Goal: Task Accomplishment & Management: Manage account settings

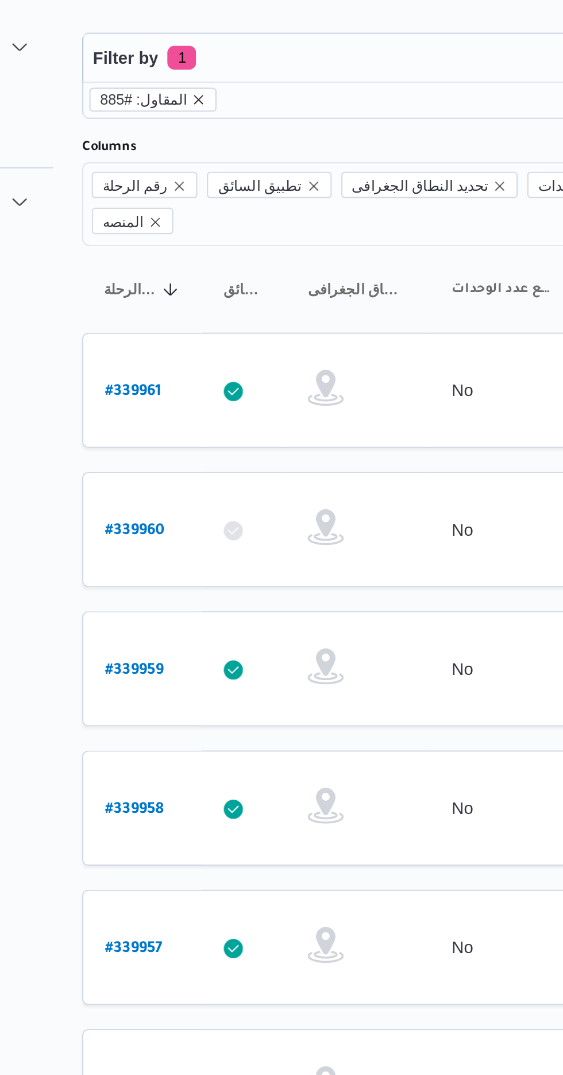
click at [204, 87] on icon "remove selected entity" at bounding box center [206, 87] width 5 height 5
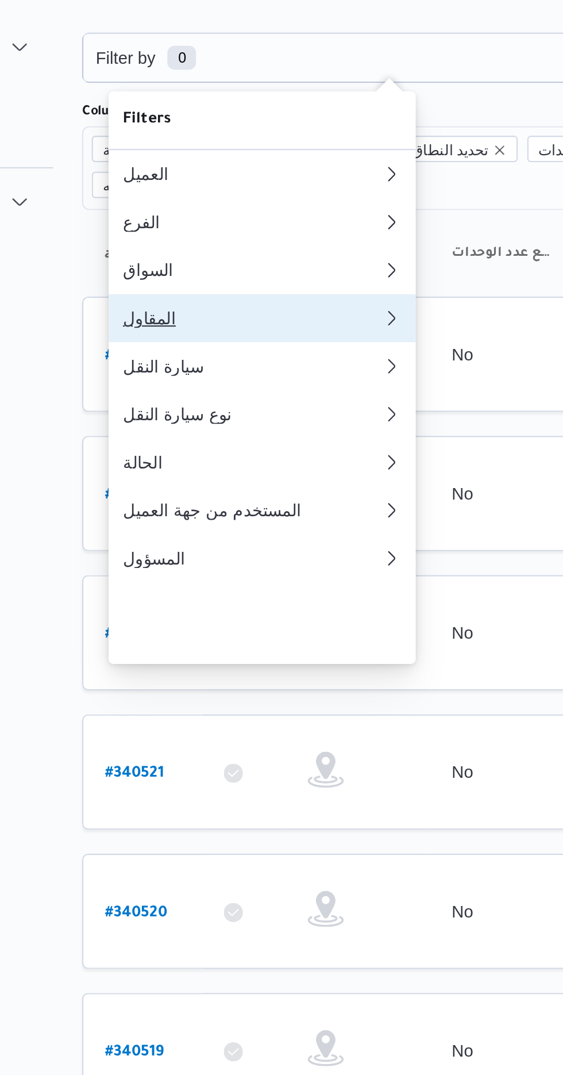
click at [218, 195] on button "المقاول 0" at bounding box center [235, 192] width 147 height 23
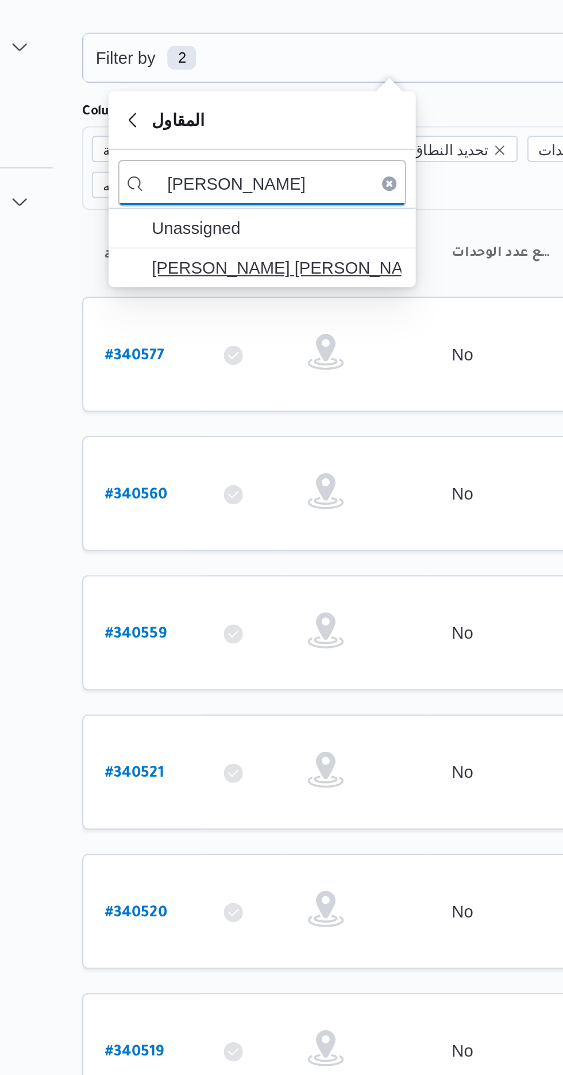
type input "[PERSON_NAME]"
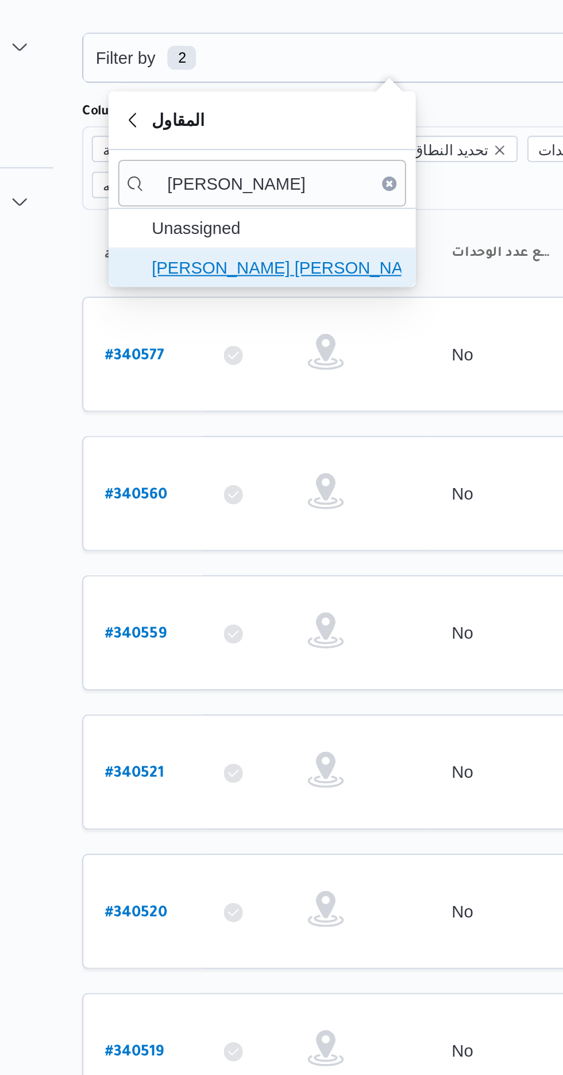
click at [253, 168] on span "[PERSON_NAME] [PERSON_NAME]" at bounding box center [243, 168] width 120 height 14
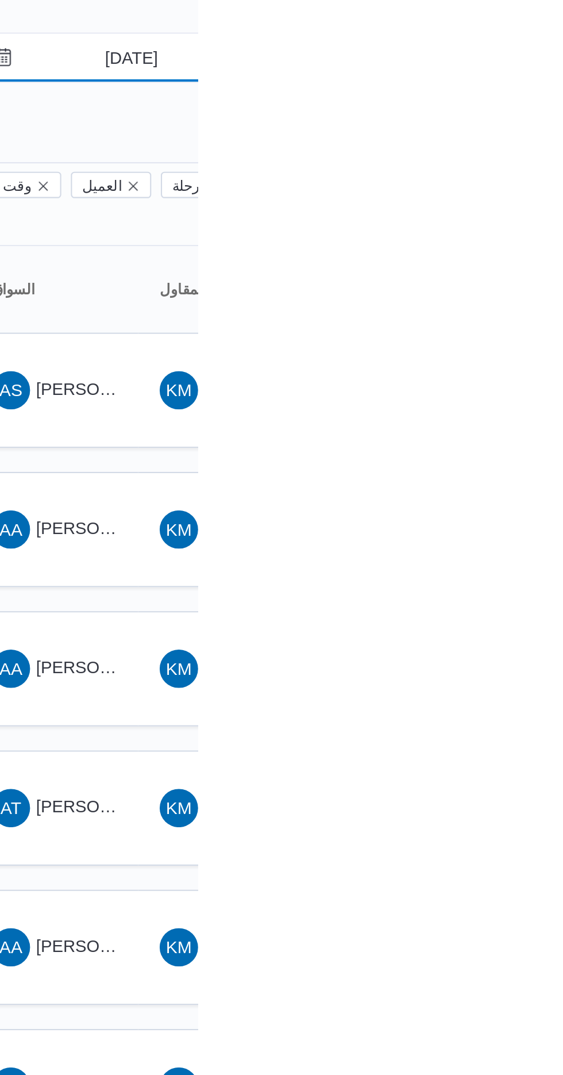
click at [521, 71] on input "[DATE]" at bounding box center [523, 67] width 131 height 23
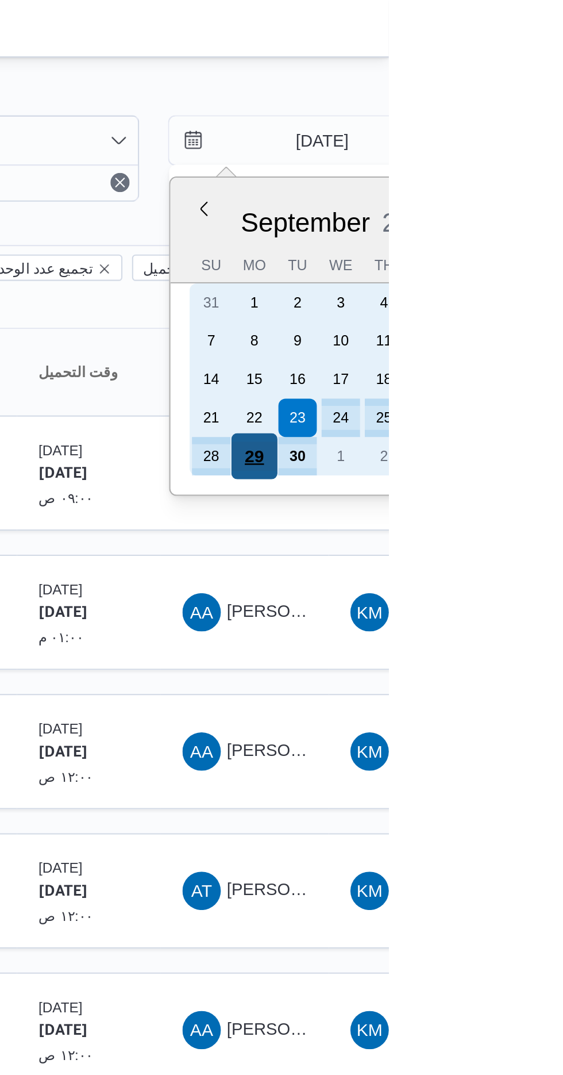
click at [499, 212] on div "29" at bounding box center [499, 219] width 22 height 22
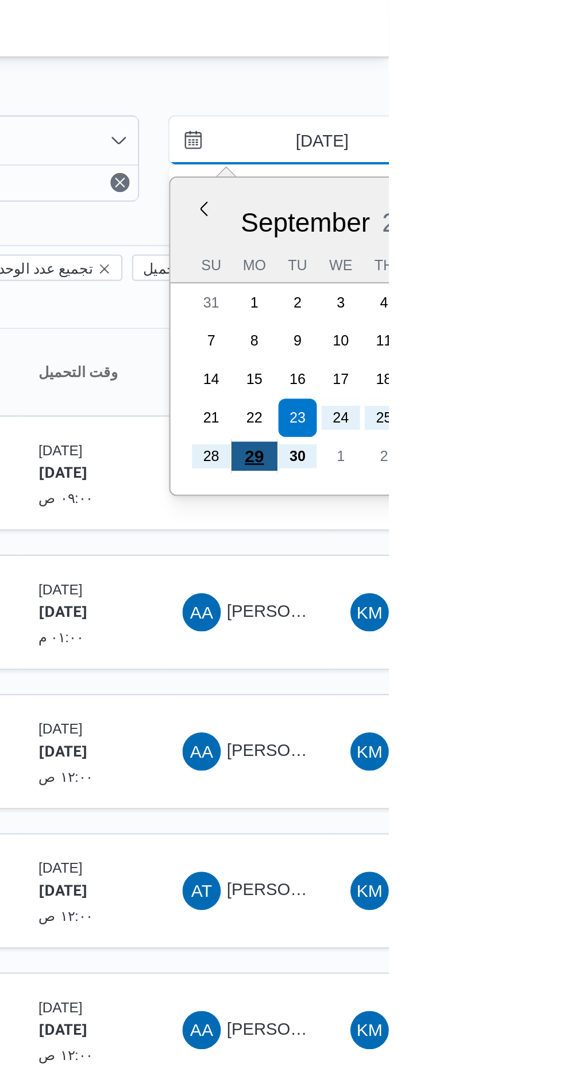
type input "[DATE]"
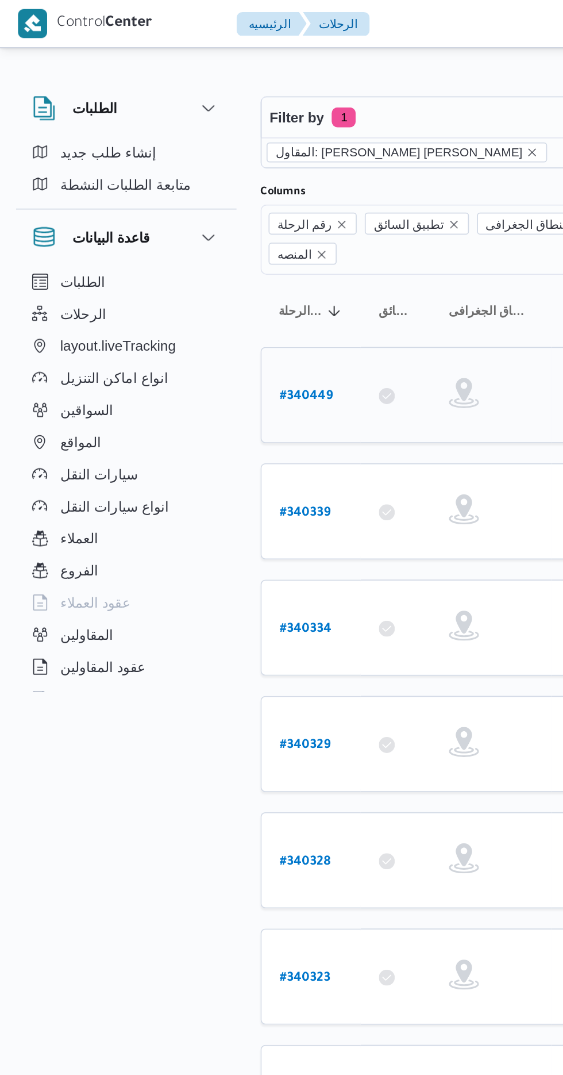
click at [162, 224] on b "# 340449" at bounding box center [175, 228] width 30 height 8
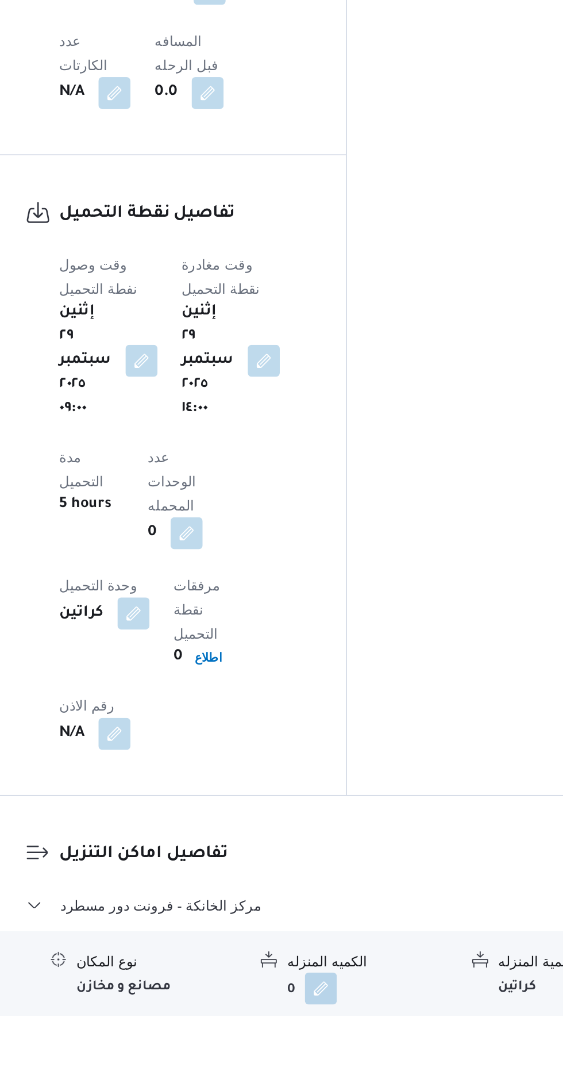
scroll to position [701, 0]
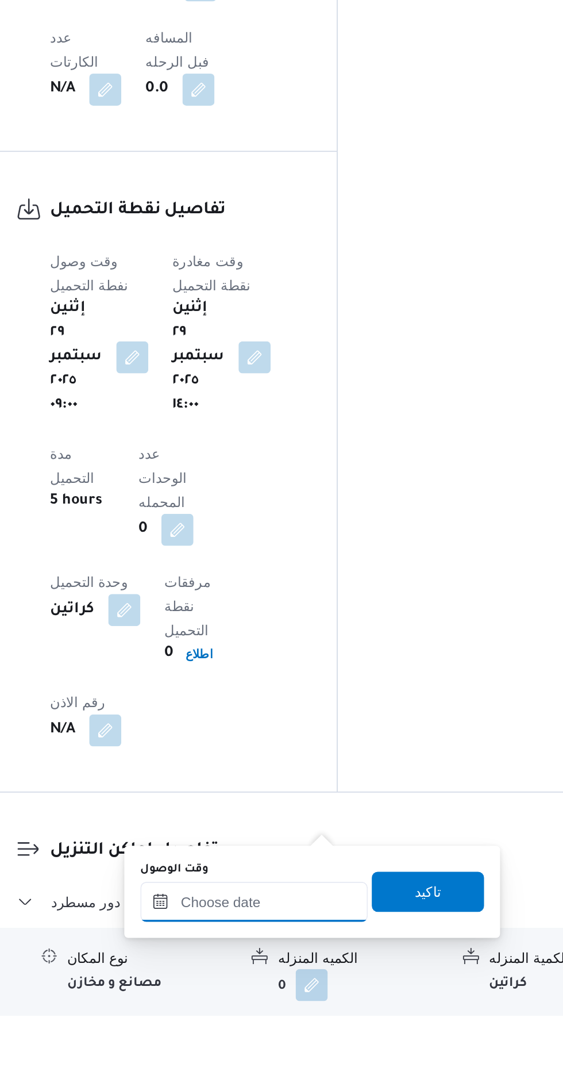
click at [335, 1009] on input "وقت الوصول" at bounding box center [312, 1010] width 131 height 23
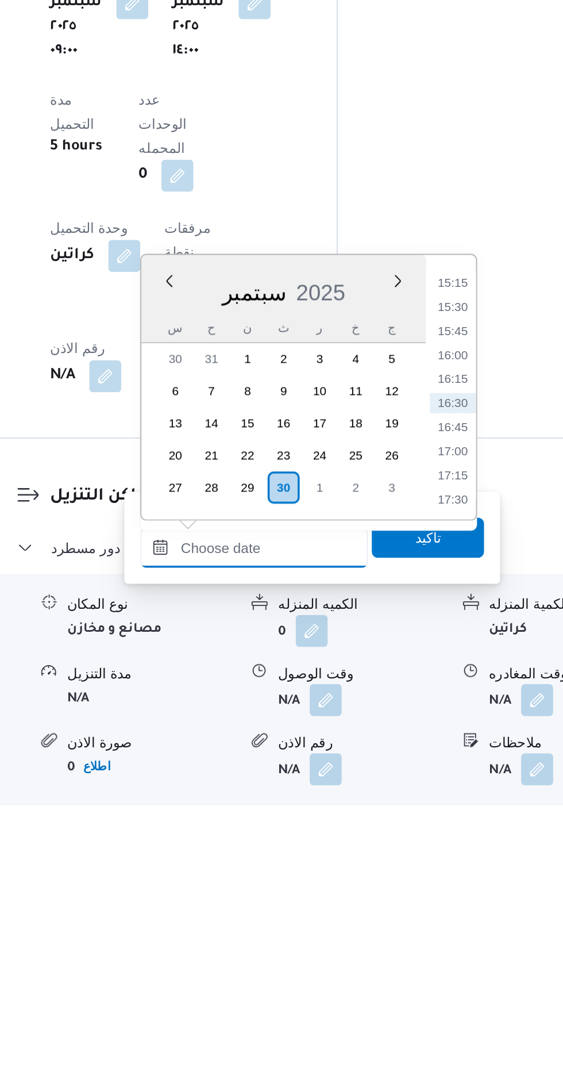
scroll to position [786, 0]
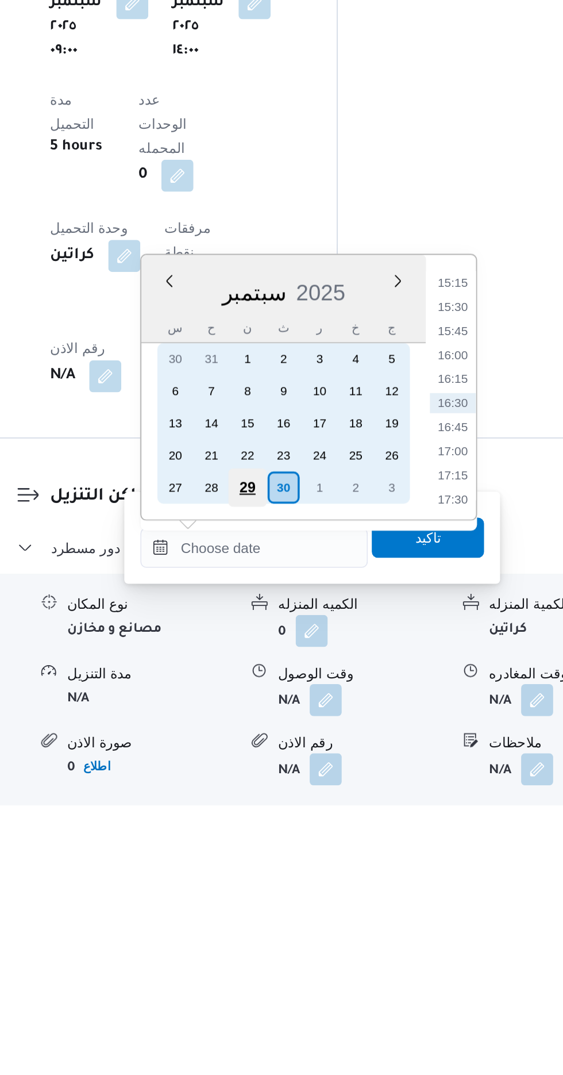
click at [308, 891] on div "29" at bounding box center [308, 891] width 22 height 22
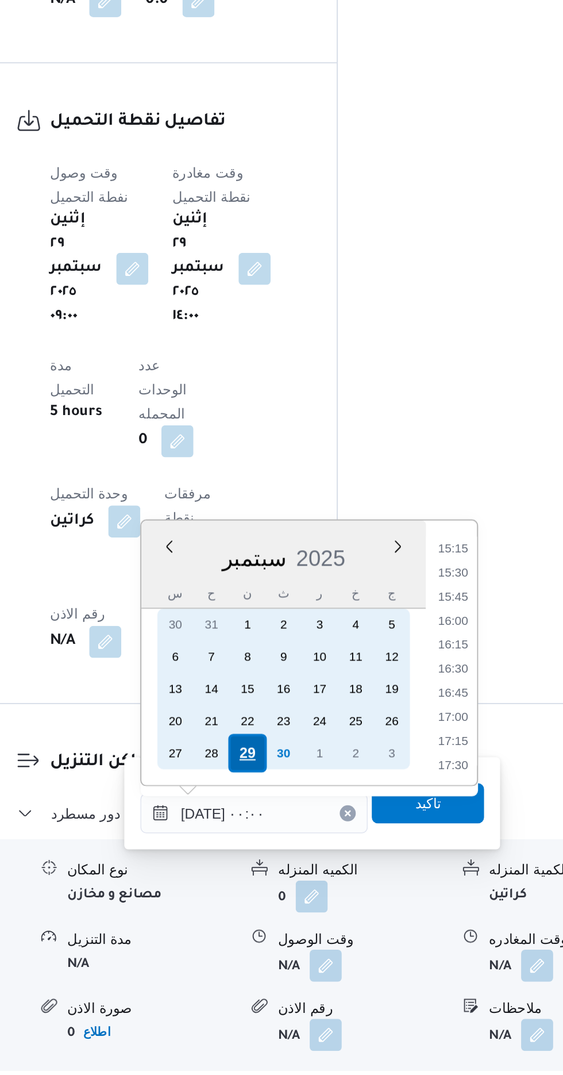
scroll to position [0, 0]
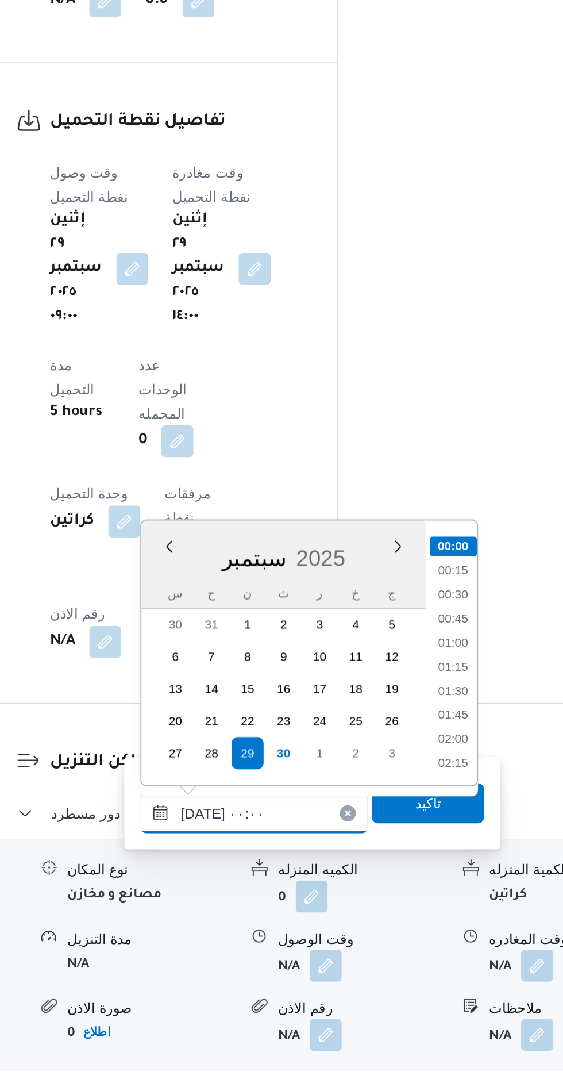
click at [247, 931] on input "[DATE] ٠٠:٠٠" at bounding box center [312, 924] width 131 height 23
click at [273, 925] on input "[DATE] ٠٠:٠٠" at bounding box center [312, 924] width 131 height 23
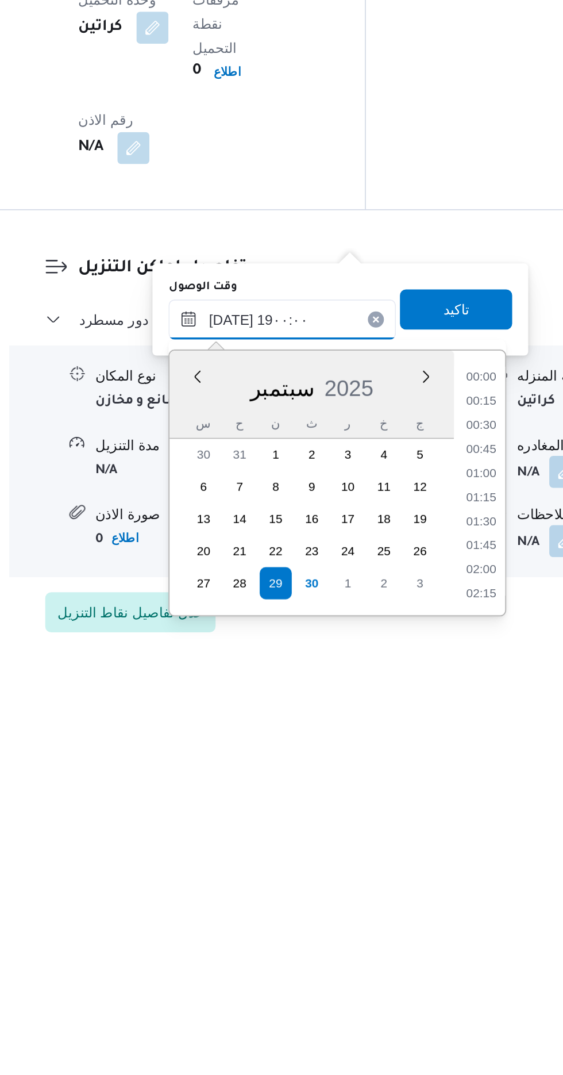
scroll to position [928, 0]
click at [423, 987] on li "18:00" at bounding box center [426, 990] width 26 height 11
type input "[DATE] ١٨:٠٠"
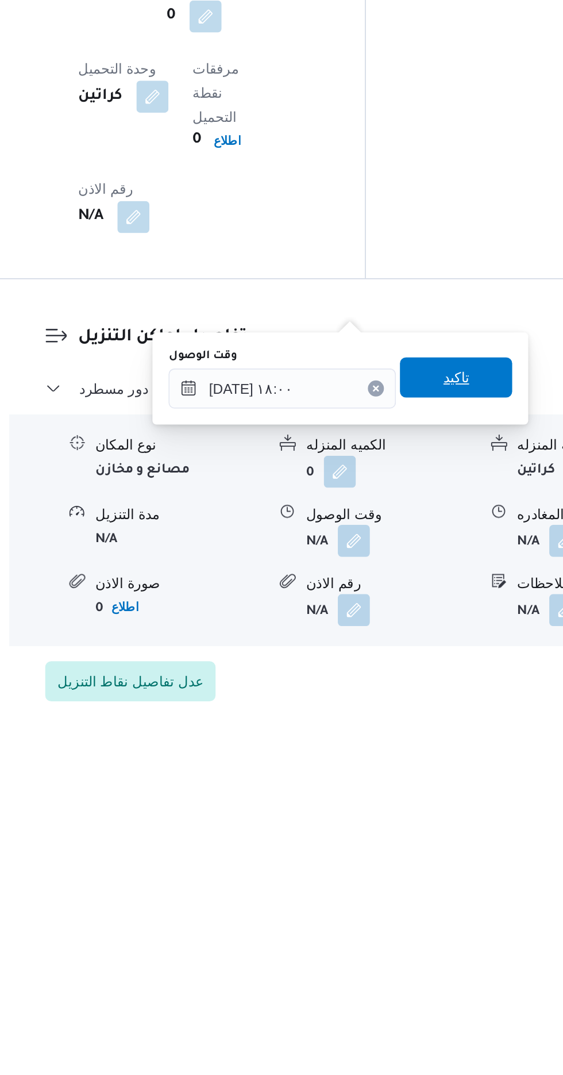
click at [419, 880] on span "تاكيد" at bounding box center [411, 886] width 15 height 14
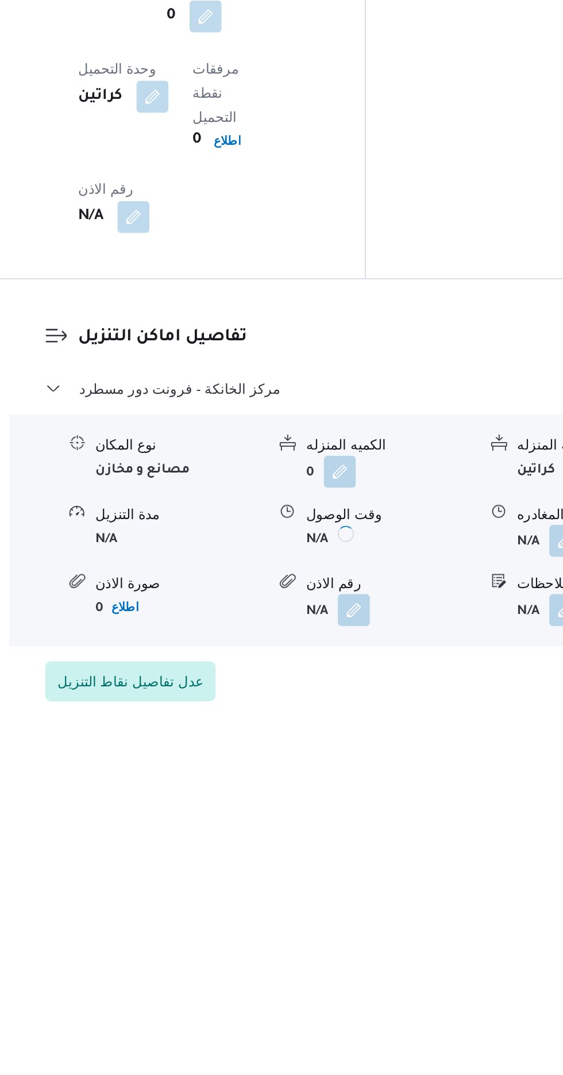
scroll to position [819, 0]
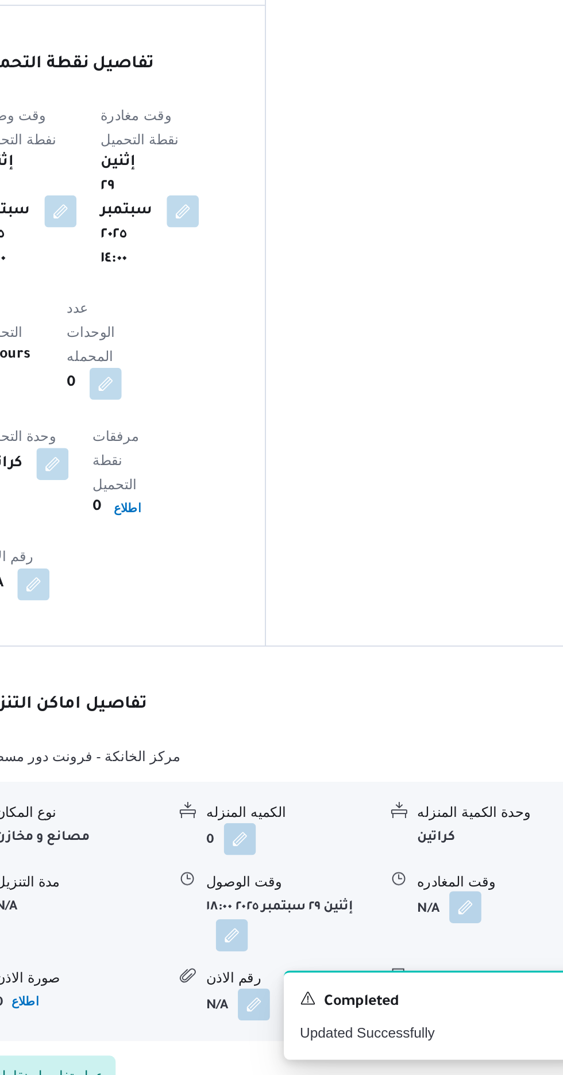
click at [472, 969] on button "button" at bounding box center [474, 978] width 18 height 18
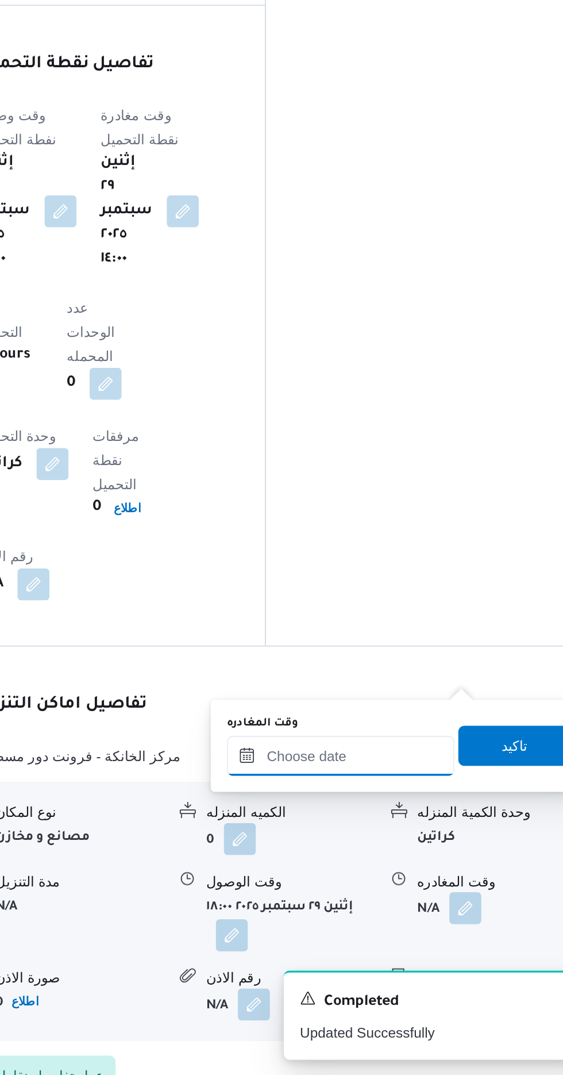
click at [412, 892] on input "وقت المغادره" at bounding box center [403, 891] width 131 height 23
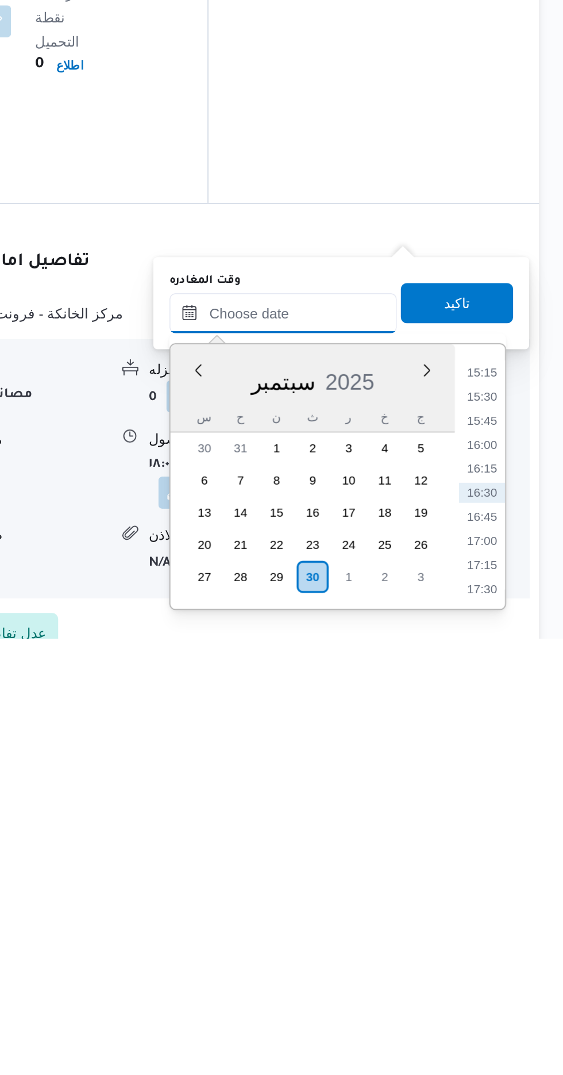
scroll to position [893, 0]
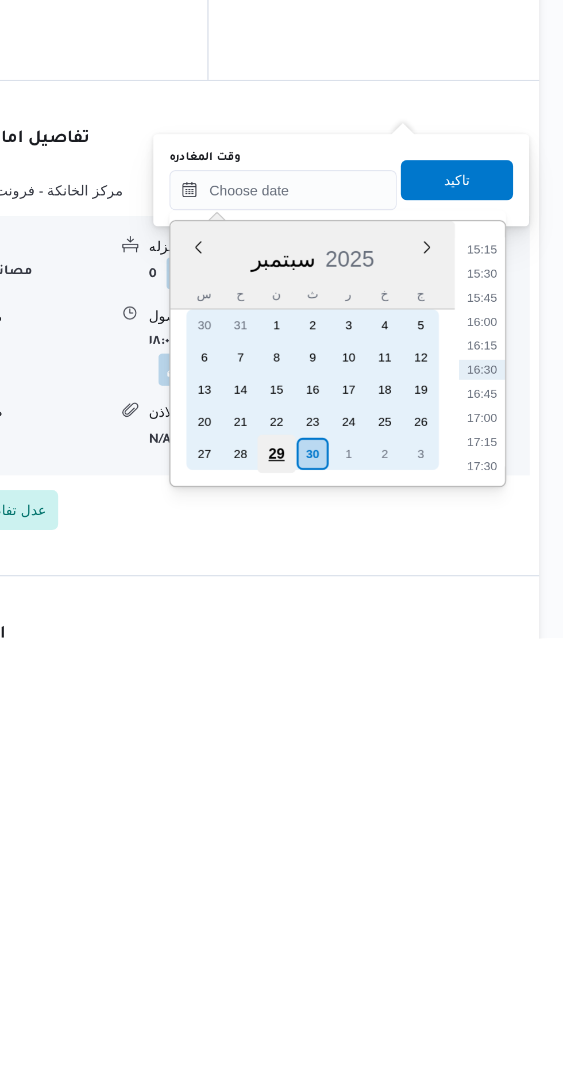
click at [400, 964] on div "29" at bounding box center [399, 969] width 22 height 22
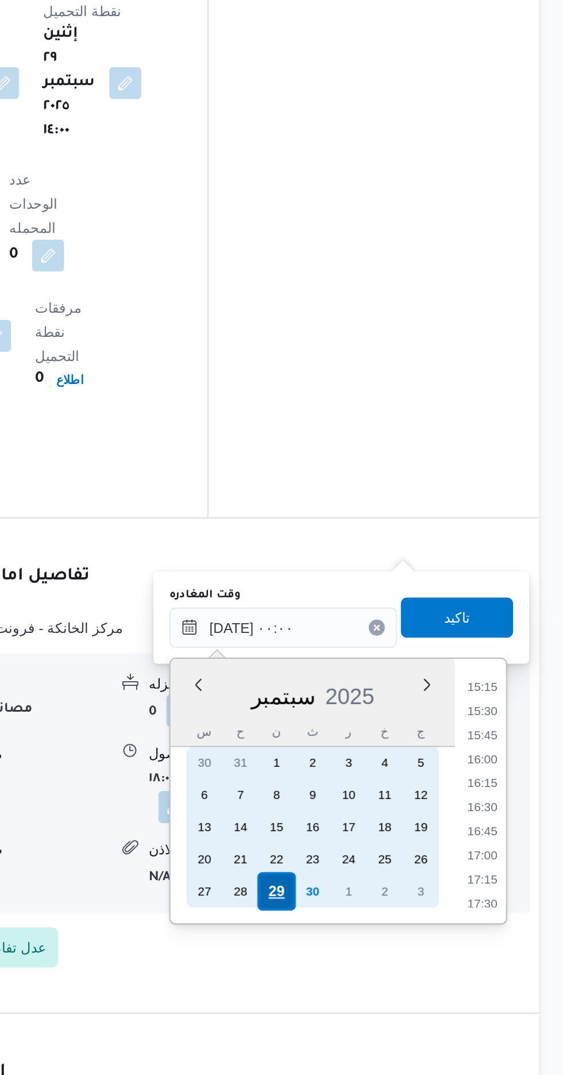
scroll to position [0, 0]
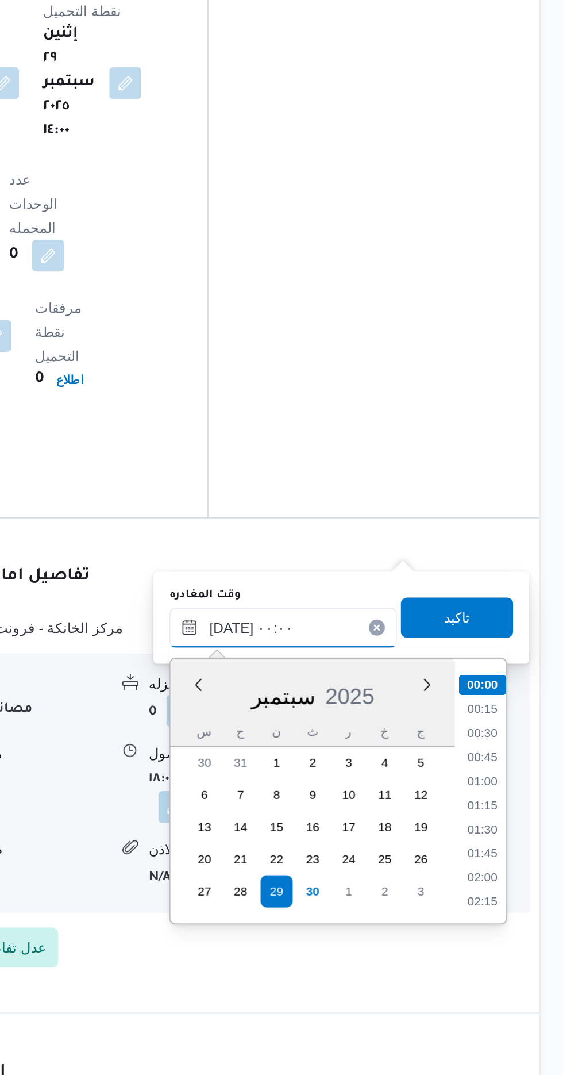
click at [344, 814] on input "[DATE] ٠٠:٠٠" at bounding box center [403, 818] width 131 height 23
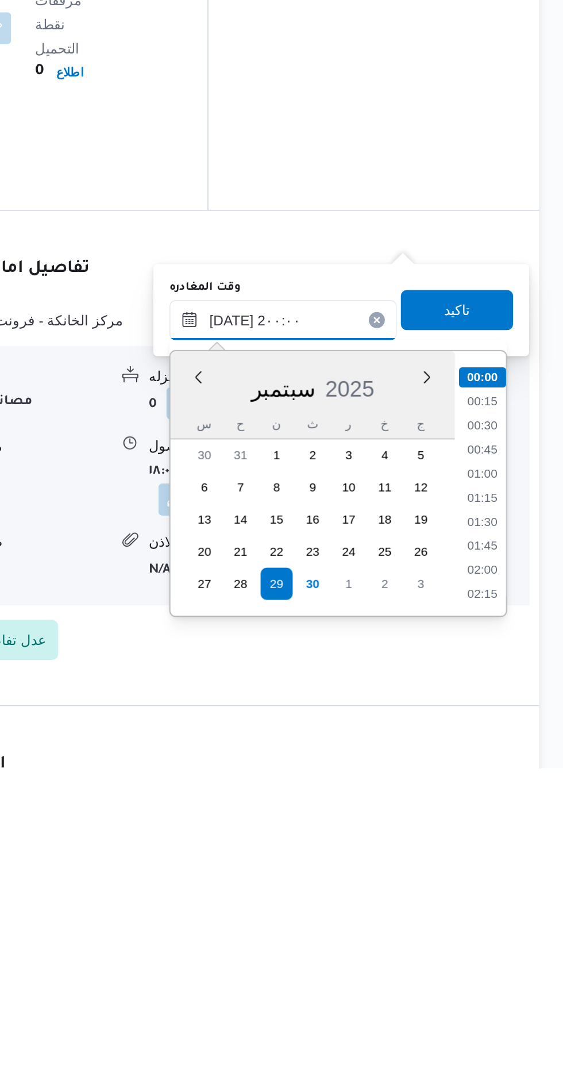
scroll to position [983, 0]
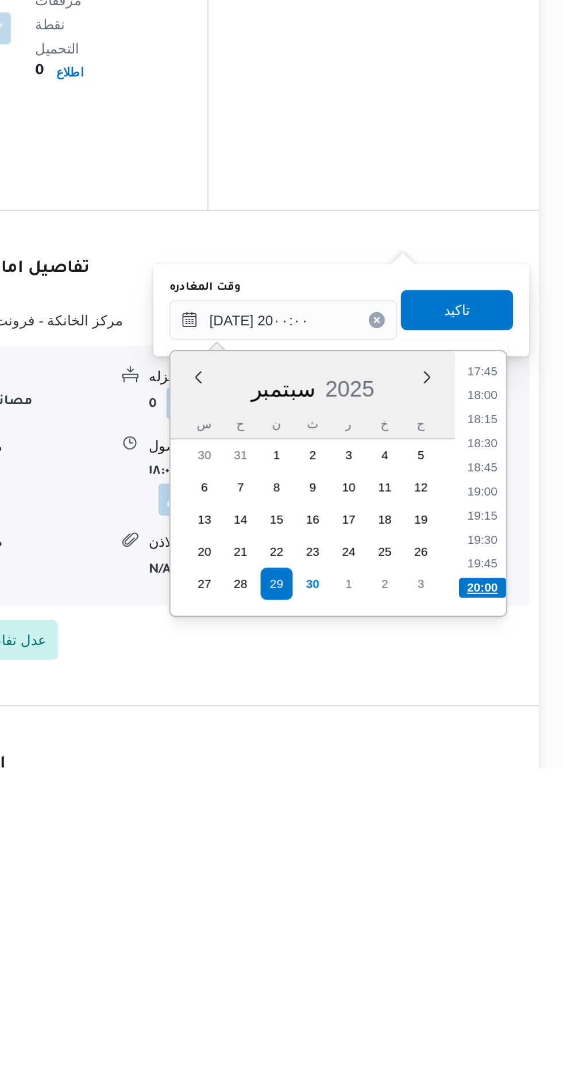
click at [516, 968] on li "20:00" at bounding box center [517, 971] width 27 height 11
type input "[DATE] ٢٠:٠٠"
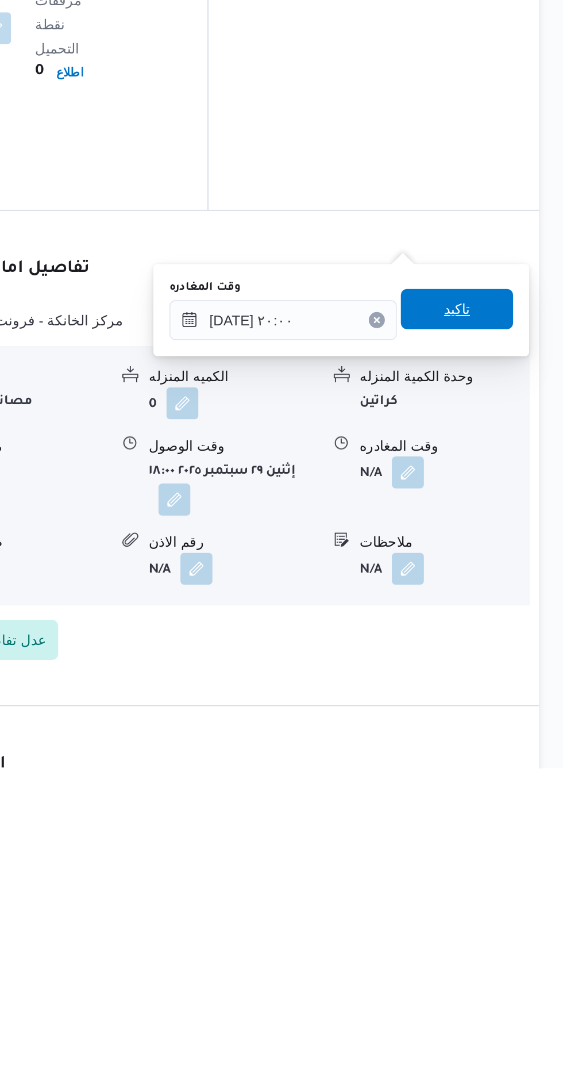
click at [522, 812] on span "تاكيد" at bounding box center [502, 811] width 64 height 23
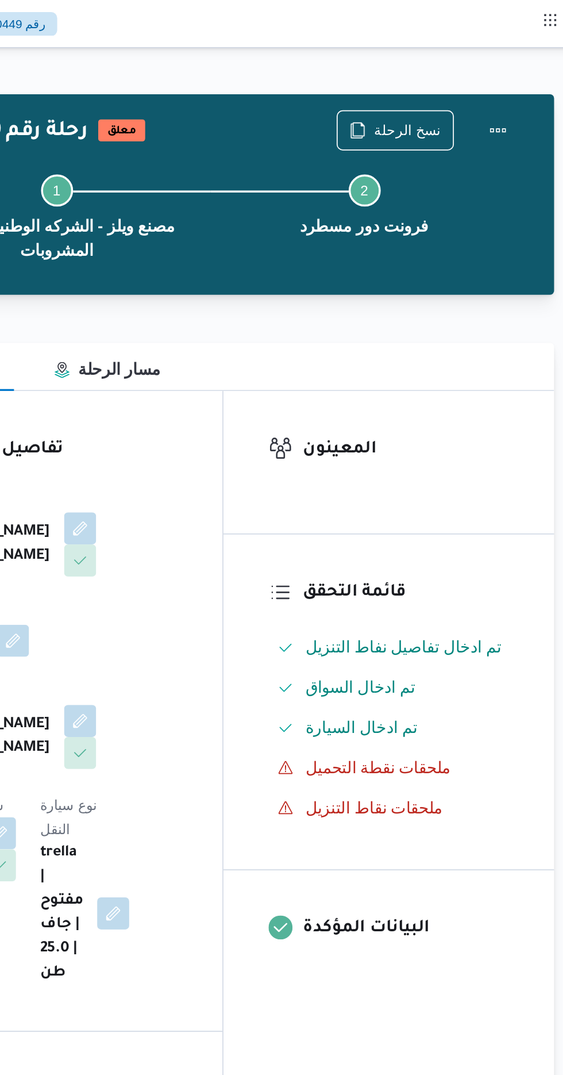
scroll to position [0, 0]
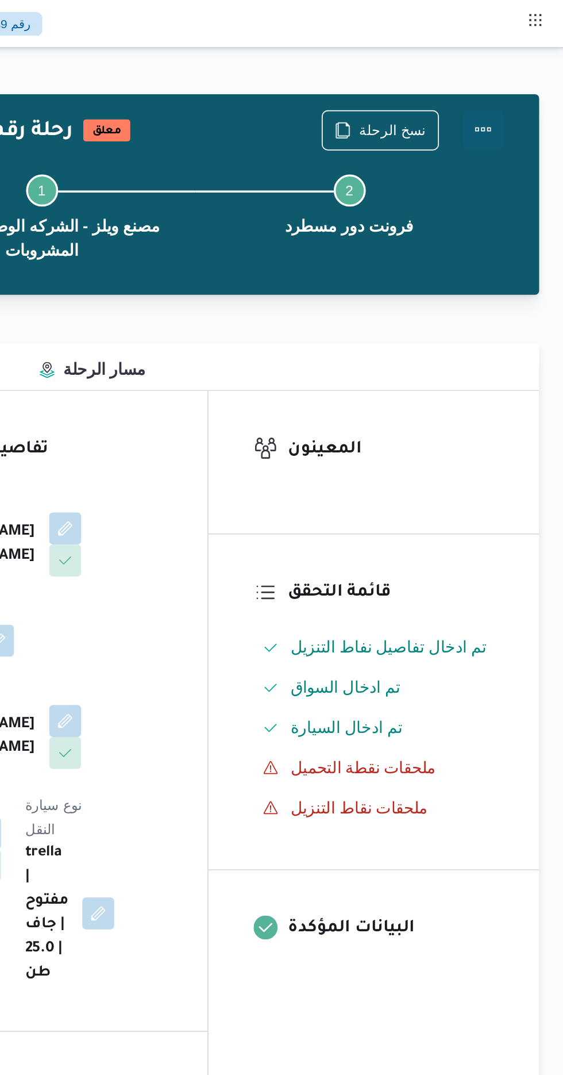
click at [523, 68] on button "Actions" at bounding box center [517, 74] width 23 height 23
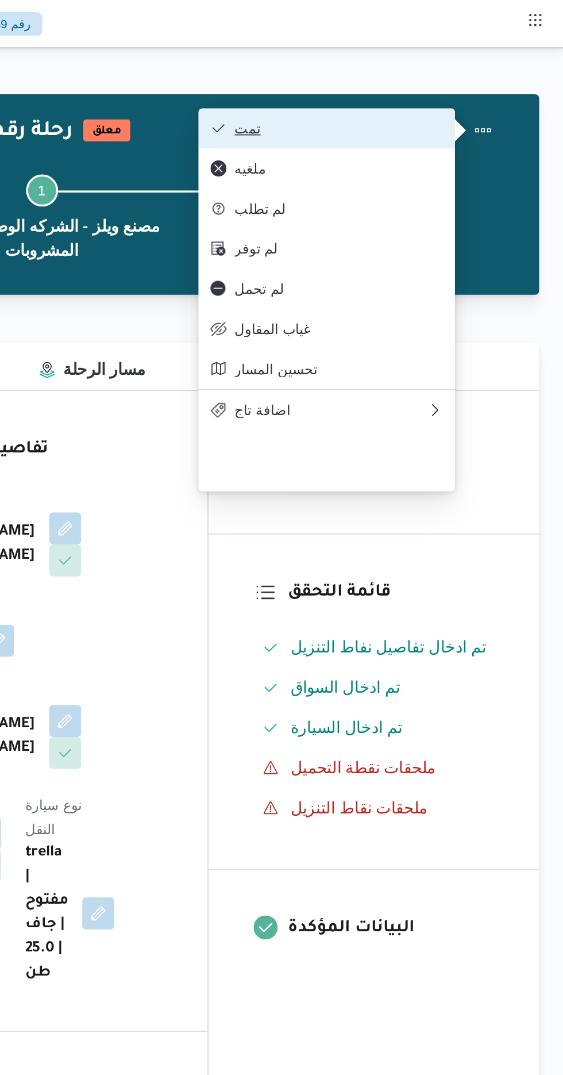
click at [484, 72] on span "تمت" at bounding box center [435, 73] width 120 height 9
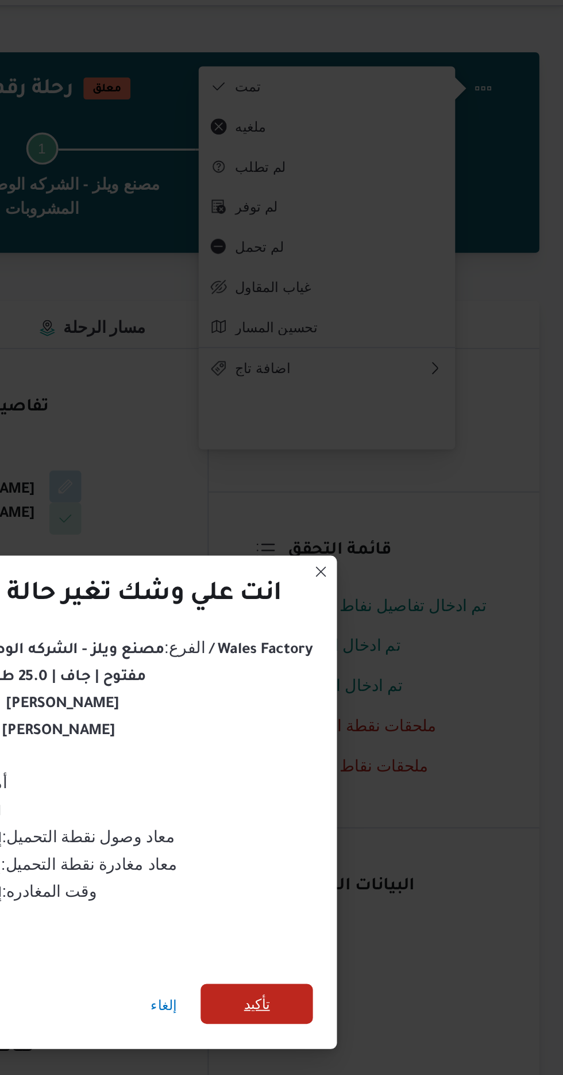
click at [384, 588] on span "تأكيد" at bounding box center [387, 599] width 64 height 23
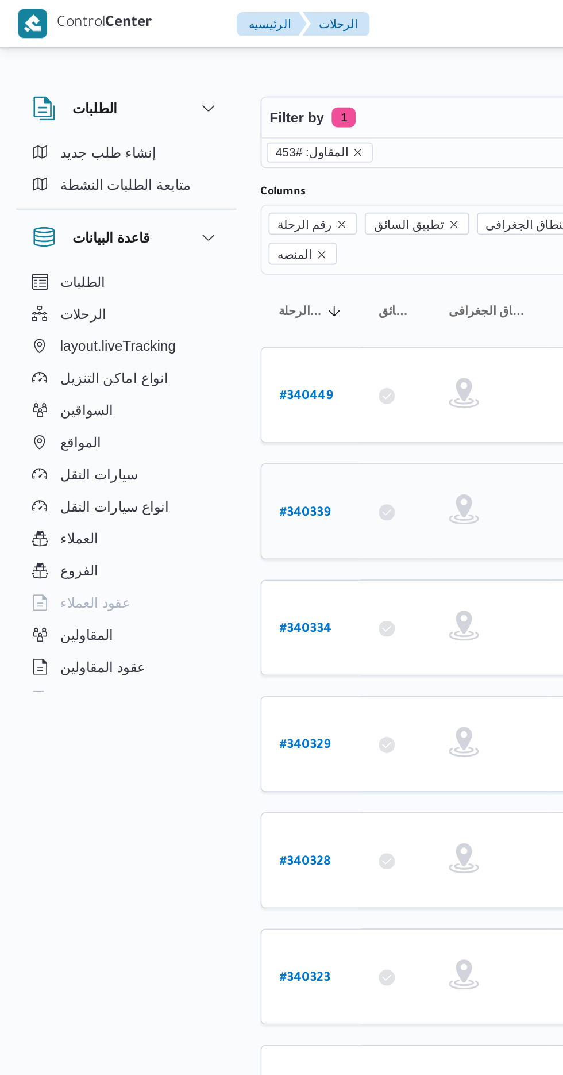
click at [174, 290] on b "# 340339" at bounding box center [174, 294] width 29 height 8
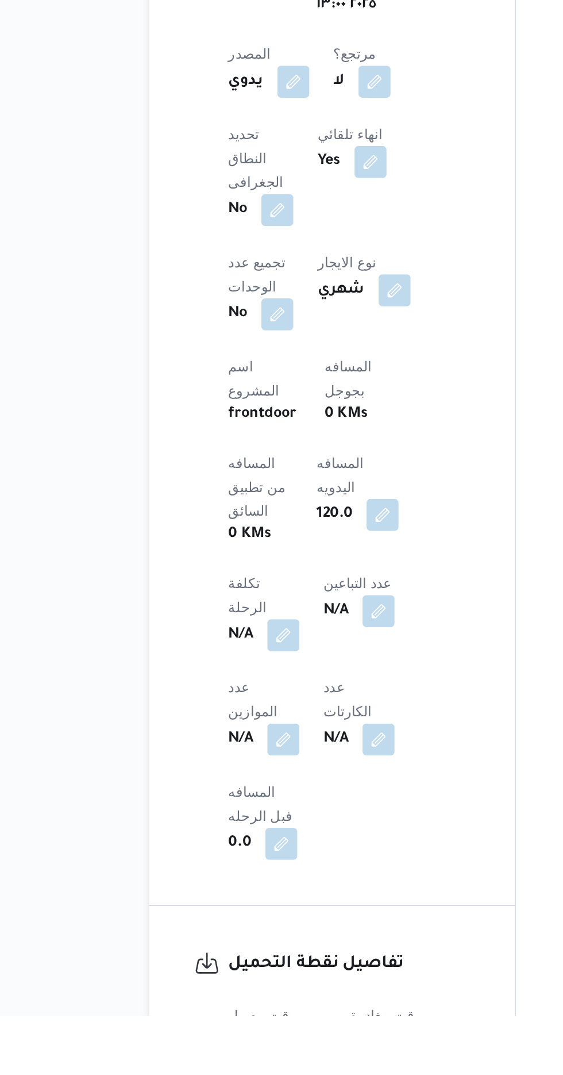
scroll to position [308, 0]
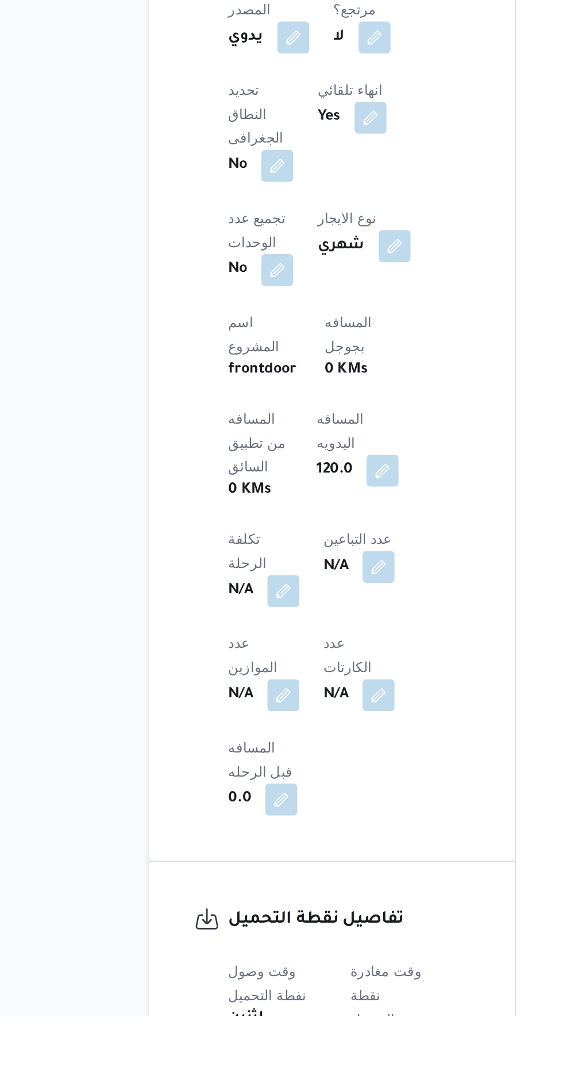
click at [291, 1075] on button "button" at bounding box center [296, 1093] width 18 height 18
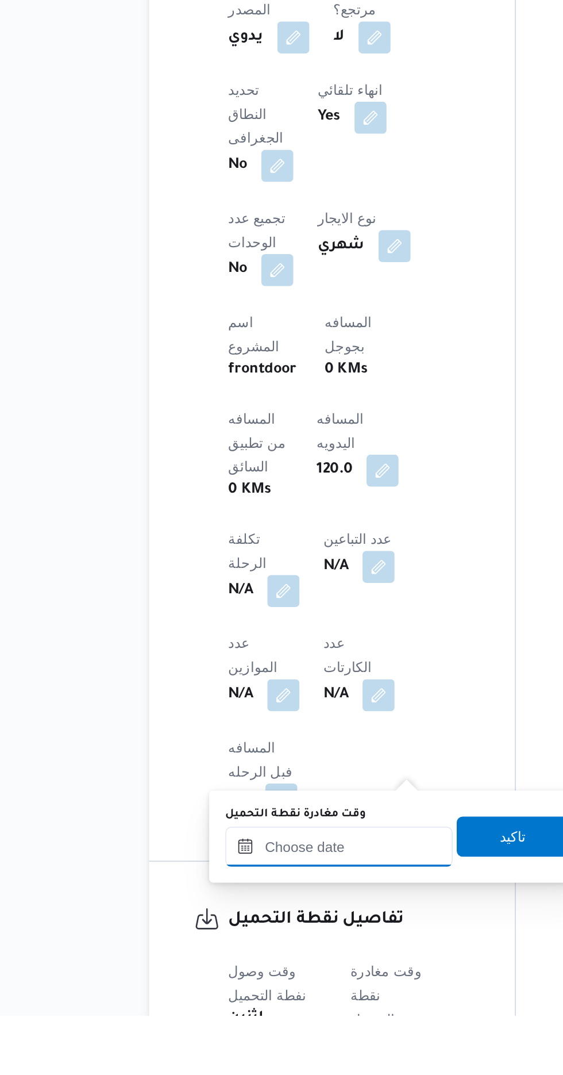
click at [227, 979] on input "وقت مغادرة نقطة التحميل" at bounding box center [258, 978] width 131 height 23
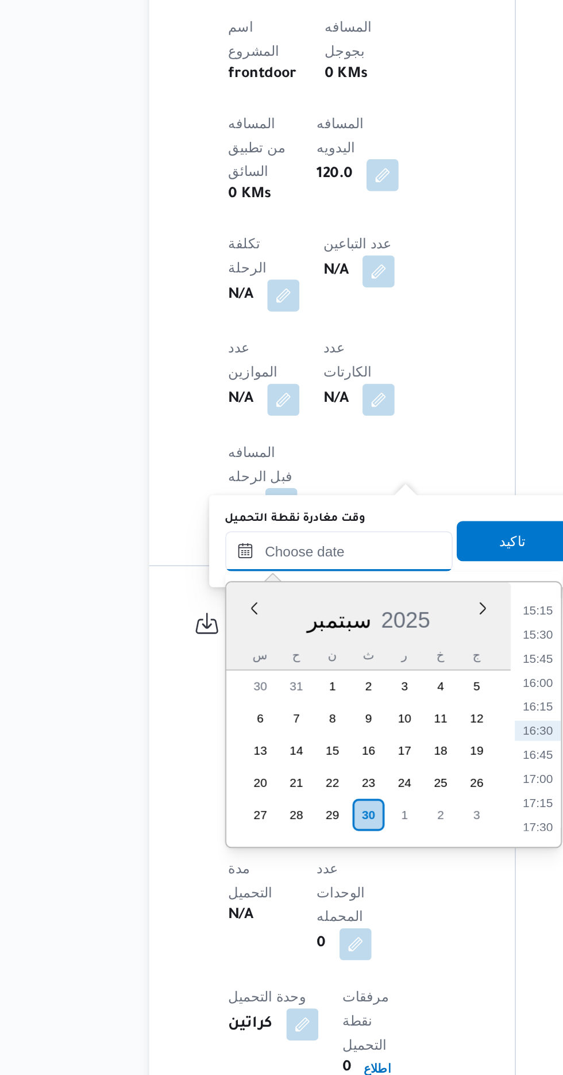
scroll to position [513, 0]
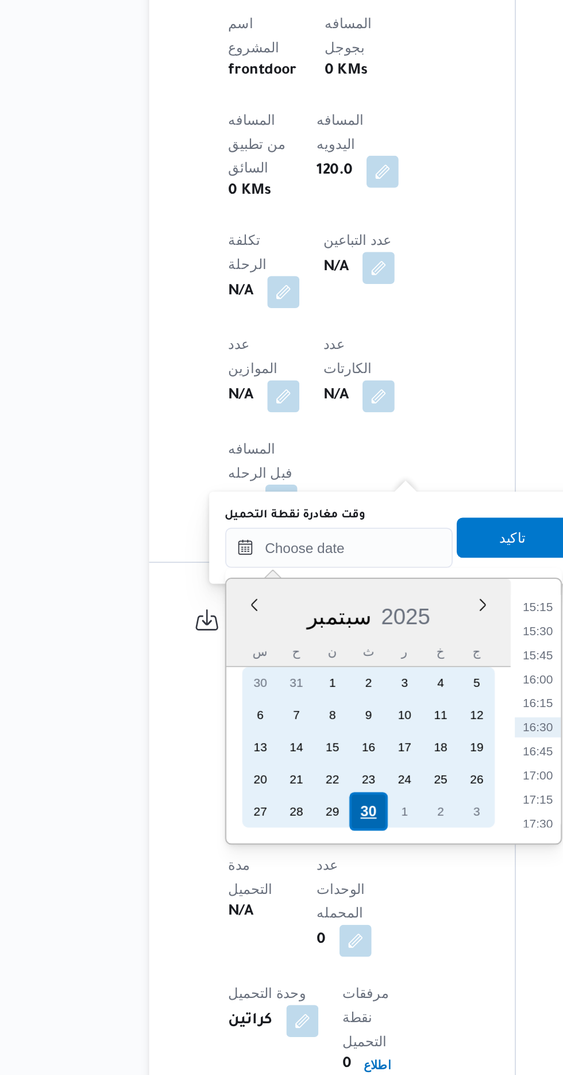
click at [271, 918] on div "30" at bounding box center [275, 924] width 22 height 22
click at [255, 921] on div "29" at bounding box center [254, 924] width 22 height 22
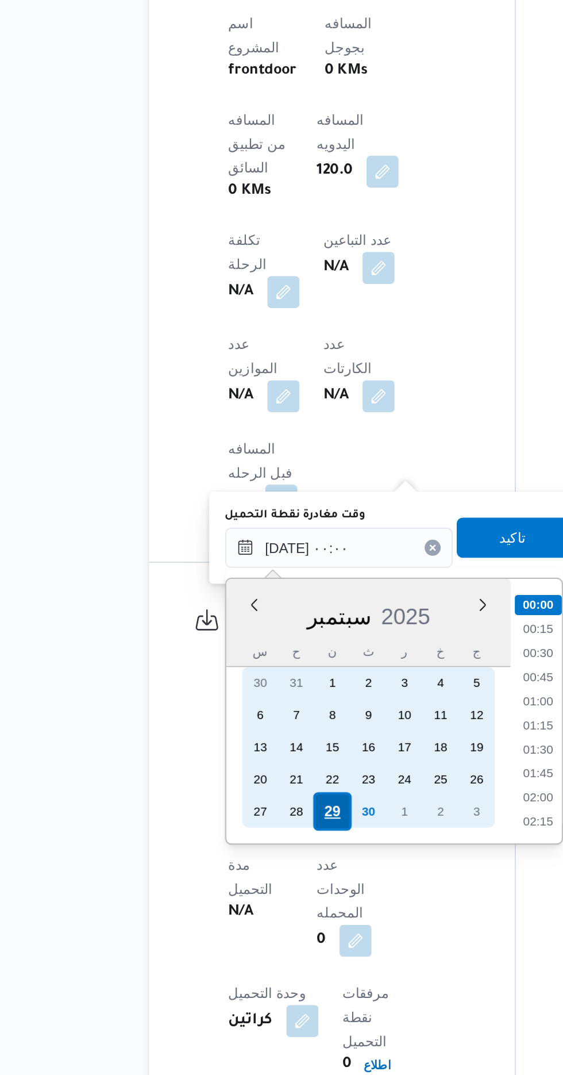
click at [254, 921] on div "29" at bounding box center [254, 924] width 22 height 22
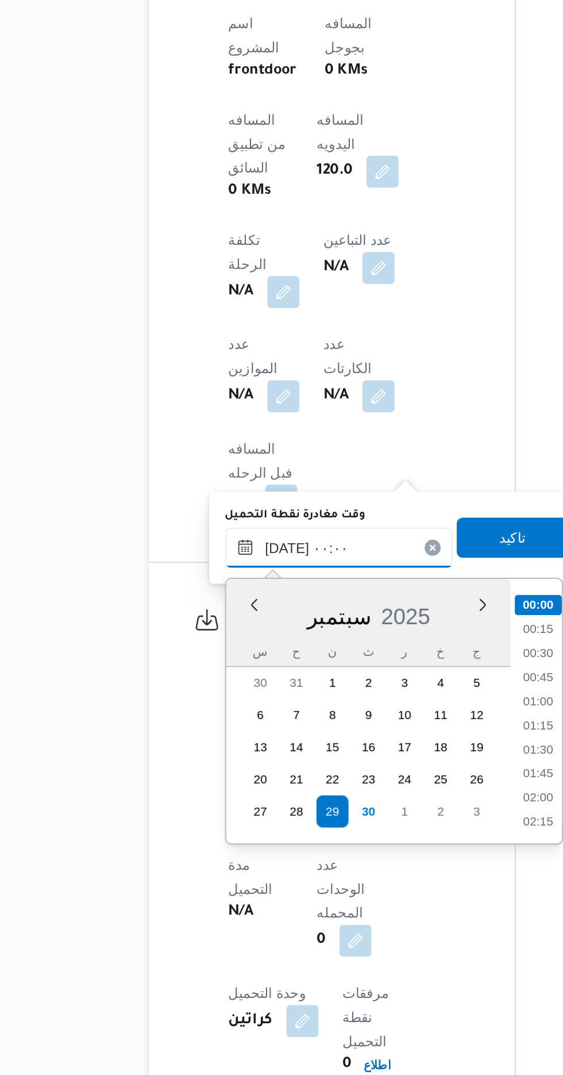
click at [199, 774] on input "[DATE] ٠٠:٠٠" at bounding box center [258, 772] width 131 height 23
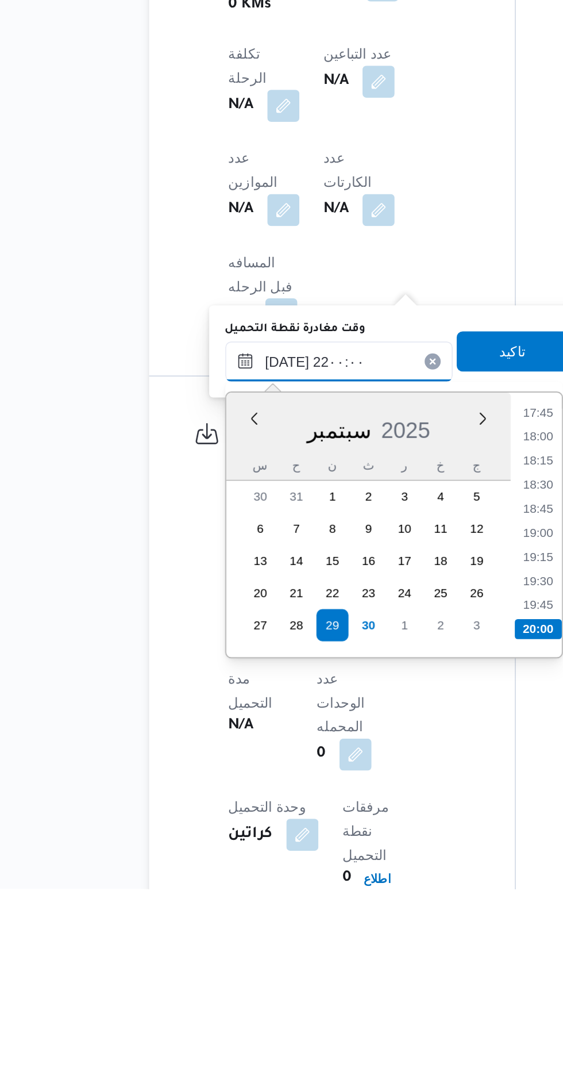
scroll to position [1094, 0]
click at [360, 869] on li "21:00" at bounding box center [372, 870] width 26 height 11
type input "[DATE] ٢١:٠٠"
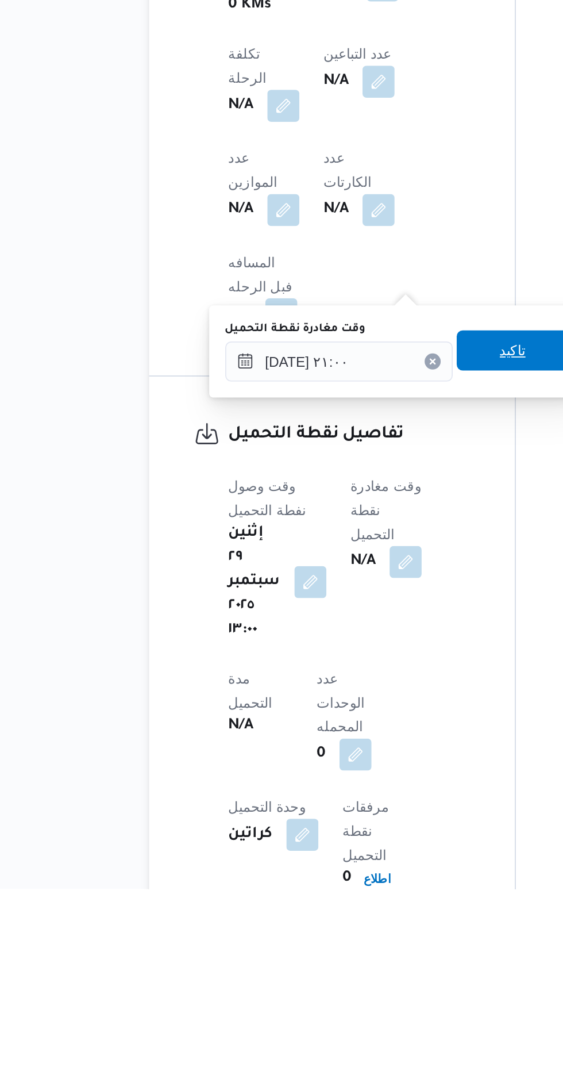
click at [357, 770] on span "تاكيد" at bounding box center [358, 766] width 64 height 23
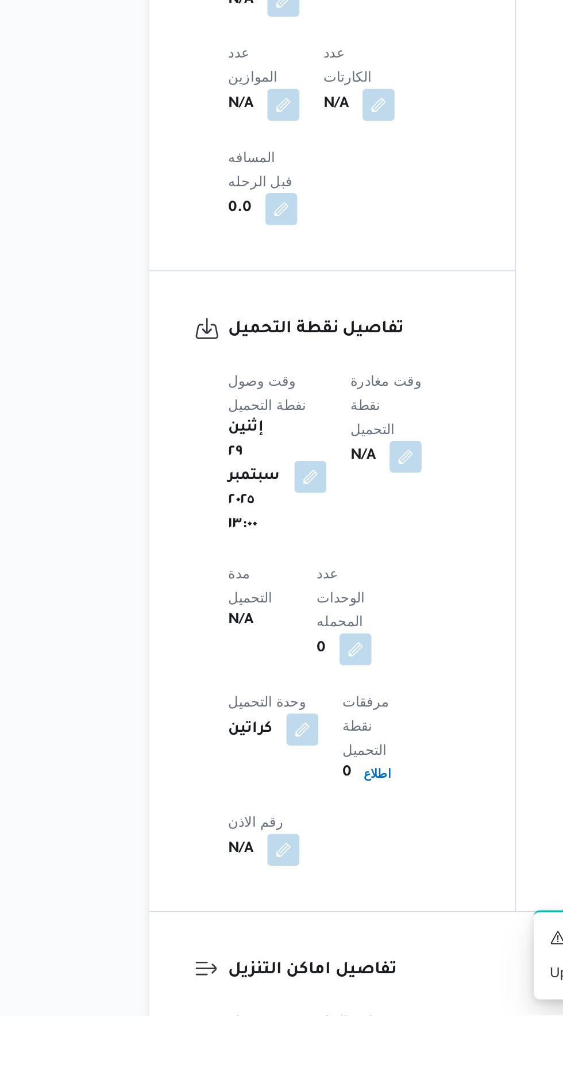
scroll to position [647, 0]
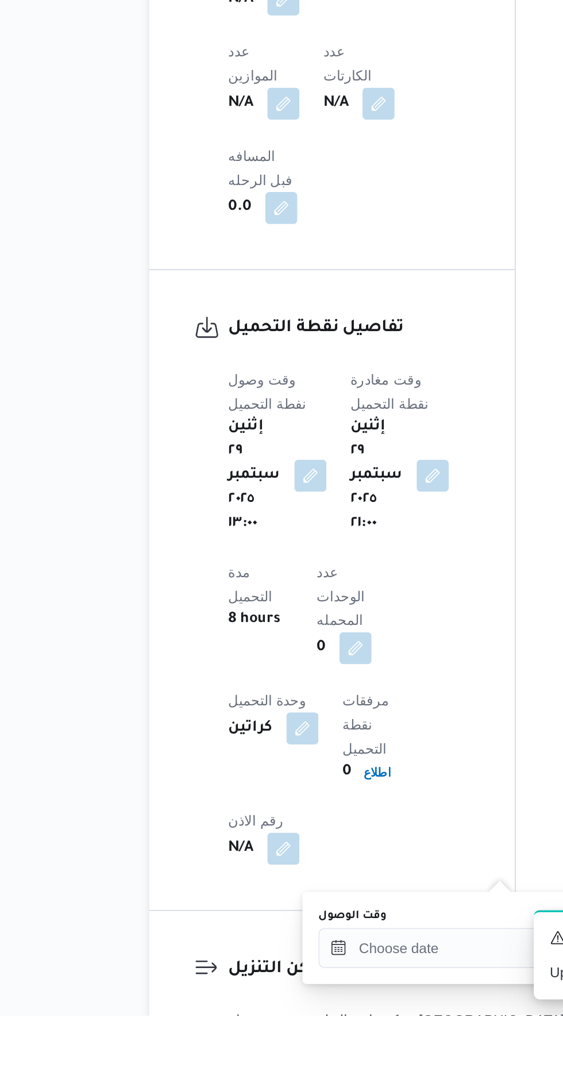
click at [238, 1028] on div "You are in a dialog. To close this dialog, hit escape. وقت الوصول تاكيد" at bounding box center [345, 1030] width 216 height 53
click at [282, 1033] on input "وقت الوصول" at bounding box center [312, 1036] width 131 height 23
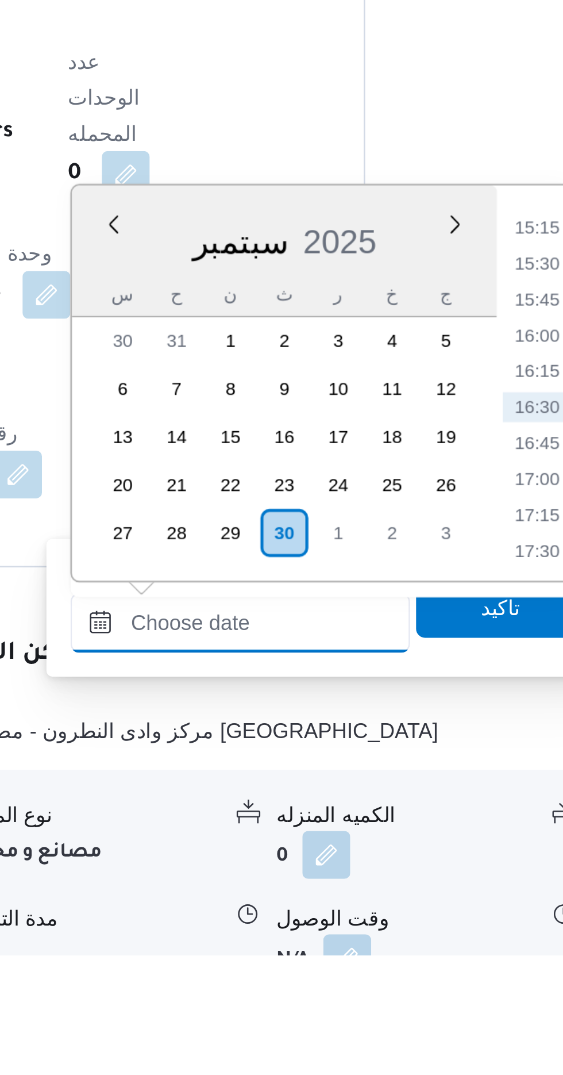
scroll to position [735, 0]
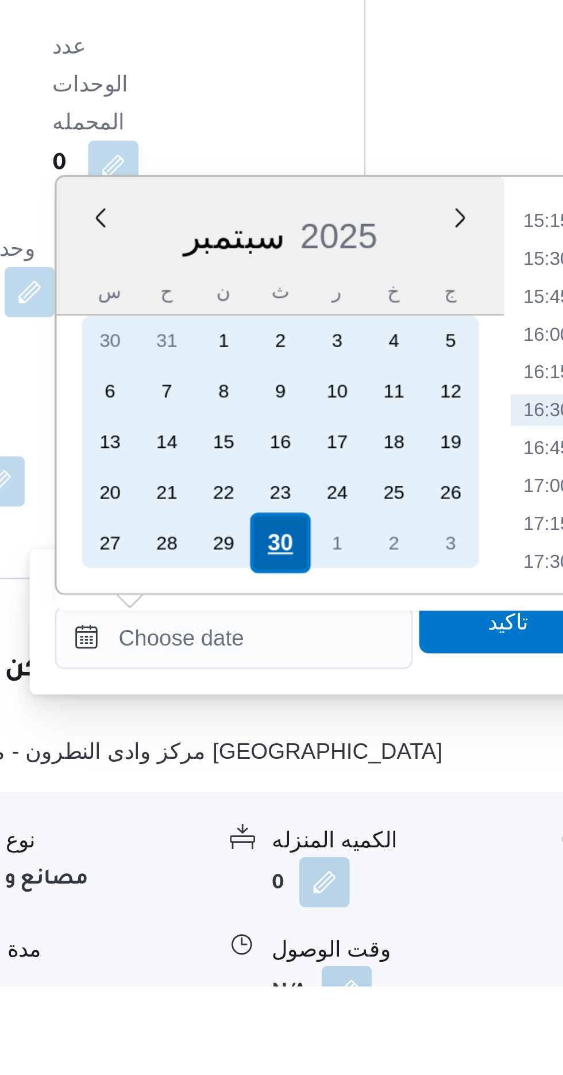
click at [326, 912] on div "30" at bounding box center [329, 914] width 22 height 22
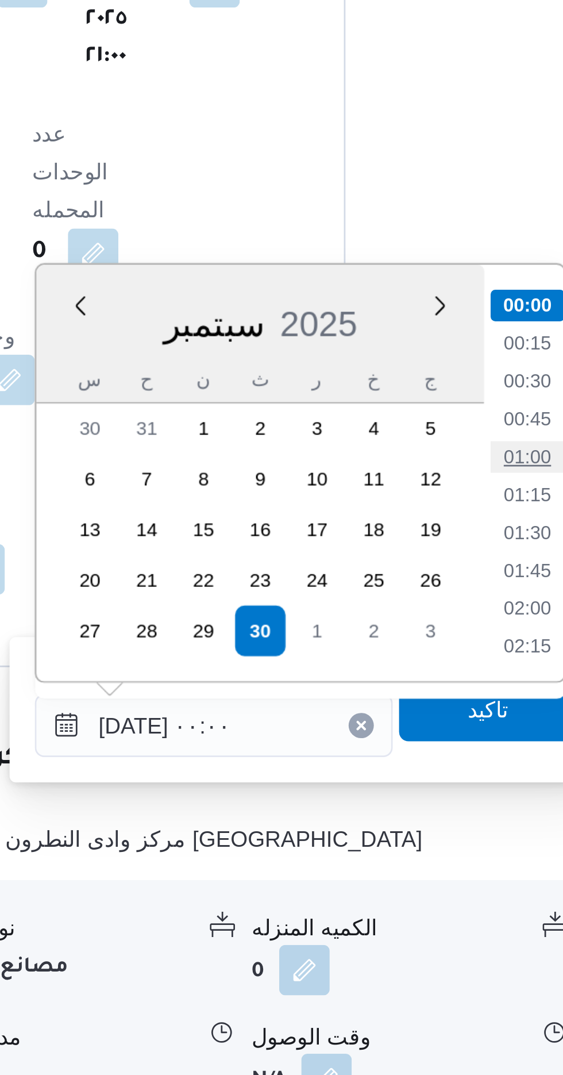
click at [417, 844] on li "01:00" at bounding box center [426, 849] width 26 height 11
type input "[DATE] ٠١:٠٠"
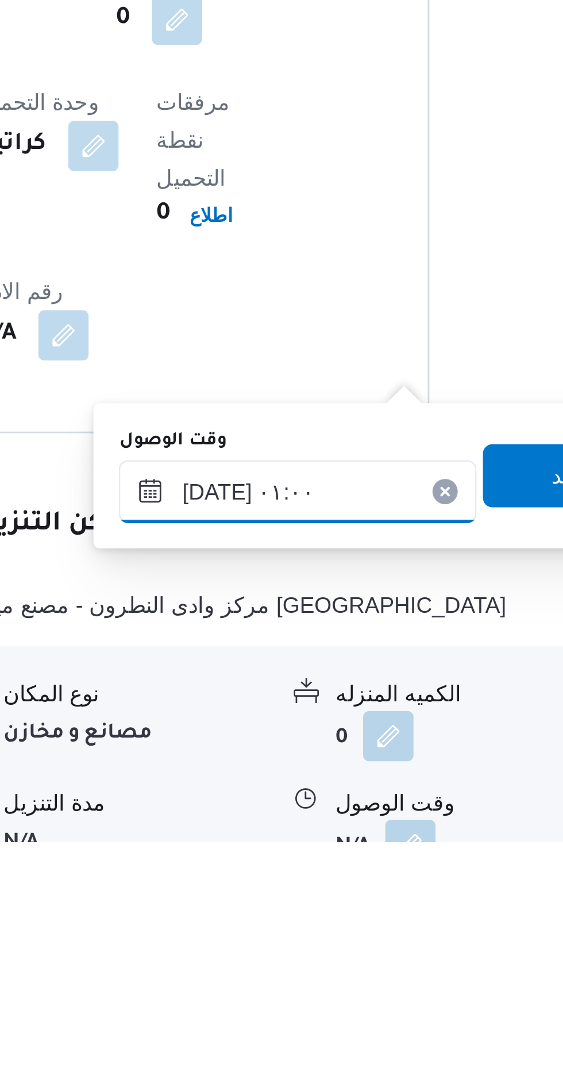
scroll to position [737, 0]
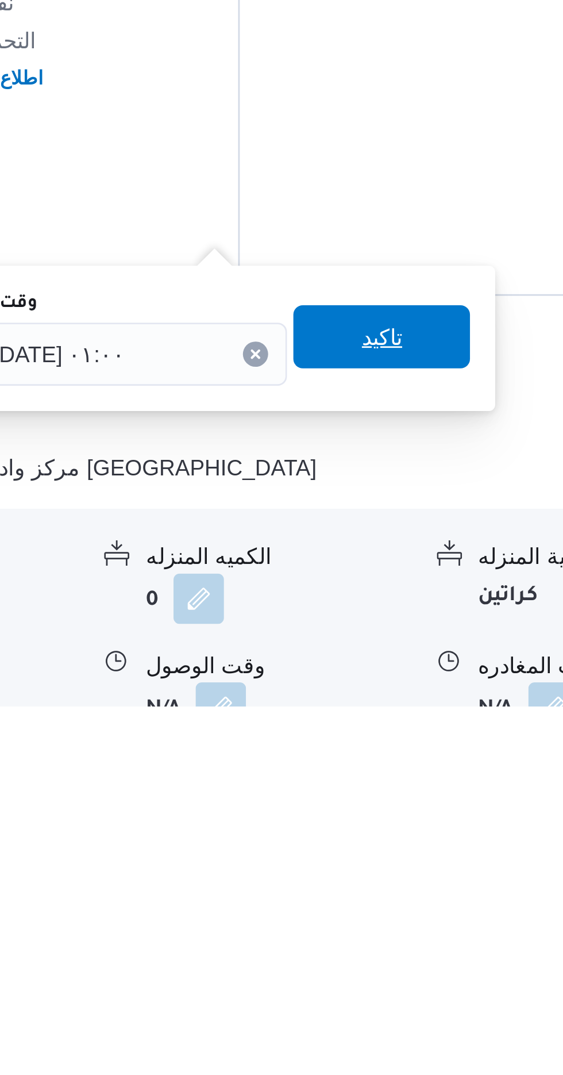
click at [419, 940] on span "تاكيد" at bounding box center [411, 941] width 15 height 14
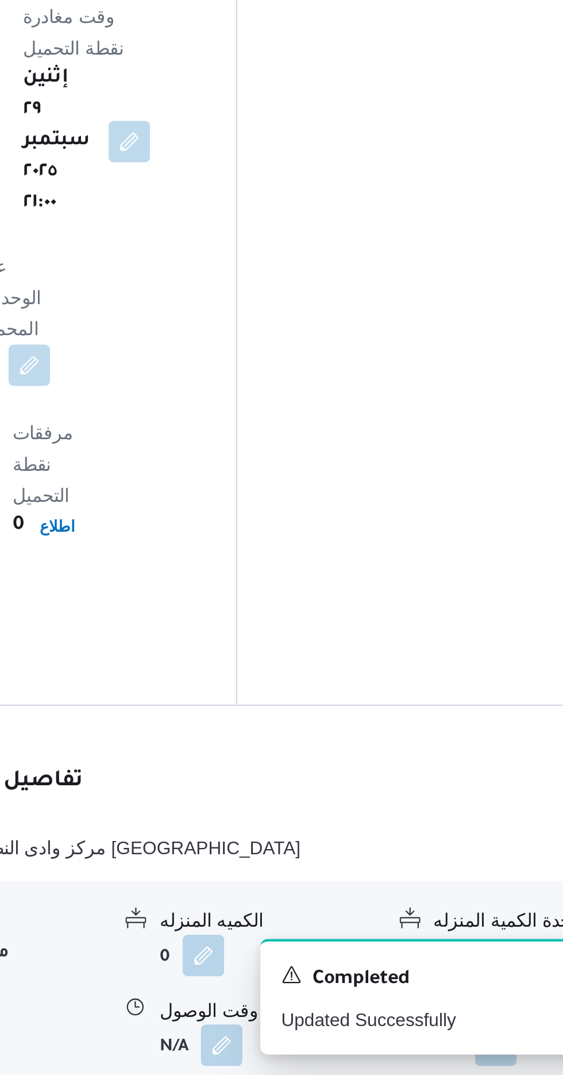
scroll to position [754, 0]
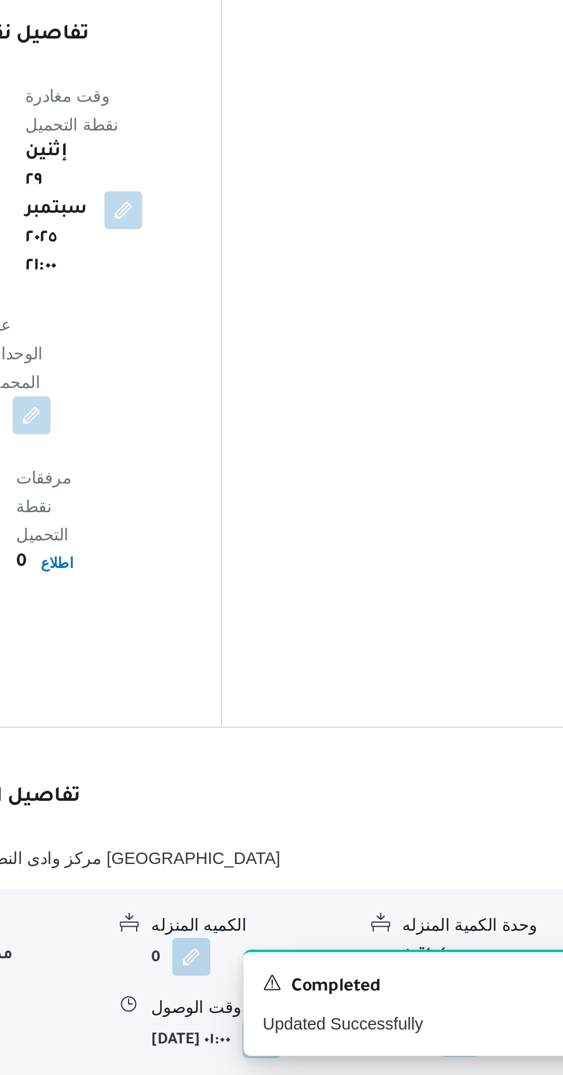
click at [467, 1048] on button "button" at bounding box center [474, 1057] width 18 height 18
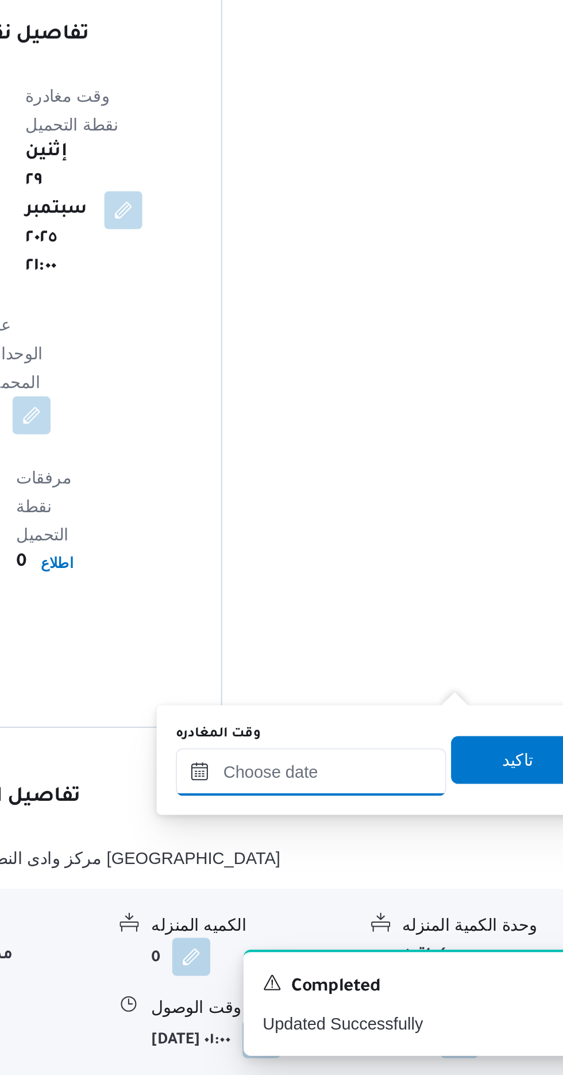
click at [375, 927] on input "وقت المغادره" at bounding box center [403, 929] width 131 height 23
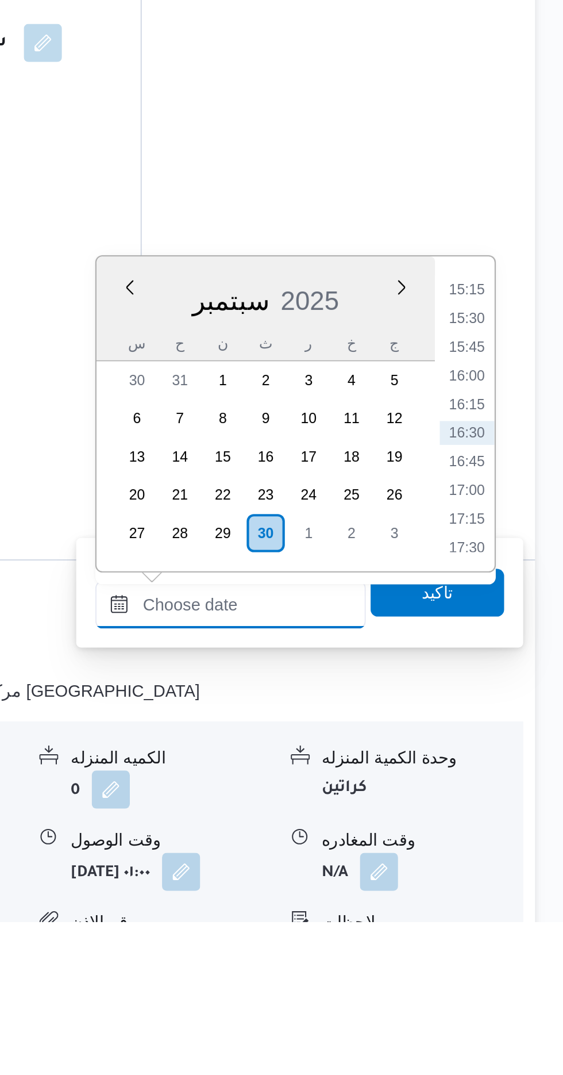
scroll to position [761, 0]
click at [511, 788] on li "15:30" at bounding box center [517, 784] width 26 height 11
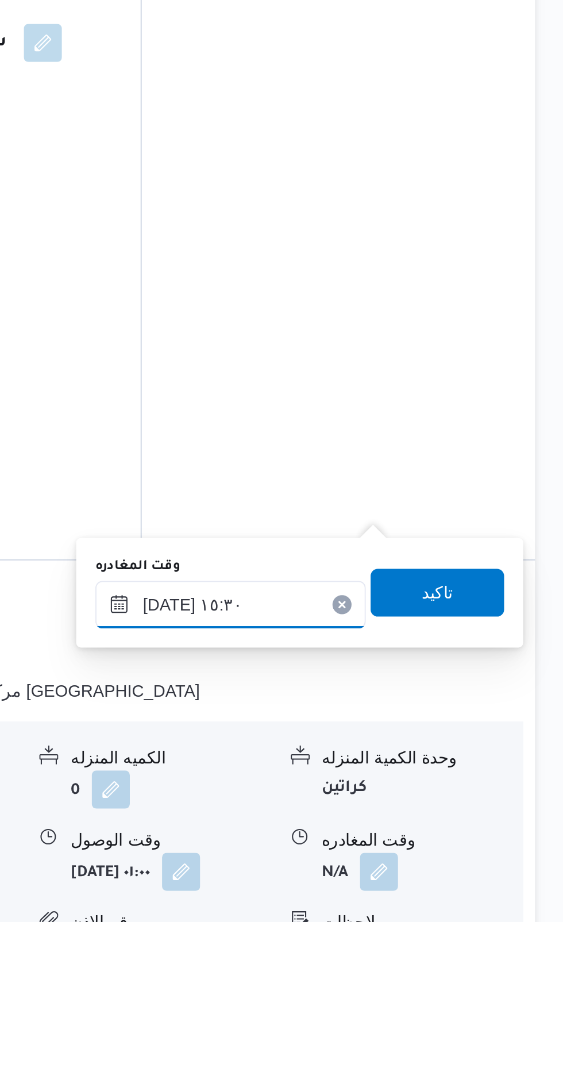
click at [407, 917] on input "[DATE] ١٥:٣٠" at bounding box center [403, 922] width 131 height 23
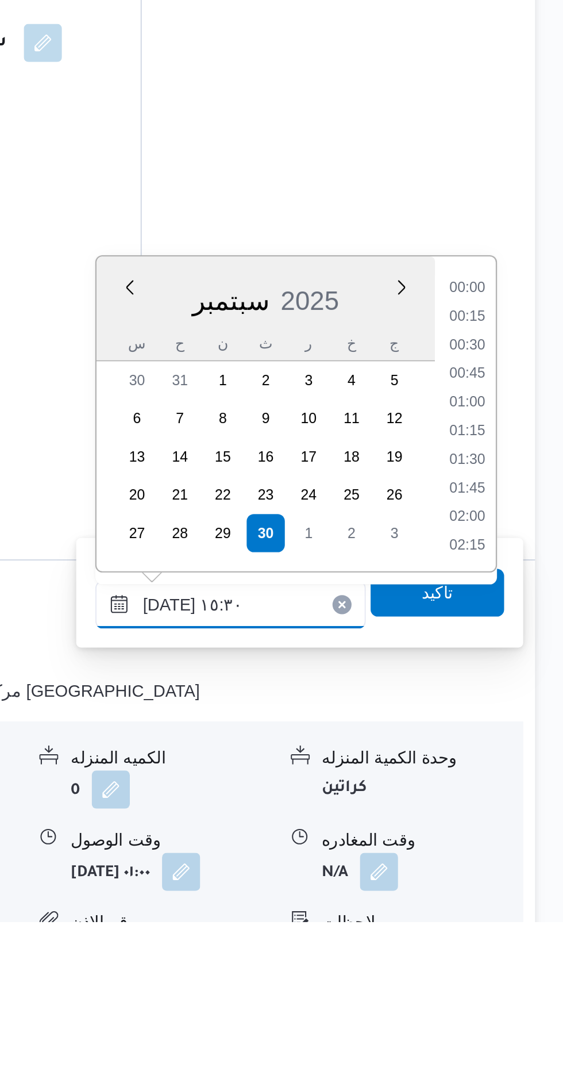
scroll to position [785, 0]
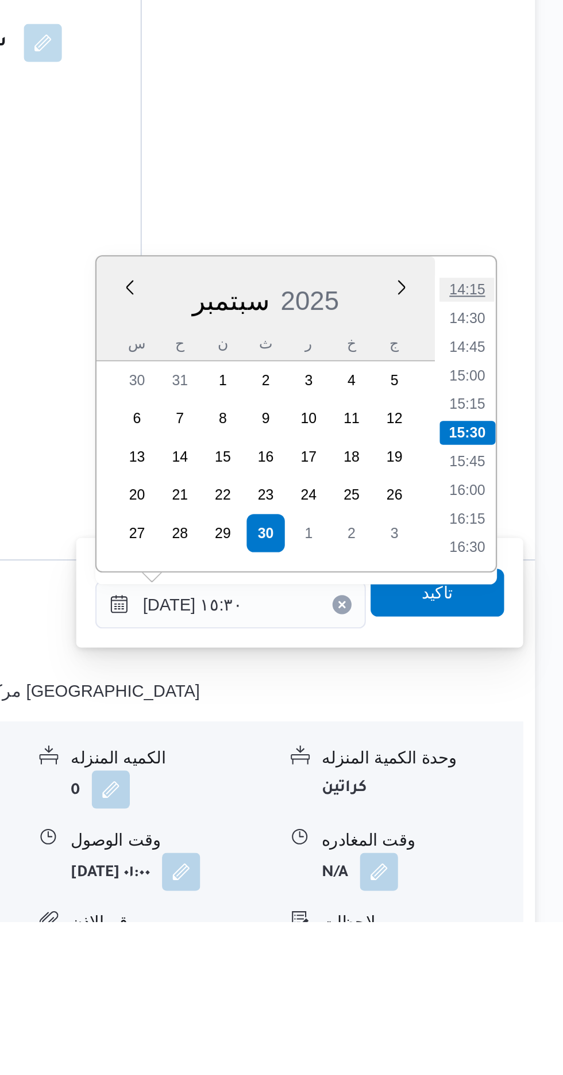
click at [512, 773] on li "14:15" at bounding box center [517, 770] width 26 height 11
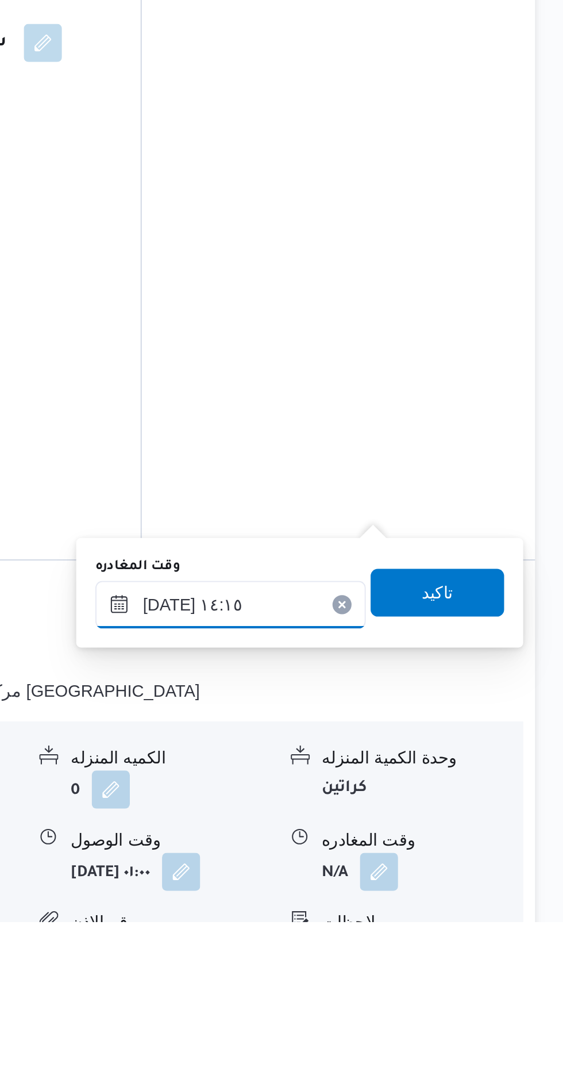
click at [410, 918] on input "[DATE] ١٤:١٥" at bounding box center [403, 922] width 131 height 23
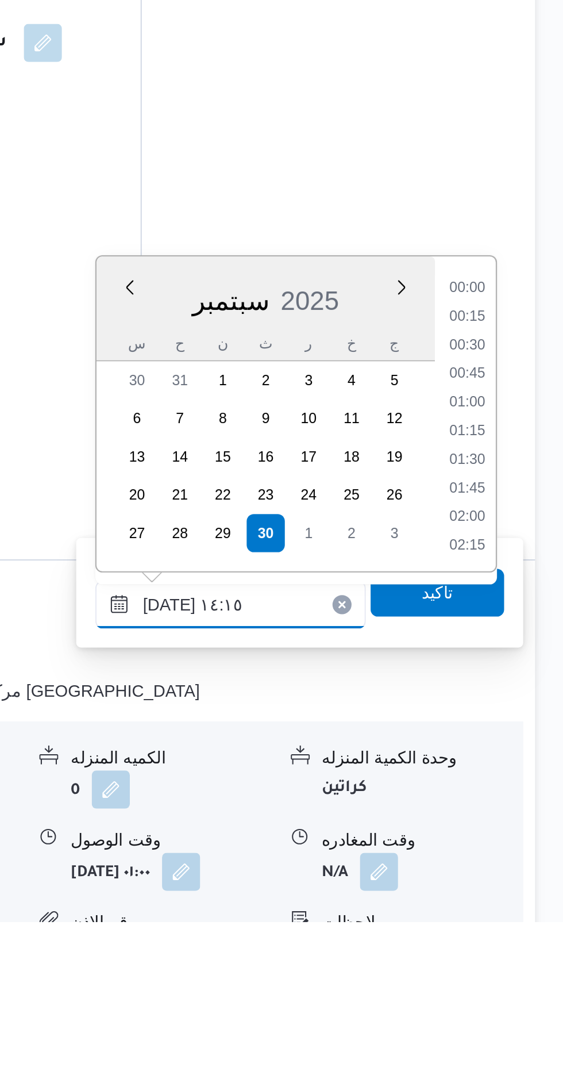
scroll to position [716, 0]
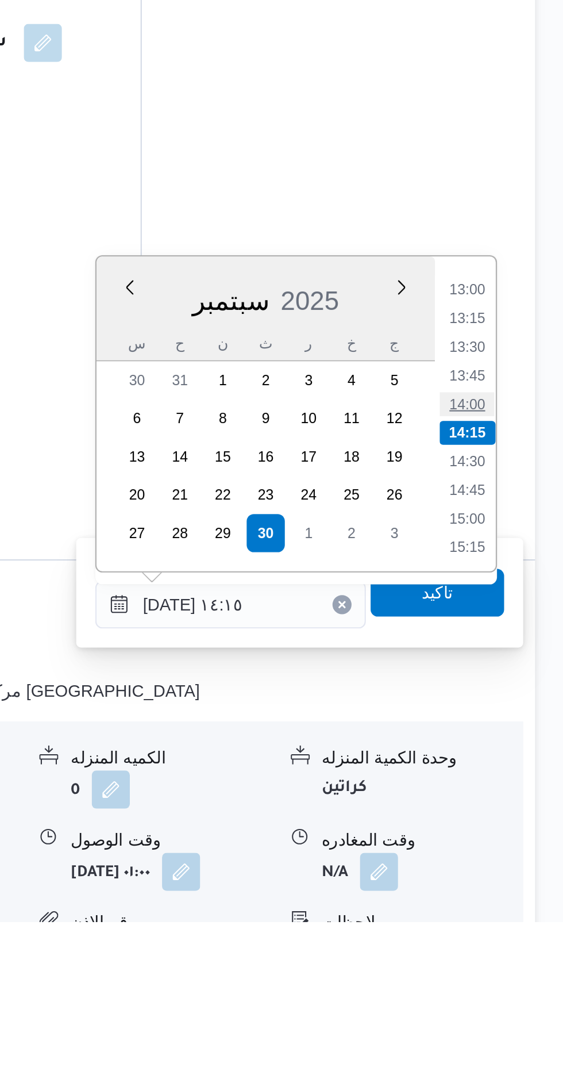
click at [516, 826] on li "14:00" at bounding box center [517, 825] width 26 height 11
type input "[DATE] ١٤:٠٠"
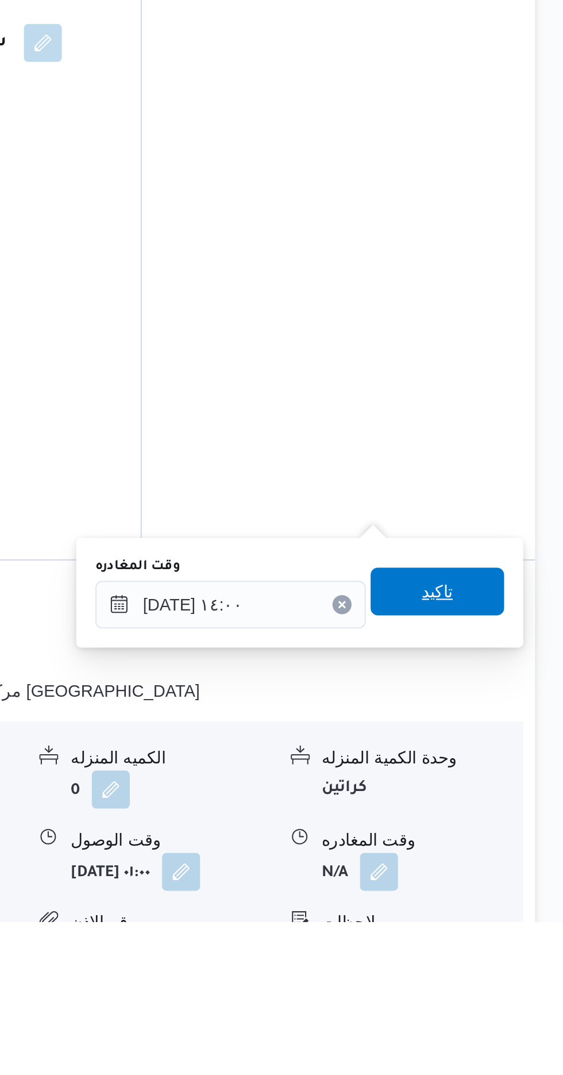
click at [501, 917] on span "تاكيد" at bounding box center [502, 915] width 64 height 23
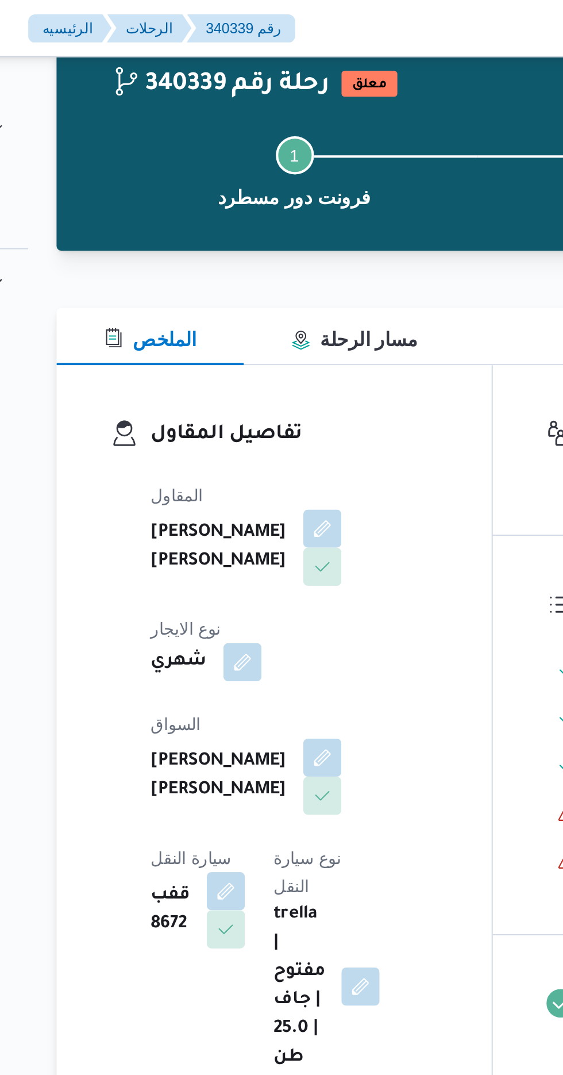
scroll to position [0, 0]
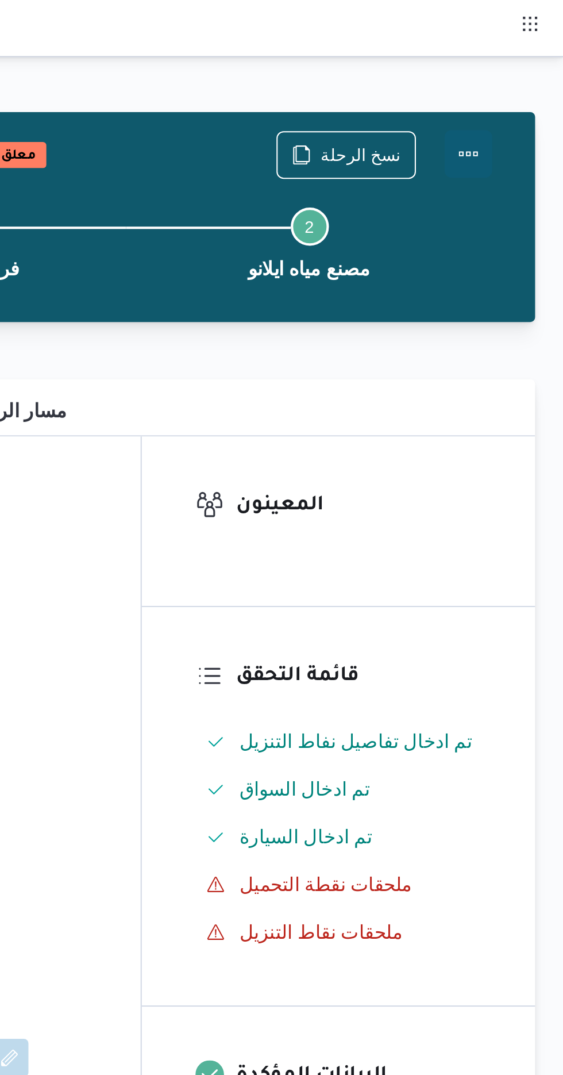
click at [515, 74] on button "Actions" at bounding box center [517, 74] width 23 height 23
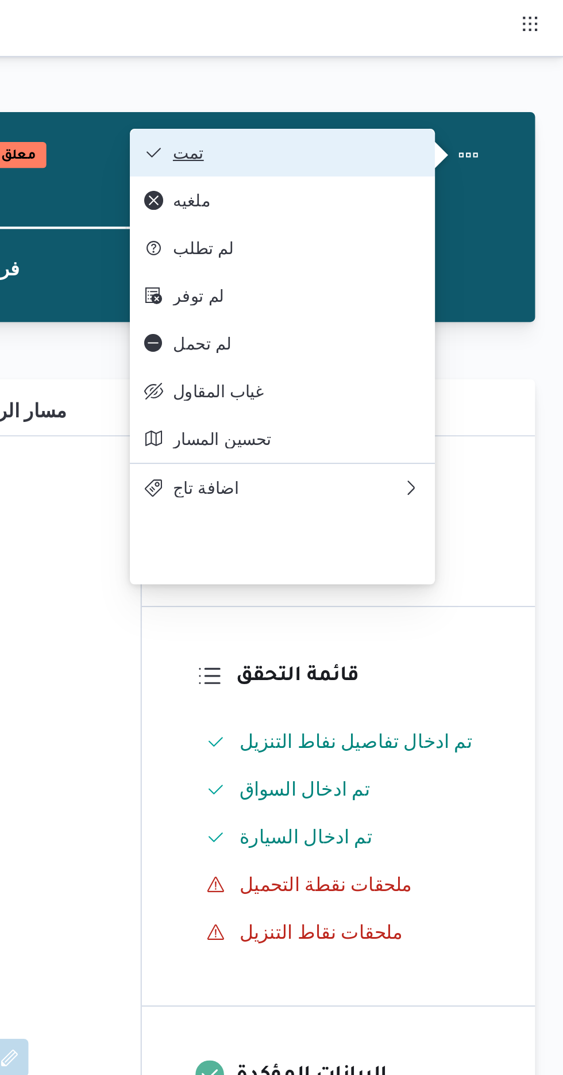
click at [415, 66] on button "تمت" at bounding box center [427, 73] width 147 height 23
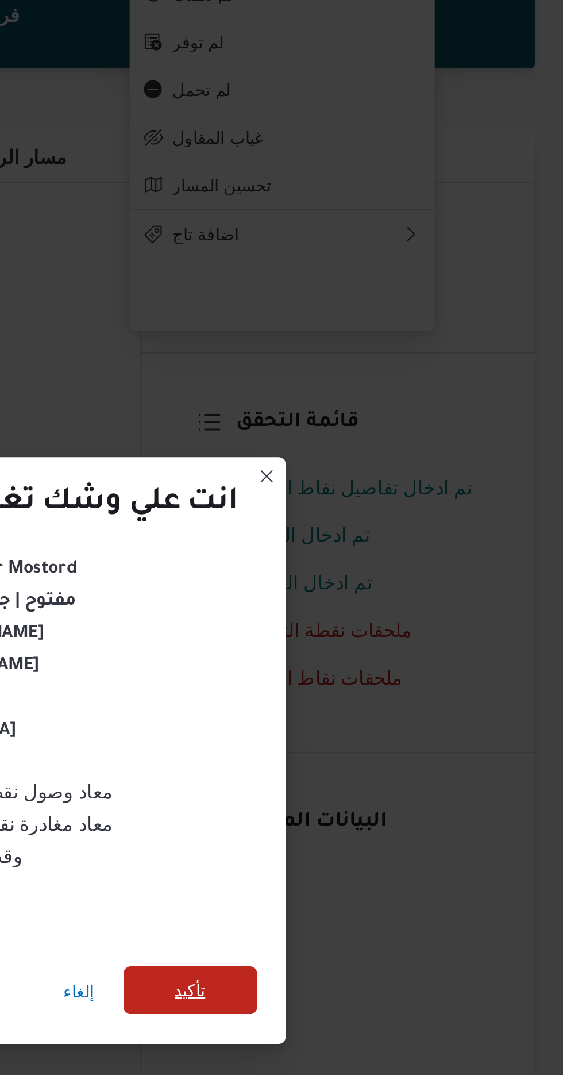
click at [384, 595] on span "تأكيد" at bounding box center [383, 600] width 15 height 14
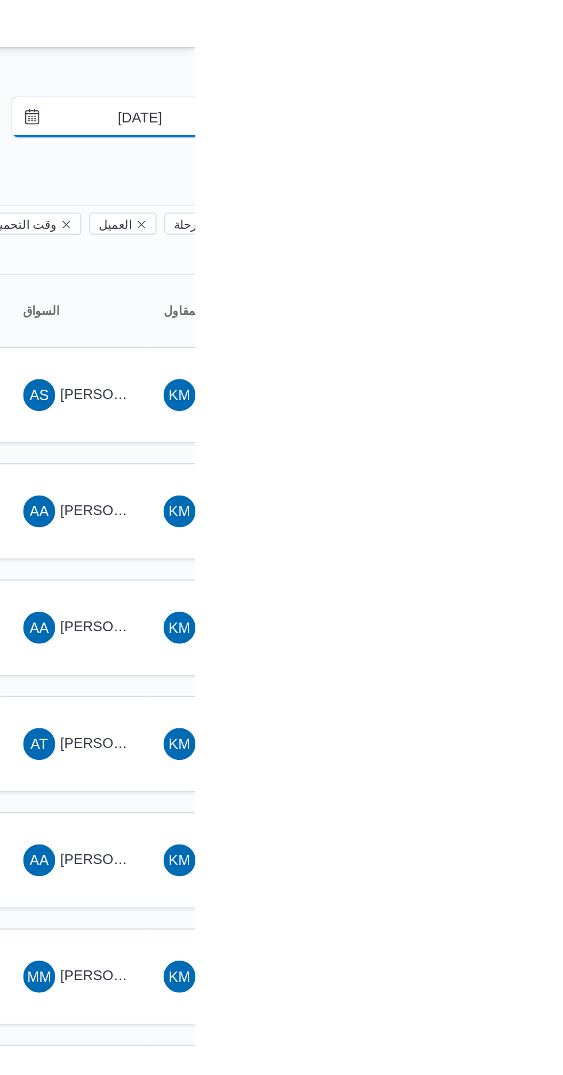
click at [527, 70] on input "[DATE]" at bounding box center [523, 67] width 131 height 23
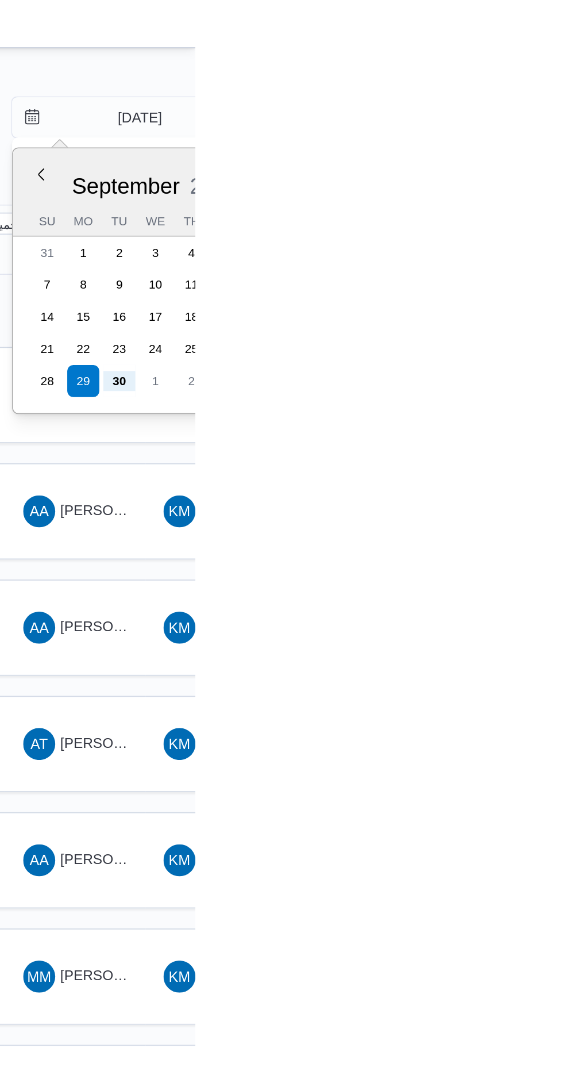
click at [465, 214] on div "[DATE] [DATE] Su Mo Tu We Th Fr Sa 31 1 2 3 4 5 6 7 8 9 10 11 12 13 14 15 16 17…" at bounding box center [540, 161] width 163 height 152
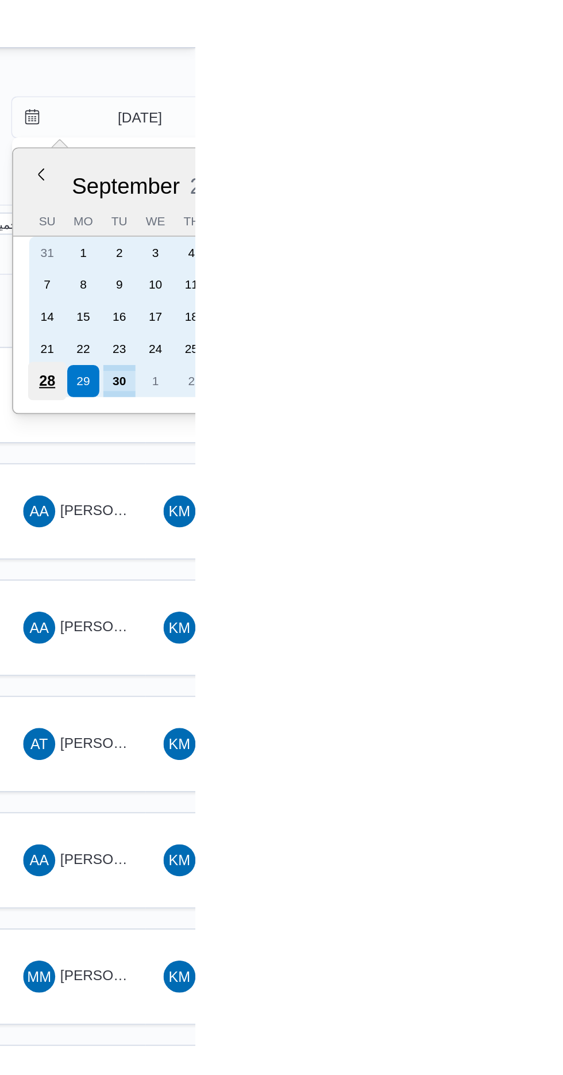
click at [476, 213] on div "28" at bounding box center [478, 219] width 22 height 22
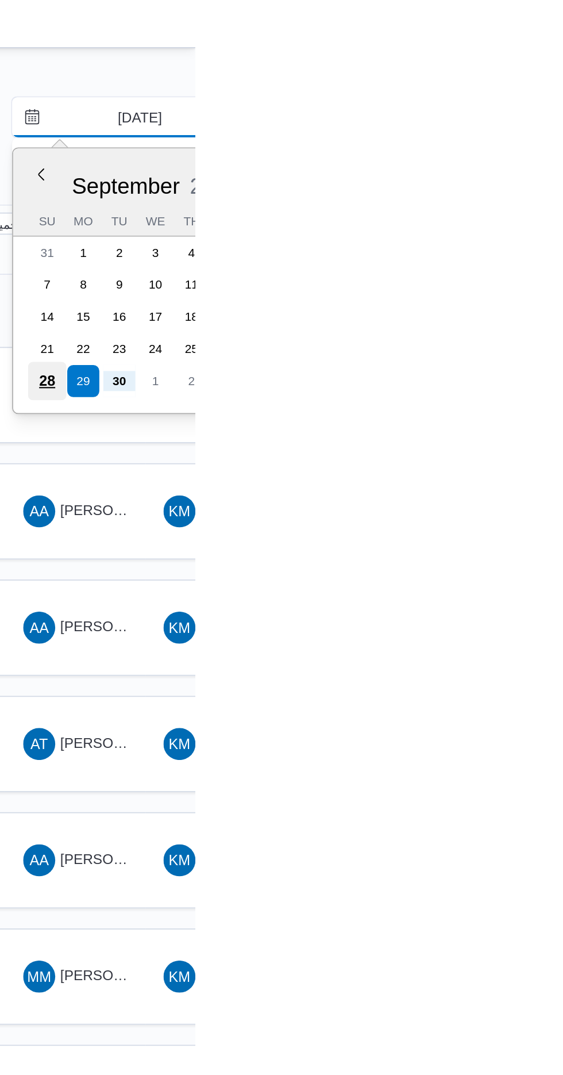
type input "[DATE]"
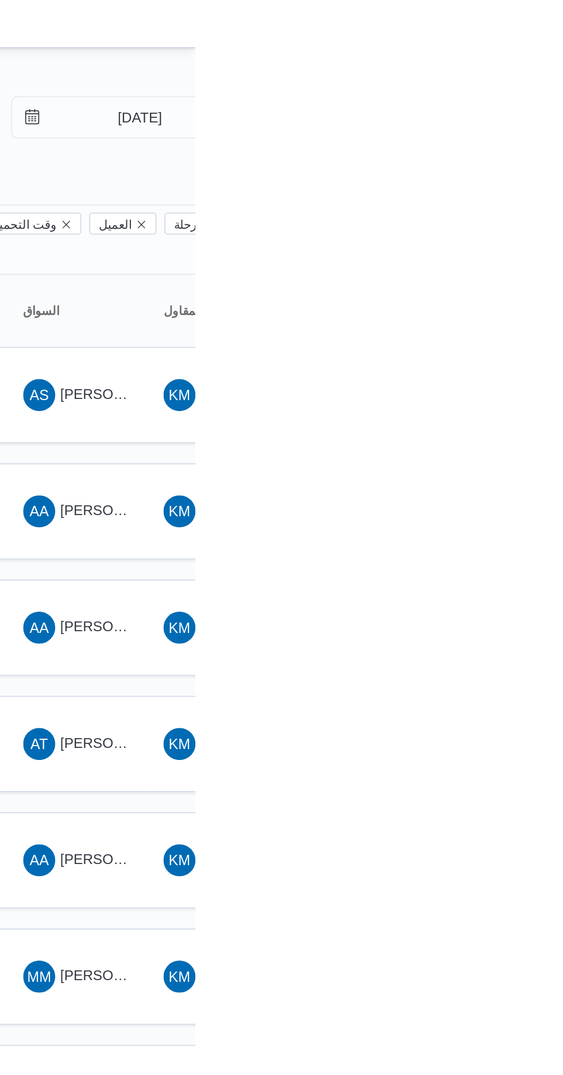
type input "[DATE]"
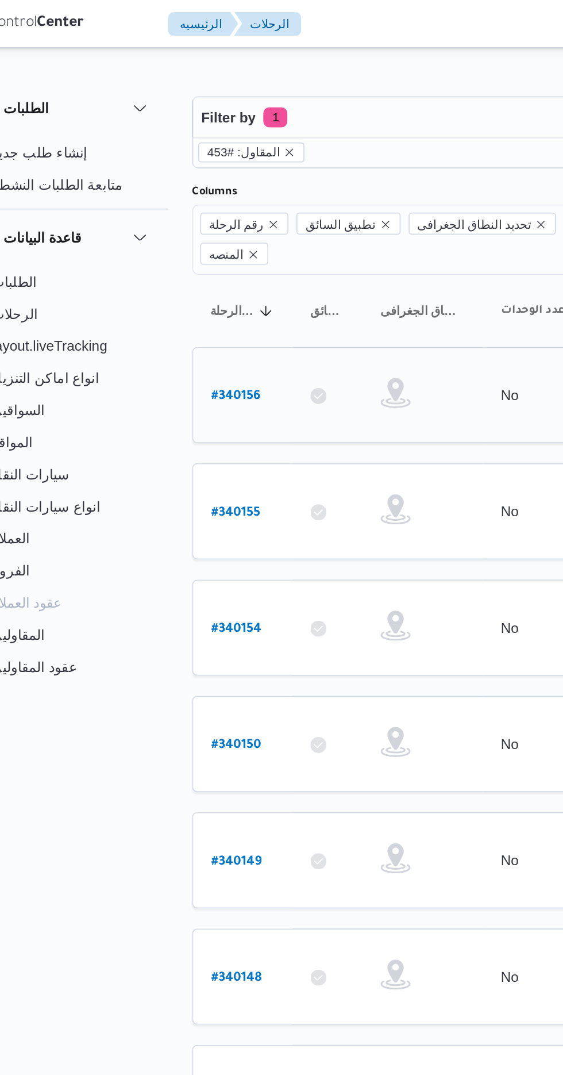
click at [170, 224] on b "# 340156" at bounding box center [174, 228] width 28 height 8
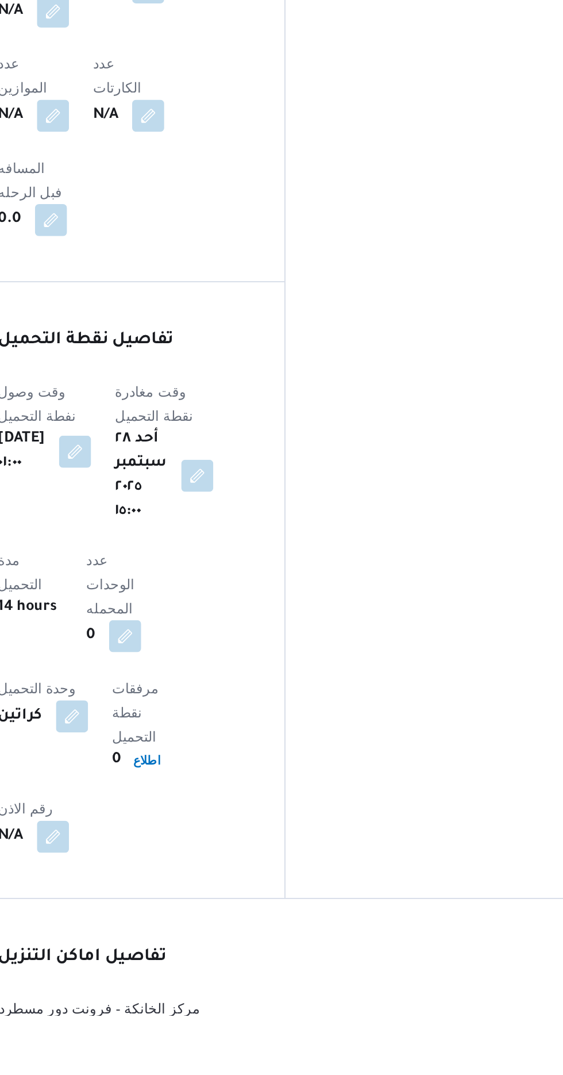
scroll to position [643, 0]
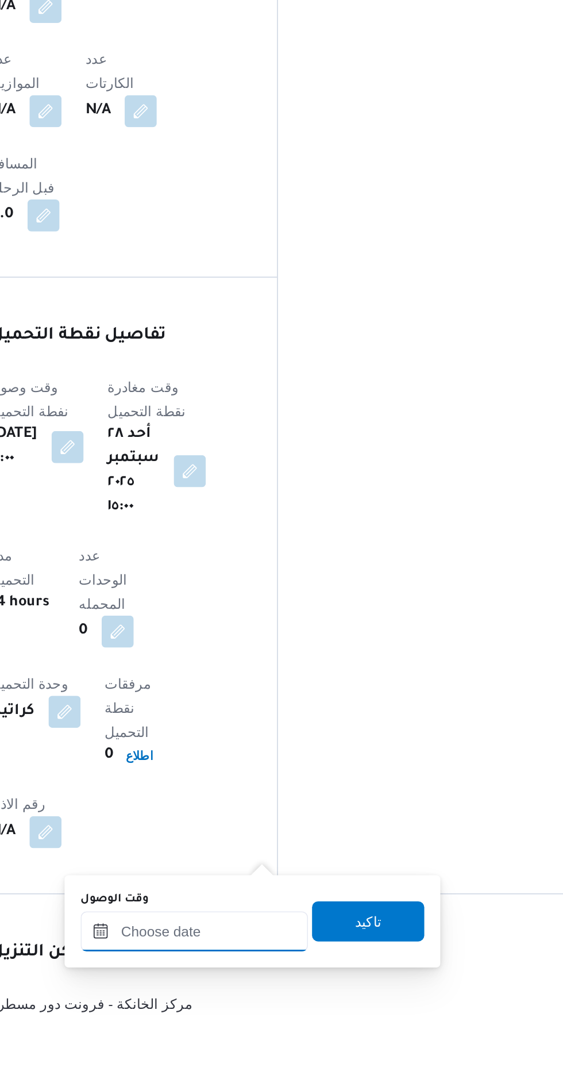
click at [289, 1022] on input "وقت الوصول" at bounding box center [312, 1026] width 131 height 23
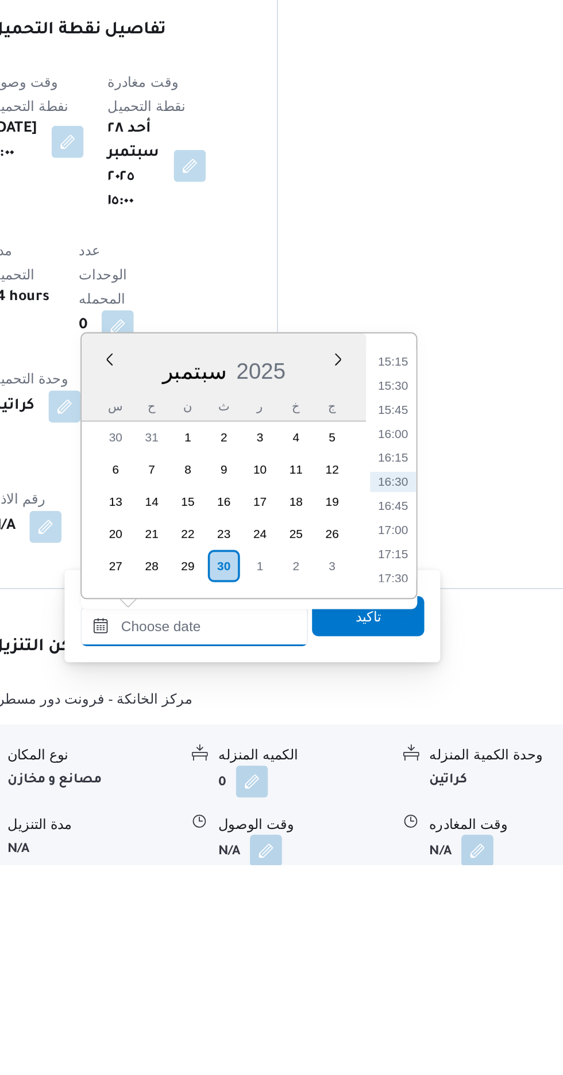
scroll to position [731, 0]
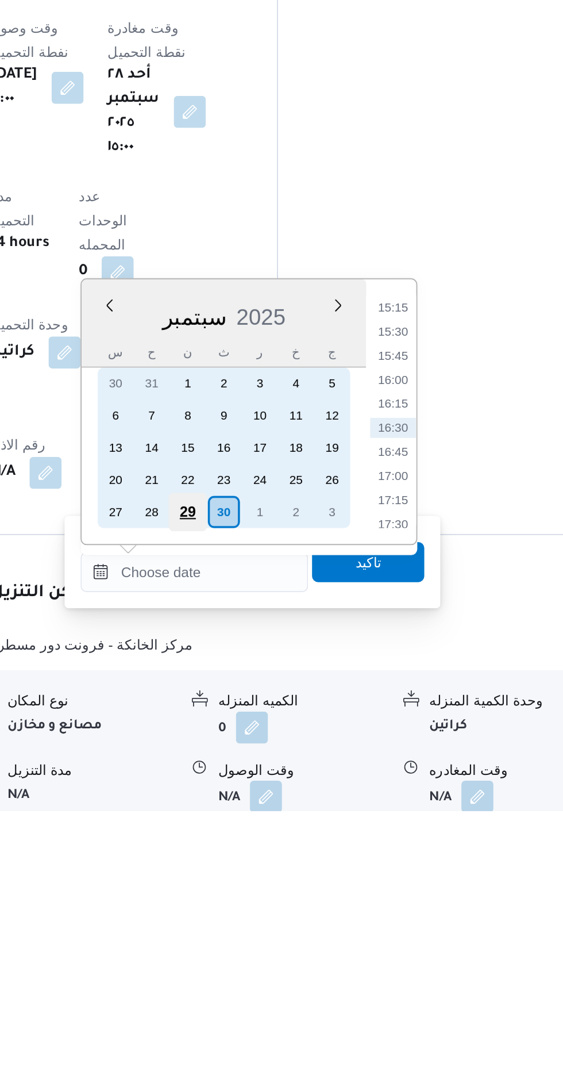
click at [310, 902] on div "29" at bounding box center [308, 904] width 22 height 22
type input "[DATE] ٠٠:٠٠"
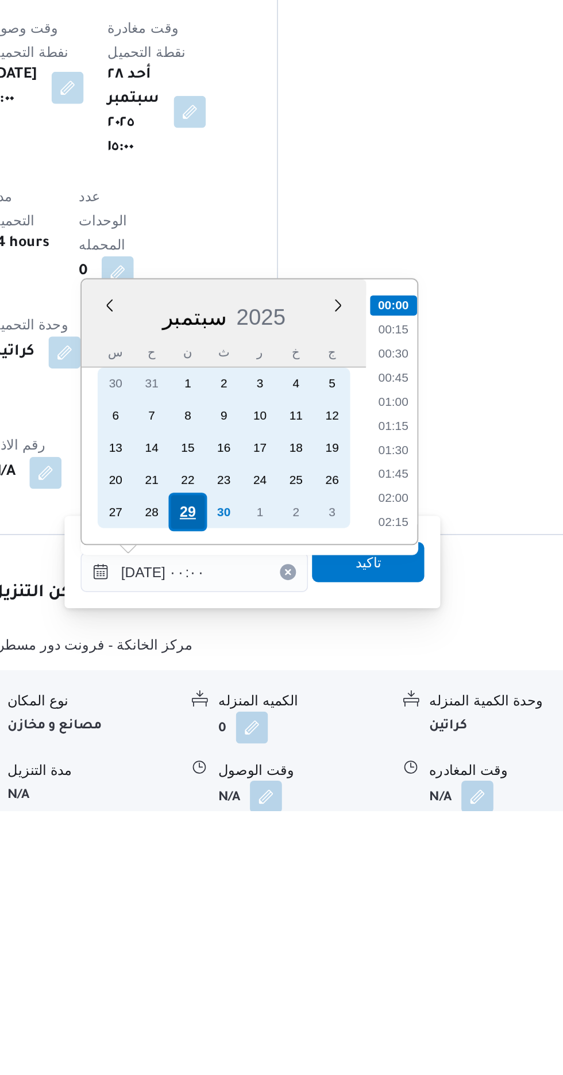
scroll to position [732, 0]
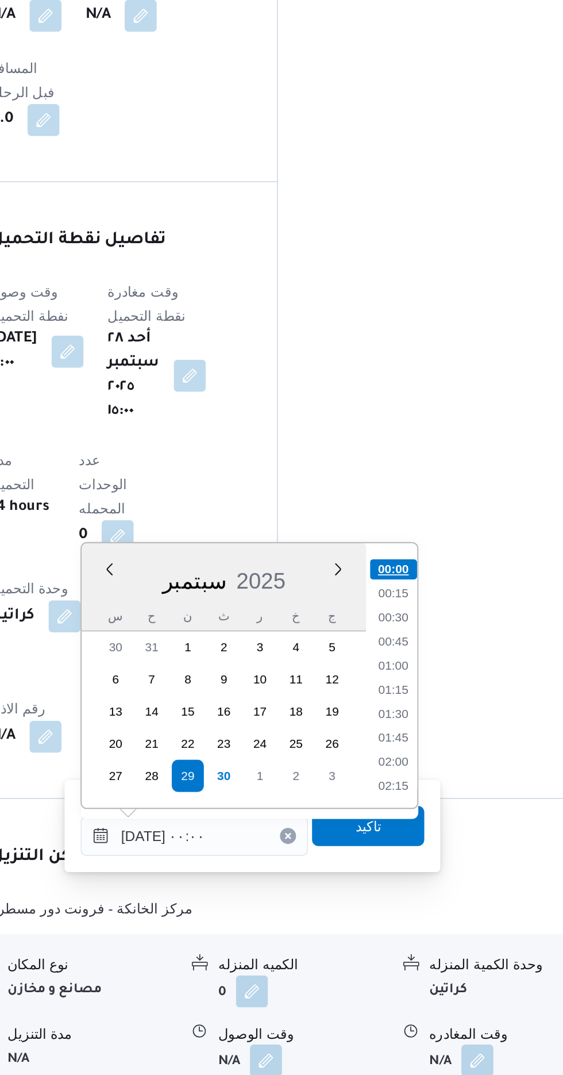
click at [424, 781] on li "00:00" at bounding box center [426, 784] width 27 height 11
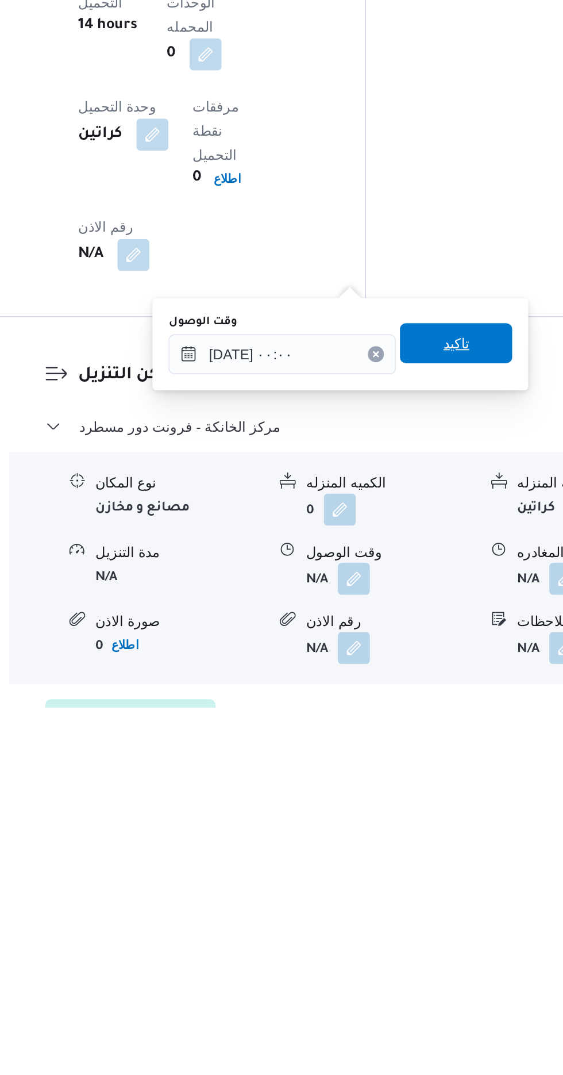
click at [412, 869] on span "تاكيد" at bounding box center [411, 866] width 64 height 23
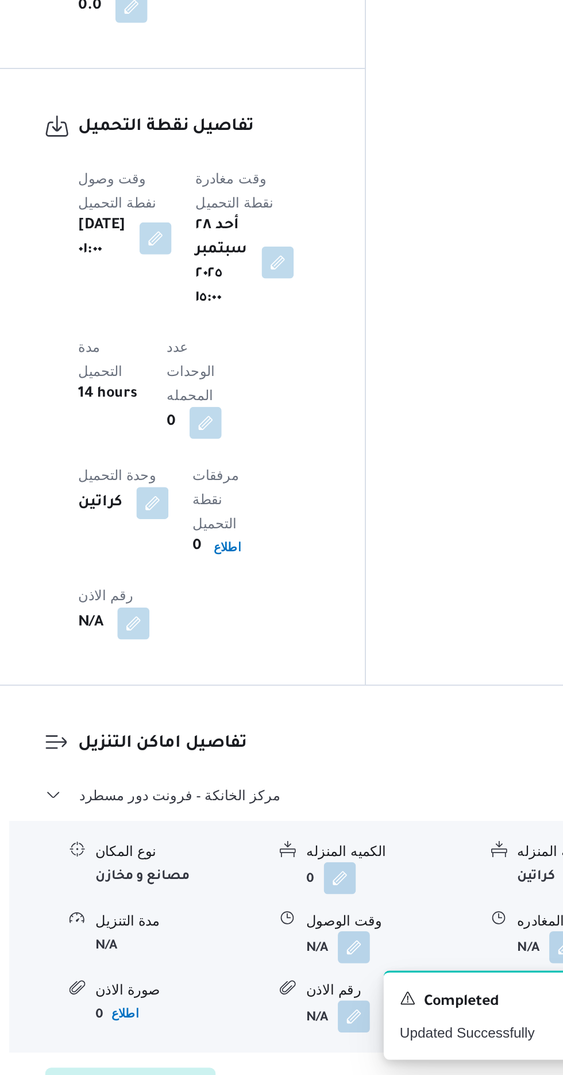
scroll to position [797, 0]
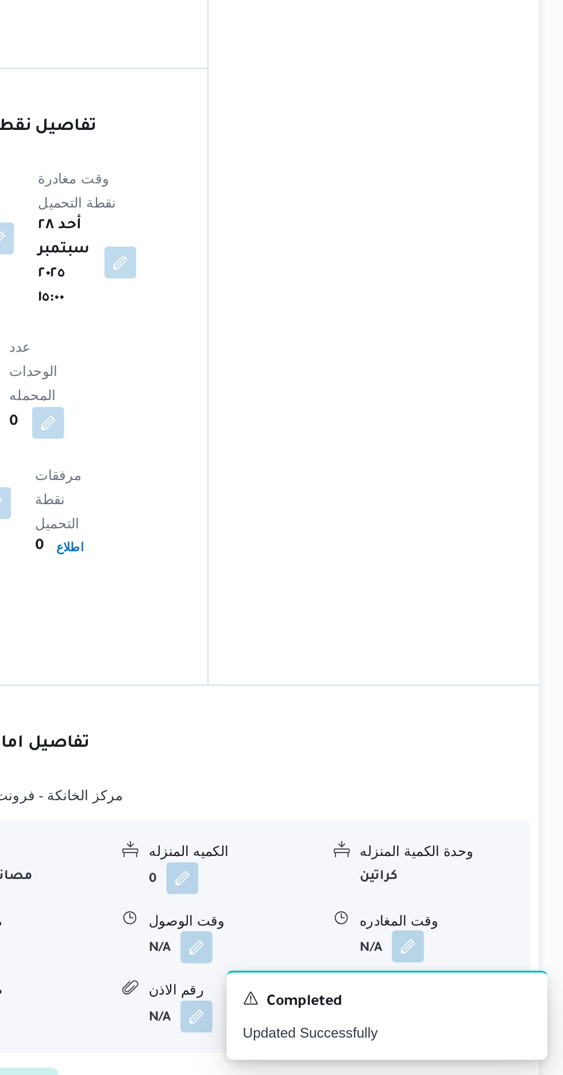
click at [479, 992] on button "button" at bounding box center [474, 1001] width 18 height 18
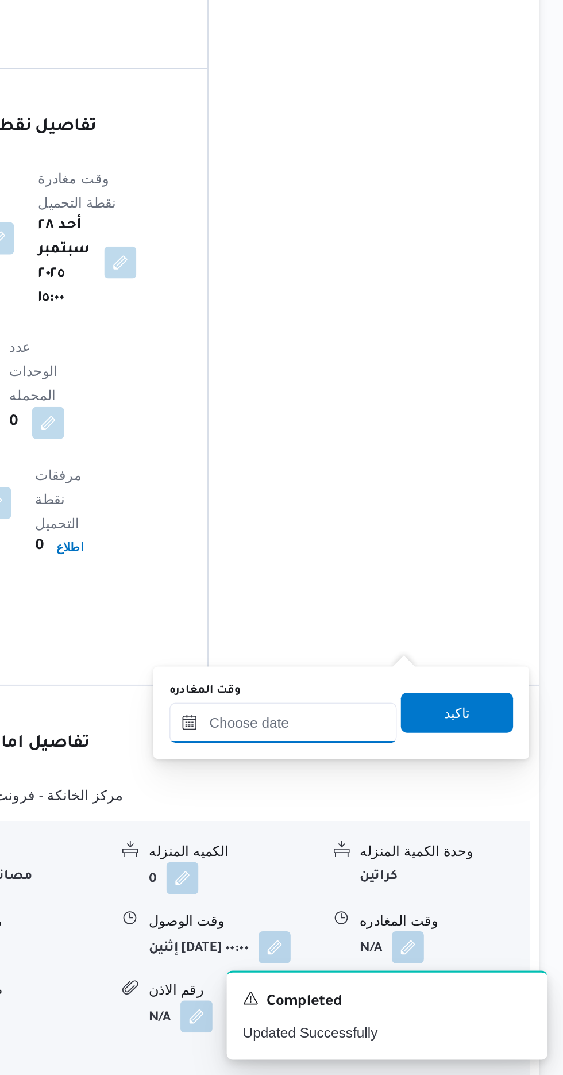
click at [379, 873] on input "وقت المغادره" at bounding box center [403, 872] width 131 height 23
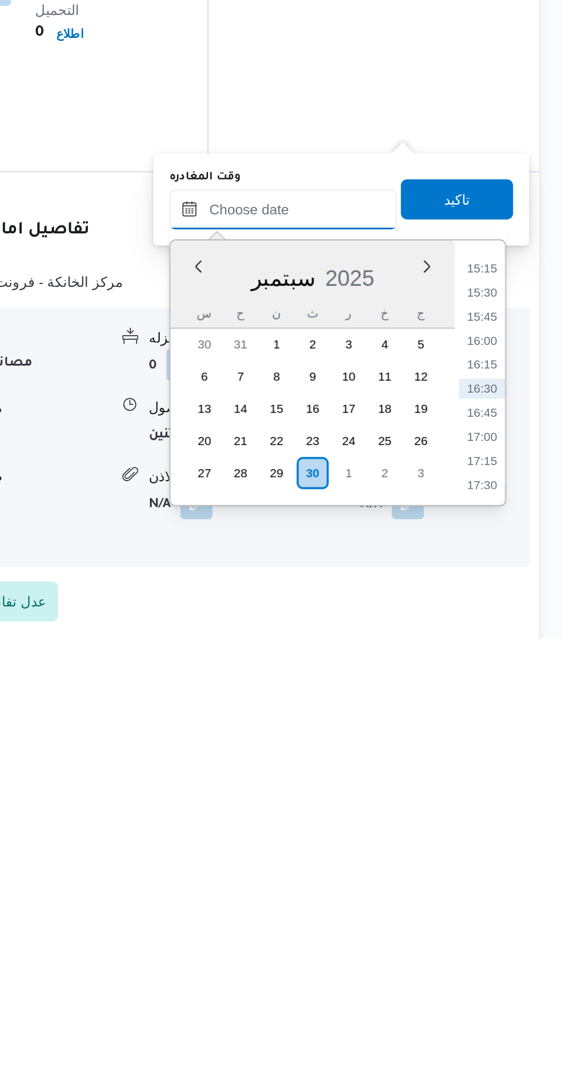
scroll to position [846, 0]
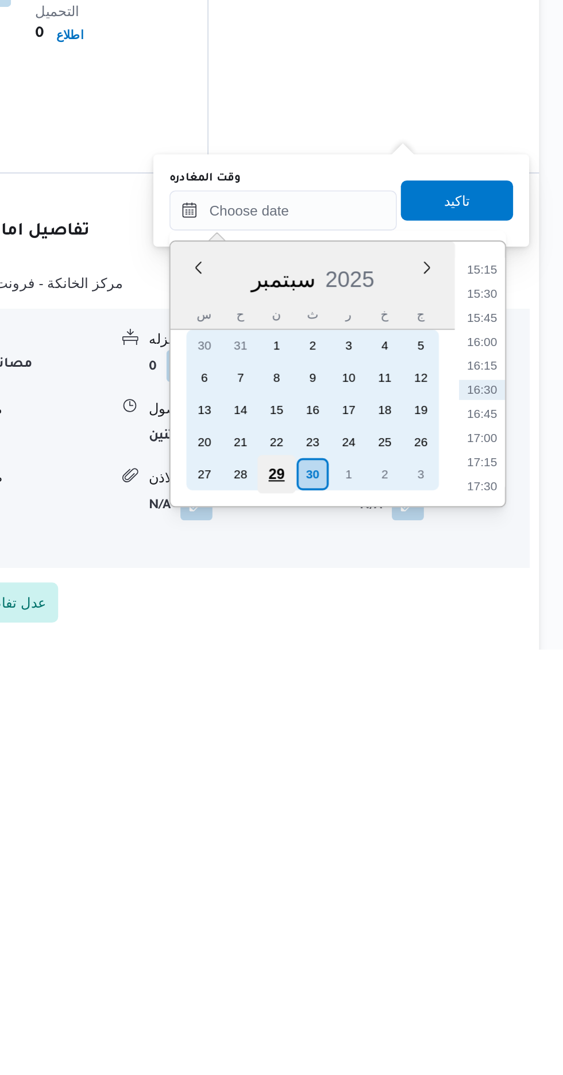
click at [406, 974] on div "29" at bounding box center [399, 975] width 22 height 22
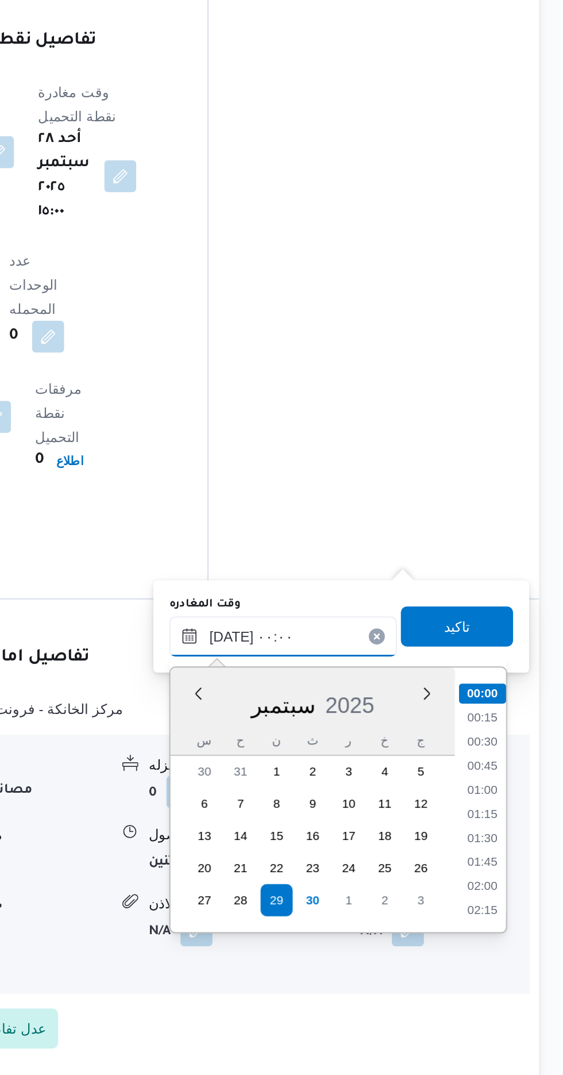
click at [350, 827] on input "[DATE] ٠٠:٠٠" at bounding box center [403, 823] width 131 height 23
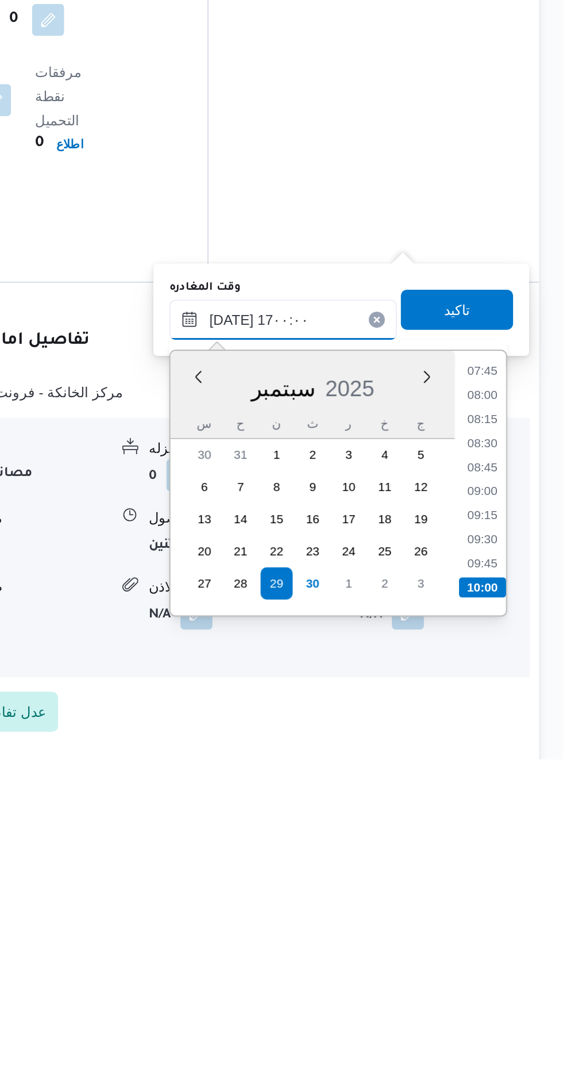
scroll to position [818, 0]
click at [506, 972] on li "17:00" at bounding box center [517, 976] width 27 height 11
type input "[DATE] ١٧:٠٠"
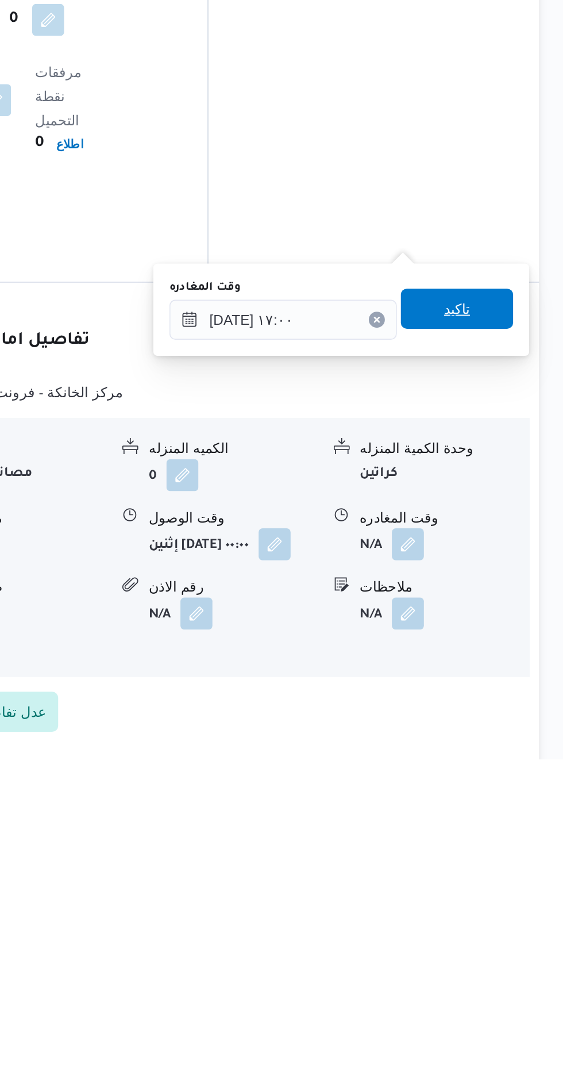
click at [504, 823] on span "تاكيد" at bounding box center [502, 817] width 64 height 23
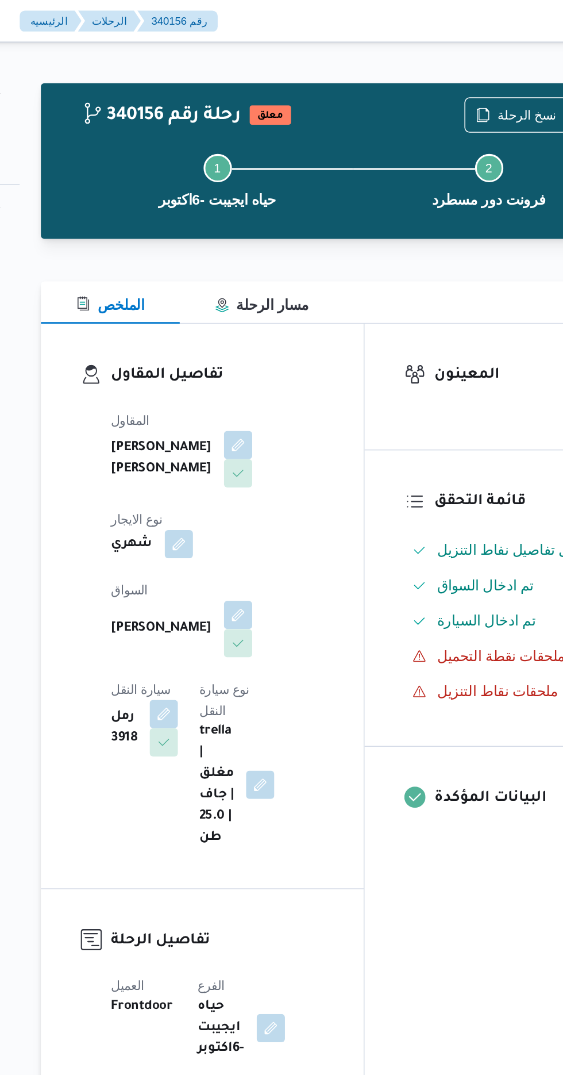
scroll to position [0, 0]
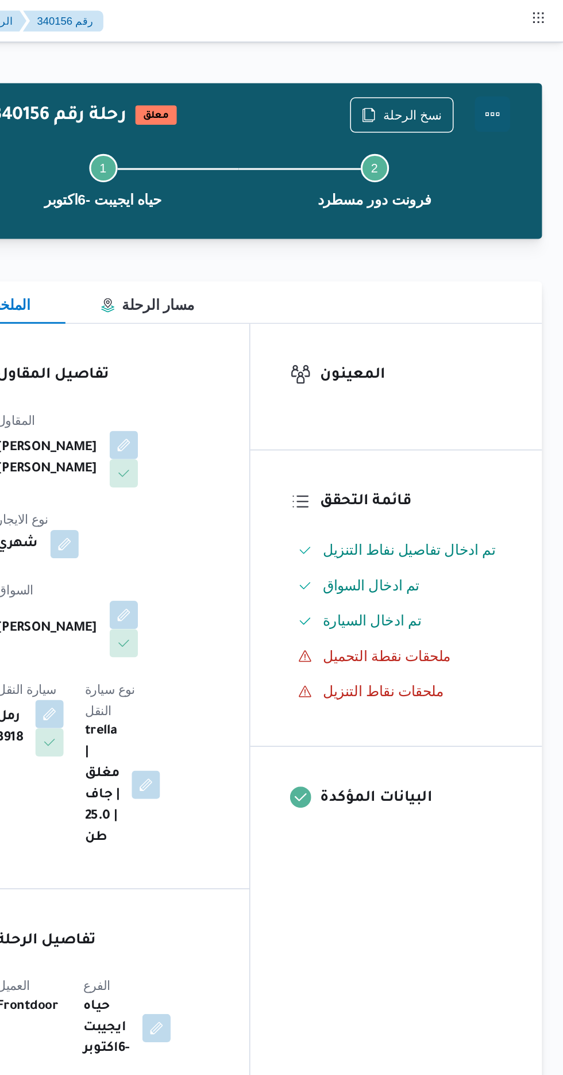
click at [526, 80] on button "Actions" at bounding box center [517, 74] width 23 height 23
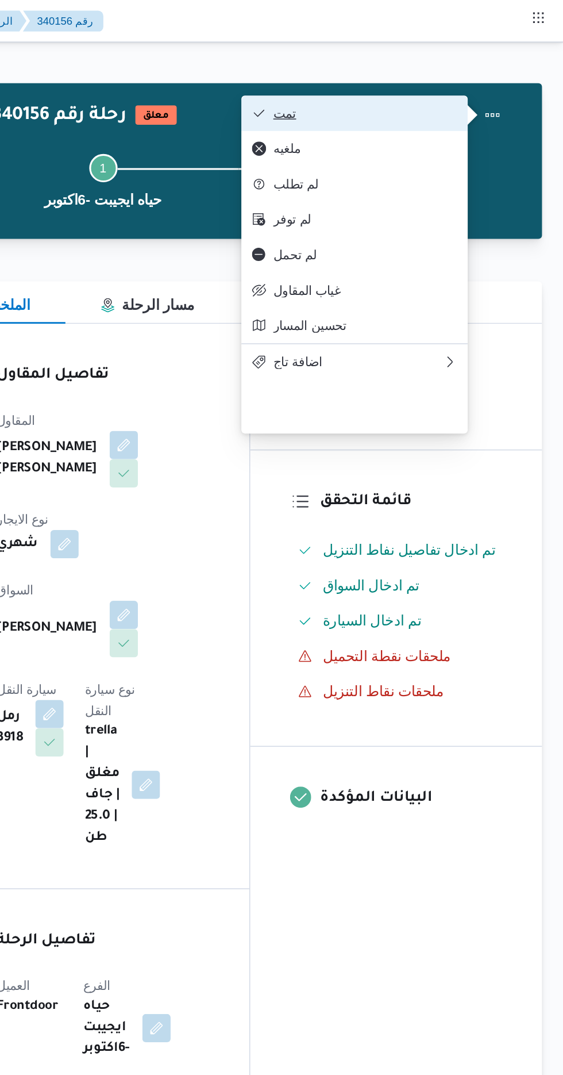
click at [394, 69] on span "تمت" at bounding box center [435, 73] width 120 height 9
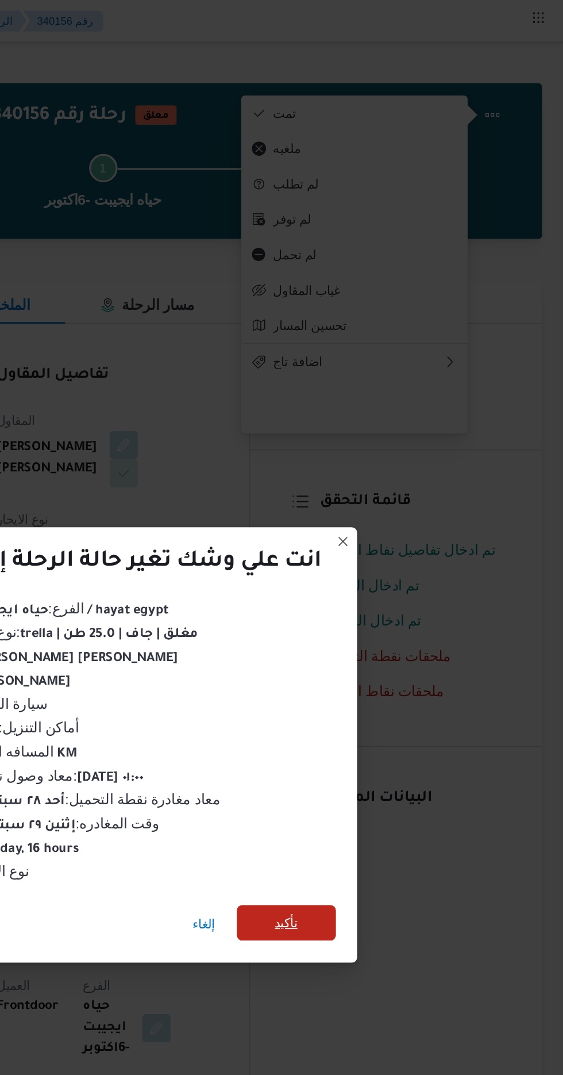
click at [392, 605] on span "تأكيد" at bounding box center [383, 599] width 64 height 23
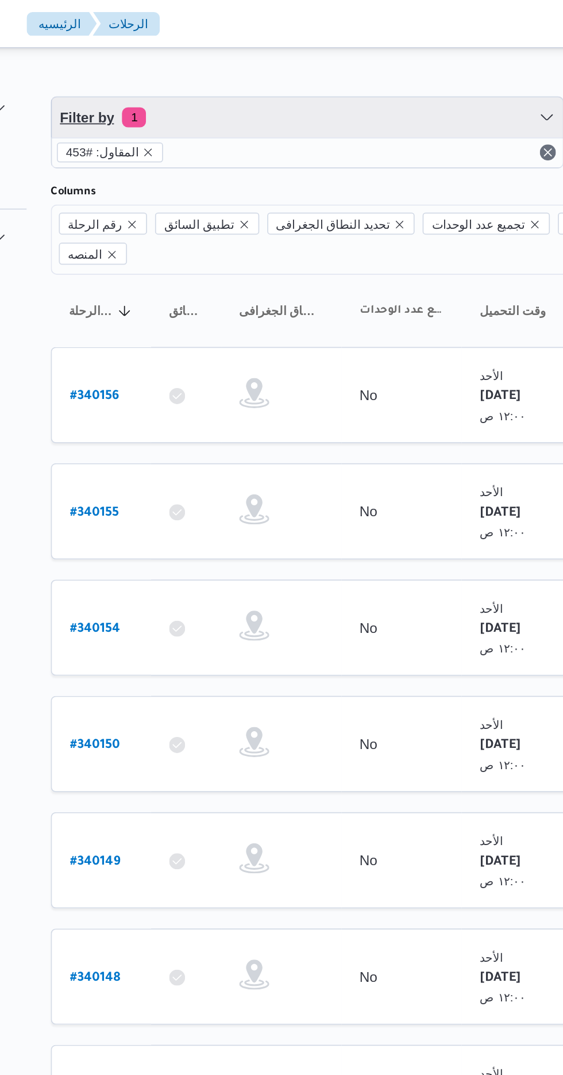
click at [190, 76] on span "Filter by 1" at bounding box center [296, 67] width 293 height 23
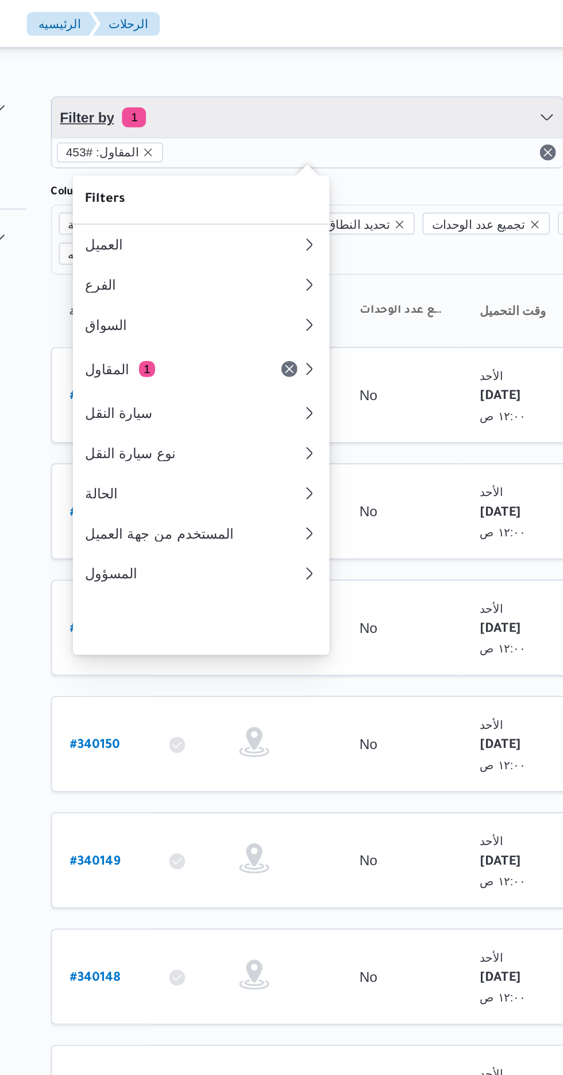
click at [244, 64] on span "Filter by 1" at bounding box center [296, 67] width 293 height 23
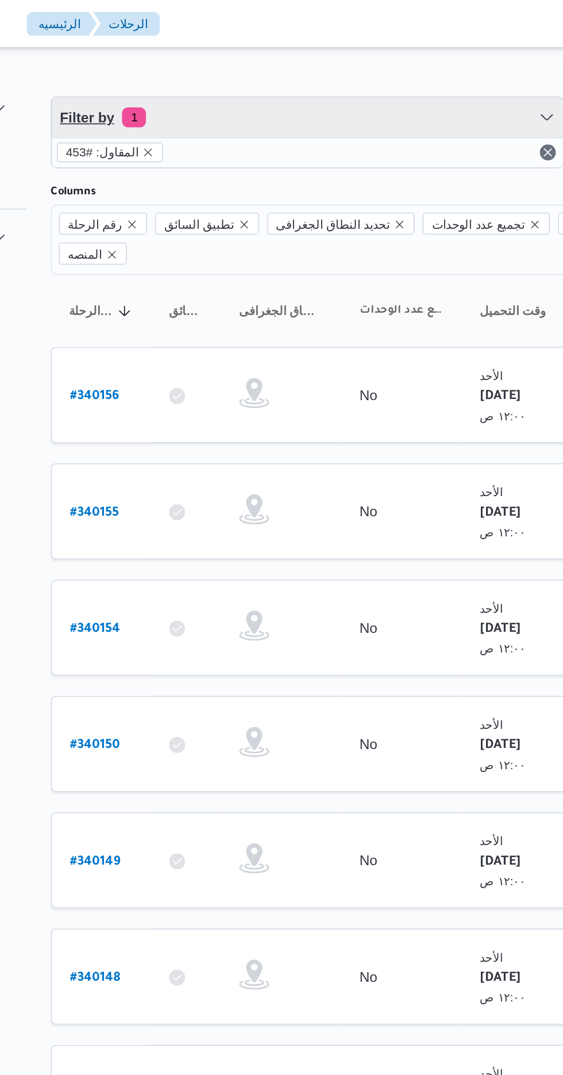
click at [301, 64] on span "Filter by 1" at bounding box center [296, 67] width 293 height 23
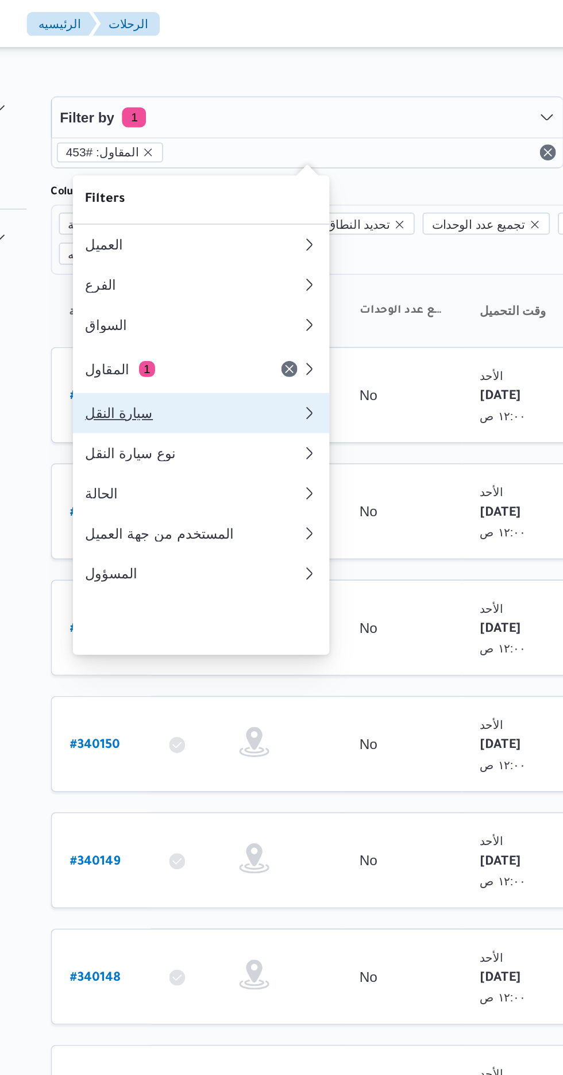
click at [244, 241] on div "سيارة النقل" at bounding box center [231, 236] width 124 height 9
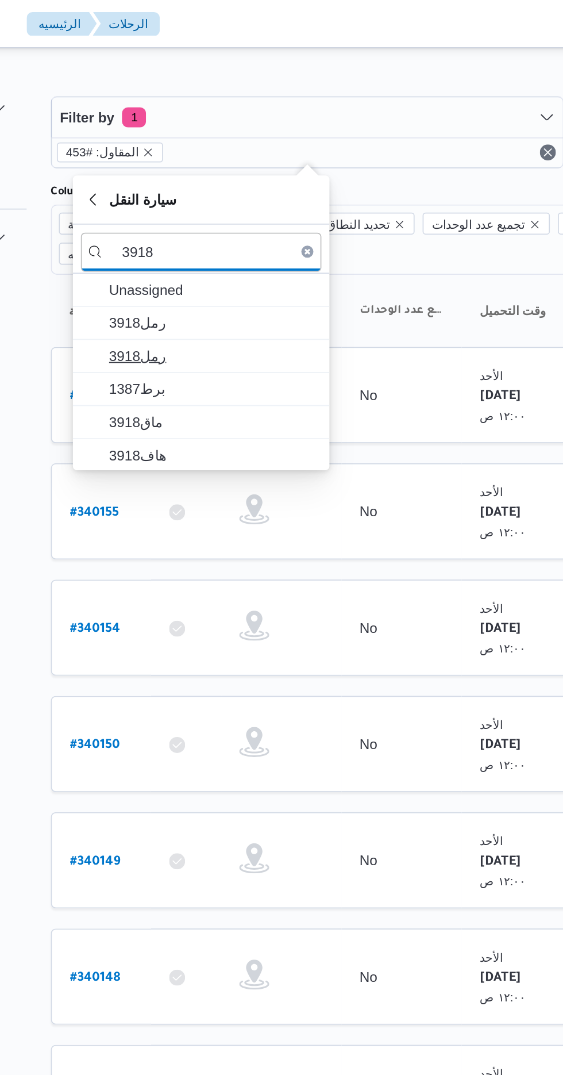
type input "3918"
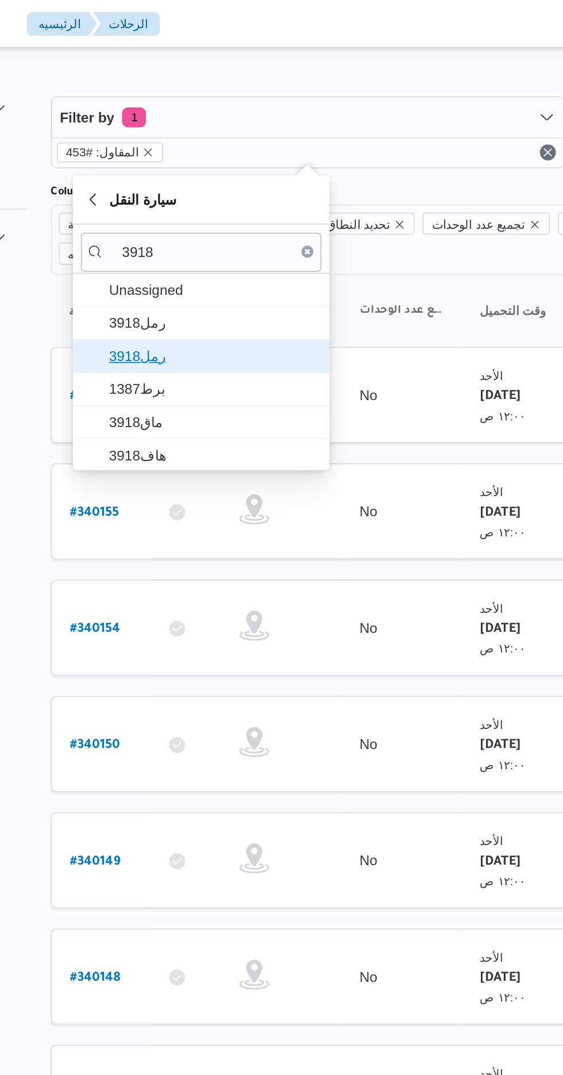
click at [235, 205] on span "رمل3918" at bounding box center [243, 204] width 120 height 14
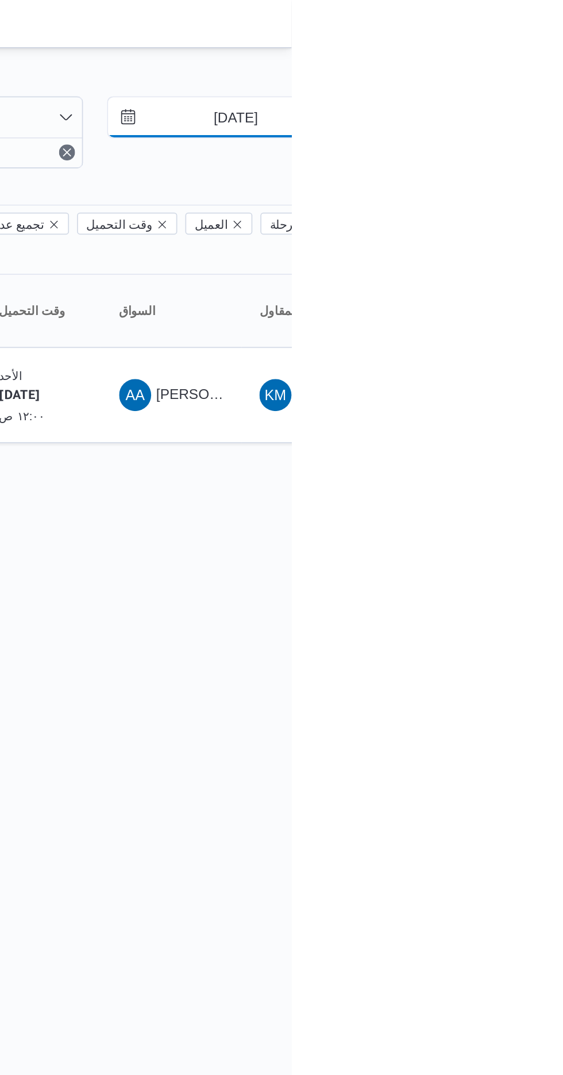
click at [532, 69] on input "[DATE]" at bounding box center [523, 67] width 131 height 23
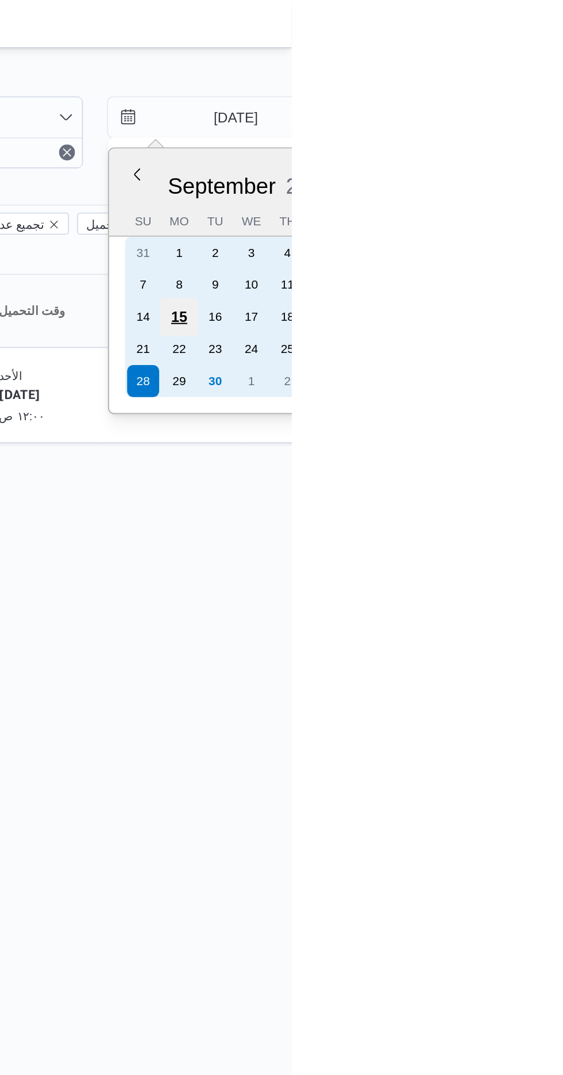
click at [497, 181] on div "15" at bounding box center [499, 182] width 22 height 22
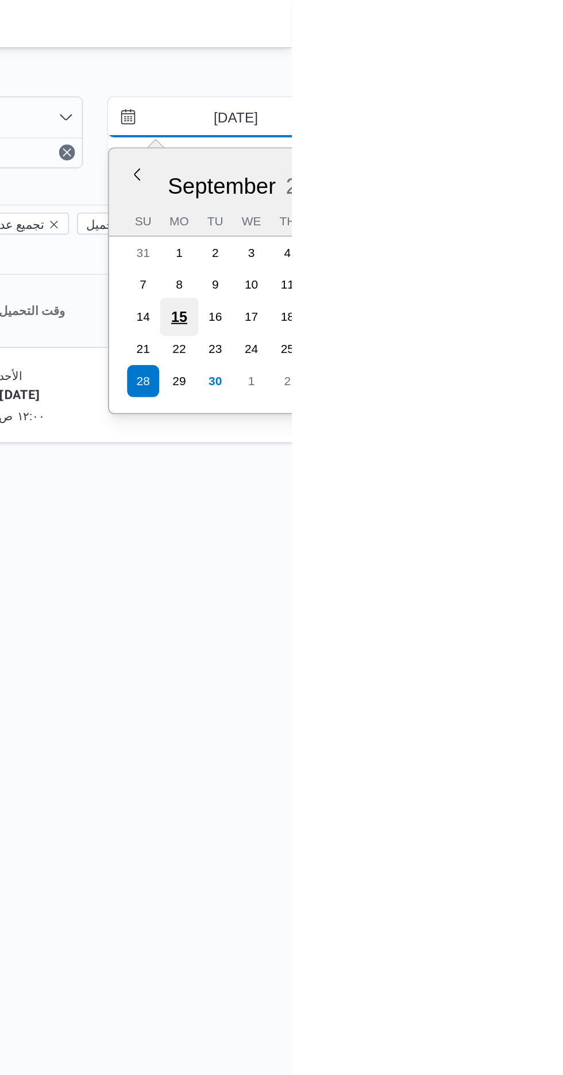
type input "[DATE]"
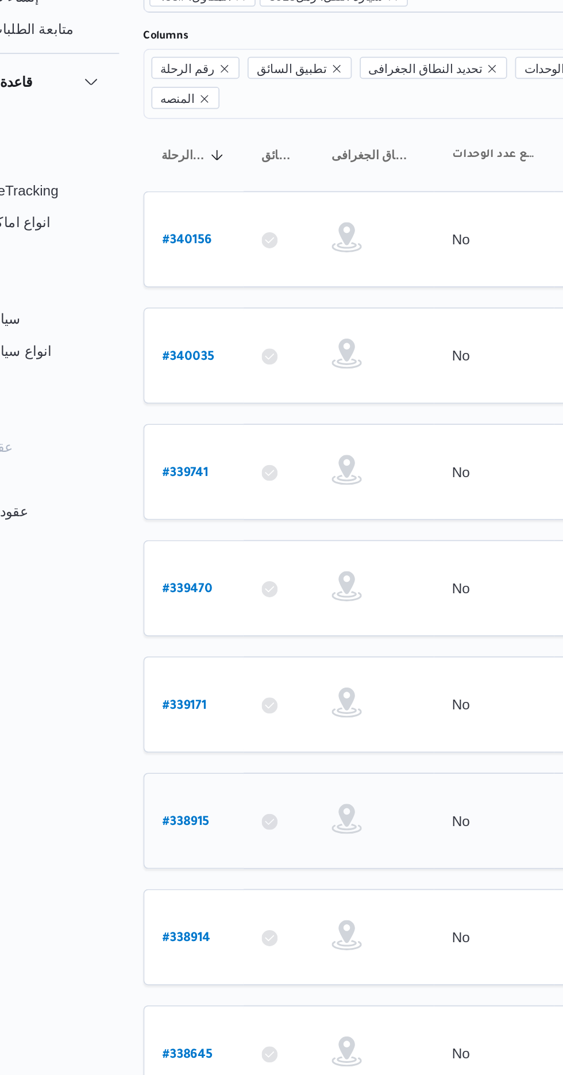
click at [172, 557] on b "# 338915" at bounding box center [173, 561] width 27 height 8
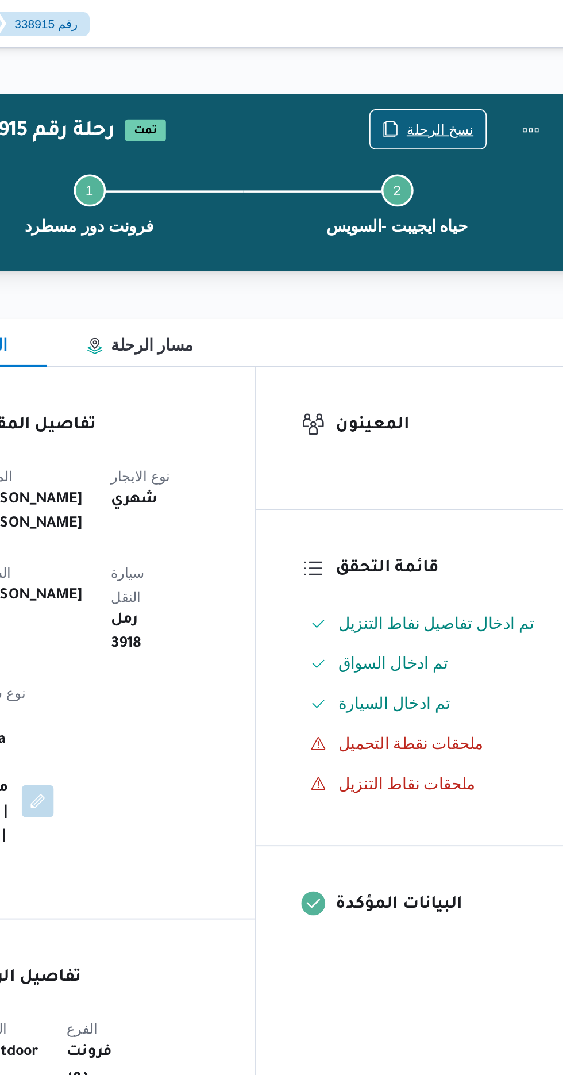
click at [470, 74] on span "نسخ الرحلة" at bounding box center [465, 74] width 39 height 14
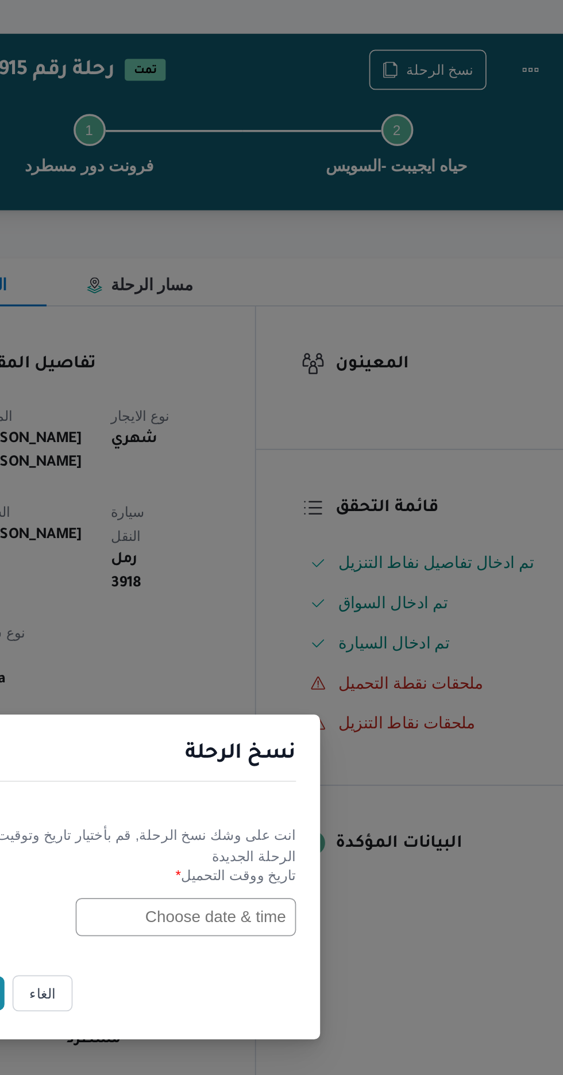
click at [315, 561] on input "text" at bounding box center [319, 561] width 126 height 22
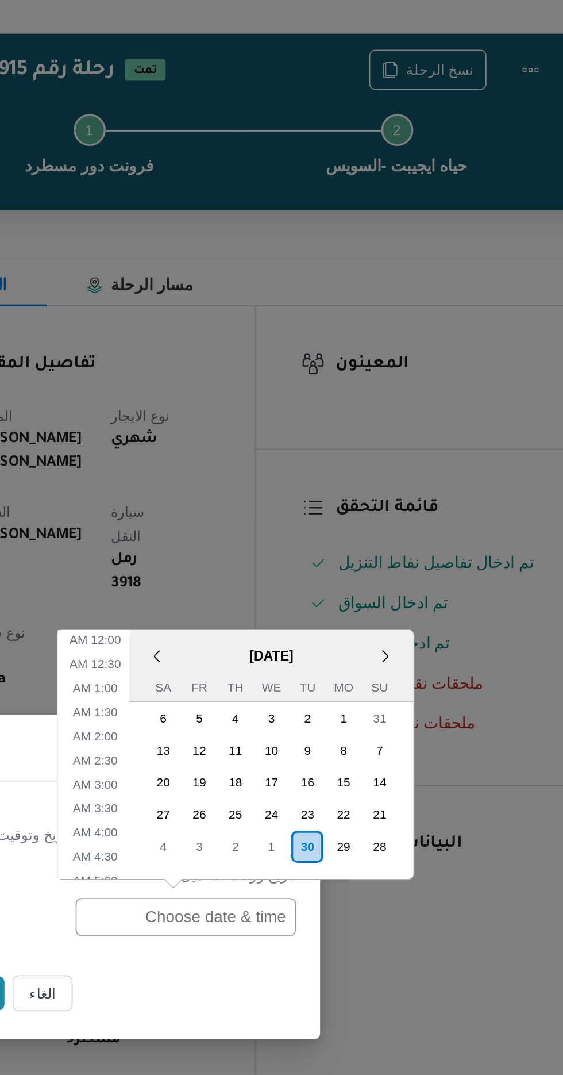
scroll to position [390, 0]
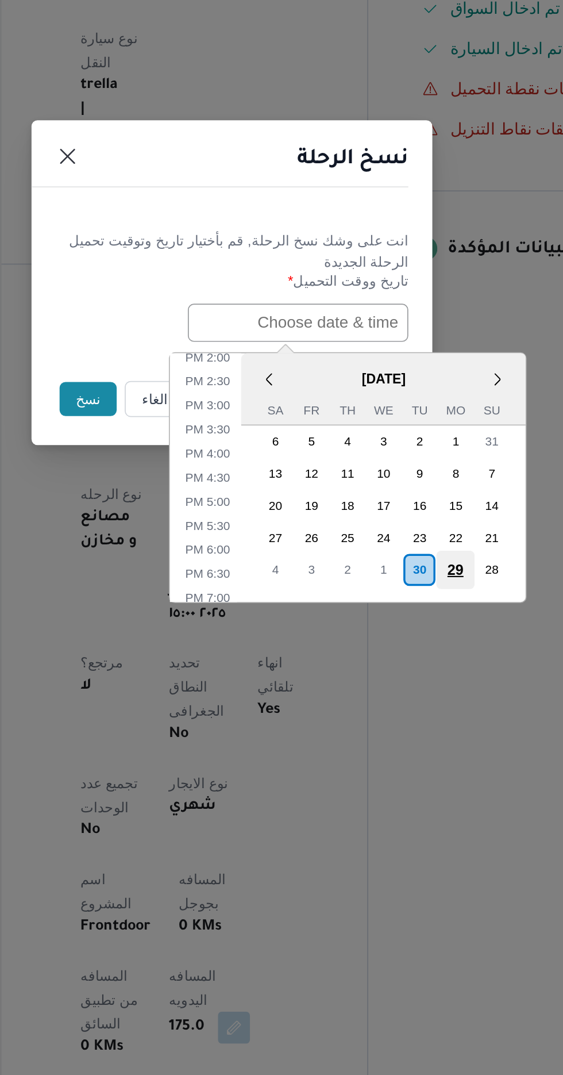
click at [409, 700] on div "29" at bounding box center [410, 702] width 22 height 22
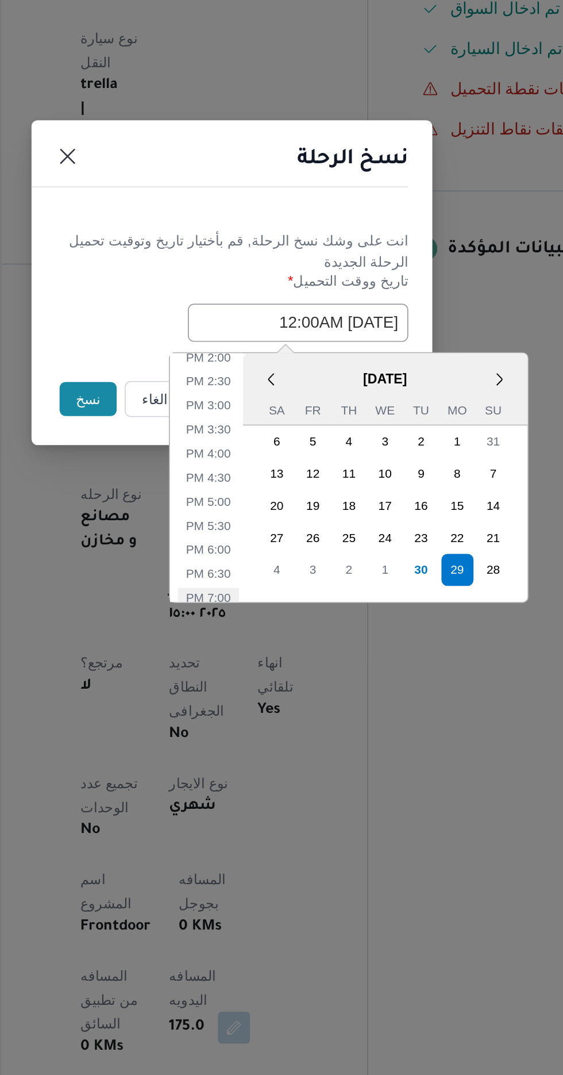
click at [266, 715] on li "7:00 PM" at bounding box center [268, 717] width 35 height 11
type input "[DATE] 7:00PM"
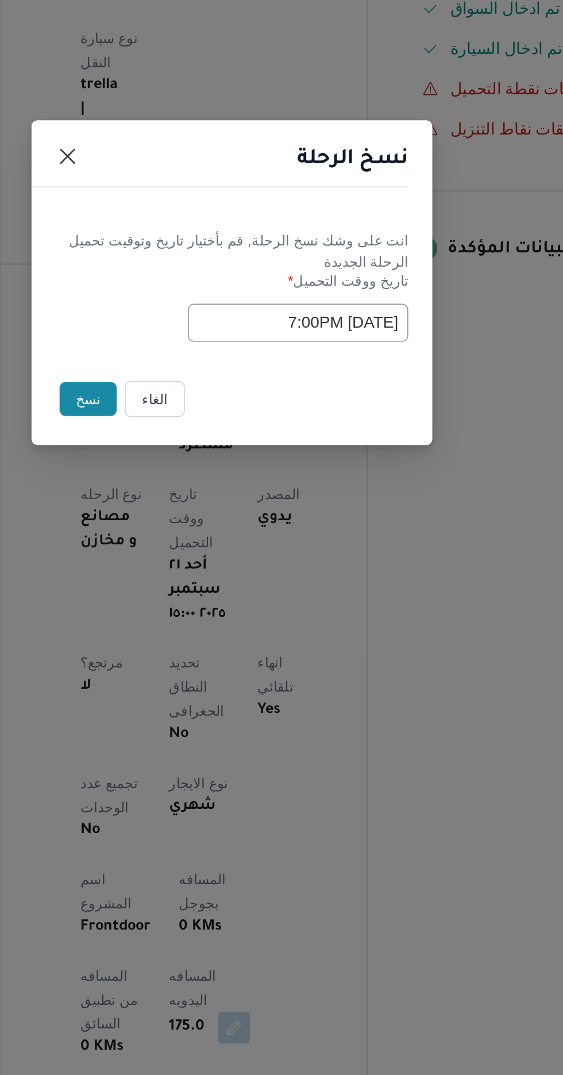
click at [193, 604] on button "نسخ" at bounding box center [199, 605] width 33 height 20
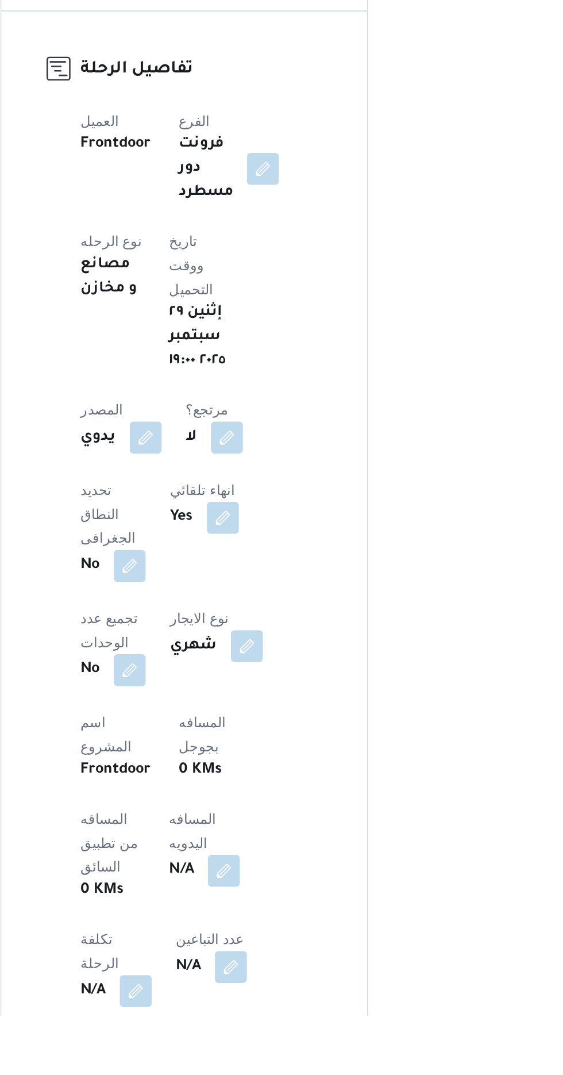
scroll to position [80, 0]
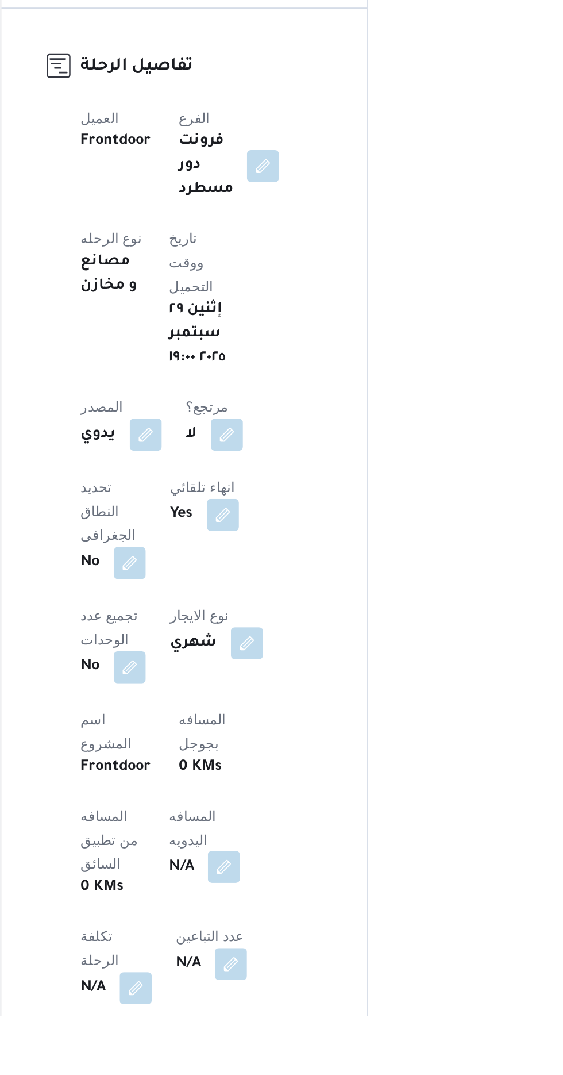
click at [268, 981] on button "button" at bounding box center [277, 990] width 18 height 18
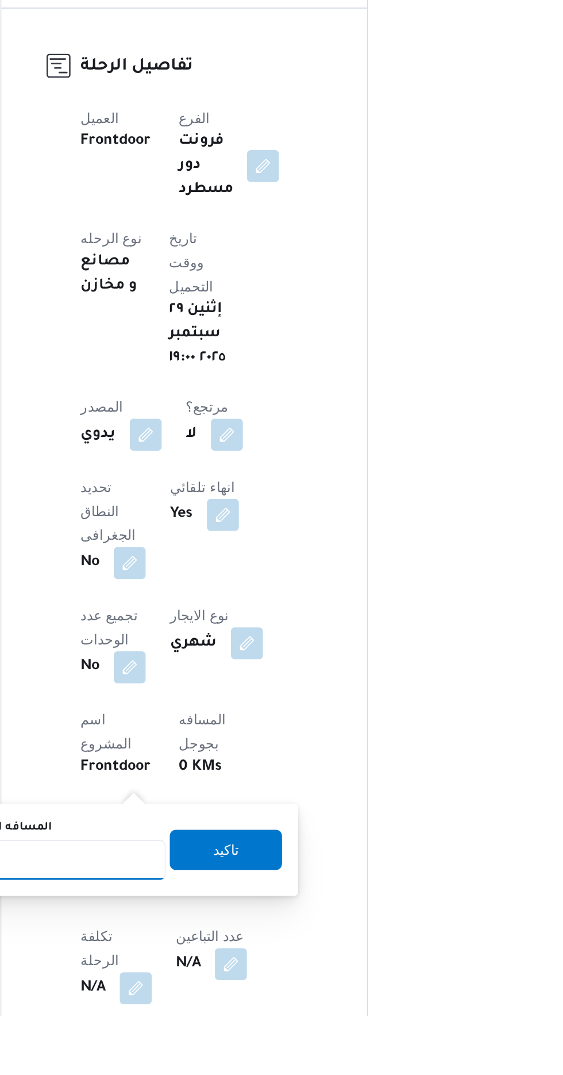
click at [203, 983] on input "المسافه اليدويه" at bounding box center [186, 986] width 114 height 23
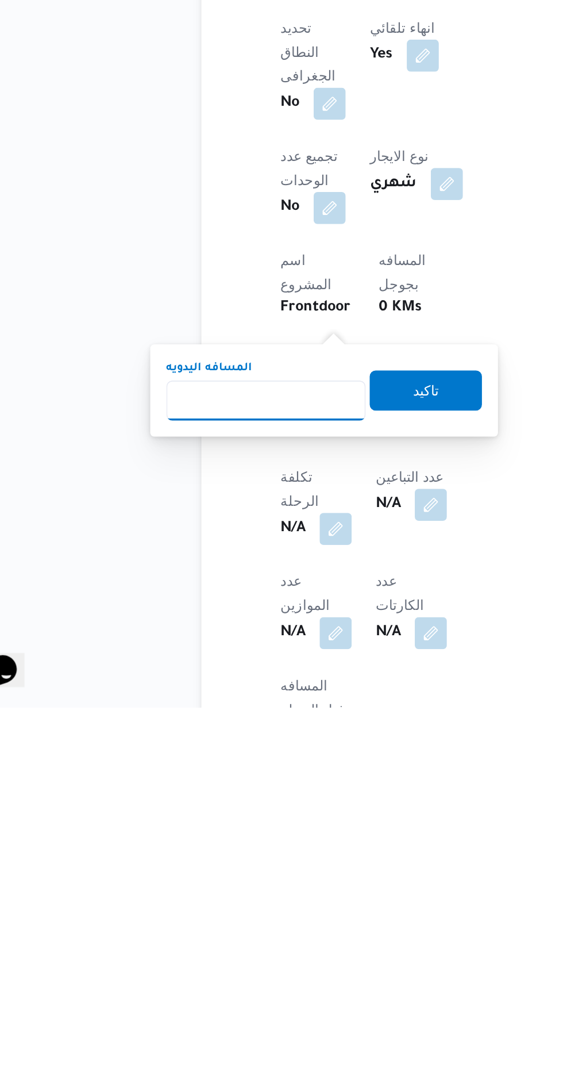
scroll to position [170, 0]
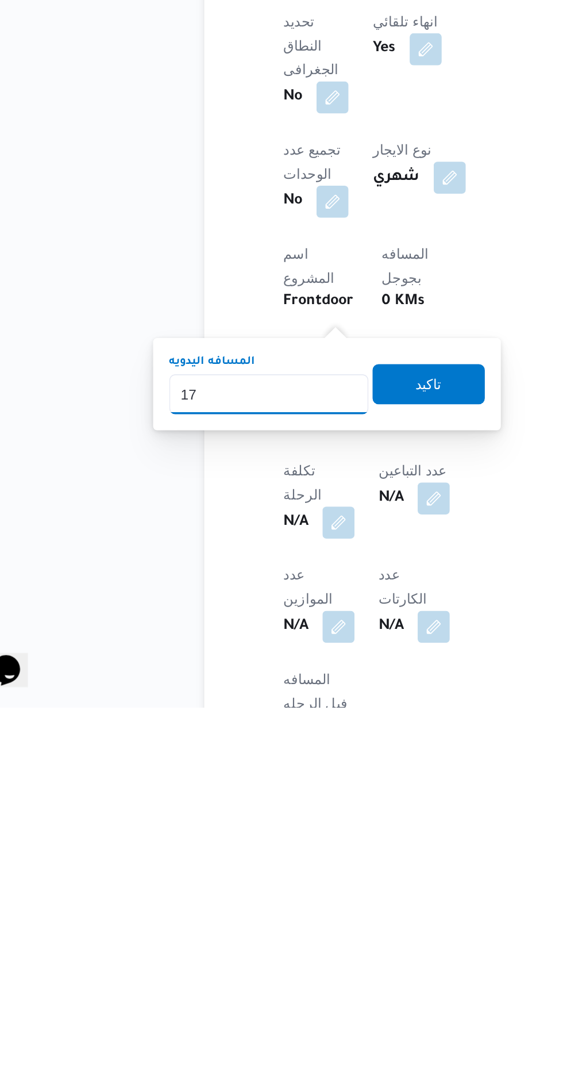
type input "175"
click at [299, 898] on span "تاكيد" at bounding box center [278, 889] width 64 height 23
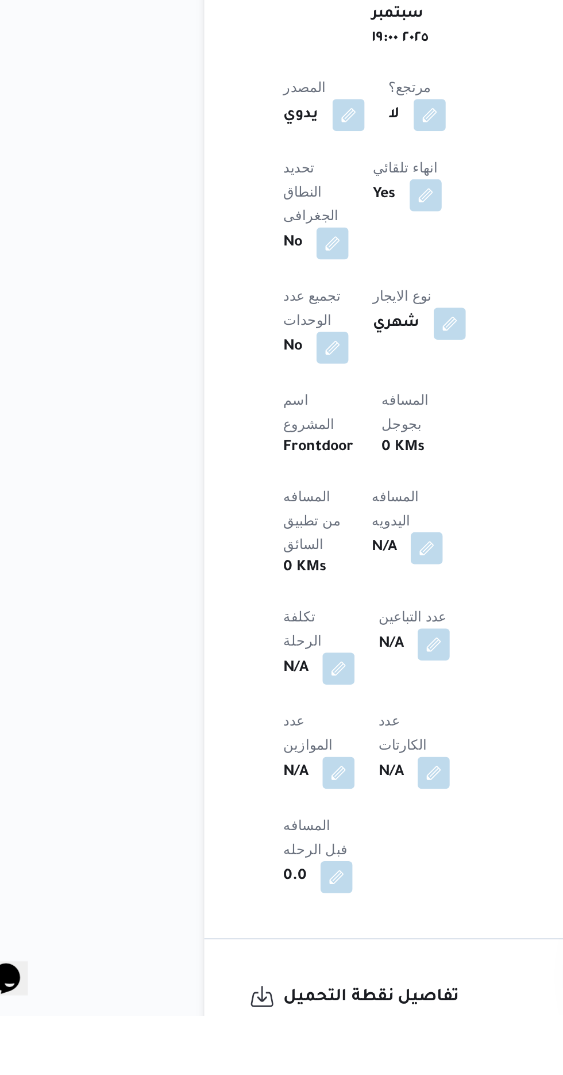
scroll to position [266, 0]
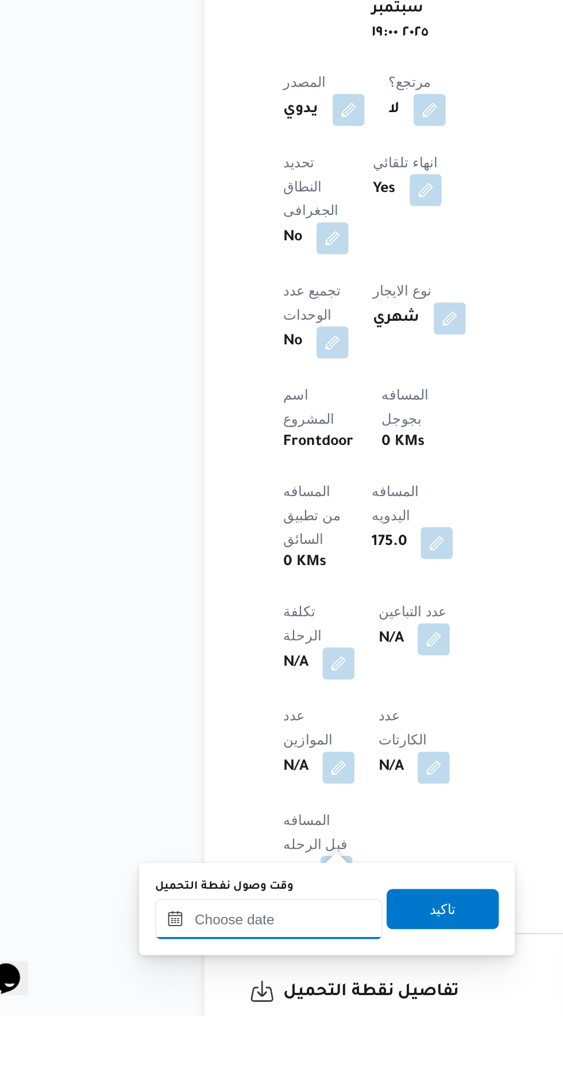
click at [212, 1017] on input "وقت وصول نفطة التحميل" at bounding box center [186, 1020] width 131 height 23
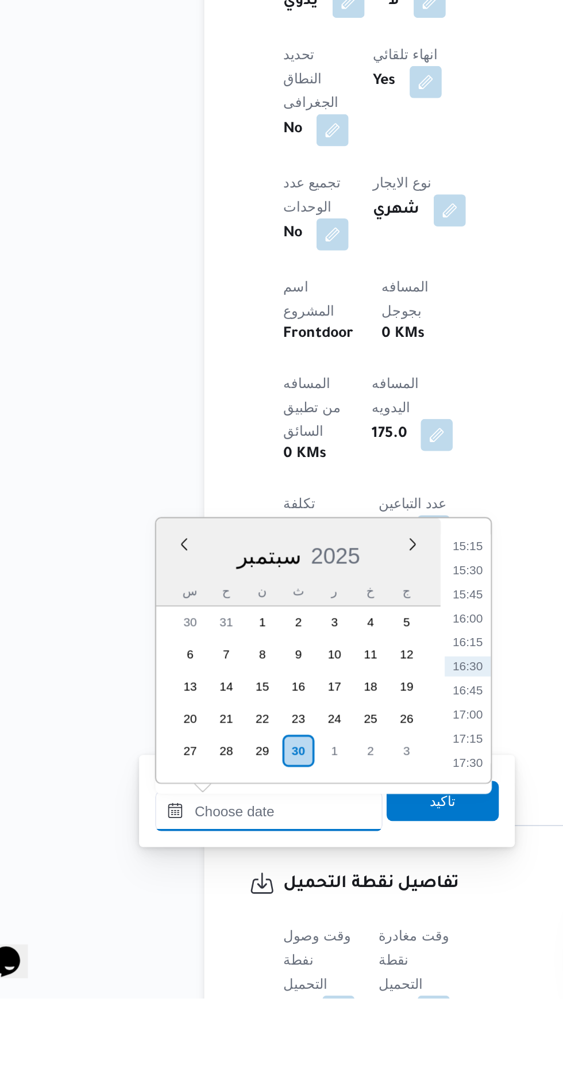
scroll to position [319, 0]
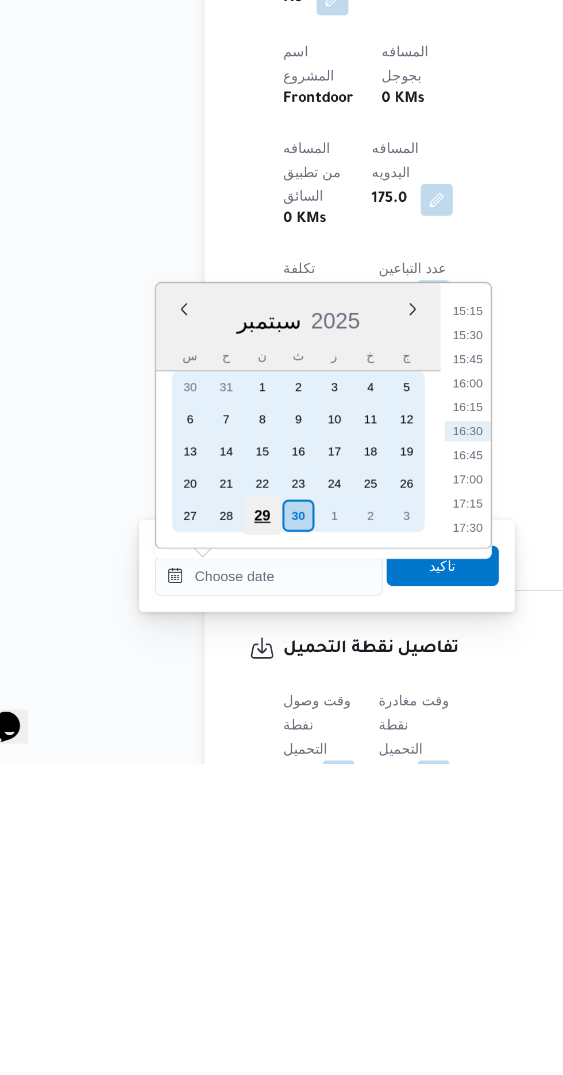
click at [182, 931] on div "29" at bounding box center [182, 933] width 22 height 22
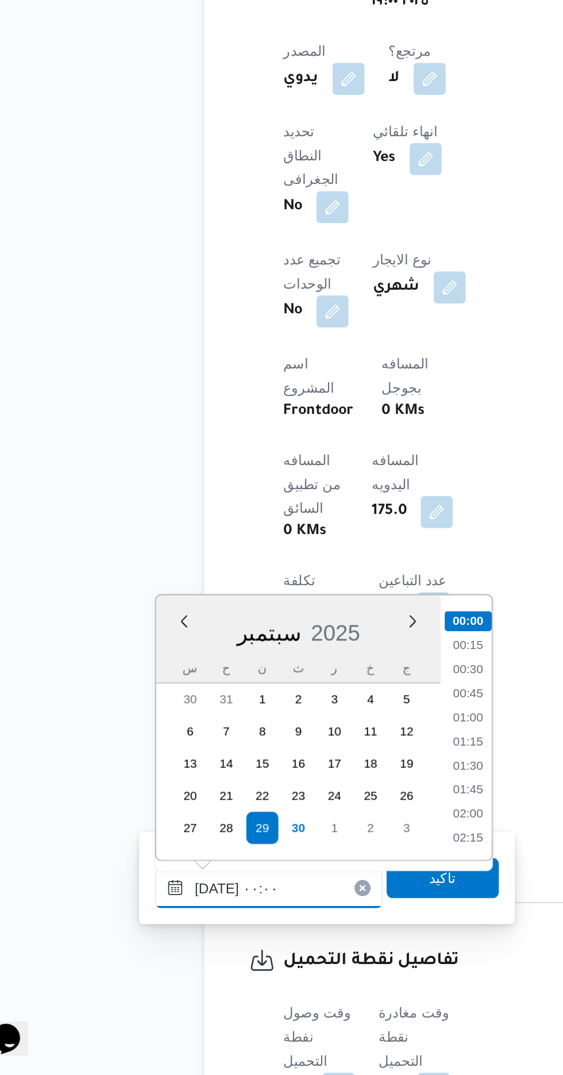
click at [144, 969] on input "[DATE] ٠٠:٠٠" at bounding box center [186, 967] width 131 height 23
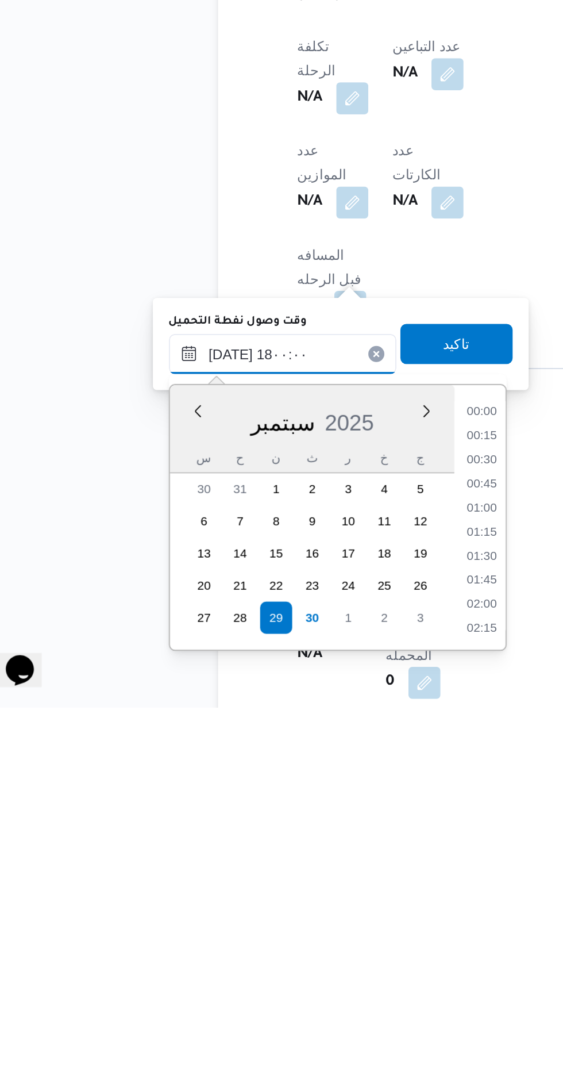
scroll to position [873, 0]
click at [295, 1025] on li "18:00" at bounding box center [300, 1026] width 27 height 11
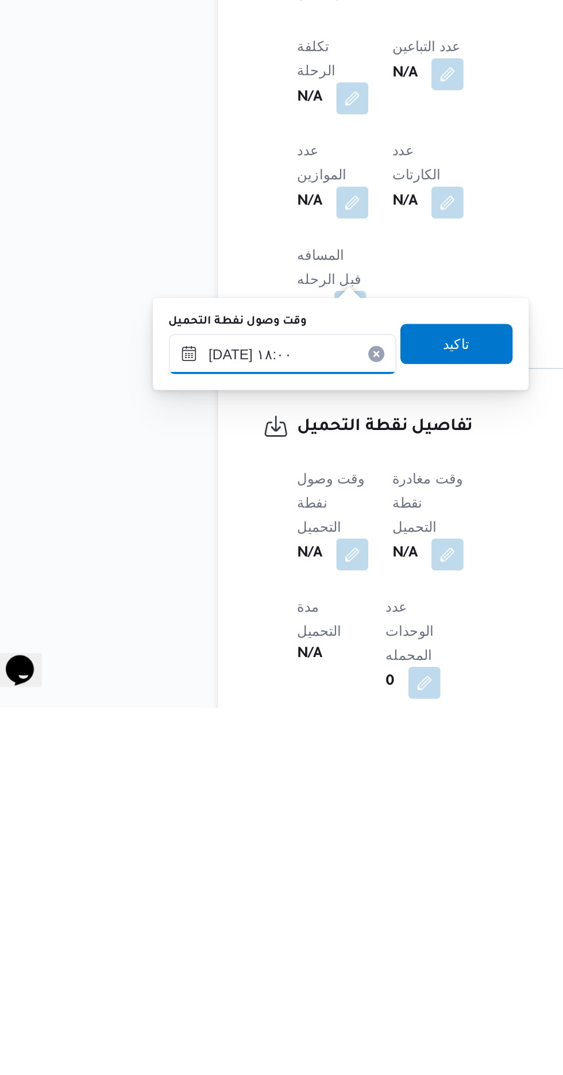
click at [205, 865] on input "[DATE] ١٨:٠٠" at bounding box center [186, 872] width 131 height 23
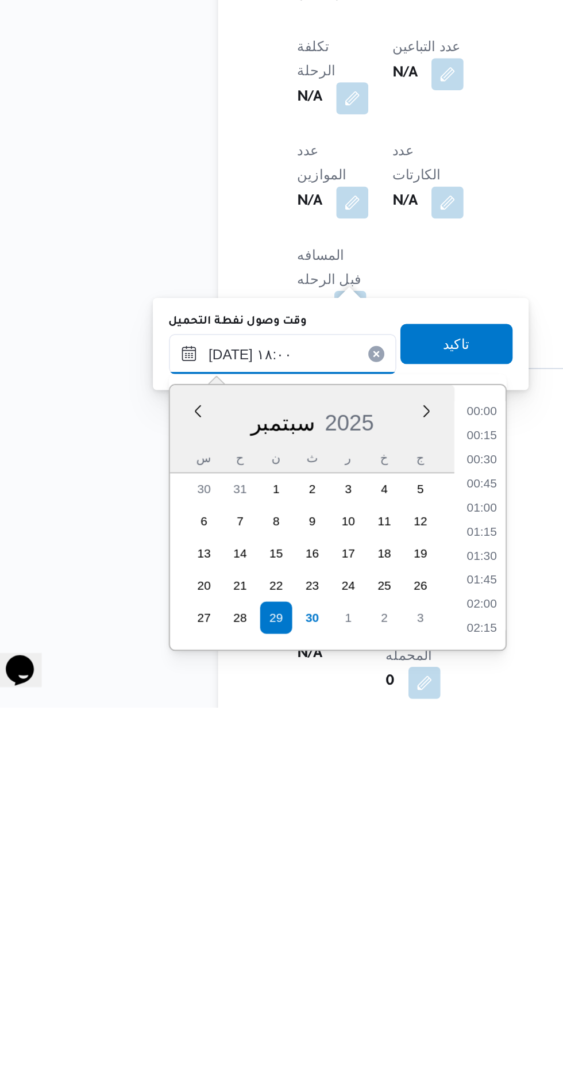
scroll to position [923, 0]
click at [297, 1026] on li "19:00" at bounding box center [300, 1030] width 26 height 11
type input "[DATE] ١٩:٠٠"
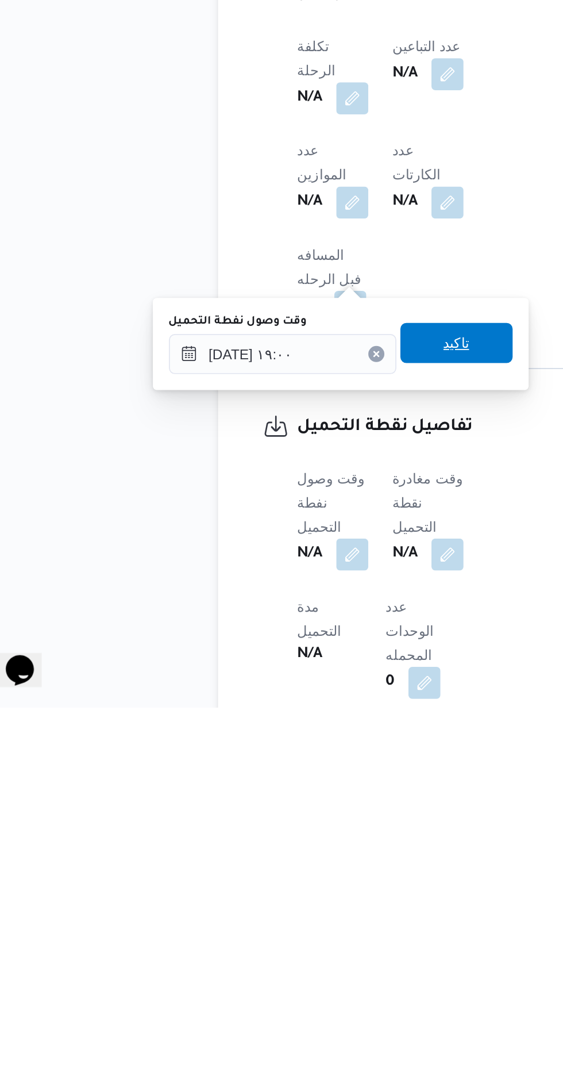
click at [294, 866] on span "تاكيد" at bounding box center [286, 867] width 15 height 14
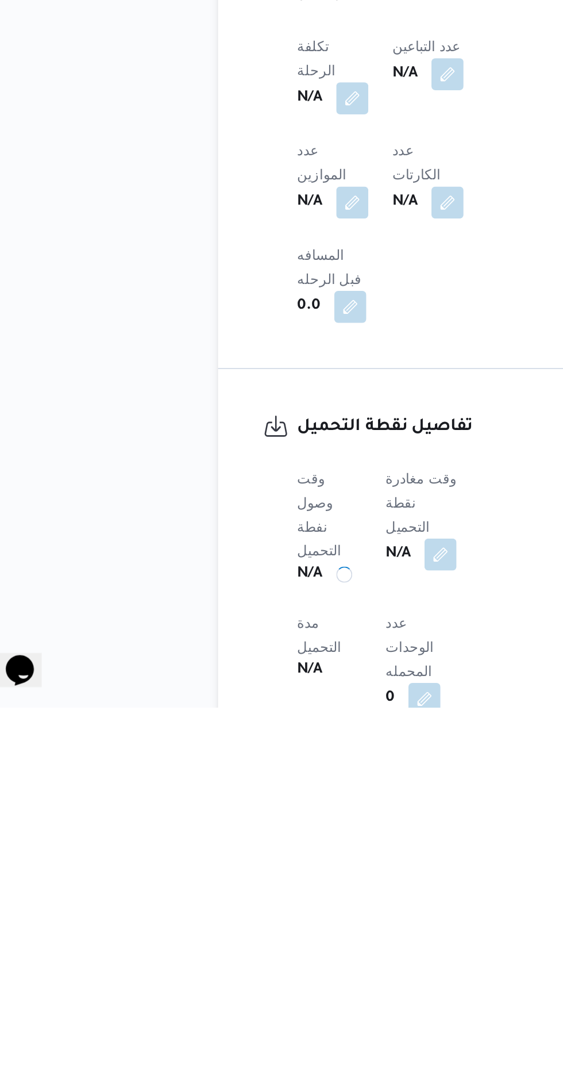
scroll to position [414, 0]
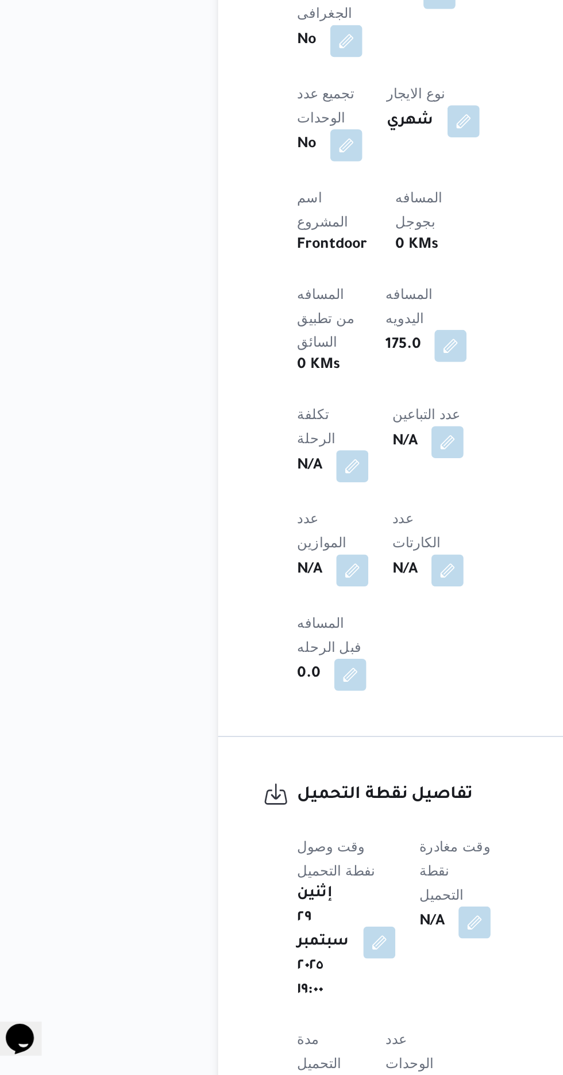
click at [288, 978] on span at bounding box center [294, 987] width 24 height 18
click at [300, 977] on button "button" at bounding box center [296, 986] width 18 height 18
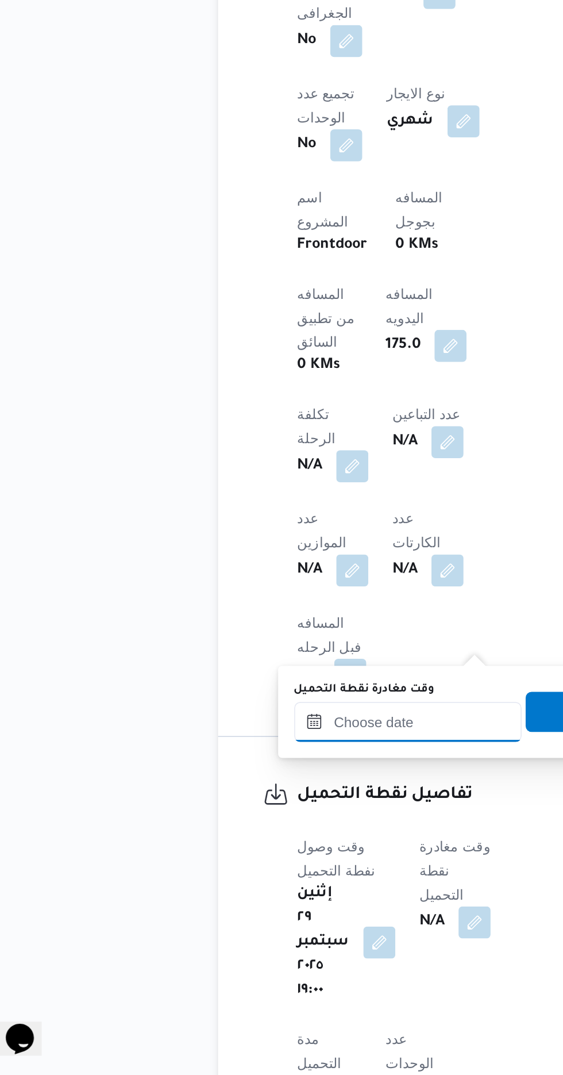
click at [252, 870] on input "وقت مغادرة نقطة التحميل" at bounding box center [258, 872] width 131 height 23
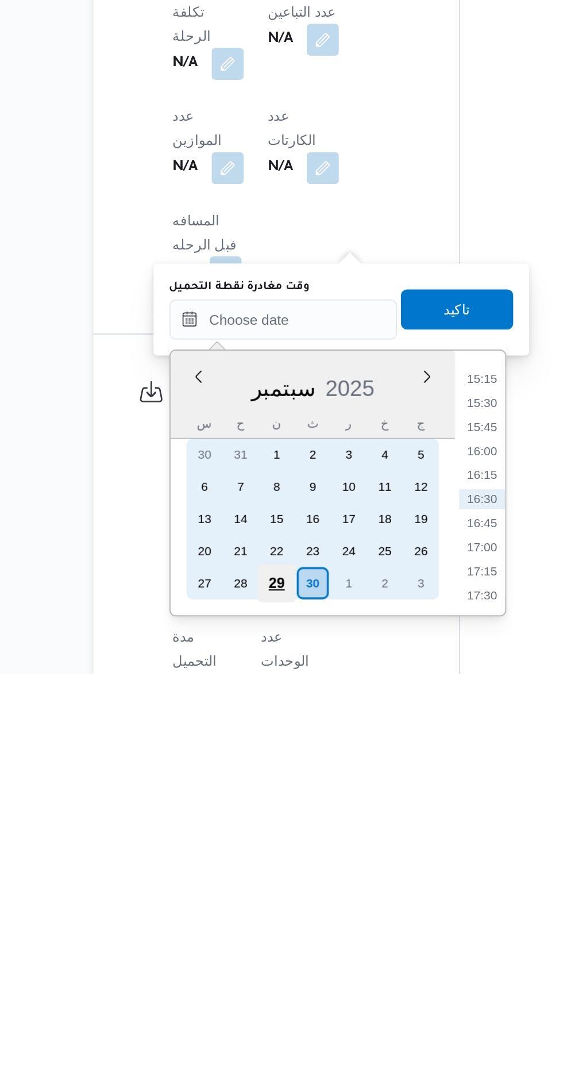
click at [258, 1021] on div "29" at bounding box center [254, 1024] width 22 height 22
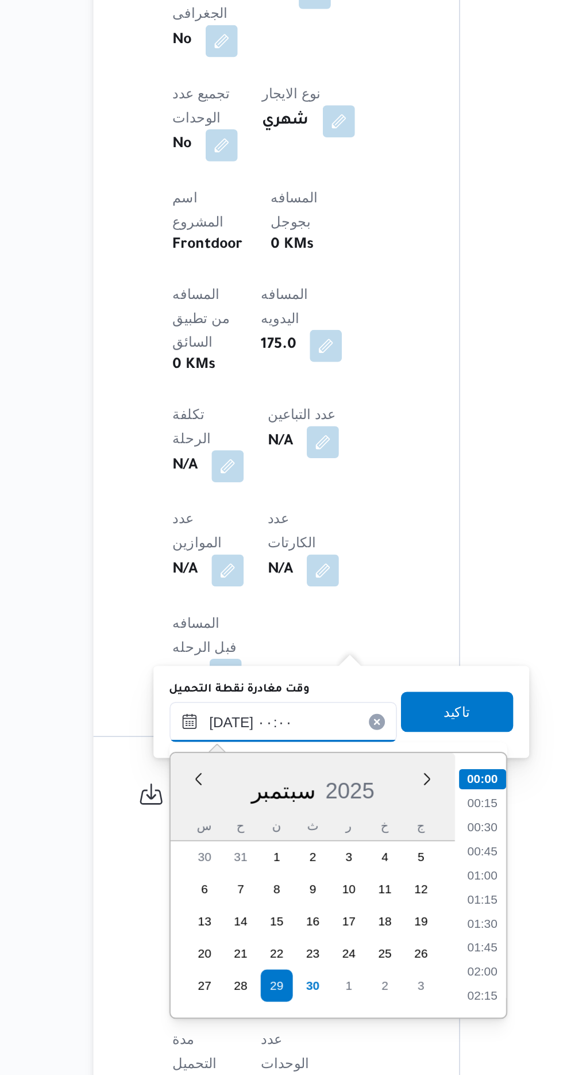
click at [198, 876] on input "[DATE] ٠٠:٠٠" at bounding box center [258, 872] width 131 height 23
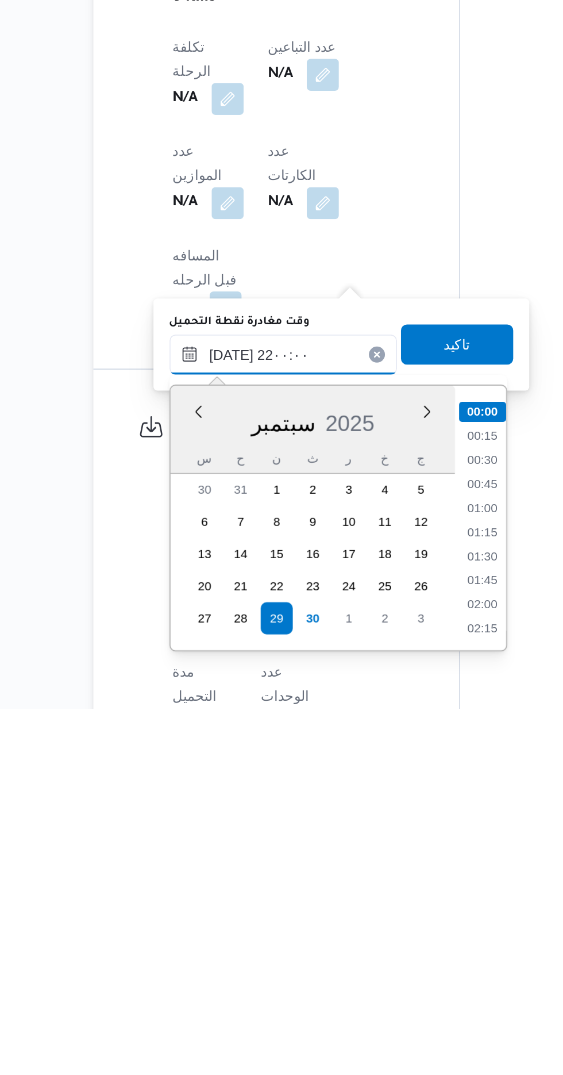
scroll to position [1094, 0]
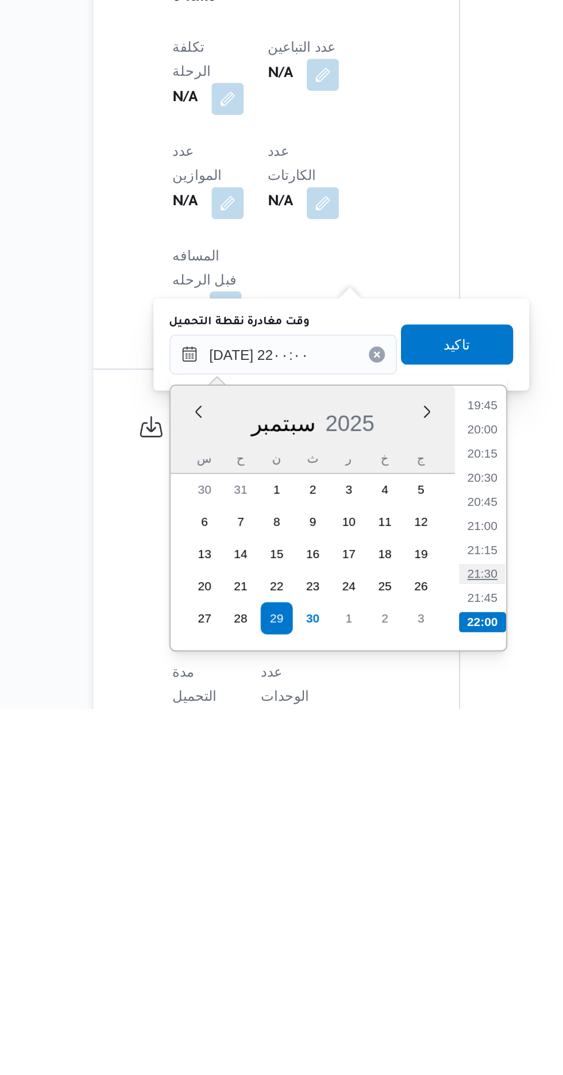
click at [370, 996] on li "21:30" at bounding box center [372, 997] width 26 height 11
type input "[DATE] ٢١:٣٠"
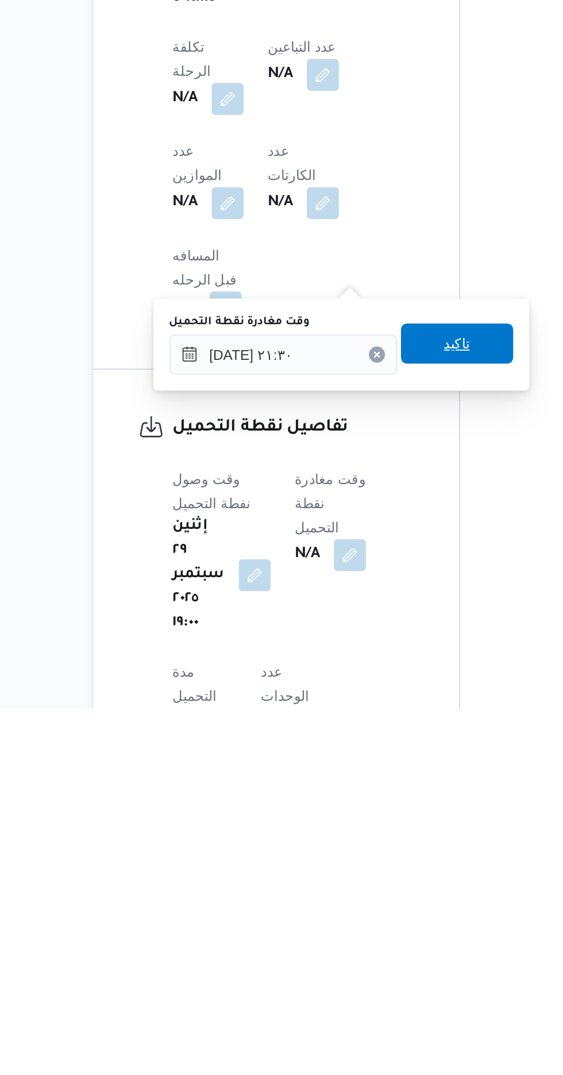
click at [366, 875] on span "تاكيد" at bounding box center [358, 865] width 64 height 23
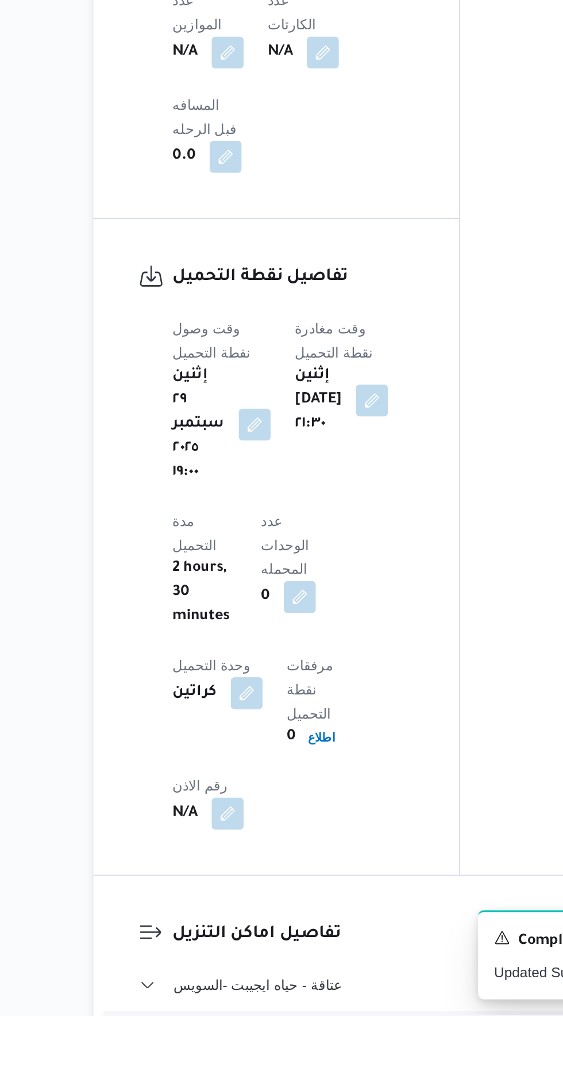
scroll to position [679, 0]
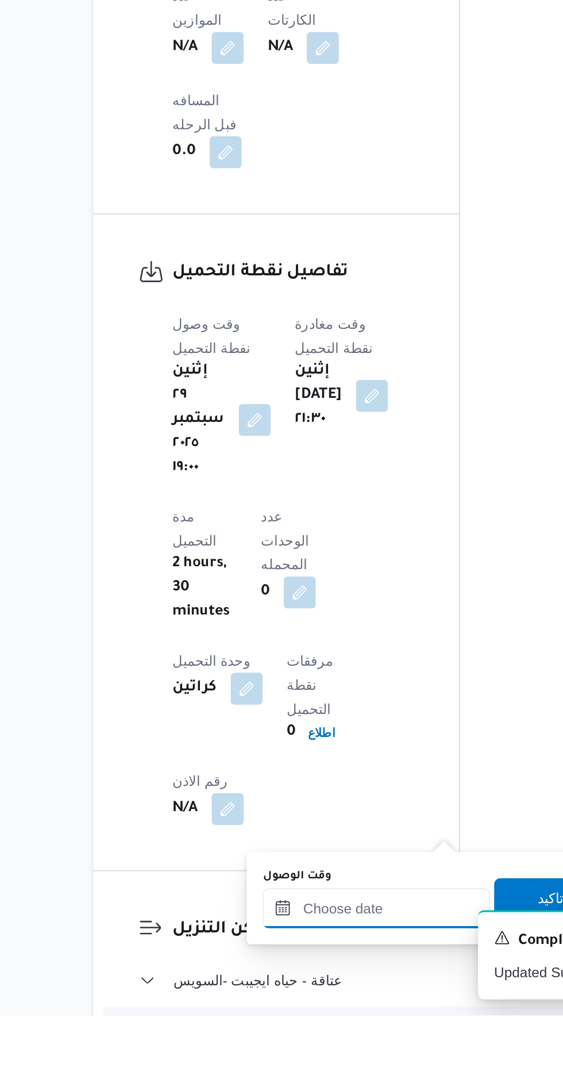
click at [319, 1011] on input "وقت الوصول" at bounding box center [312, 1013] width 131 height 23
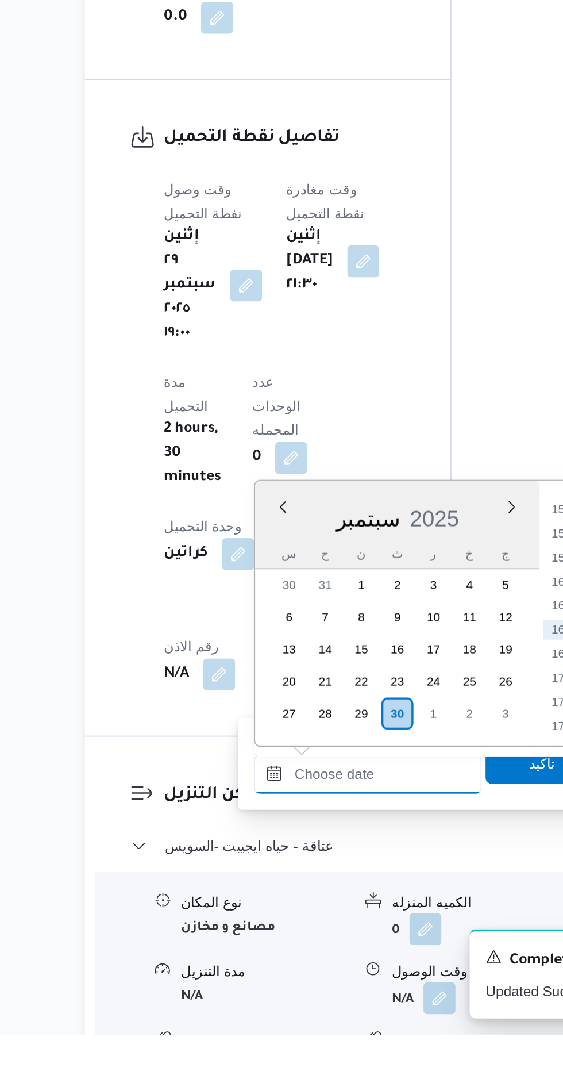
scroll to position [777, 0]
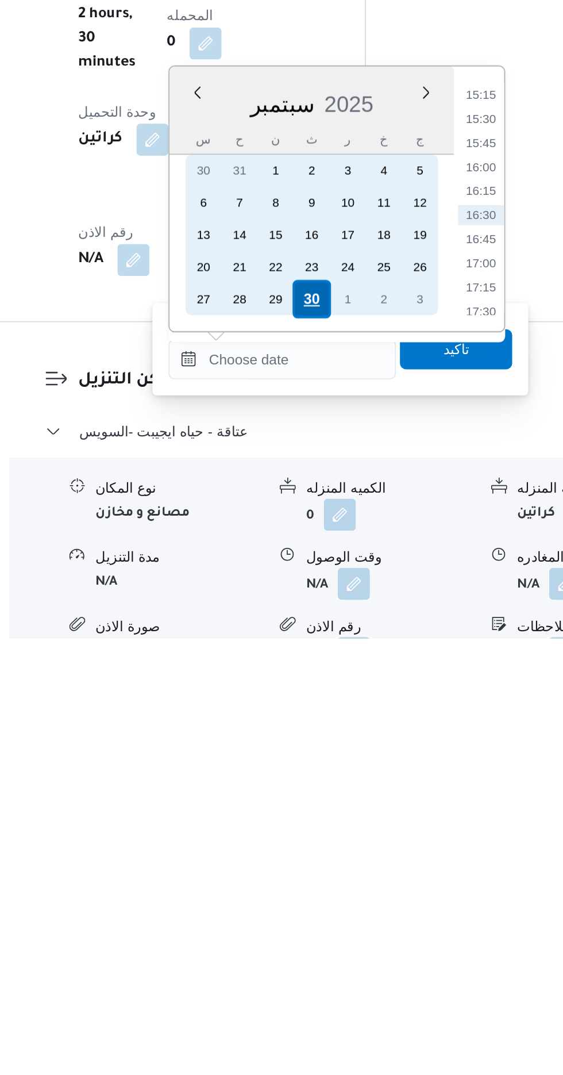
click at [327, 879] on div "30" at bounding box center [329, 881] width 22 height 22
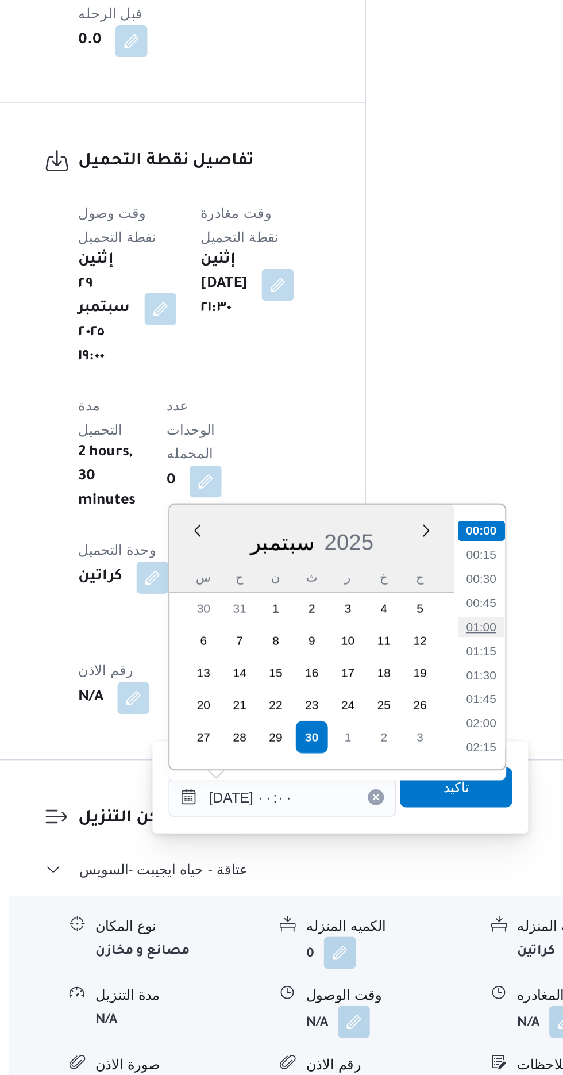
click at [424, 820] on li "01:00" at bounding box center [426, 817] width 26 height 11
type input "[DATE] ٠١:٠٠"
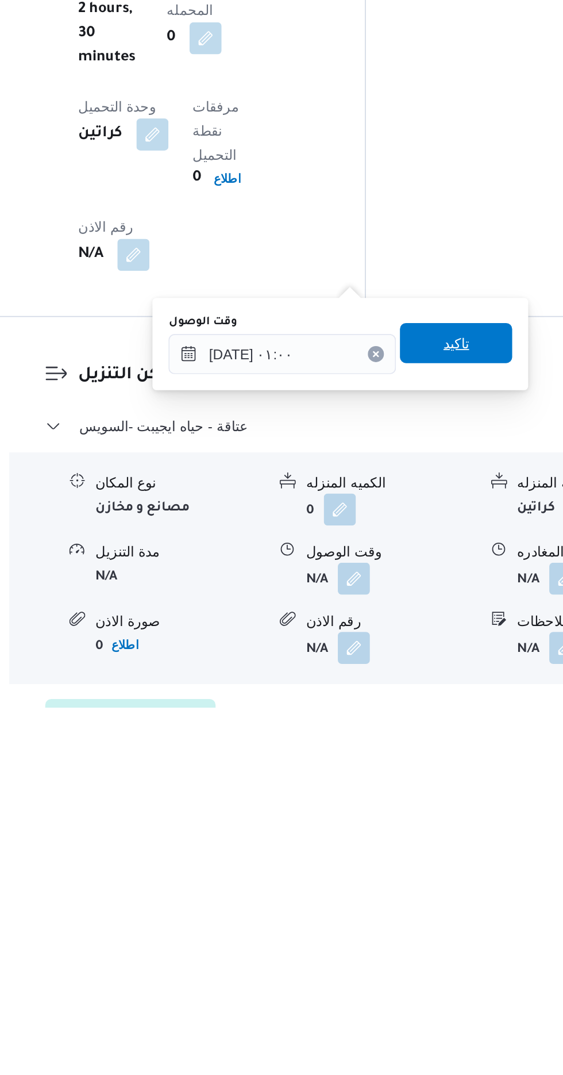
click at [419, 871] on span "تاكيد" at bounding box center [411, 867] width 15 height 14
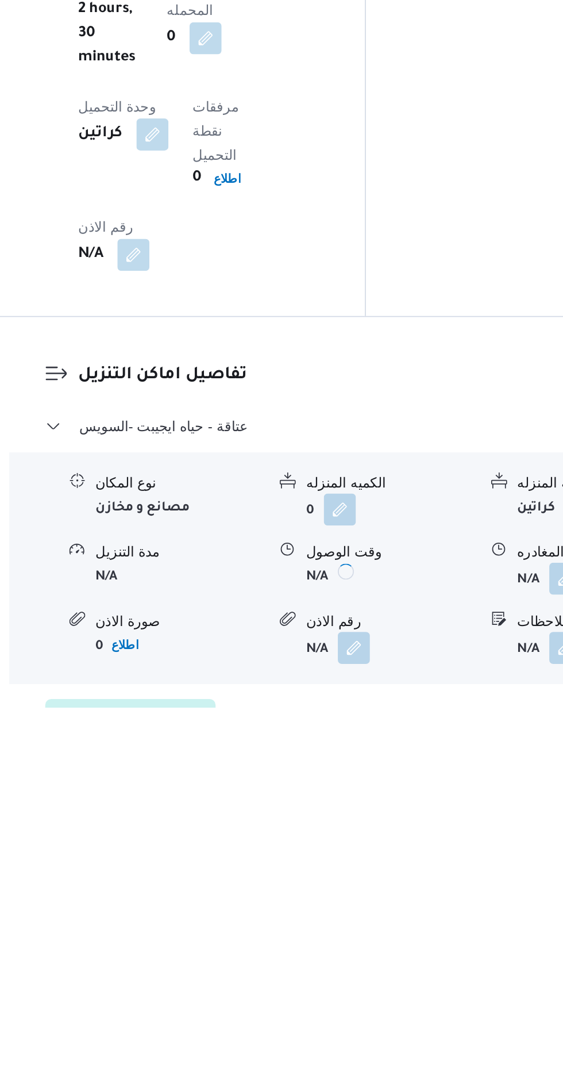
scroll to position [820, 0]
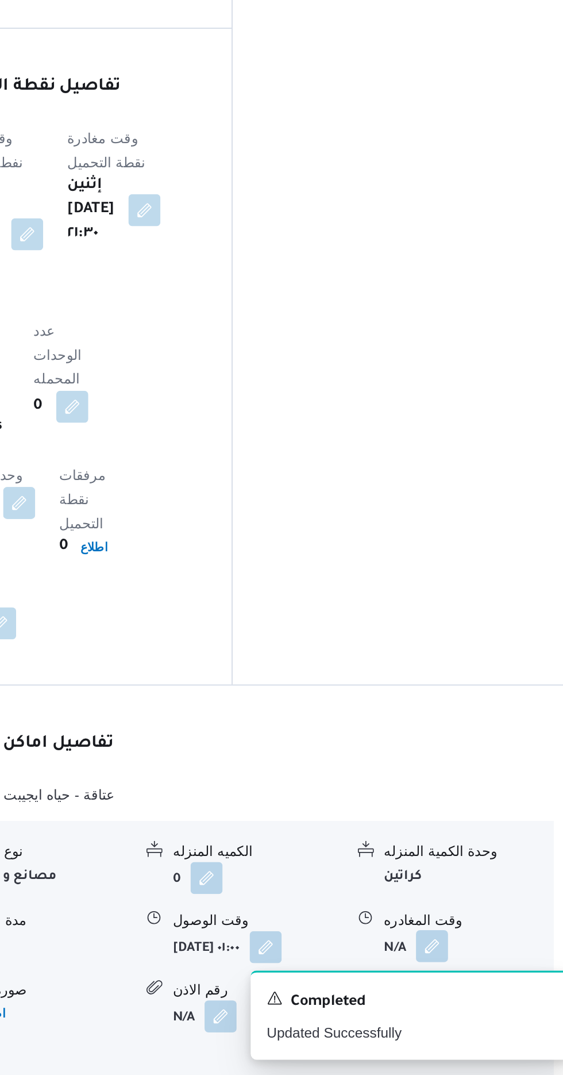
click at [473, 992] on button "button" at bounding box center [474, 1001] width 18 height 18
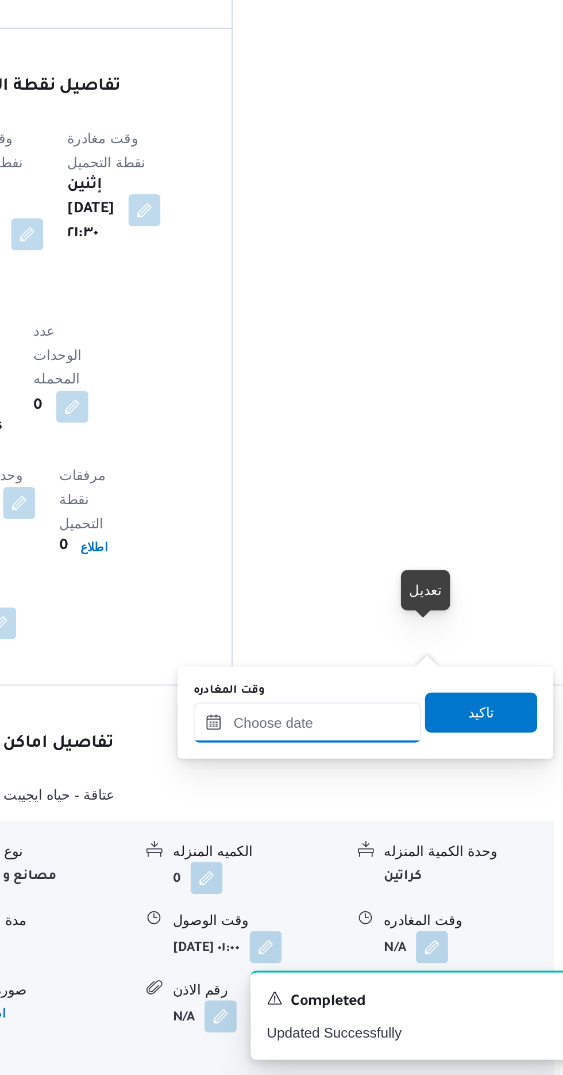
click at [425, 868] on input "وقت المغادره" at bounding box center [403, 872] width 131 height 23
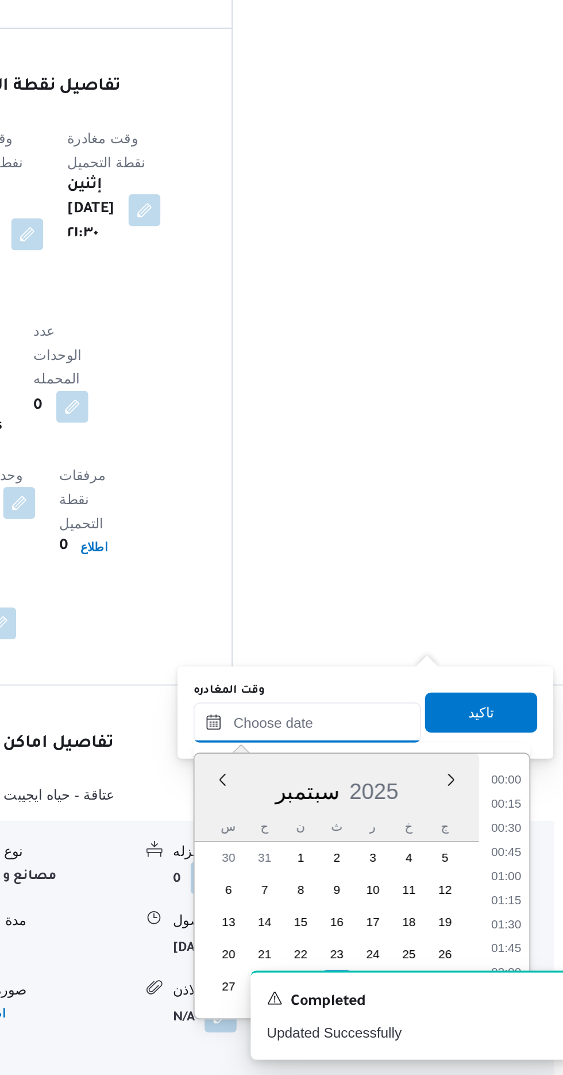
scroll to position [841, 0]
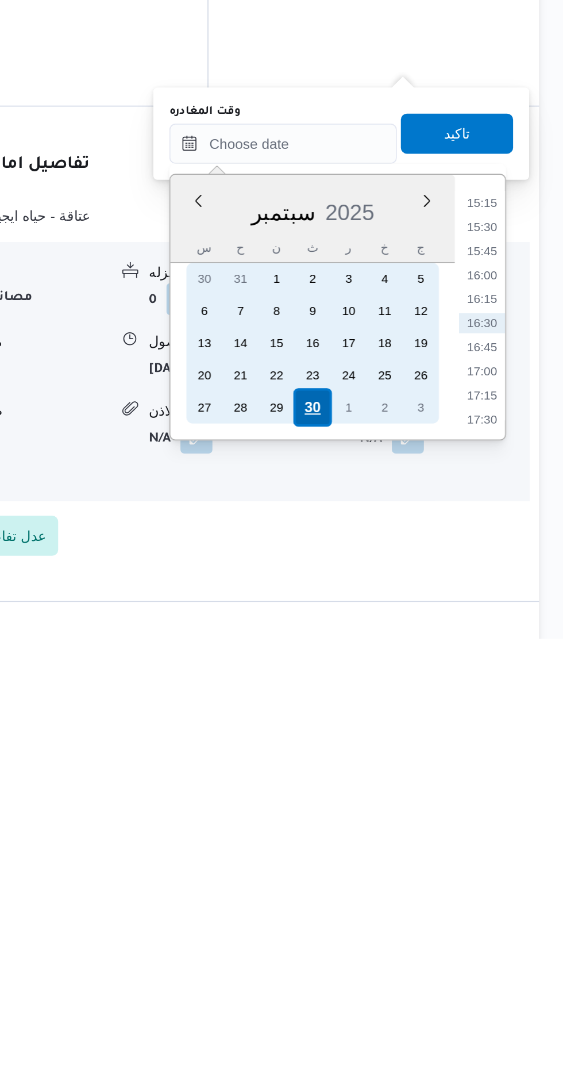
click at [419, 942] on div "30" at bounding box center [420, 943] width 22 height 22
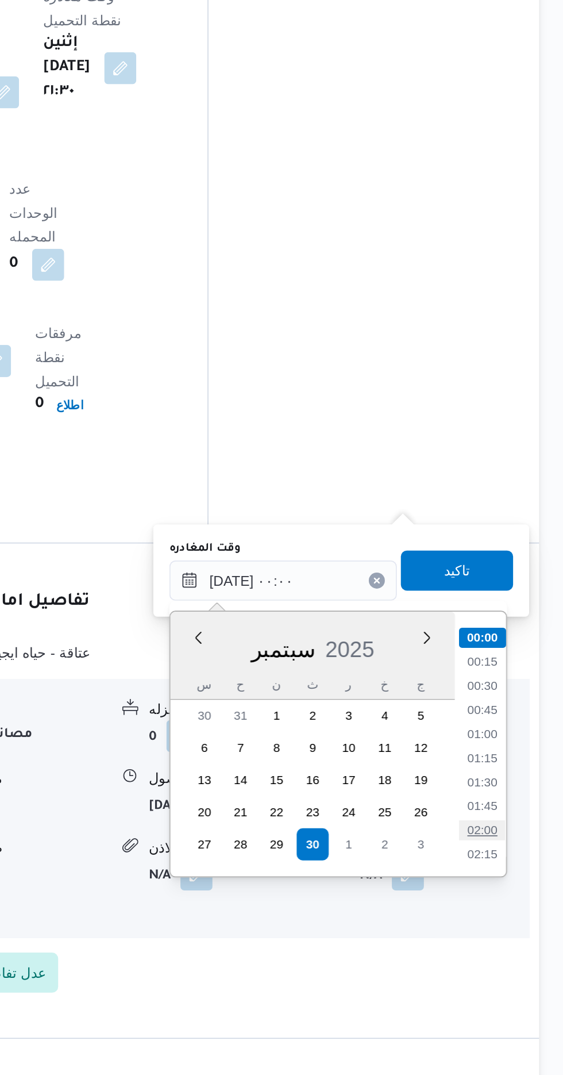
click at [517, 933] on li "02:00" at bounding box center [517, 934] width 26 height 11
type input "[DATE] ٠٢:٠٠"
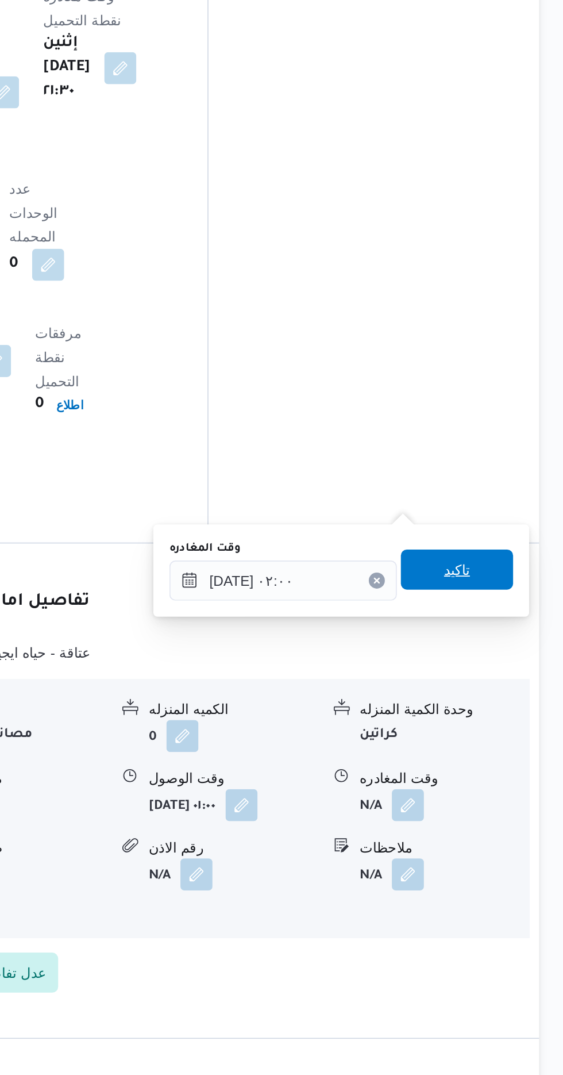
click at [510, 787] on span "تاكيد" at bounding box center [502, 785] width 15 height 14
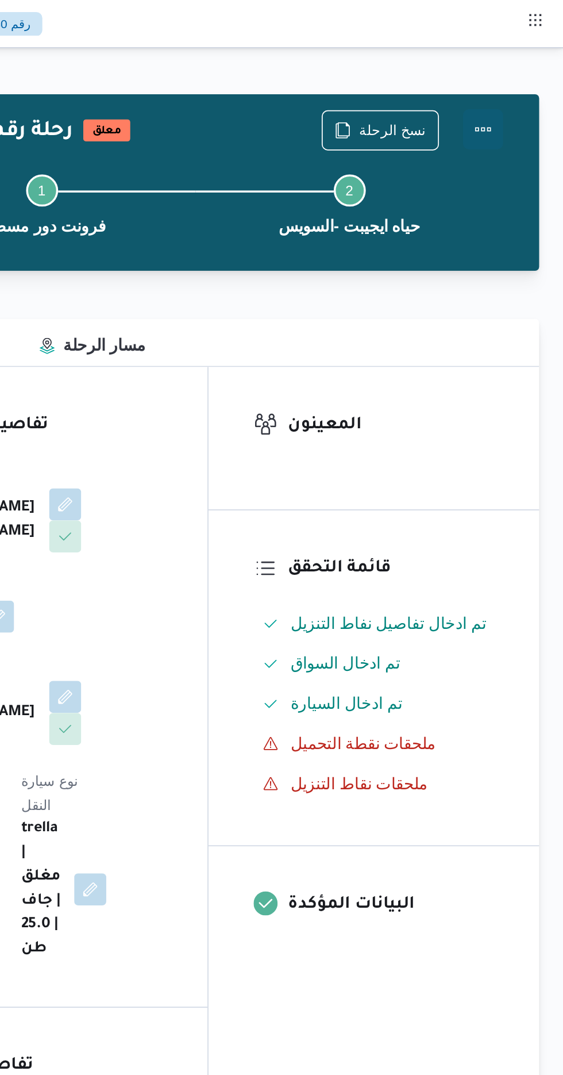
click at [527, 70] on button "Actions" at bounding box center [517, 74] width 23 height 23
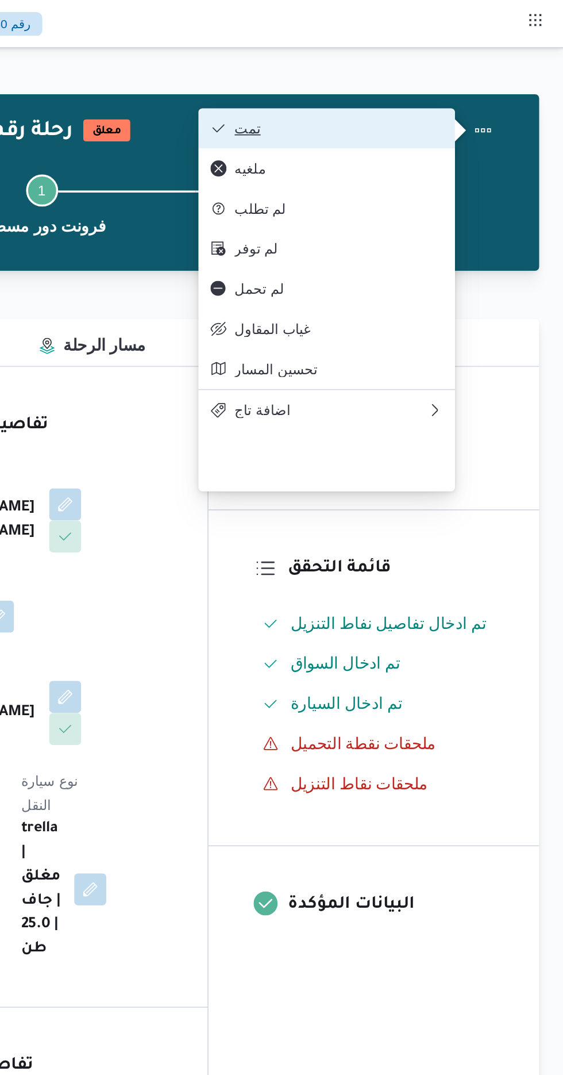
click at [491, 78] on span "تمت" at bounding box center [435, 73] width 120 height 9
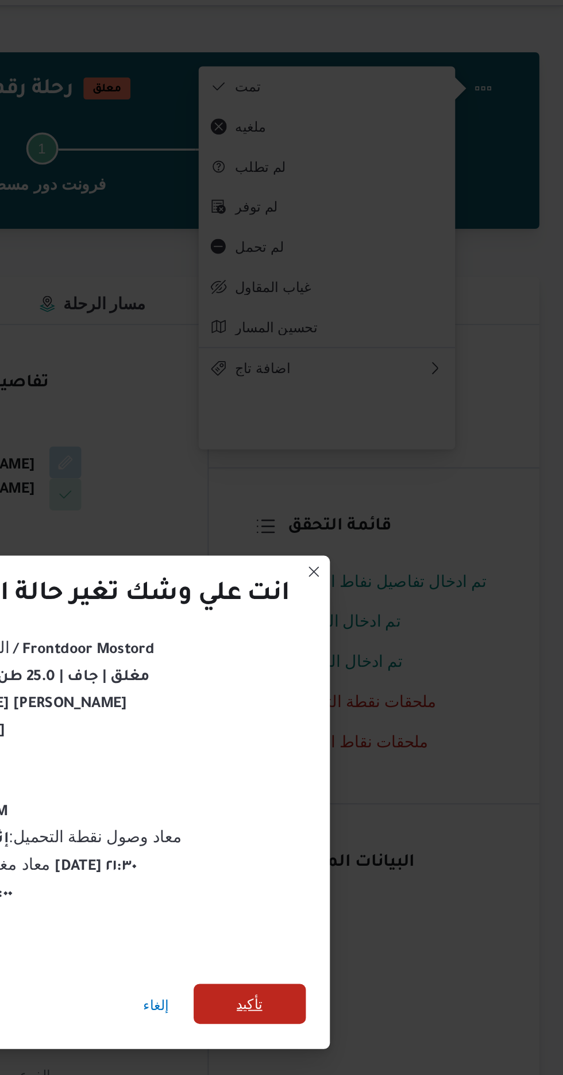
click at [380, 588] on span "تأكيد" at bounding box center [383, 599] width 64 height 23
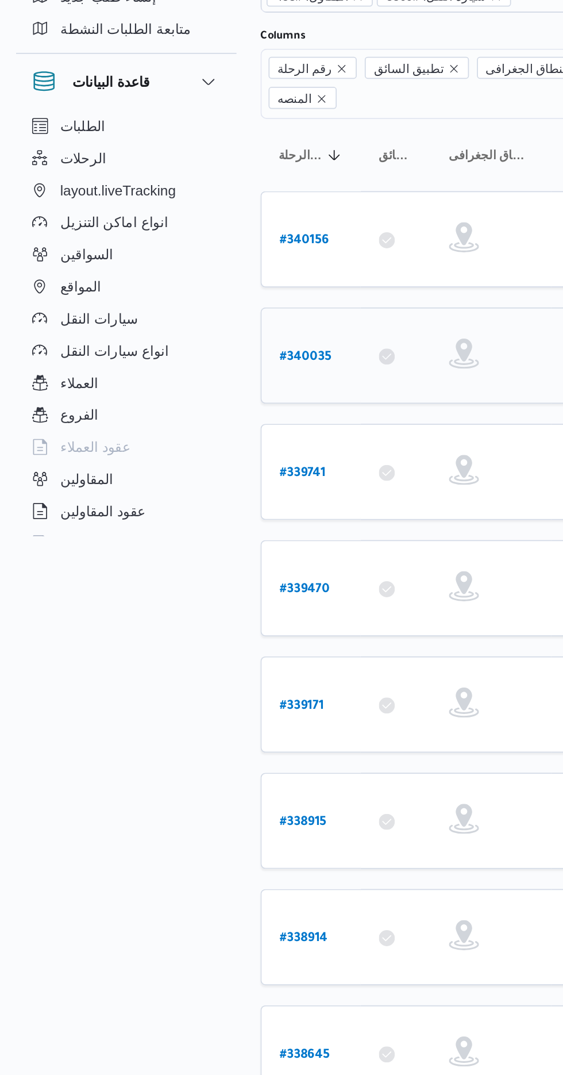
click at [178, 290] on b "# 340035" at bounding box center [175, 294] width 30 height 8
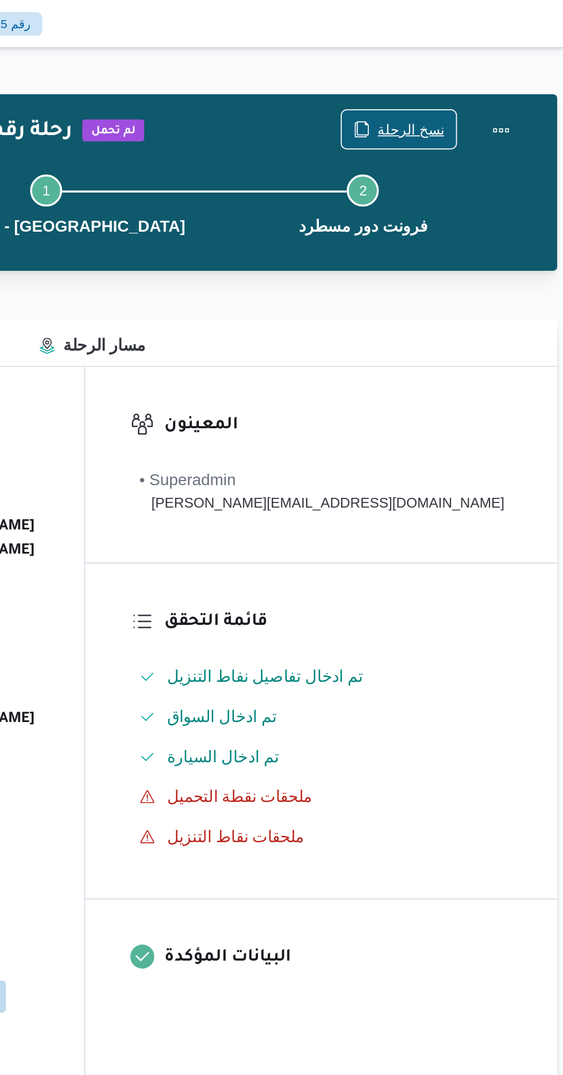
click at [468, 71] on span "نسخ الرحلة" at bounding box center [476, 74] width 39 height 14
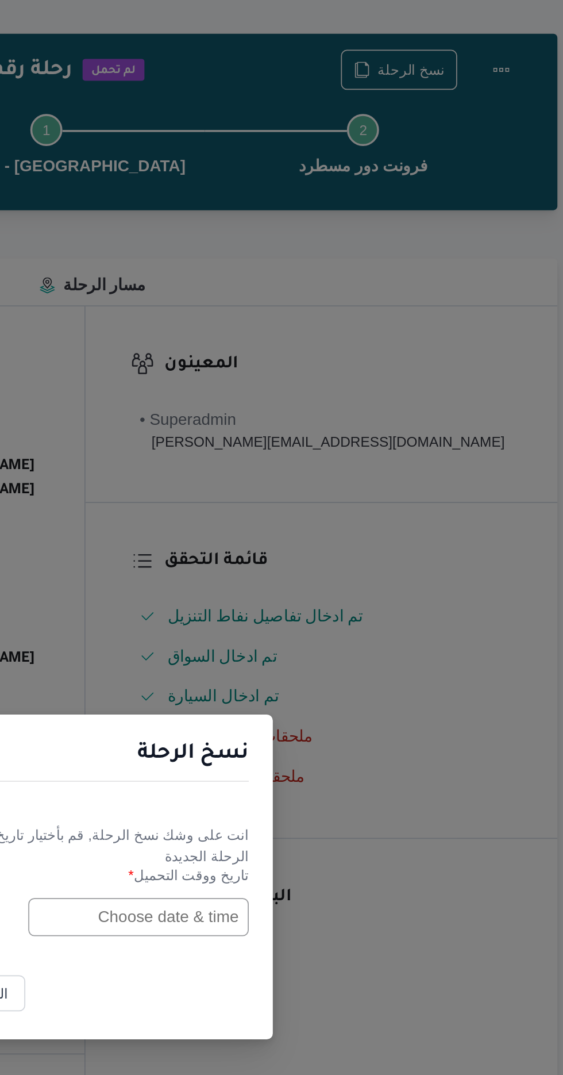
click at [317, 560] on input "text" at bounding box center [319, 561] width 126 height 22
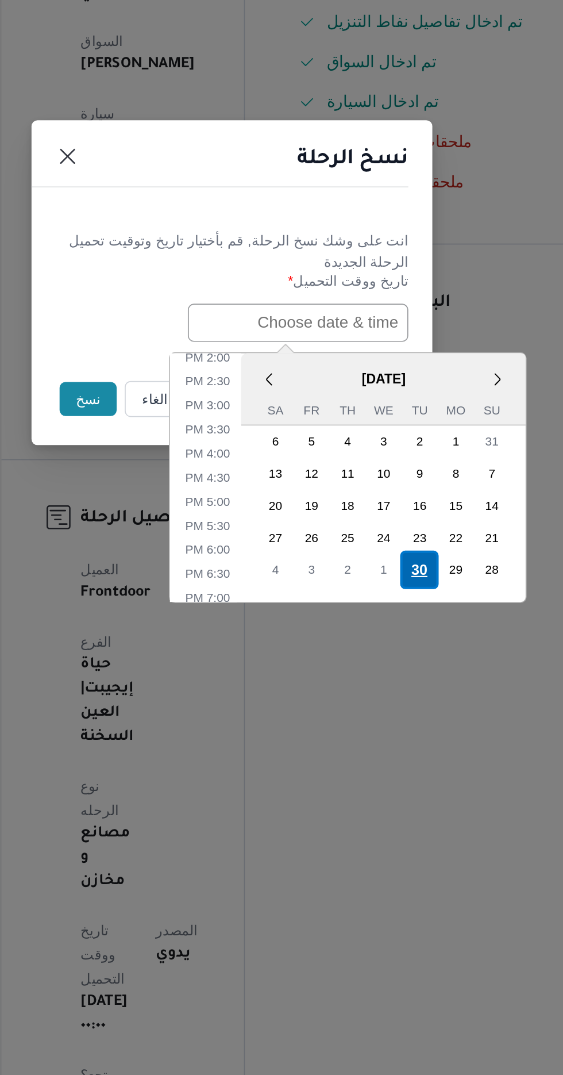
click at [392, 700] on div "30" at bounding box center [389, 702] width 22 height 22
type input "[DATE] 12:00AM"
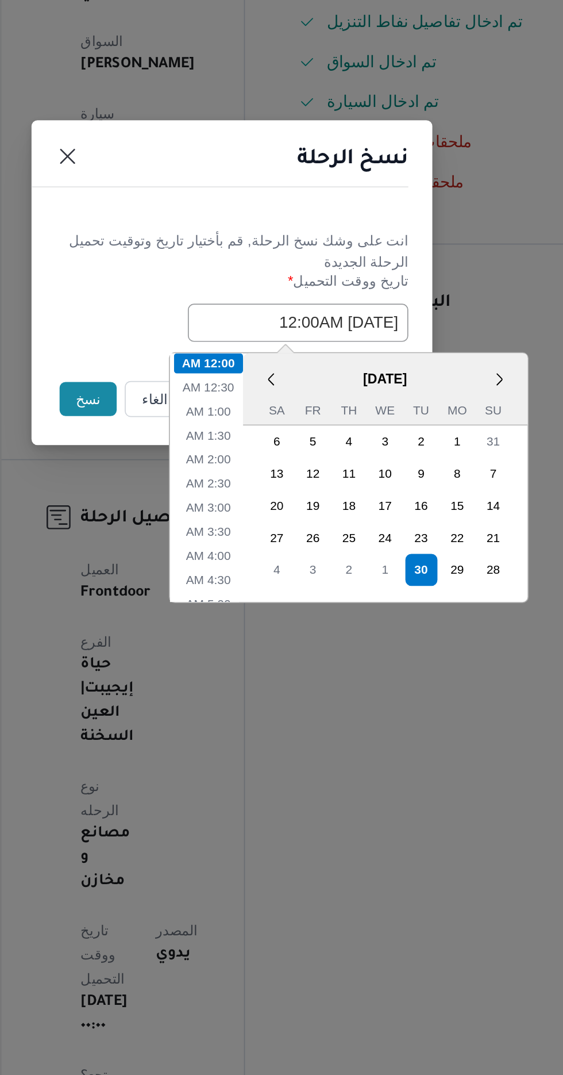
click at [191, 608] on button "نسخ" at bounding box center [199, 605] width 33 height 20
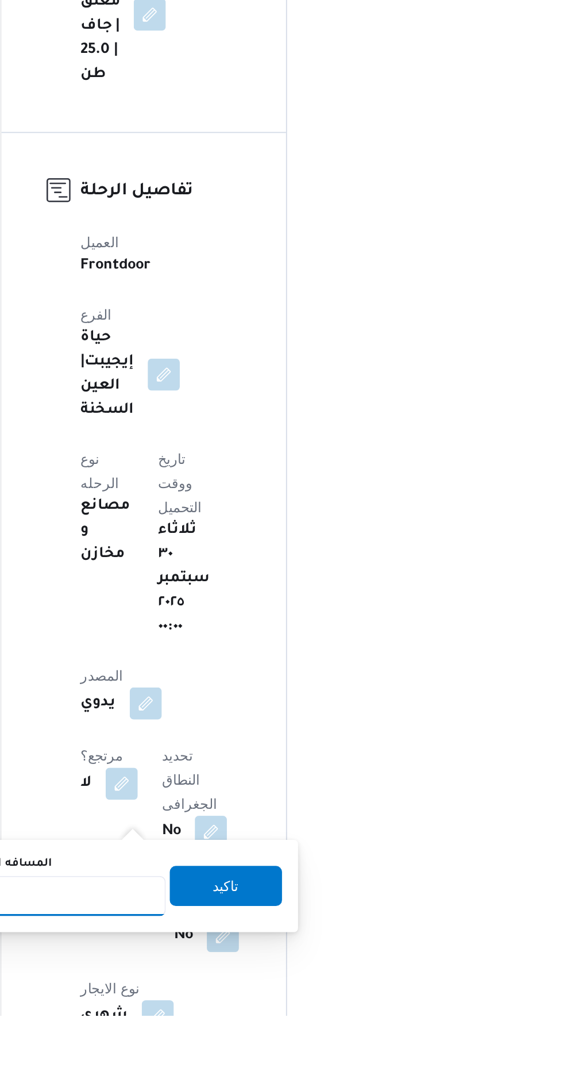
click at [204, 1002] on input "المسافه اليدويه" at bounding box center [186, 1006] width 114 height 23
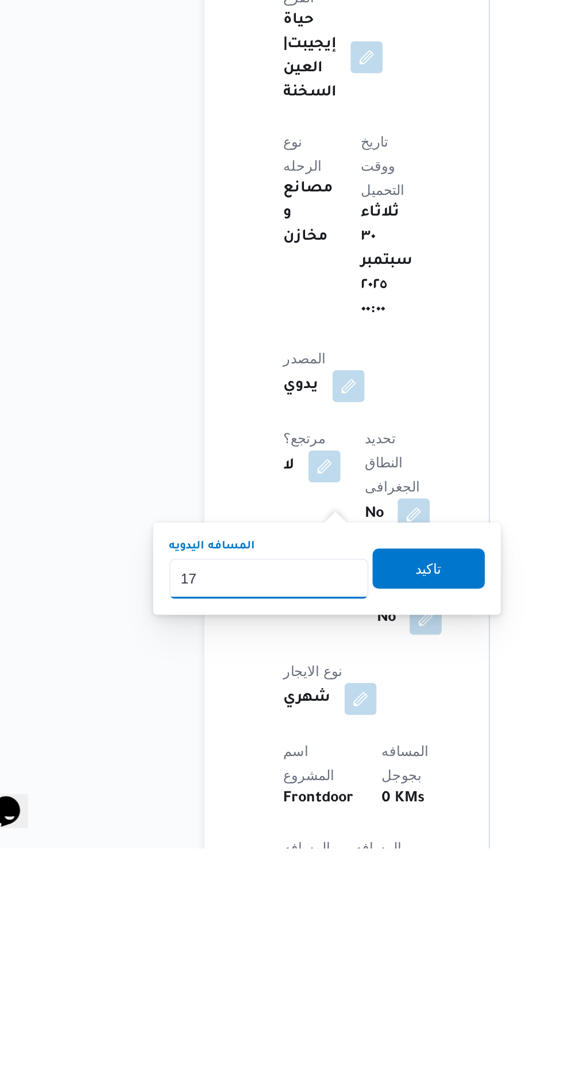
type input "175"
click at [297, 915] on span "تاكيد" at bounding box center [278, 914] width 64 height 23
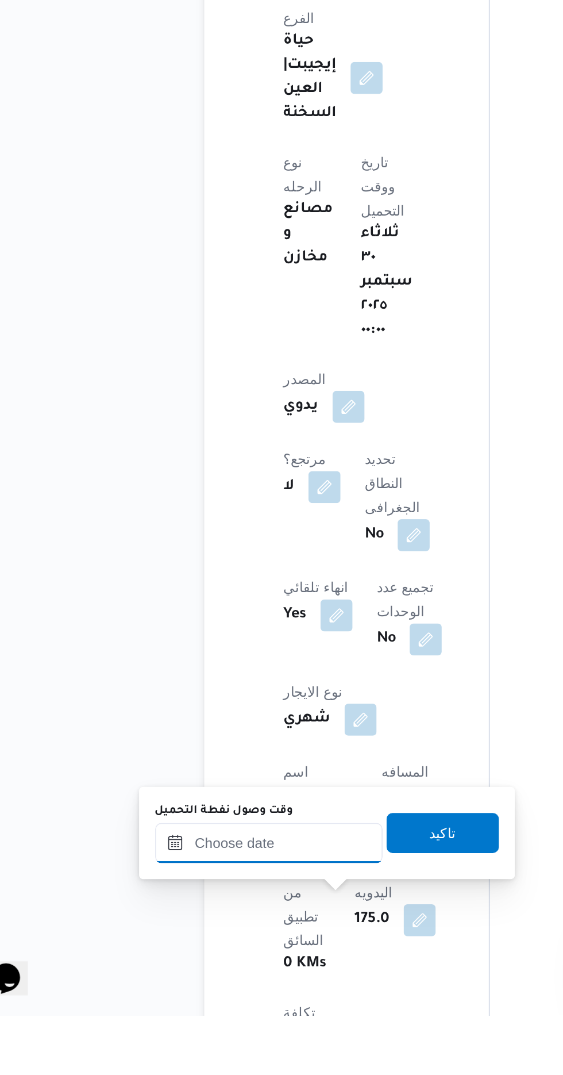
click at [156, 973] on input "وقت وصول نفطة التحميل" at bounding box center [186, 976] width 131 height 23
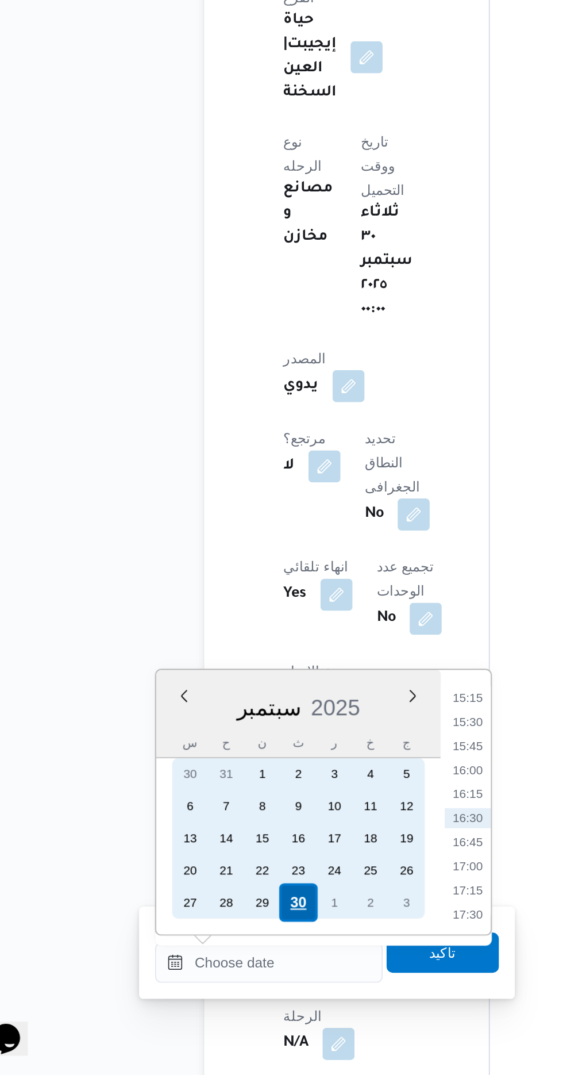
click at [204, 974] on div "30" at bounding box center [203, 976] width 22 height 22
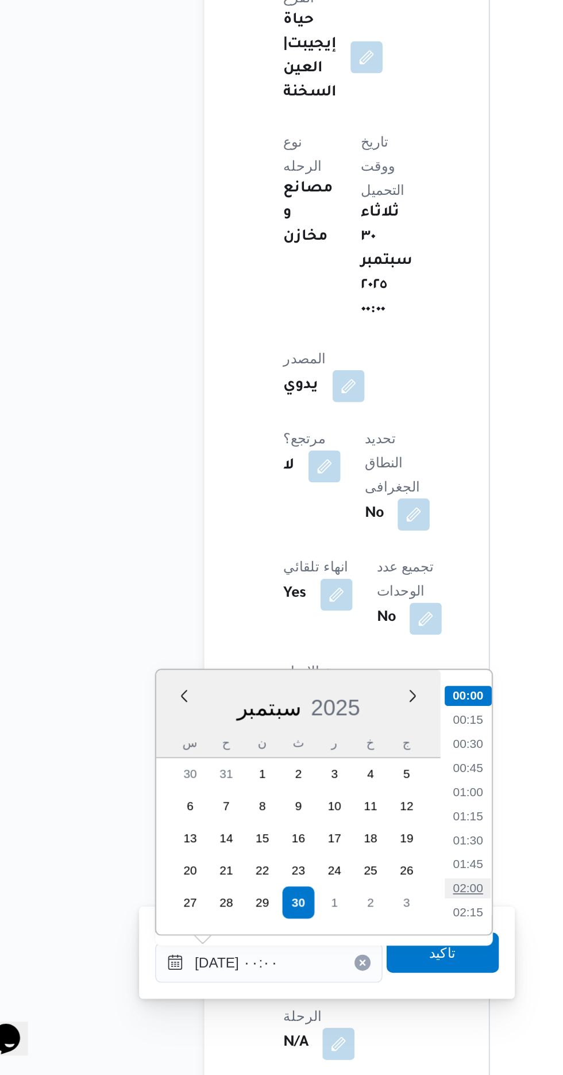
click at [300, 968] on li "02:00" at bounding box center [300, 967] width 26 height 11
type input "[DATE] ٠٢:٠٠"
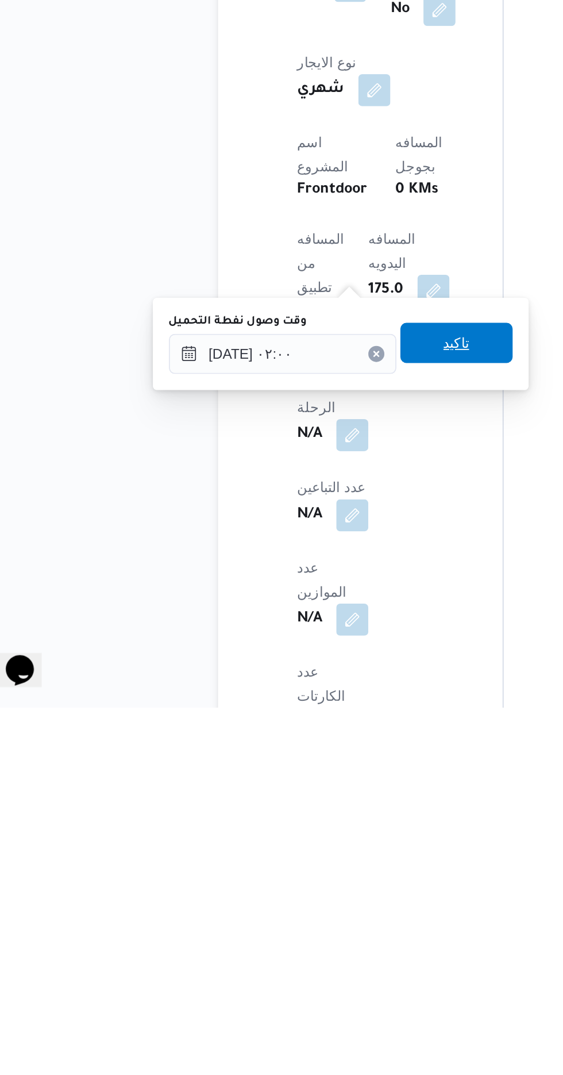
click at [294, 871] on span "تاكيد" at bounding box center [286, 867] width 15 height 14
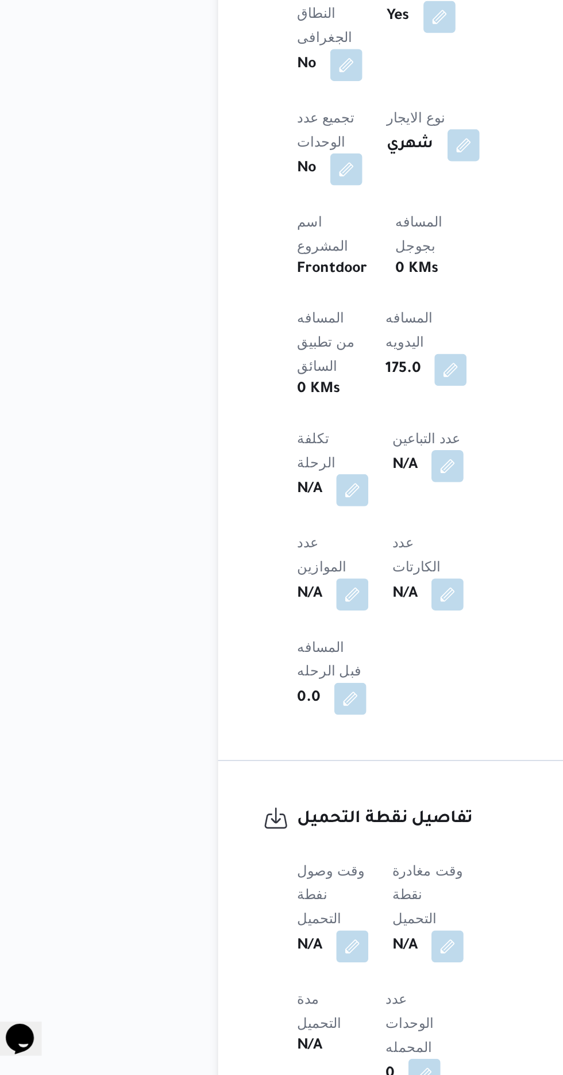
click at [264, 994] on b "N/A" at bounding box center [257, 1001] width 14 height 14
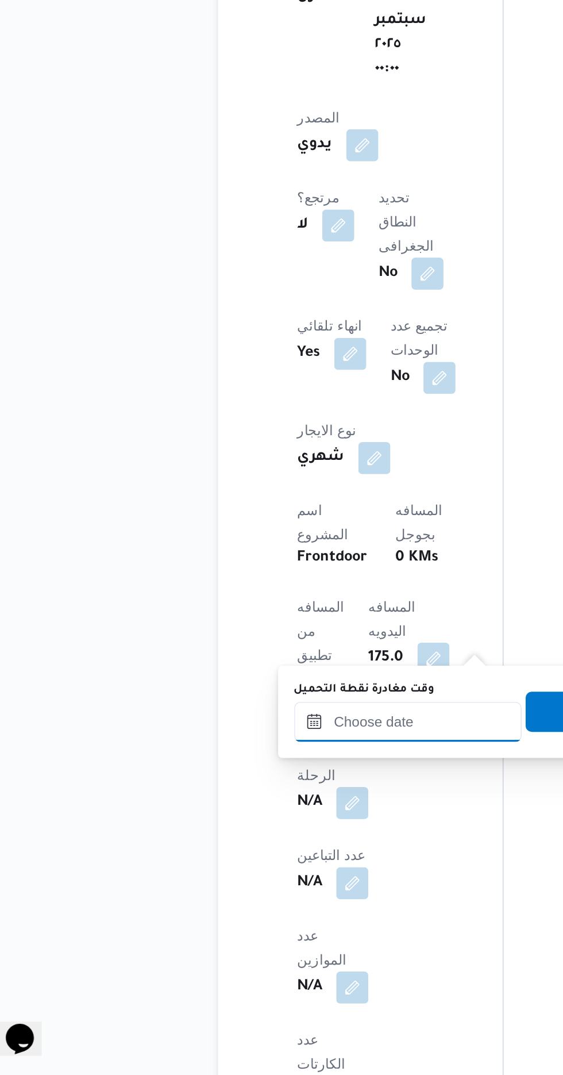
click at [264, 869] on input "وقت مغادرة نقطة التحميل" at bounding box center [258, 872] width 131 height 23
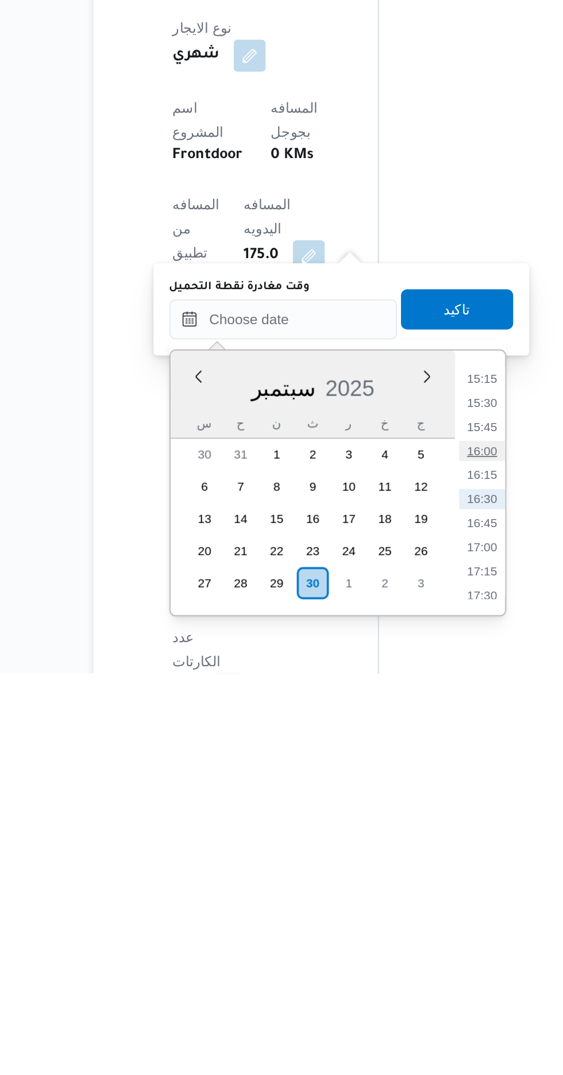
click at [371, 949] on li "16:00" at bounding box center [372, 947] width 26 height 11
type input "[DATE] ١٦:٠٠"
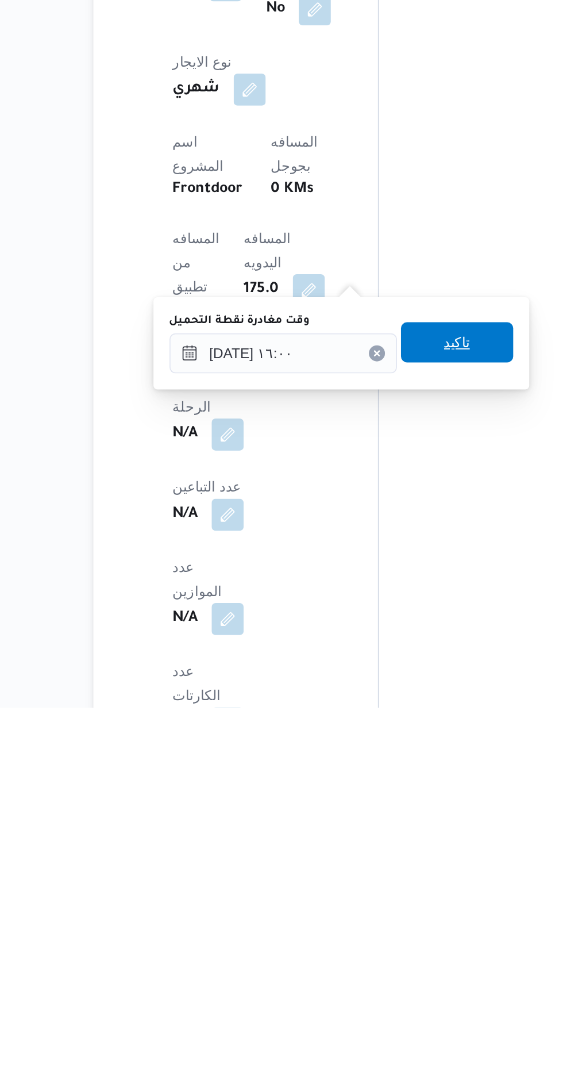
click at [366, 872] on span "تاكيد" at bounding box center [358, 866] width 15 height 14
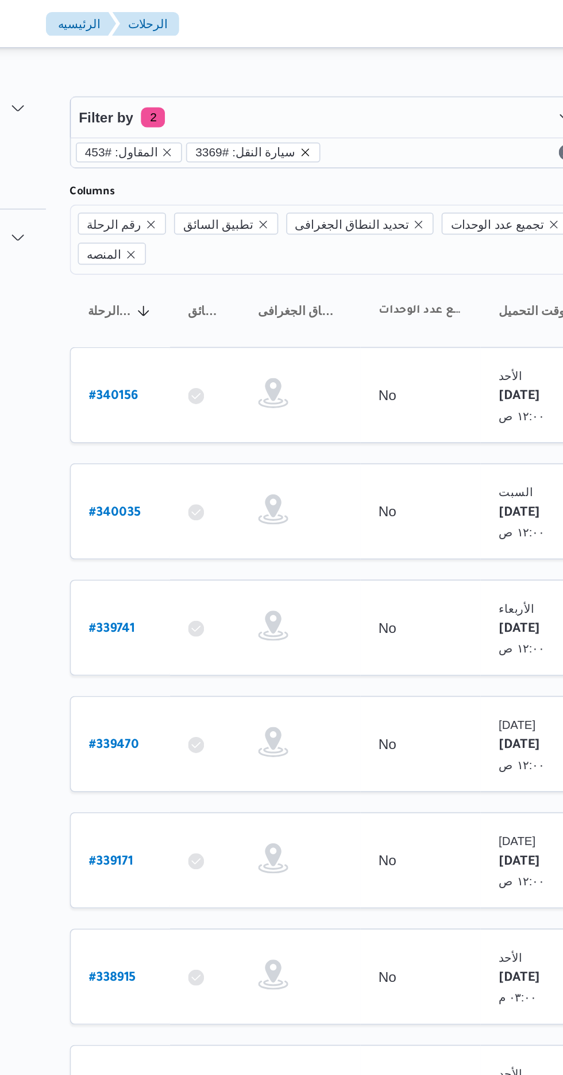
click at [281, 89] on icon "remove selected entity" at bounding box center [284, 87] width 7 height 7
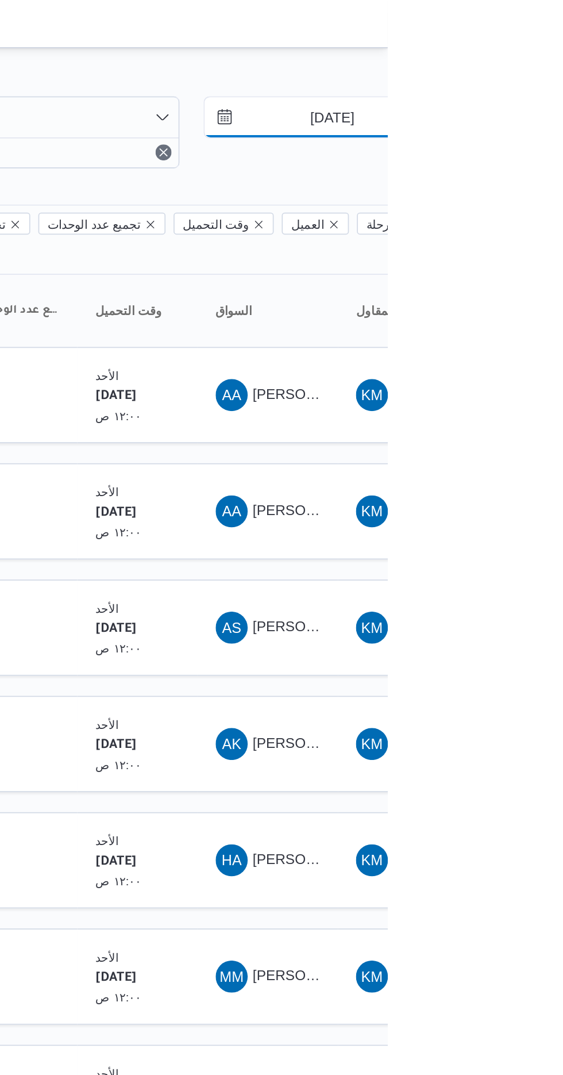
click at [524, 70] on input "[DATE]" at bounding box center [523, 67] width 131 height 23
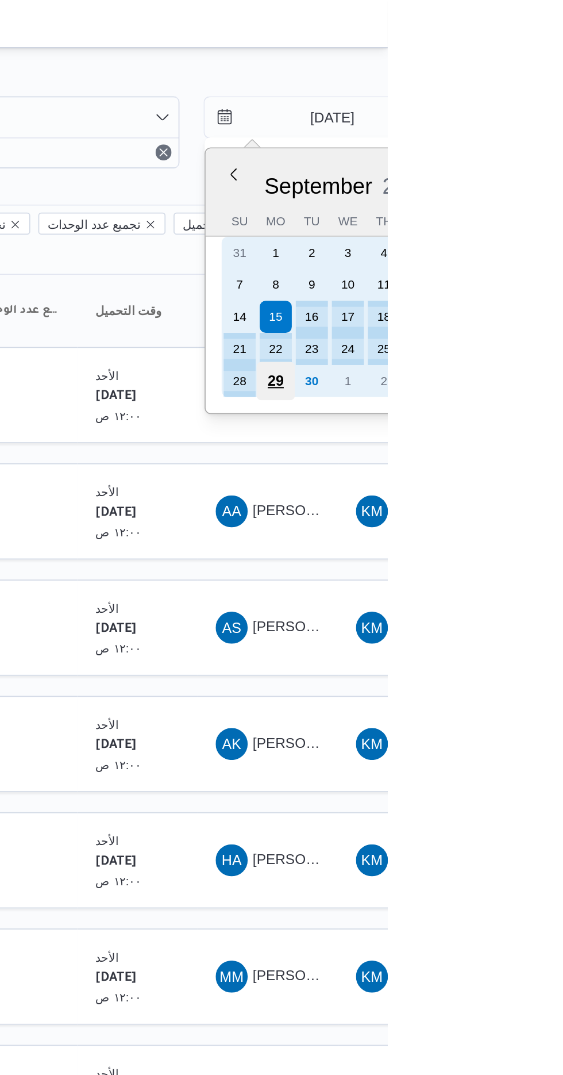
click at [498, 217] on div "29" at bounding box center [499, 219] width 22 height 22
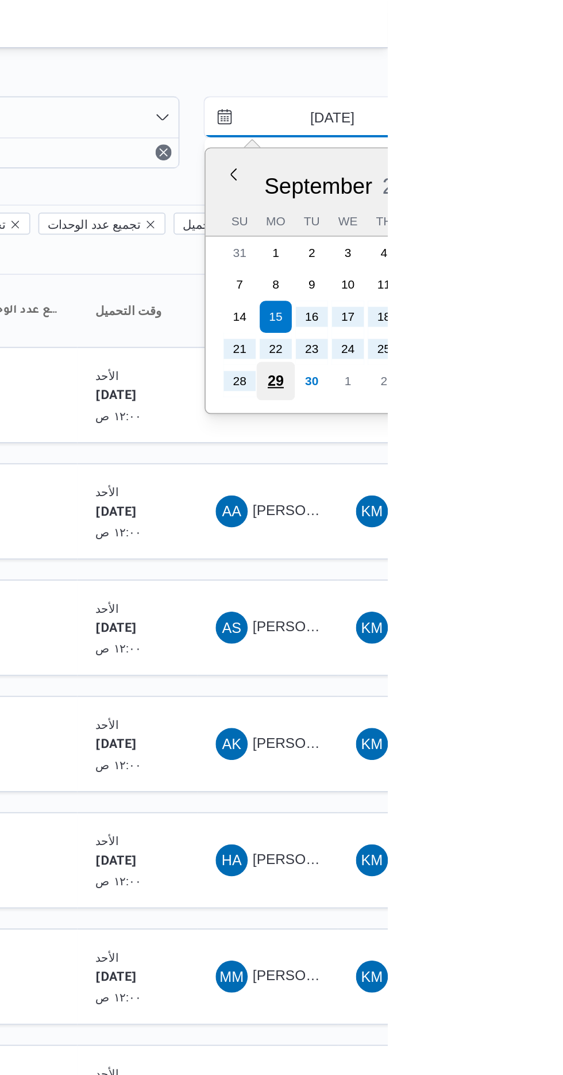
type input "[DATE]"
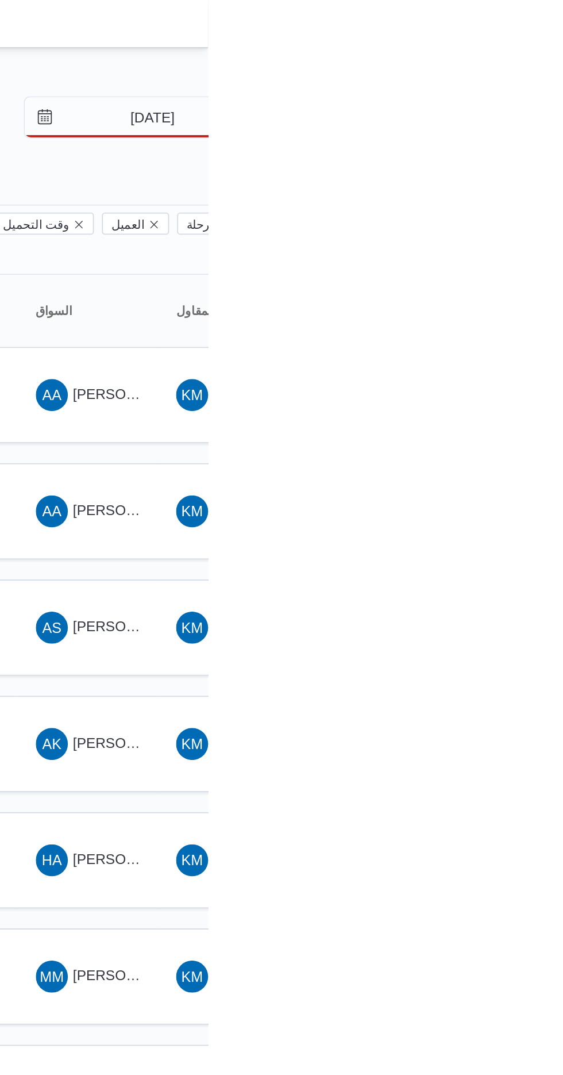
type input "[DATE]"
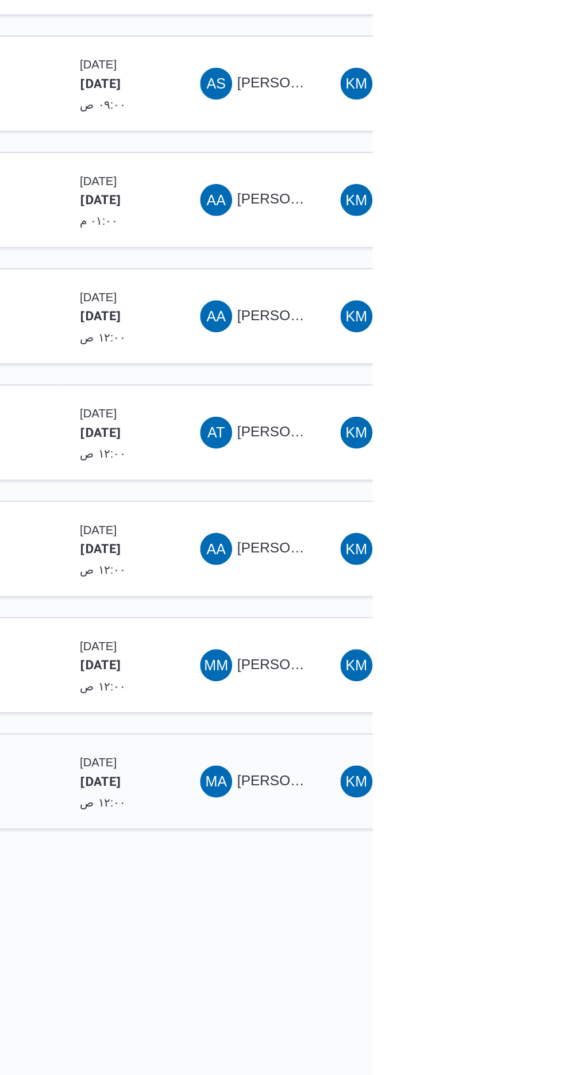
click at [499, 688] on span "[PERSON_NAME]" at bounding box center [519, 692] width 66 height 9
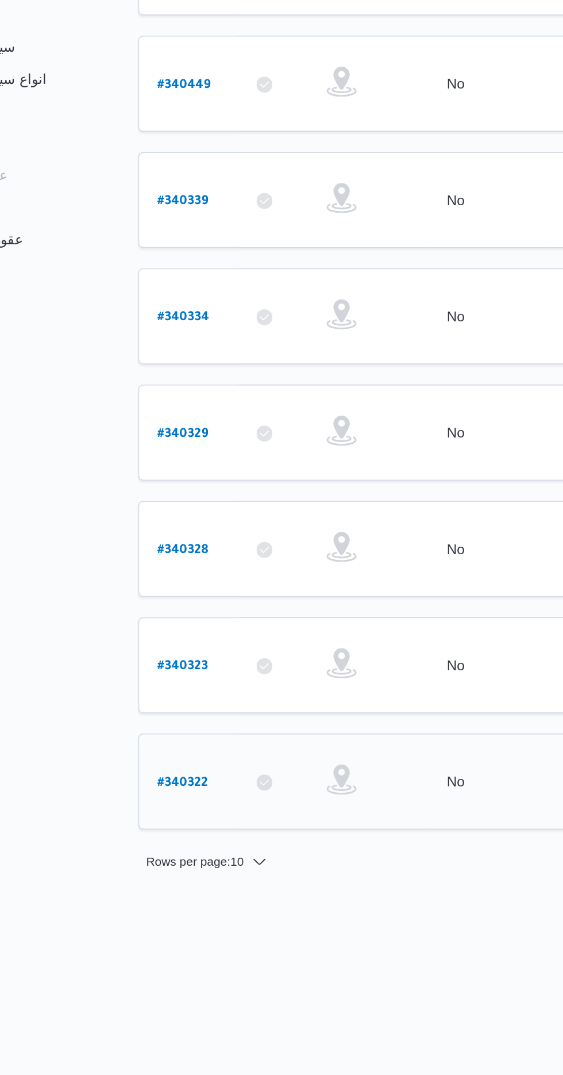
click at [162, 691] on b "# 340322" at bounding box center [174, 695] width 29 height 8
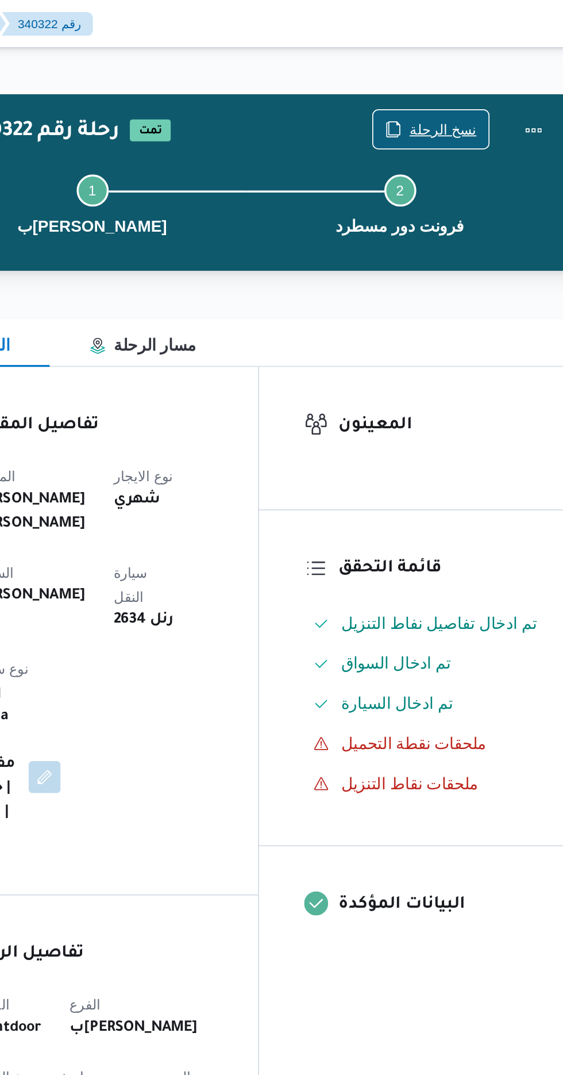
click at [454, 75] on span "نسخ الرحلة" at bounding box center [465, 74] width 39 height 14
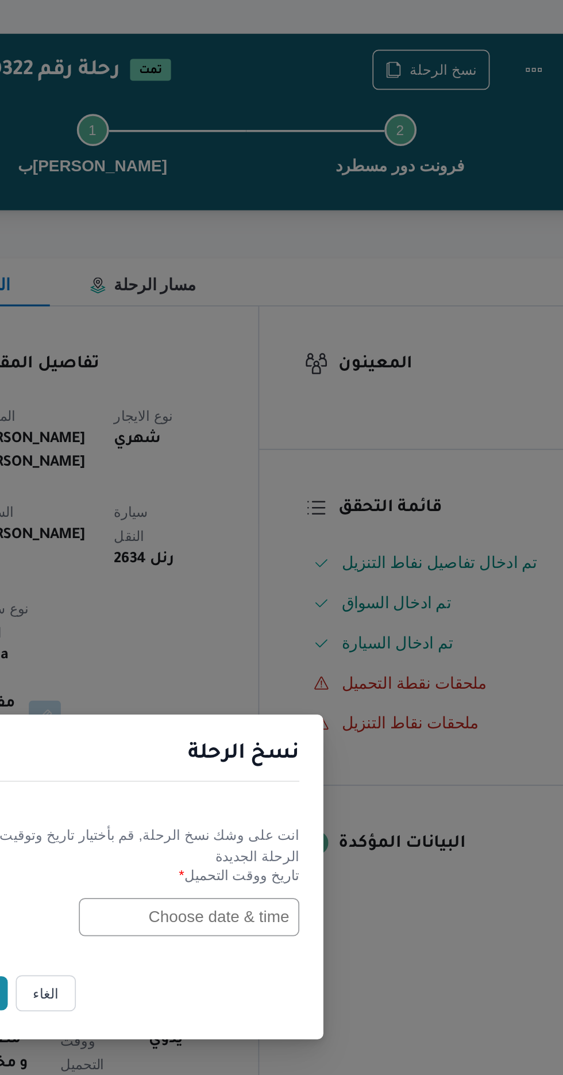
click at [312, 559] on input "text" at bounding box center [319, 561] width 126 height 22
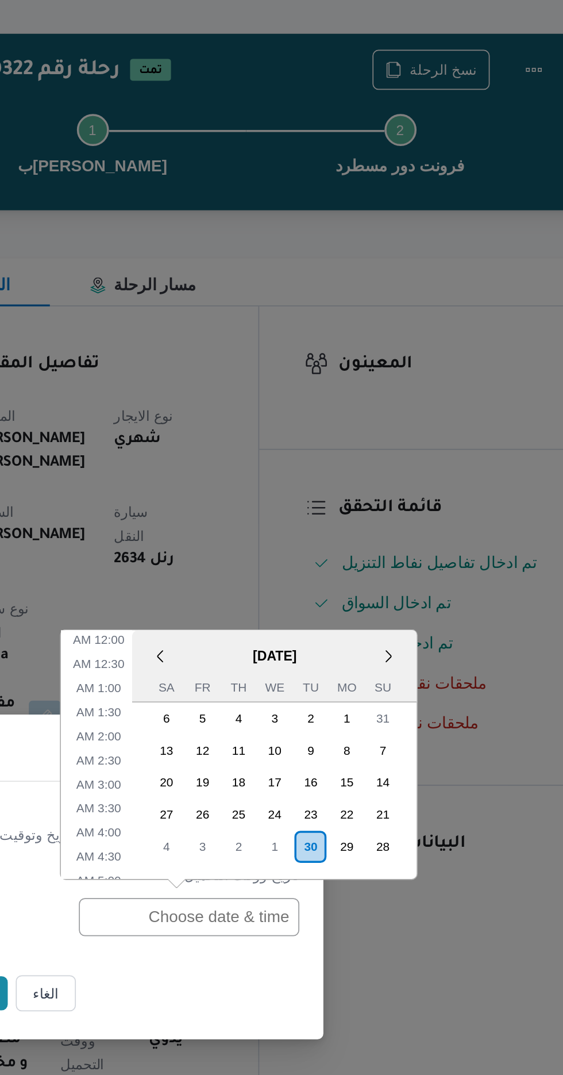
scroll to position [390, 0]
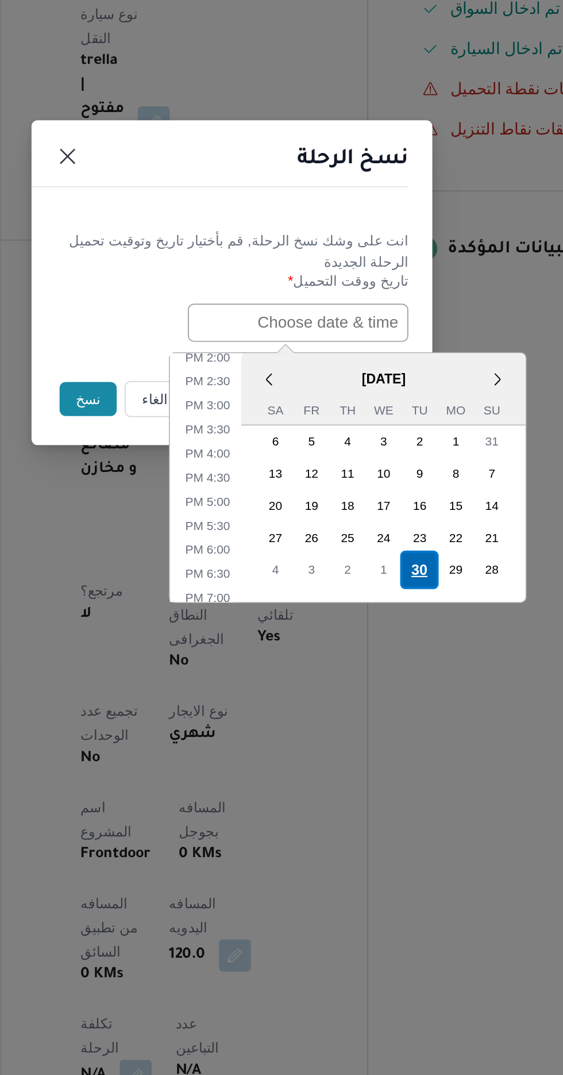
click at [389, 699] on div "30" at bounding box center [389, 702] width 22 height 22
type input "[DATE] 12:00AM"
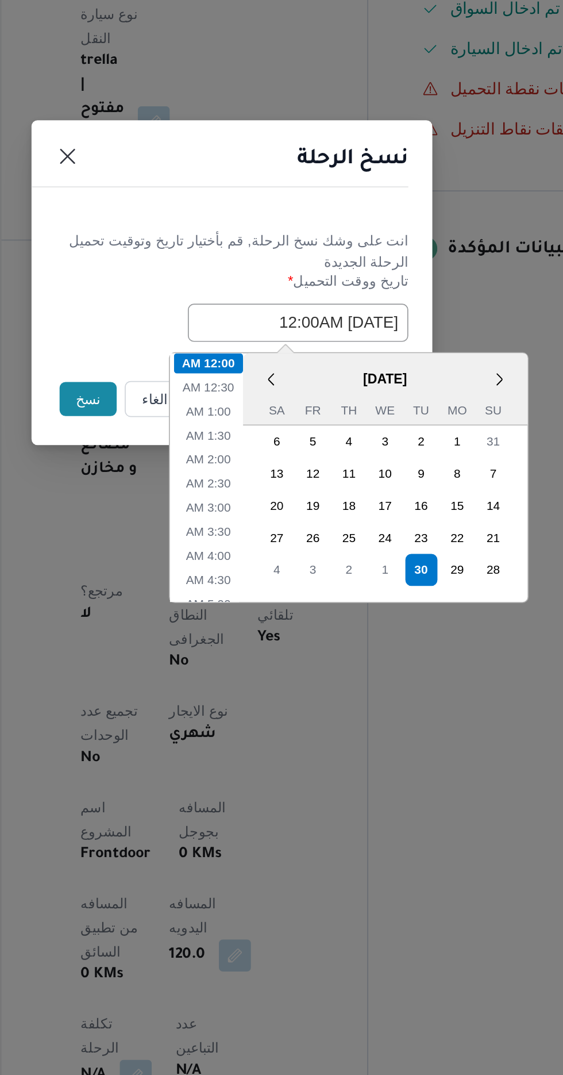
click at [185, 605] on button "نسخ" at bounding box center [199, 605] width 33 height 20
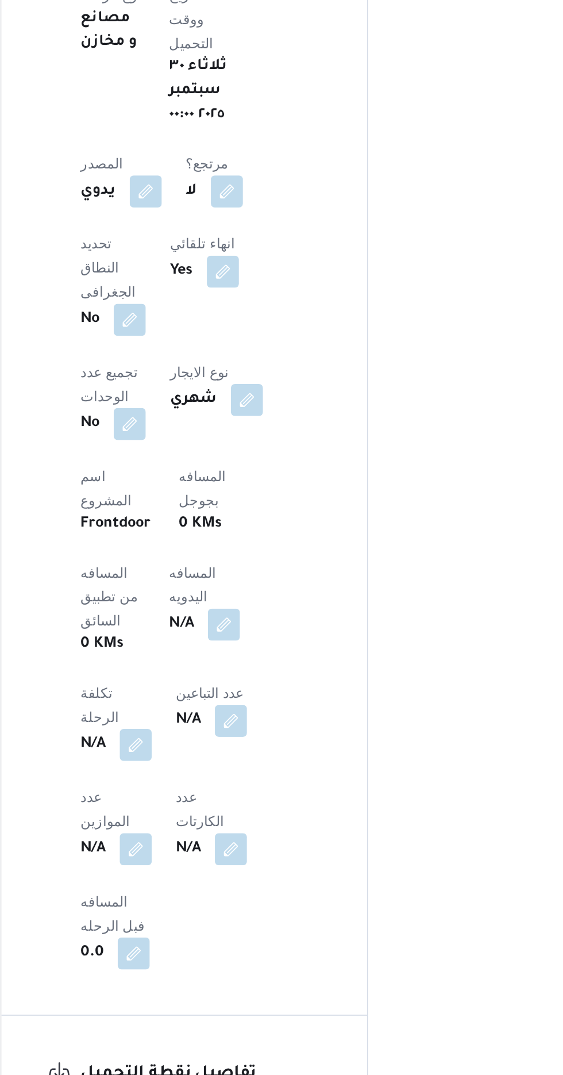
scroll to position [457, 0]
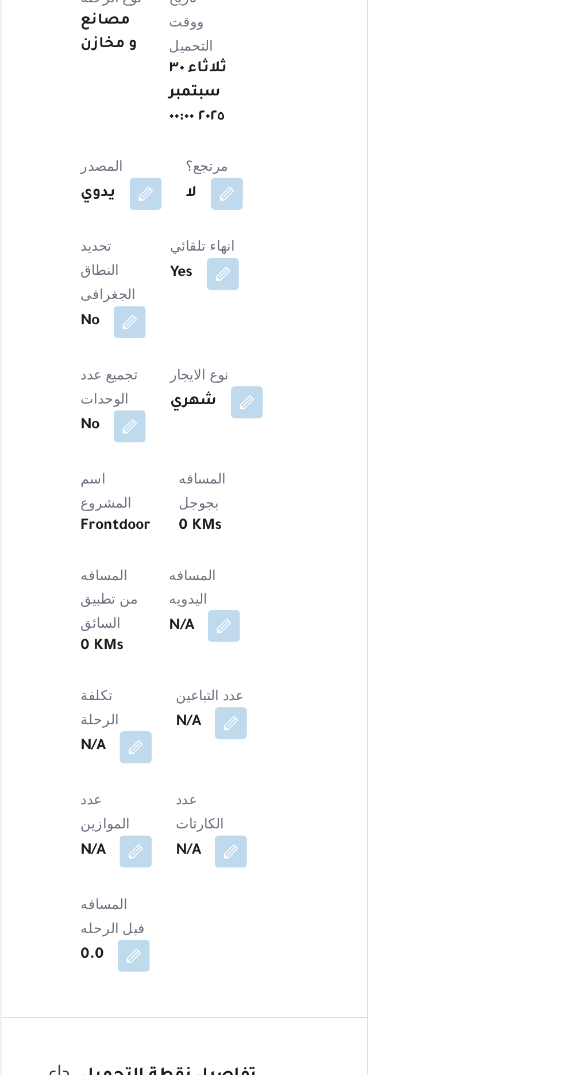
click at [268, 623] on button "button" at bounding box center [277, 632] width 18 height 18
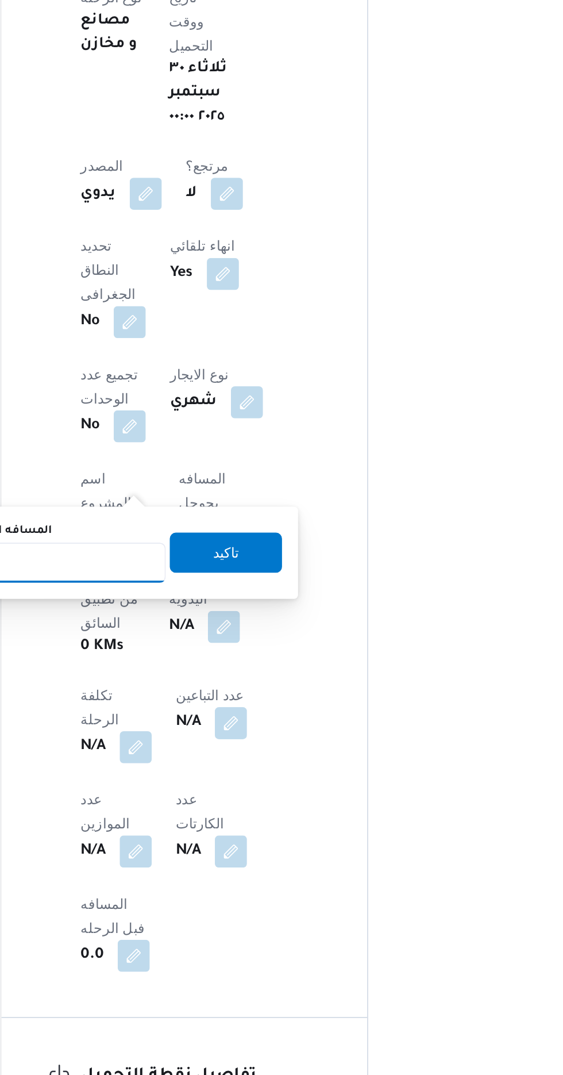
click at [218, 600] on input "المسافه اليدويه" at bounding box center [186, 595] width 114 height 23
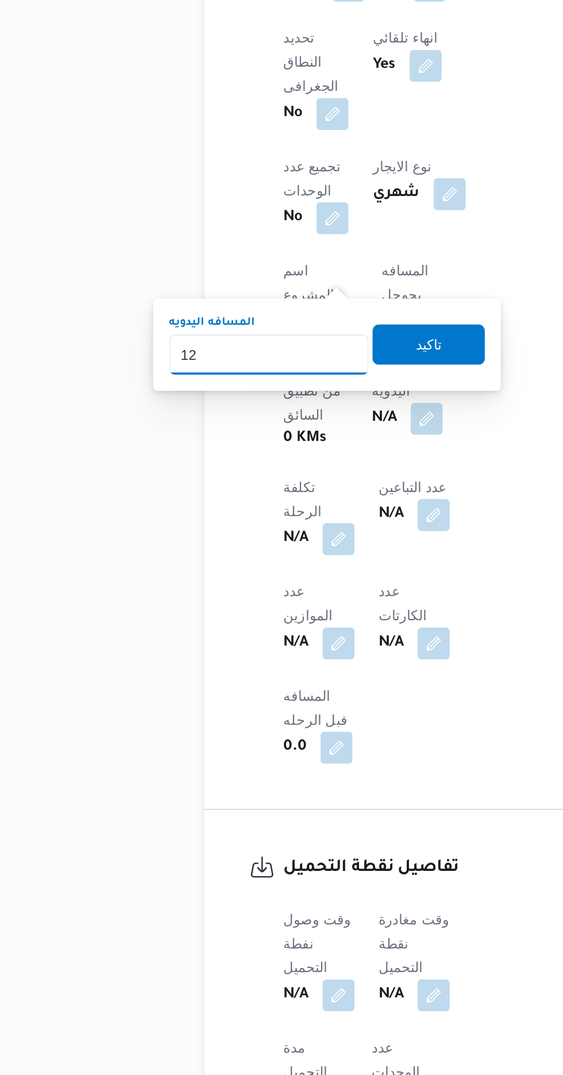
type input "120"
click at [286, 584] on span "تاكيد" at bounding box center [278, 589] width 15 height 14
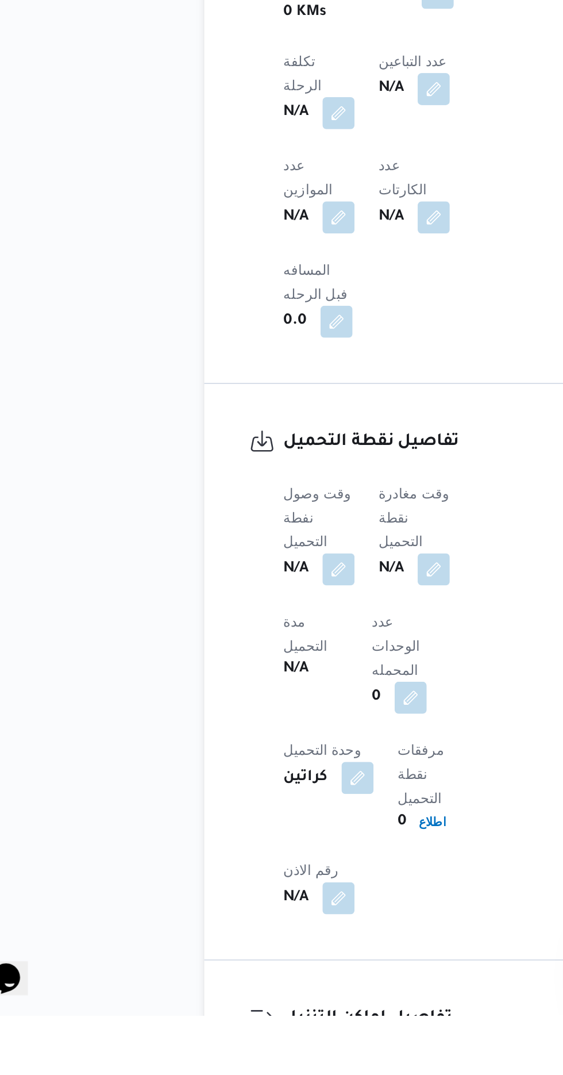
scroll to position [618, 0]
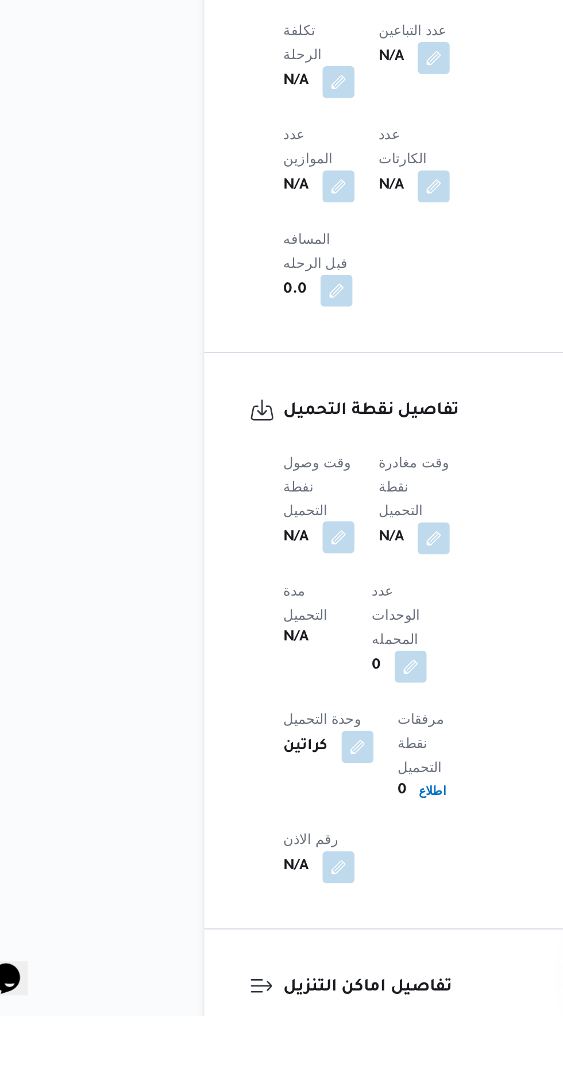
click at [228, 792] on button "button" at bounding box center [226, 801] width 18 height 18
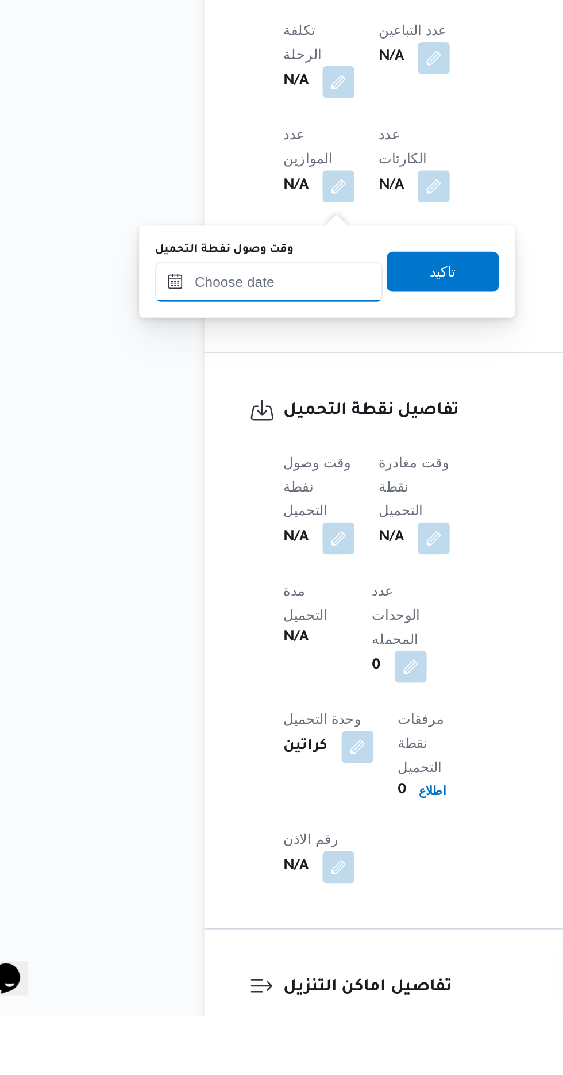
click at [201, 653] on input "وقت وصول نفطة التحميل" at bounding box center [186, 654] width 131 height 23
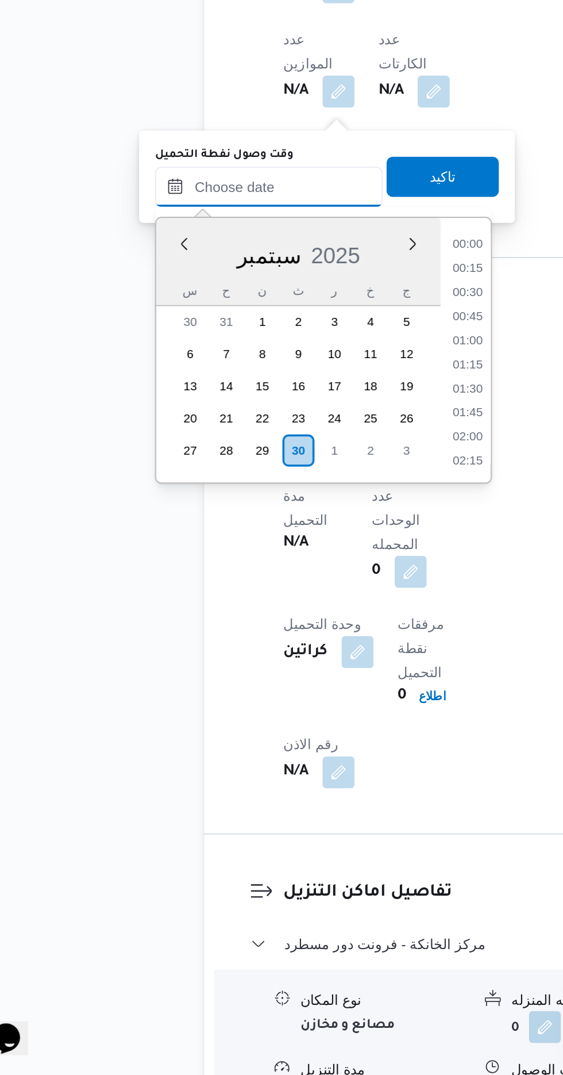
scroll to position [841, 0]
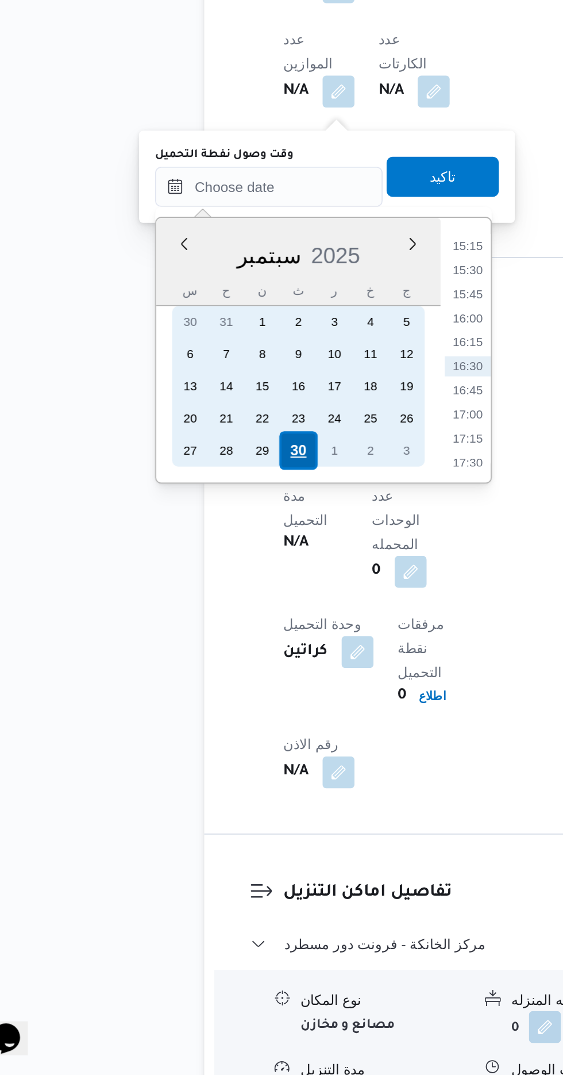
click at [204, 716] on div "30" at bounding box center [203, 717] width 22 height 22
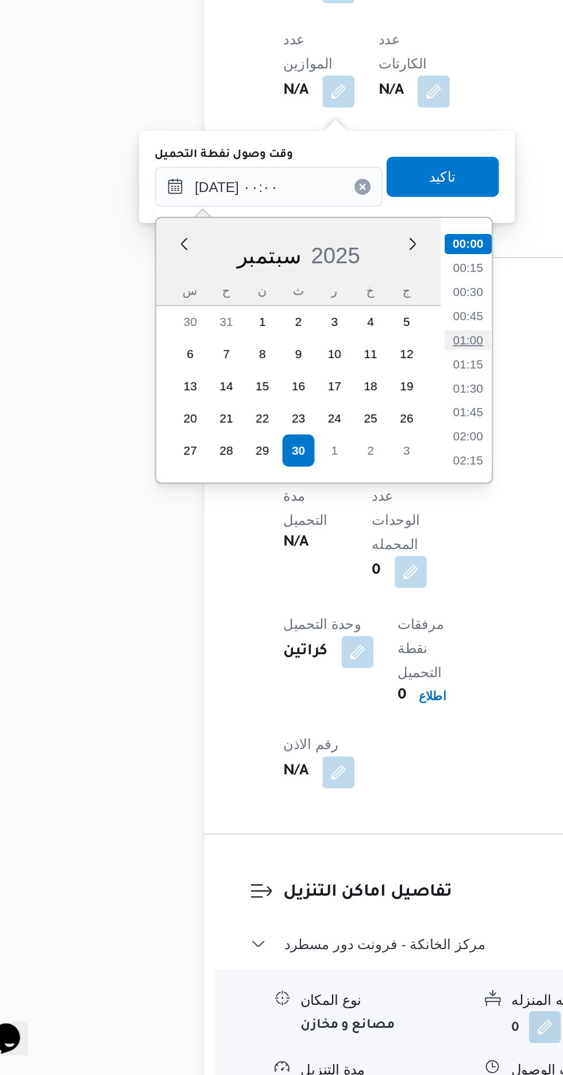
click at [301, 654] on li "01:00" at bounding box center [300, 653] width 26 height 11
type input "[DATE] ٠١:٠٠"
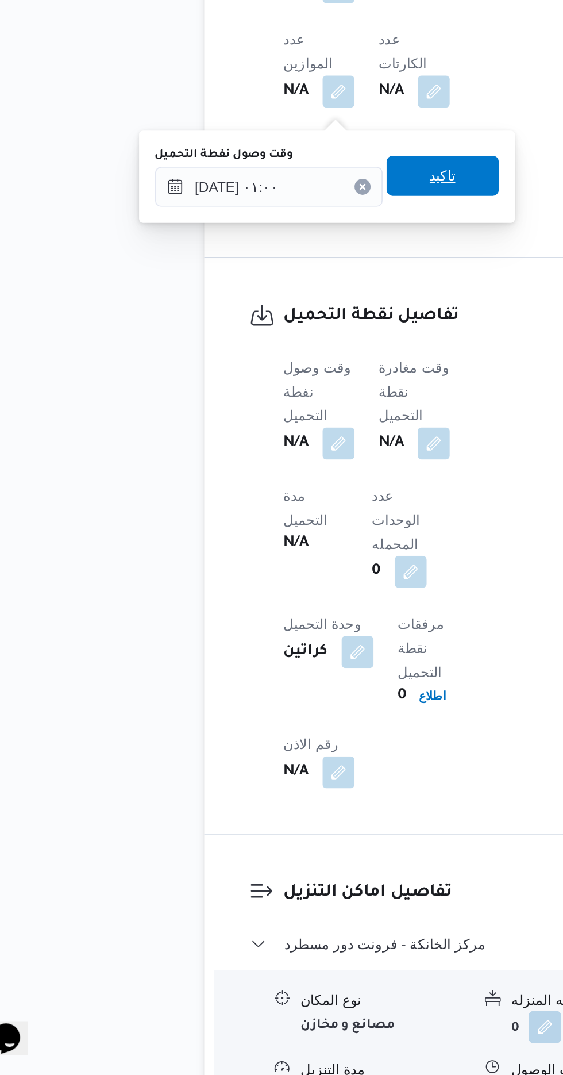
click at [294, 557] on span "تاكيد" at bounding box center [286, 560] width 15 height 14
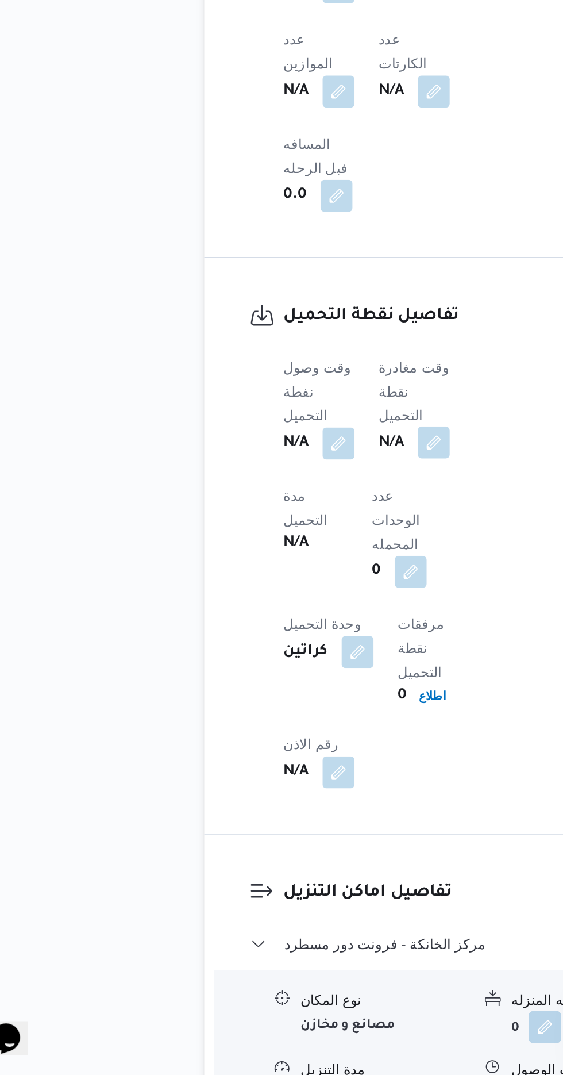
click at [290, 703] on button "button" at bounding box center [281, 712] width 18 height 18
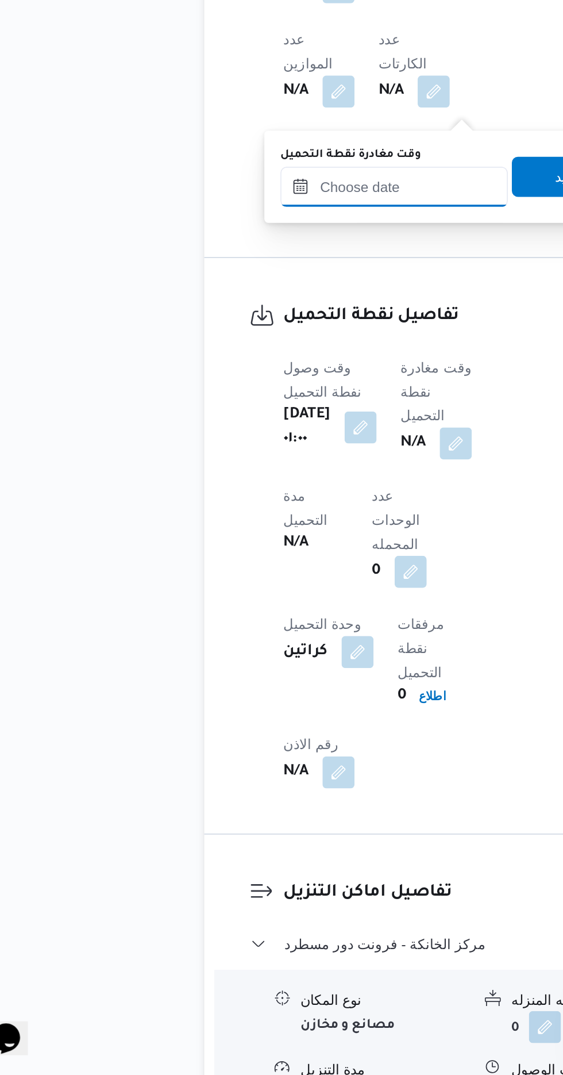
click at [258, 565] on input "وقت مغادرة نقطة التحميل" at bounding box center [258, 565] width 131 height 23
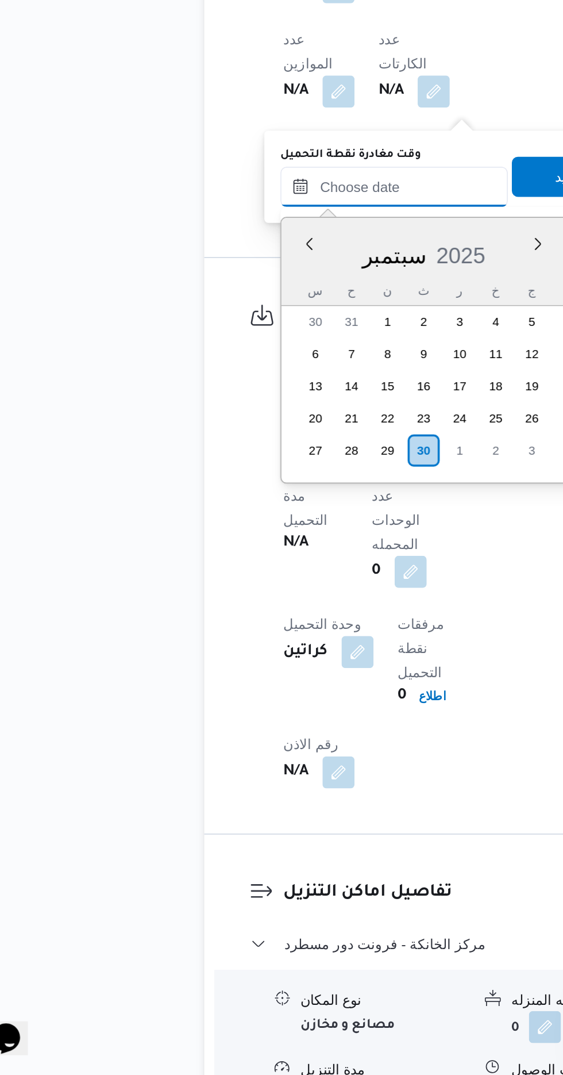
scroll to position [841, 0]
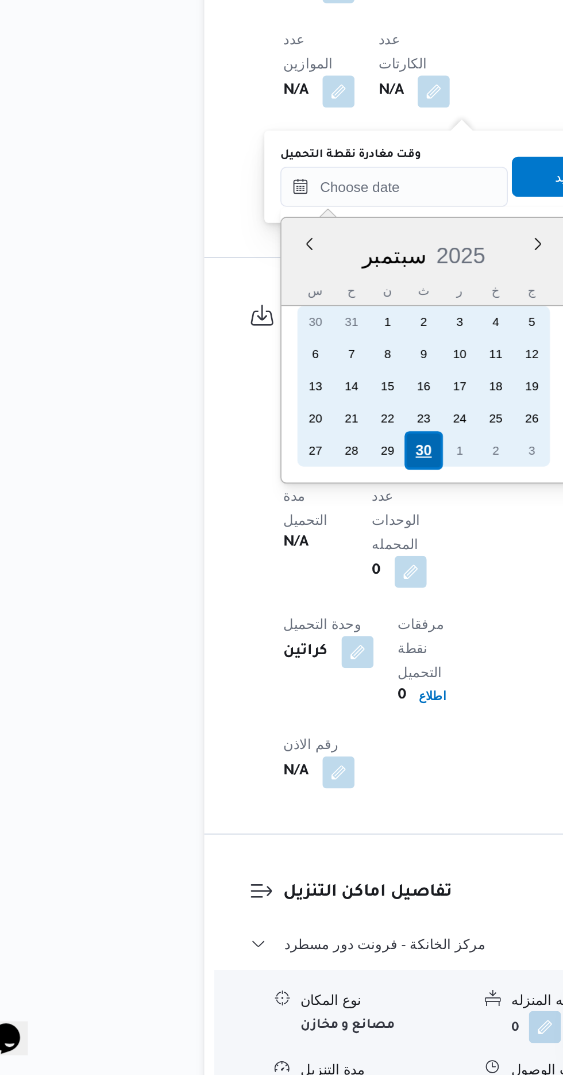
click at [277, 716] on div "30" at bounding box center [275, 717] width 22 height 22
type input "[DATE] ٠٠:٠٠"
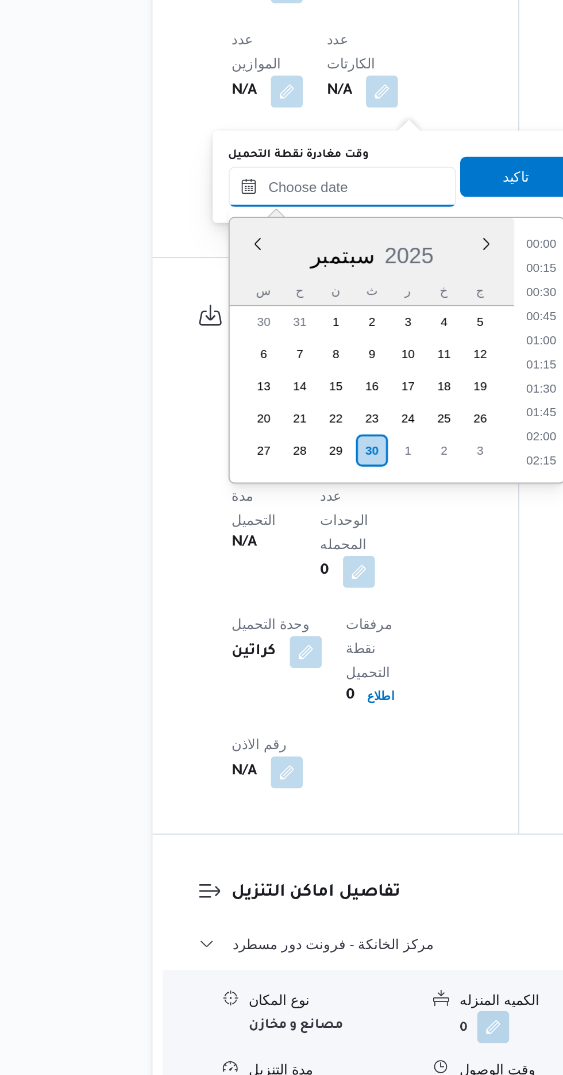
click at [201, 560] on input "وقت مغادرة نقطة التحميل" at bounding box center [258, 565] width 131 height 23
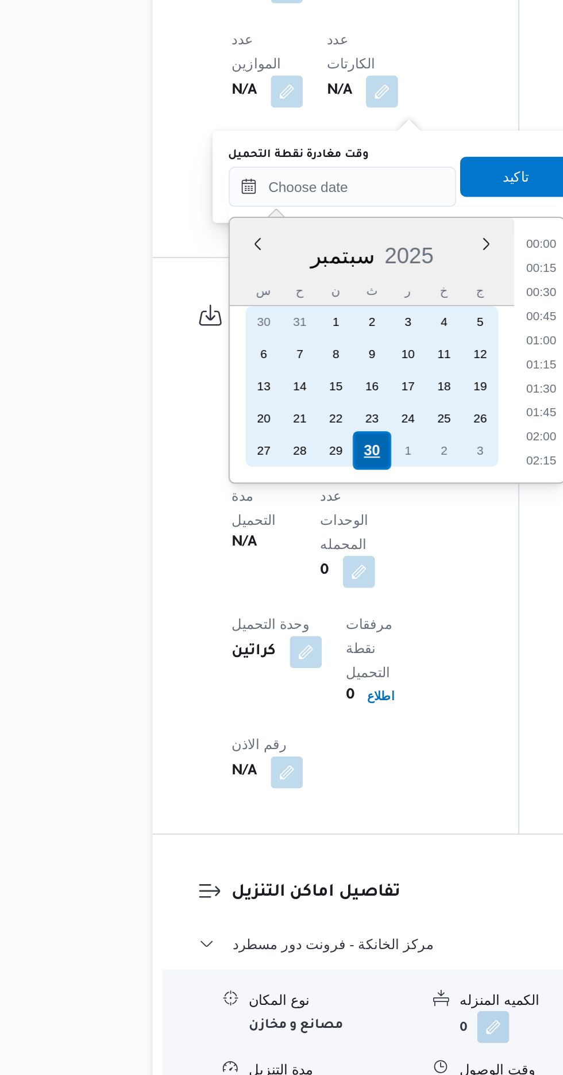
click at [272, 717] on div "30" at bounding box center [275, 717] width 22 height 22
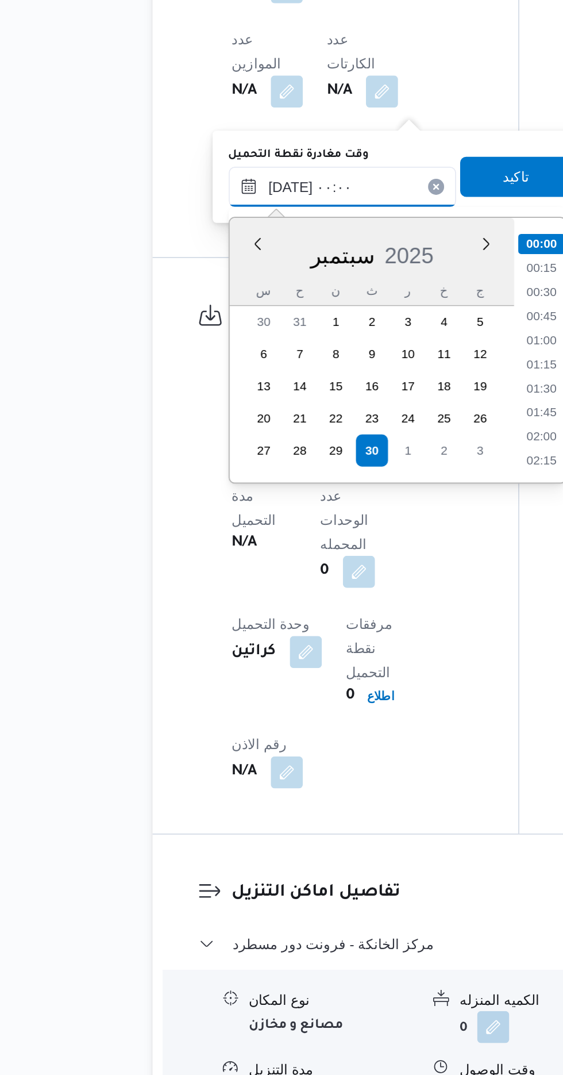
click at [199, 568] on input "[DATE] ٠٠:٠٠" at bounding box center [258, 565] width 131 height 23
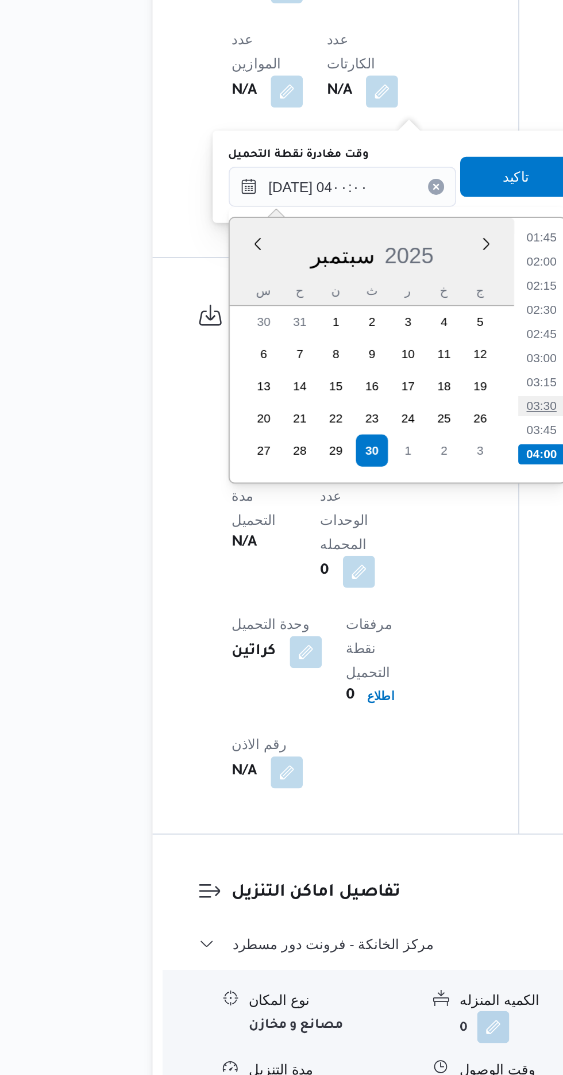
click at [375, 693] on li "03:30" at bounding box center [372, 691] width 26 height 11
type input "[DATE] ٠٣:٣٠"
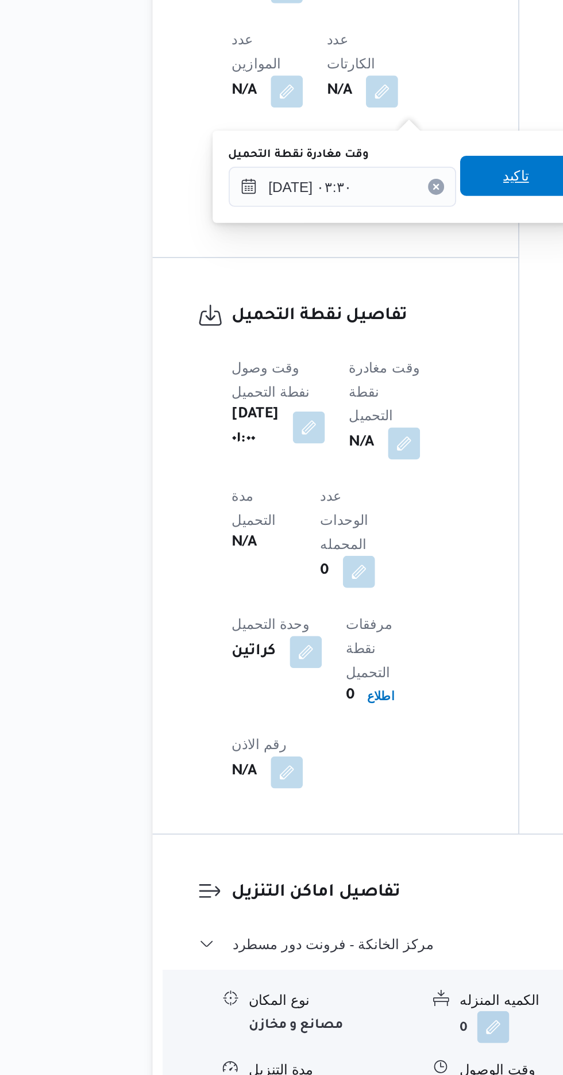
click at [351, 568] on span "تاكيد" at bounding box center [358, 559] width 64 height 23
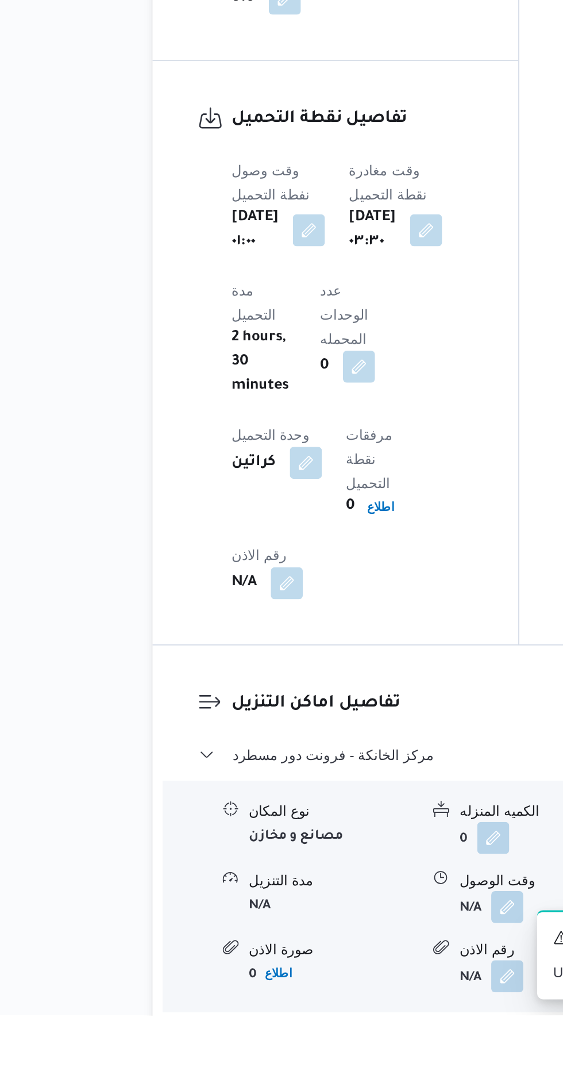
scroll to position [797, 0]
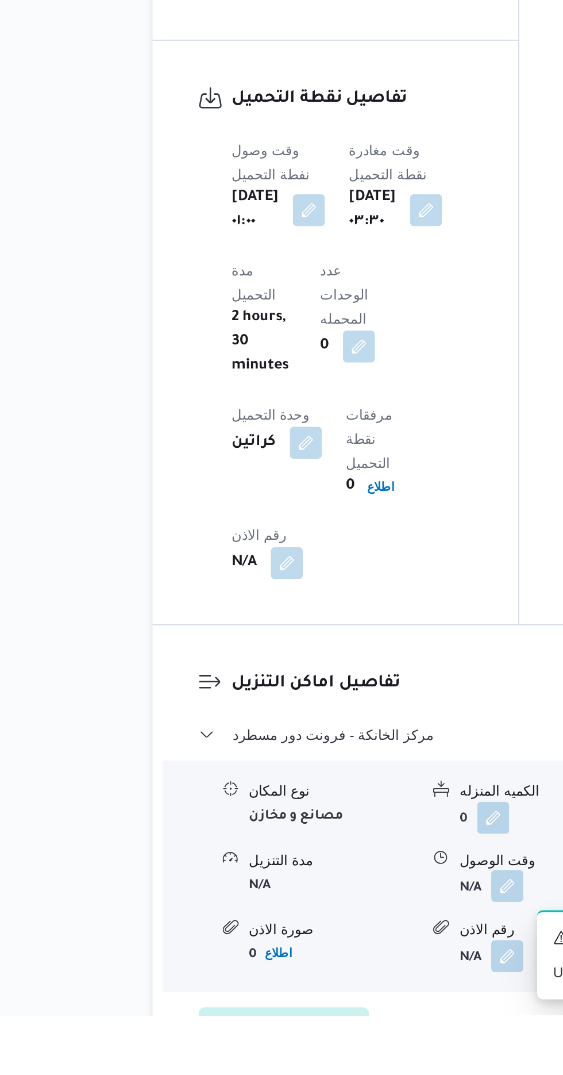
click at [356, 992] on button "button" at bounding box center [353, 1001] width 18 height 18
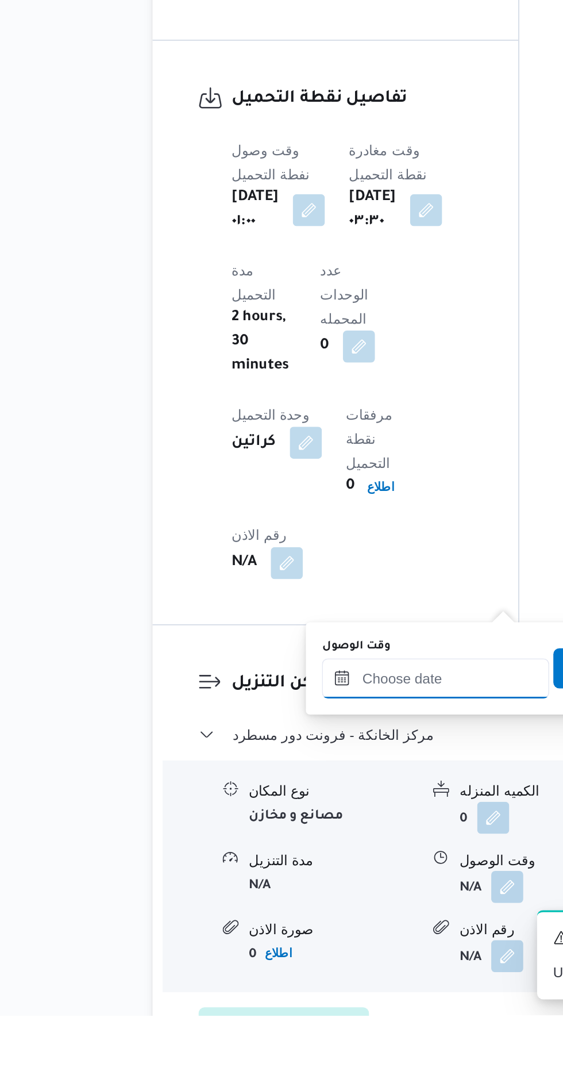
click at [309, 882] on input "وقت الوصول" at bounding box center [312, 882] width 131 height 23
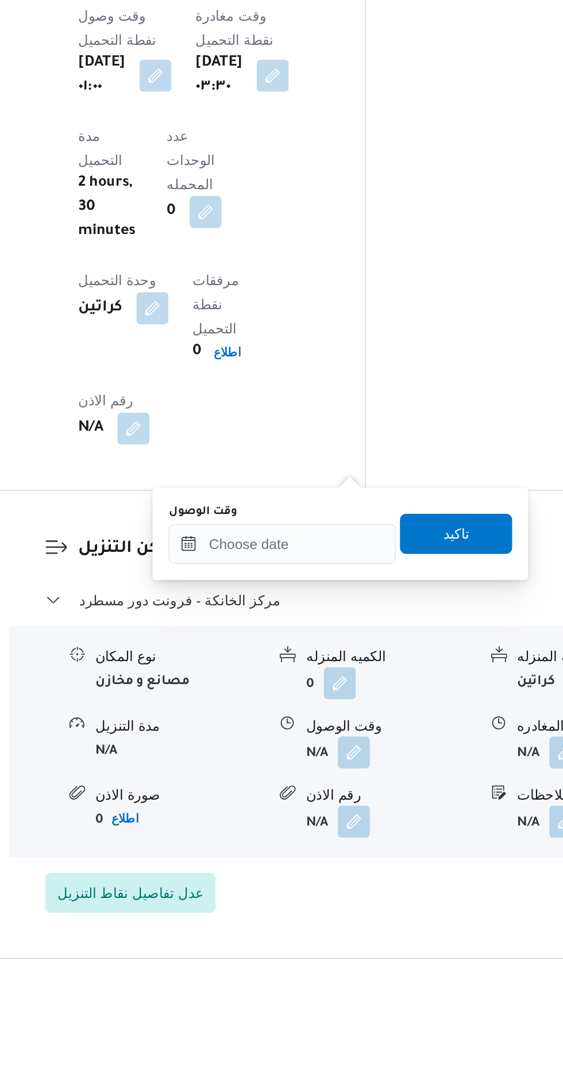
scroll to position [942, 0]
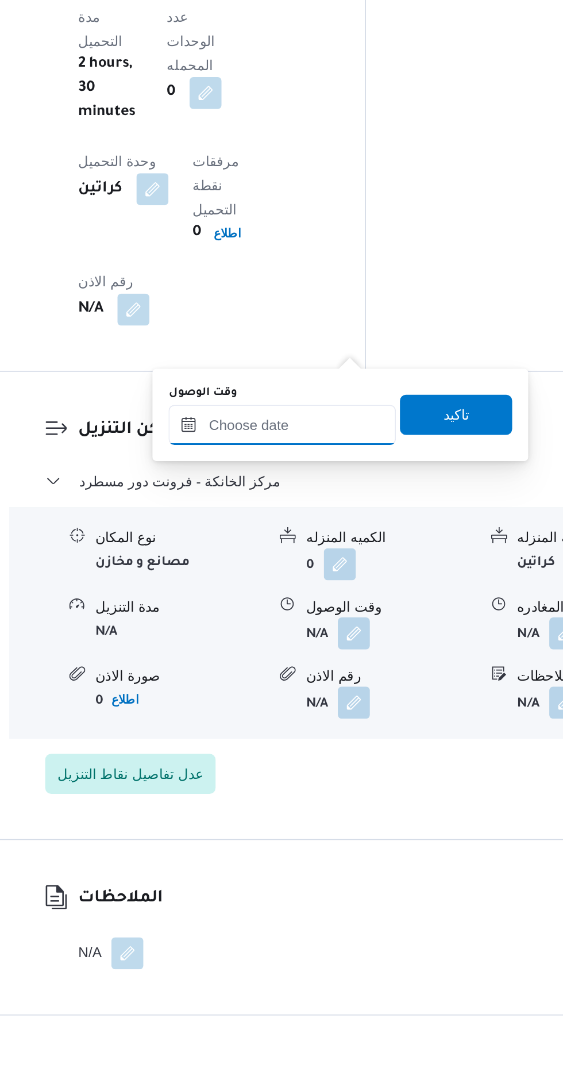
click at [337, 738] on input "وقت الوصول" at bounding box center [312, 736] width 131 height 23
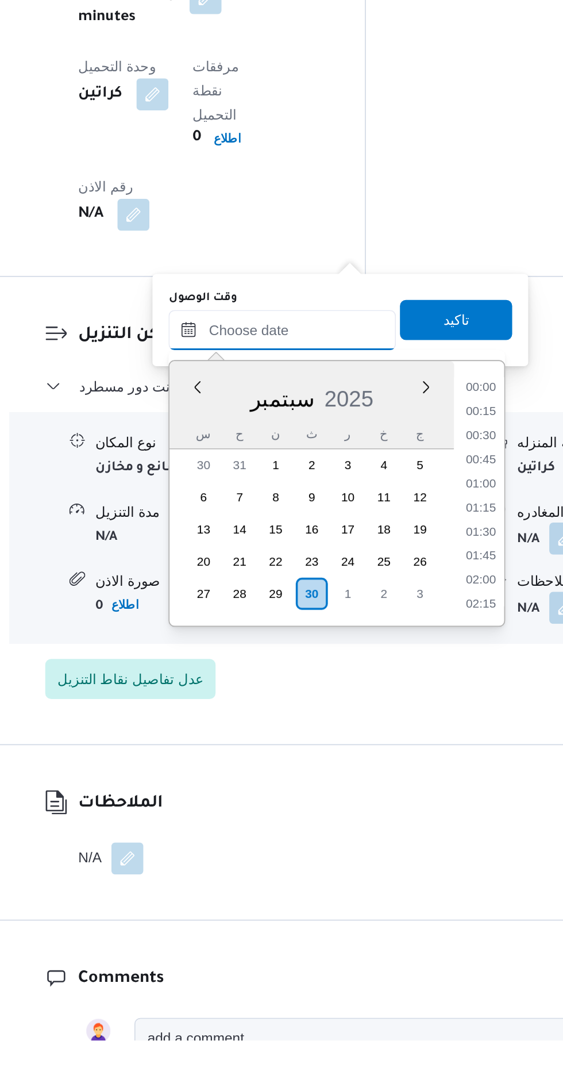
scroll to position [841, 0]
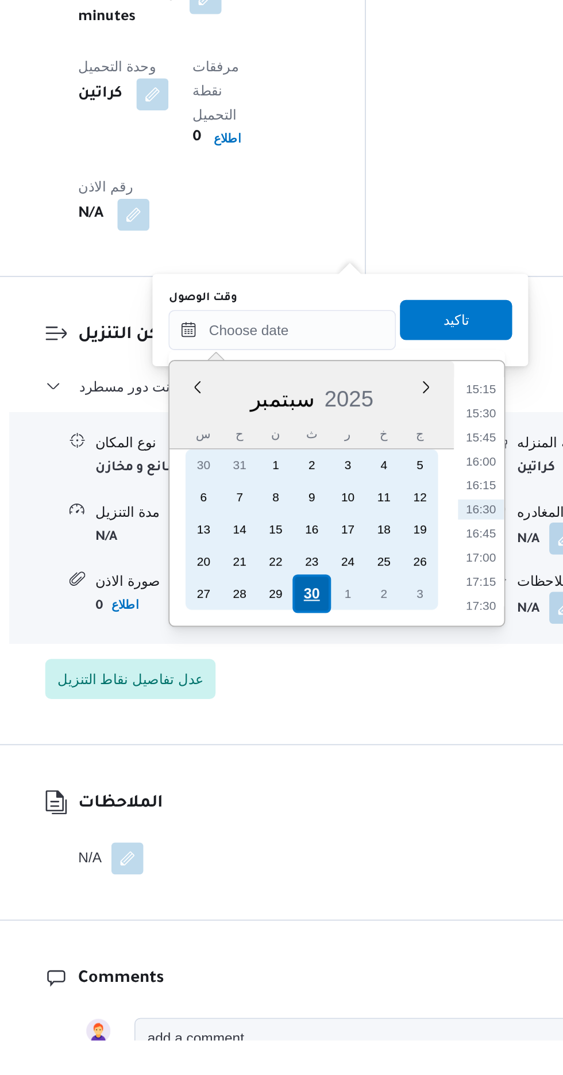
click at [332, 817] on div "30" at bounding box center [329, 819] width 22 height 22
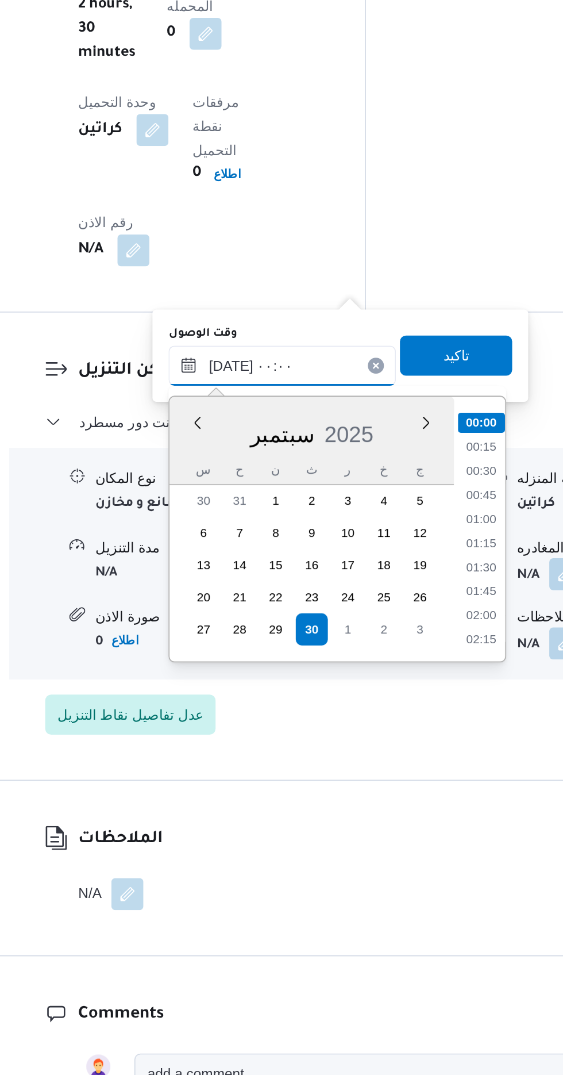
click at [259, 671] on input "[DATE] ٠٠:٠٠" at bounding box center [312, 668] width 131 height 23
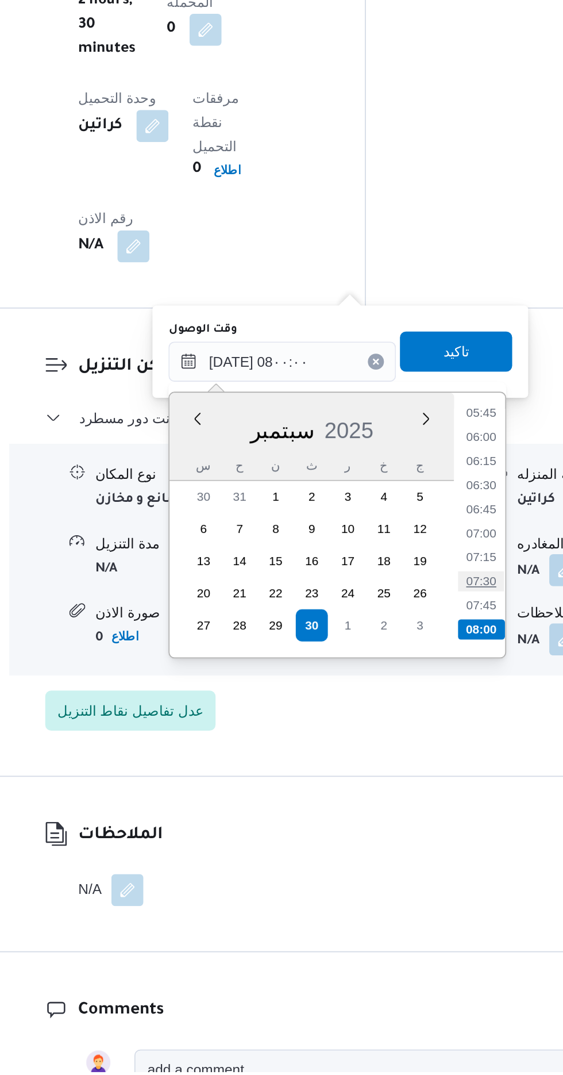
click at [424, 793] on li "07:30" at bounding box center [426, 793] width 26 height 11
type input "[DATE] ٠٧:٣٠"
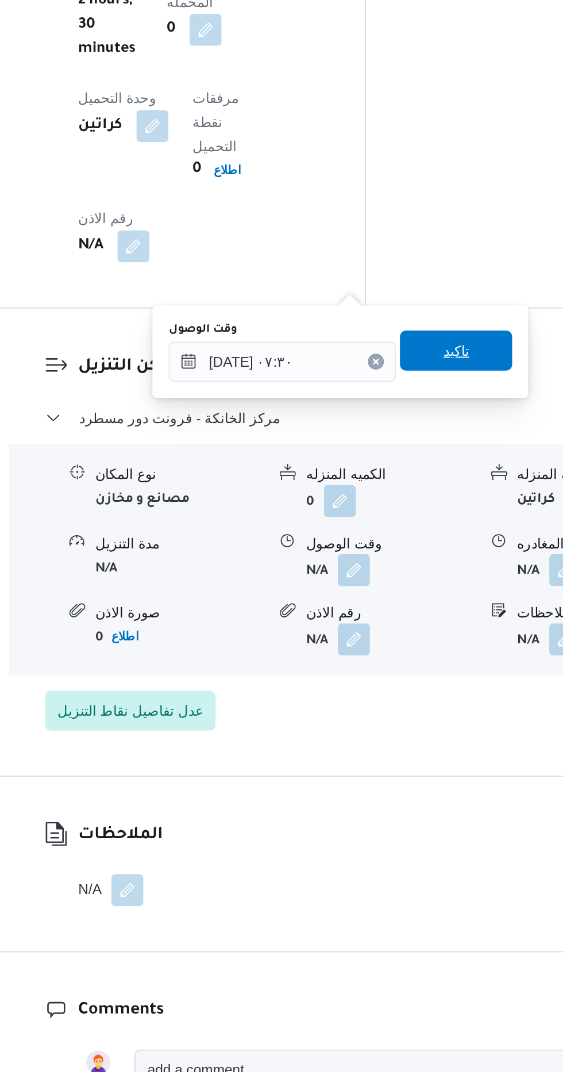
click at [419, 658] on span "تاكيد" at bounding box center [411, 662] width 15 height 14
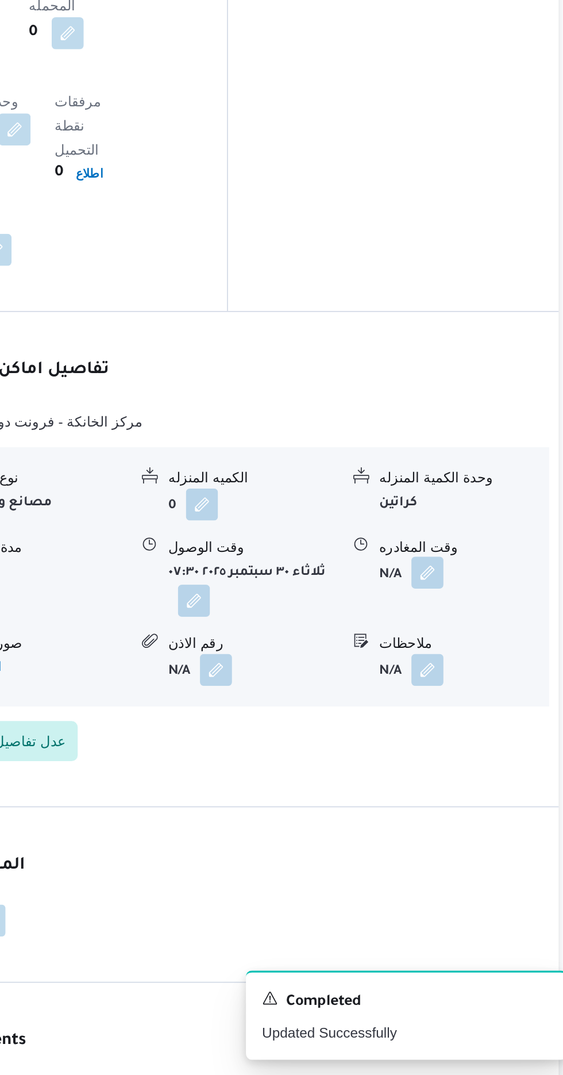
click at [481, 777] on button "button" at bounding box center [474, 786] width 18 height 18
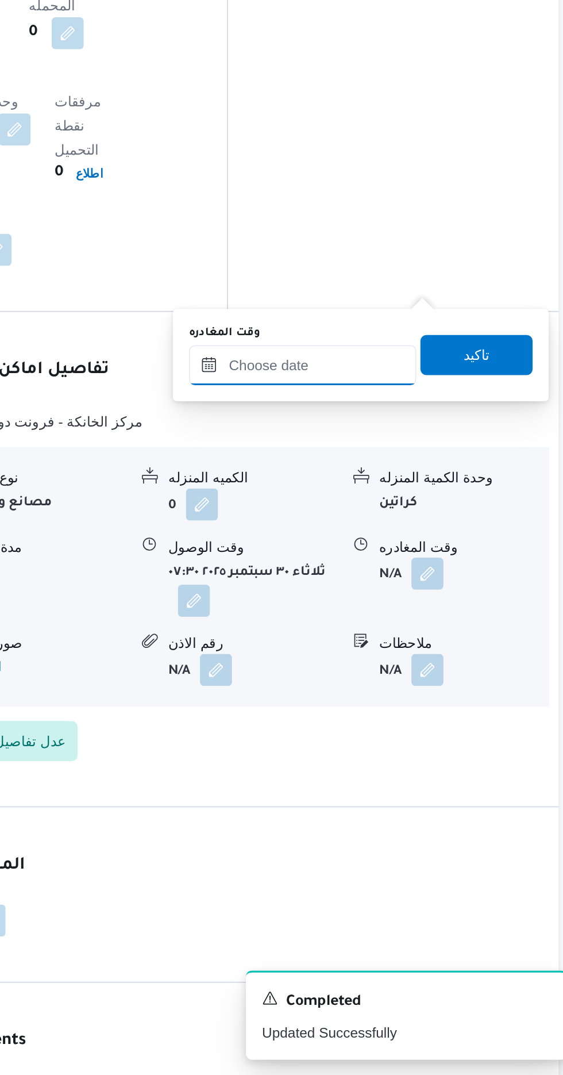
click at [436, 666] on input "وقت المغادره" at bounding box center [403, 667] width 131 height 23
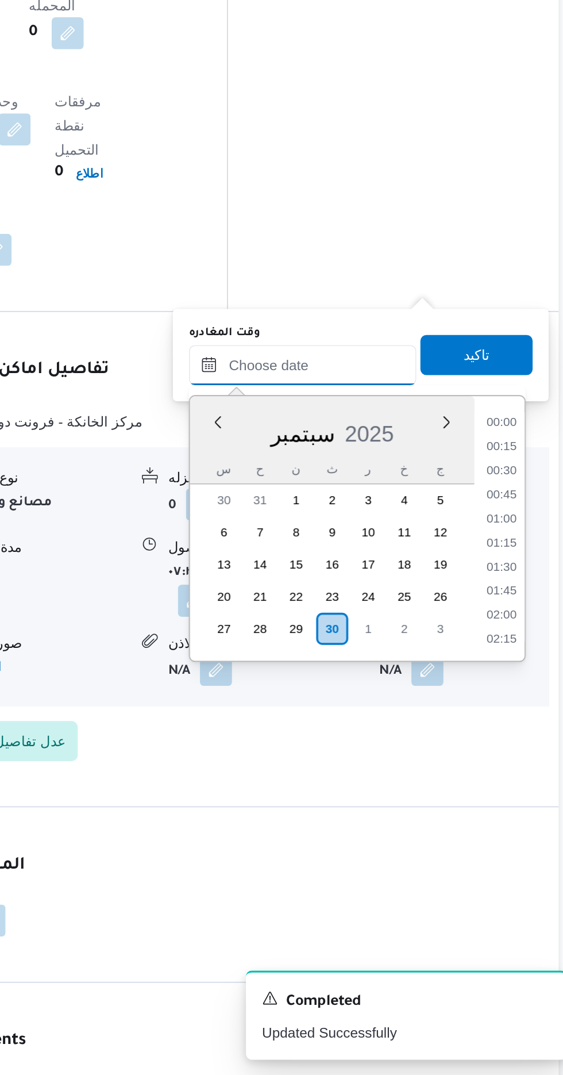
scroll to position [841, 0]
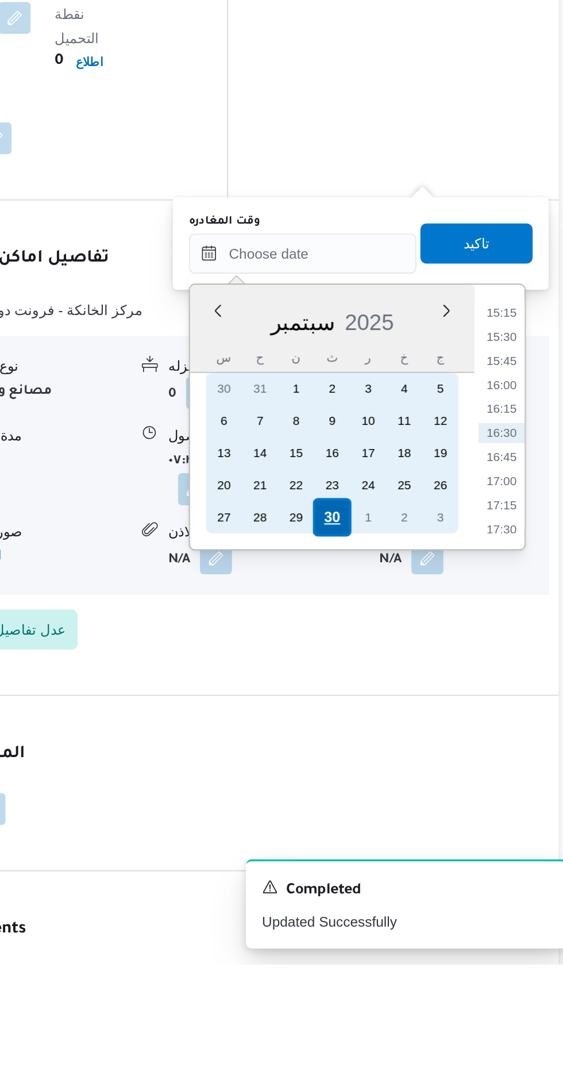
click at [417, 818] on div "30" at bounding box center [420, 819] width 22 height 22
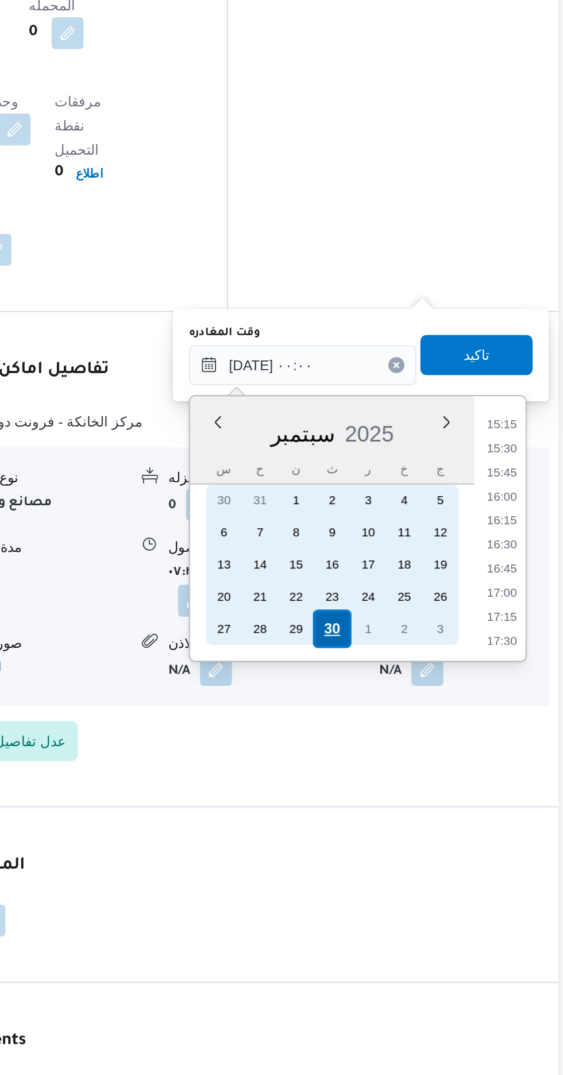
scroll to position [0, 0]
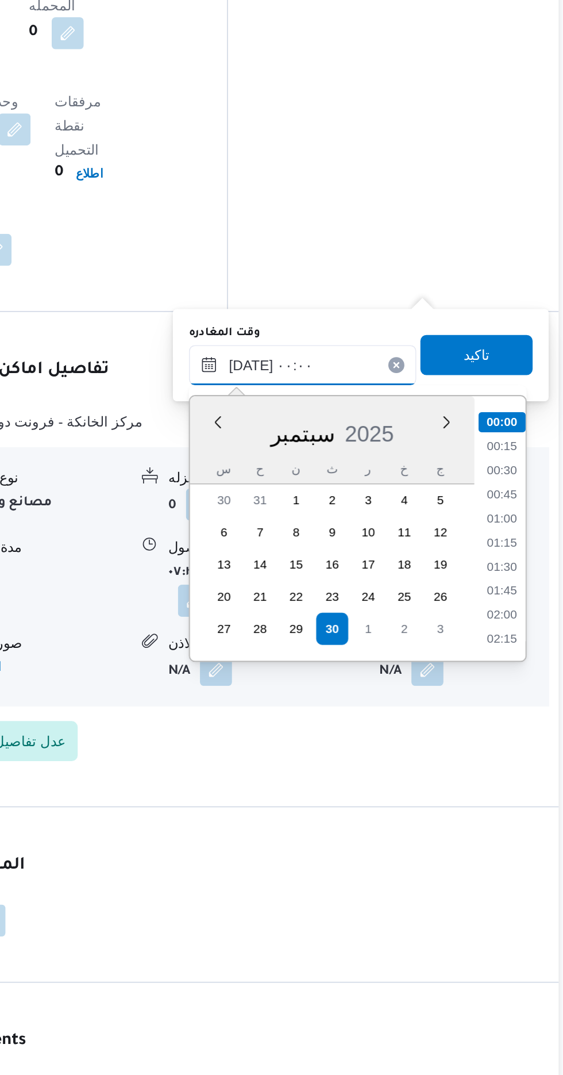
click at [344, 668] on input "[DATE] ٠٠:٠٠" at bounding box center [403, 667] width 131 height 23
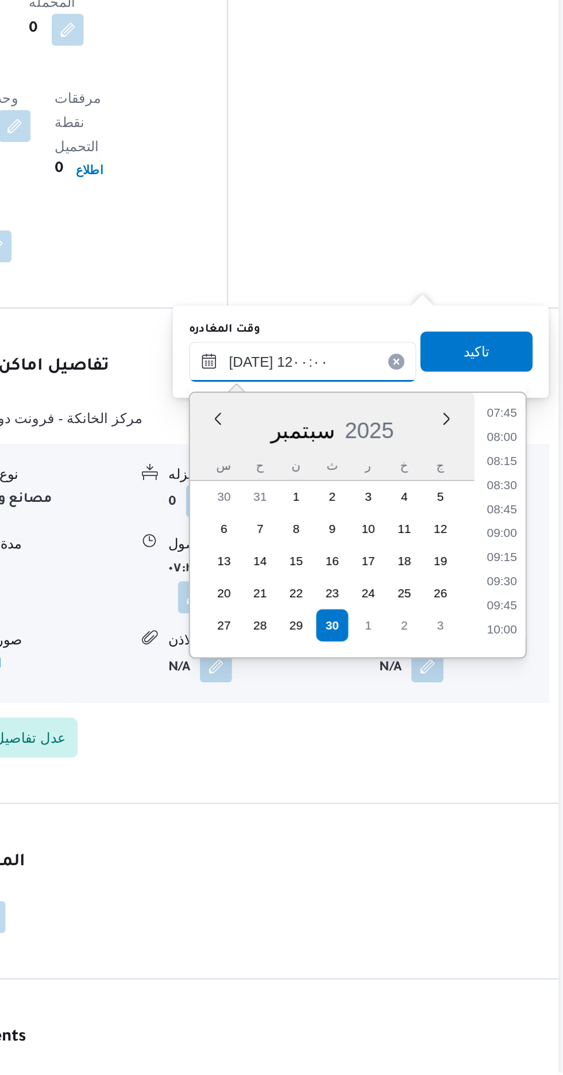
scroll to position [542, 0]
click at [515, 792] on li "11:30" at bounding box center [517, 793] width 26 height 11
type input "[DATE] ١١:٣٠"
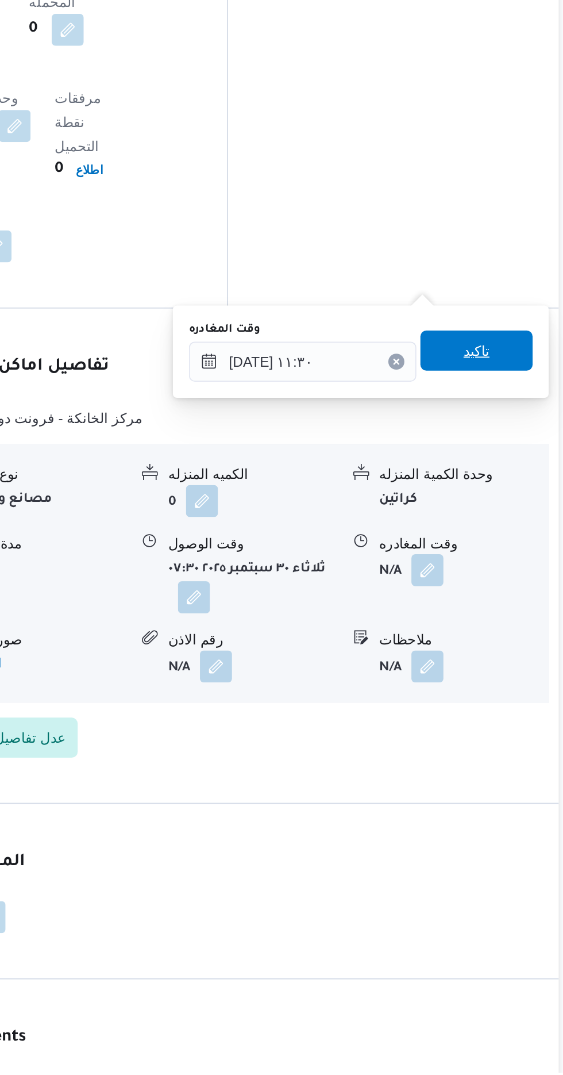
click at [513, 654] on span "تاكيد" at bounding box center [502, 661] width 64 height 23
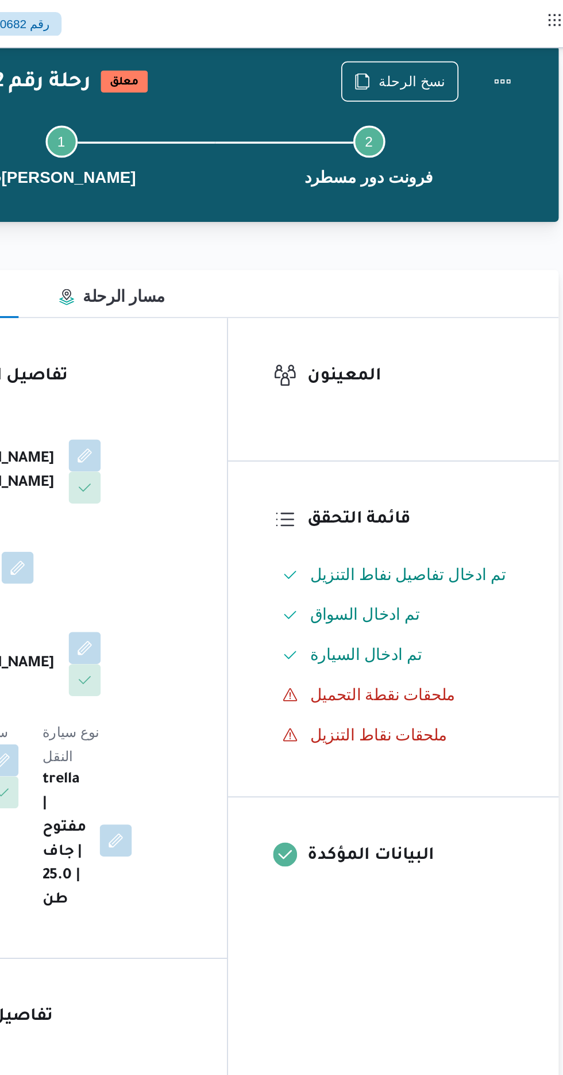
scroll to position [0, 0]
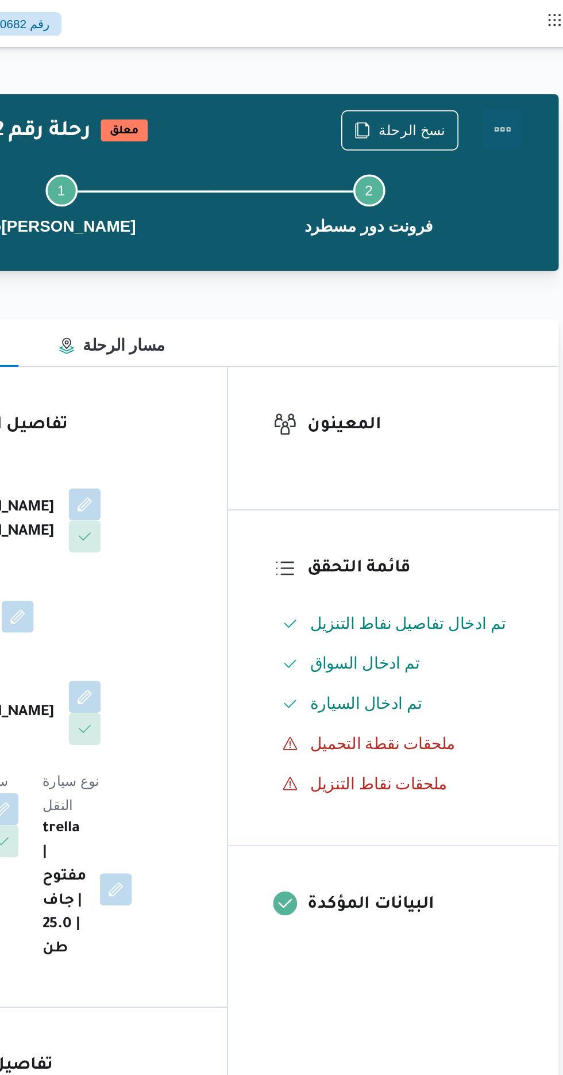
click at [519, 68] on button "Actions" at bounding box center [517, 74] width 23 height 23
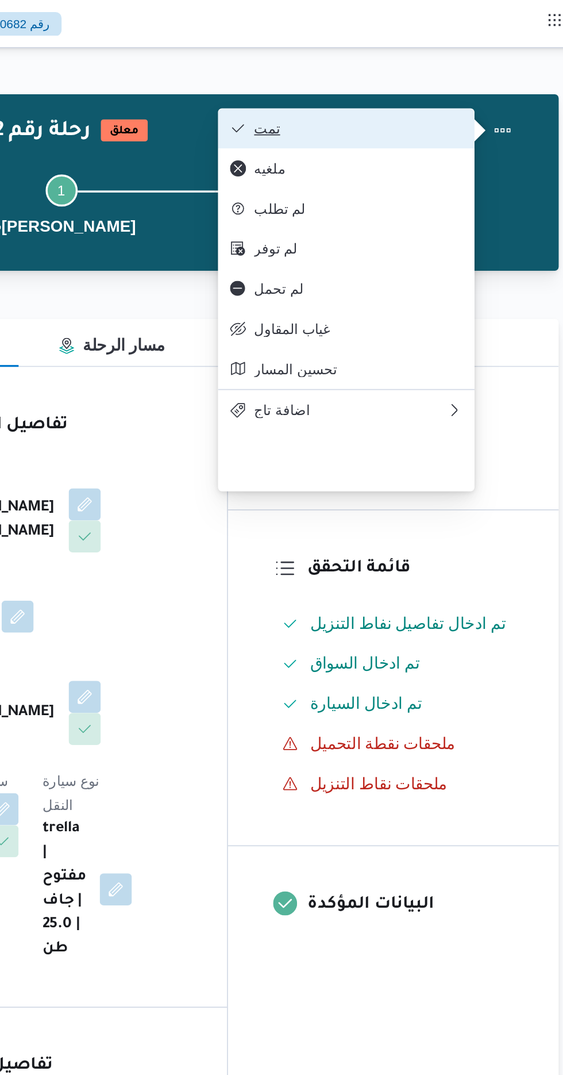
click at [471, 78] on span "تمت" at bounding box center [435, 73] width 120 height 9
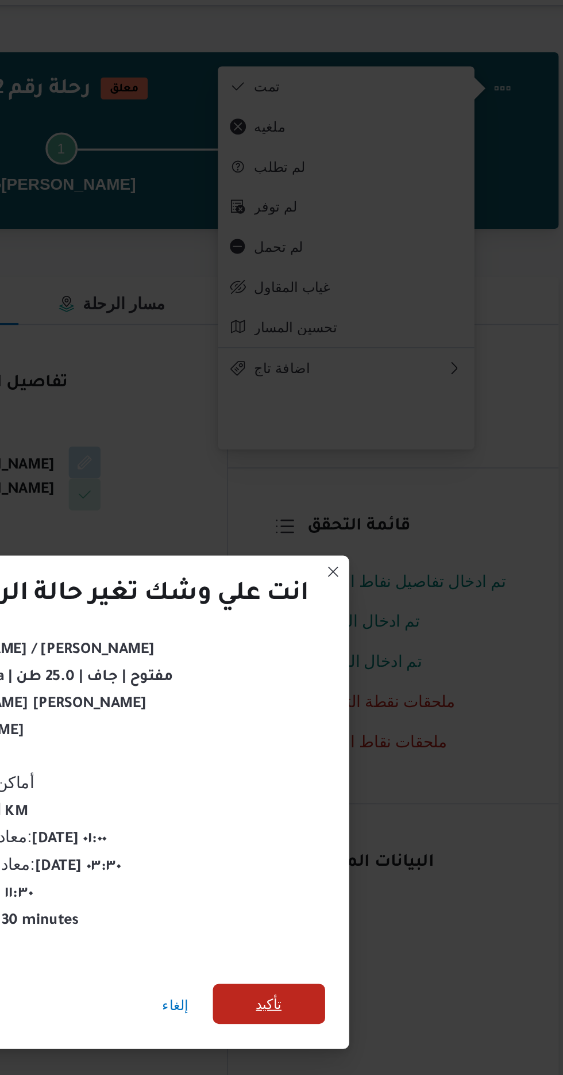
click at [388, 593] on span "تأكيد" at bounding box center [383, 600] width 15 height 14
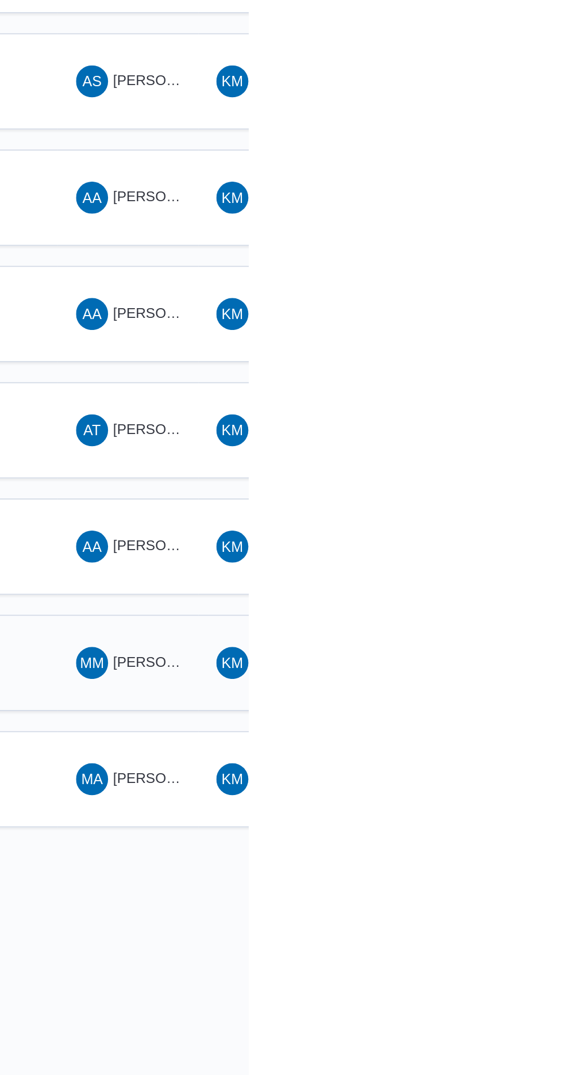
click at [508, 622] on span "[PERSON_NAME] [PERSON_NAME]" at bounding box center [553, 626] width 135 height 9
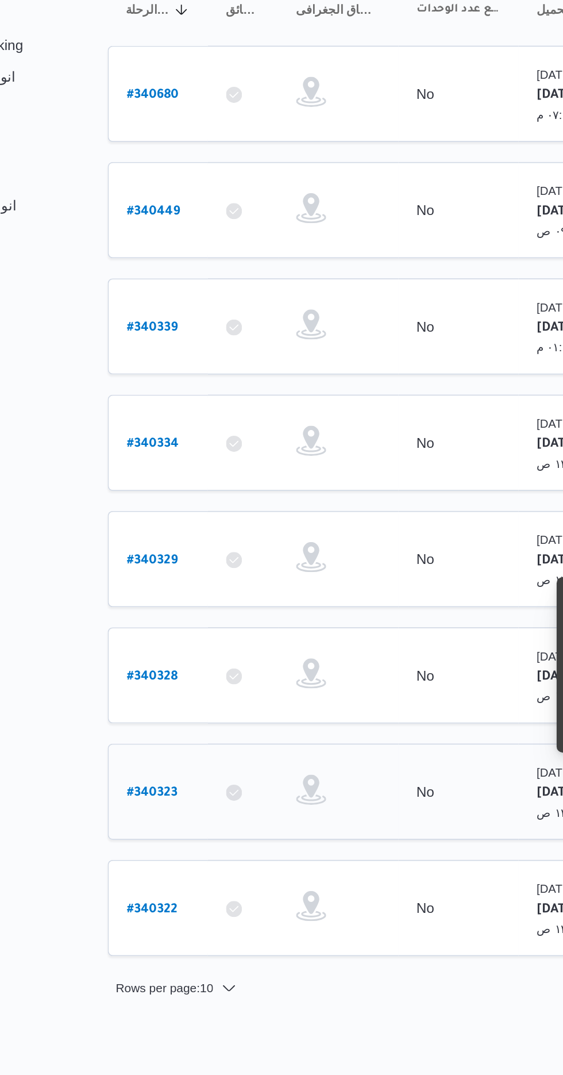
click at [162, 624] on b "# 340323" at bounding box center [174, 628] width 29 height 8
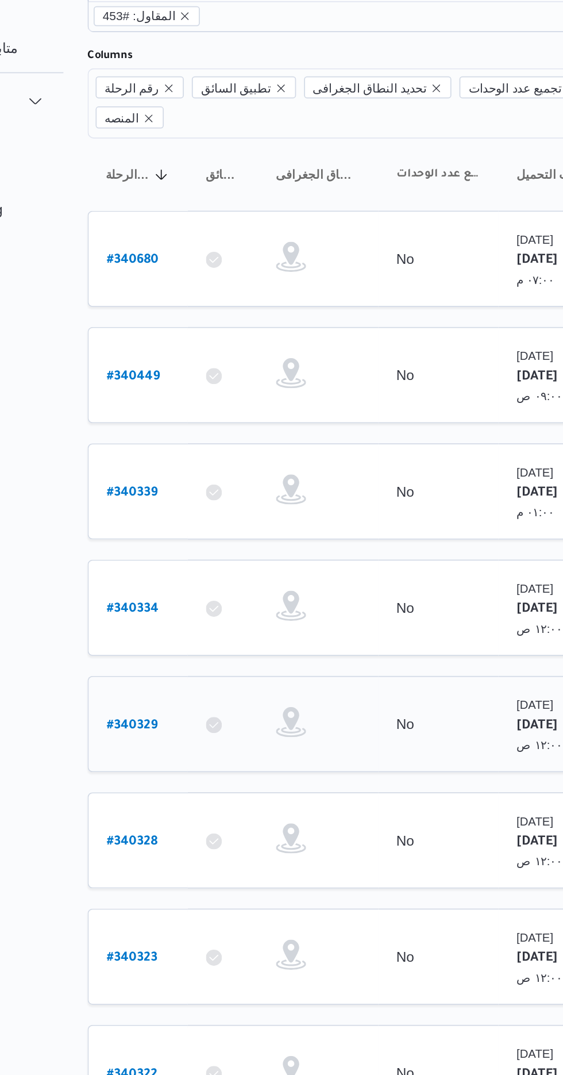
click at [175, 490] on b "# 340329" at bounding box center [174, 494] width 29 height 8
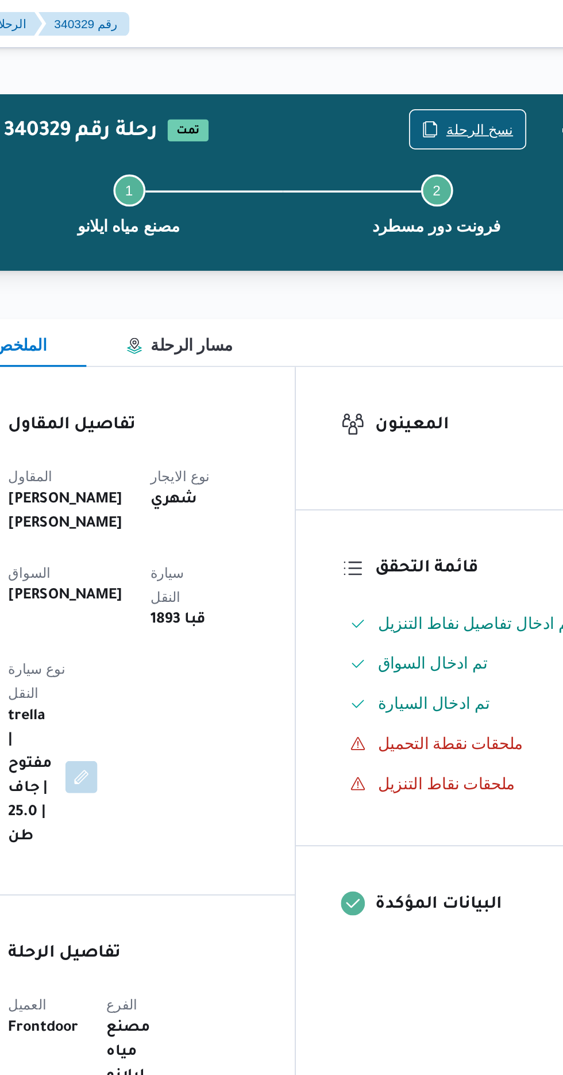
click at [466, 76] on span "نسخ الرحلة" at bounding box center [465, 74] width 39 height 14
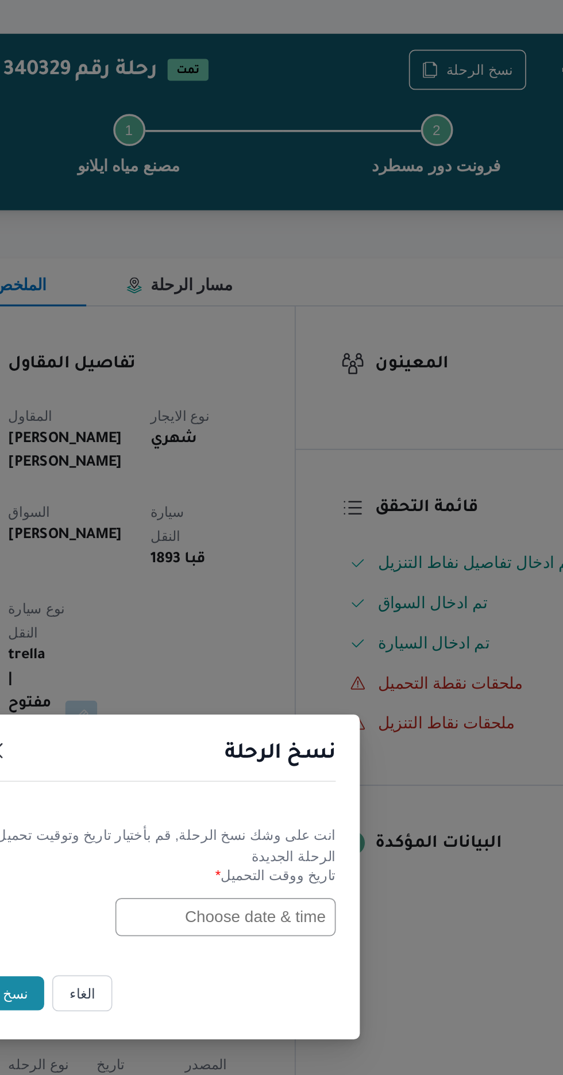
click at [309, 561] on input "text" at bounding box center [319, 561] width 126 height 22
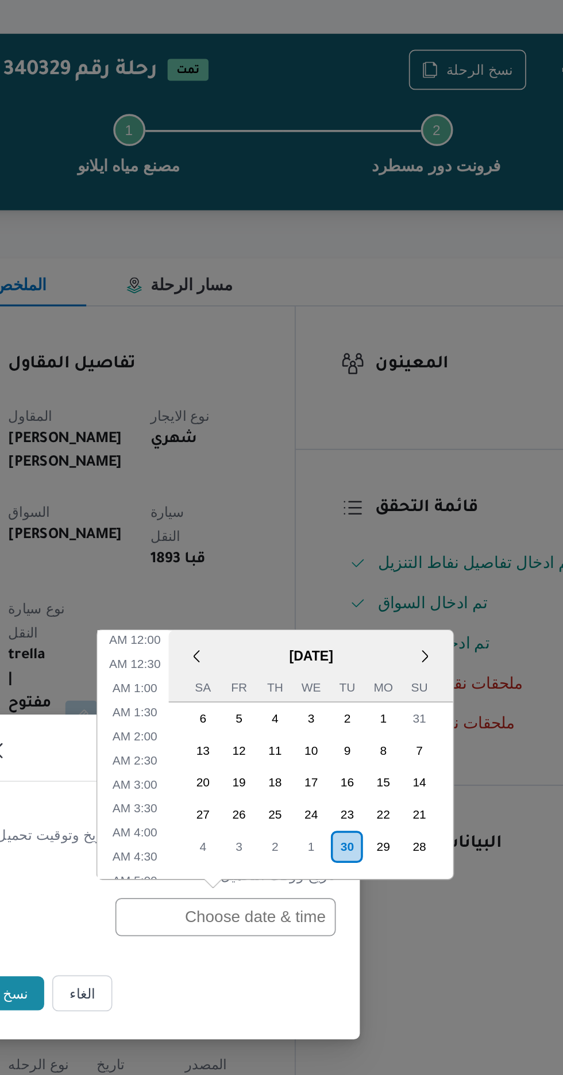
scroll to position [390, 0]
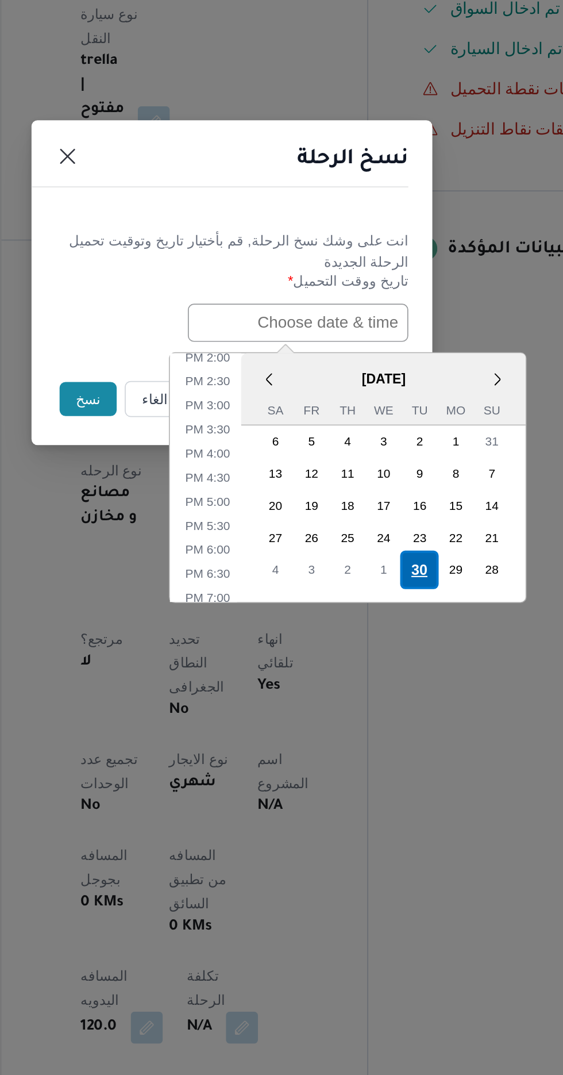
click at [389, 702] on div "30" at bounding box center [389, 702] width 22 height 22
type input "[DATE] 12:00AM"
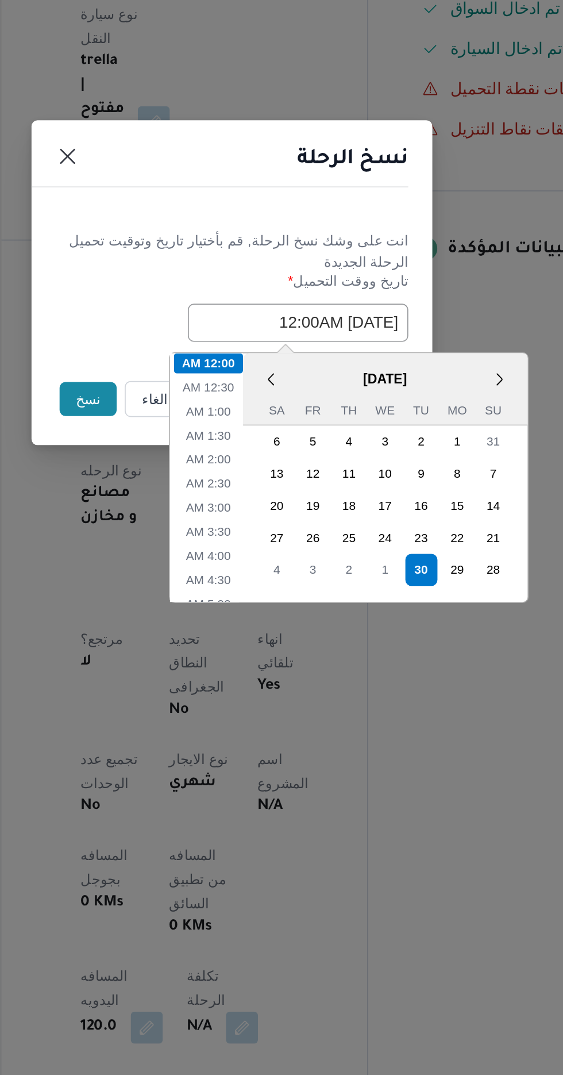
click at [186, 603] on button "نسخ" at bounding box center [199, 605] width 33 height 20
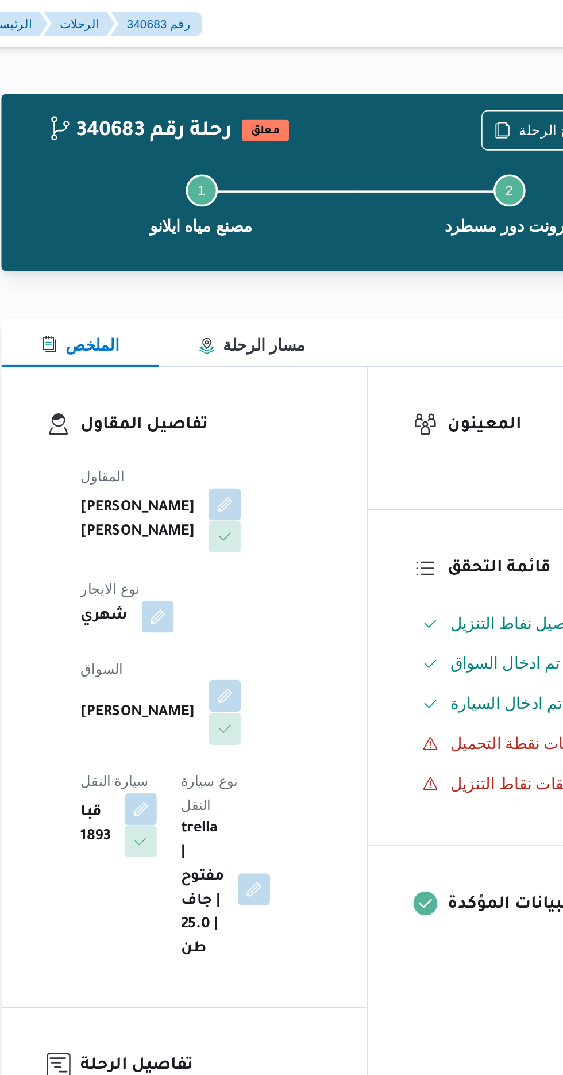
click at [269, 390] on button "button" at bounding box center [278, 399] width 18 height 18
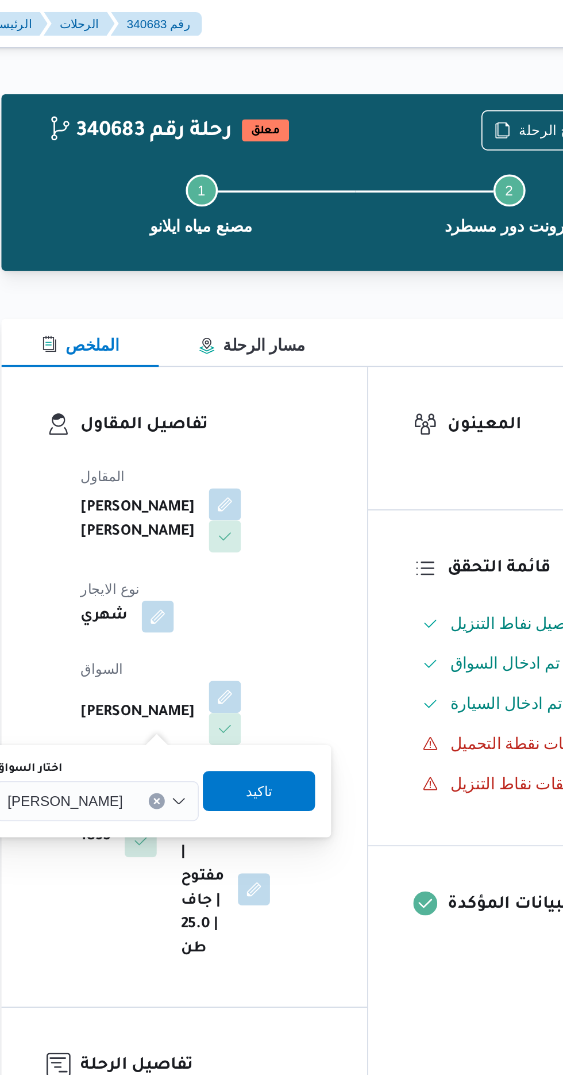
click at [225, 458] on input "اختار السواق" at bounding box center [224, 460] width 1 height 14
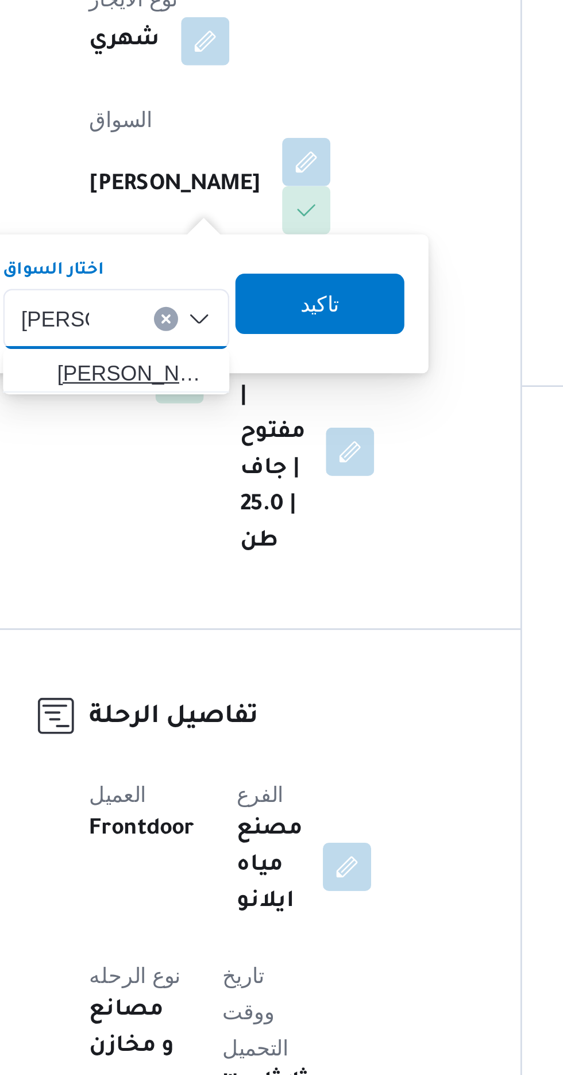
type input "[PERSON_NAME]"
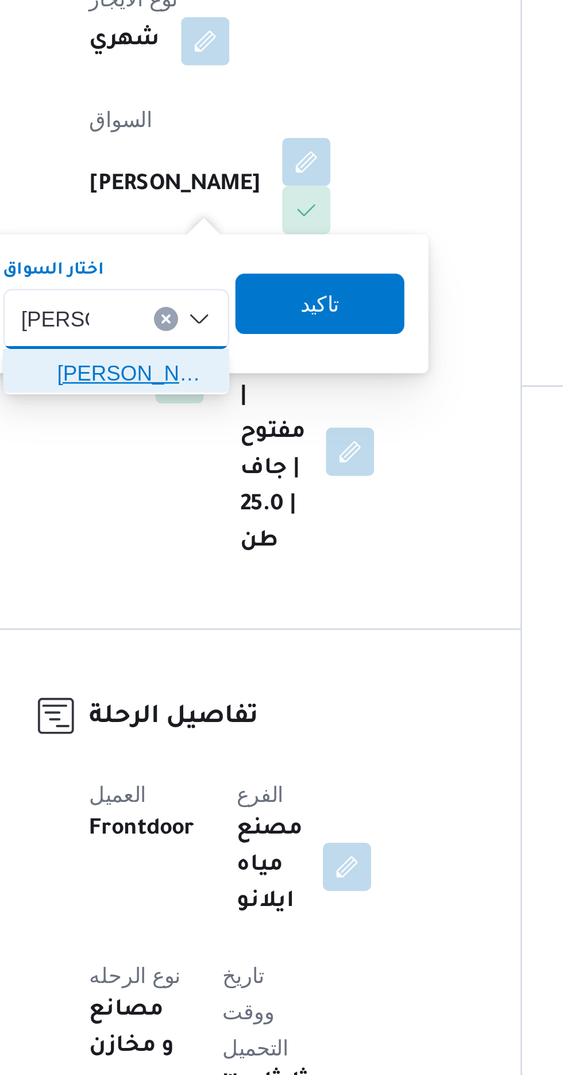
click at [215, 482] on span "[PERSON_NAME] [PERSON_NAME]" at bounding box center [212, 480] width 59 height 14
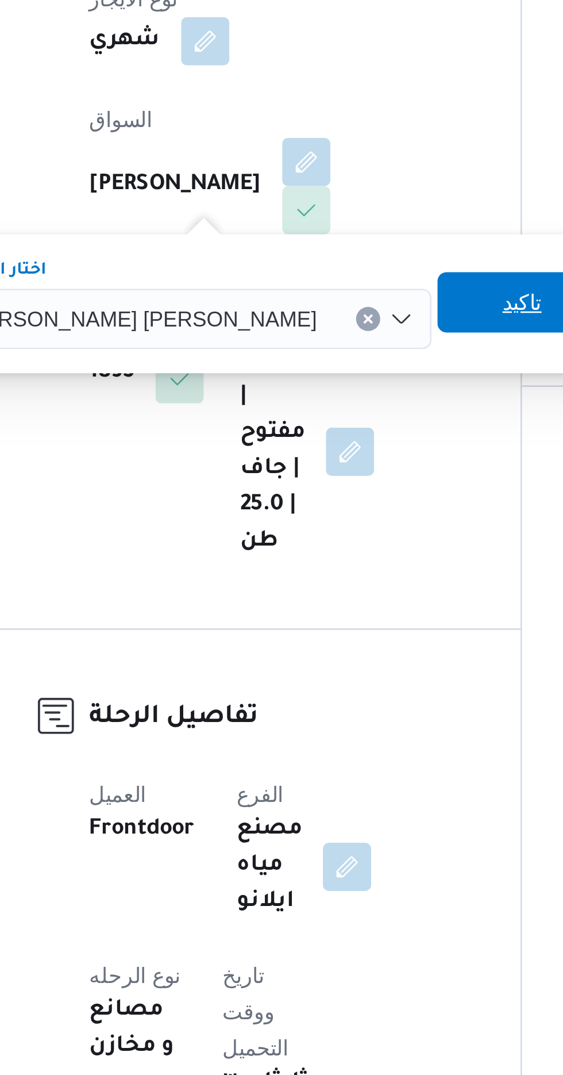
click at [352, 455] on span "تاكيد" at bounding box center [359, 453] width 15 height 14
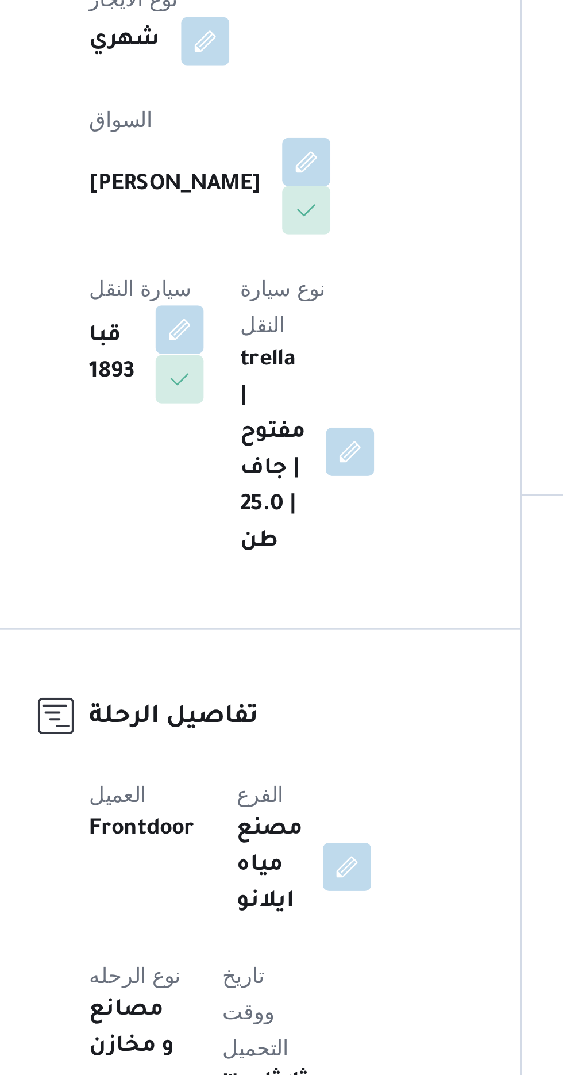
click at [239, 454] on button "button" at bounding box center [229, 463] width 18 height 18
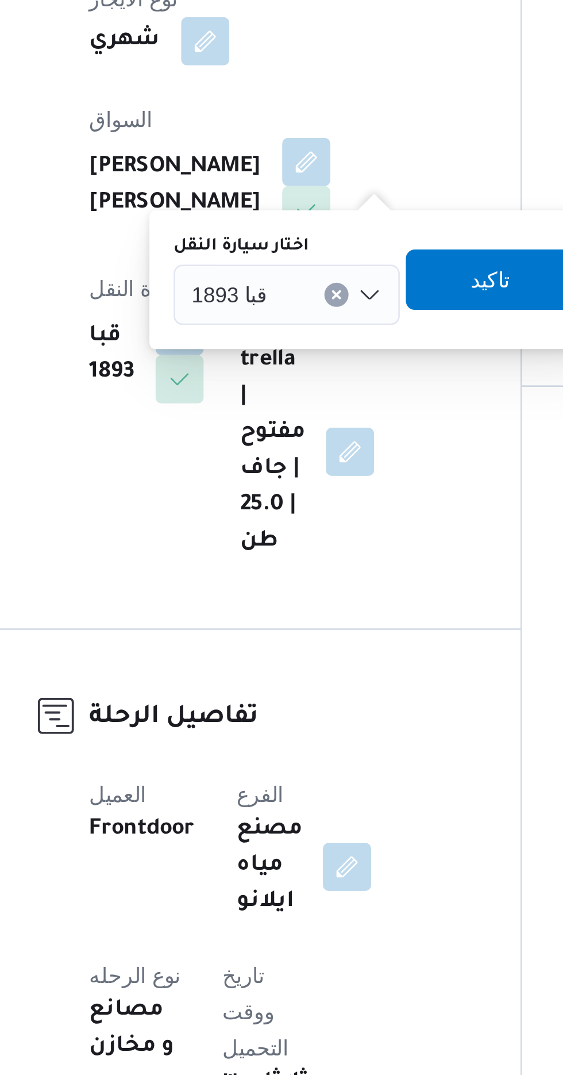
click at [267, 451] on input "اختار سيارة النقل" at bounding box center [267, 450] width 1 height 14
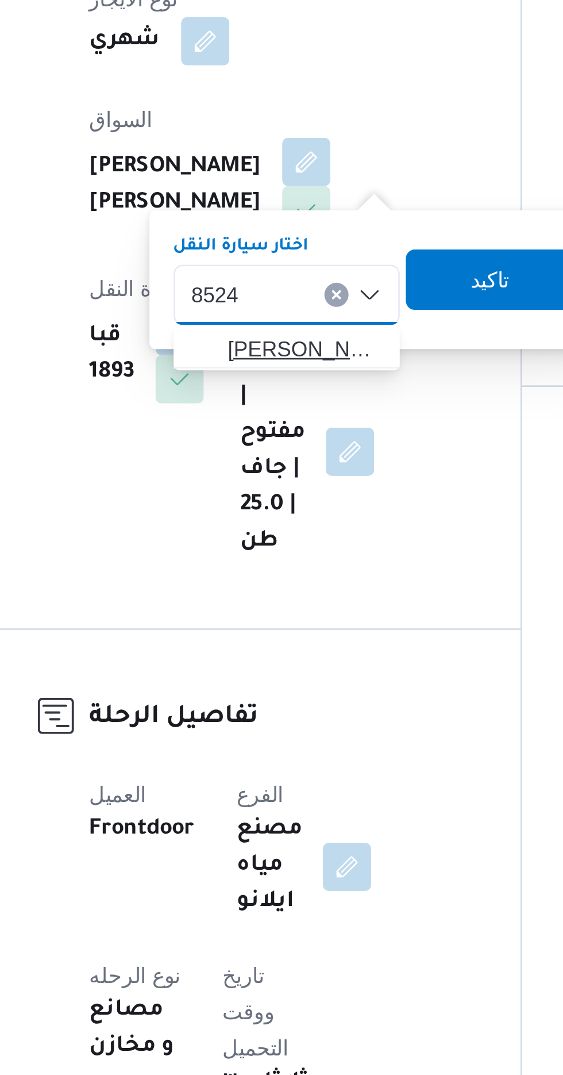
type input "8524"
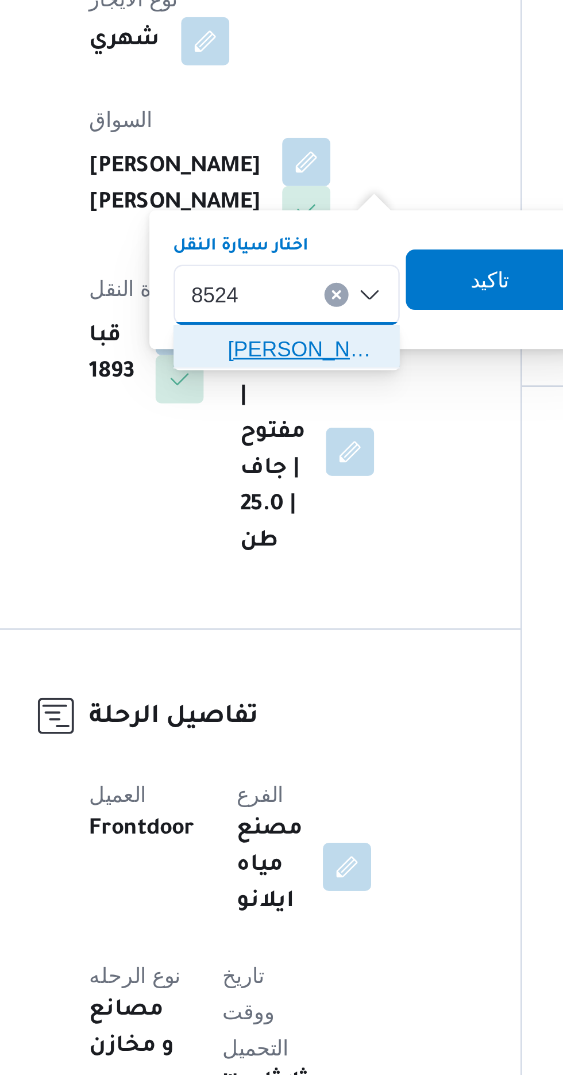
click at [274, 467] on span "[PERSON_NAME] 8524 | null" at bounding box center [277, 471] width 59 height 14
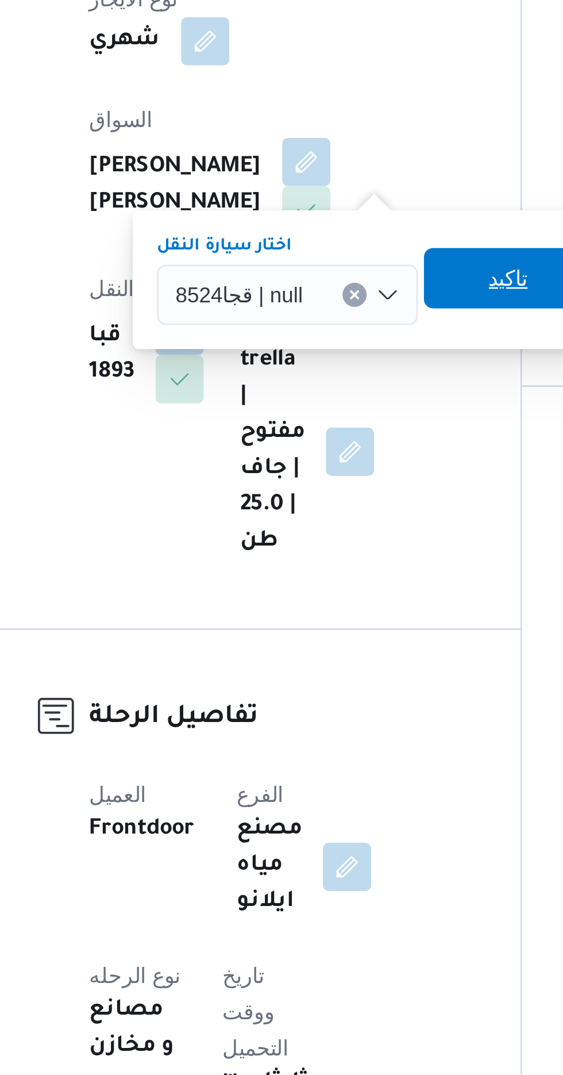
click at [352, 443] on span "تاكيد" at bounding box center [354, 444] width 15 height 14
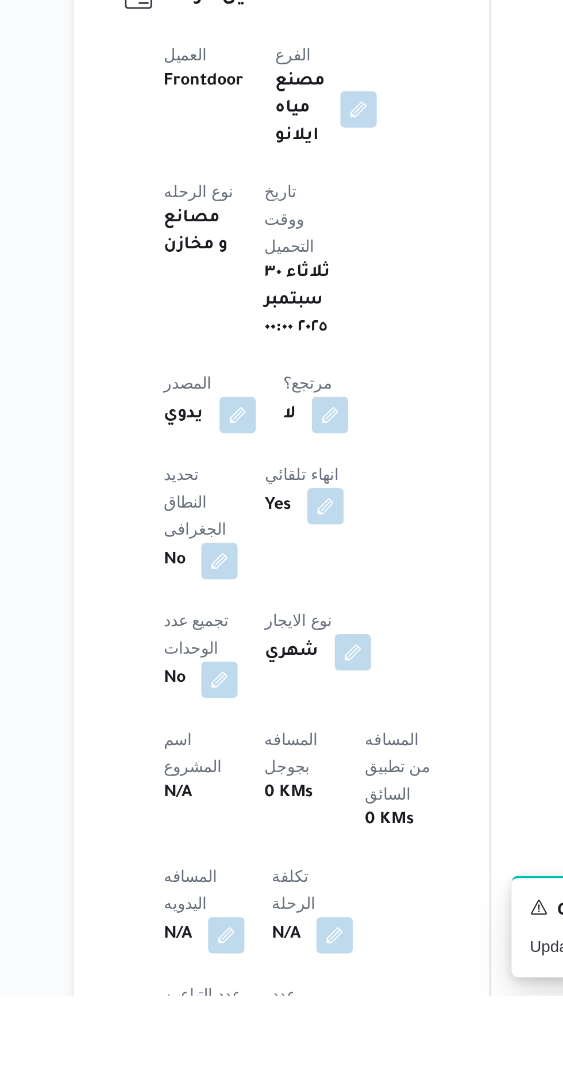
scroll to position [105, 0]
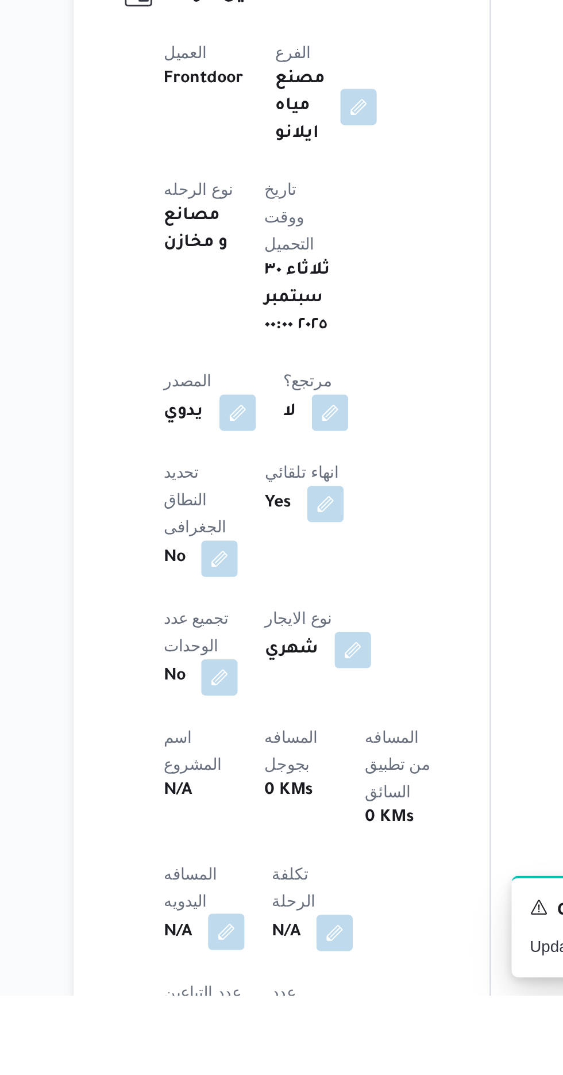
click at [224, 1034] on button "button" at bounding box center [226, 1043] width 18 height 18
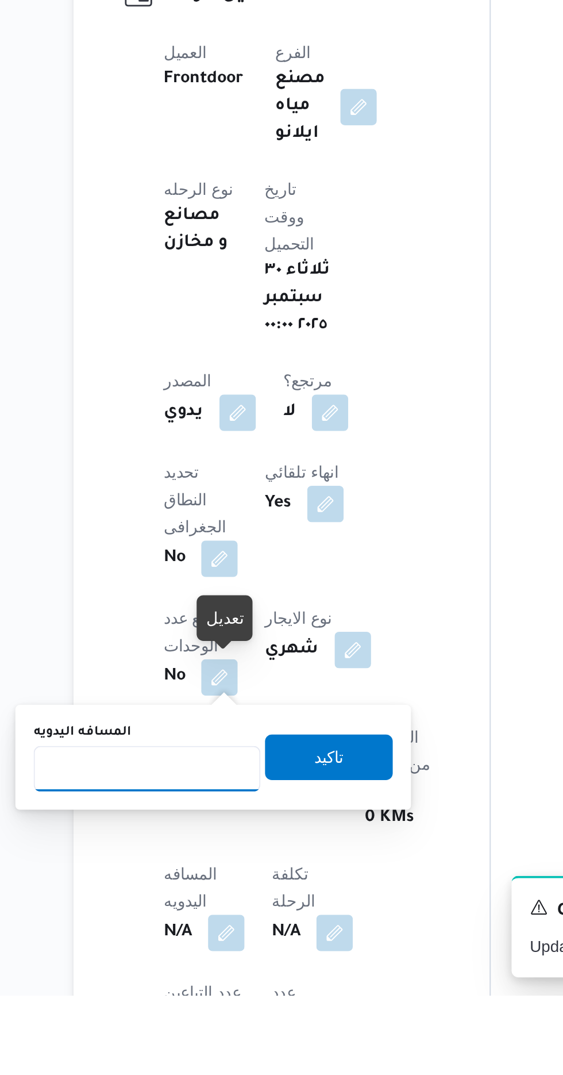
click at [211, 956] on input "المسافه اليدويه" at bounding box center [186, 960] width 114 height 23
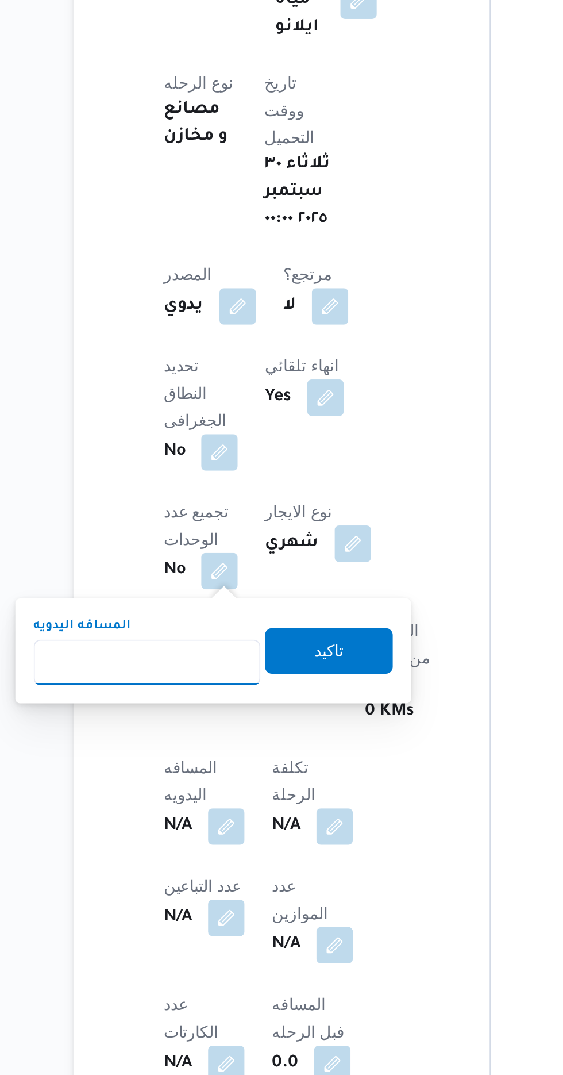
scroll to position [199, 0]
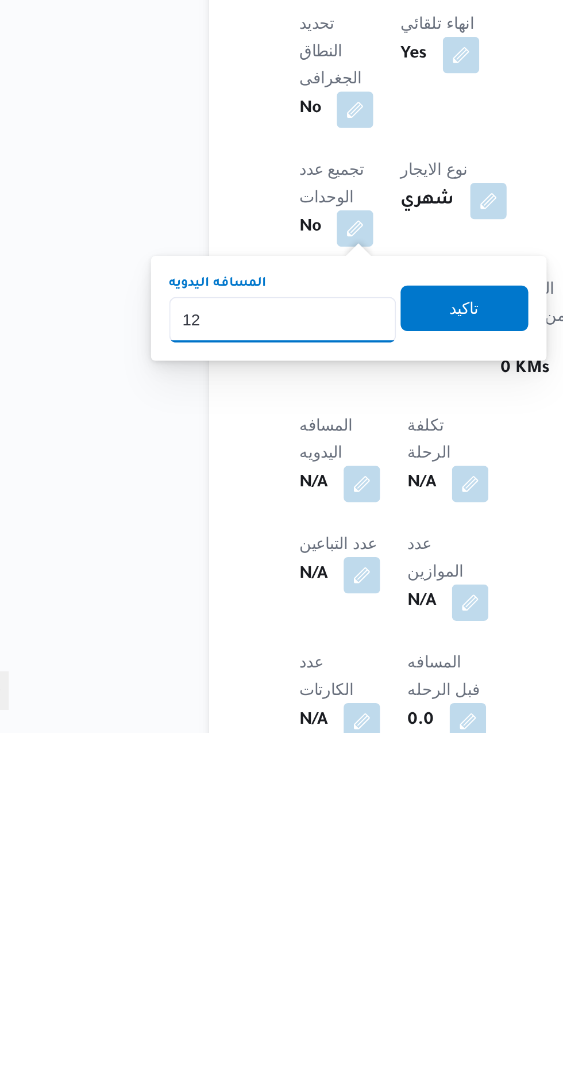
type input "1"
type input "240"
click at [286, 861] on span "تاكيد" at bounding box center [278, 861] width 15 height 14
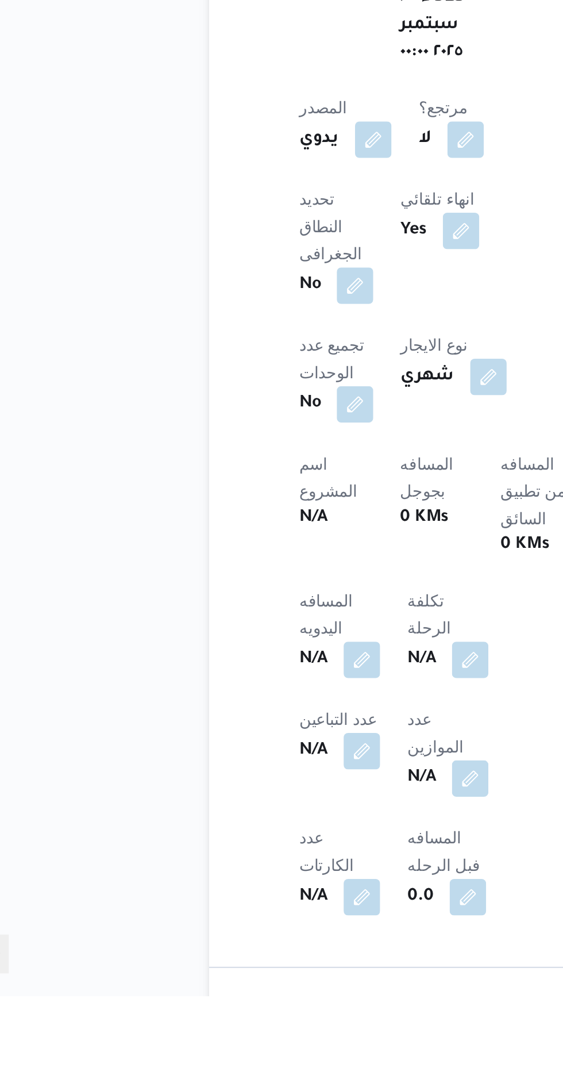
scroll to position [247, 0]
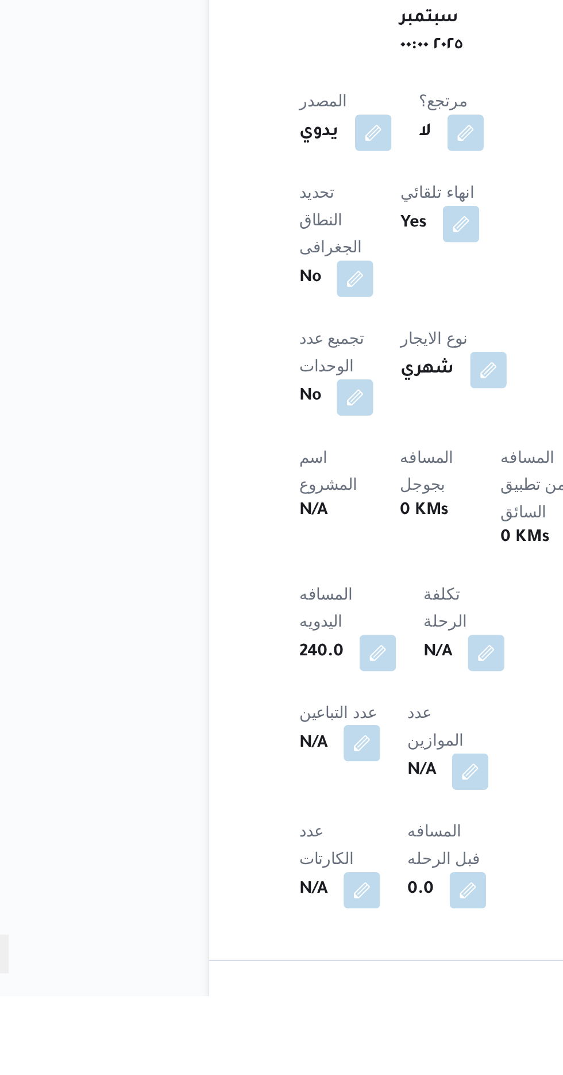
click at [229, 938] on button "button" at bounding box center [226, 947] width 18 height 18
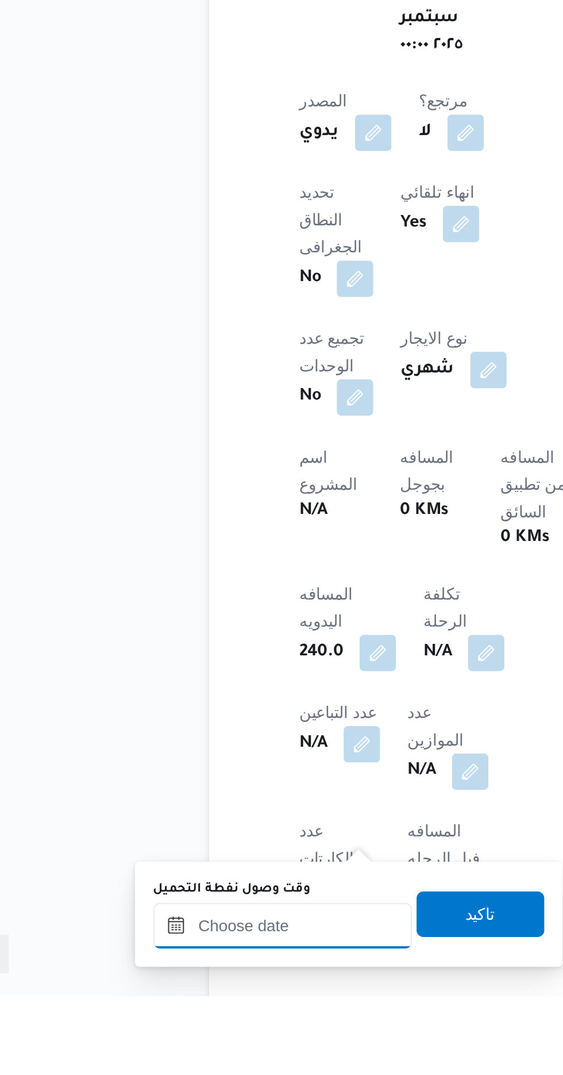
click at [220, 1036] on input "وقت وصول نفطة التحميل" at bounding box center [186, 1039] width 131 height 23
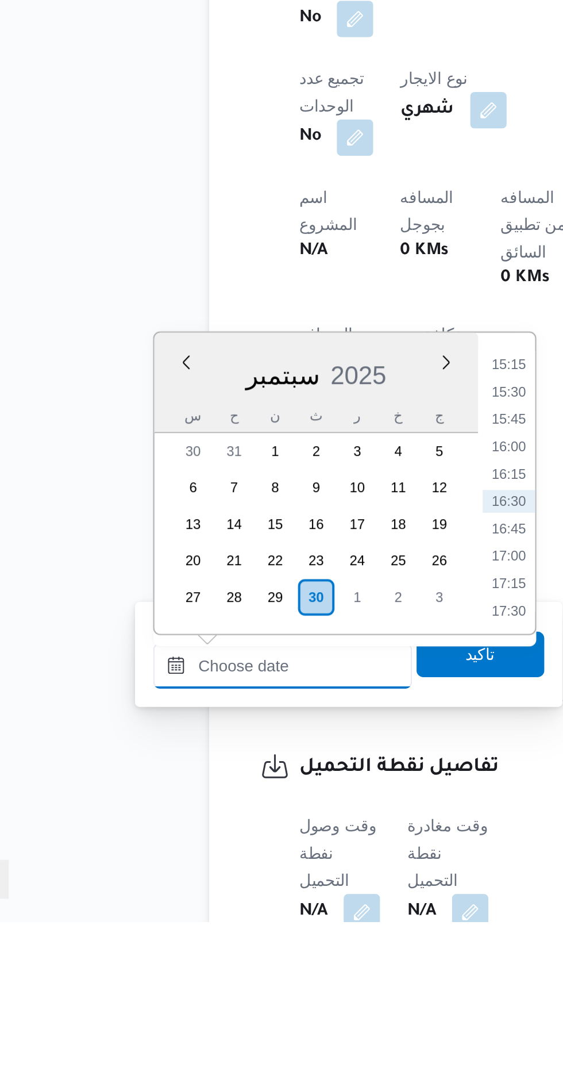
scroll to position [340, 0]
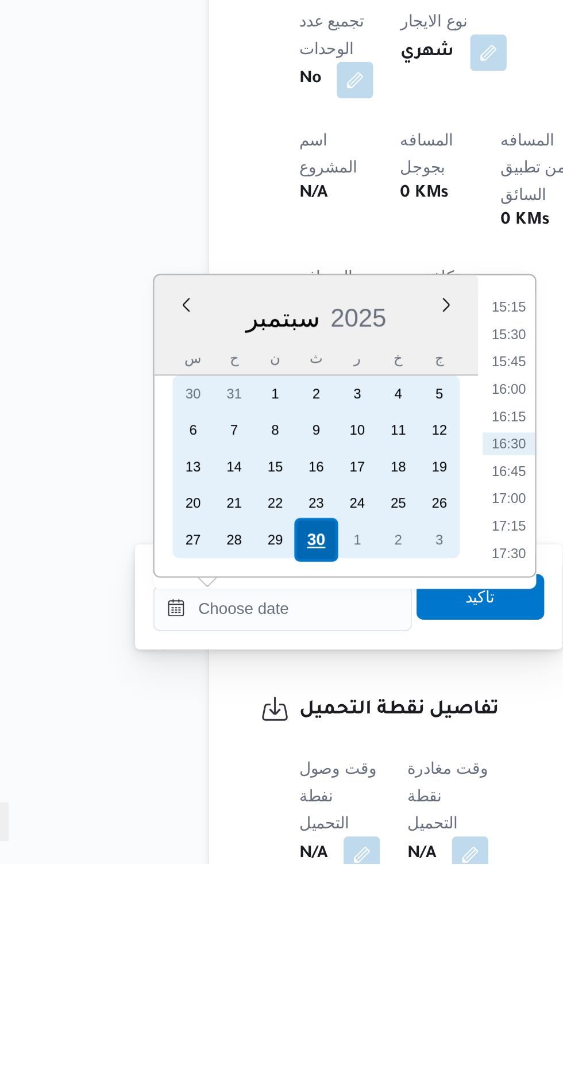
click at [203, 911] on div "30" at bounding box center [203, 912] width 22 height 22
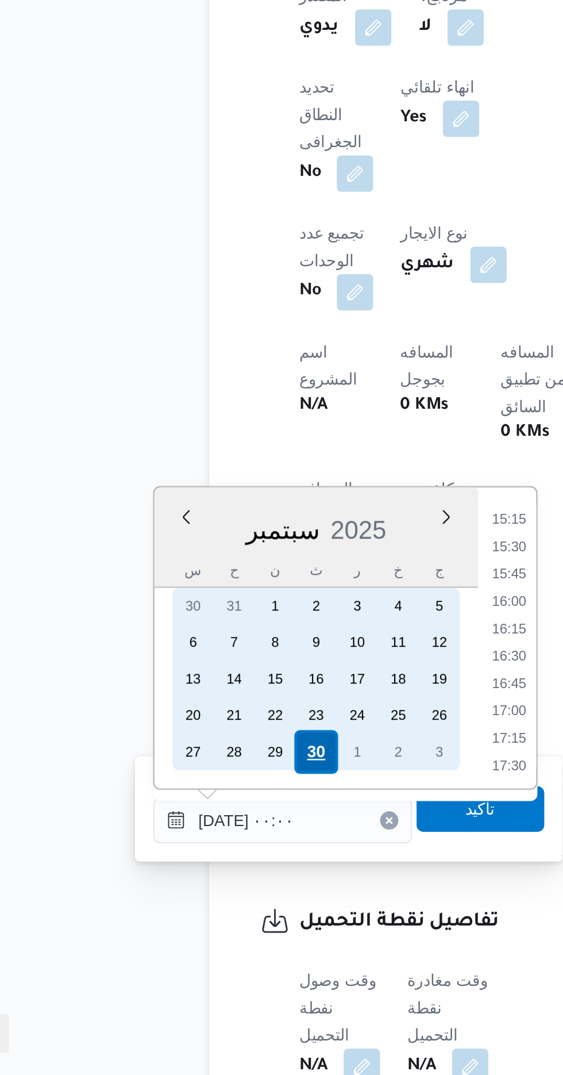
scroll to position [0, 0]
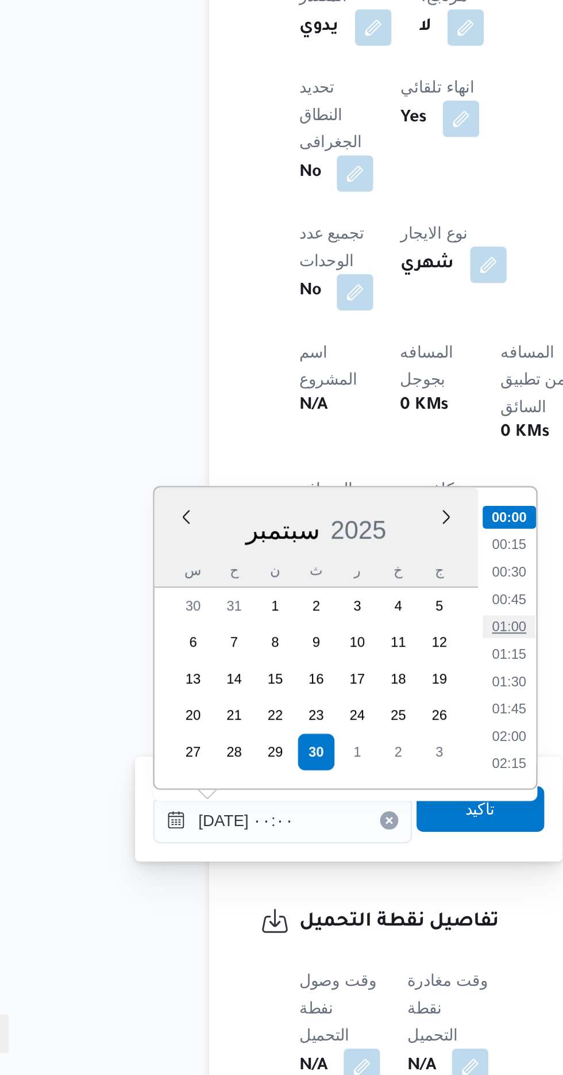
click at [300, 848] on li "01:00" at bounding box center [300, 848] width 26 height 11
type input "[DATE] ٠١:٠٠"
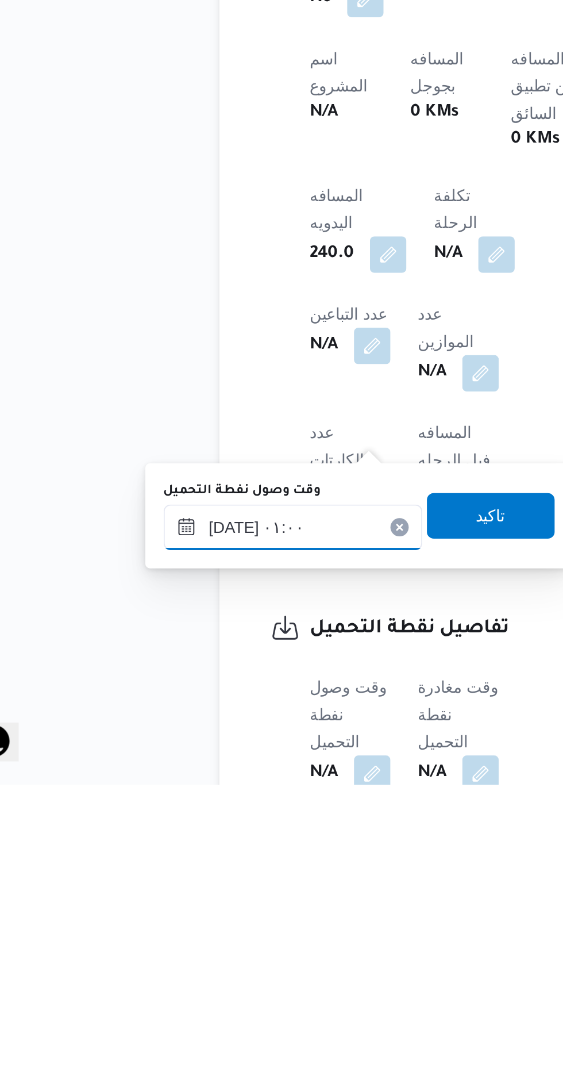
scroll to position [389, 0]
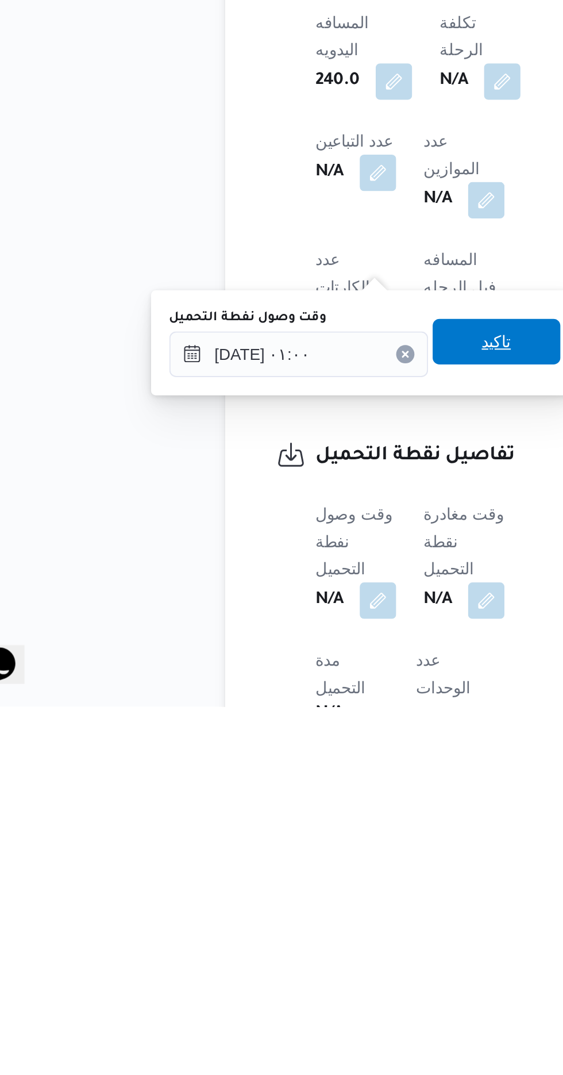
click at [294, 896] on span "تاكيد" at bounding box center [286, 891] width 15 height 14
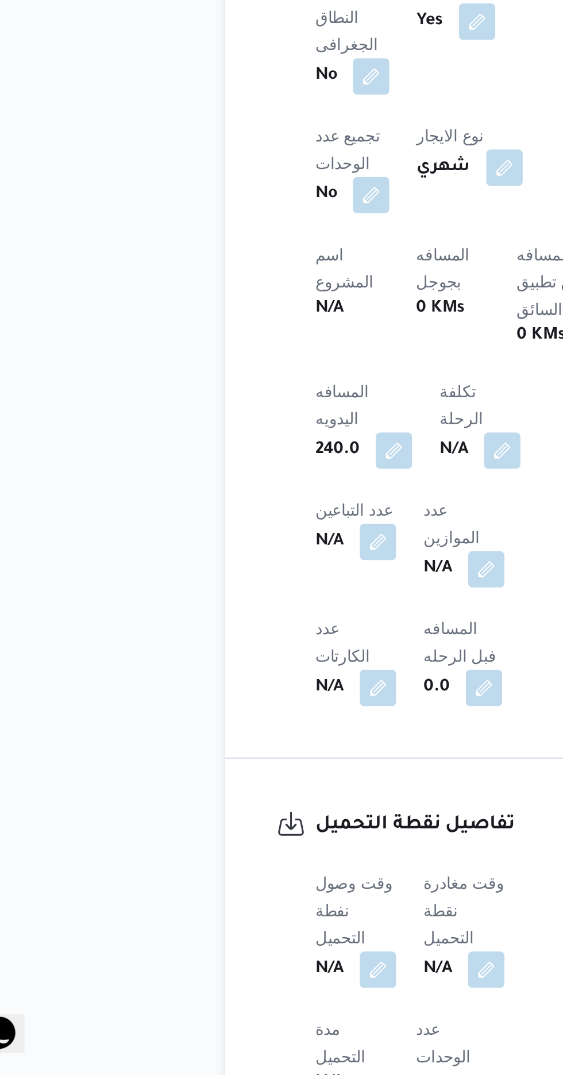
click at [283, 1011] on div "N/A" at bounding box center [269, 1021] width 43 height 21
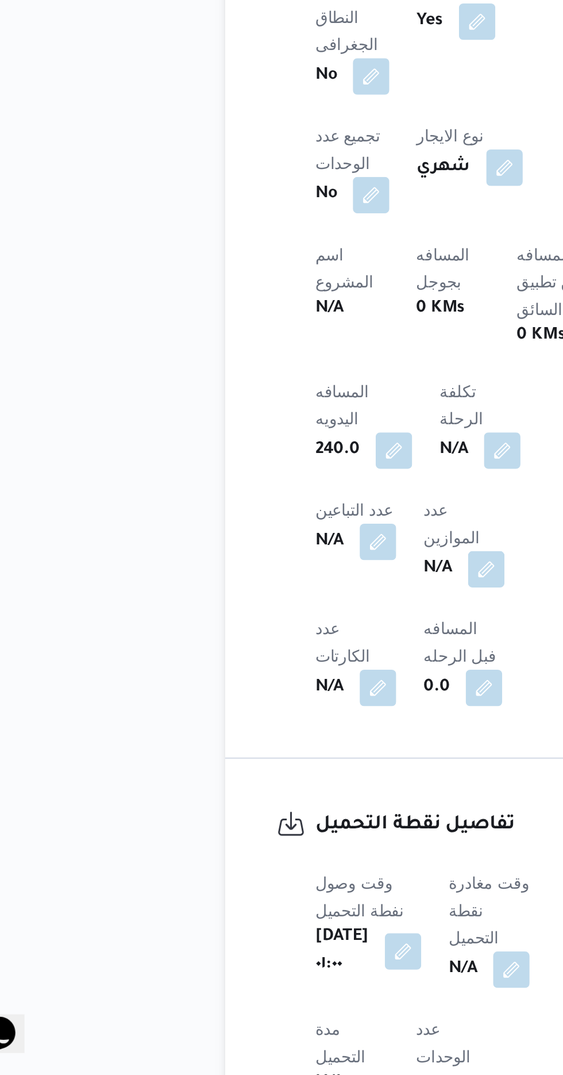
click at [254, 964] on div "وقت وصول نفطة التحميل [DATE] ٠١:٠٠ وقت مغادرة نقطة التحميل N/A مدة التحميل N/A …" at bounding box center [264, 1095] width 152 height 262
click at [294, 1012] on button "button" at bounding box center [294, 1021] width 18 height 18
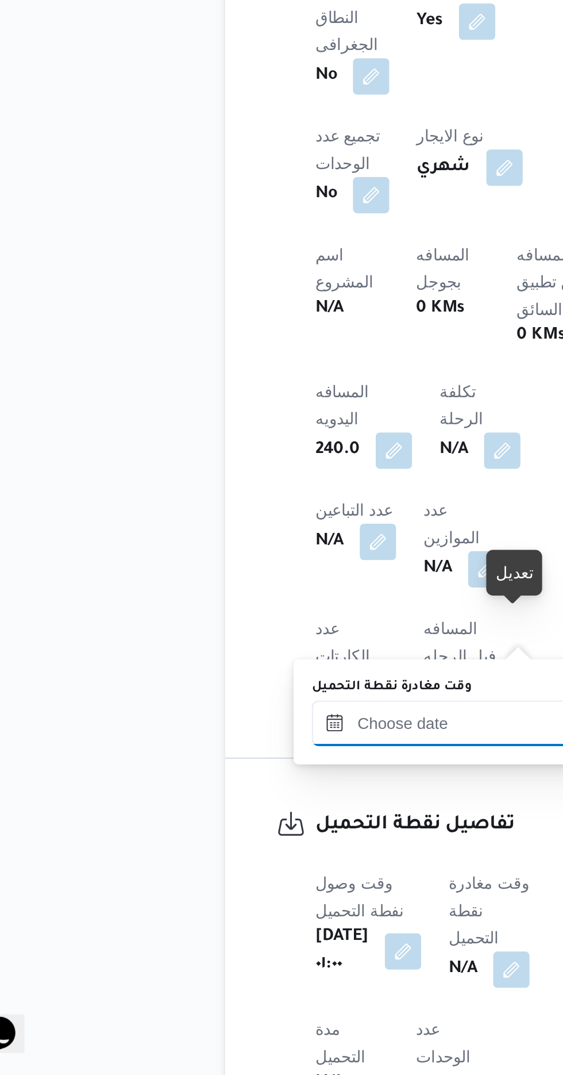
click at [259, 899] on input "وقت مغادرة نقطة التحميل" at bounding box center [258, 897] width 131 height 23
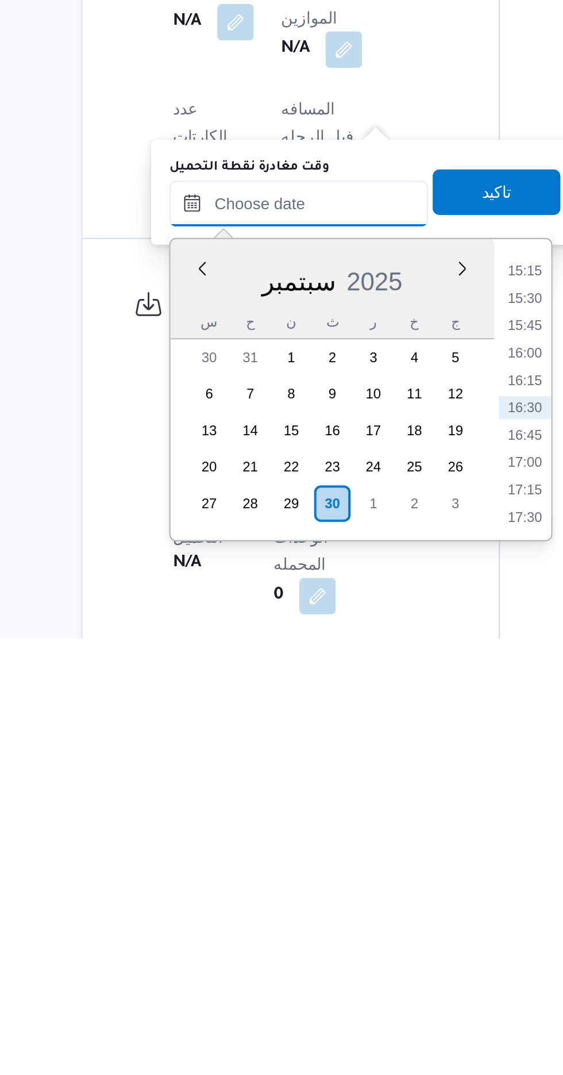
scroll to position [437, 0]
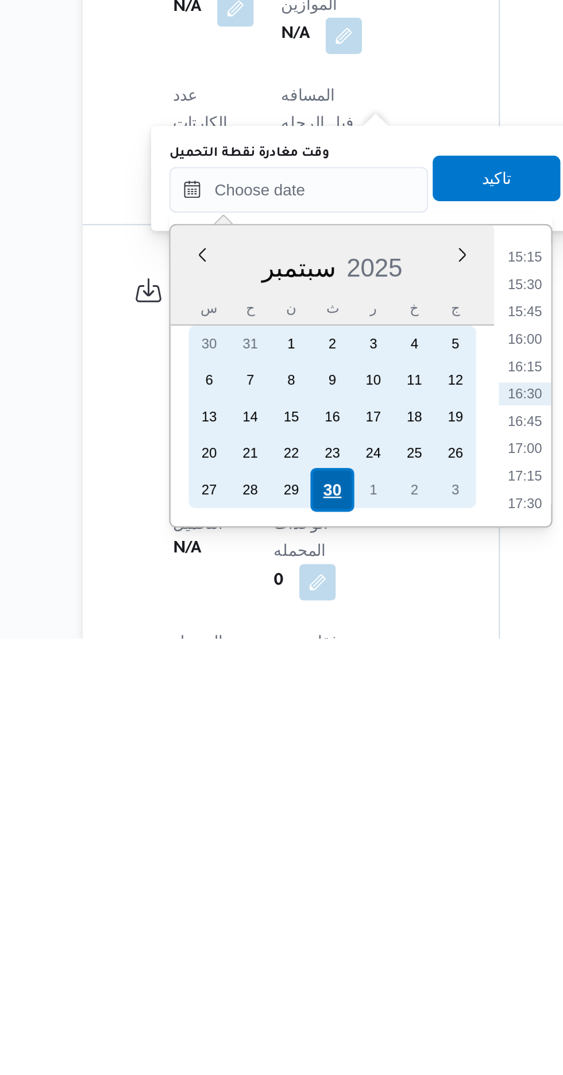
click at [277, 1002] on div "30" at bounding box center [275, 1001] width 22 height 22
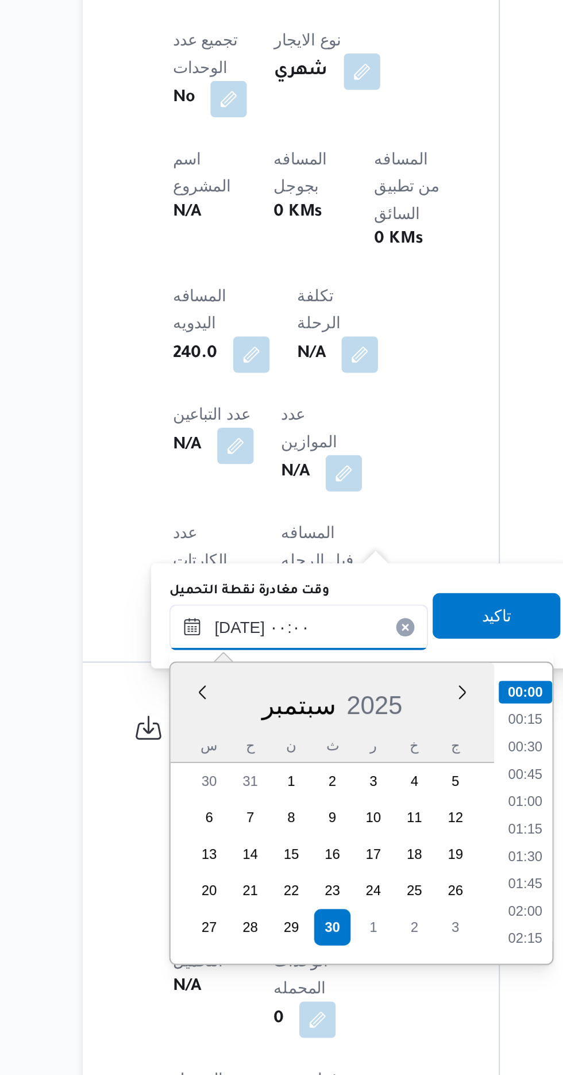
click at [204, 854] on input "[DATE] ٠٠:٠٠" at bounding box center [258, 849] width 131 height 23
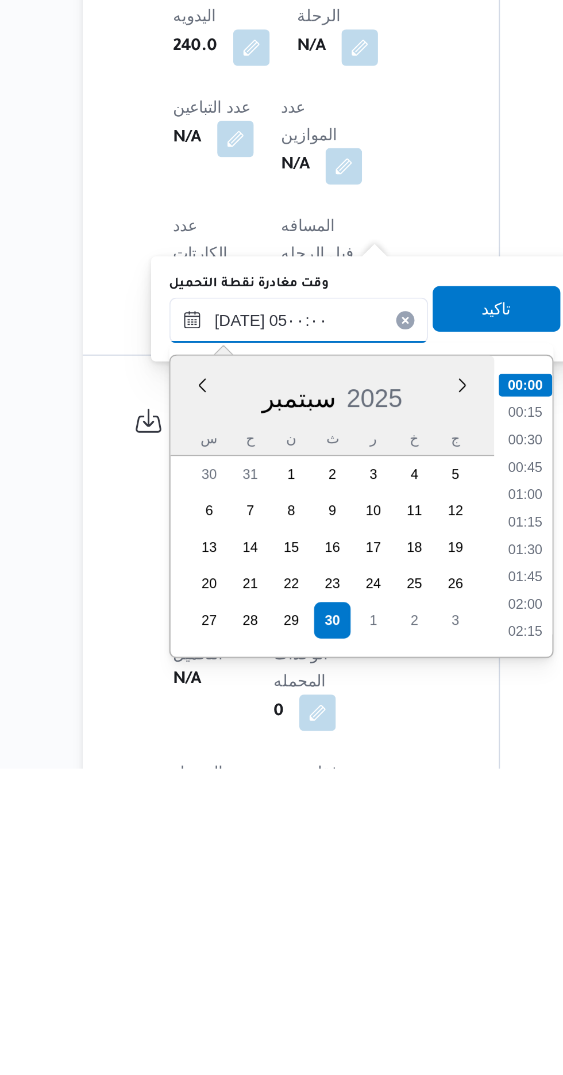
scroll to position [155, 0]
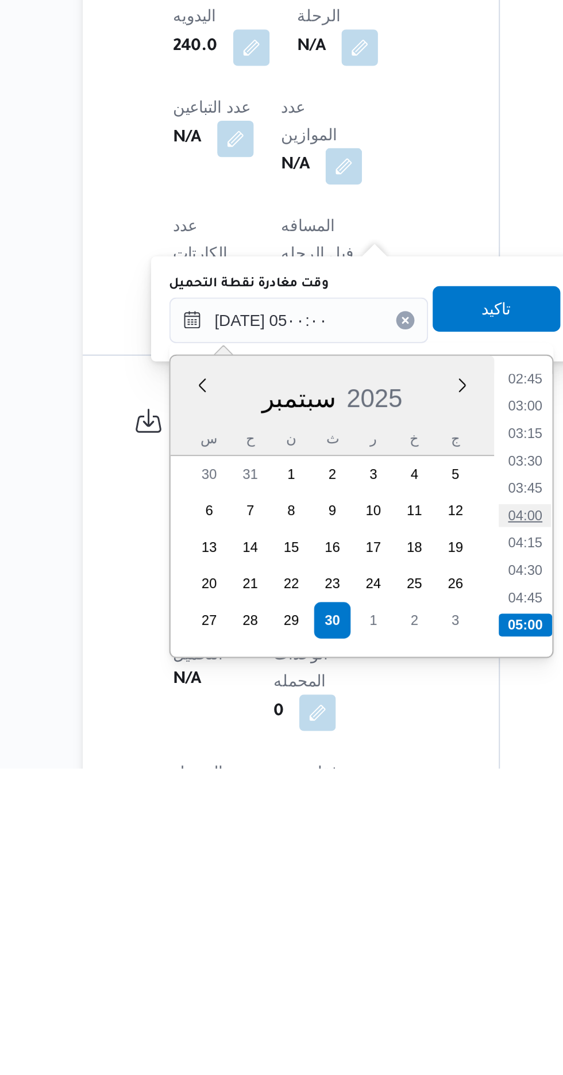
click at [376, 949] on li "04:00" at bounding box center [372, 947] width 26 height 11
type input "[DATE] ٠٤:٠٠"
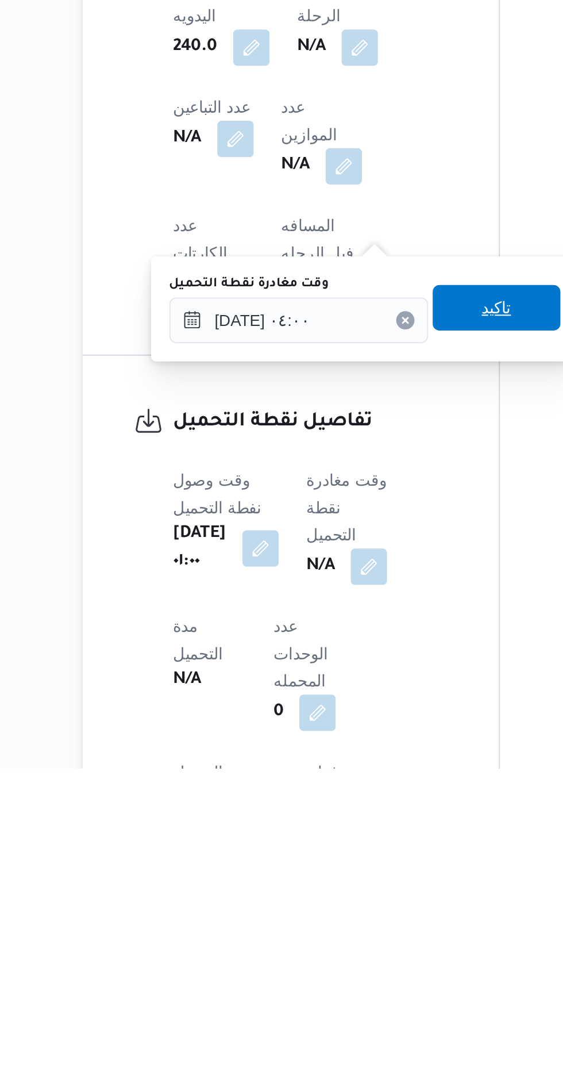
click at [366, 843] on span "تاكيد" at bounding box center [358, 843] width 15 height 14
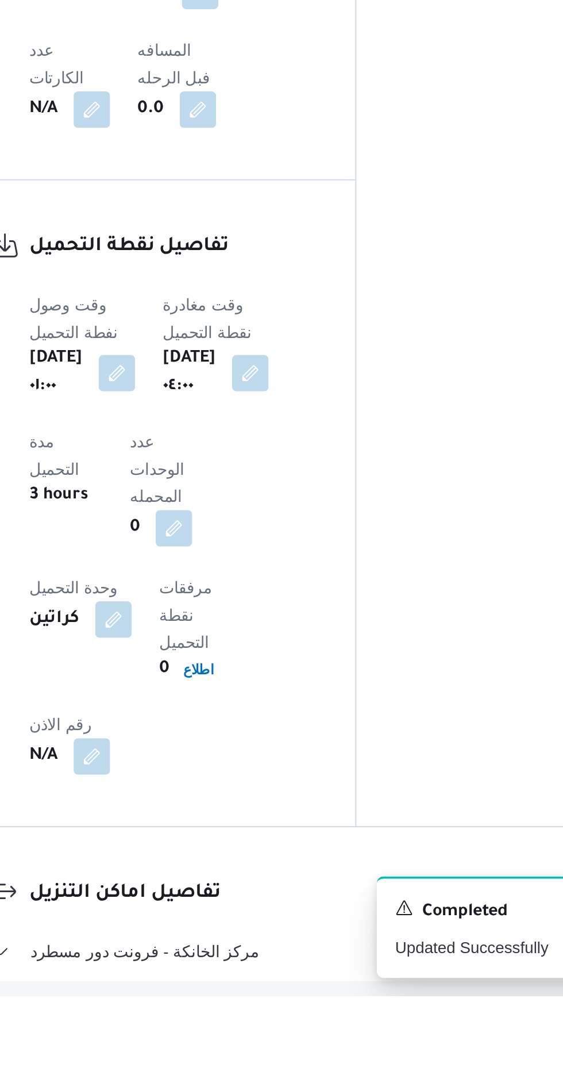
scroll to position [641, 0]
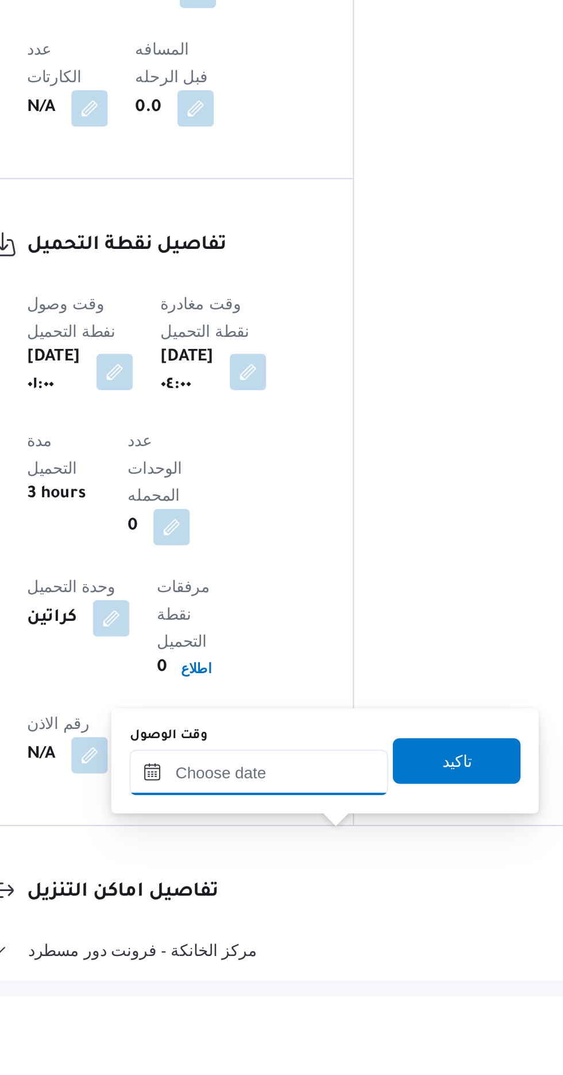
click at [343, 962] on input "وقت الوصول" at bounding box center [312, 962] width 131 height 23
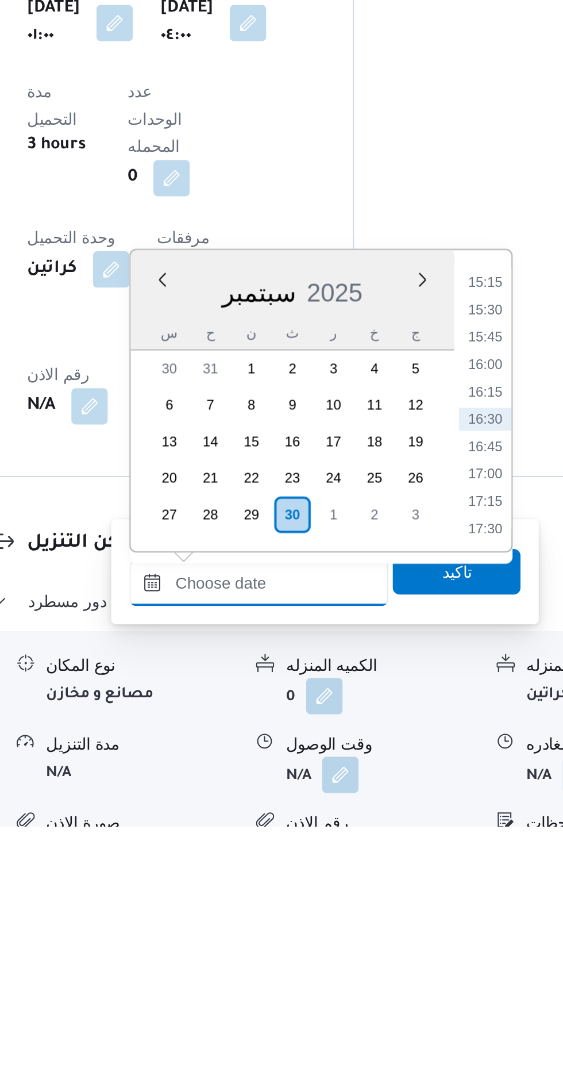
scroll to position [731, 0]
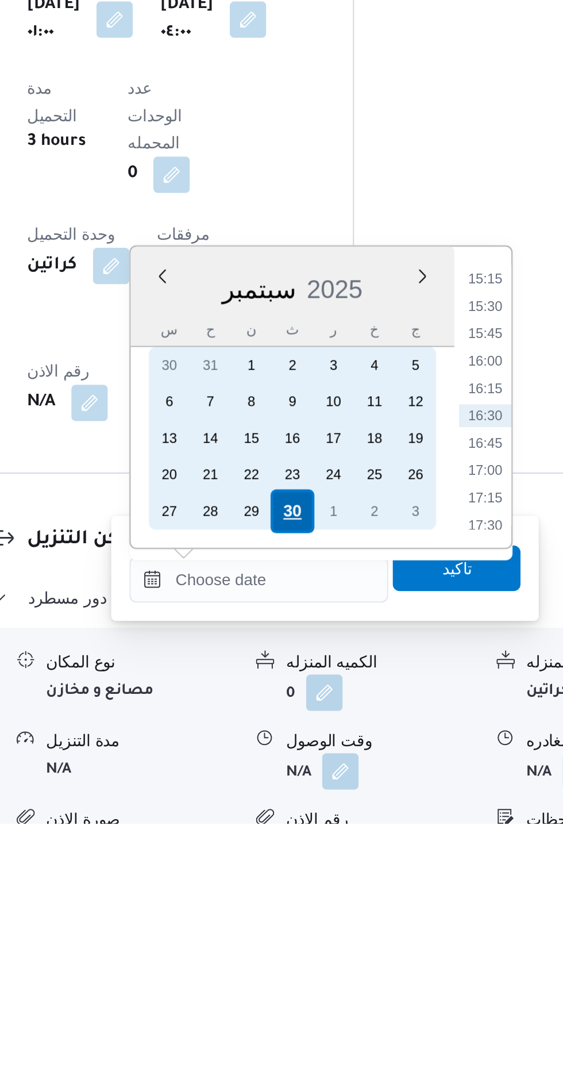
click at [331, 917] on div "30" at bounding box center [329, 918] width 22 height 22
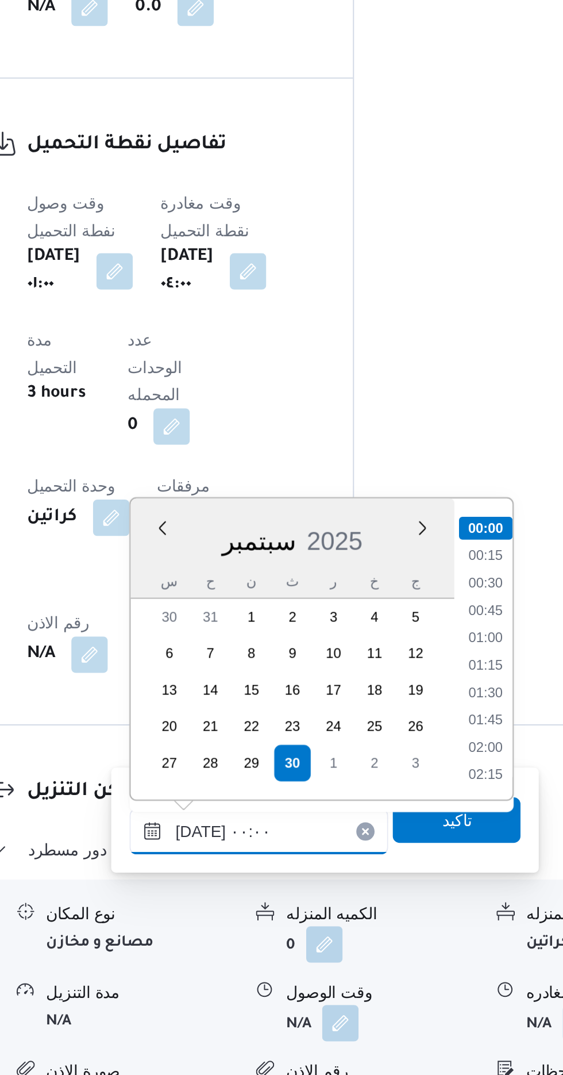
click at [255, 948] on input "[DATE] ٠٠:٠٠" at bounding box center [312, 952] width 131 height 23
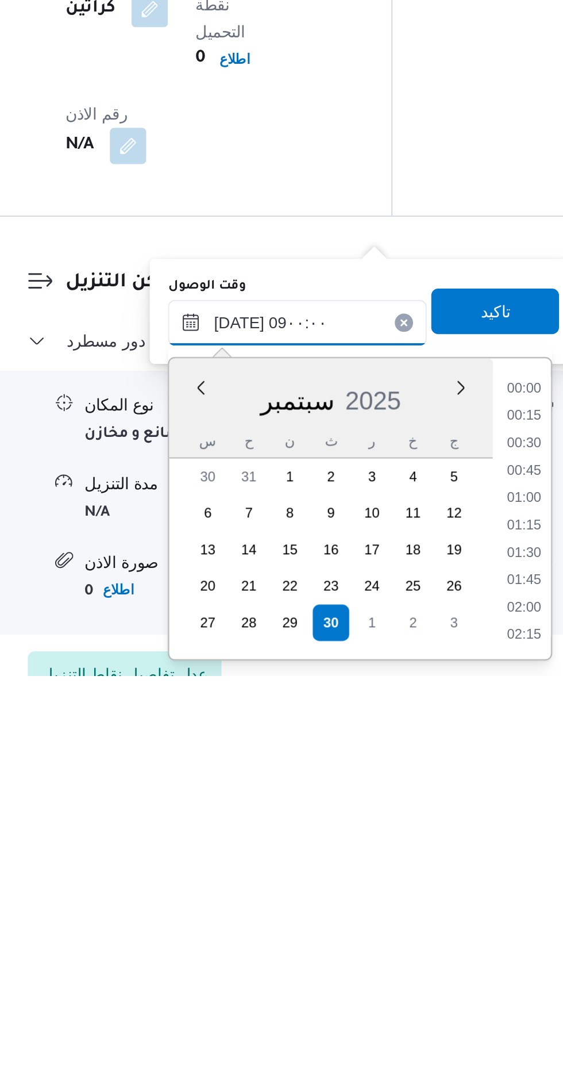
scroll to position [376, 0]
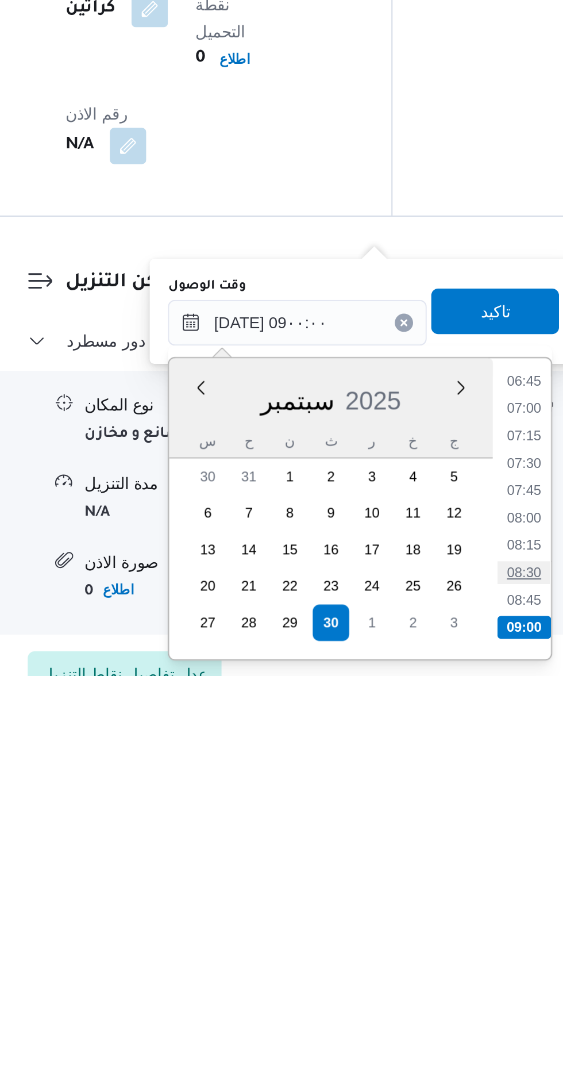
click at [430, 1023] on li "08:30" at bounding box center [426, 1023] width 26 height 11
type input "[DATE] ٠٨:٣٠"
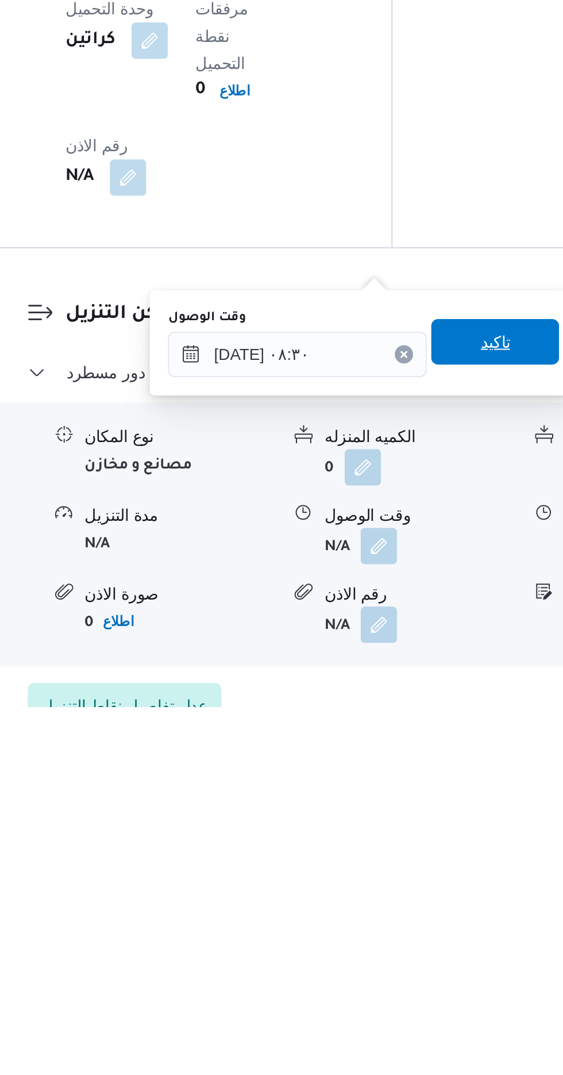
click at [428, 880] on span "تاكيد" at bounding box center [411, 891] width 64 height 23
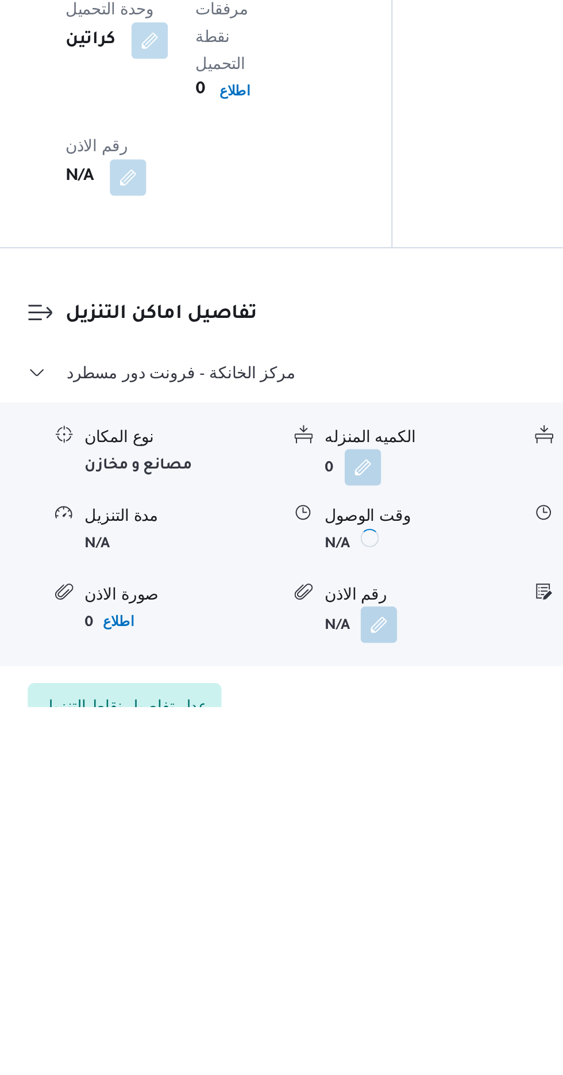
scroll to position [786, 0]
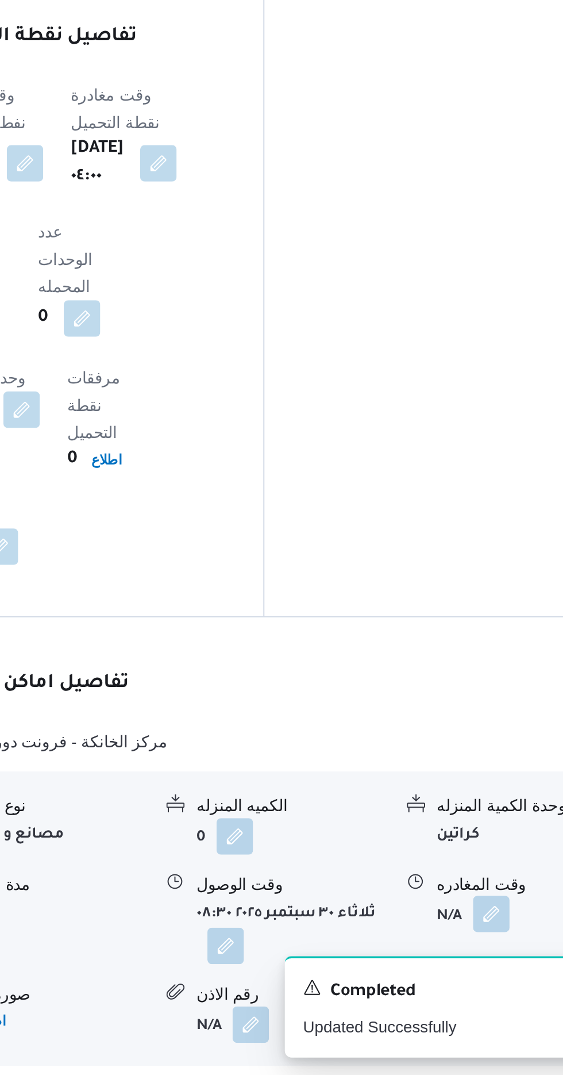
click at [473, 984] on button "button" at bounding box center [474, 993] width 18 height 18
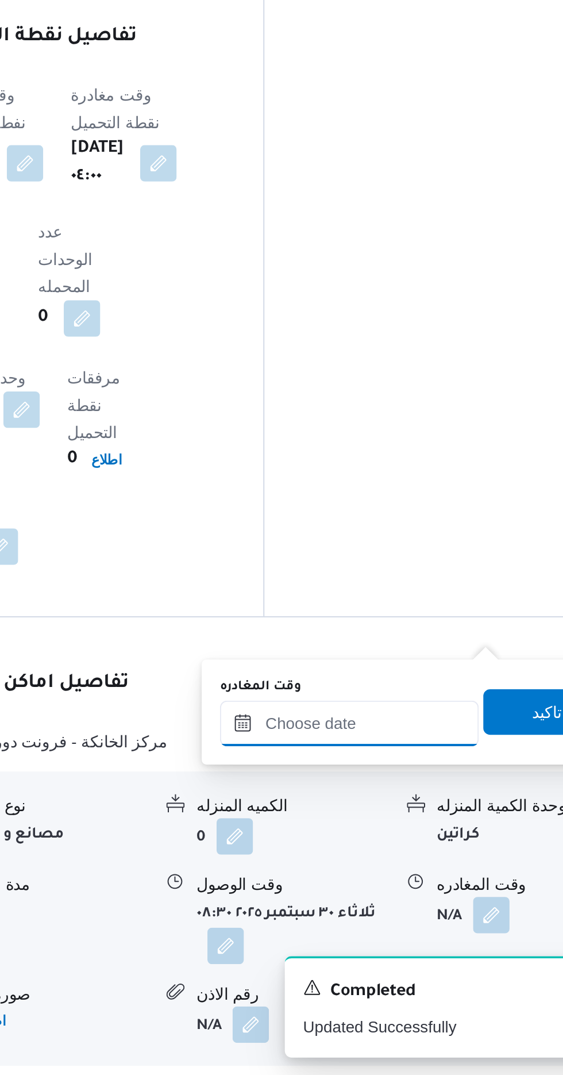
click at [422, 896] on input "وقت المغادره" at bounding box center [403, 897] width 131 height 23
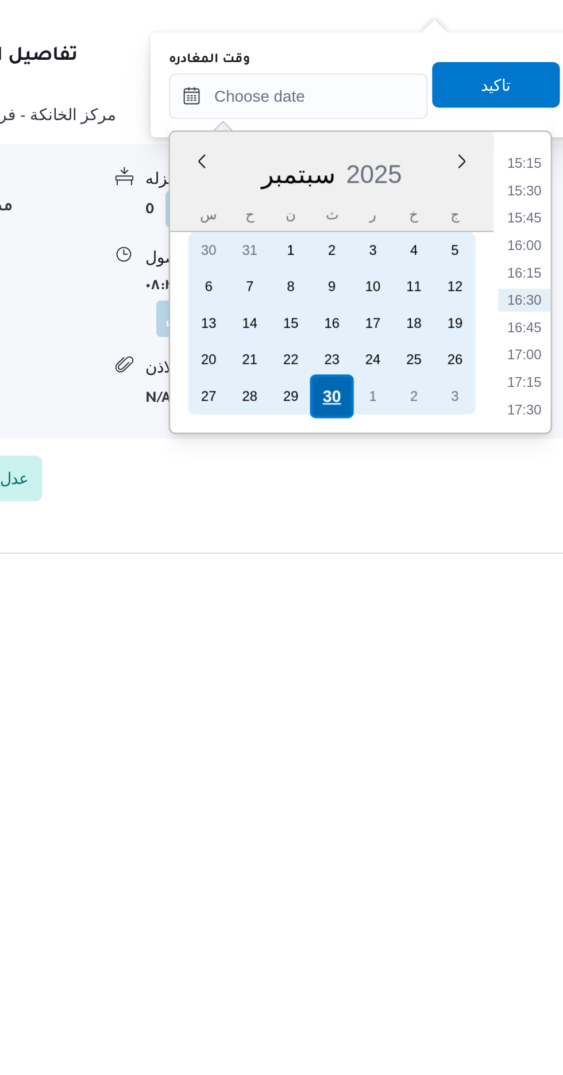
click at [422, 950] on div "30" at bounding box center [420, 953] width 22 height 22
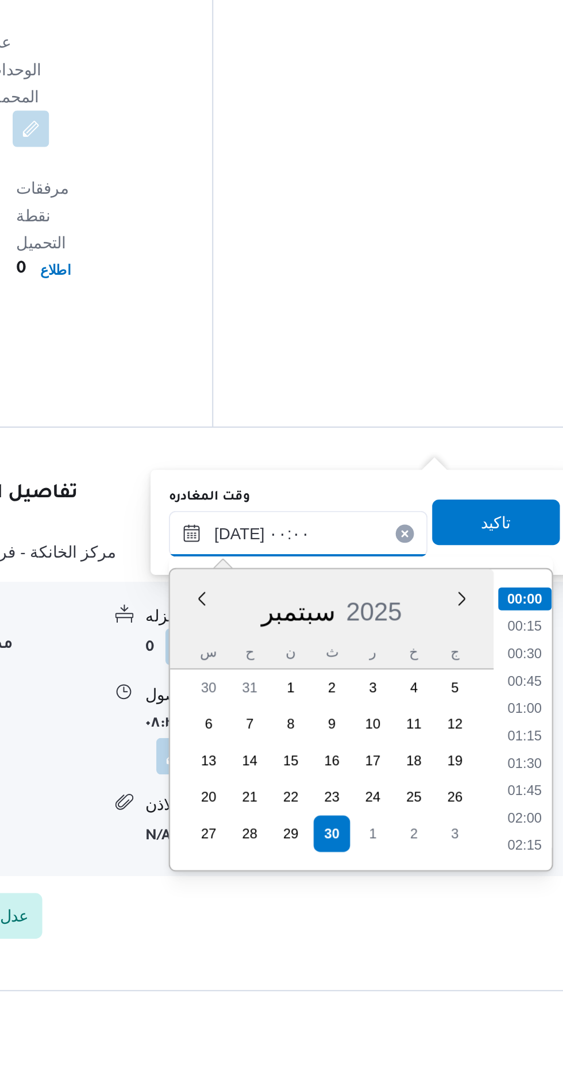
click at [350, 804] on input "[DATE] ٠٠:٠٠" at bounding box center [403, 802] width 131 height 23
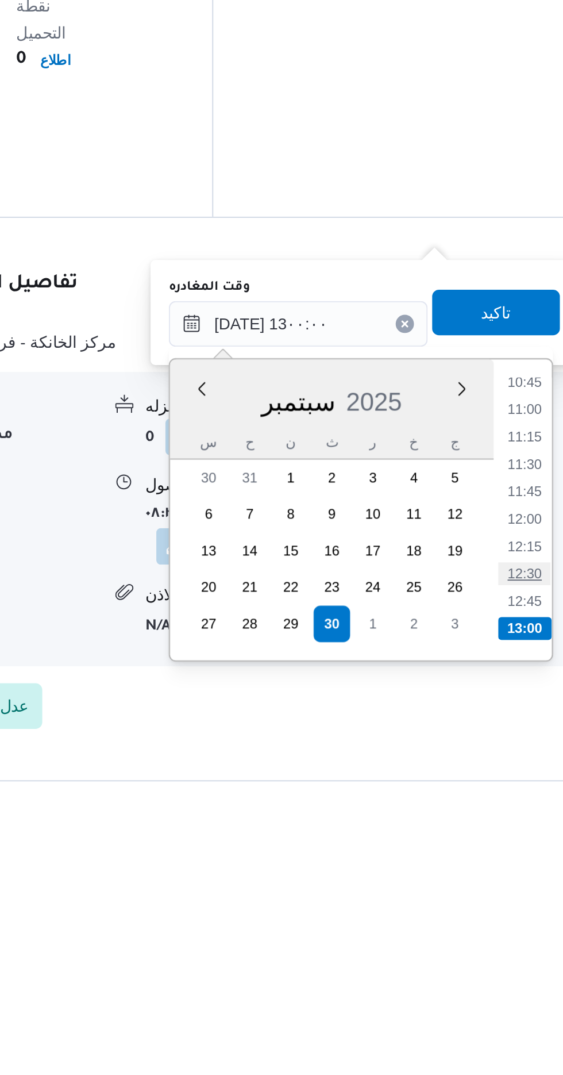
click at [517, 926] on li "12:30" at bounding box center [517, 927] width 26 height 11
type input "[DATE] ١٢:٣٠"
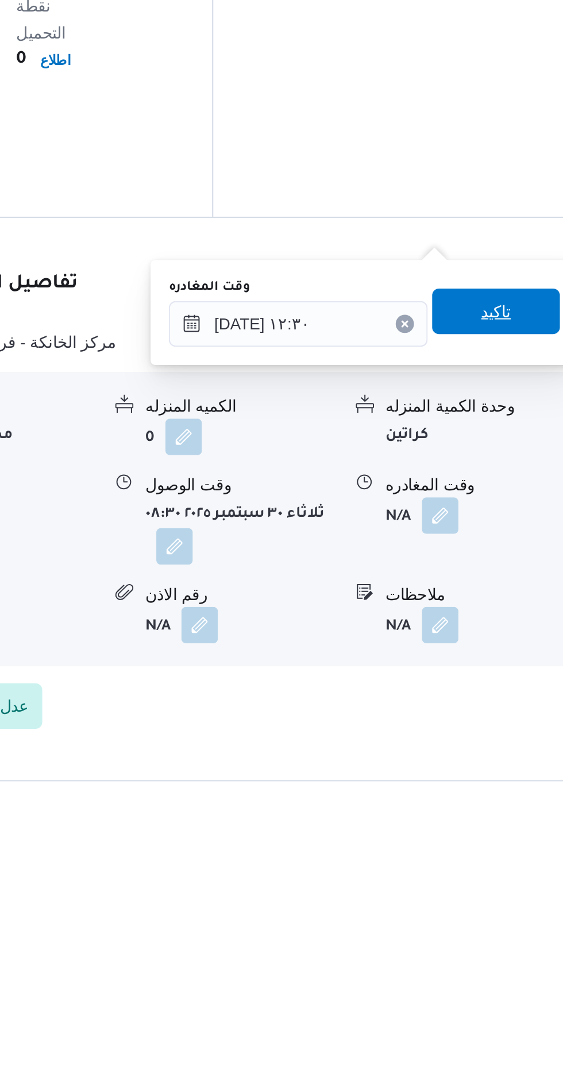
click at [509, 797] on span "تاكيد" at bounding box center [502, 796] width 15 height 14
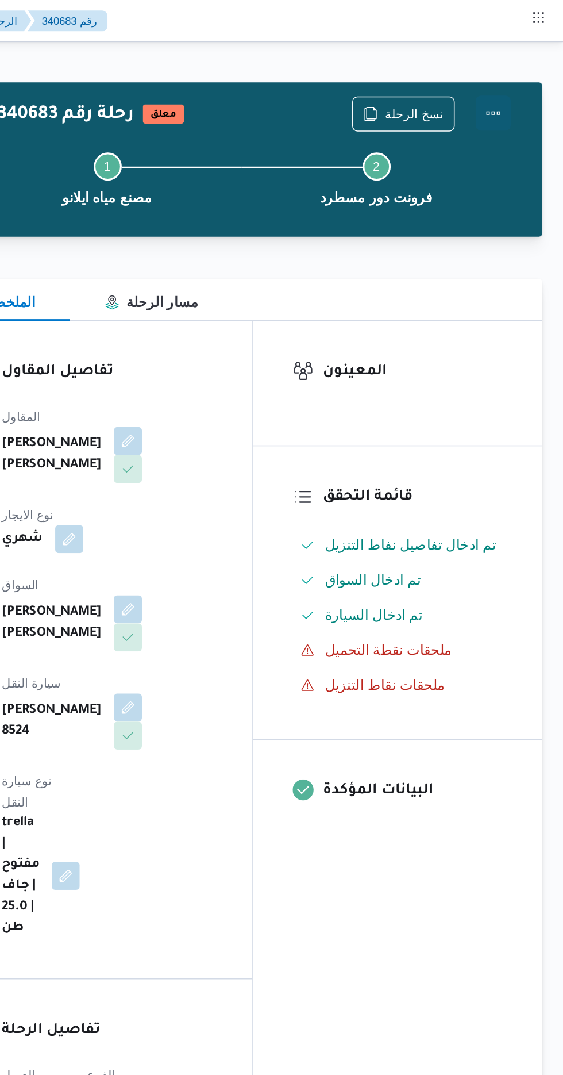
click at [519, 75] on button "Actions" at bounding box center [517, 74] width 23 height 23
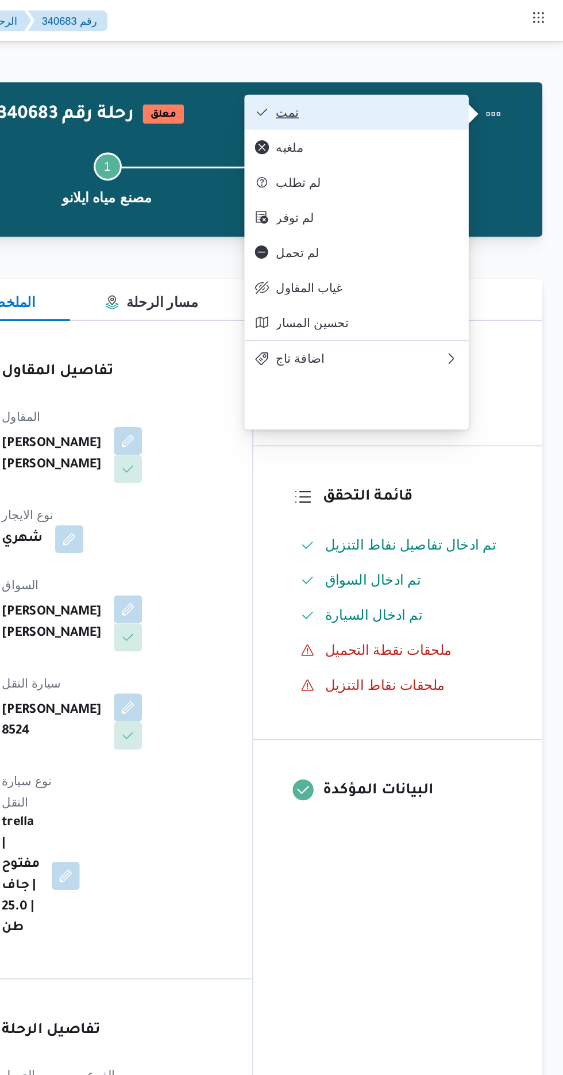
click at [469, 78] on span "تمت" at bounding box center [435, 73] width 120 height 9
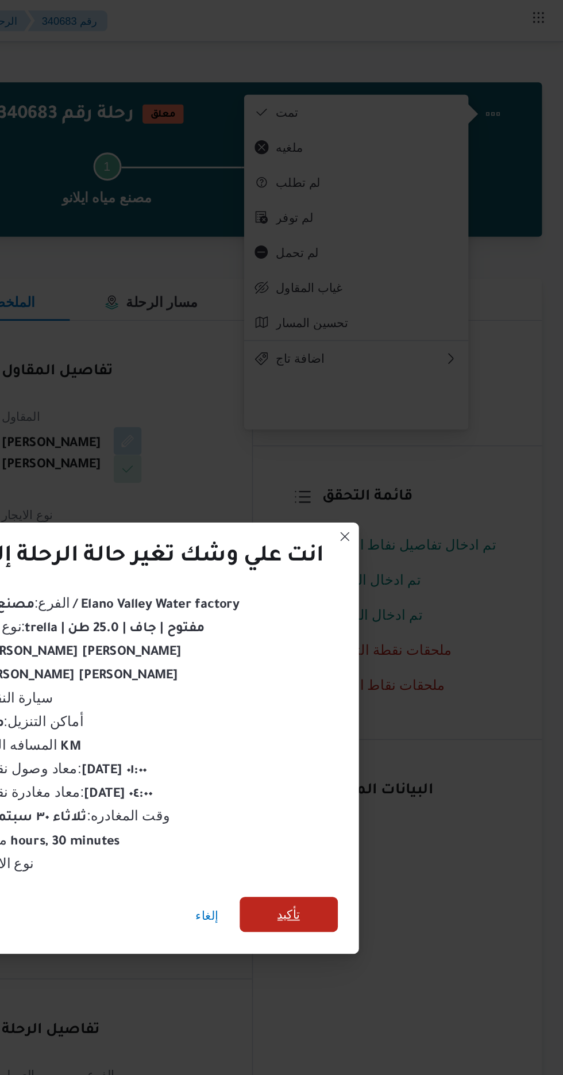
click at [379, 603] on span "تأكيد" at bounding box center [383, 599] width 64 height 23
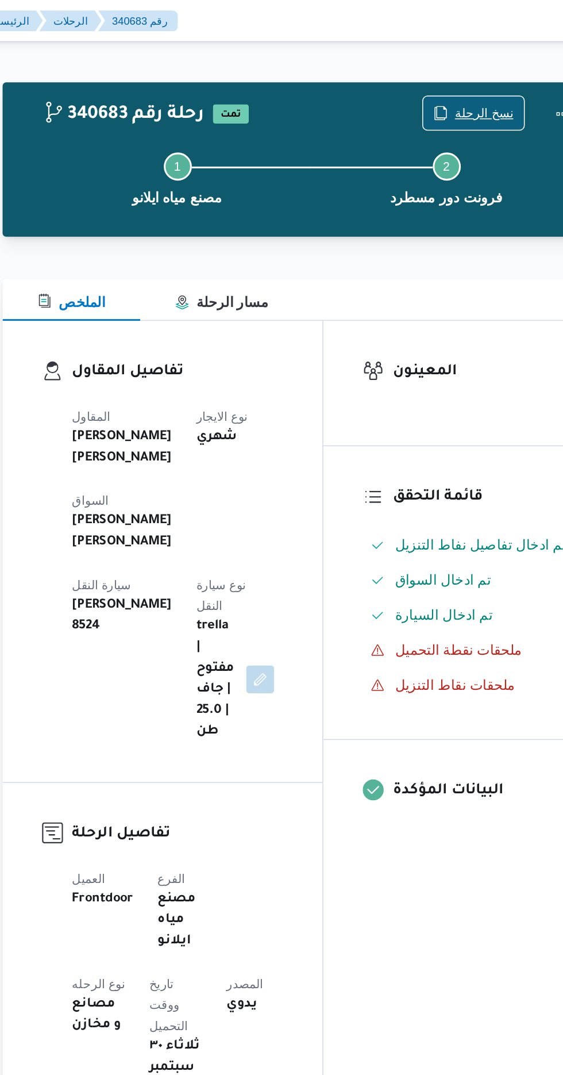
click at [459, 74] on span "نسخ الرحلة" at bounding box center [465, 74] width 39 height 14
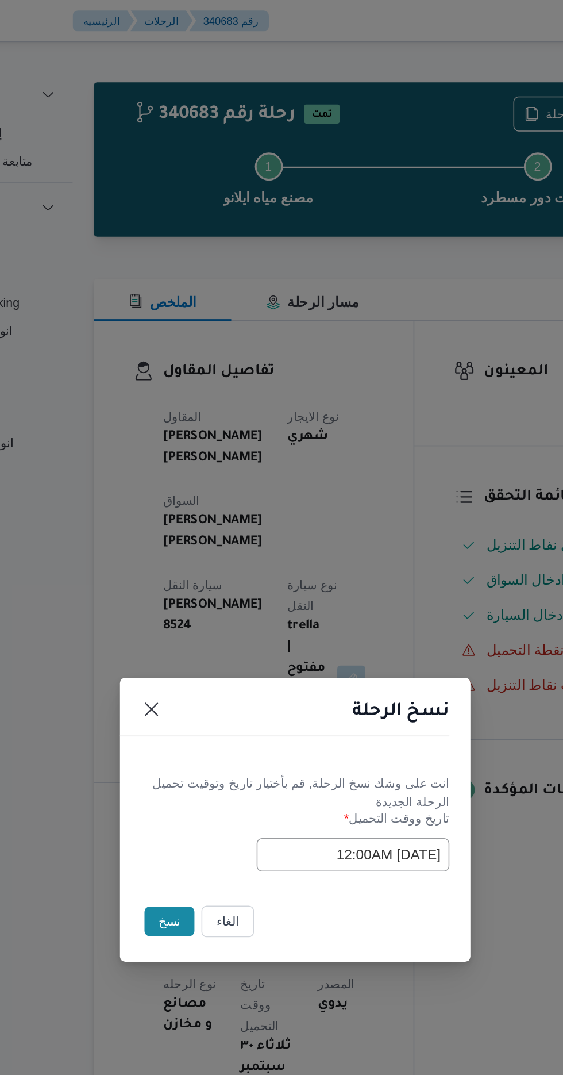
click at [246, 600] on button "الغاء" at bounding box center [237, 604] width 34 height 21
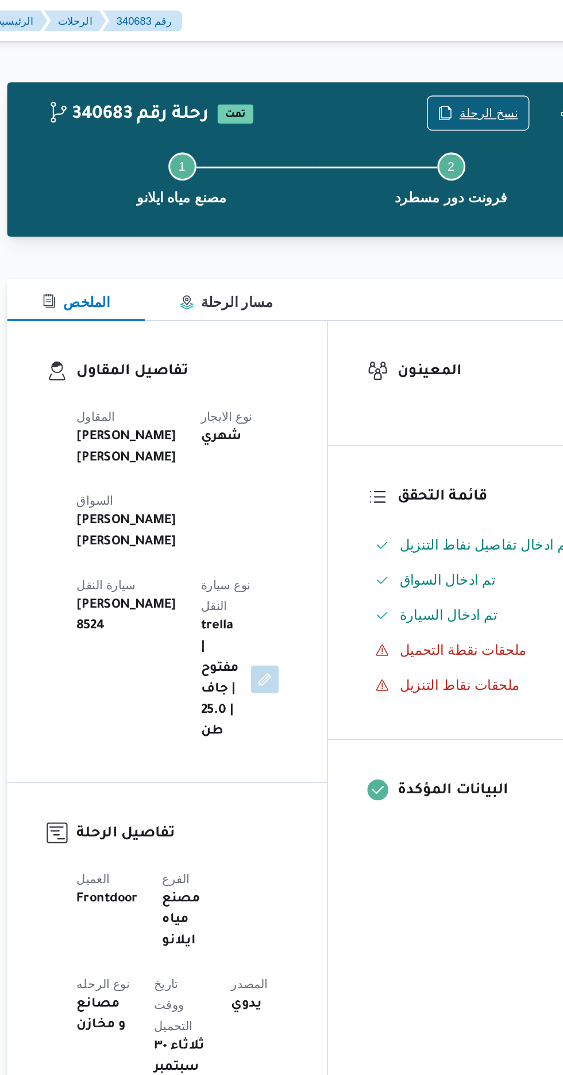
click at [458, 71] on span "نسخ الرحلة" at bounding box center [465, 74] width 39 height 14
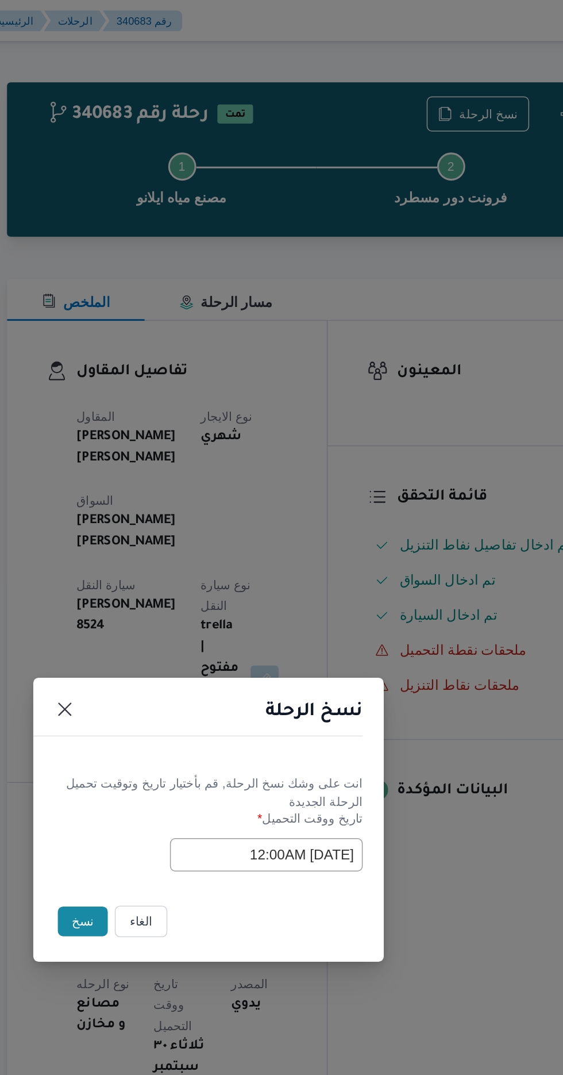
click at [198, 601] on button "نسخ" at bounding box center [199, 605] width 33 height 20
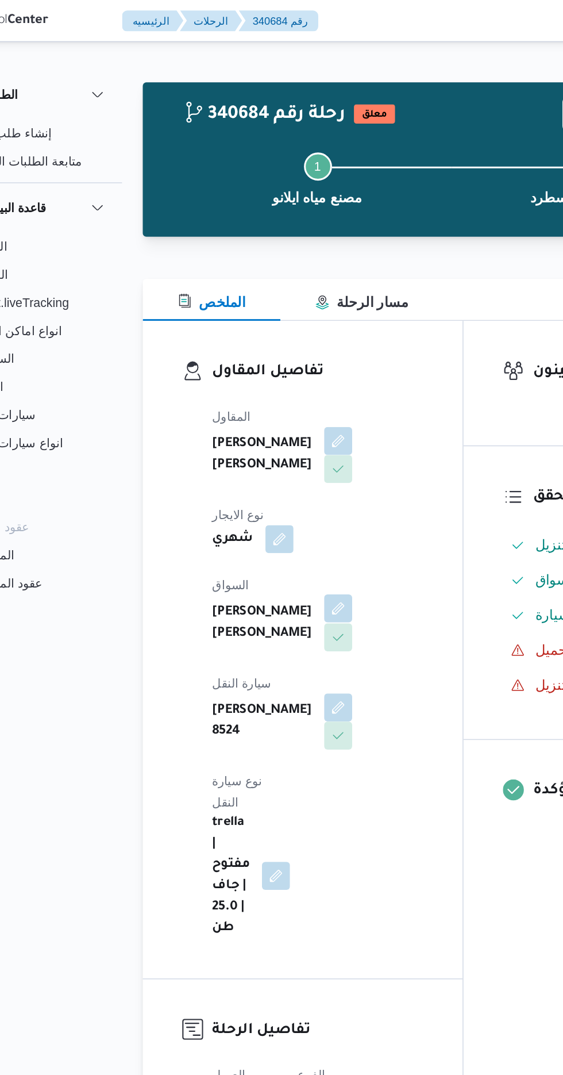
click at [269, 390] on button "button" at bounding box center [278, 399] width 18 height 18
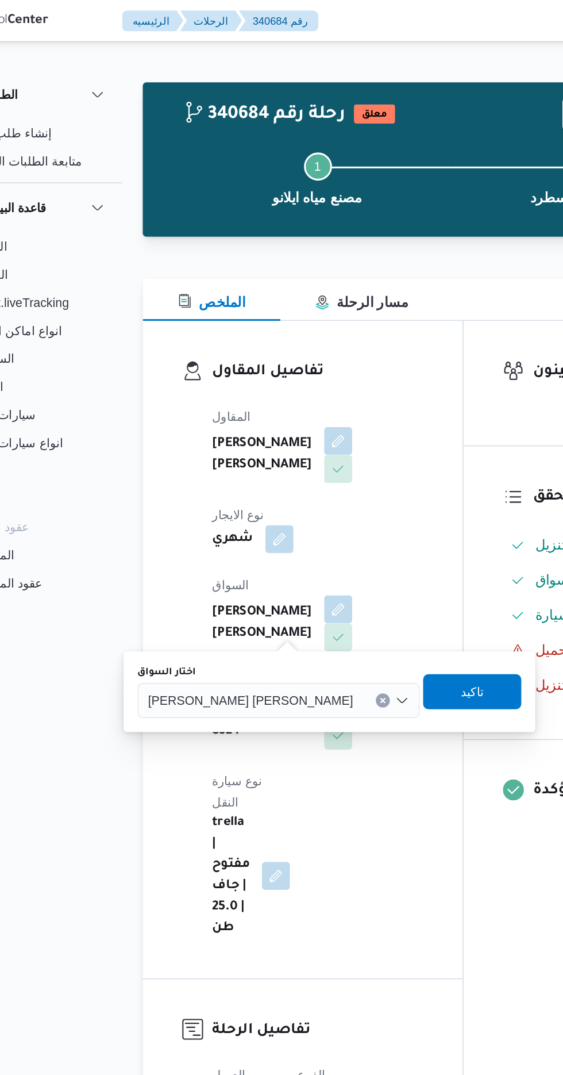
click at [217, 463] on span "[PERSON_NAME] [PERSON_NAME]" at bounding box center [220, 459] width 135 height 13
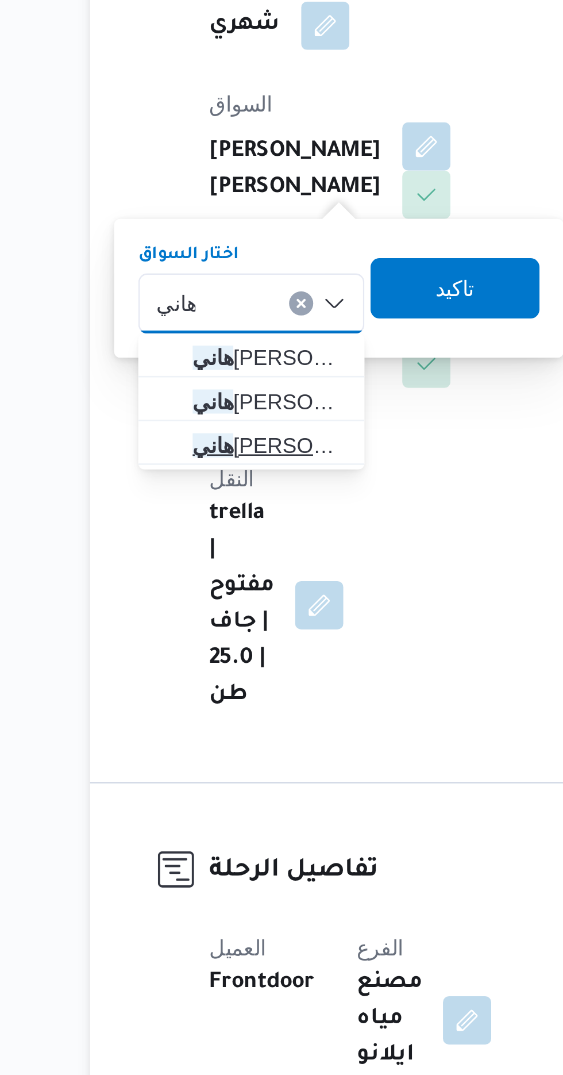
type input "هاني"
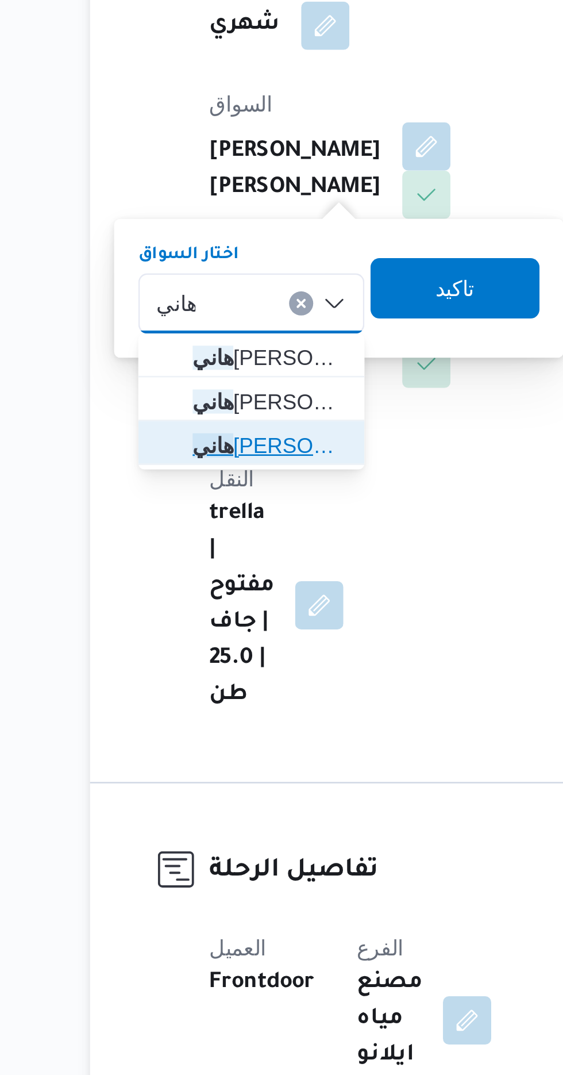
click at [221, 517] on span "[PERSON_NAME]" at bounding box center [218, 514] width 59 height 14
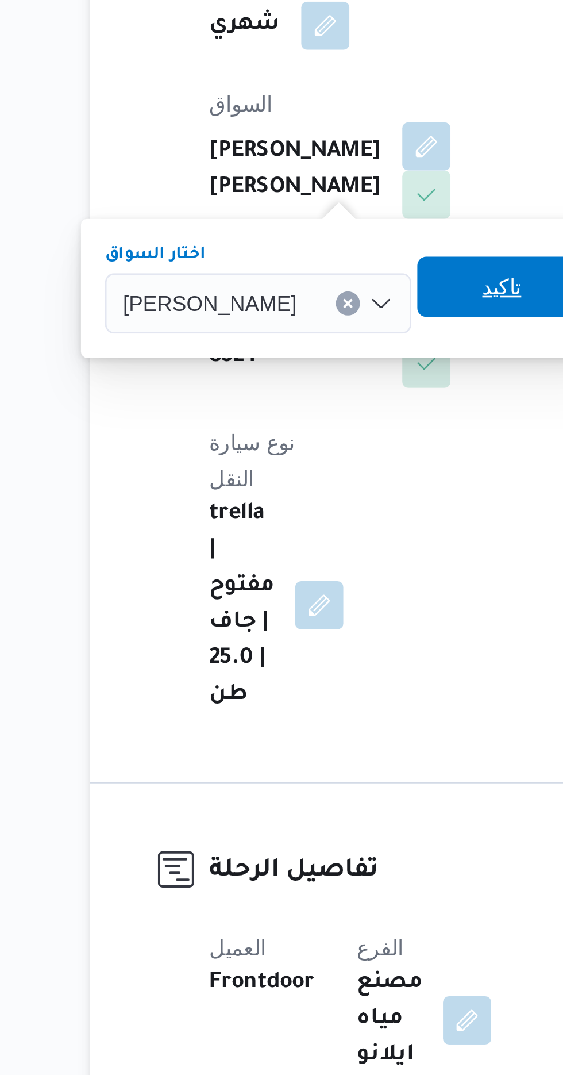
click at [299, 453] on span "تاكيد" at bounding box center [306, 453] width 15 height 14
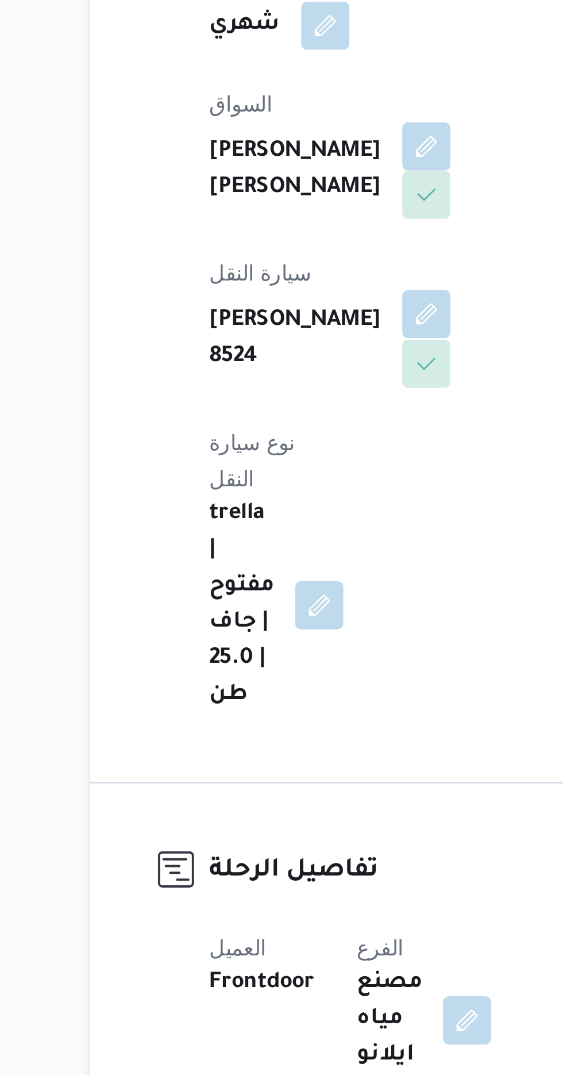
click at [287, 454] on button "button" at bounding box center [278, 463] width 18 height 18
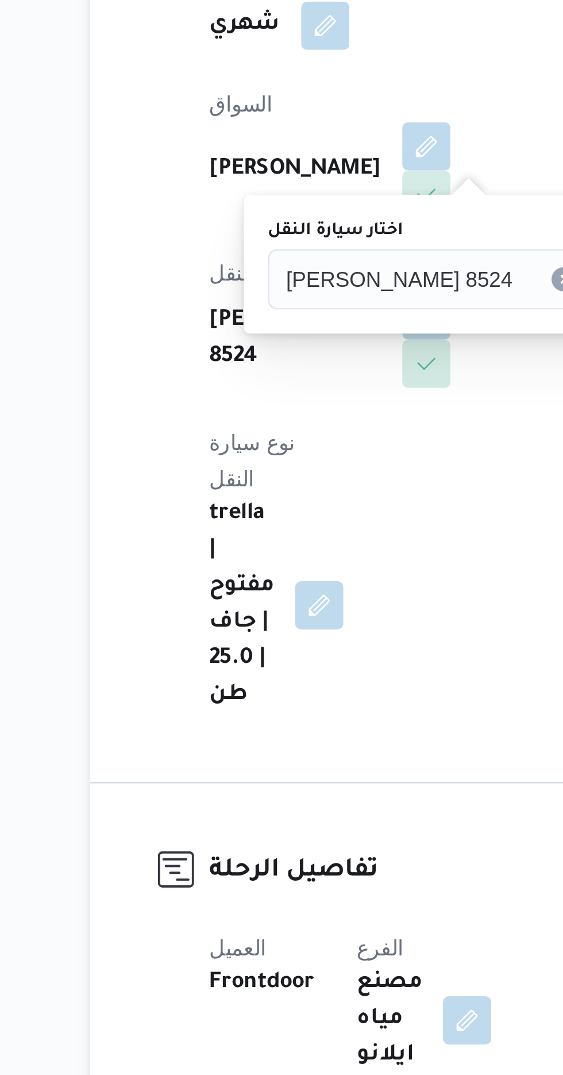
click at [273, 449] on div "[PERSON_NAME] 8524" at bounding box center [285, 450] width 137 height 23
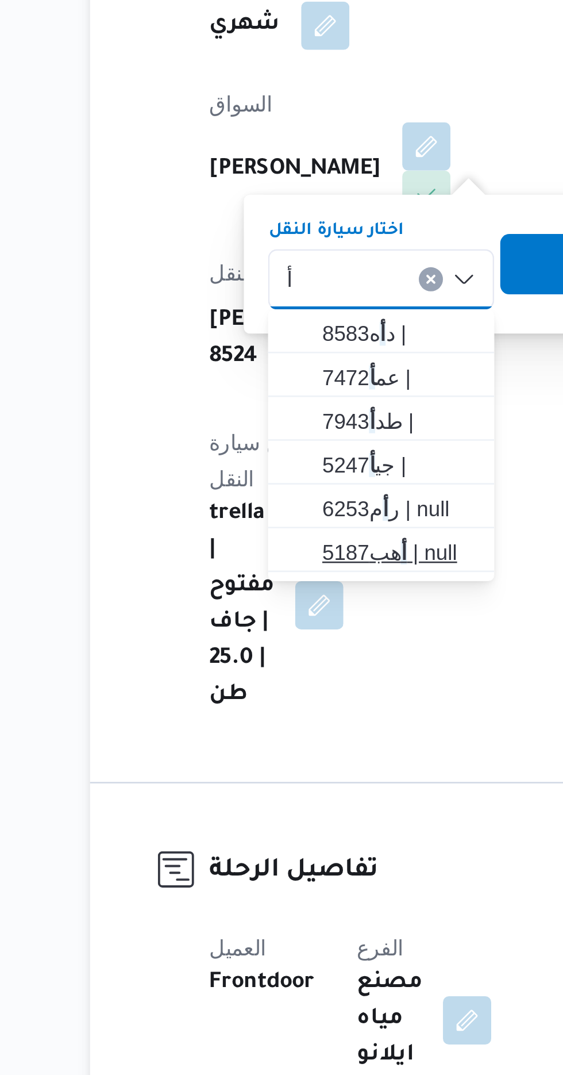
type input "أ"
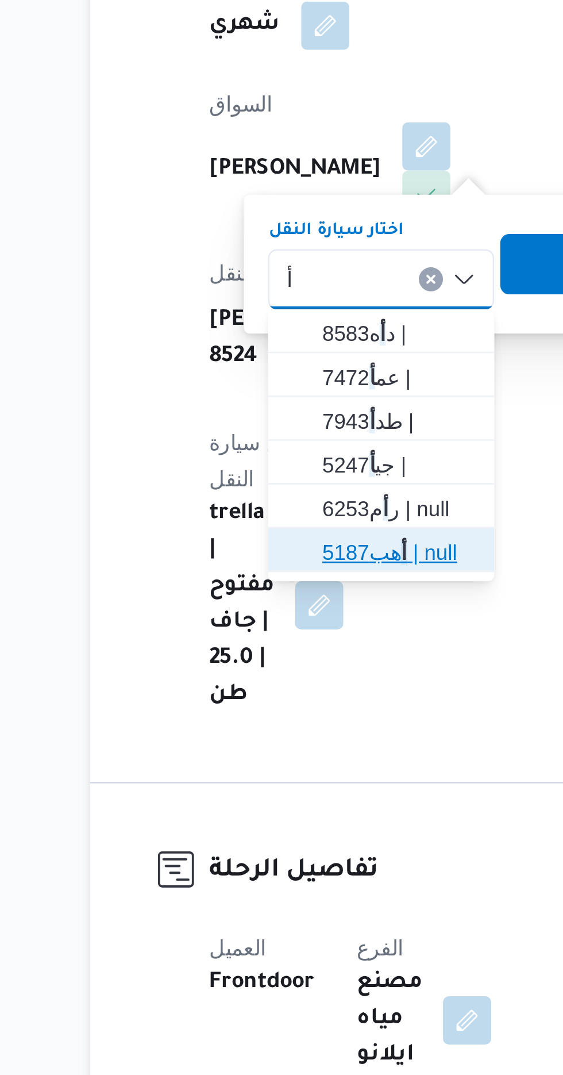
click at [264, 554] on span "أ هب5187 | null" at bounding box center [267, 554] width 59 height 14
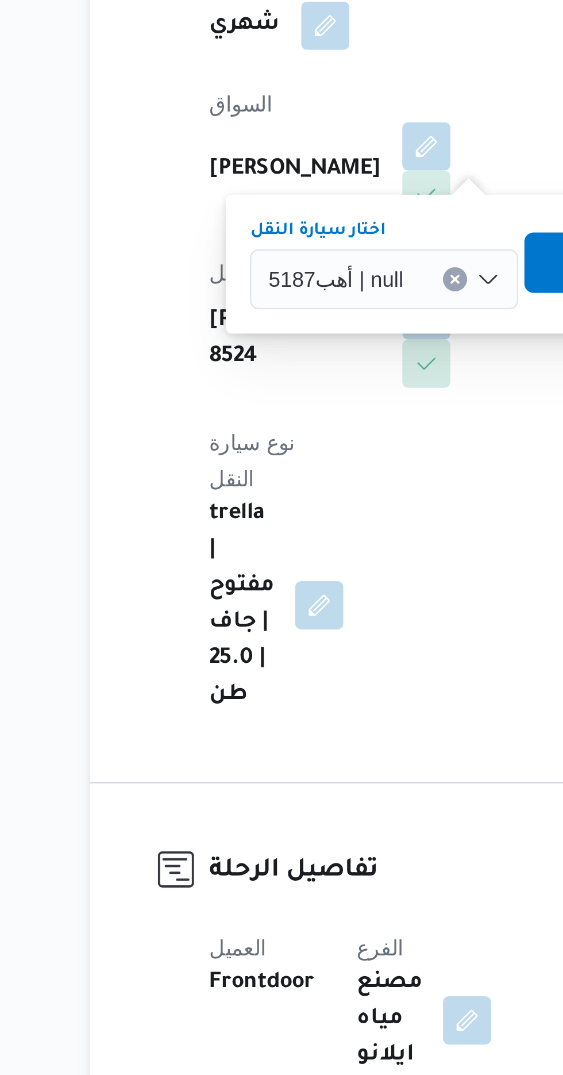
click at [328, 443] on span "تاكيد" at bounding box center [347, 443] width 64 height 23
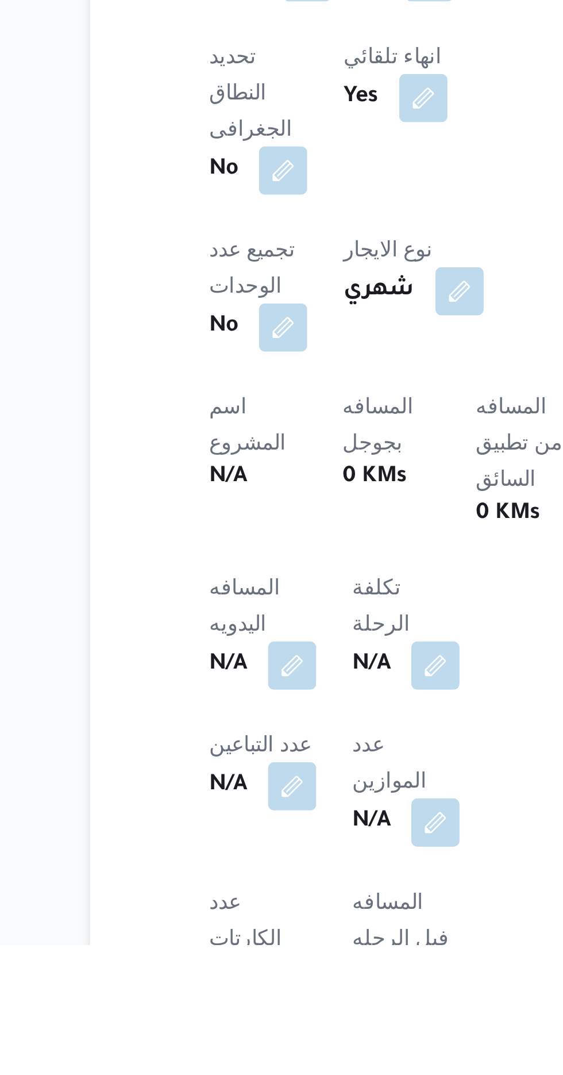
scroll to position [208, 0]
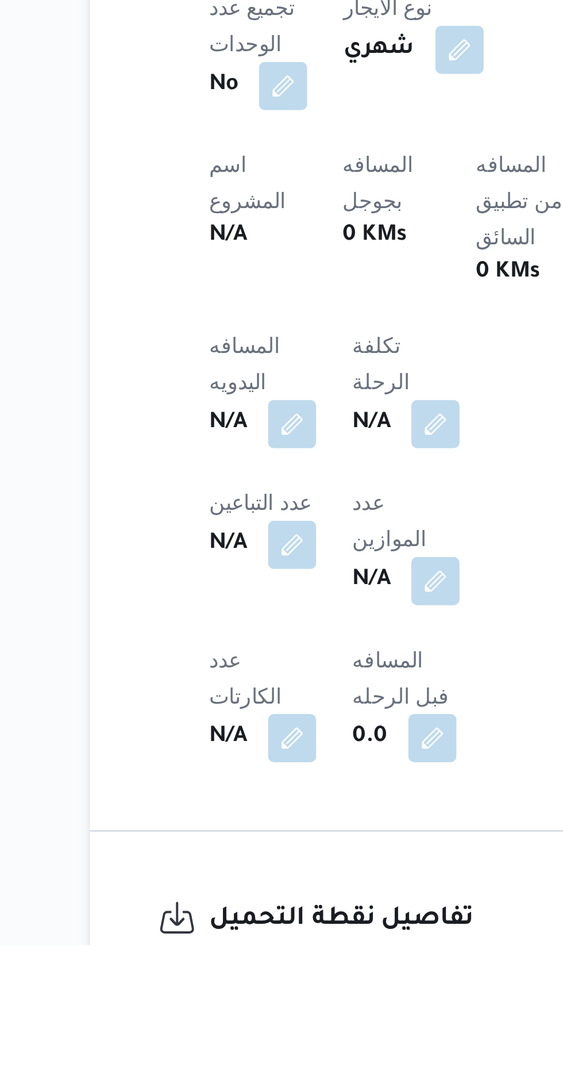
click at [229, 867] on button "button" at bounding box center [226, 876] width 18 height 18
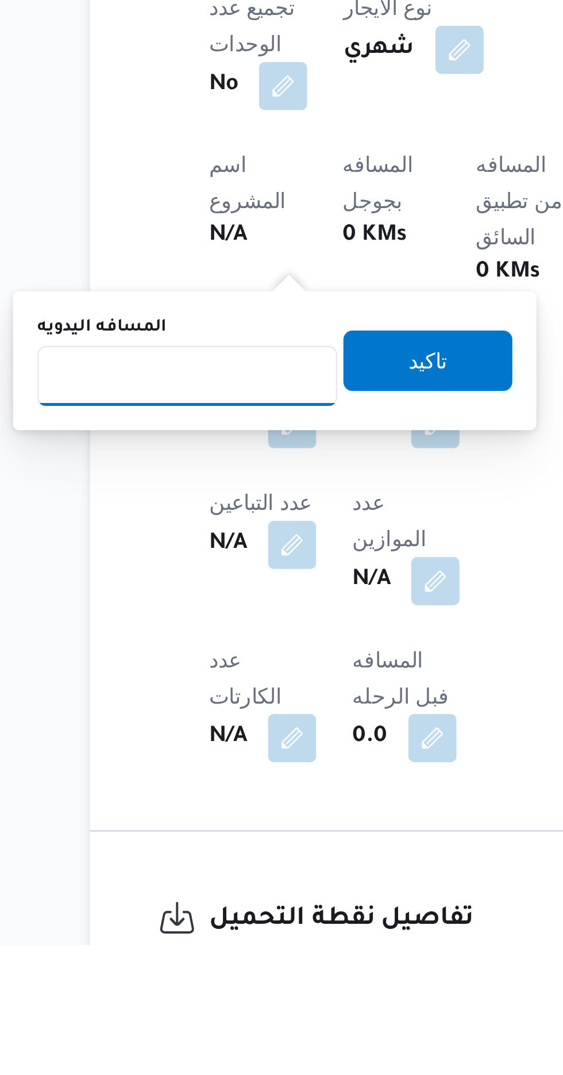
click at [209, 854] on input "المسافه اليدويه" at bounding box center [186, 858] width 114 height 23
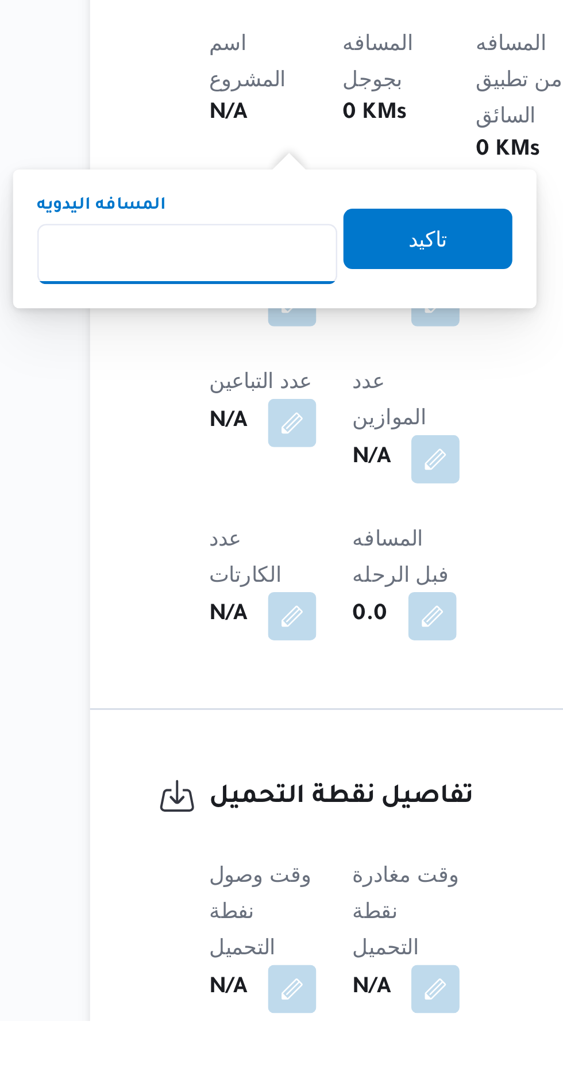
scroll to position [296, 0]
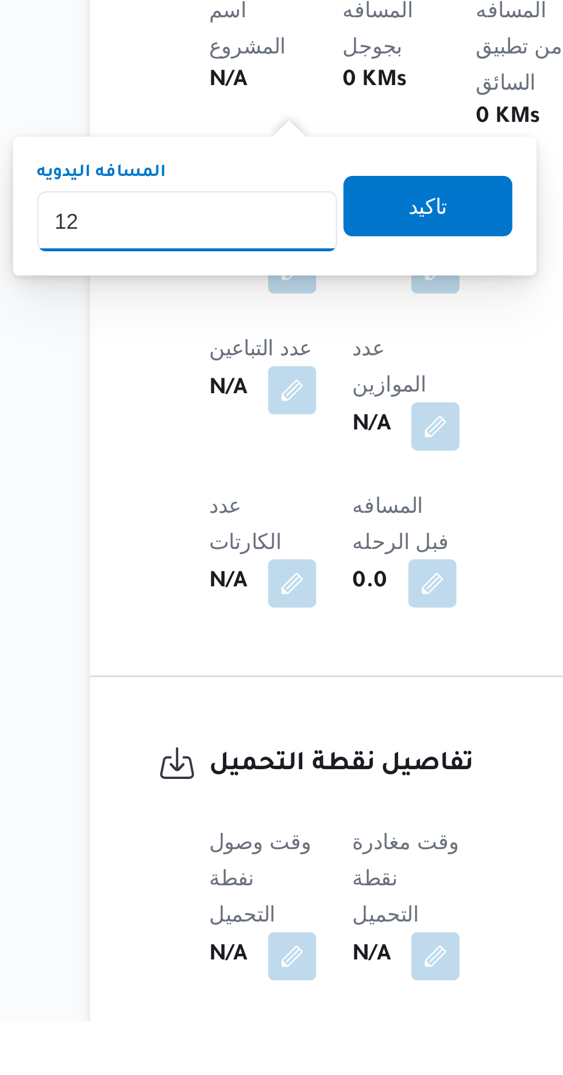
type input "120"
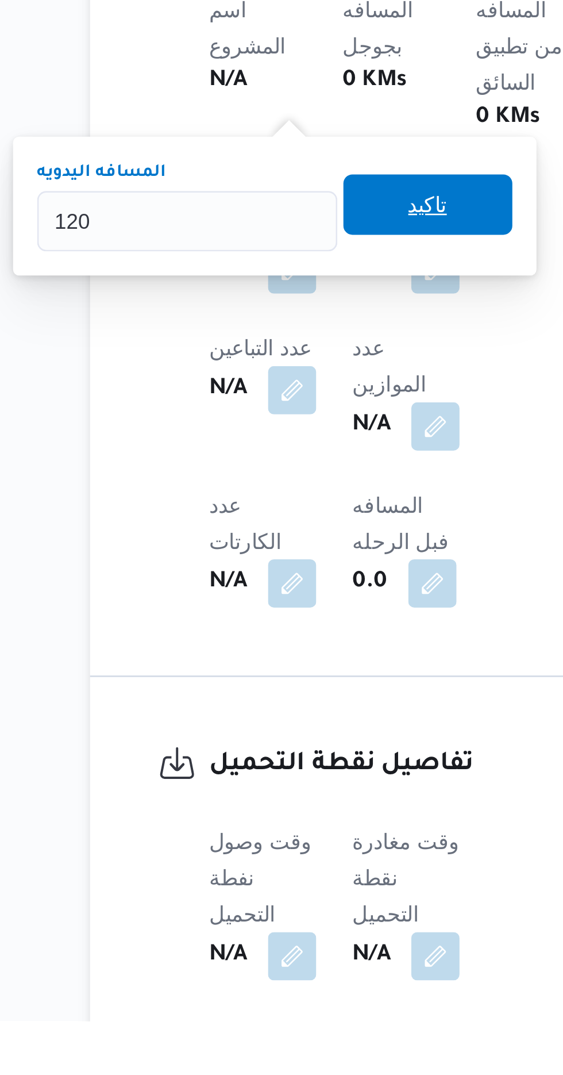
click at [282, 758] on span "تاكيد" at bounding box center [278, 764] width 15 height 14
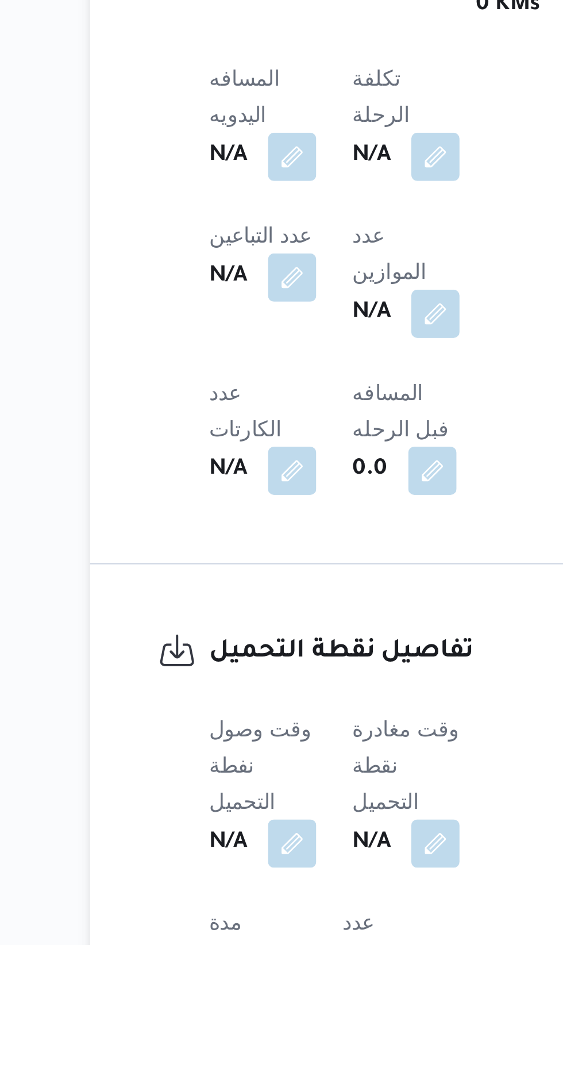
scroll to position [310, 0]
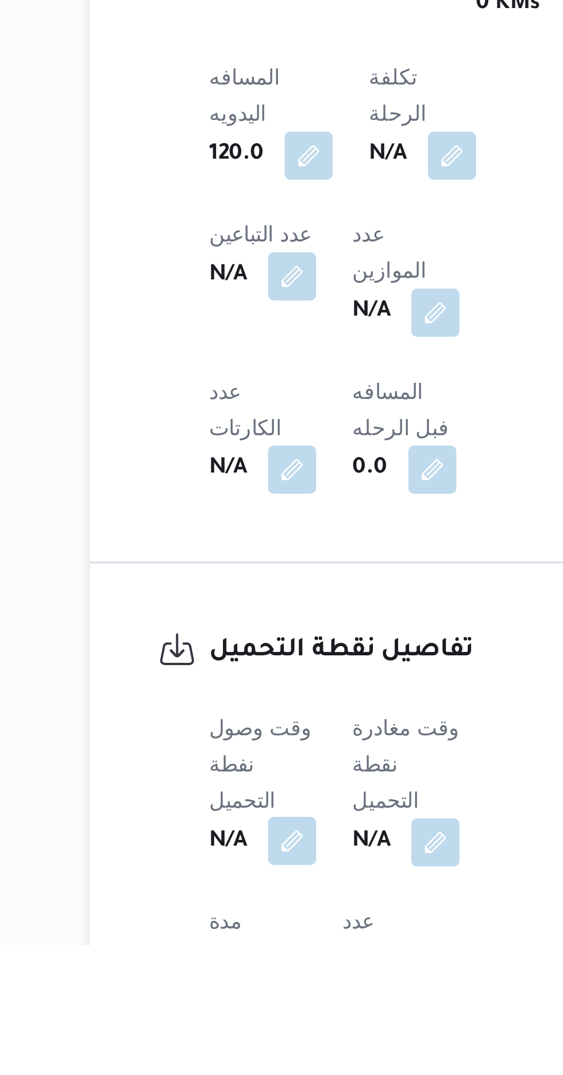
click at [222, 1026] on button "button" at bounding box center [226, 1035] width 18 height 18
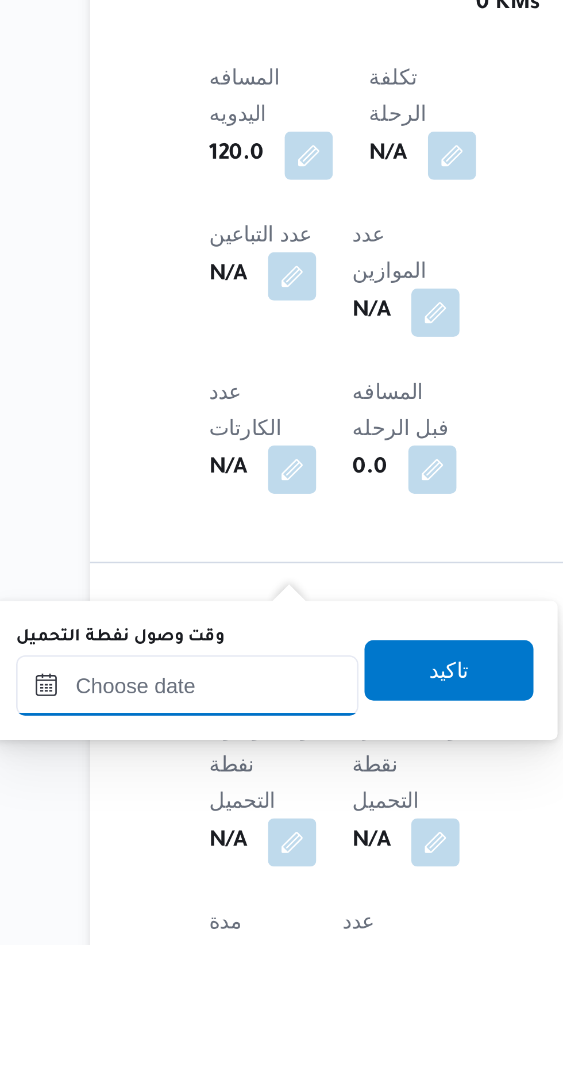
click at [221, 974] on input "وقت وصول نفطة التحميل" at bounding box center [186, 976] width 131 height 23
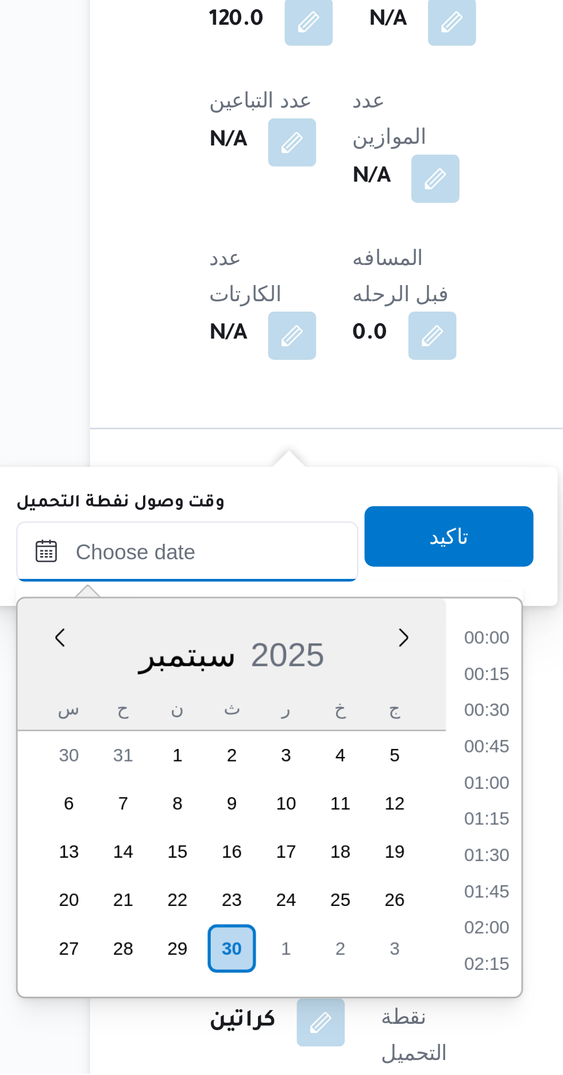
scroll to position [854, 0]
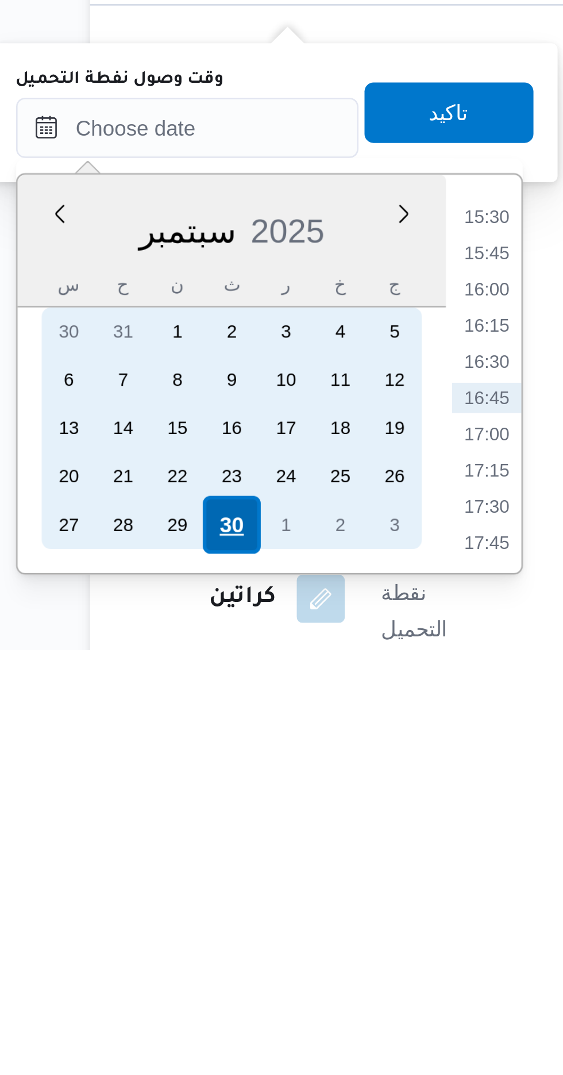
click at [201, 1025] on div "30" at bounding box center [203, 1028] width 22 height 22
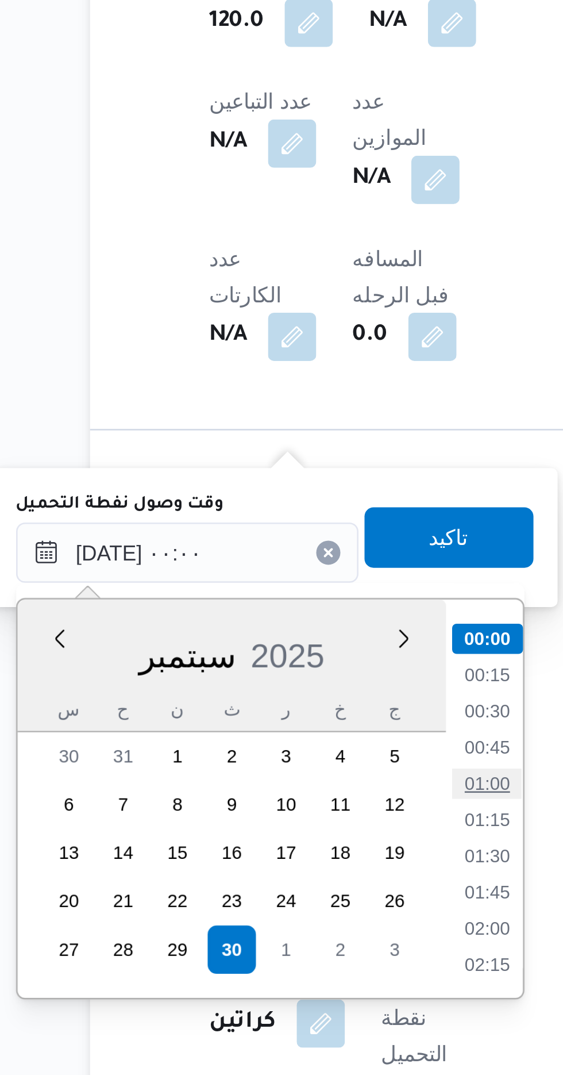
click at [297, 960] on li "01:00" at bounding box center [300, 963] width 26 height 11
type input "[DATE] ٠١:٠٠"
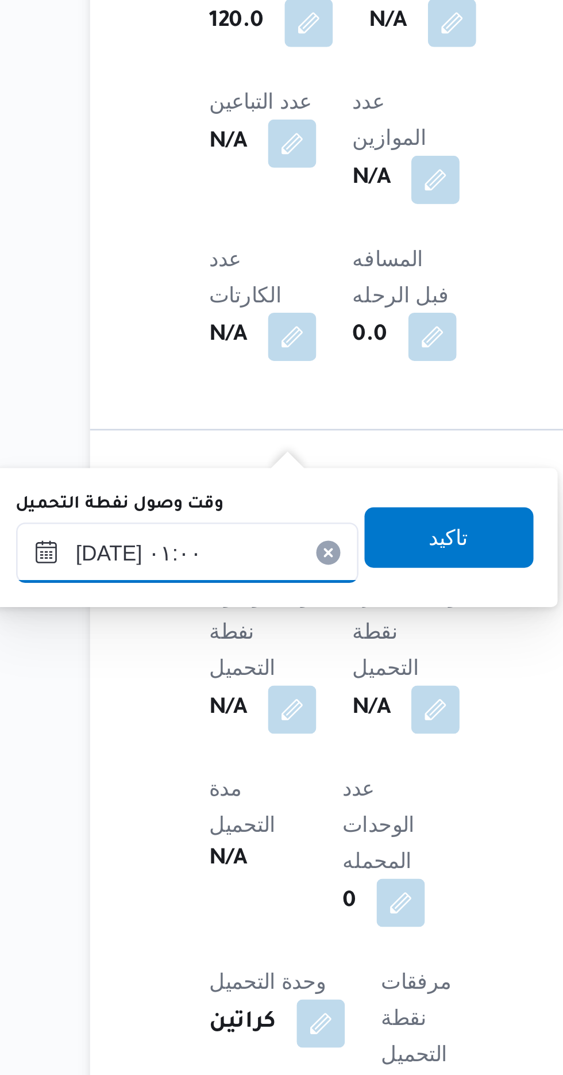
scroll to position [409, 0]
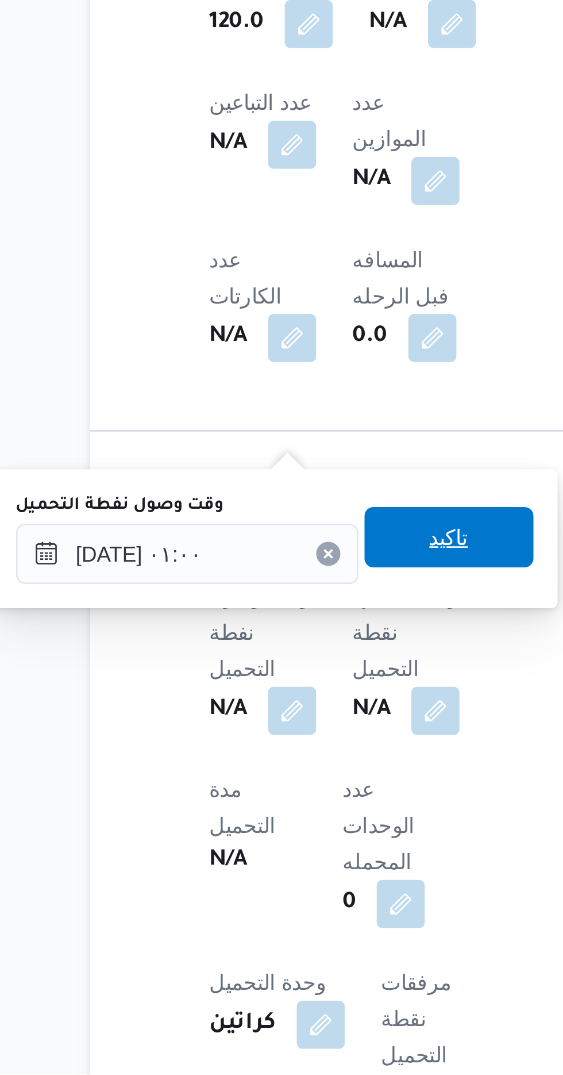
click at [294, 869] on span "تاكيد" at bounding box center [286, 871] width 15 height 14
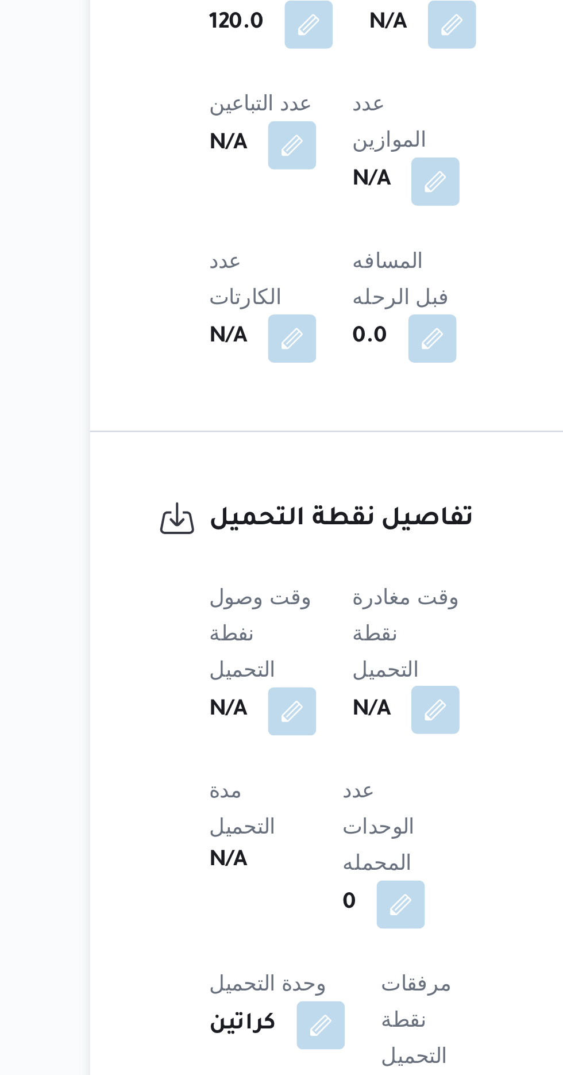
click at [278, 927] on button "button" at bounding box center [281, 936] width 18 height 18
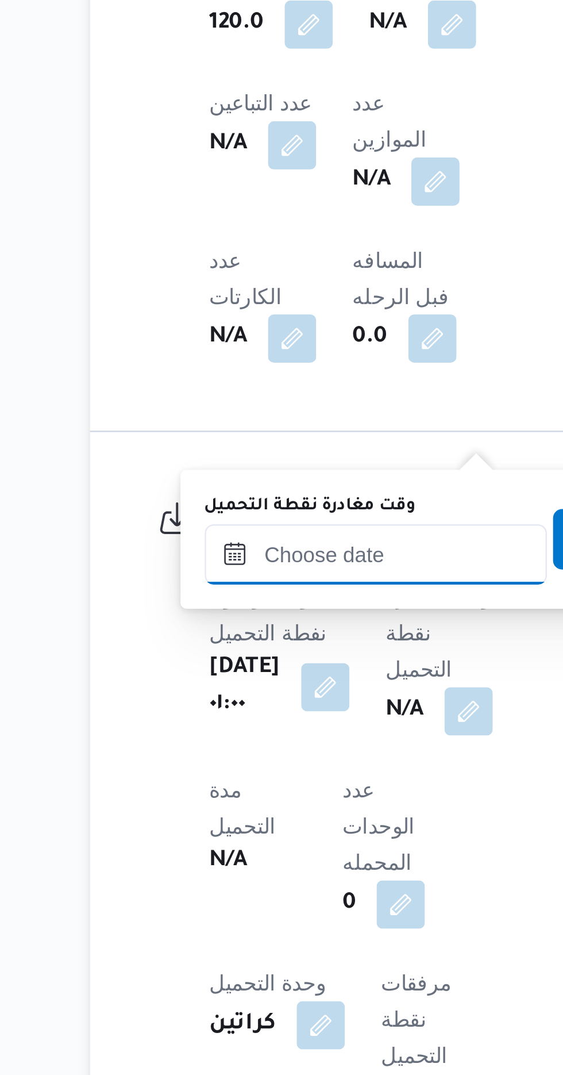
click at [256, 873] on input "وقت مغادرة نقطة التحميل" at bounding box center [258, 876] width 131 height 23
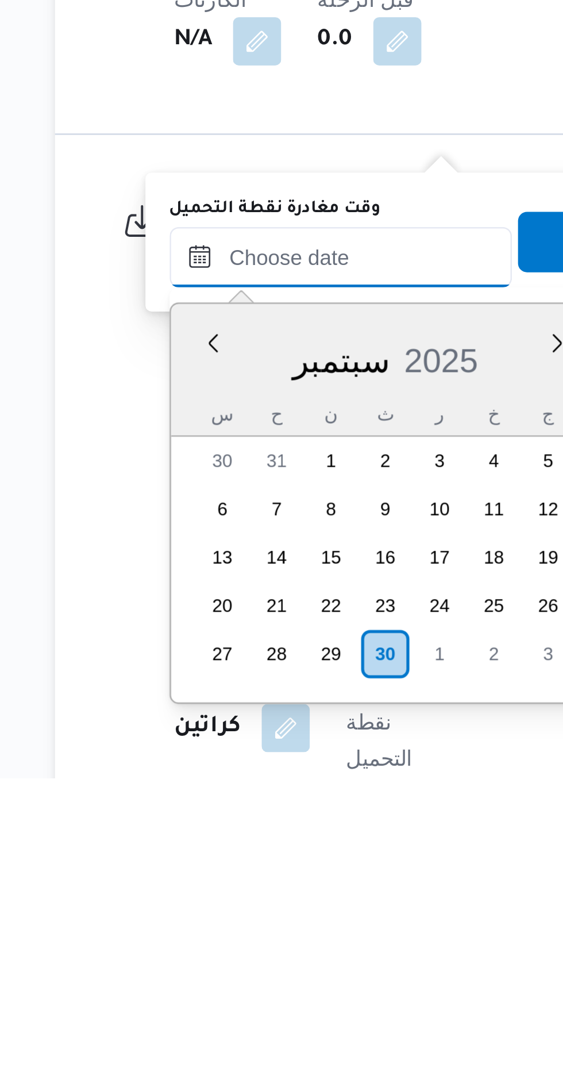
scroll to position [411, 0]
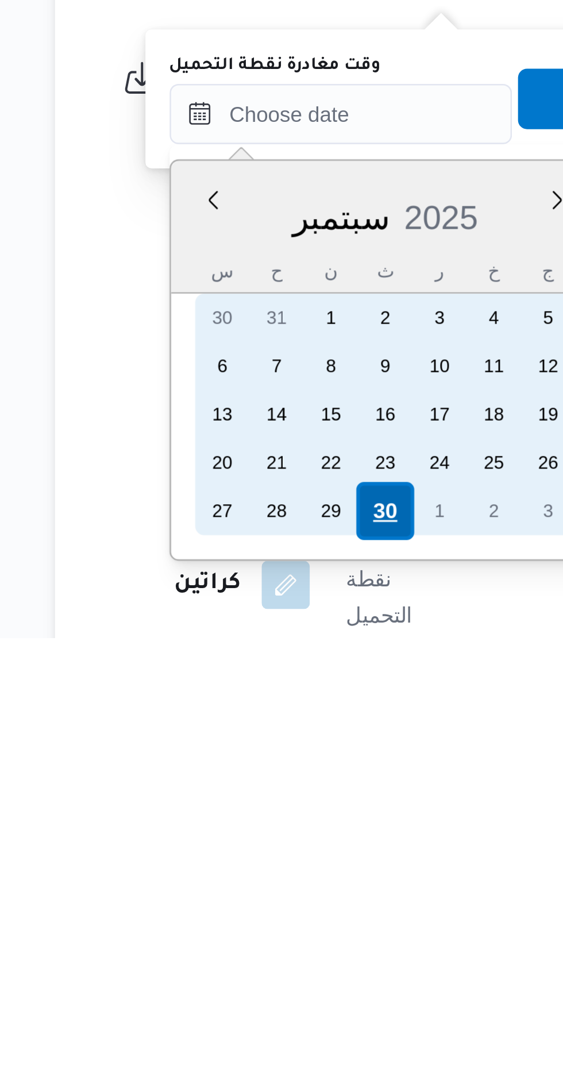
click at [272, 1023] on div "30" at bounding box center [275, 1027] width 22 height 22
type input "[DATE] ٠٠:٠٠"
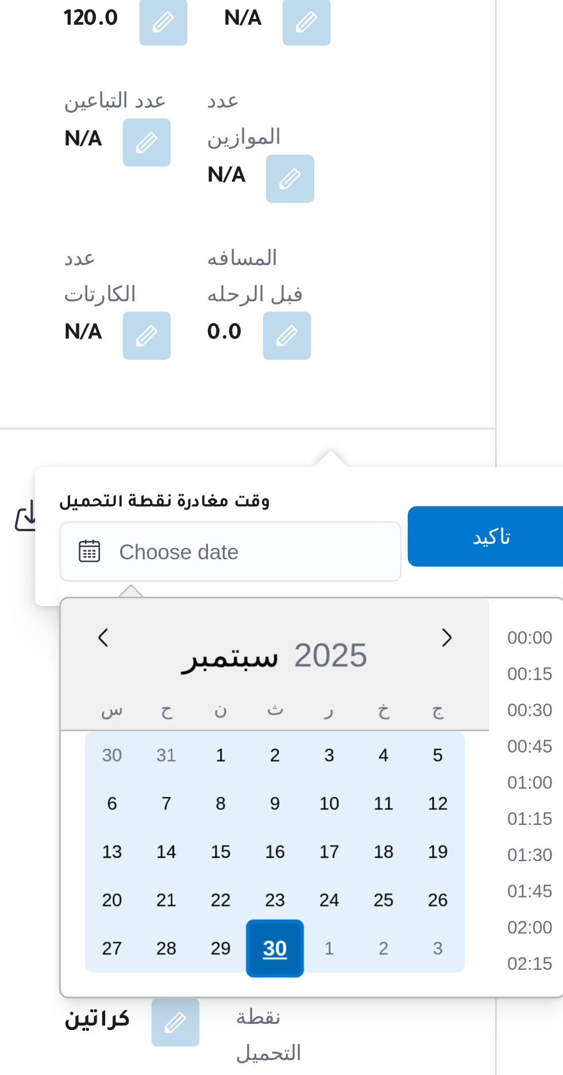
click at [272, 1023] on div "30" at bounding box center [275, 1027] width 22 height 22
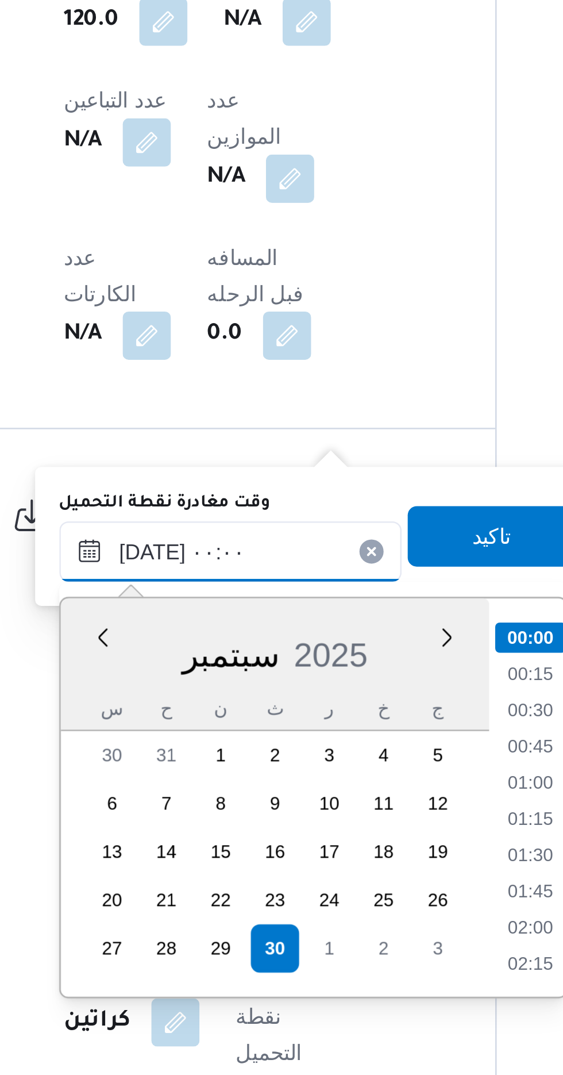
click at [216, 876] on input "[DATE] ٠٠:٠٠" at bounding box center [258, 875] width 131 height 23
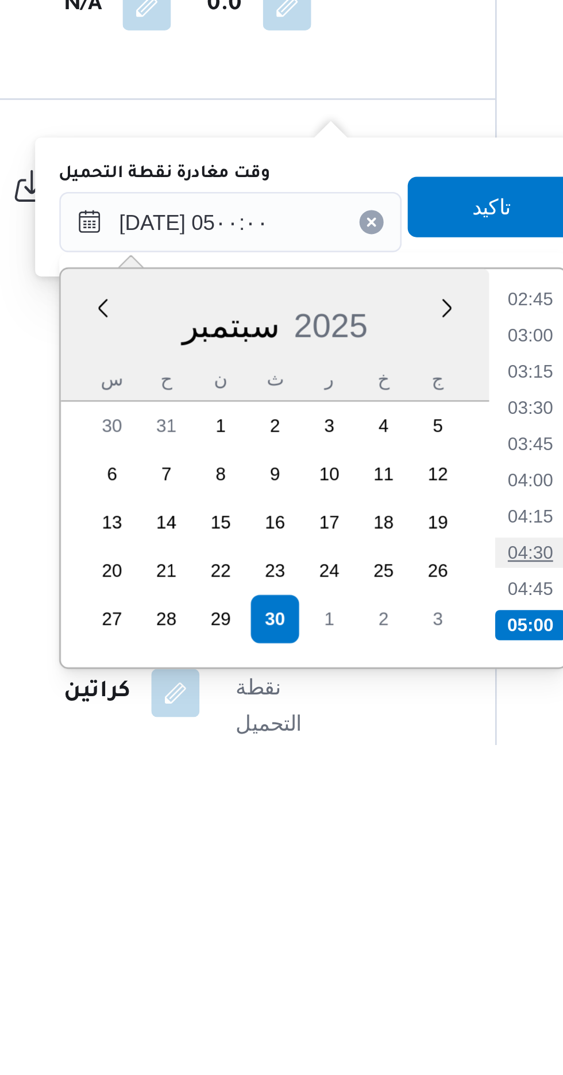
click at [366, 1002] on li "04:30" at bounding box center [372, 1001] width 26 height 11
type input "[DATE] ٠٤:٣٠"
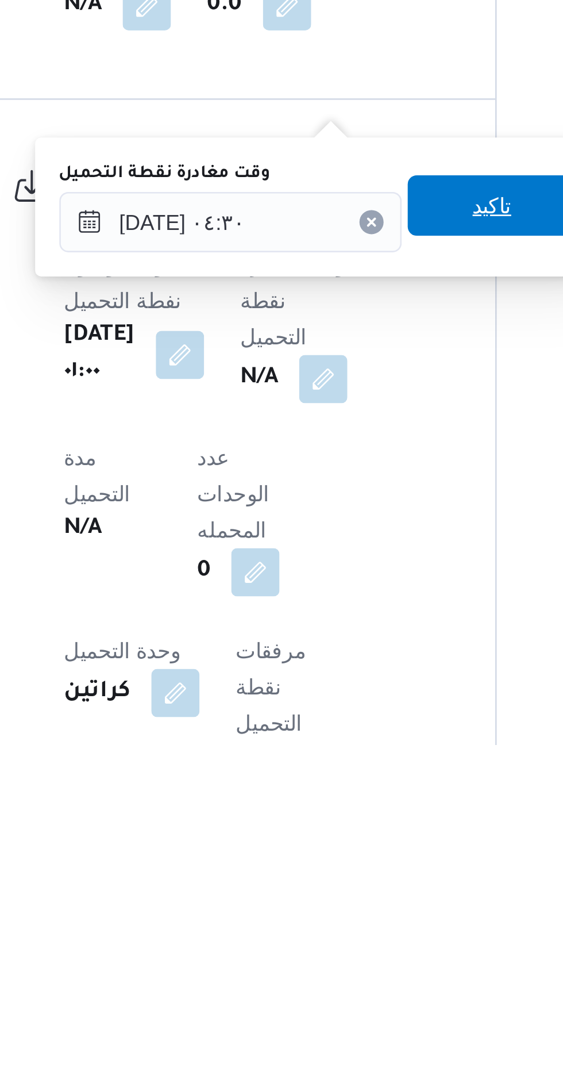
click at [355, 868] on span "تاكيد" at bounding box center [358, 869] width 64 height 23
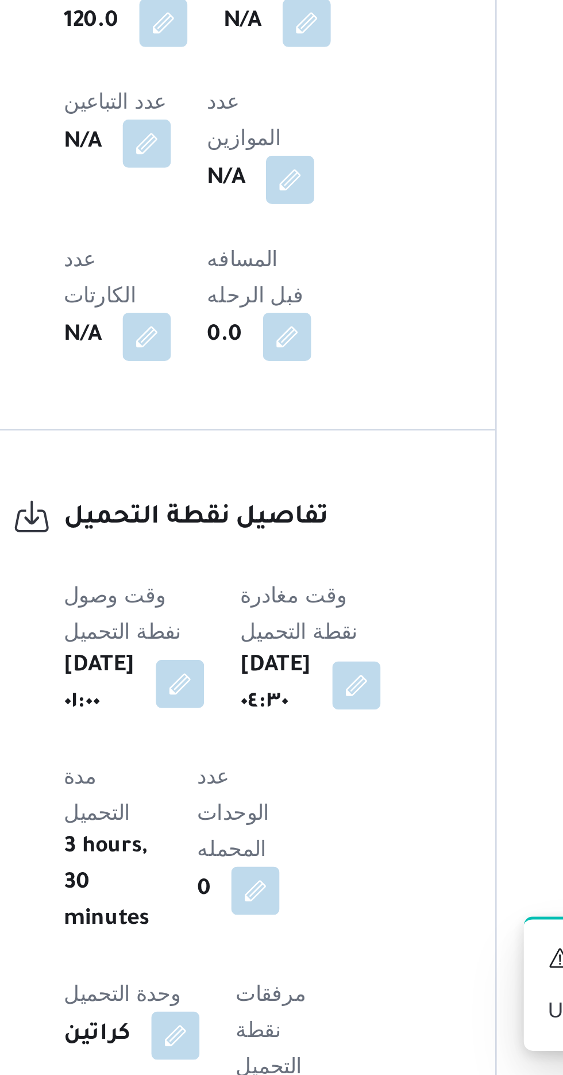
click at [237, 917] on button "button" at bounding box center [239, 926] width 18 height 18
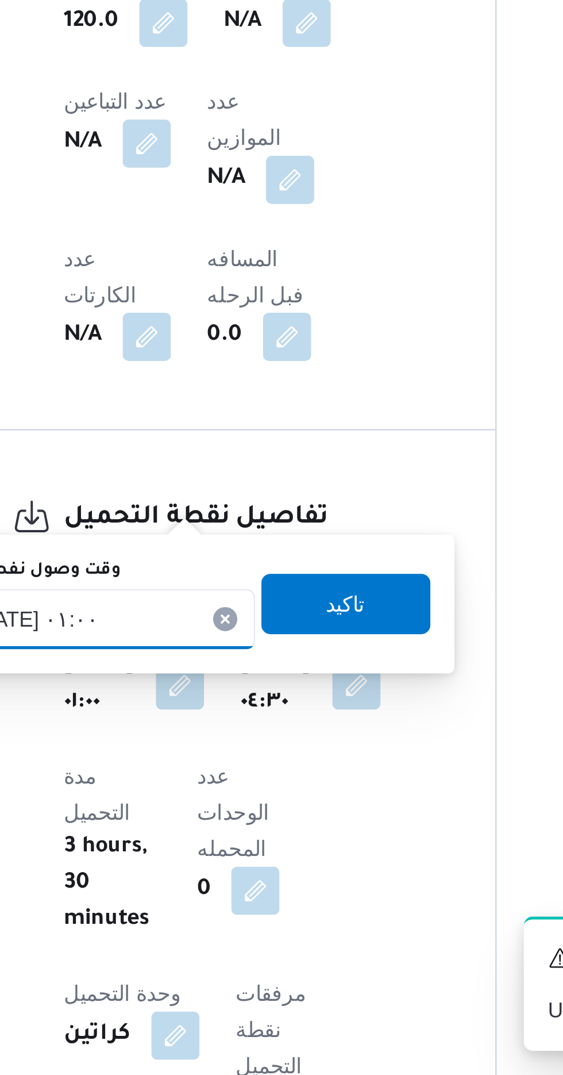
click at [224, 895] on input "[DATE] ٠١:٠٠" at bounding box center [202, 901] width 131 height 23
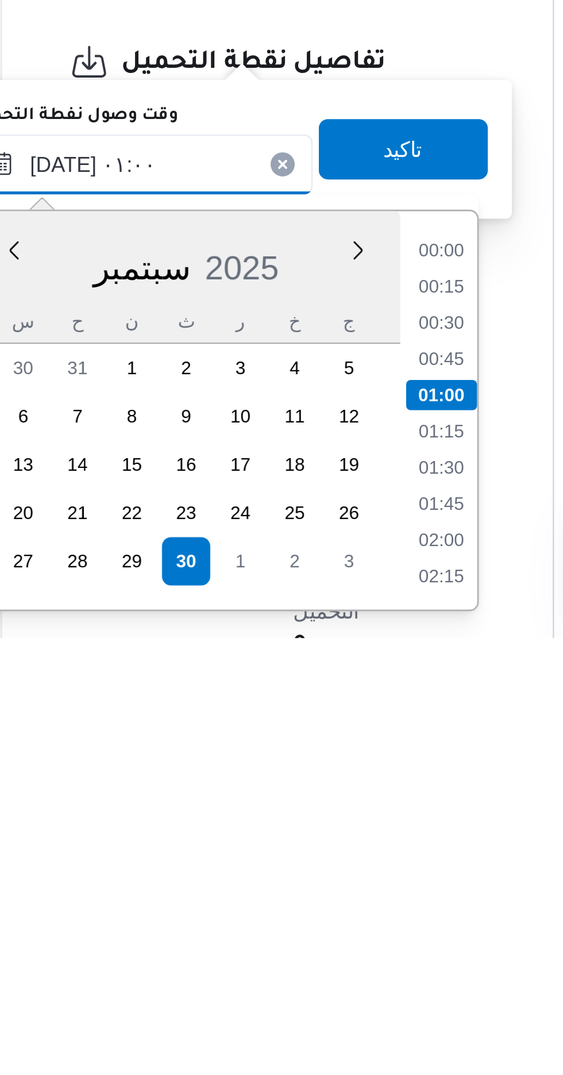
scroll to position [419, 0]
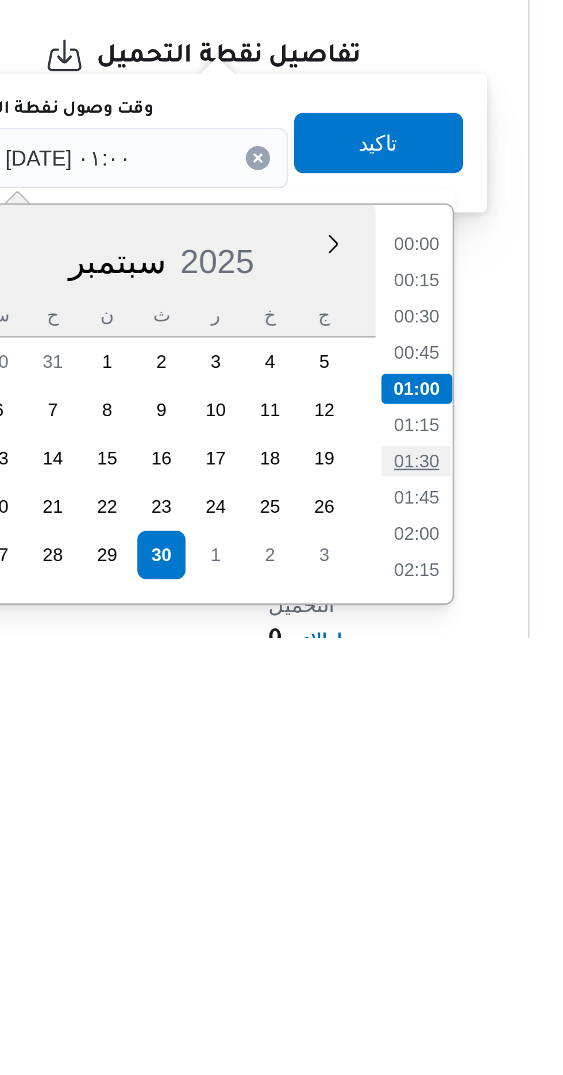
click at [315, 1006] on li "01:30" at bounding box center [317, 1007] width 26 height 11
type input "[DATE] ٠١:٠٠"
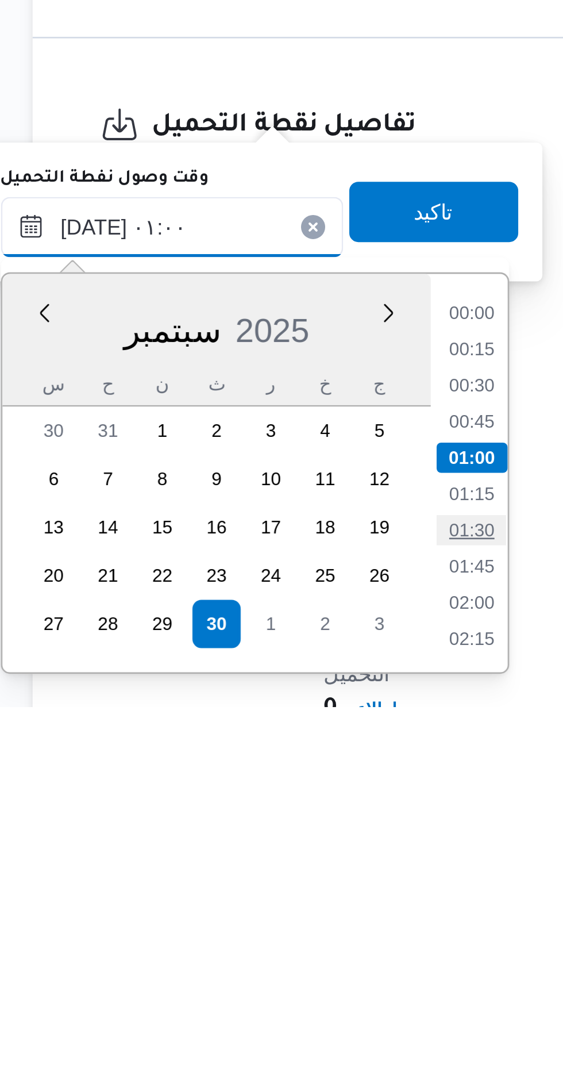
scroll to position [419, 0]
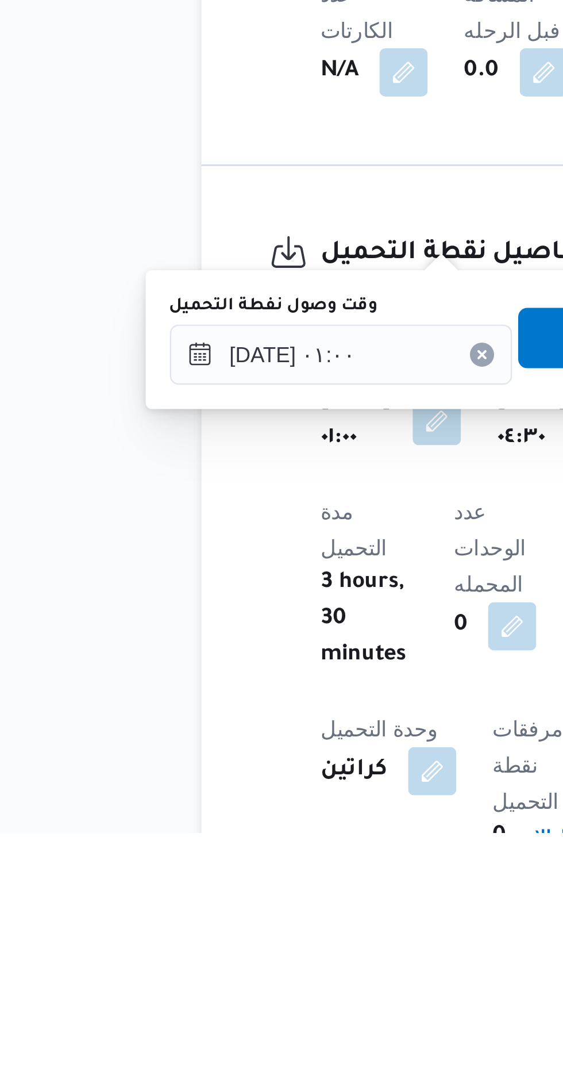
click at [286, 881] on span "تاكيد" at bounding box center [302, 886] width 64 height 23
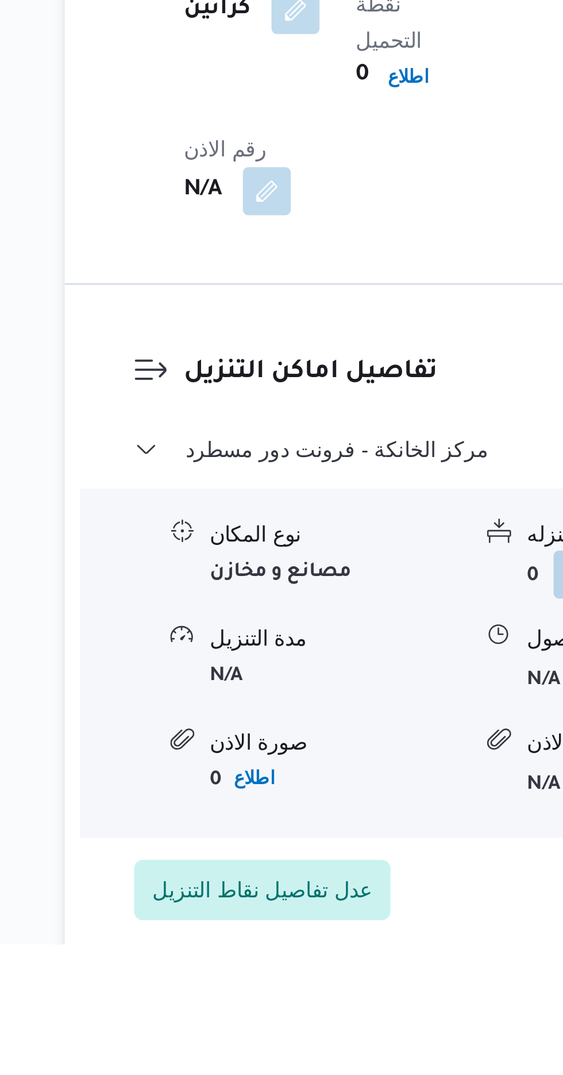
scroll to position [812, 0]
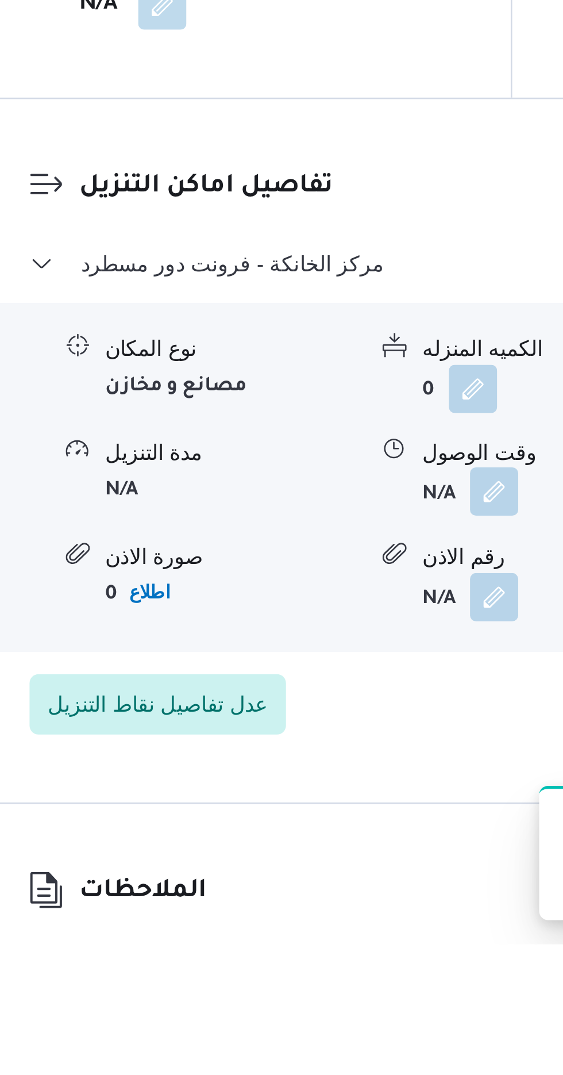
click at [351, 894] on button "button" at bounding box center [353, 903] width 18 height 18
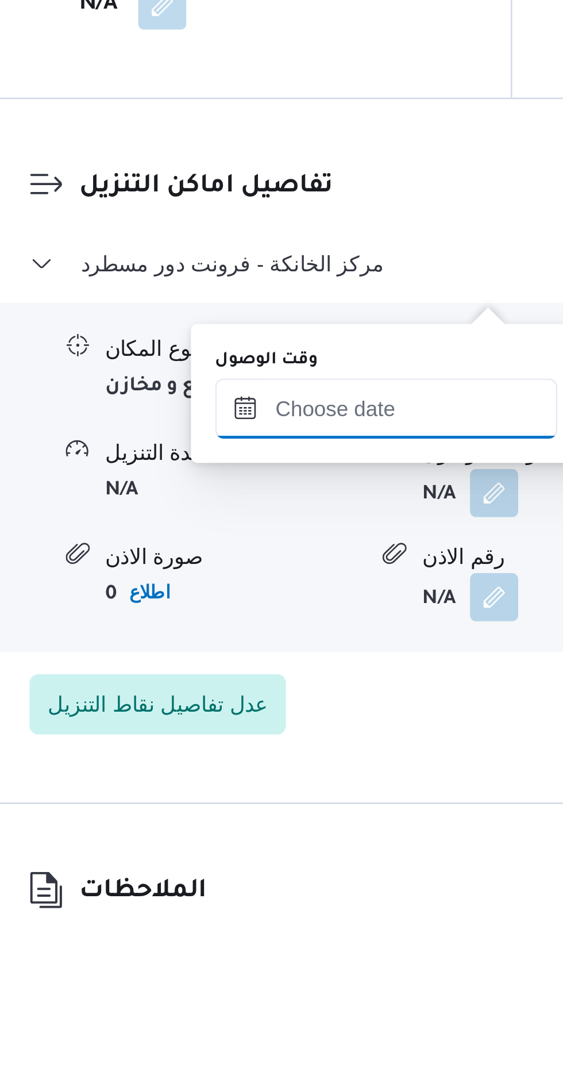
click at [327, 866] on input "وقت الوصول" at bounding box center [312, 871] width 131 height 23
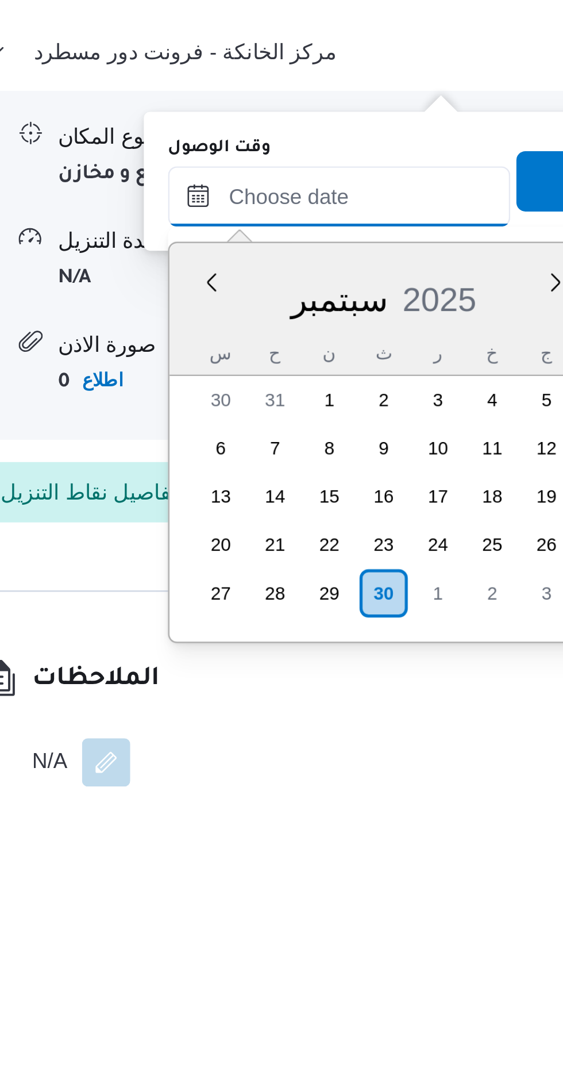
scroll to position [846, 0]
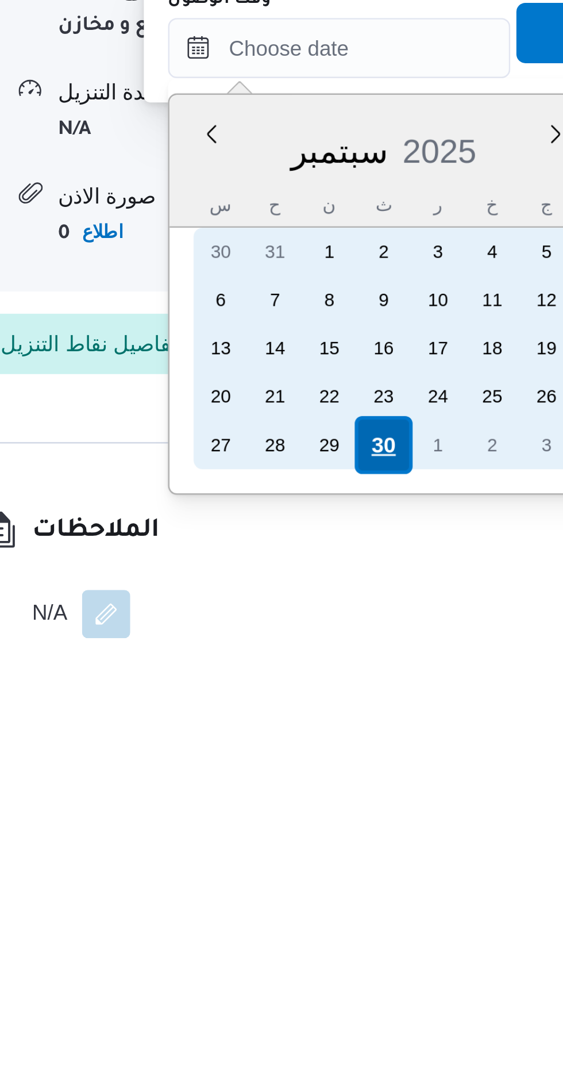
click at [329, 985] on div "30" at bounding box center [329, 988] width 22 height 22
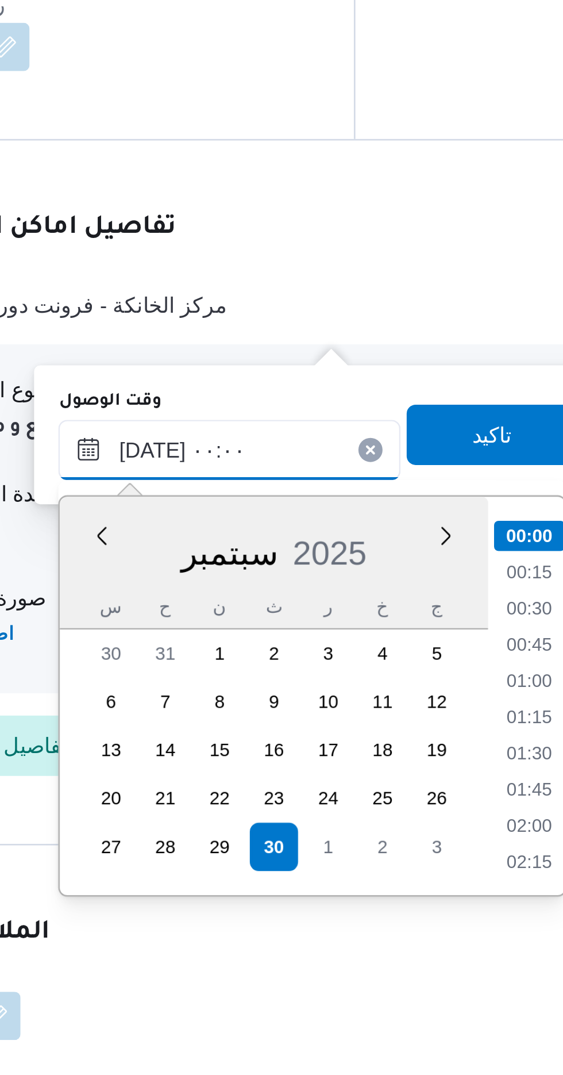
click at [259, 837] on input "[DATE] ٠٠:٠٠" at bounding box center [312, 837] width 131 height 23
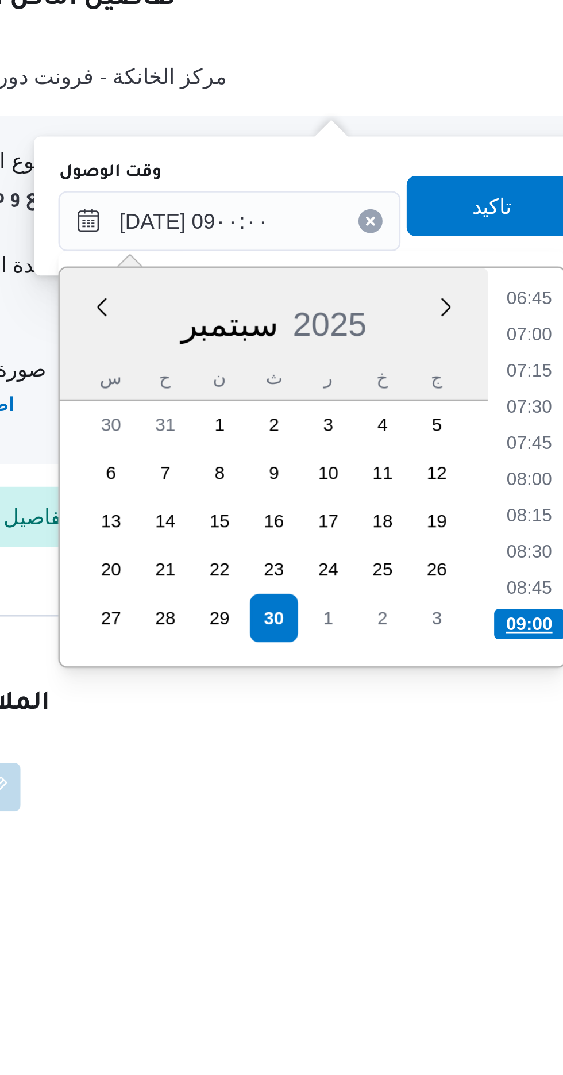
click at [422, 986] on li "09:00" at bounding box center [426, 990] width 27 height 11
type input "[DATE] ٠٩:٠٠"
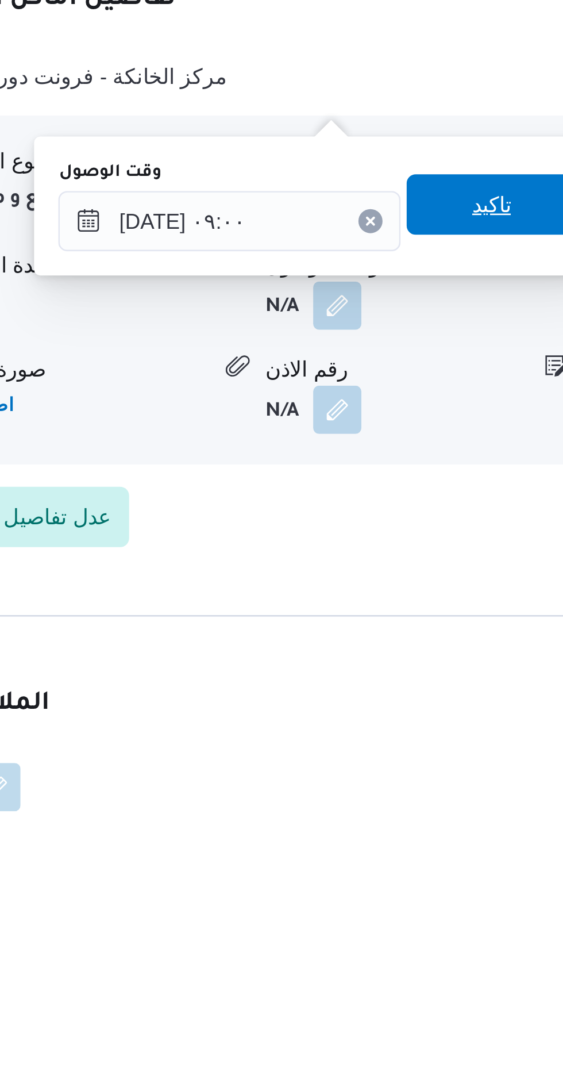
click at [413, 832] on span "تاكيد" at bounding box center [411, 830] width 64 height 23
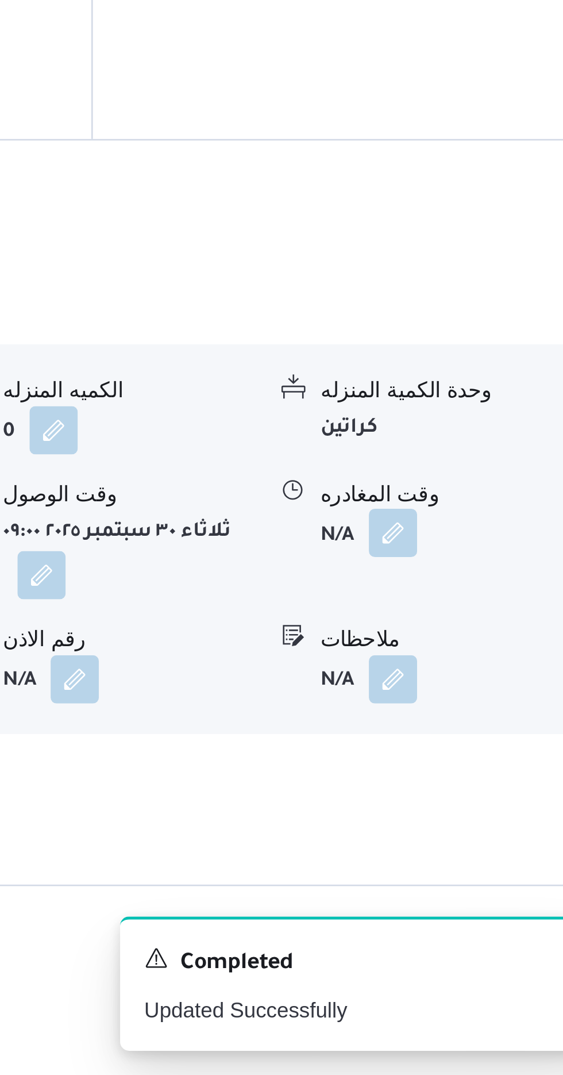
click at [480, 860] on button "button" at bounding box center [474, 869] width 18 height 18
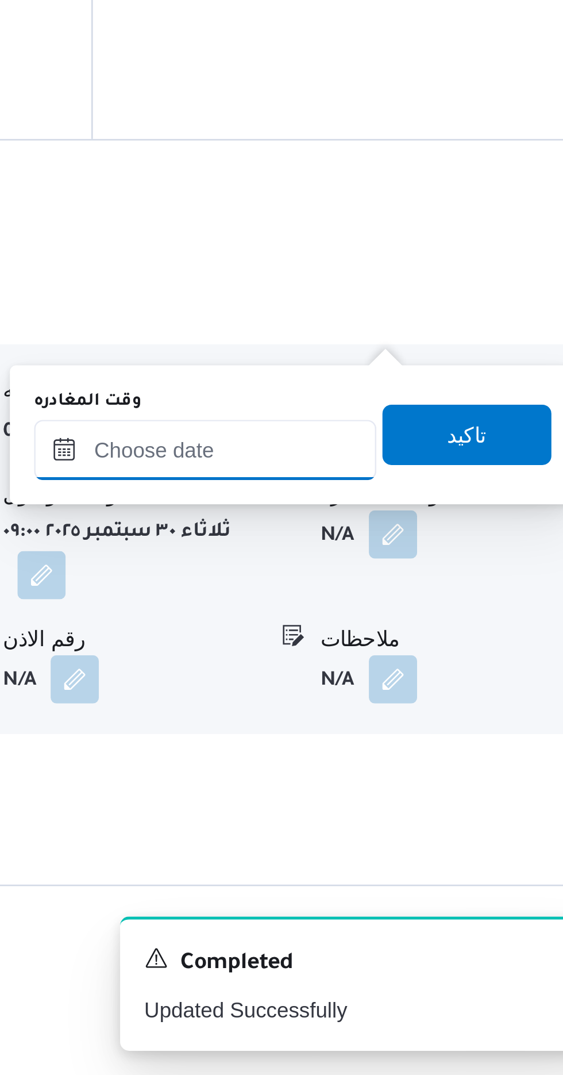
click at [428, 837] on input "وقت المغادره" at bounding box center [403, 837] width 131 height 23
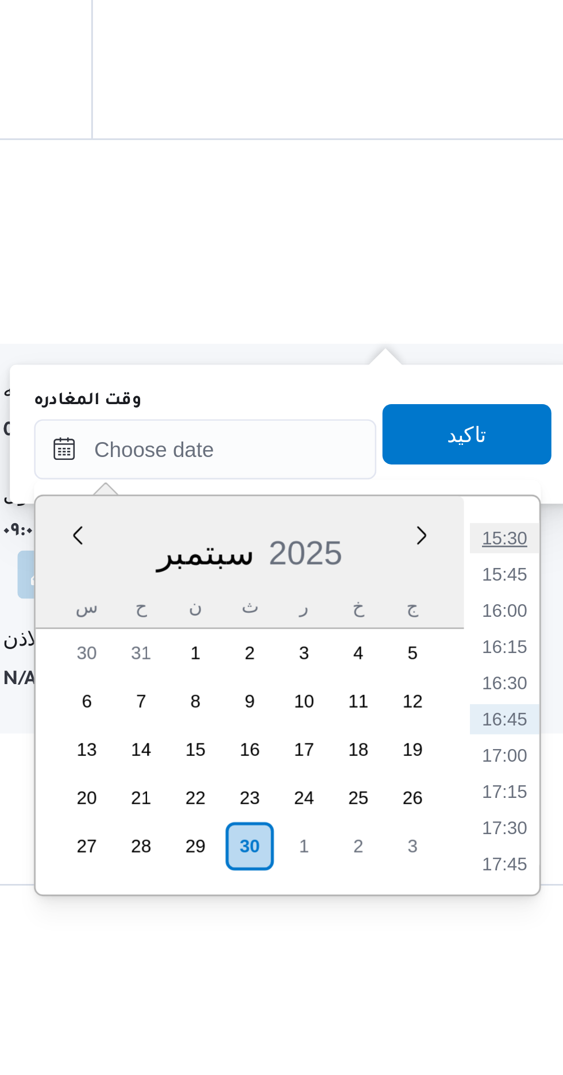
click at [516, 869] on li "15:30" at bounding box center [517, 870] width 26 height 11
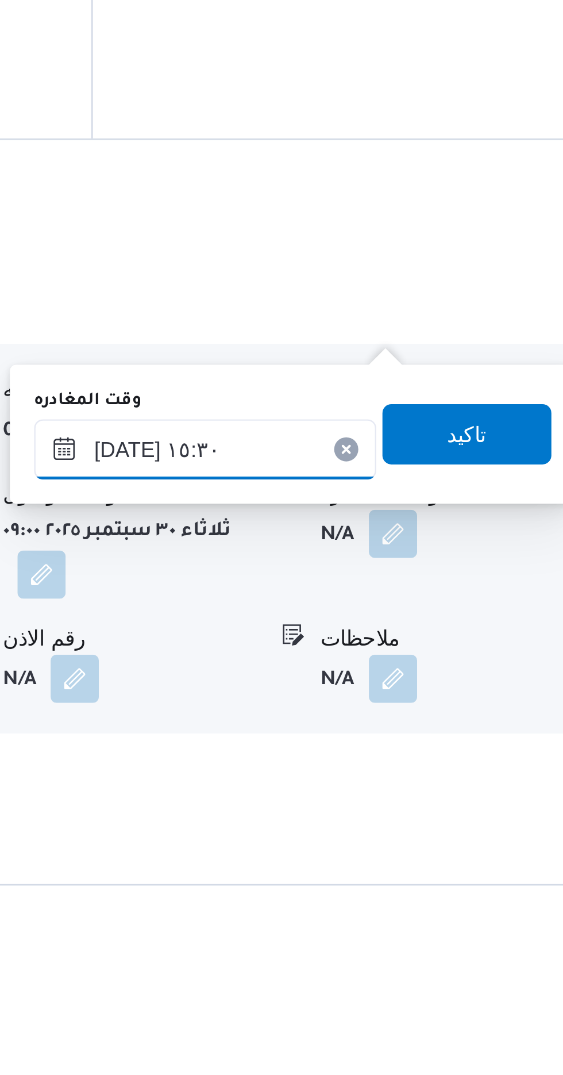
click at [430, 836] on input "[DATE] ١٥:٣٠" at bounding box center [403, 837] width 131 height 23
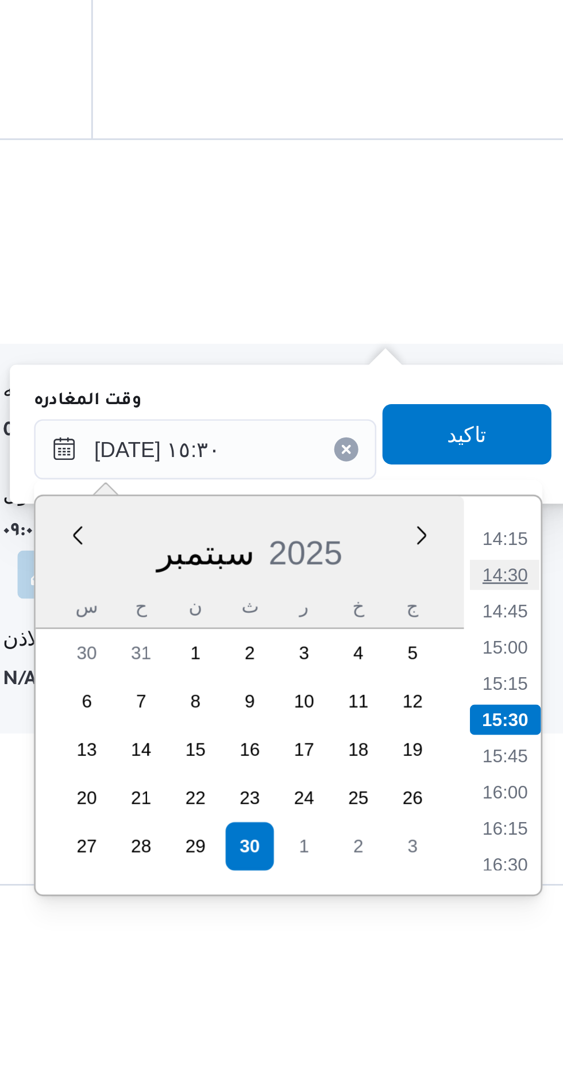
click at [515, 881] on li "14:30" at bounding box center [517, 884] width 26 height 11
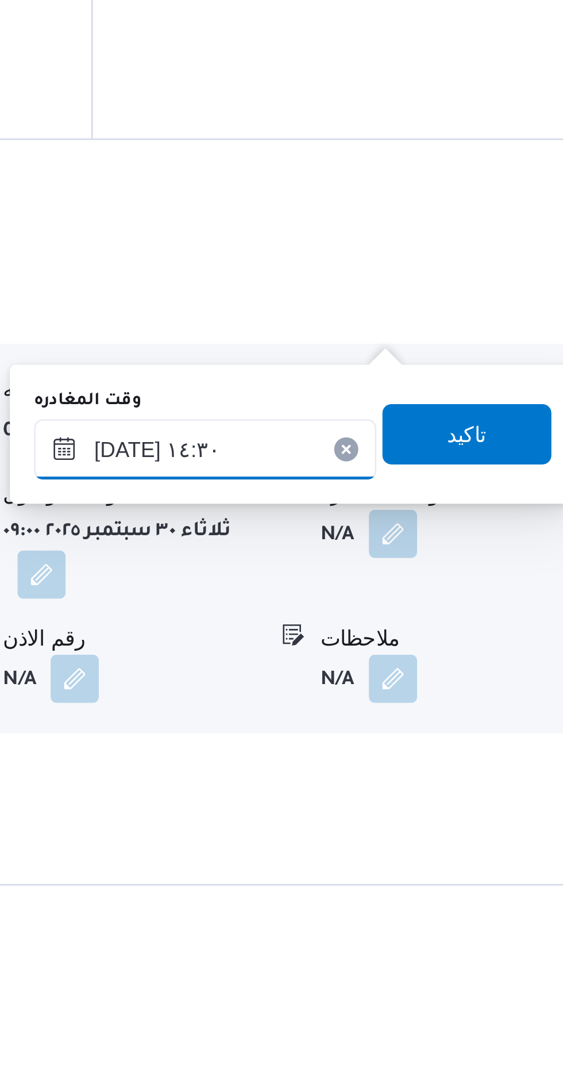
click at [431, 834] on input "[DATE] ١٤:٣٠" at bounding box center [403, 837] width 131 height 23
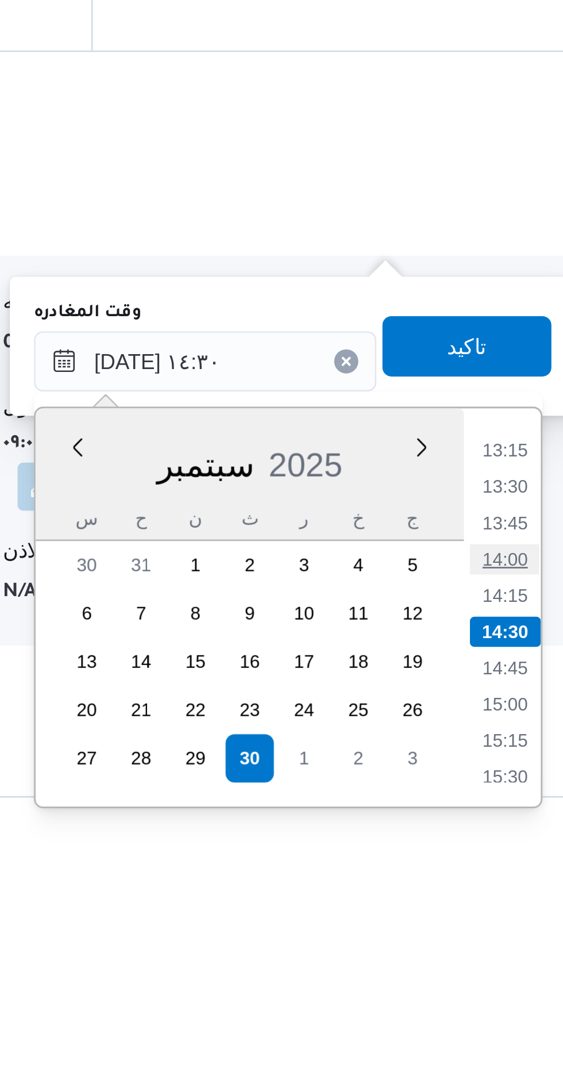
click at [514, 909] on li "14:00" at bounding box center [517, 912] width 26 height 11
type input "[DATE] ١٤:٠٠"
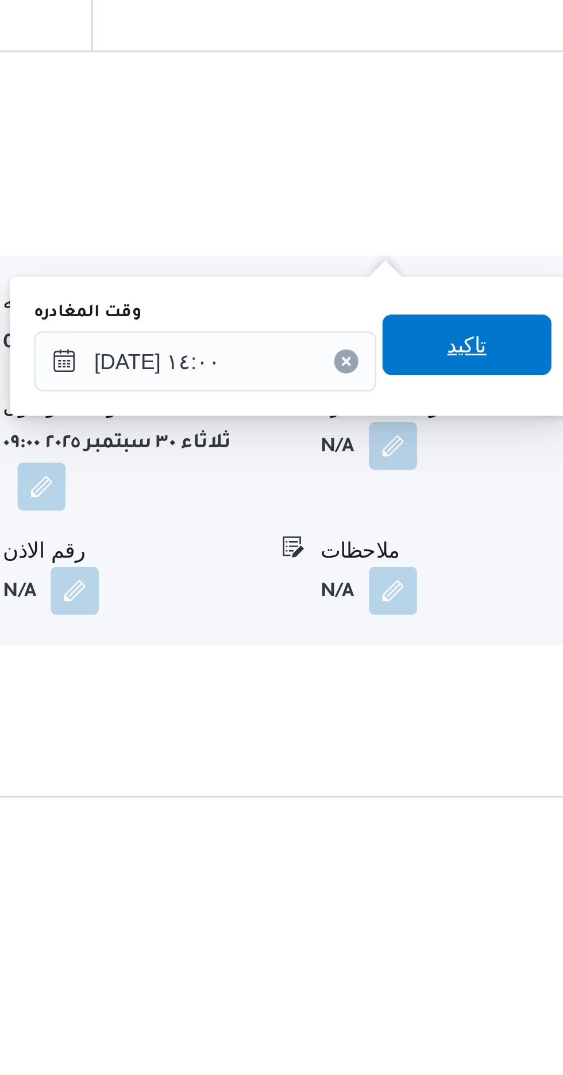
click at [510, 830] on span "تاكيد" at bounding box center [502, 831] width 15 height 14
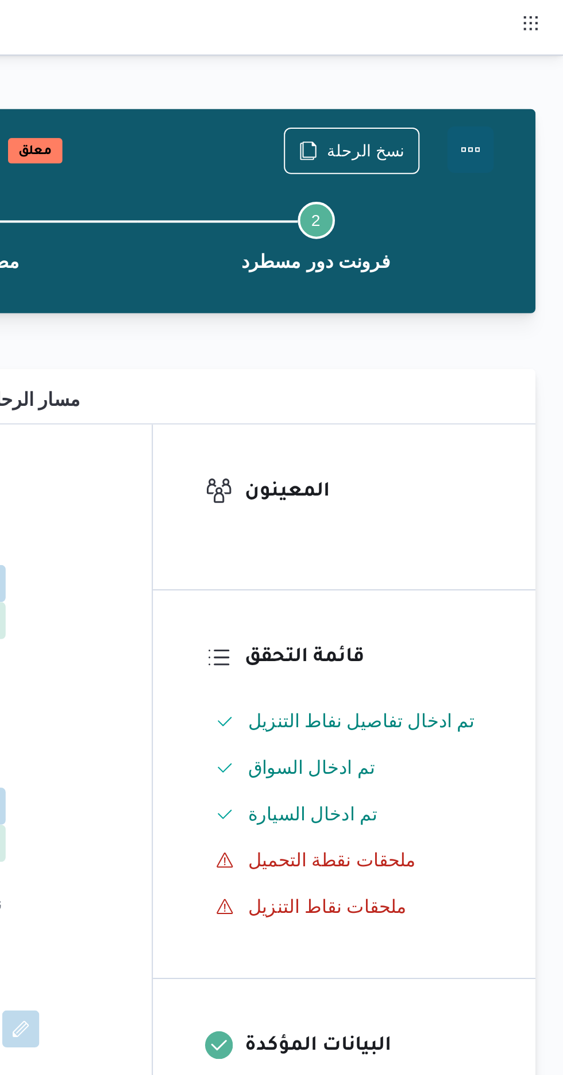
click at [523, 74] on button "Actions" at bounding box center [517, 74] width 23 height 23
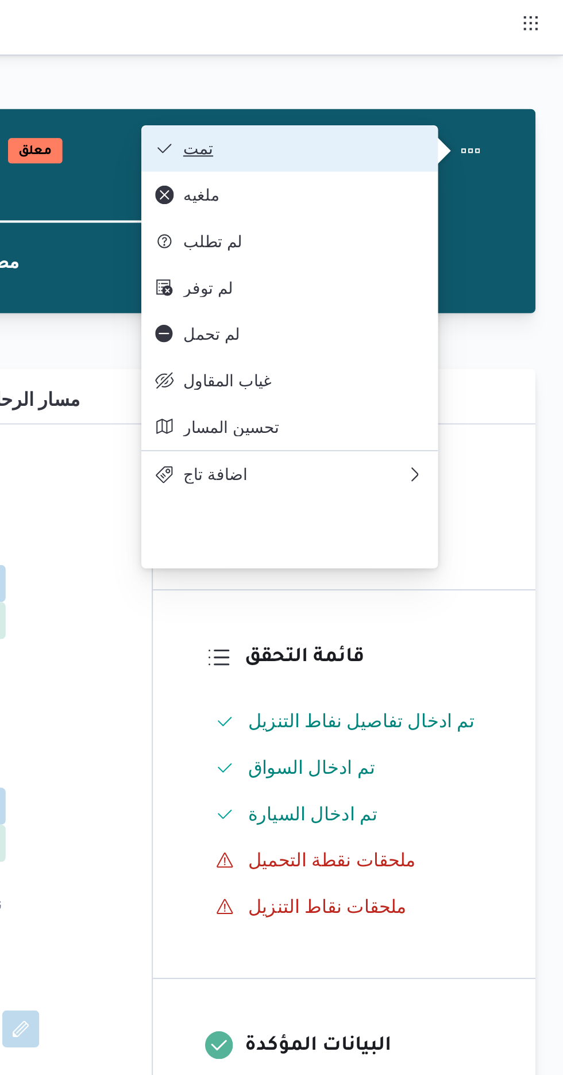
click at [490, 74] on span "تمت" at bounding box center [435, 73] width 120 height 9
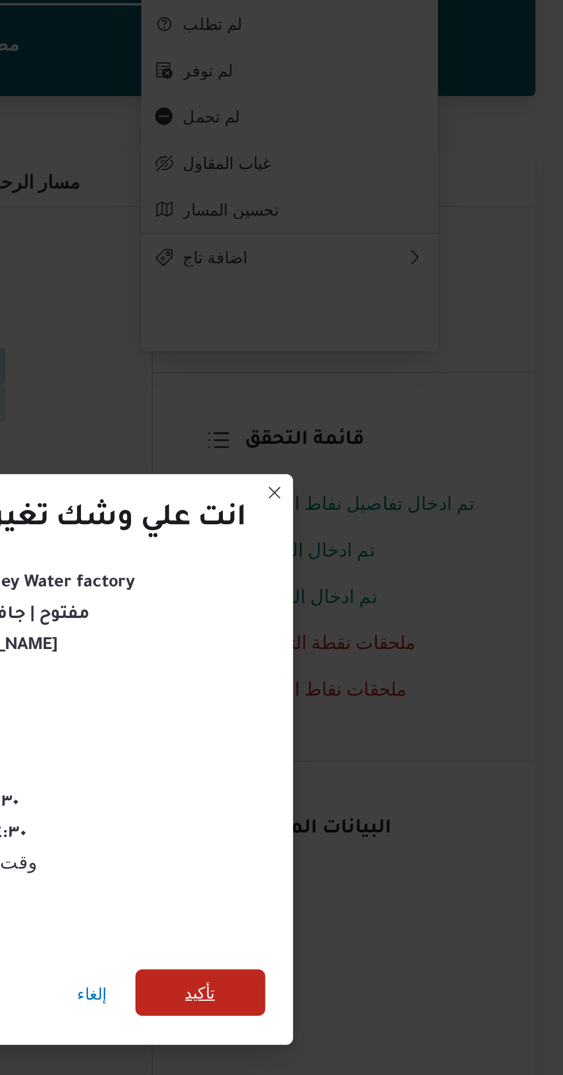
click at [391, 603] on span "تأكيد" at bounding box center [383, 600] width 15 height 14
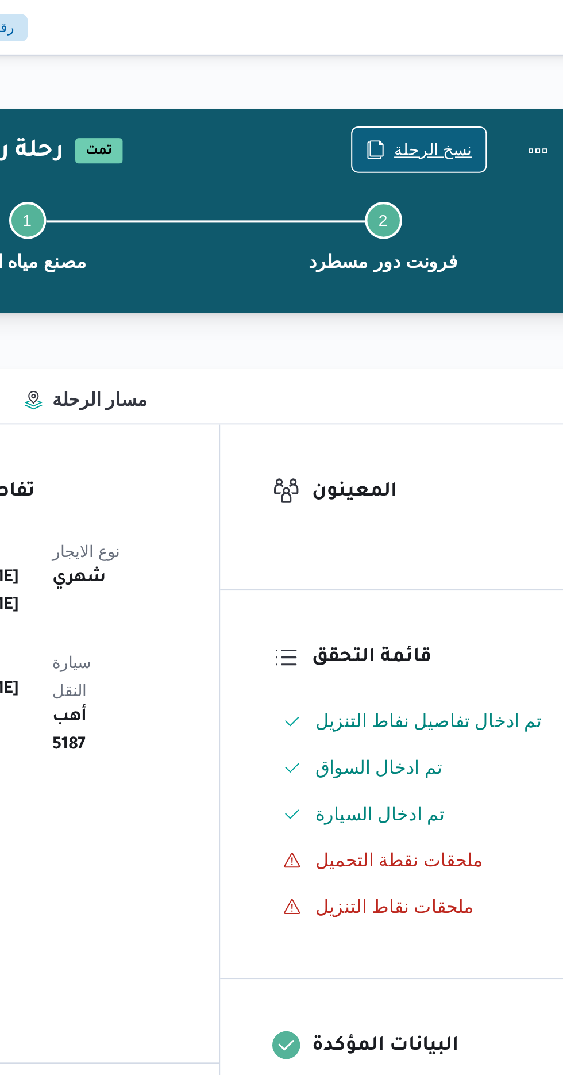
click at [462, 67] on span "نسخ الرحلة" at bounding box center [458, 74] width 66 height 22
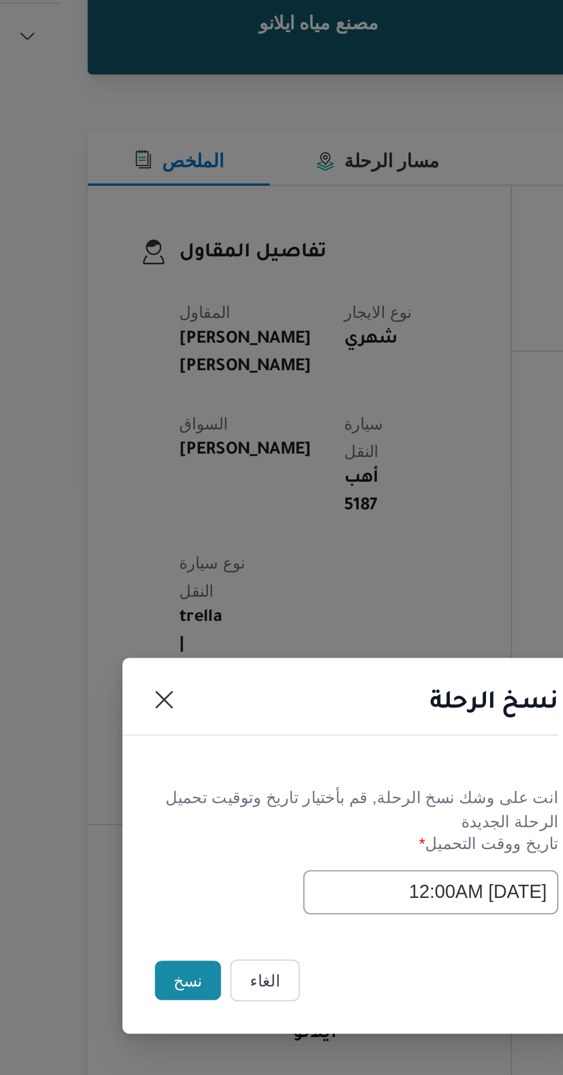
click at [312, 555] on input "[DATE] 12:00AM" at bounding box center [319, 561] width 126 height 22
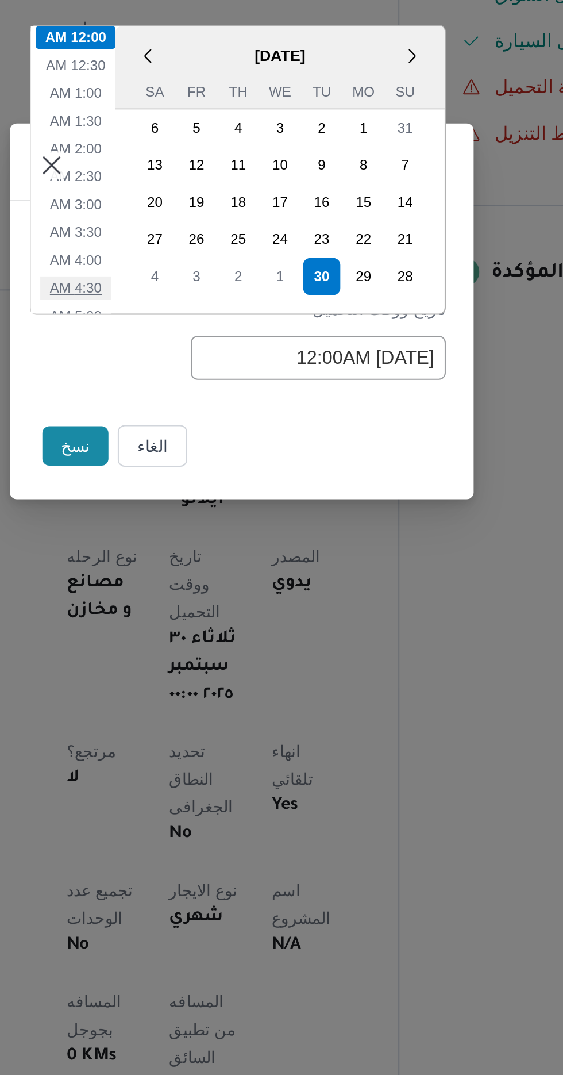
click at [194, 527] on li "4:30 AM" at bounding box center [199, 525] width 35 height 11
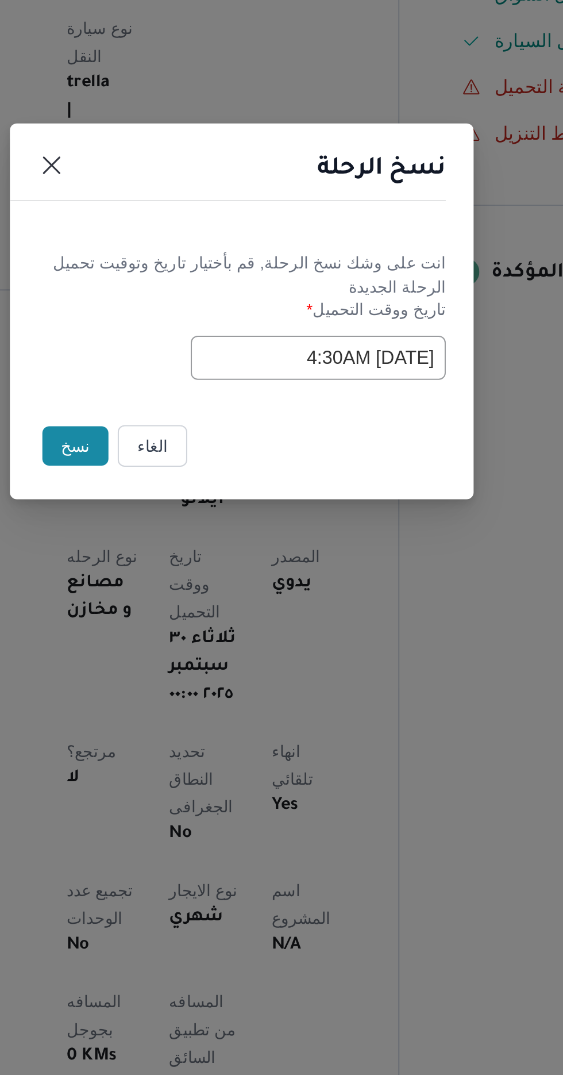
click at [271, 558] on input "[DATE] 4:30AM" at bounding box center [319, 561] width 126 height 22
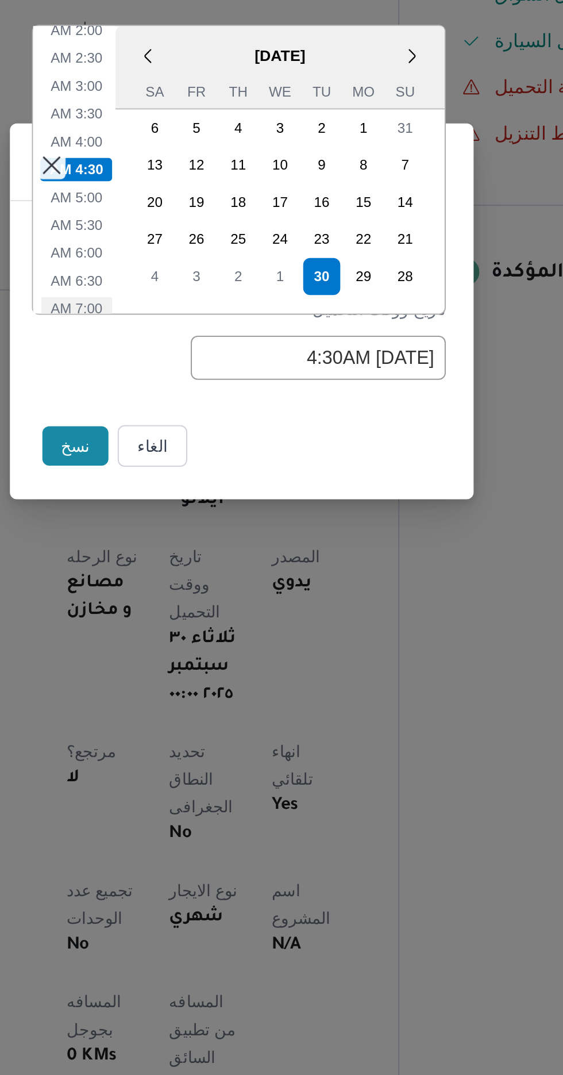
click at [198, 538] on li "7:00 AM" at bounding box center [199, 536] width 35 height 11
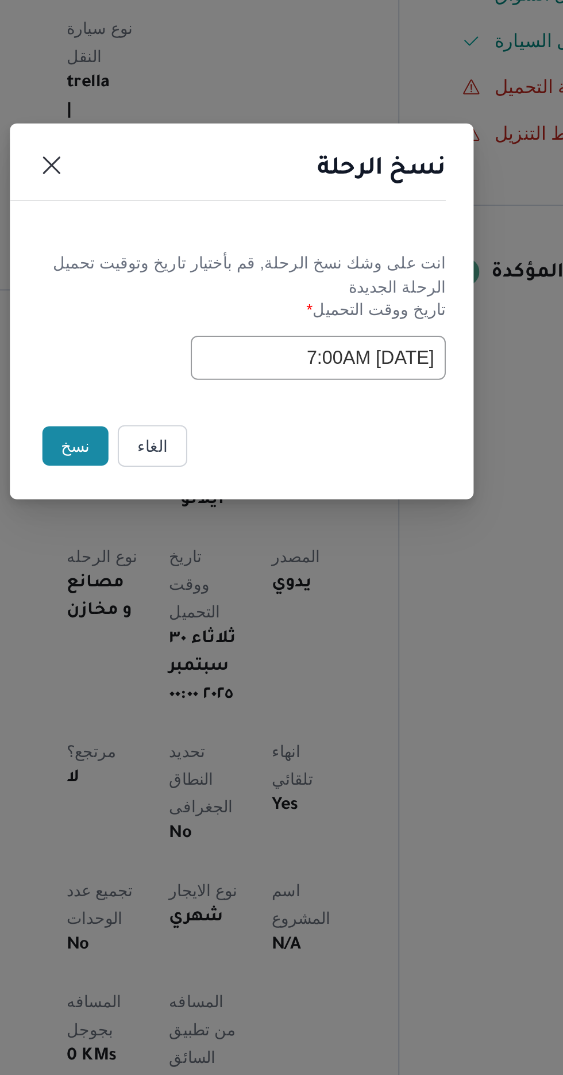
click at [271, 557] on input "[DATE] 7:00AM" at bounding box center [319, 561] width 126 height 22
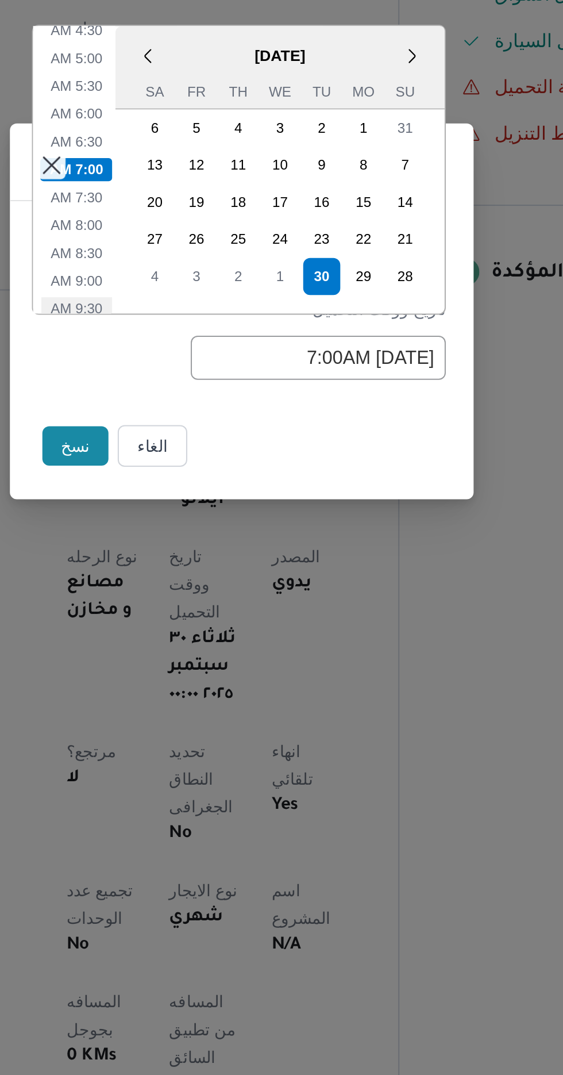
click at [197, 536] on li "9:30 AM" at bounding box center [199, 536] width 35 height 11
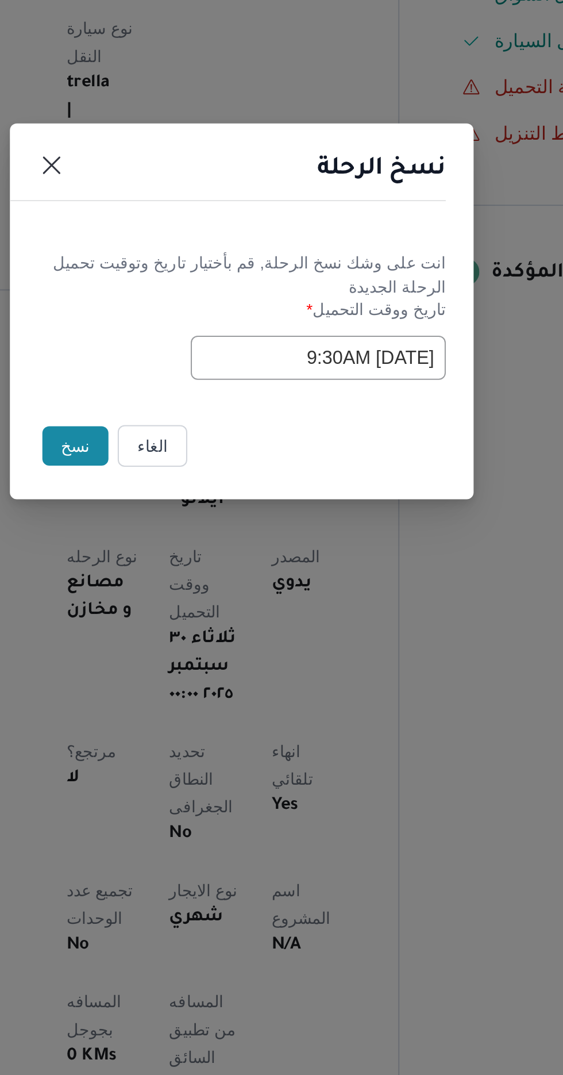
click at [270, 559] on input "[DATE] 9:30AM" at bounding box center [319, 561] width 126 height 22
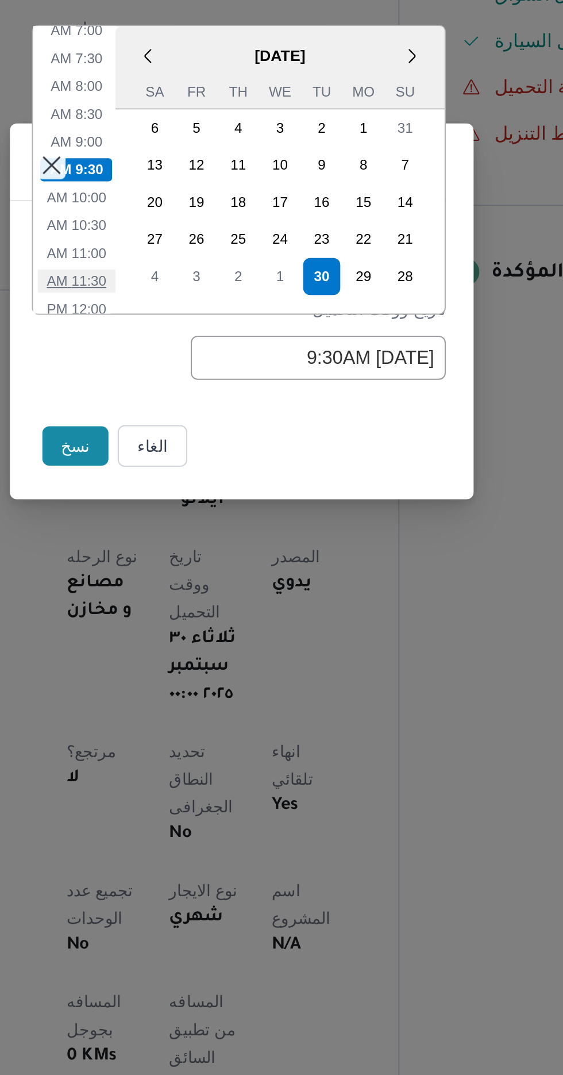
click at [195, 525] on li "11:30 AM" at bounding box center [200, 522] width 39 height 11
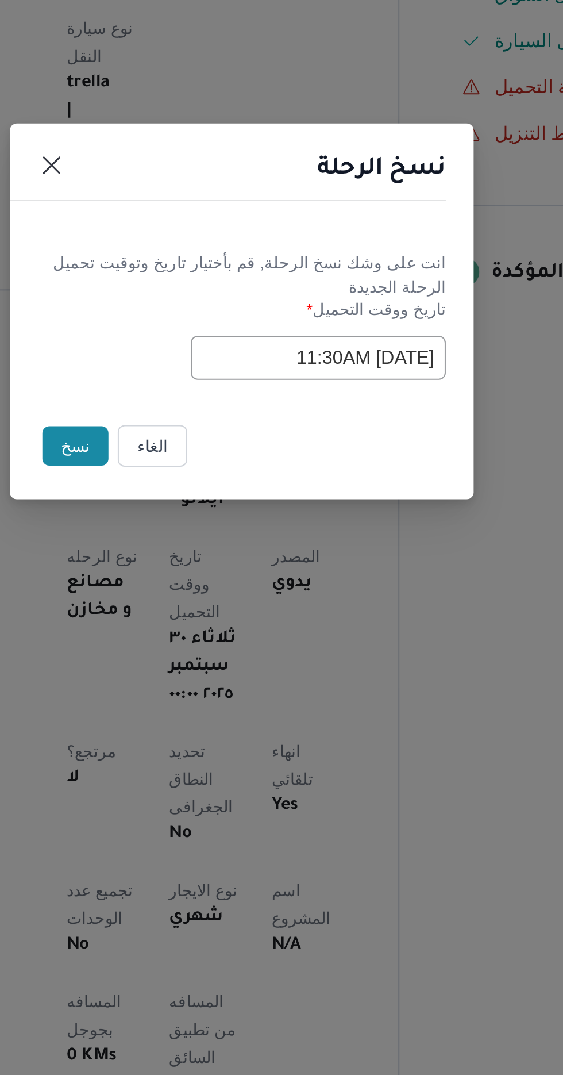
click at [277, 563] on input "[DATE] 11:30AM" at bounding box center [319, 561] width 126 height 22
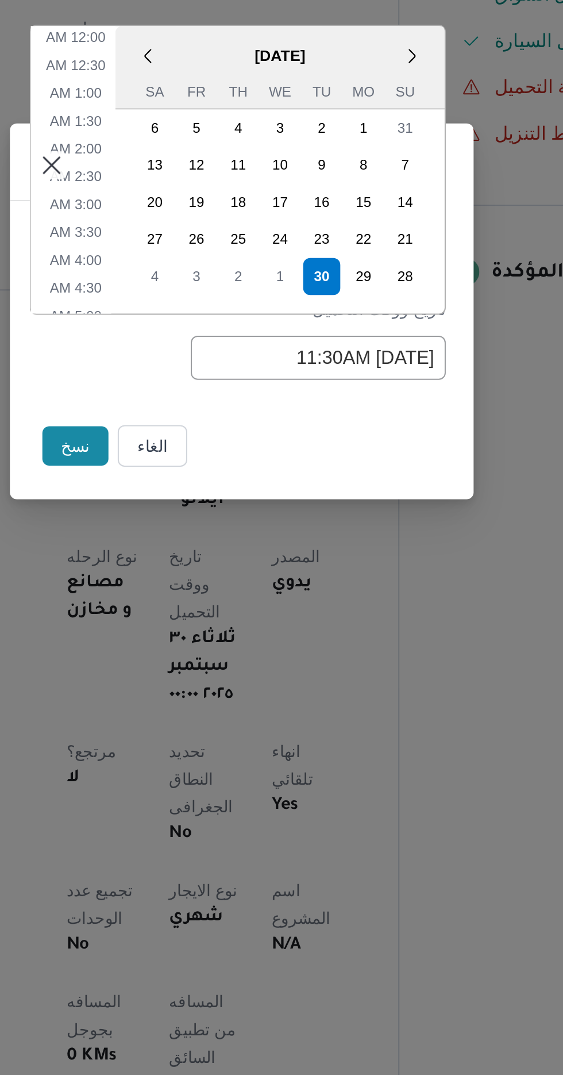
scroll to position [252, 0]
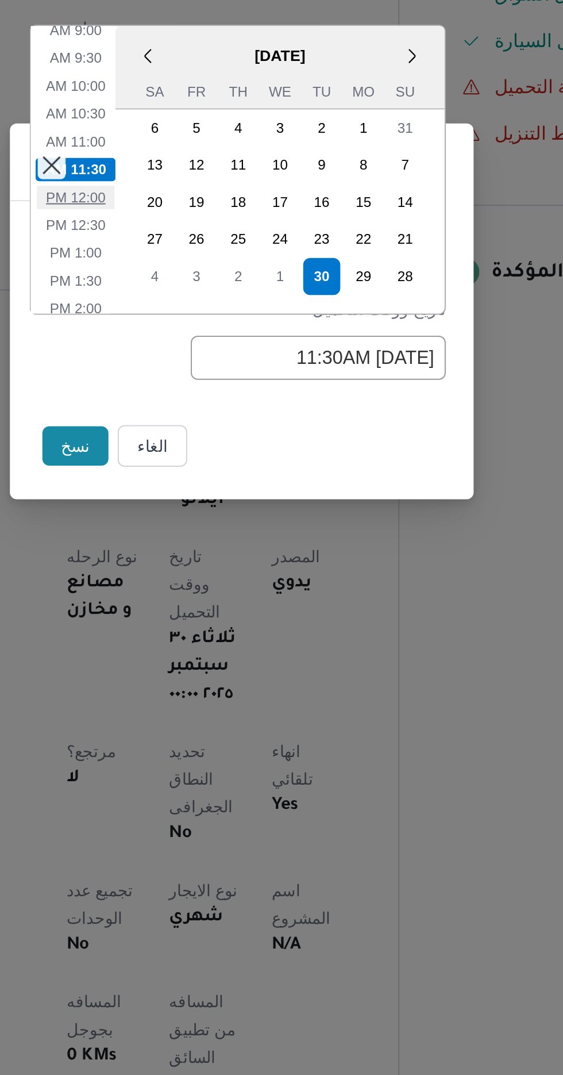
click at [206, 482] on li "12:00 PM" at bounding box center [199, 481] width 39 height 11
type input "[DATE] 12:00PM"
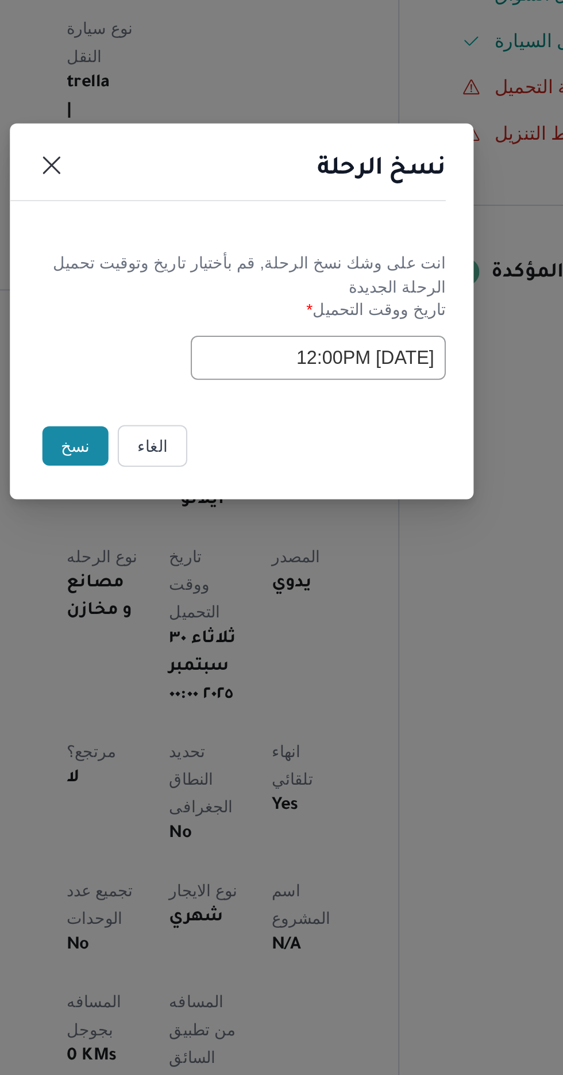
click at [190, 603] on button "نسخ" at bounding box center [199, 605] width 33 height 20
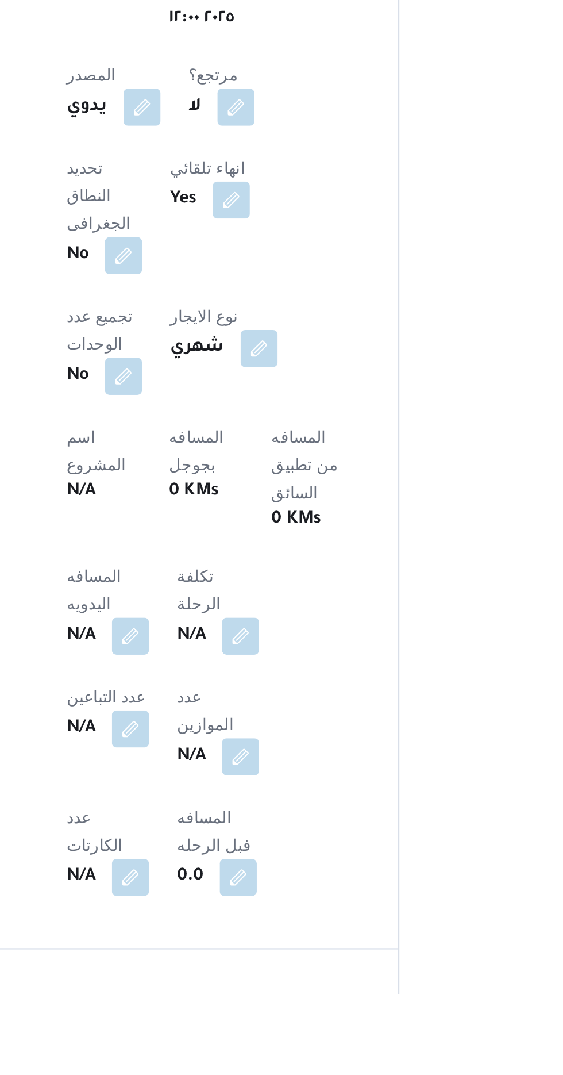
scroll to position [252, 0]
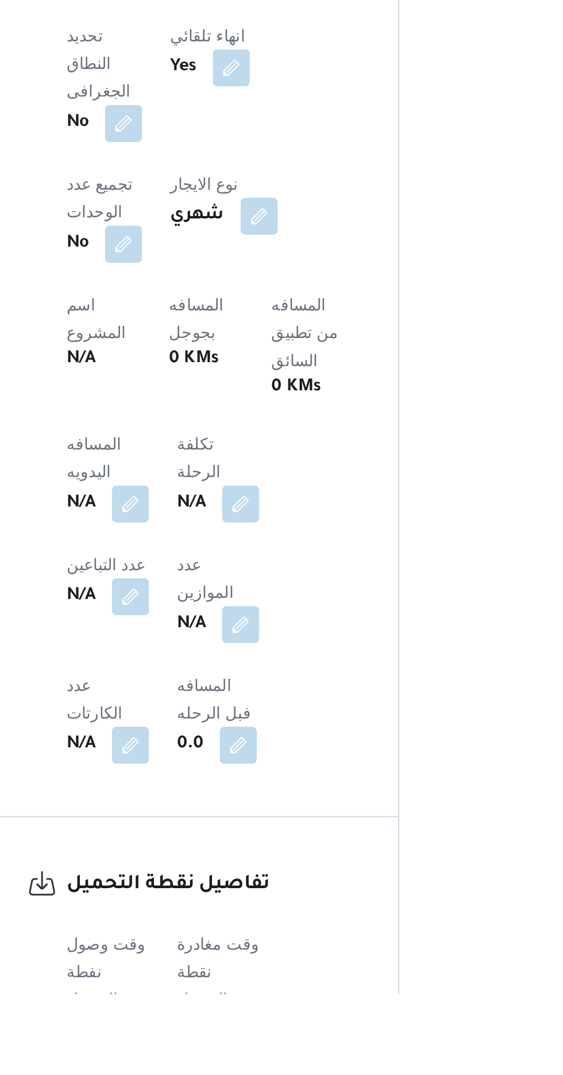
click at [229, 1075] on button "button" at bounding box center [226, 1093] width 18 height 18
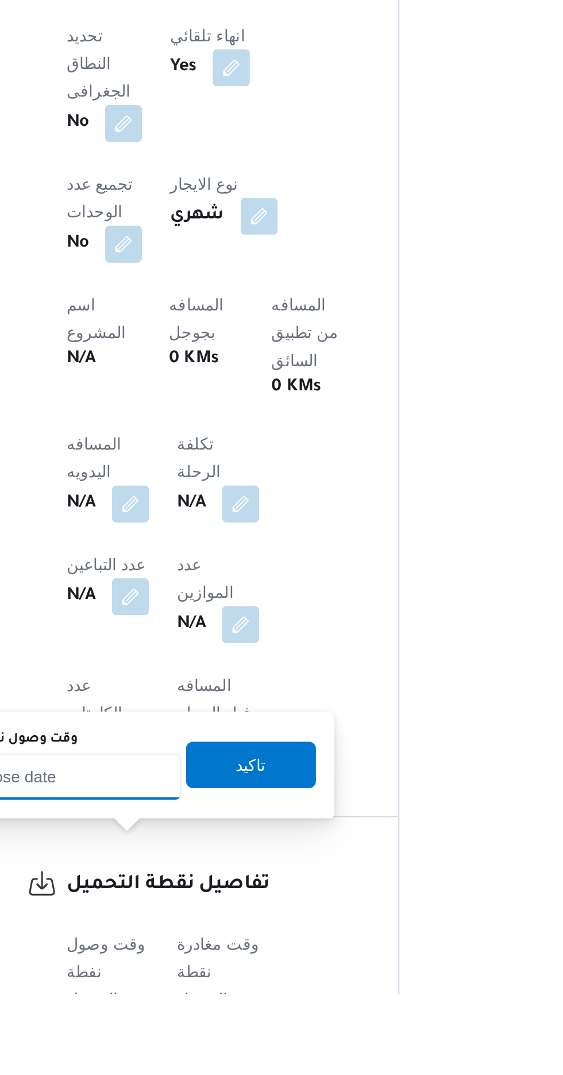
click at [198, 968] on input "وقت وصول نفطة التحميل" at bounding box center [186, 967] width 131 height 23
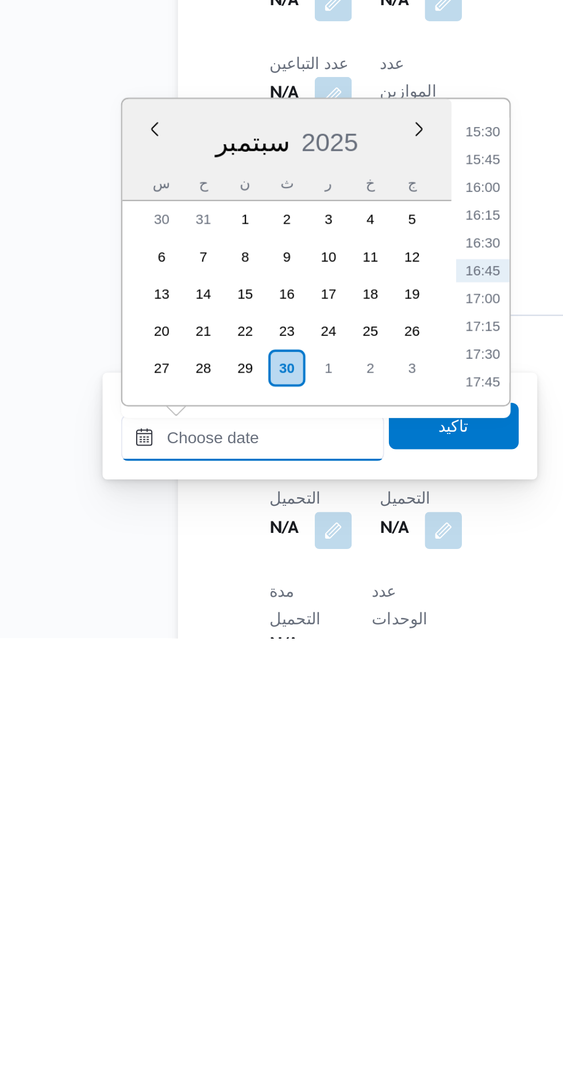
scroll to position [372, 0]
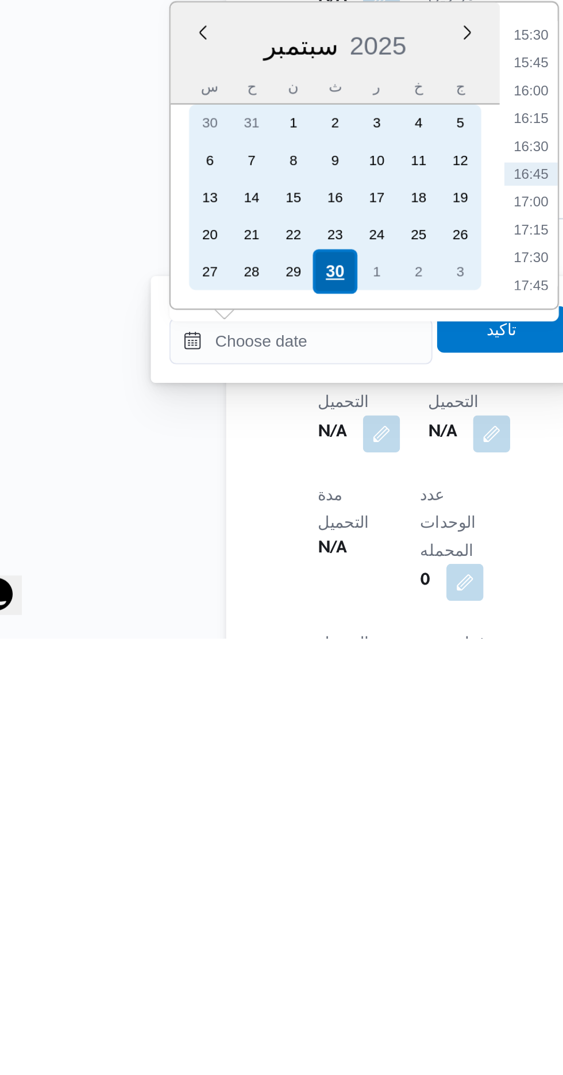
click at [202, 894] on div "30" at bounding box center [203, 894] width 22 height 22
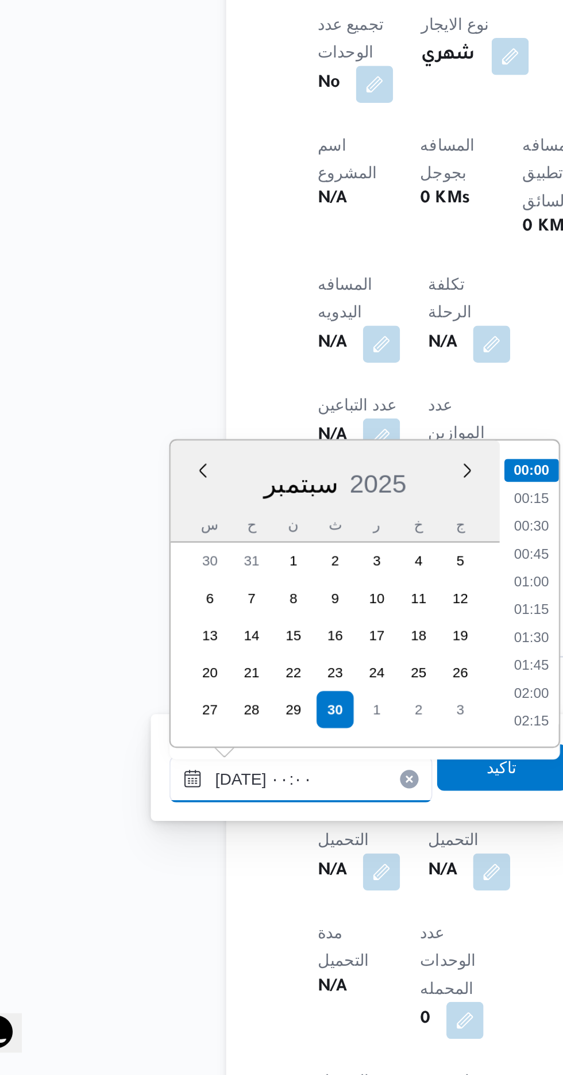
click at [129, 929] on input "[DATE] ٠٠:٠٠" at bounding box center [186, 928] width 131 height 23
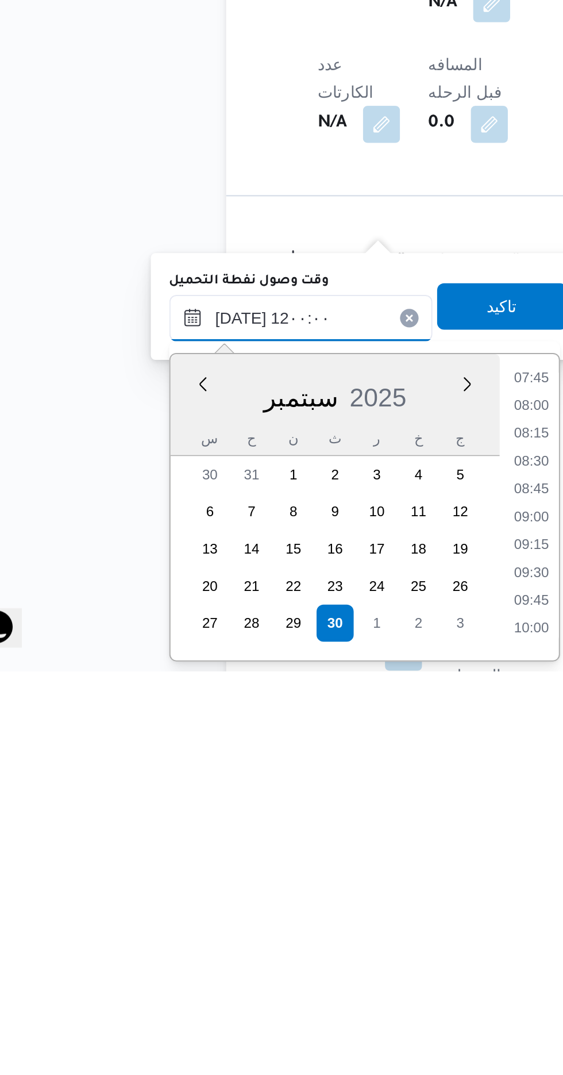
scroll to position [542, 0]
click at [293, 1042] on li "11:45" at bounding box center [300, 1039] width 26 height 11
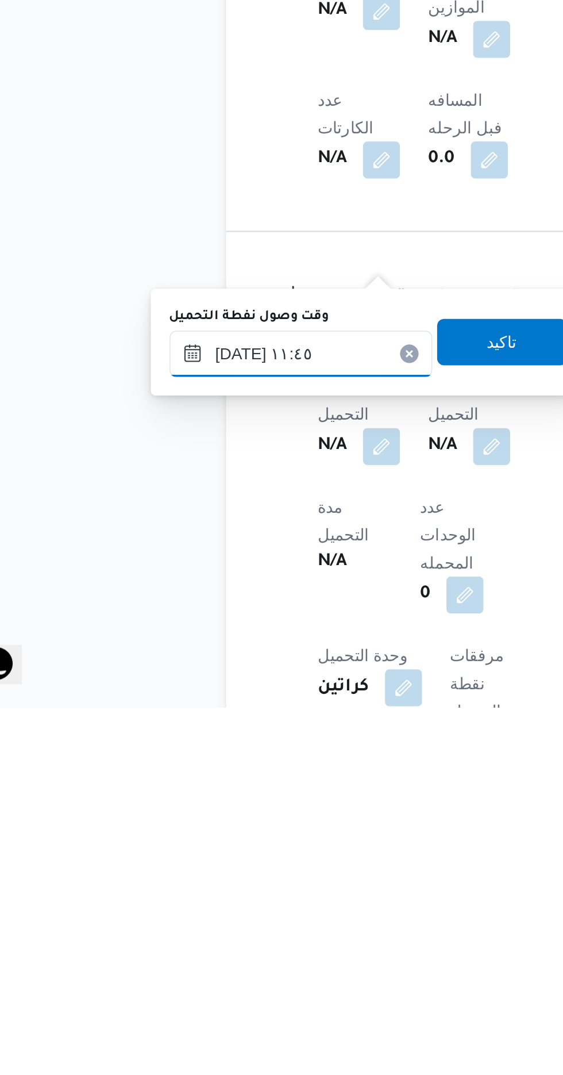
click at [215, 901] on input "[DATE] ١١:٤٥" at bounding box center [186, 899] width 131 height 23
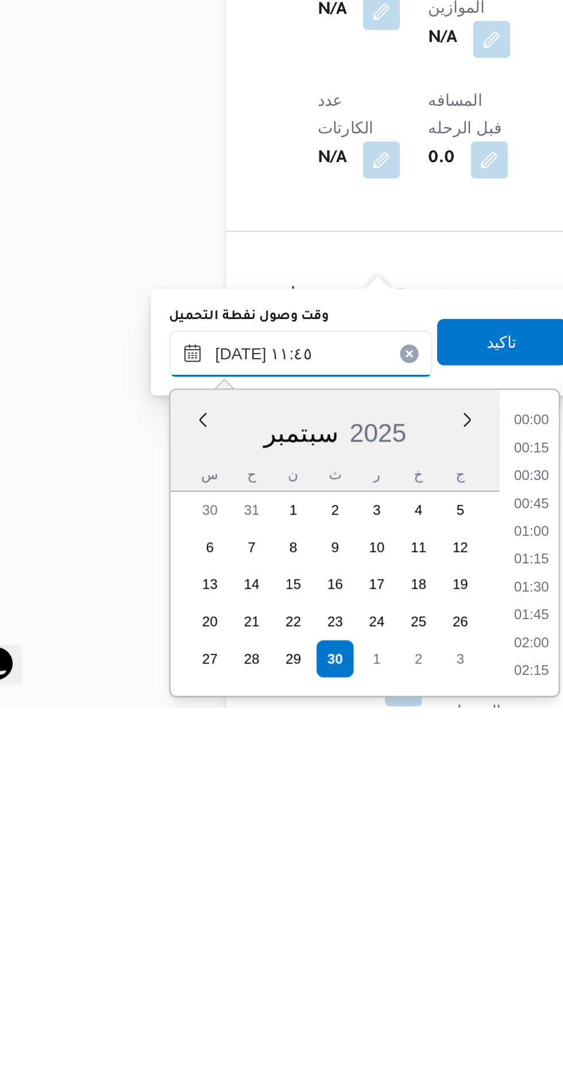
scroll to position [578, 0]
click at [301, 1015] on li "12:00" at bounding box center [300, 1016] width 26 height 11
type input "[DATE] ١٢:٠٠"
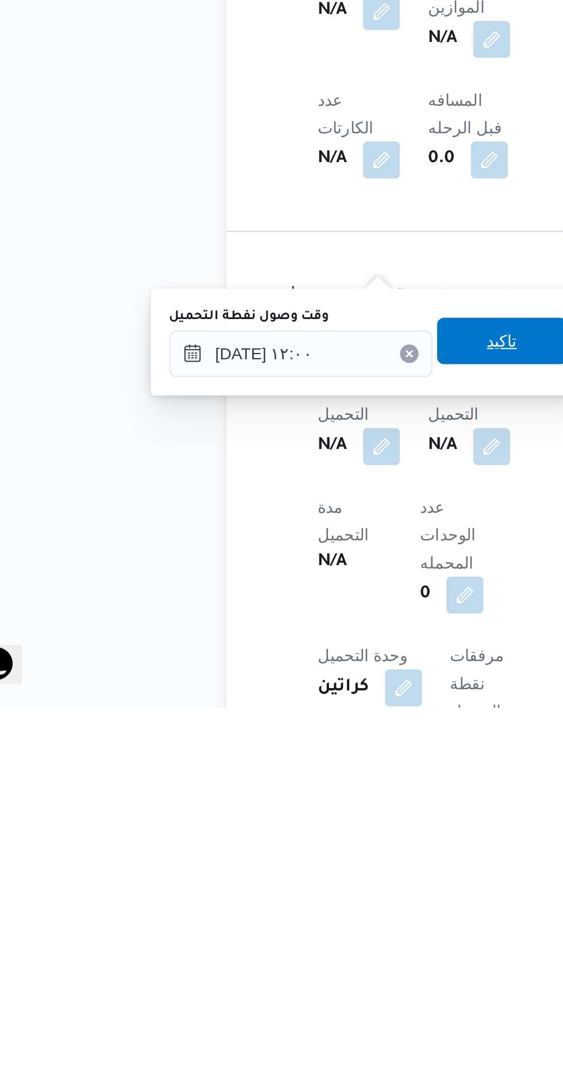
click at [290, 884] on span "تاكيد" at bounding box center [286, 893] width 64 height 23
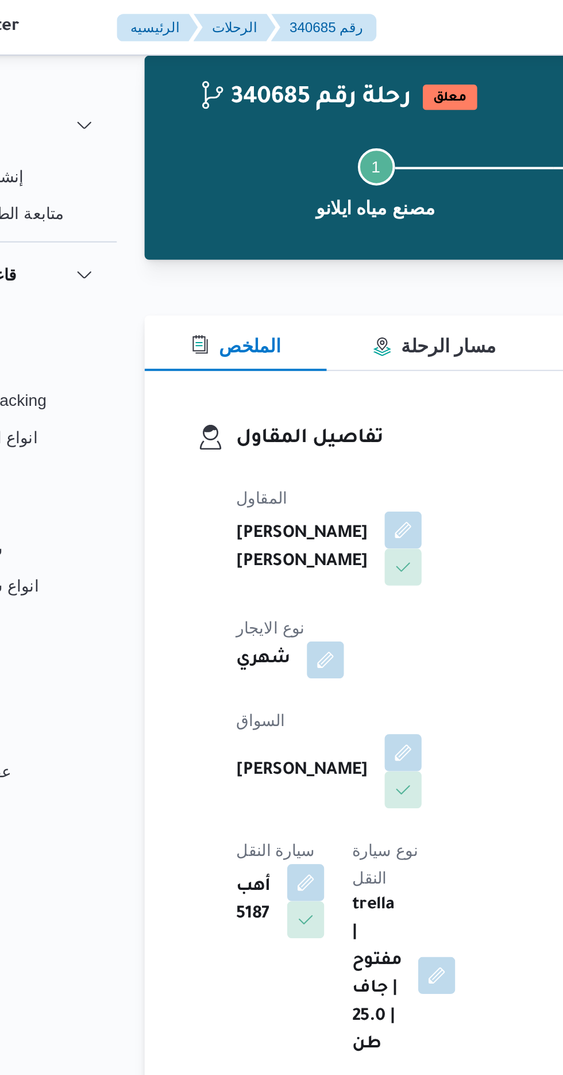
scroll to position [0, 0]
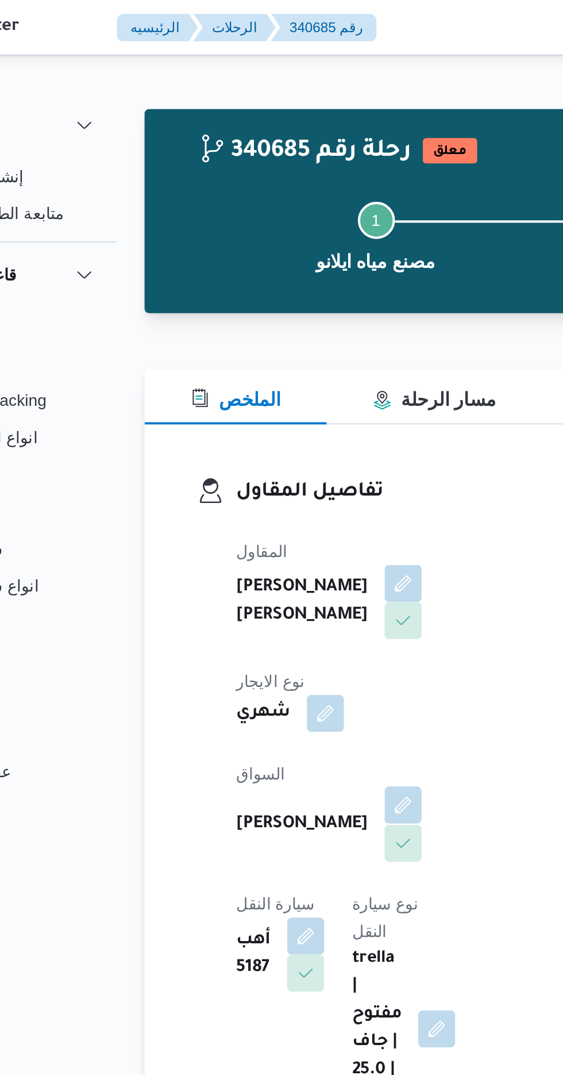
click at [269, 390] on button "button" at bounding box center [278, 399] width 18 height 18
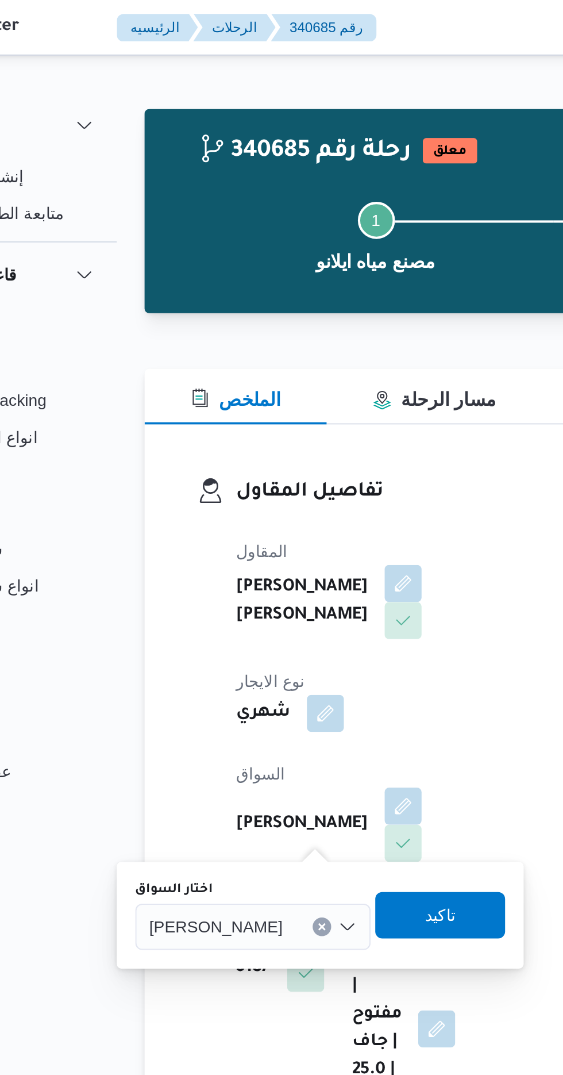
click at [192, 462] on span "[PERSON_NAME]" at bounding box center [185, 459] width 66 height 13
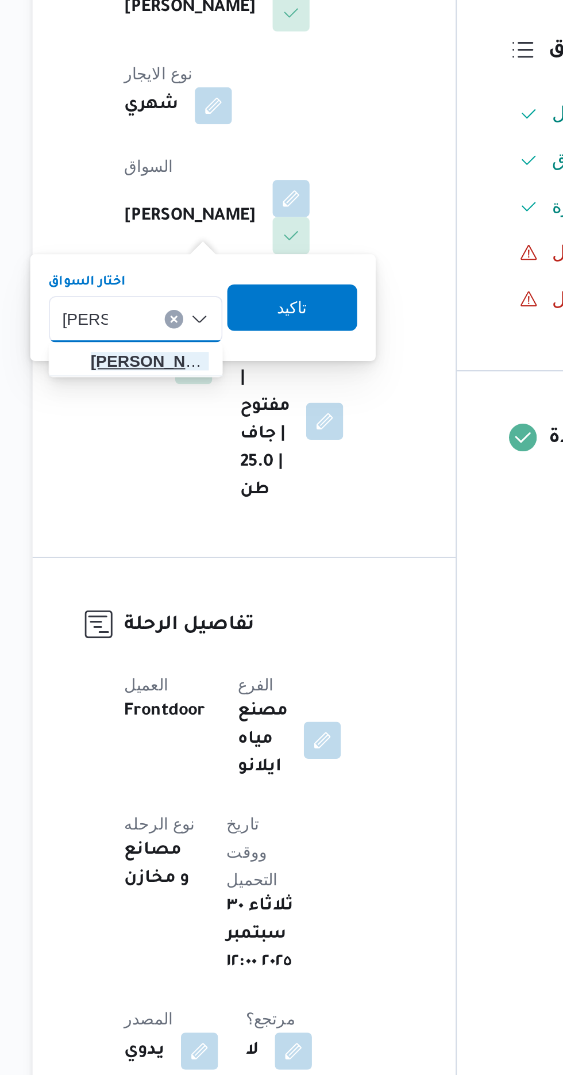
type input "[PERSON_NAME]"
click at [204, 482] on span "[PERSON_NAME] هم [PERSON_NAME]" at bounding box center [207, 480] width 59 height 14
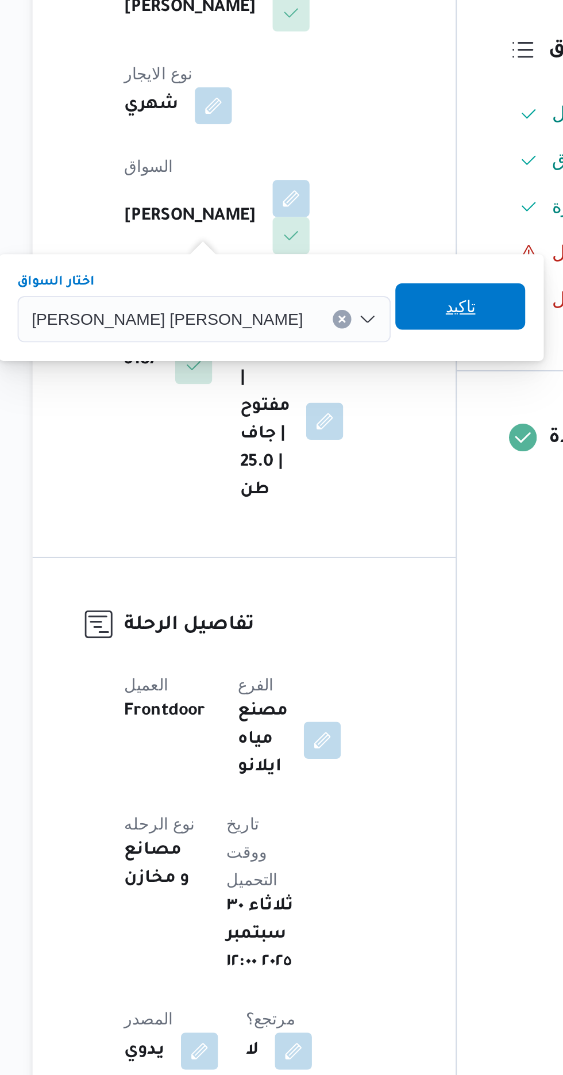
click at [329, 453] on span "تاكيد" at bounding box center [361, 453] width 64 height 23
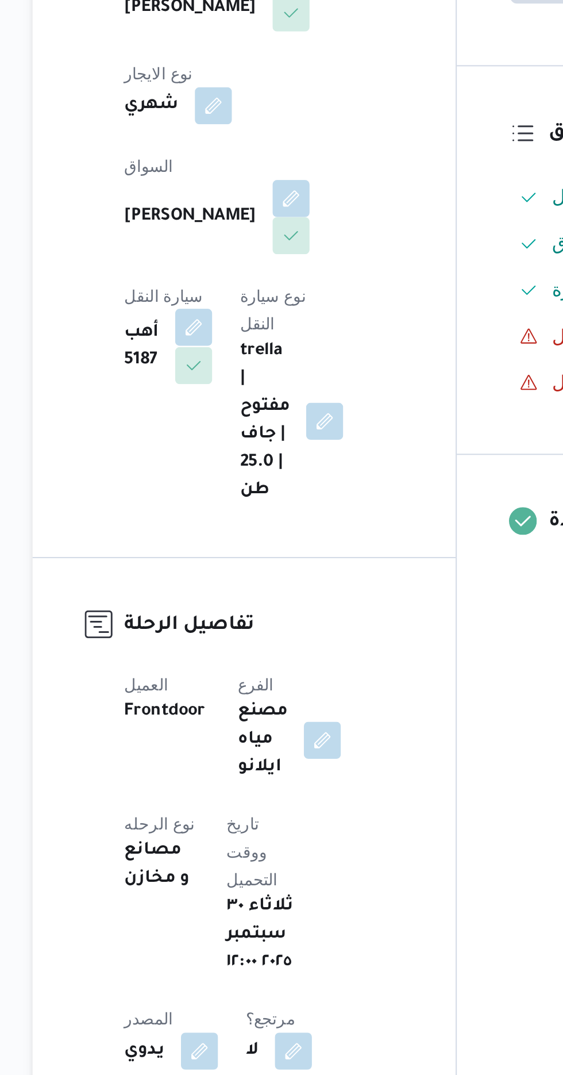
click at [239, 454] on button "button" at bounding box center [229, 463] width 18 height 18
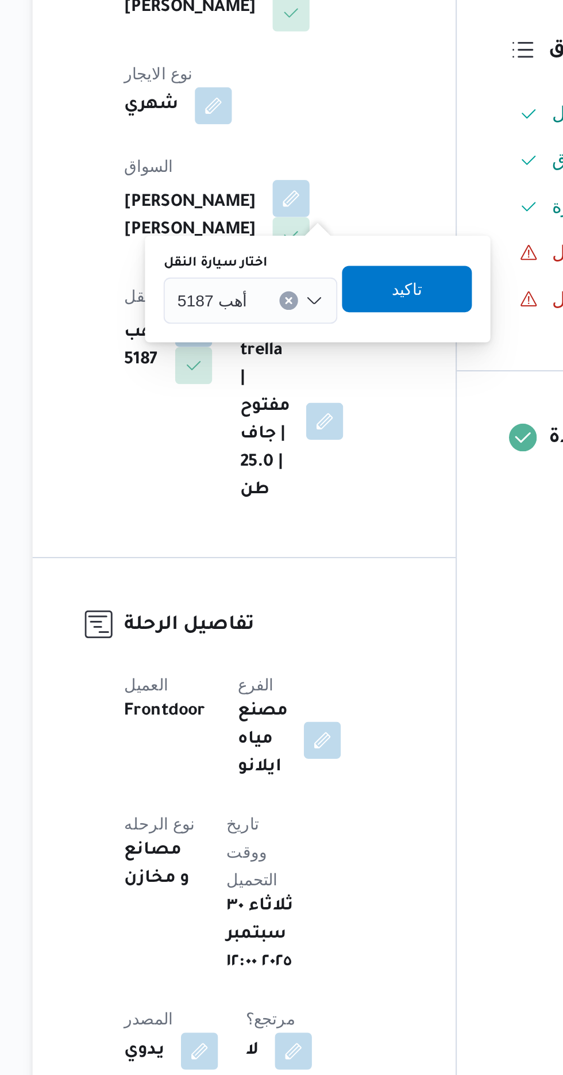
click at [249, 449] on span "أهب 5187" at bounding box center [238, 449] width 34 height 13
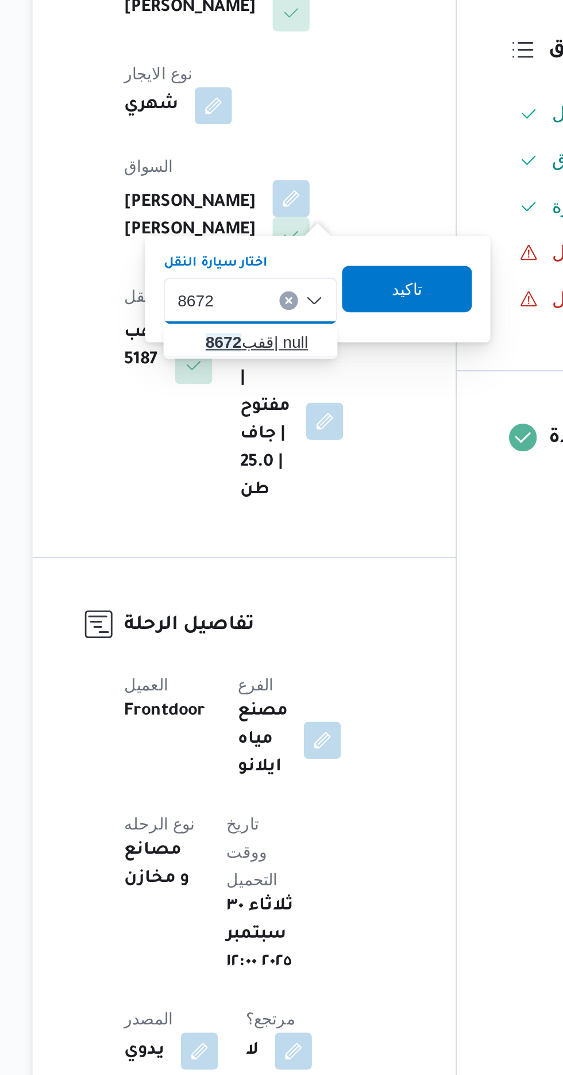
type input "8672"
click at [256, 469] on span "قفب 8672 | null" at bounding box center [264, 471] width 59 height 14
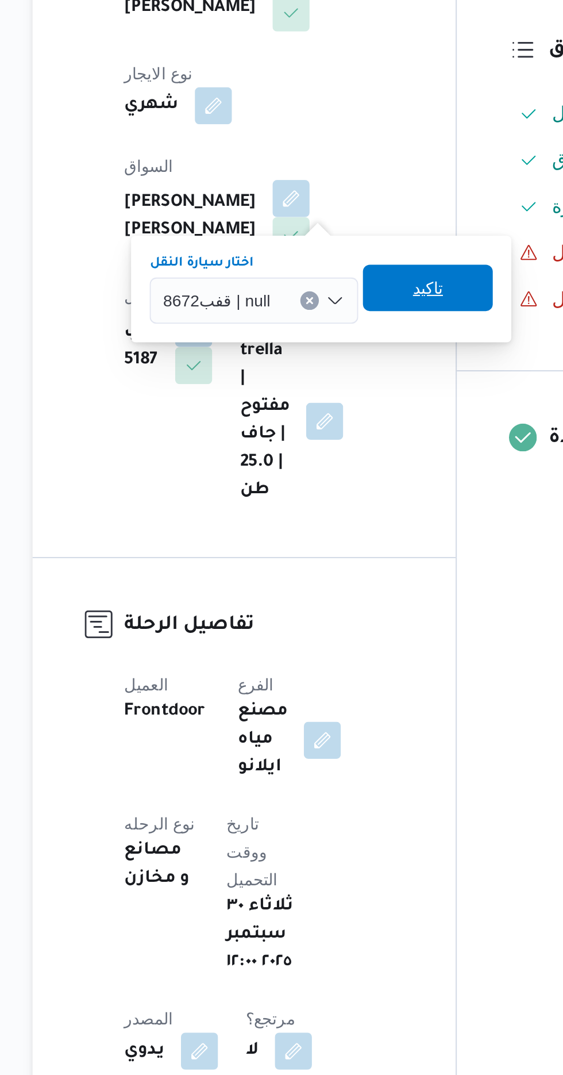
click at [345, 448] on span "تاكيد" at bounding box center [345, 444] width 15 height 14
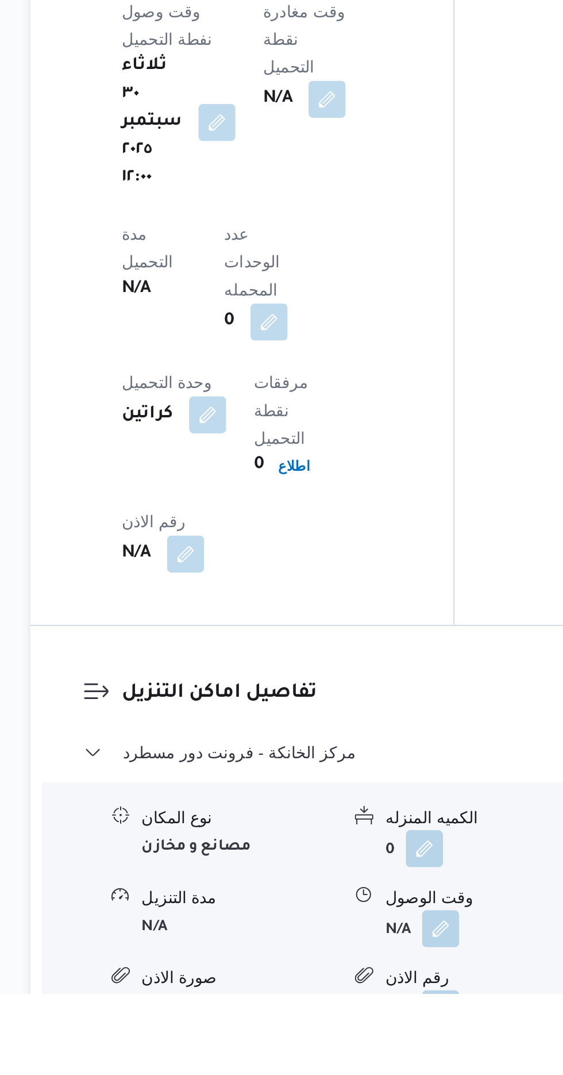
scroll to position [728, 0]
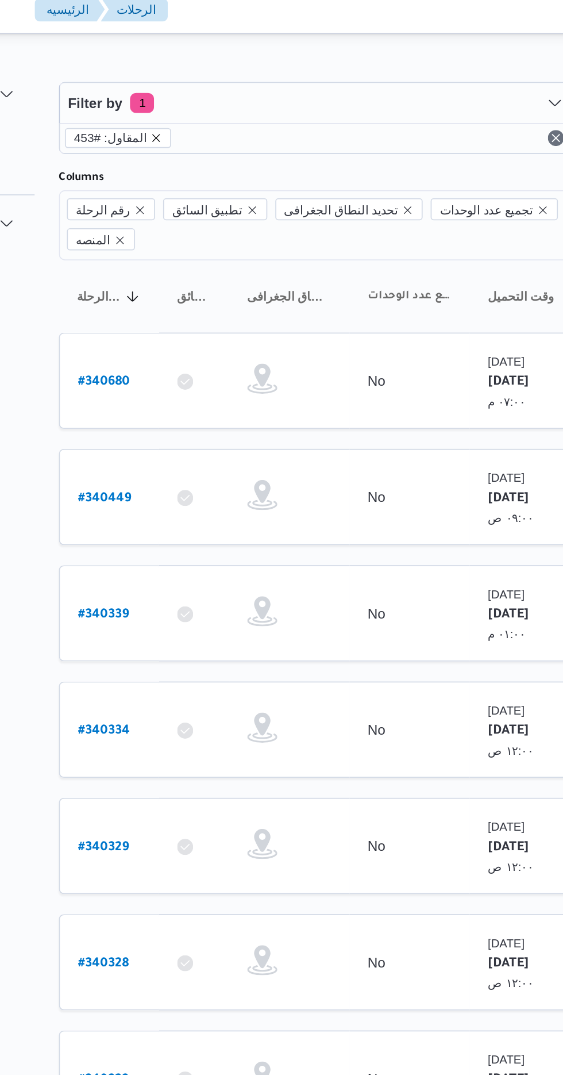
click at [202, 84] on icon "remove selected entity" at bounding box center [205, 87] width 7 height 7
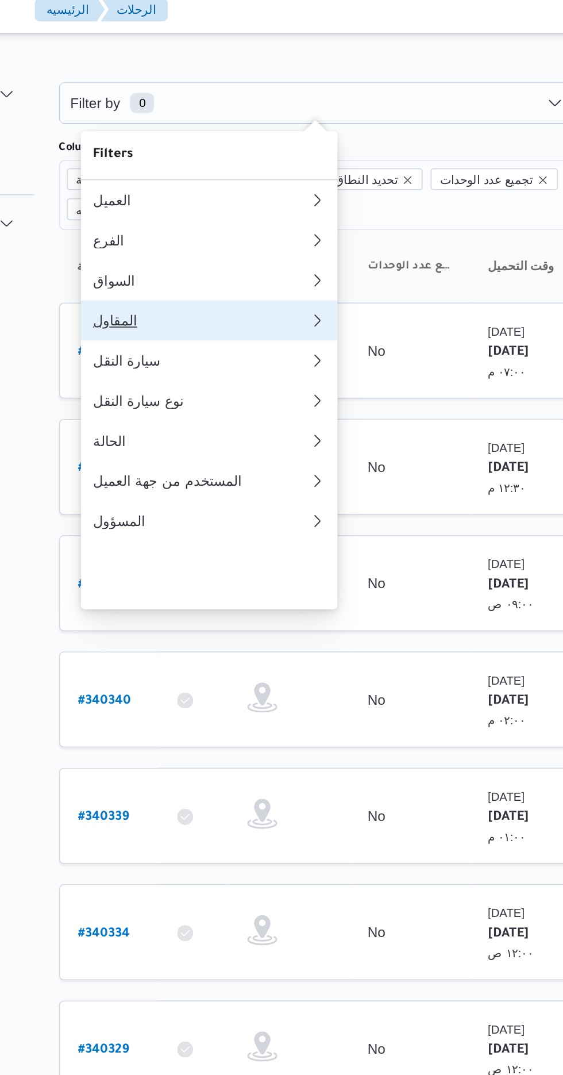
click at [189, 197] on div "المقاول" at bounding box center [229, 191] width 120 height 9
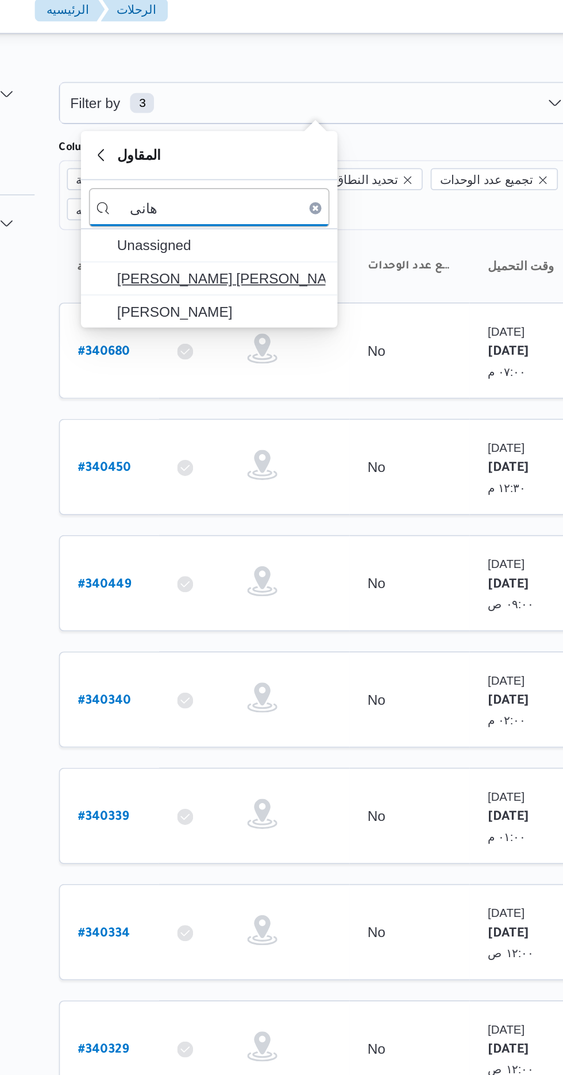
type input "هانى"
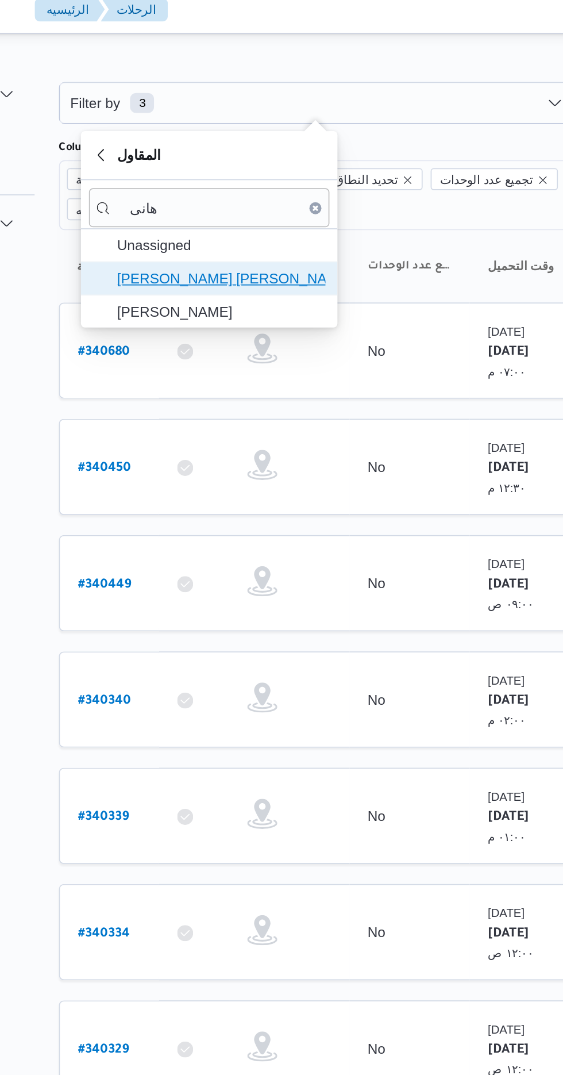
click at [195, 167] on span "[PERSON_NAME] [PERSON_NAME]" at bounding box center [243, 168] width 120 height 14
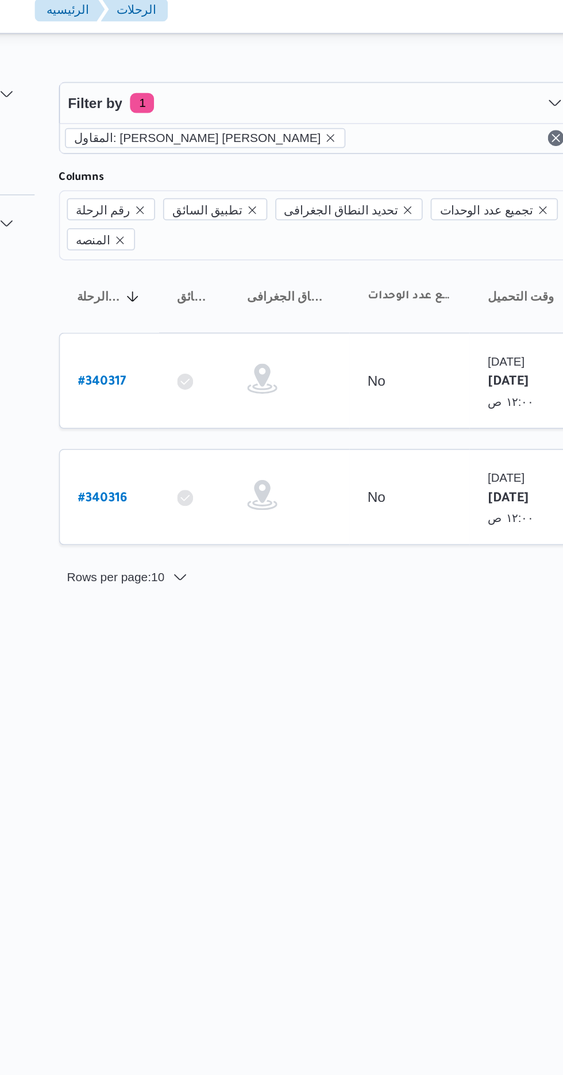
click at [259, 394] on html "Control Center الرئيسيه الرحلات English عربي Dark mode Logout الطلبات إنشاء طلب…" at bounding box center [281, 537] width 563 height 1075
click at [162, 290] on b "# 340316" at bounding box center [174, 294] width 28 height 8
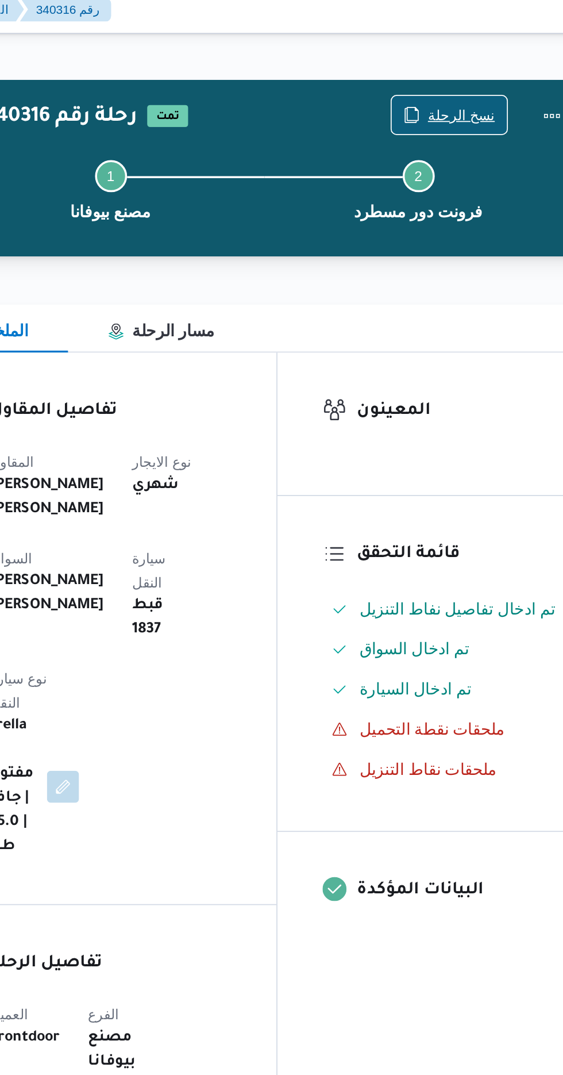
click at [459, 66] on span "نسخ الرحلة" at bounding box center [458, 74] width 66 height 22
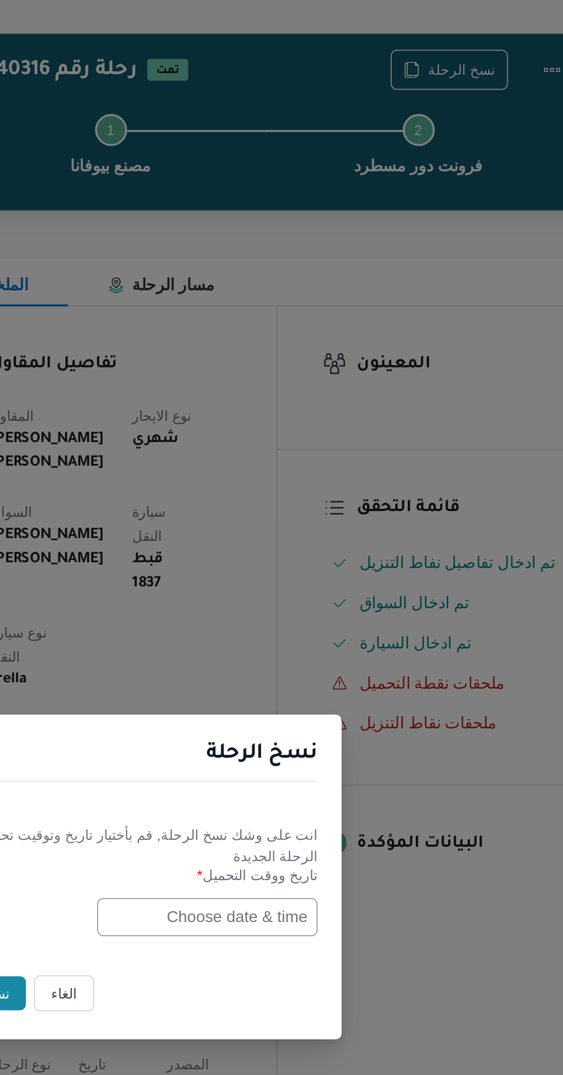
click at [297, 560] on input "text" at bounding box center [319, 561] width 126 height 22
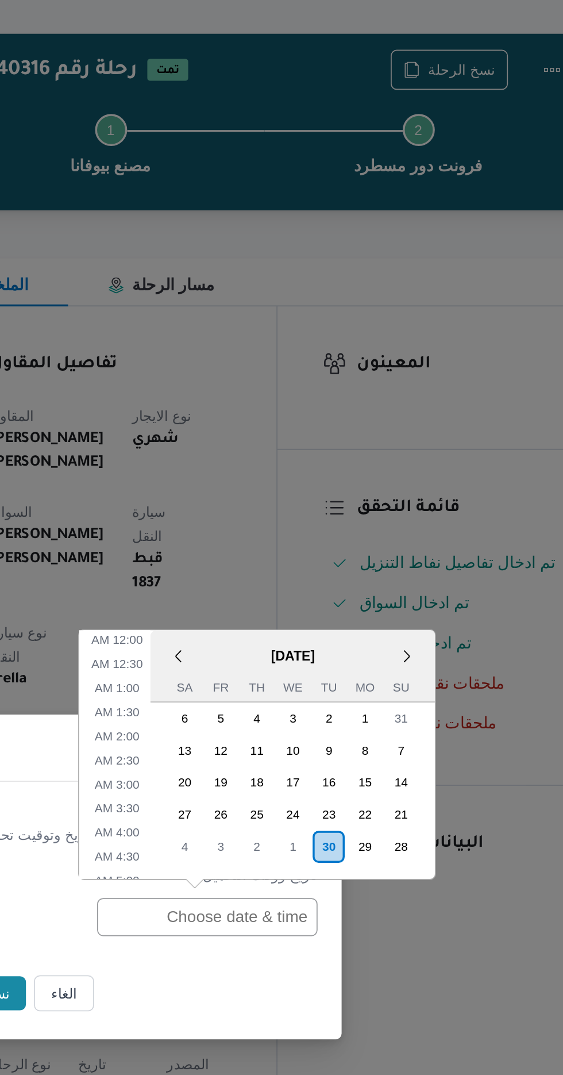
scroll to position [390, 0]
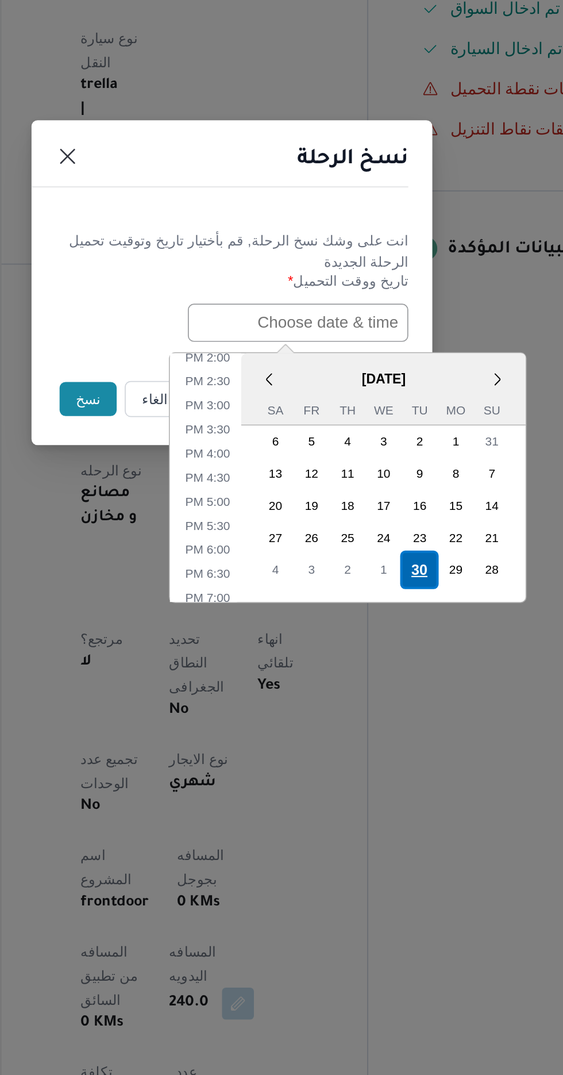
click at [392, 695] on div "30" at bounding box center [389, 702] width 22 height 22
type input "[DATE] 12:00AM"
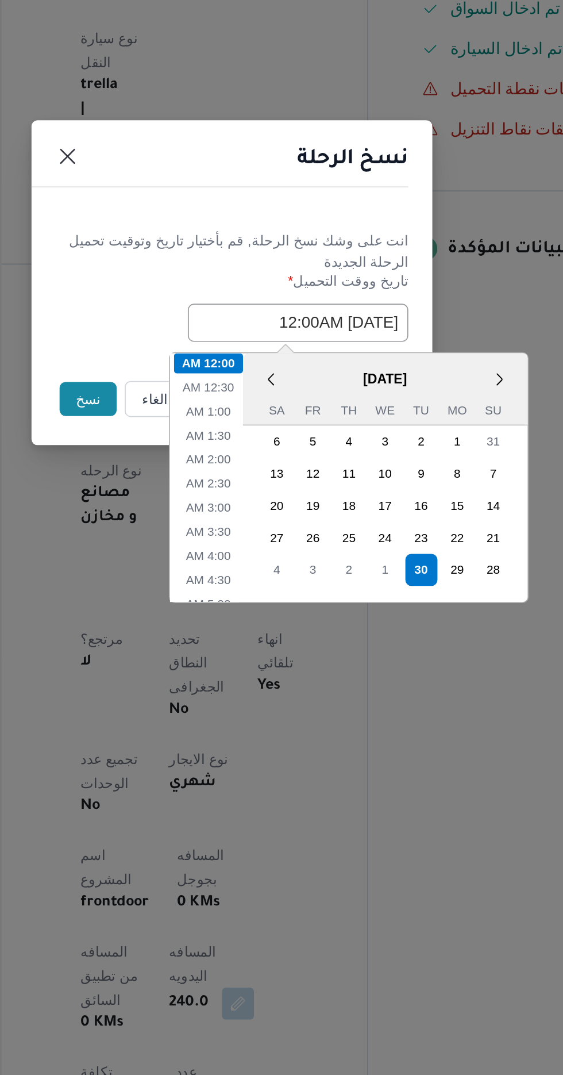
click at [189, 598] on button "نسخ" at bounding box center [199, 605] width 33 height 20
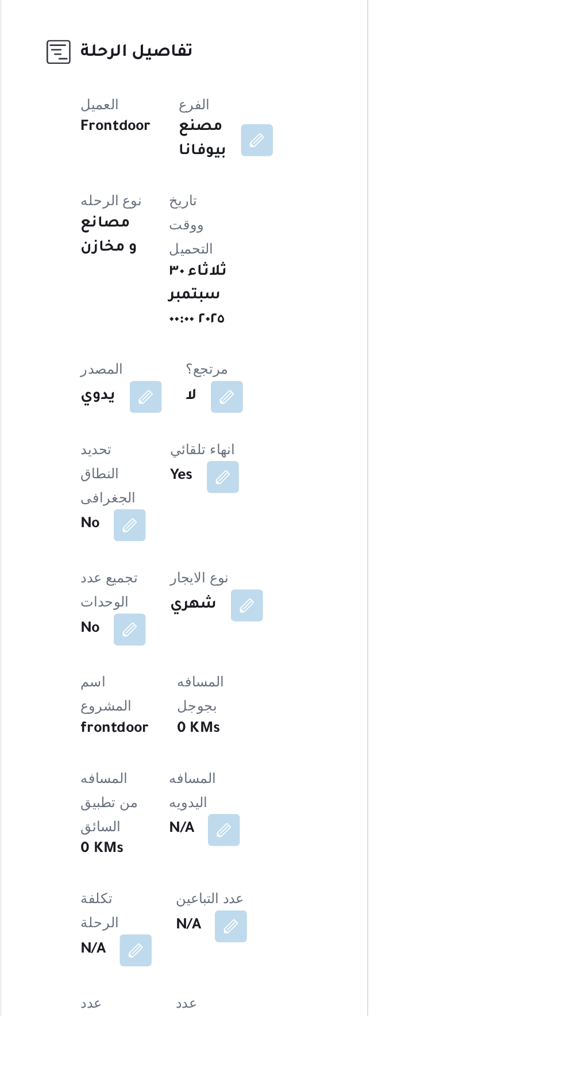
scroll to position [188, 0]
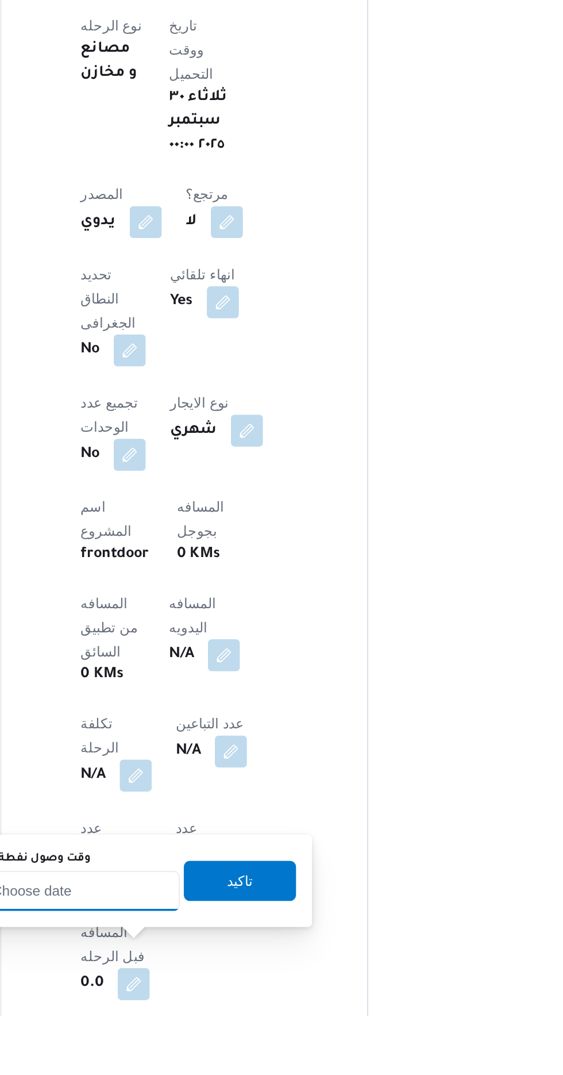
click at [208, 1004] on input "وقت وصول نفطة التحميل" at bounding box center [186, 1003] width 131 height 23
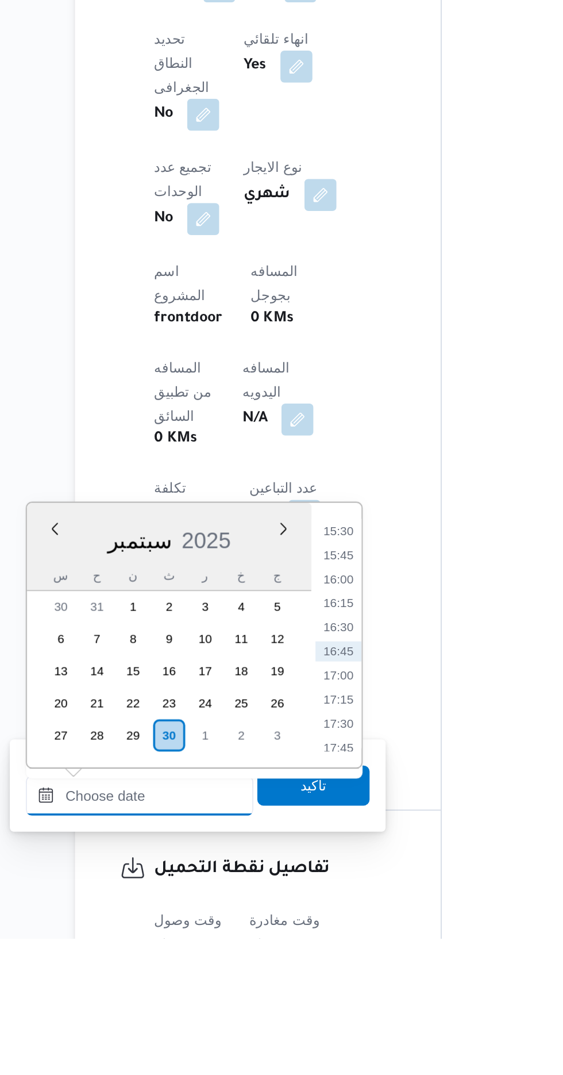
scroll to position [279, 0]
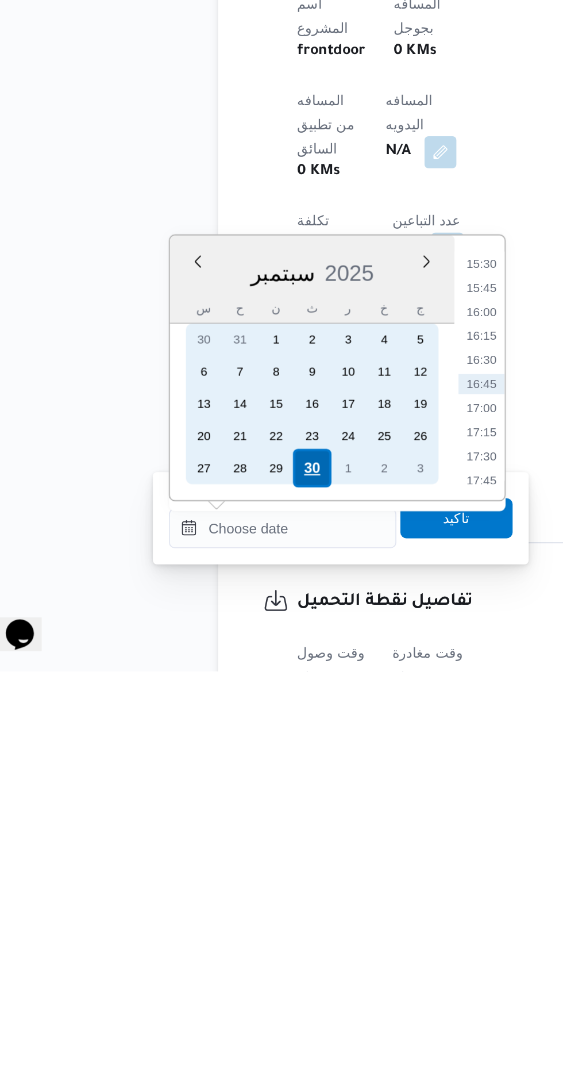
click at [206, 954] on div "30" at bounding box center [203, 959] width 22 height 22
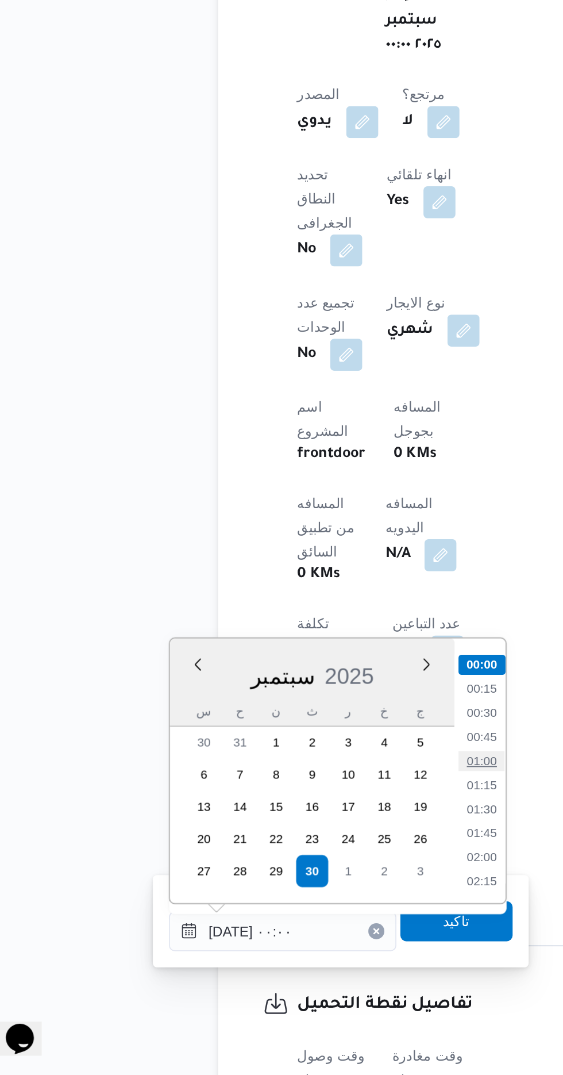
click at [296, 898] on li "01:00" at bounding box center [300, 894] width 26 height 11
type input "[DATE] ٠١:٠٠"
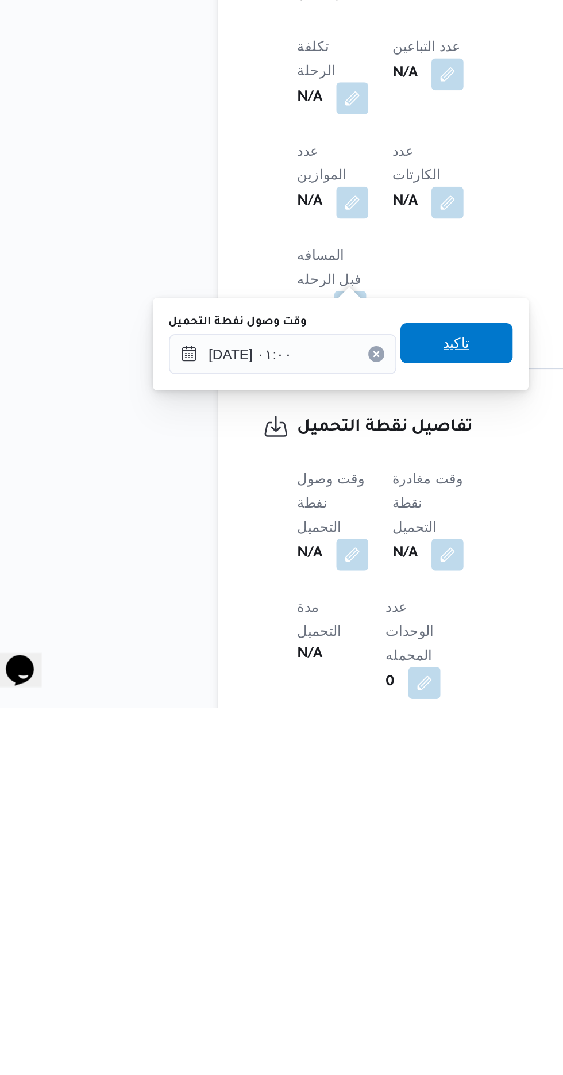
click at [294, 866] on span "تاكيد" at bounding box center [286, 867] width 15 height 14
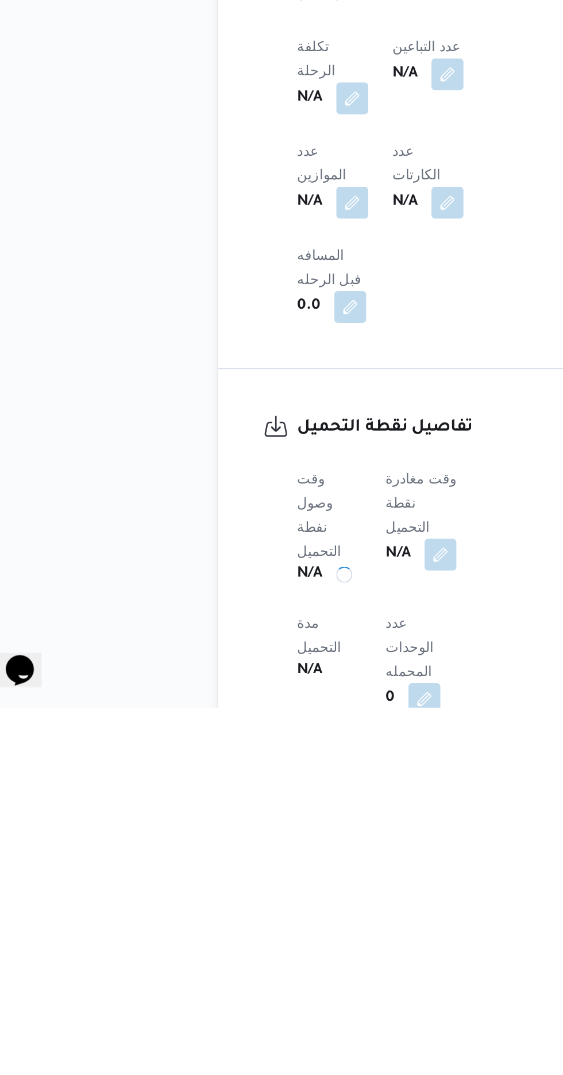
scroll to position [400, 0]
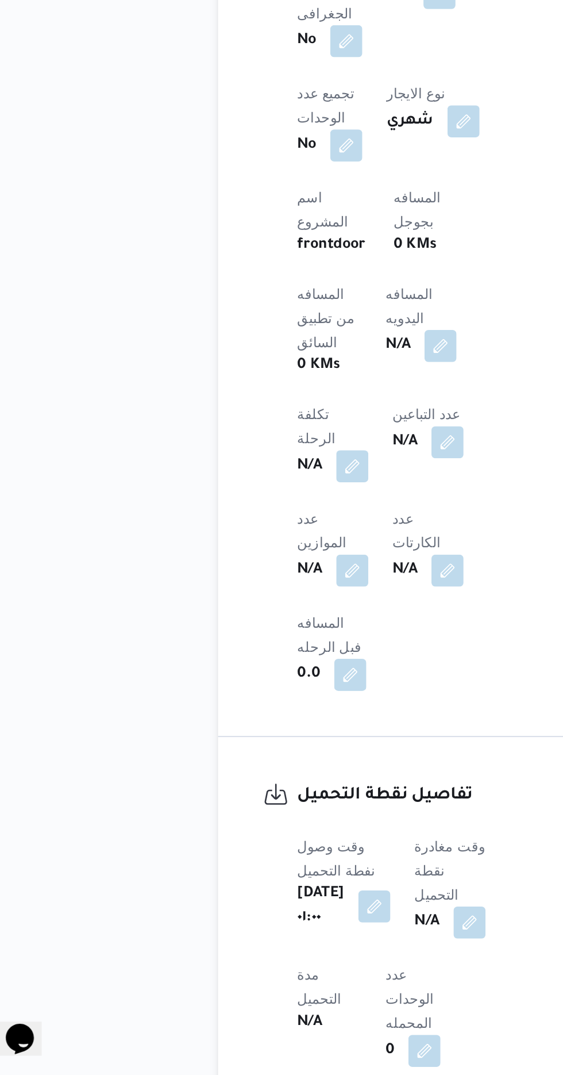
click at [286, 978] on span at bounding box center [291, 987] width 24 height 18
click at [294, 977] on button "button" at bounding box center [294, 986] width 18 height 18
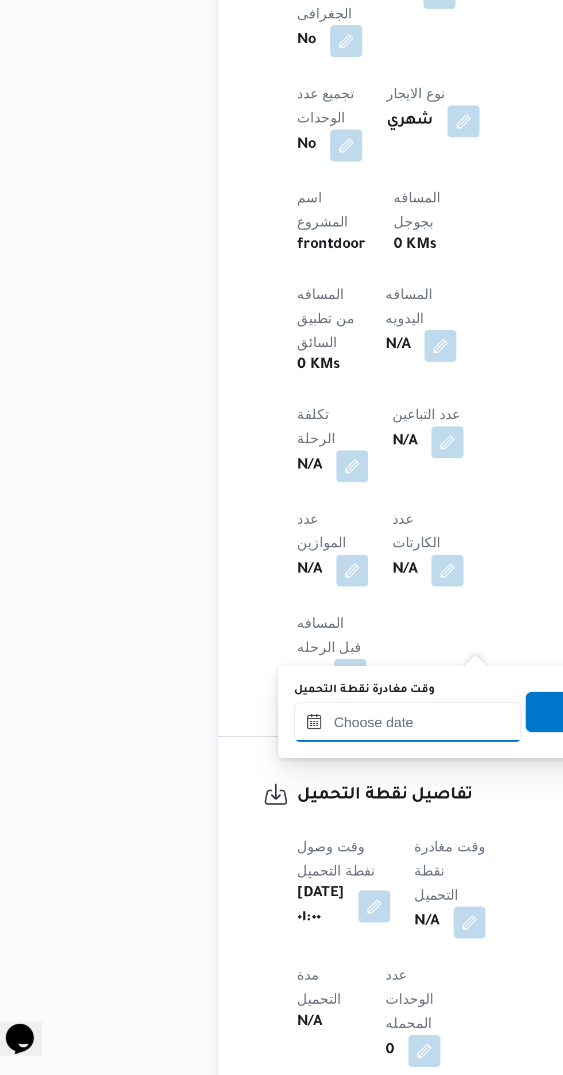
click at [248, 872] on input "وقت مغادرة نقطة التحميل" at bounding box center [258, 872] width 131 height 23
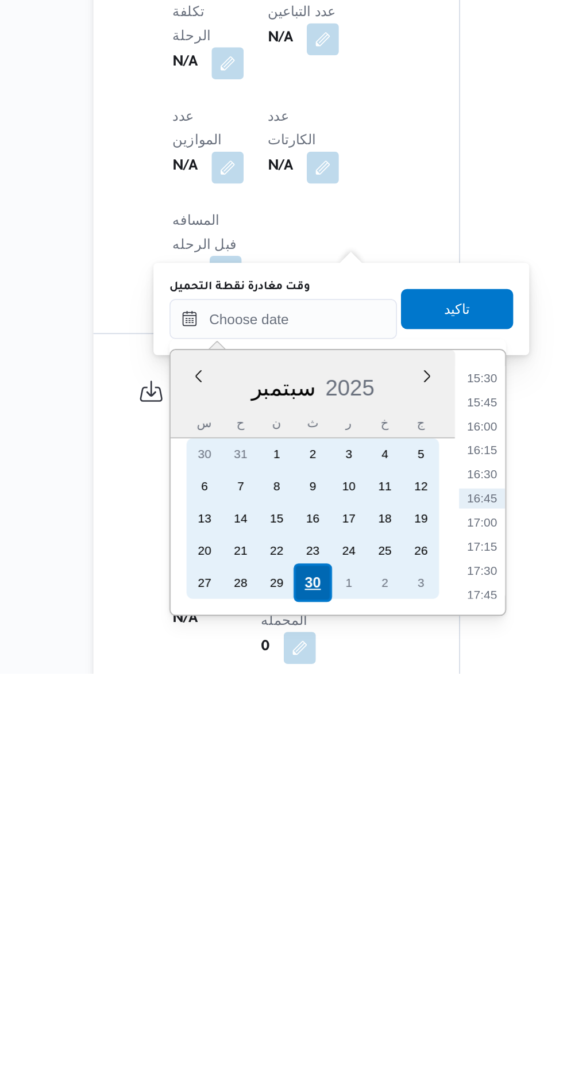
click at [275, 1022] on div "30" at bounding box center [275, 1024] width 22 height 22
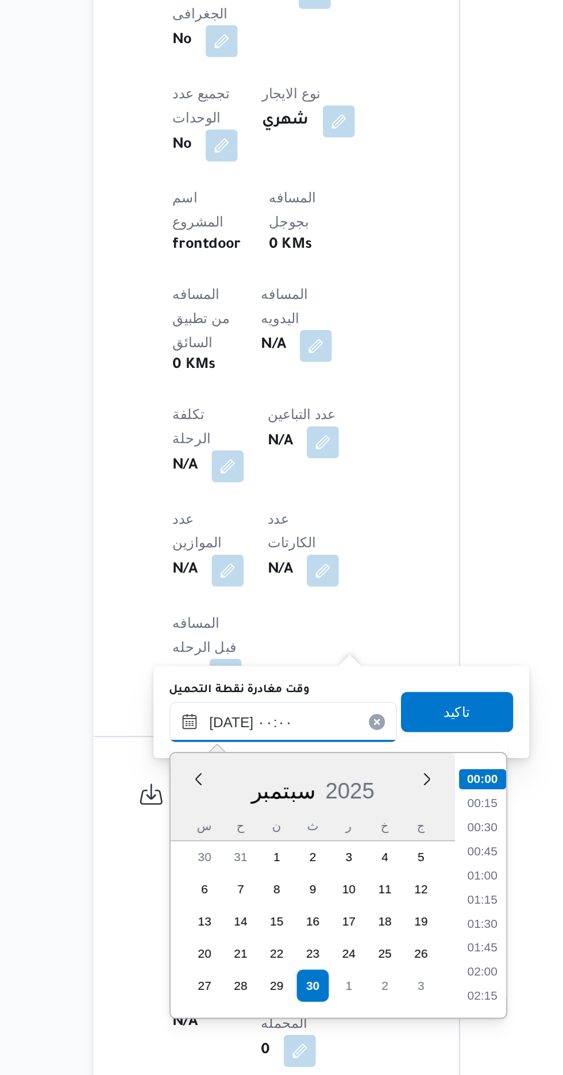
click at [205, 869] on input "[DATE] ٠٠:٠٠" at bounding box center [258, 872] width 131 height 23
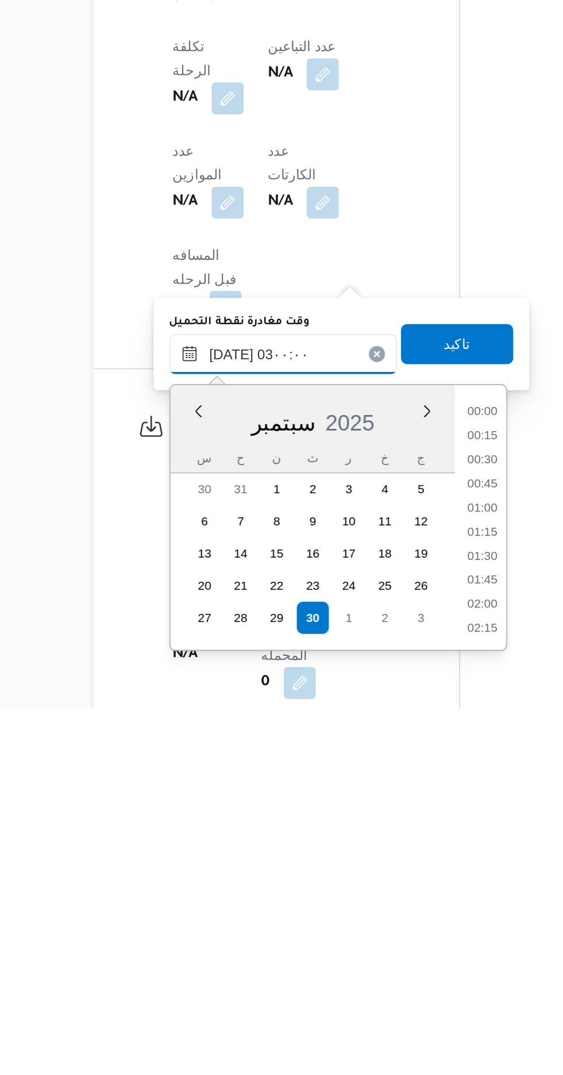
scroll to position [45, 0]
click at [370, 1022] on li "03:00" at bounding box center [372, 1025] width 27 height 11
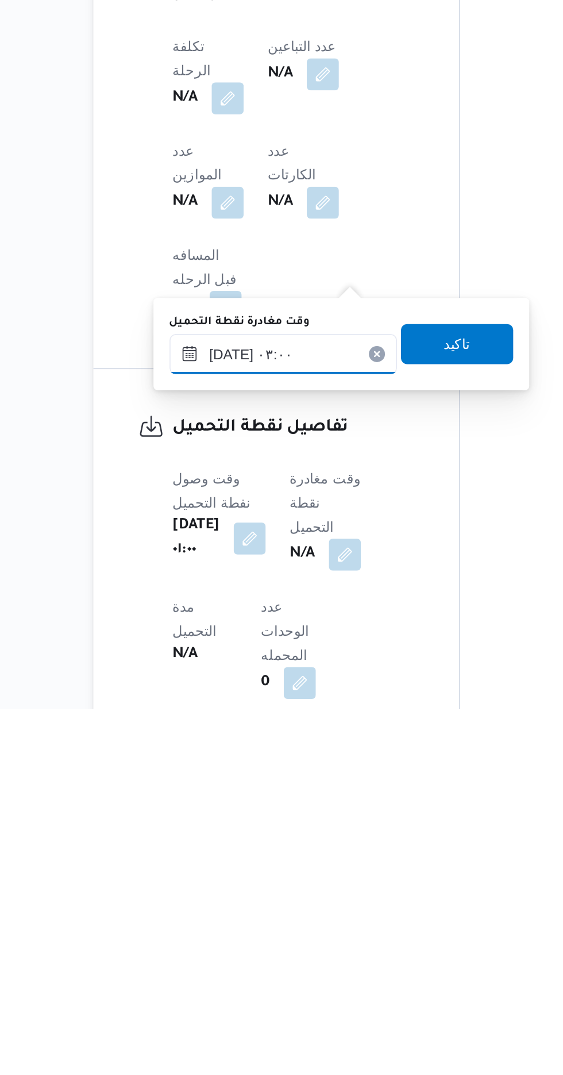
click at [281, 869] on input "[DATE] ٠٣:٠٠" at bounding box center [258, 872] width 131 height 23
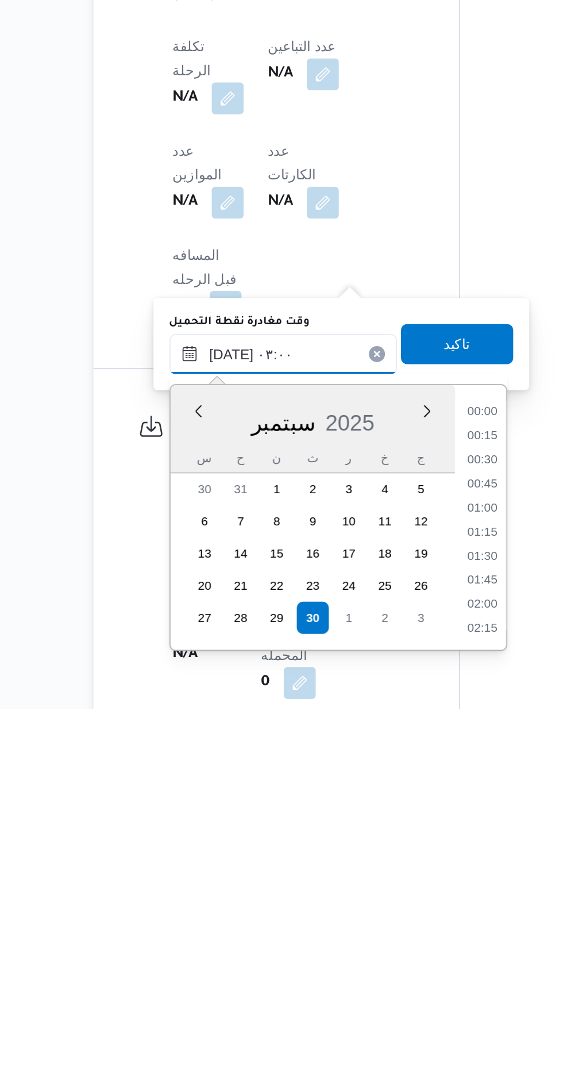
scroll to position [95, 0]
click at [370, 1029] on li "04:00" at bounding box center [372, 1030] width 26 height 11
type input "[DATE] ٠٤:٠٠"
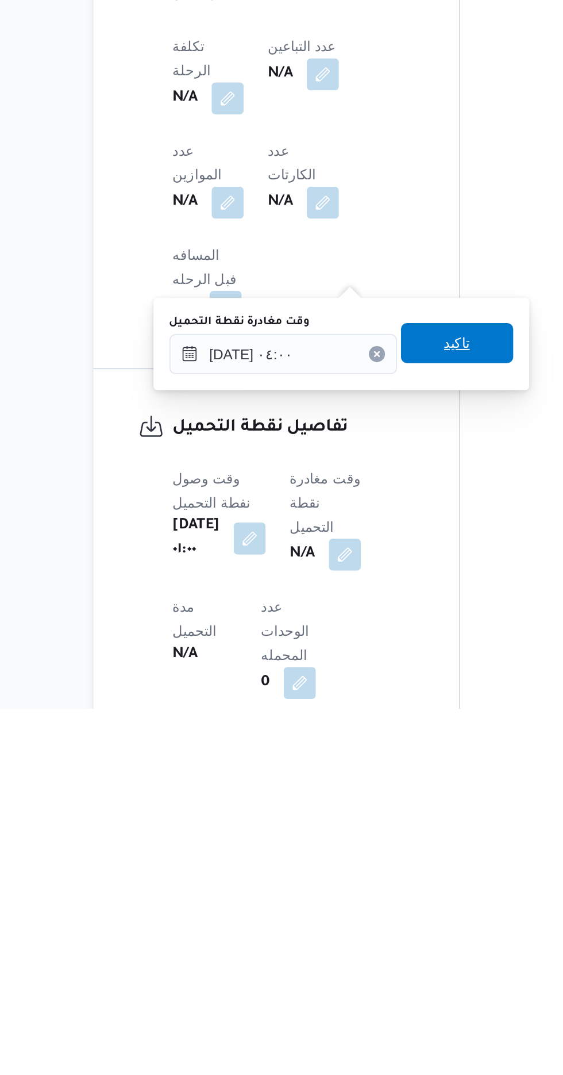
click at [361, 872] on span "تاكيد" at bounding box center [358, 866] width 15 height 14
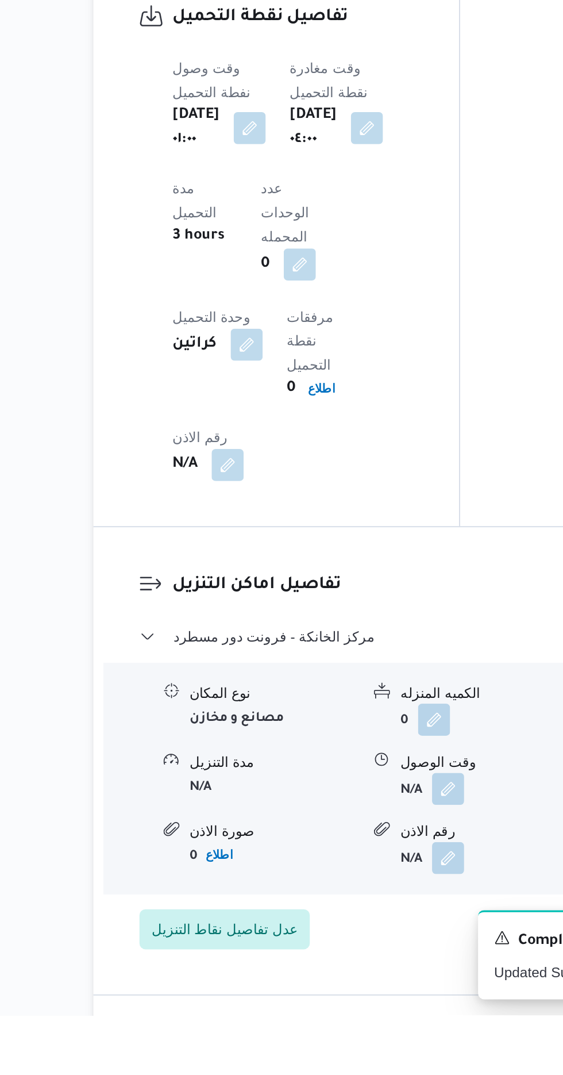
scroll to position [812, 0]
click at [356, 935] on button "button" at bounding box center [353, 944] width 18 height 18
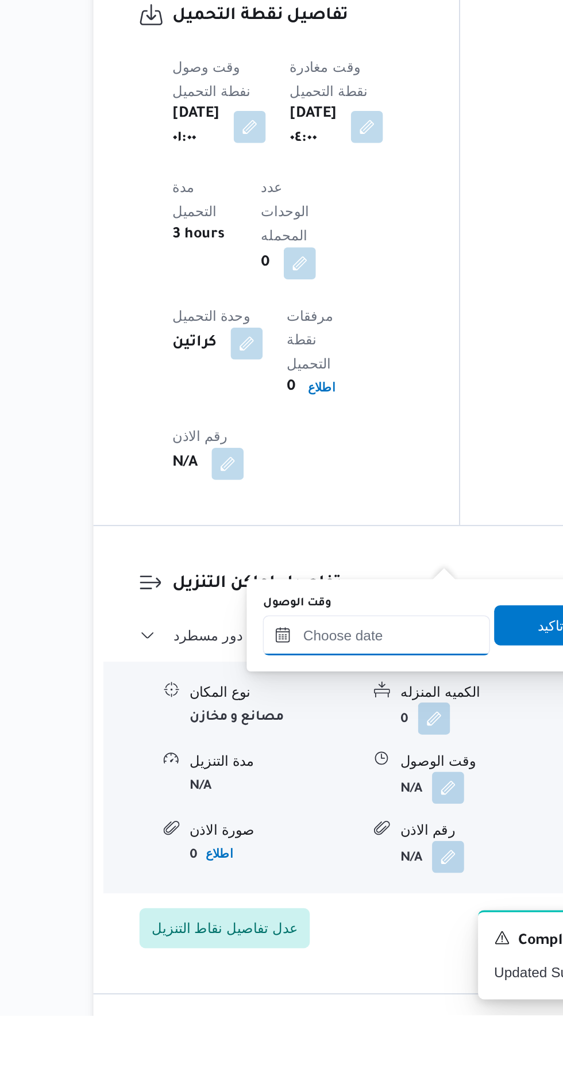
click at [317, 860] on input "وقت الوصول" at bounding box center [312, 857] width 131 height 23
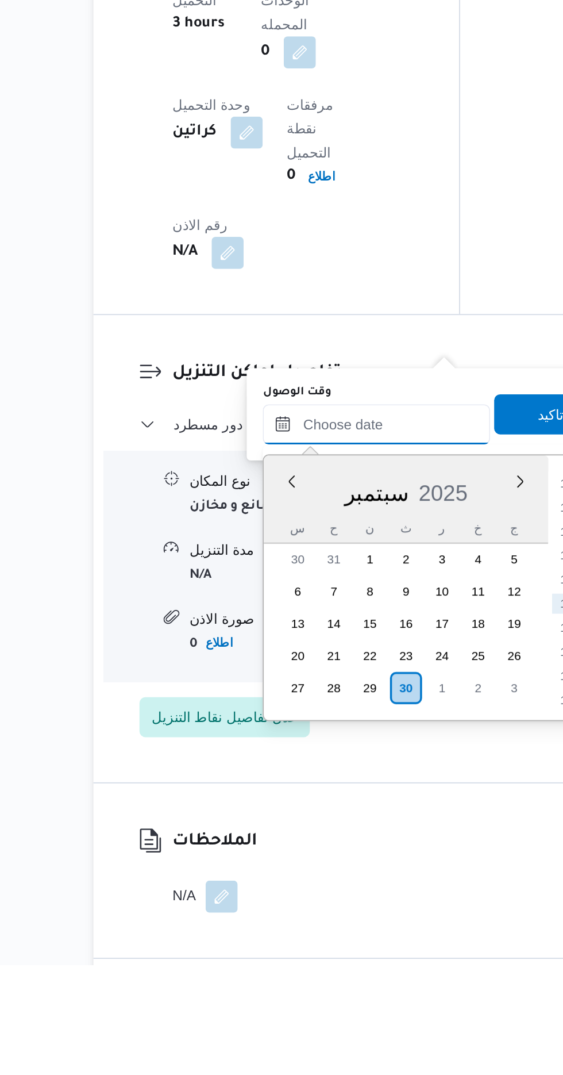
scroll to position [904, 0]
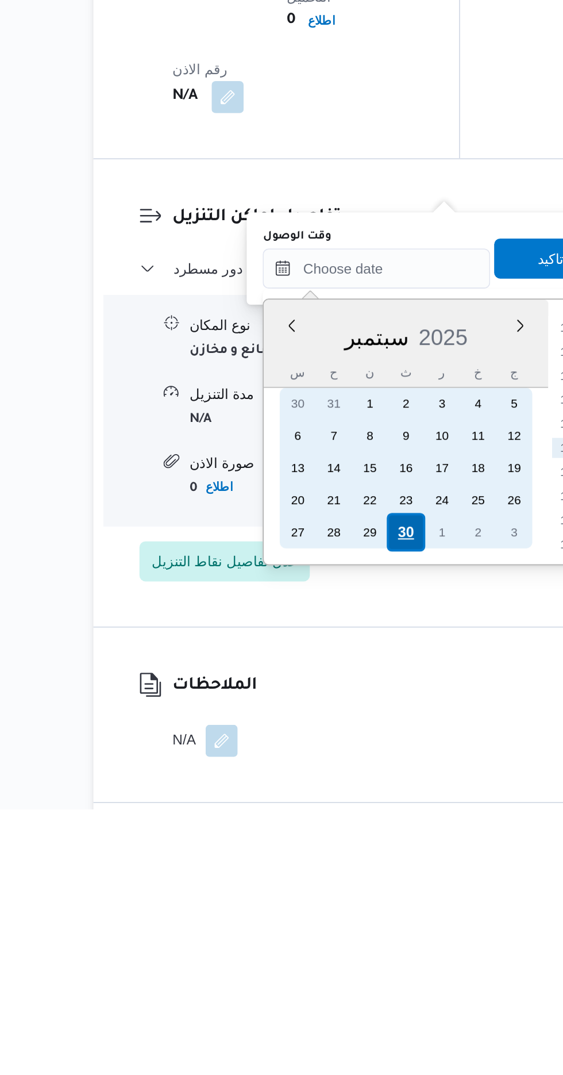
click at [329, 915] on div "30" at bounding box center [329, 917] width 22 height 22
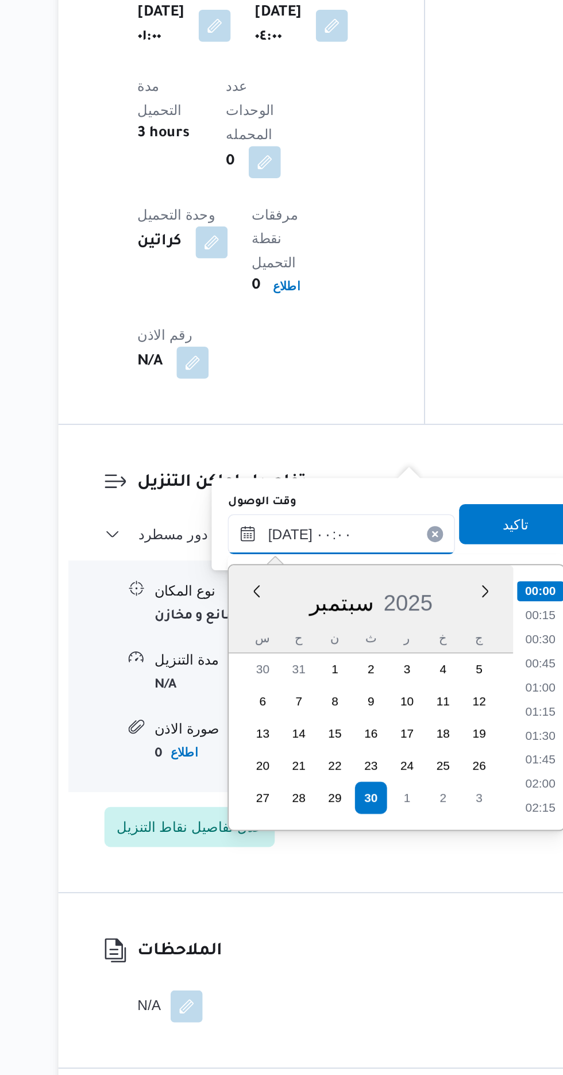
click at [254, 766] on input "[DATE] ٠٠:٠٠" at bounding box center [312, 764] width 131 height 23
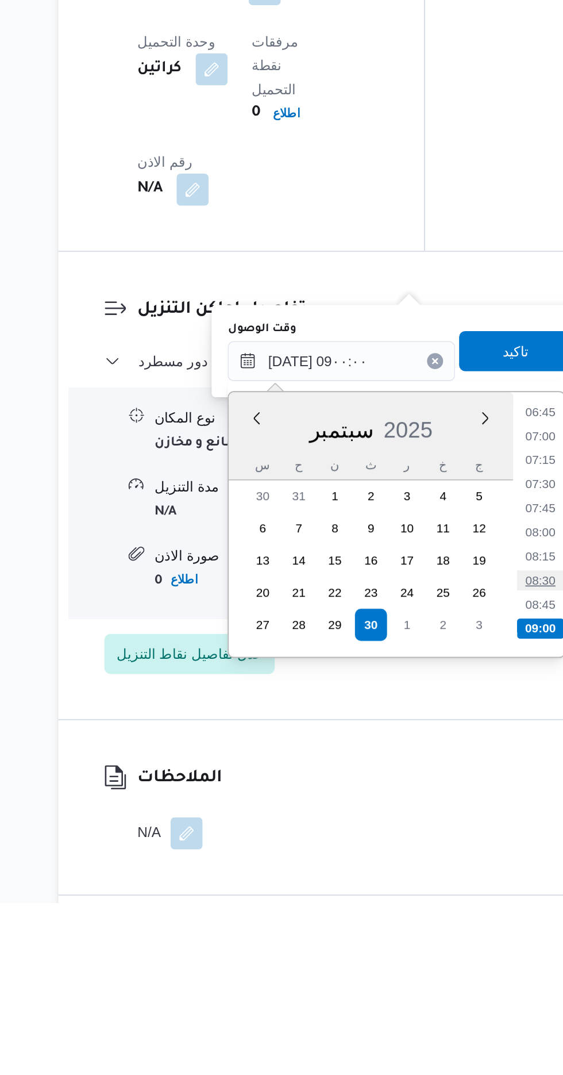
click at [425, 890] on li "08:30" at bounding box center [426, 890] width 26 height 11
type input "[DATE] ٠٨:٣٠"
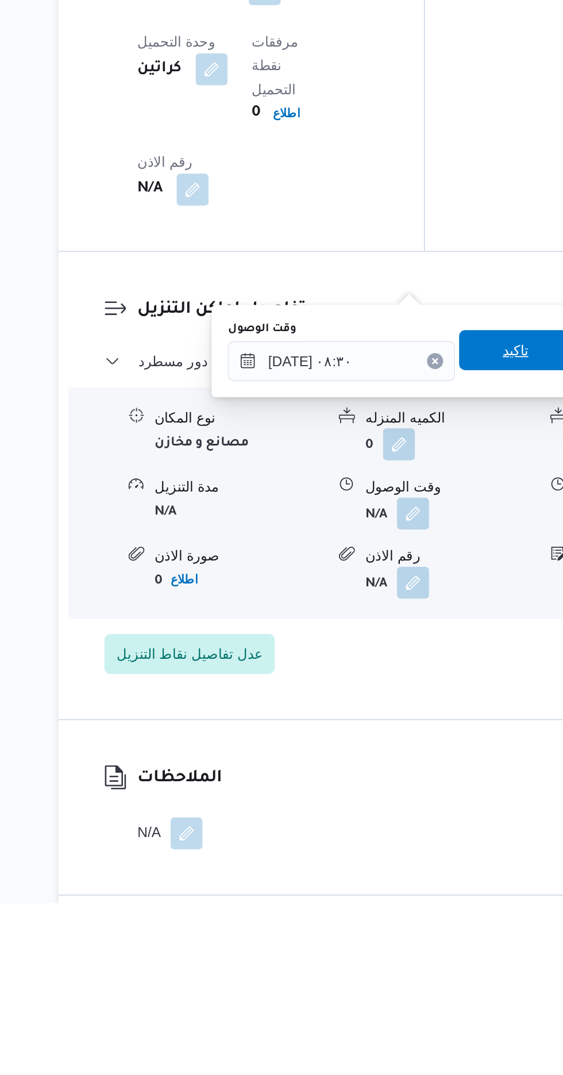
click at [413, 756] on span "تاكيد" at bounding box center [411, 758] width 64 height 23
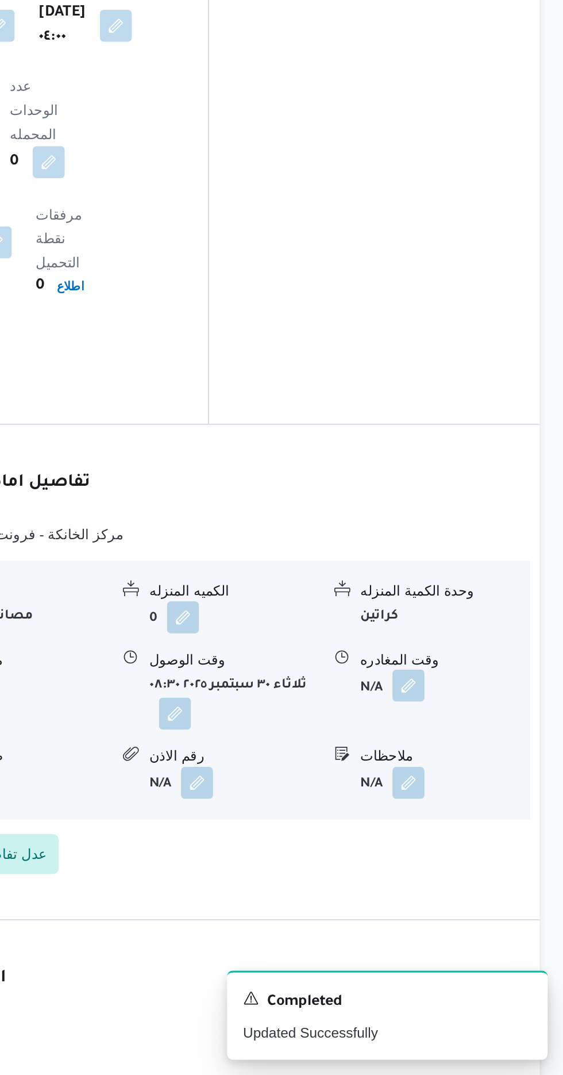
click at [476, 842] on button "button" at bounding box center [474, 851] width 18 height 18
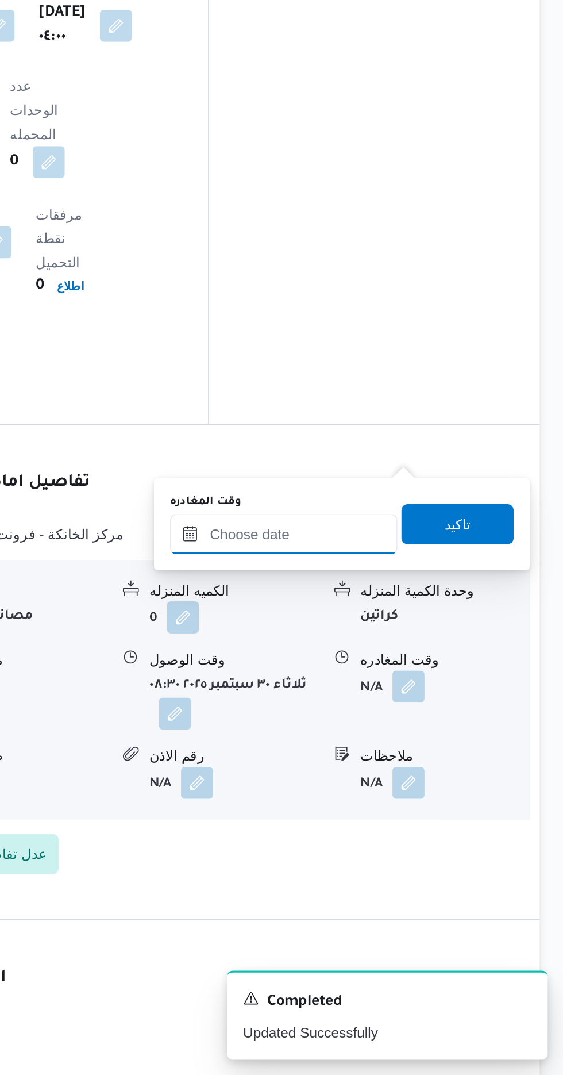
click at [433, 766] on input "وقت المغادره" at bounding box center [403, 764] width 131 height 23
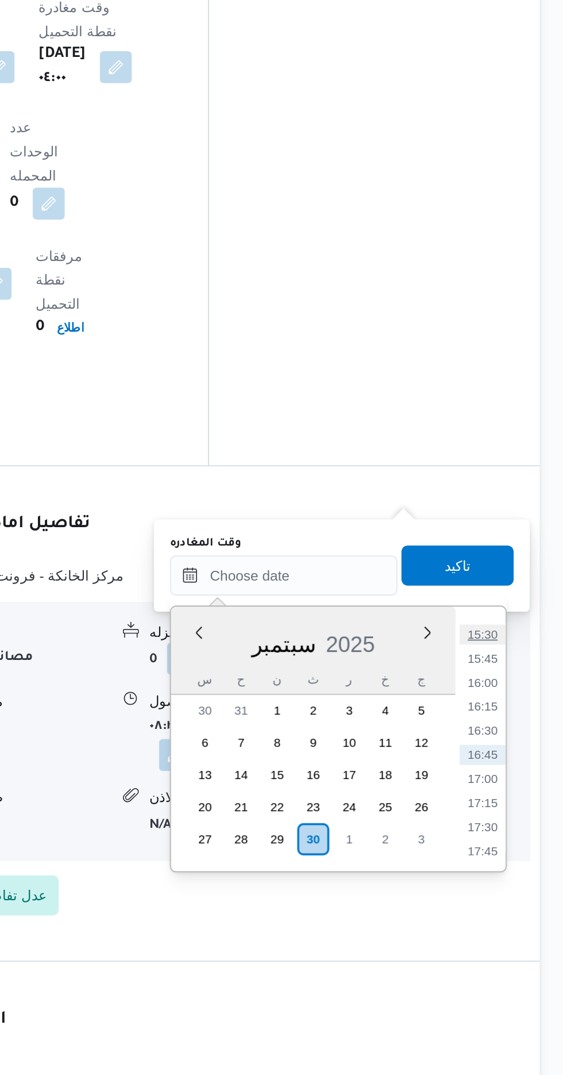
click at [510, 800] on li "15:30" at bounding box center [517, 798] width 26 height 11
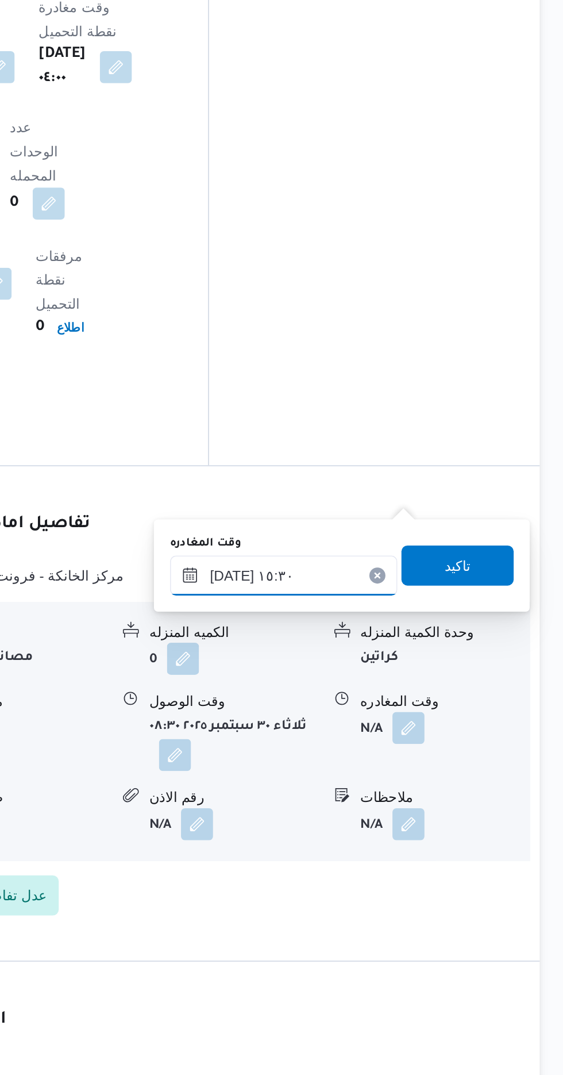
click at [439, 761] on input "[DATE] ١٥:٣٠" at bounding box center [403, 764] width 131 height 23
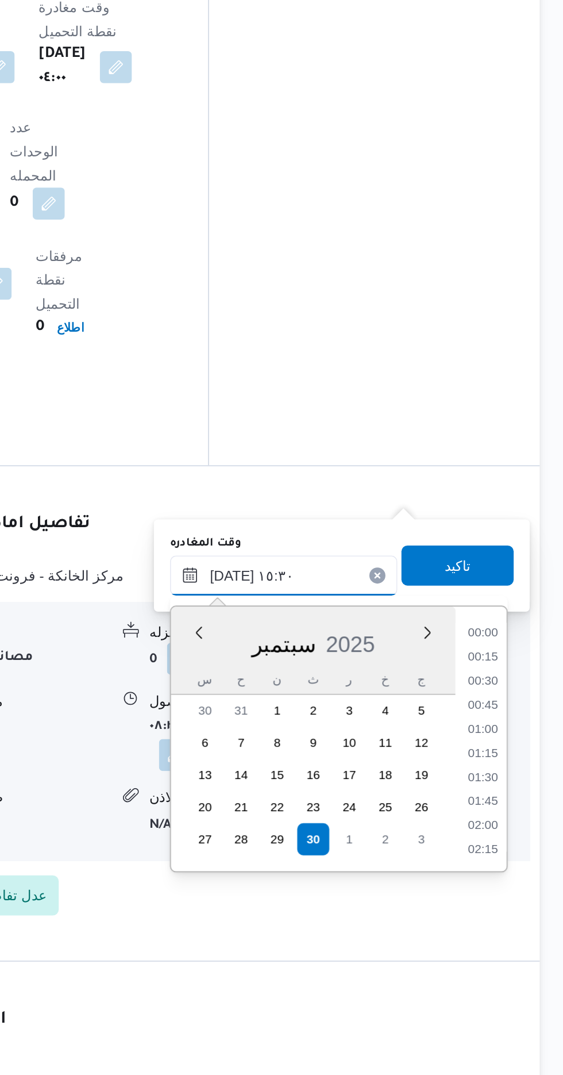
scroll to position [785, 0]
click at [513, 808] on li "14:30" at bounding box center [517, 812] width 26 height 11
type input "[DATE] ١٤:٣٠"
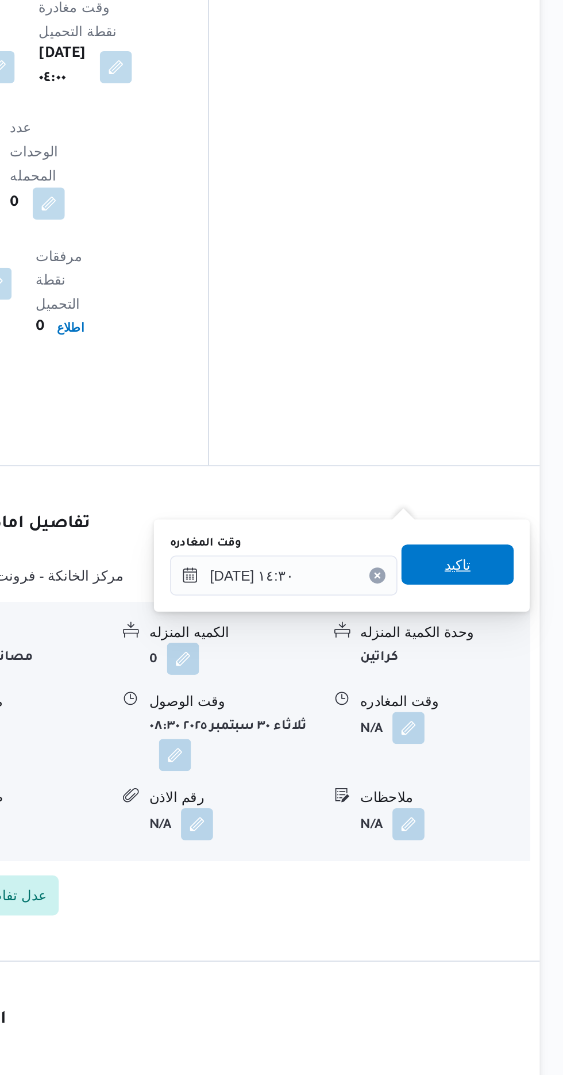
click at [507, 760] on span "تاكيد" at bounding box center [502, 758] width 15 height 14
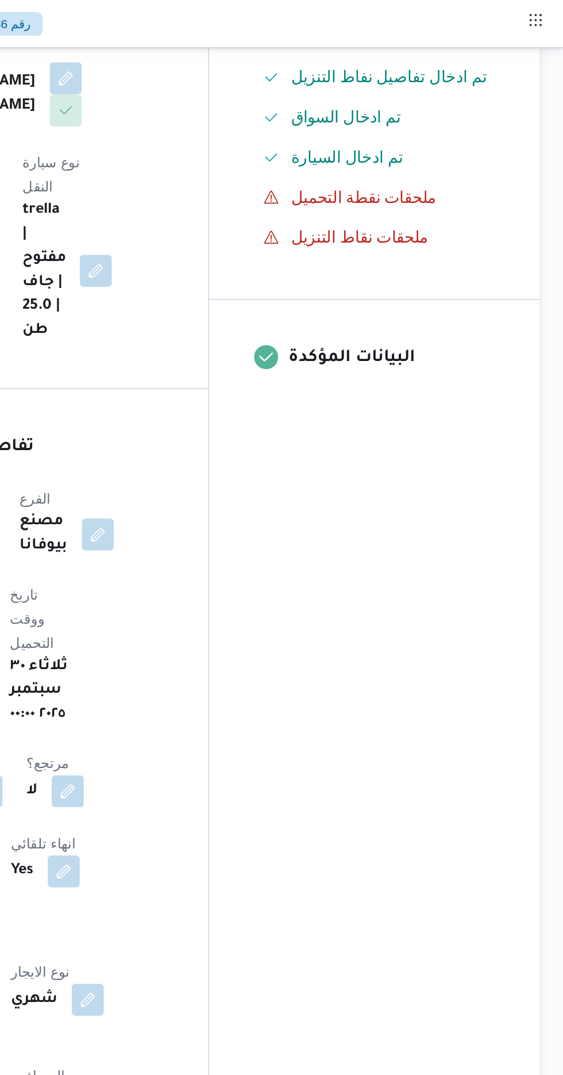
scroll to position [0, 0]
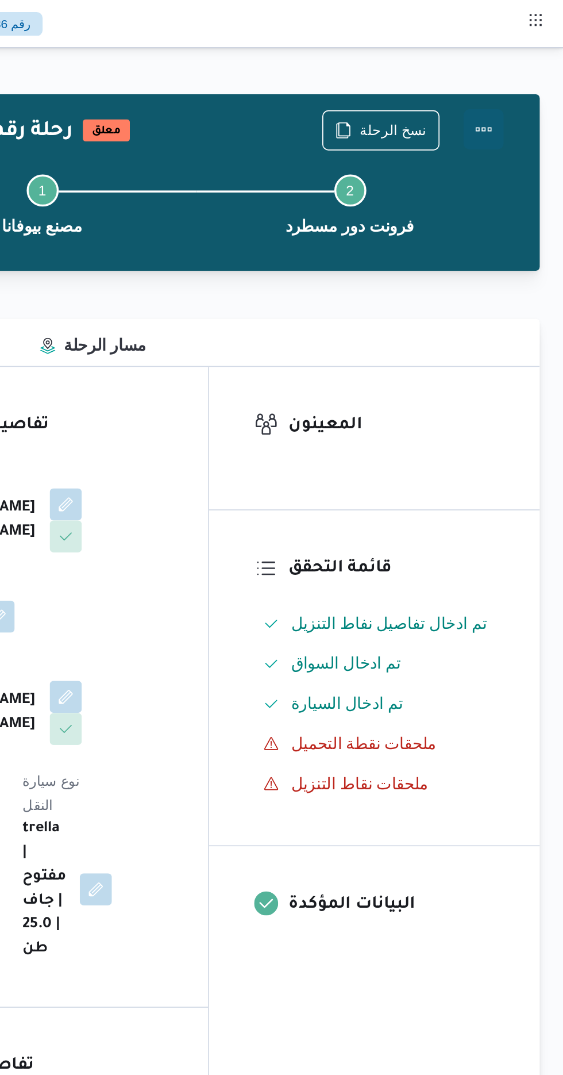
click at [519, 84] on button "Actions" at bounding box center [517, 74] width 23 height 23
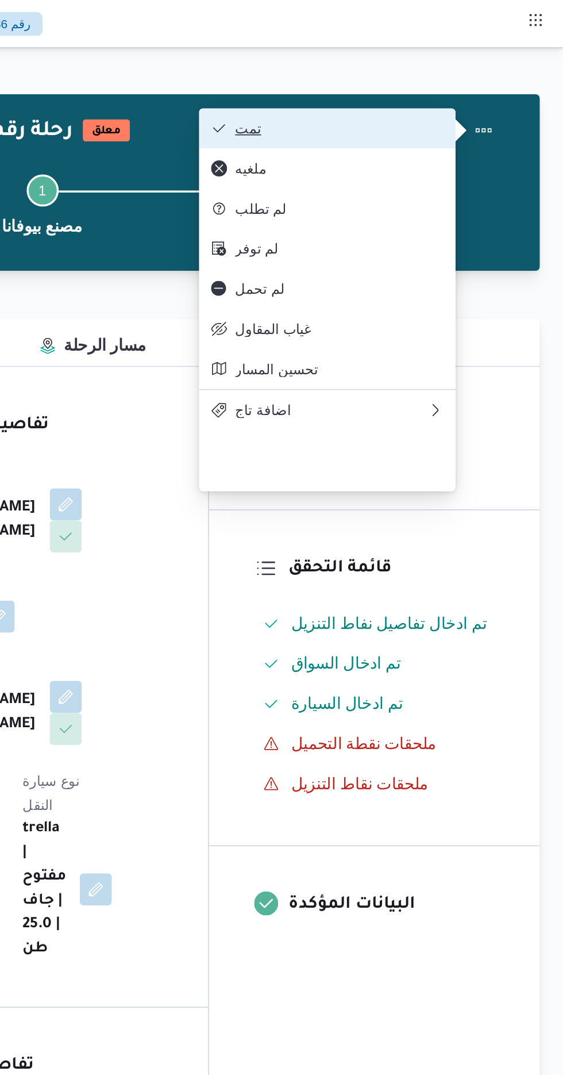
click at [464, 78] on span "تمت" at bounding box center [435, 73] width 120 height 9
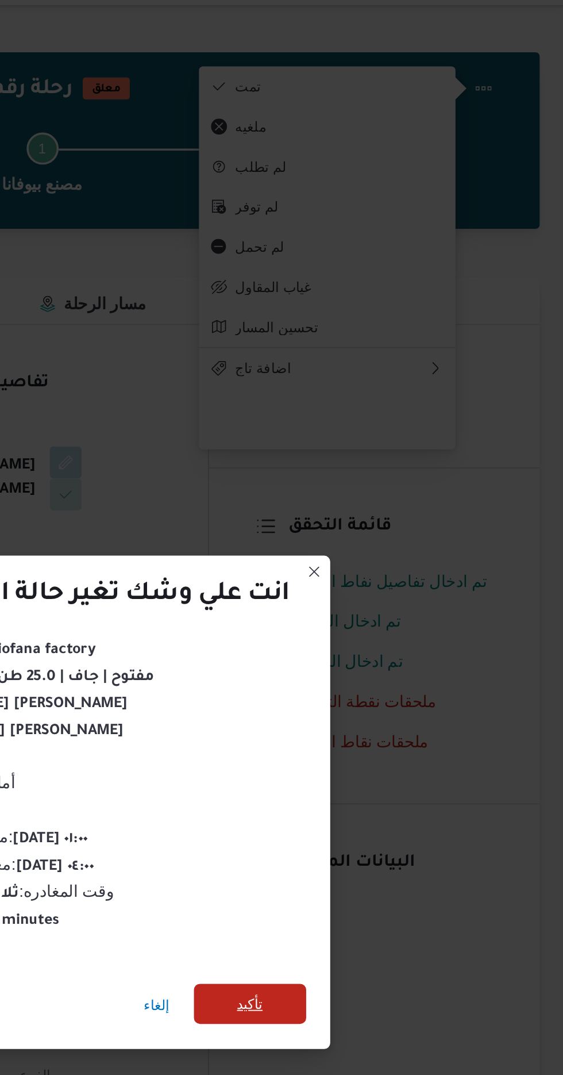
click at [380, 599] on span "تأكيد" at bounding box center [383, 600] width 15 height 14
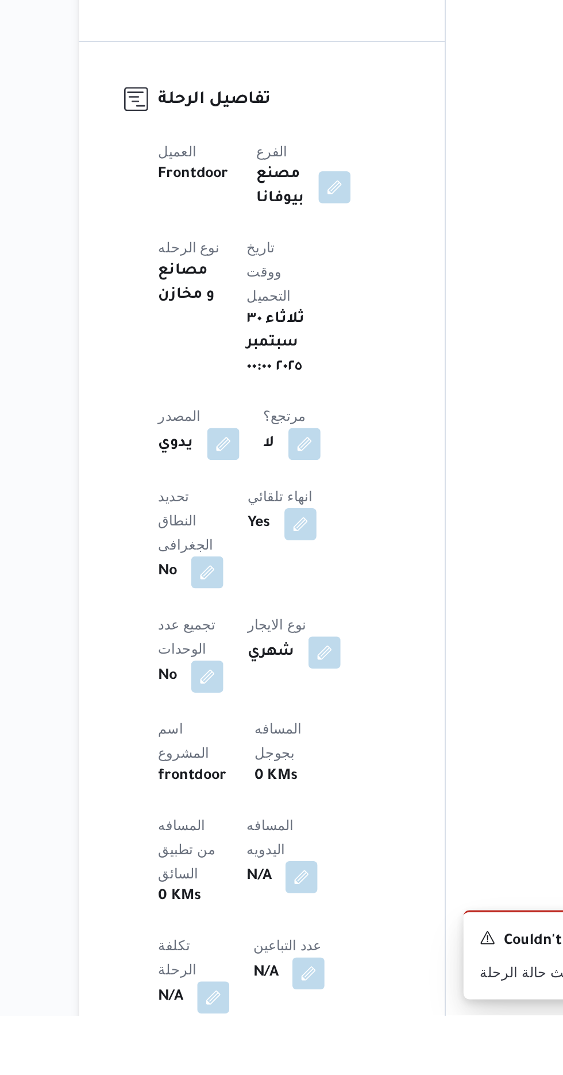
scroll to position [93, 0]
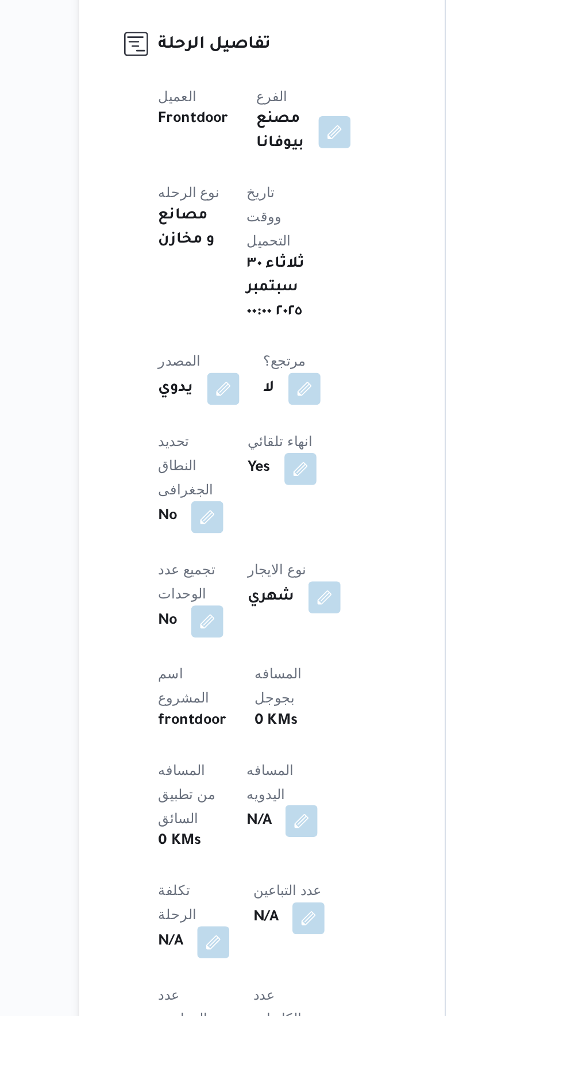
click at [268, 954] on button "button" at bounding box center [277, 963] width 18 height 18
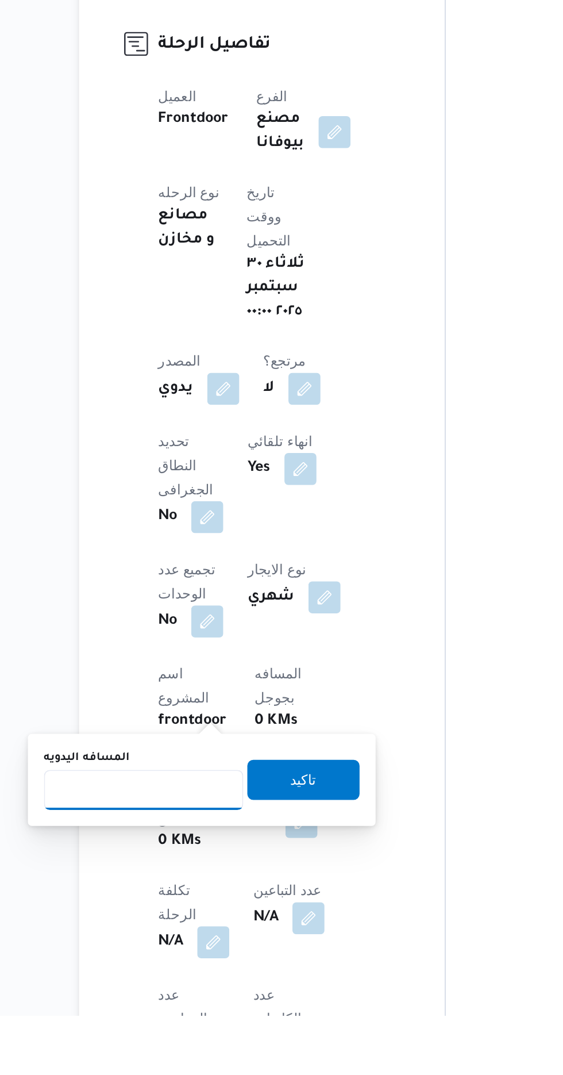
click at [217, 947] on input "المسافه اليدويه" at bounding box center [186, 945] width 114 height 23
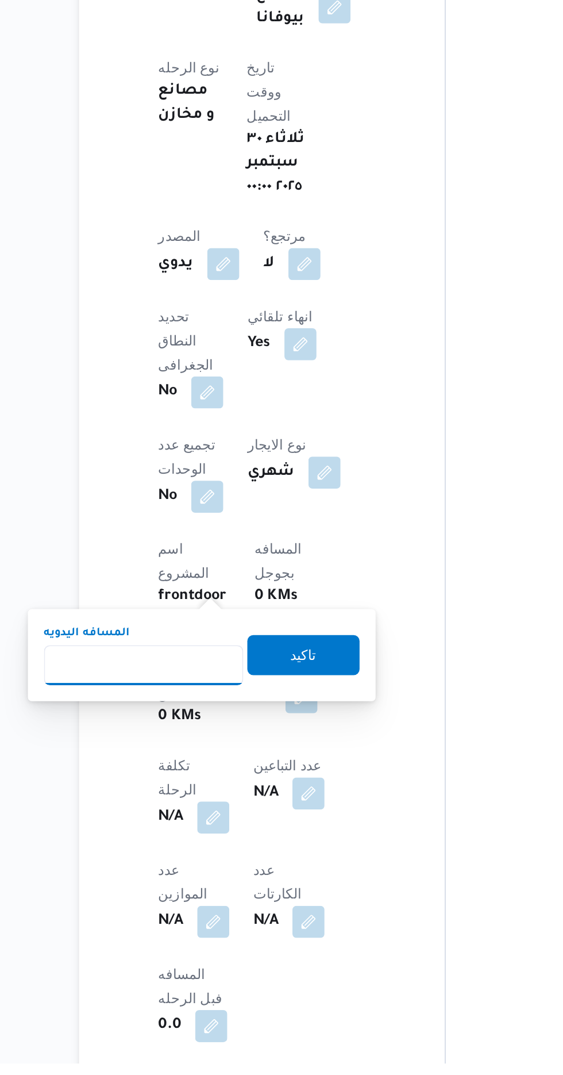
scroll to position [191, 0]
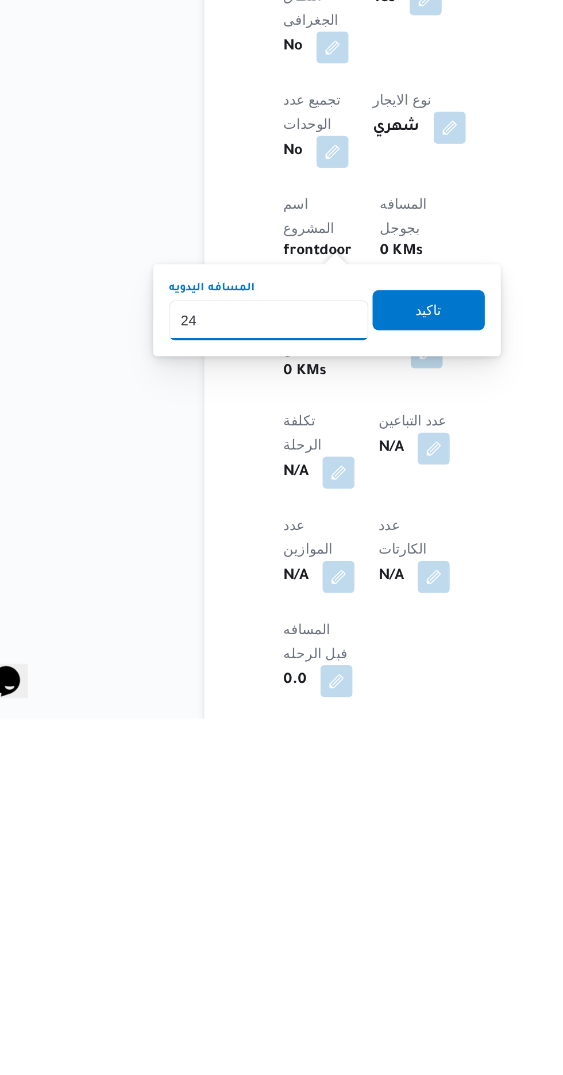
type input "240"
click at [281, 849] on span "تاكيد" at bounding box center [278, 840] width 64 height 23
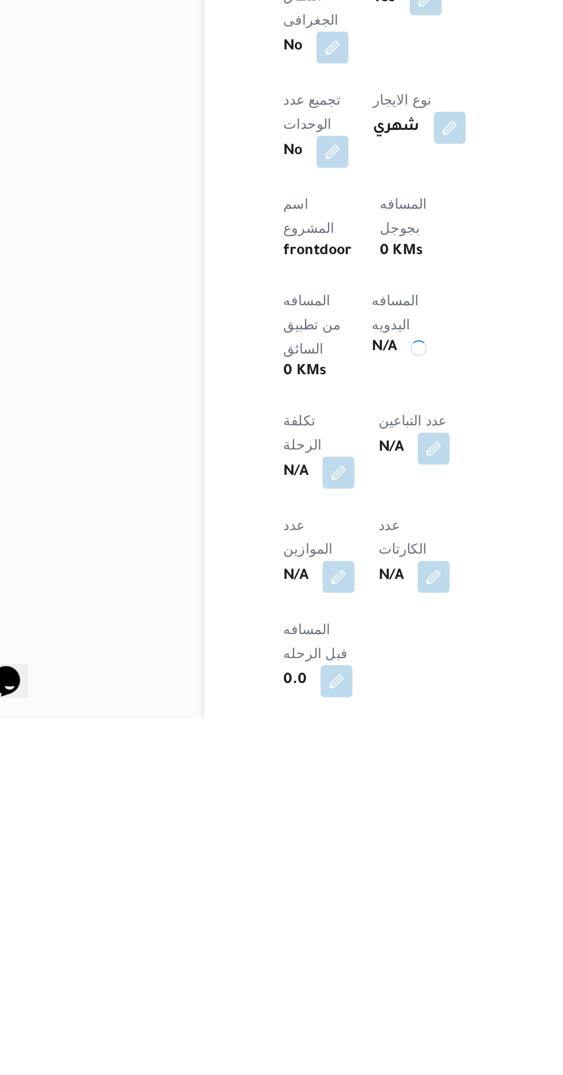
scroll to position [192, 0]
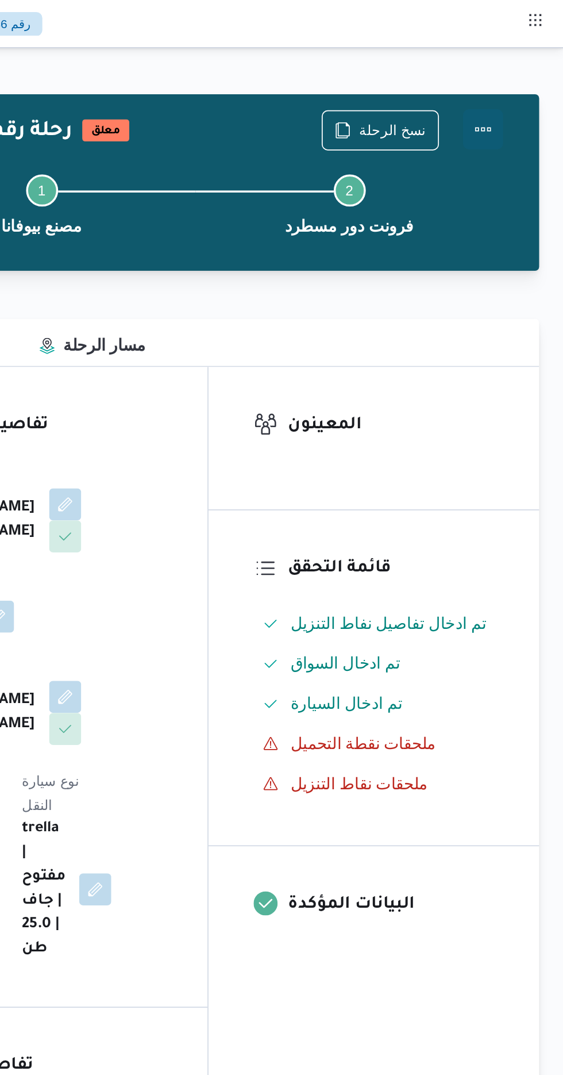
click at [523, 71] on button "Actions" at bounding box center [517, 74] width 23 height 23
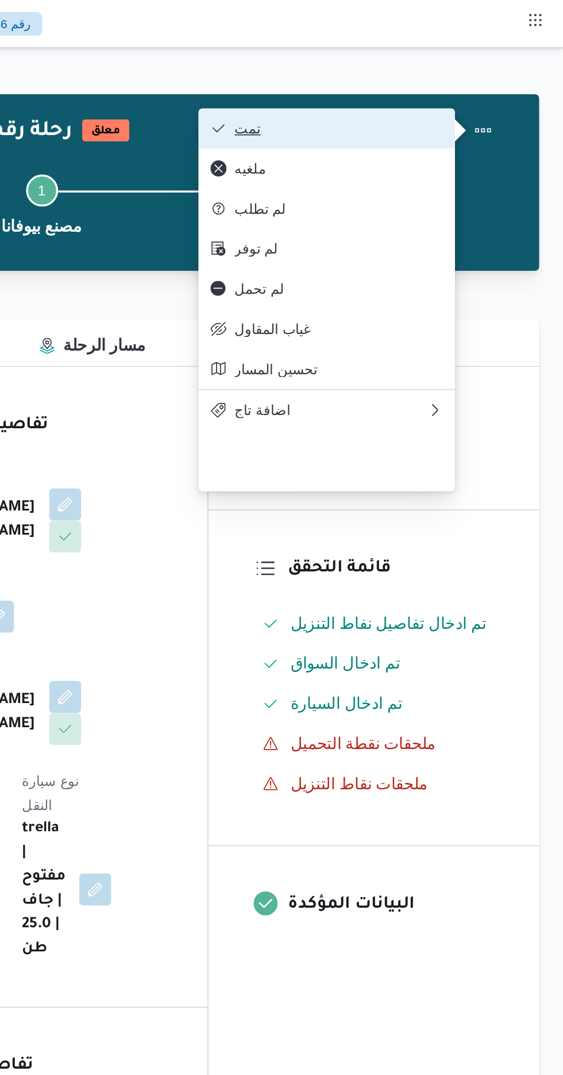
click at [463, 67] on button "تمت" at bounding box center [427, 73] width 147 height 23
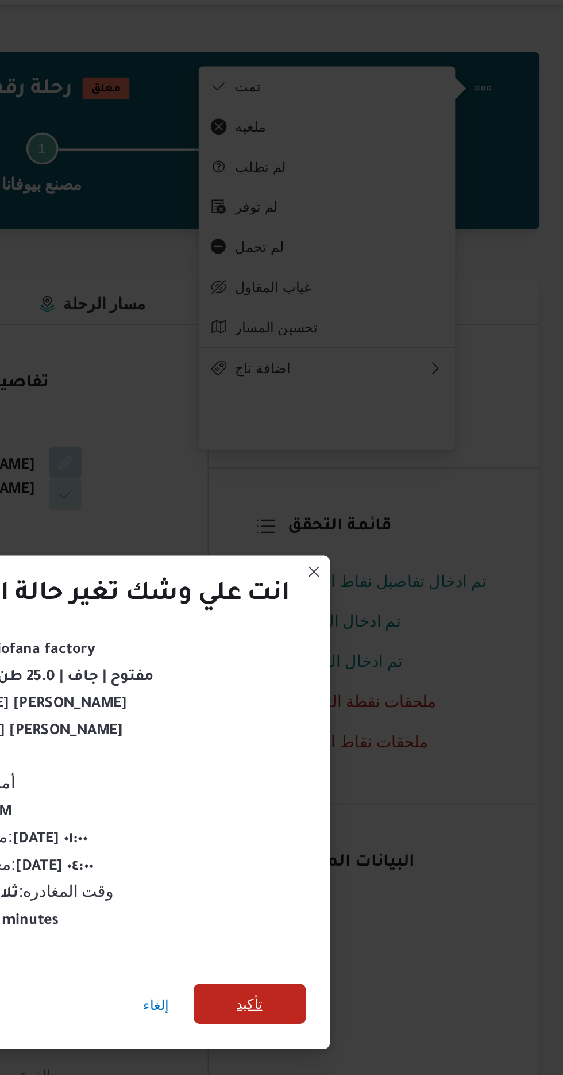
click at [380, 600] on span "تأكيد" at bounding box center [383, 600] width 15 height 14
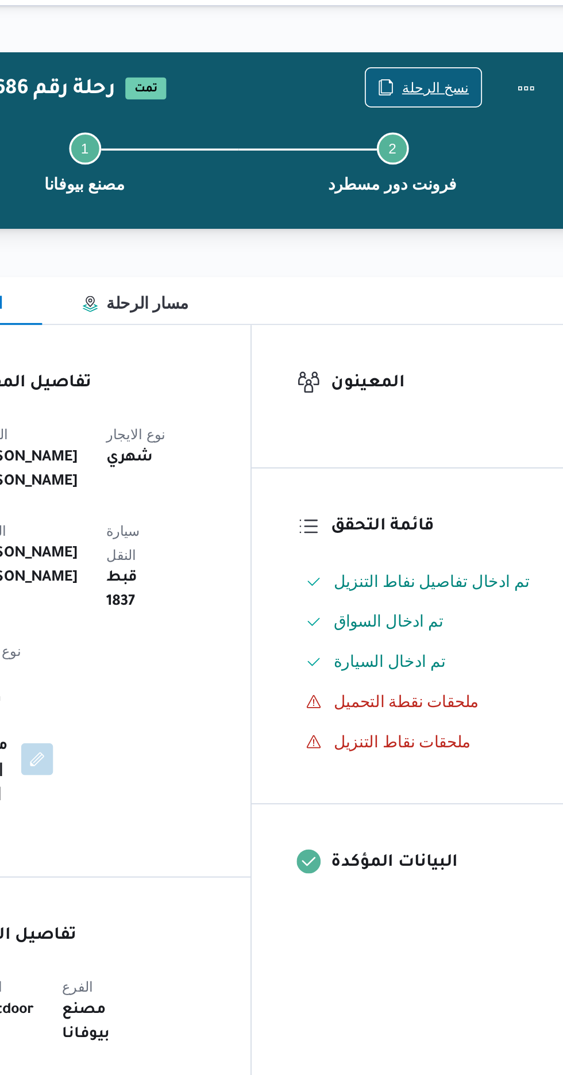
click at [441, 79] on icon "button" at bounding box center [436, 74] width 9 height 9
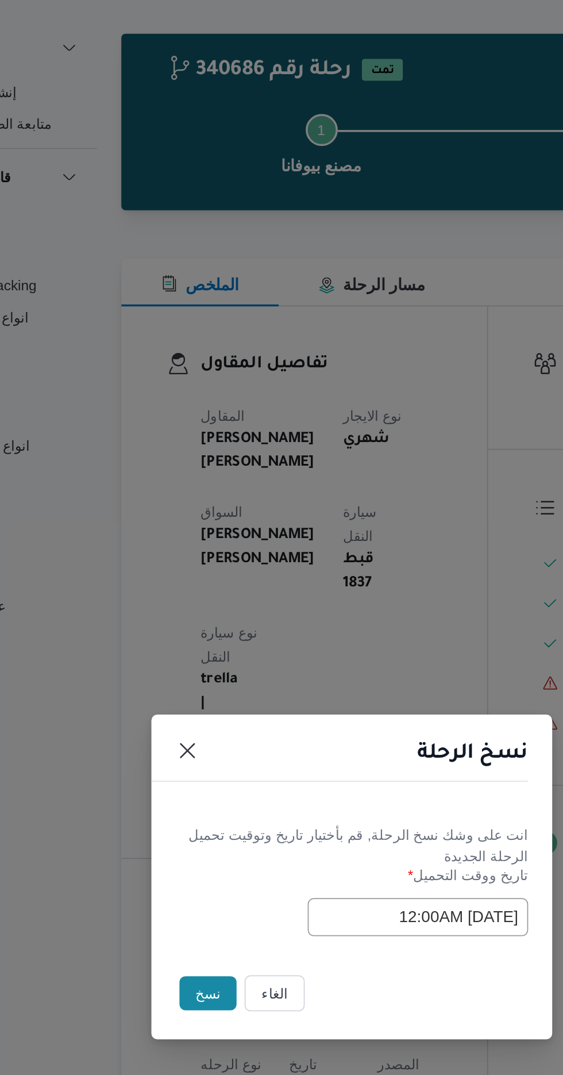
click at [185, 606] on button "نسخ" at bounding box center [199, 605] width 33 height 20
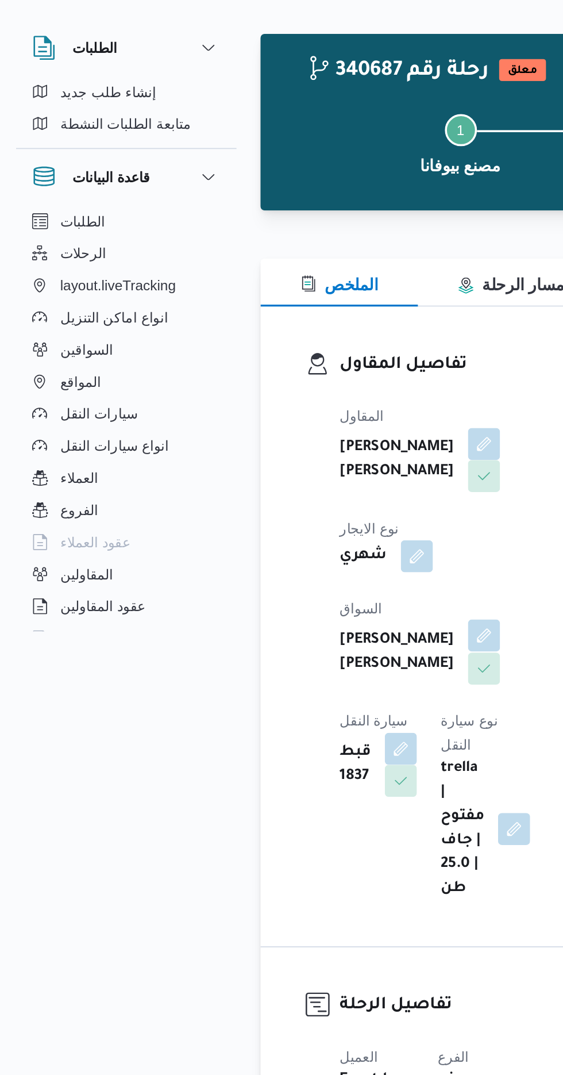
click at [269, 390] on button "button" at bounding box center [278, 399] width 18 height 18
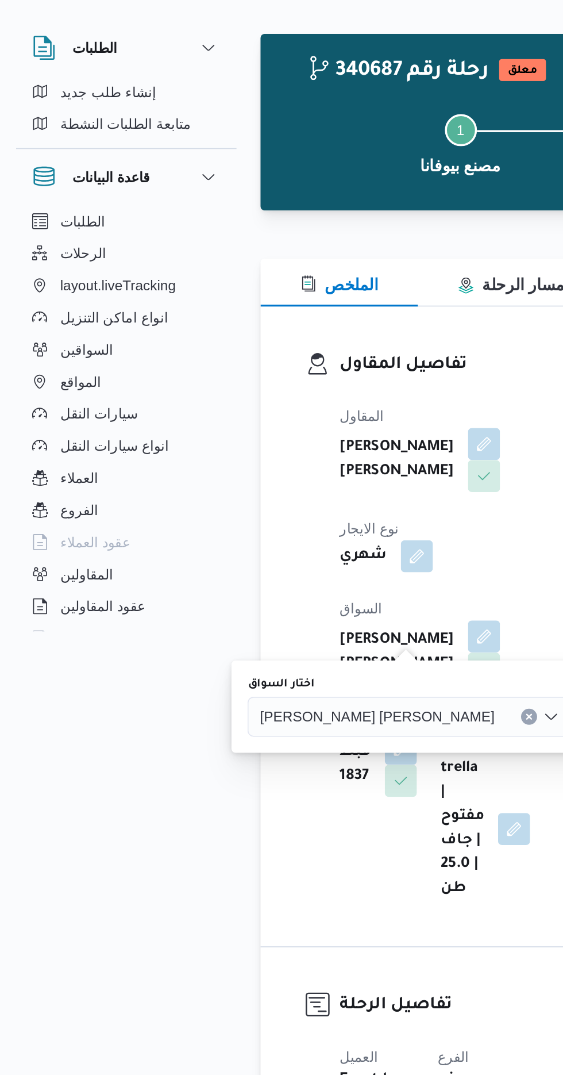
click at [177, 444] on span "[PERSON_NAME] [PERSON_NAME]" at bounding box center [216, 445] width 135 height 13
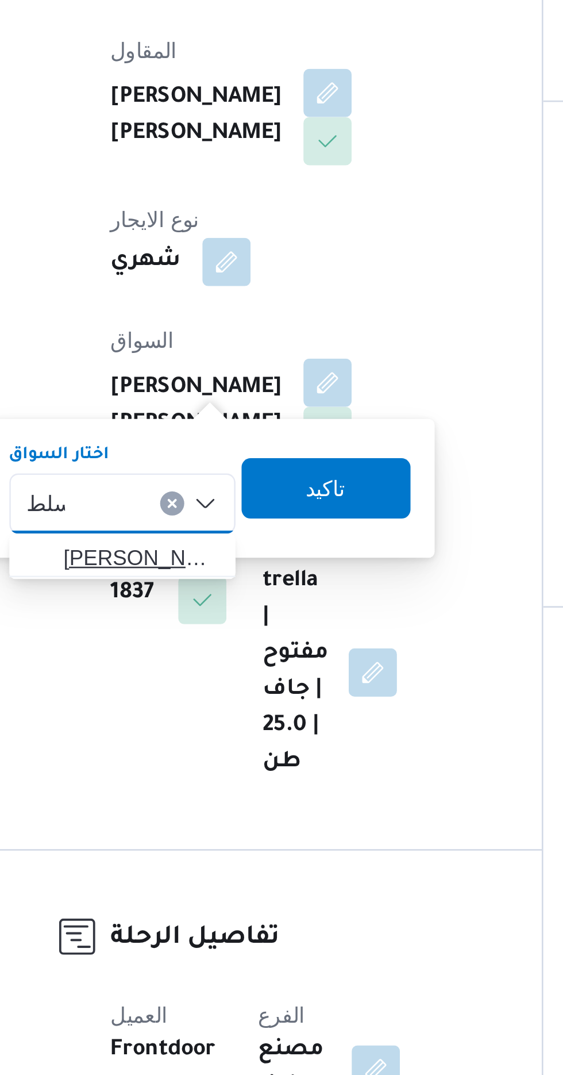
type input "سلط"
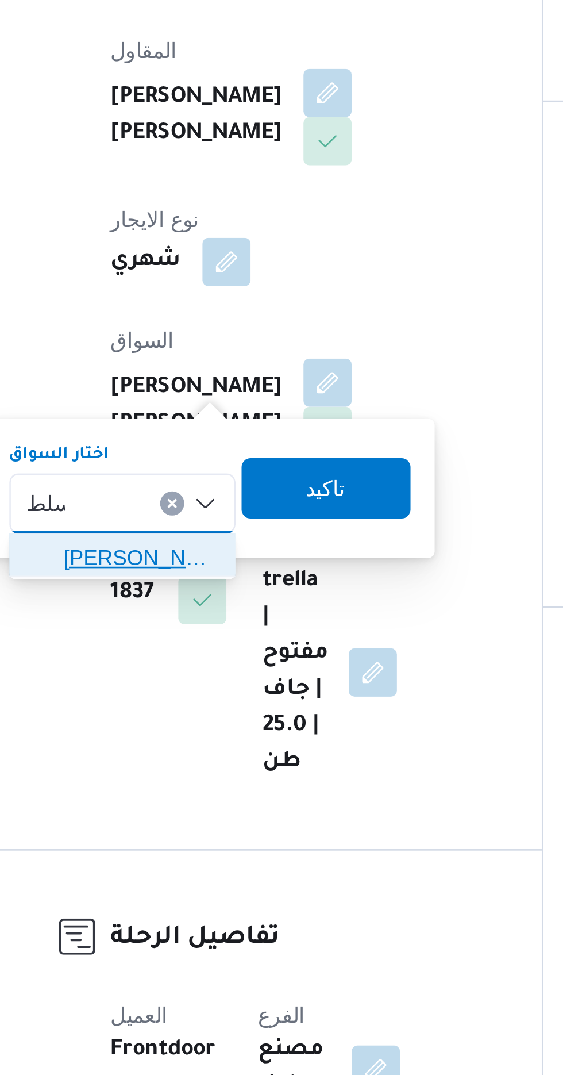
click at [189, 465] on span "[PERSON_NAME] ان [PERSON_NAME]" at bounding box center [206, 466] width 59 height 14
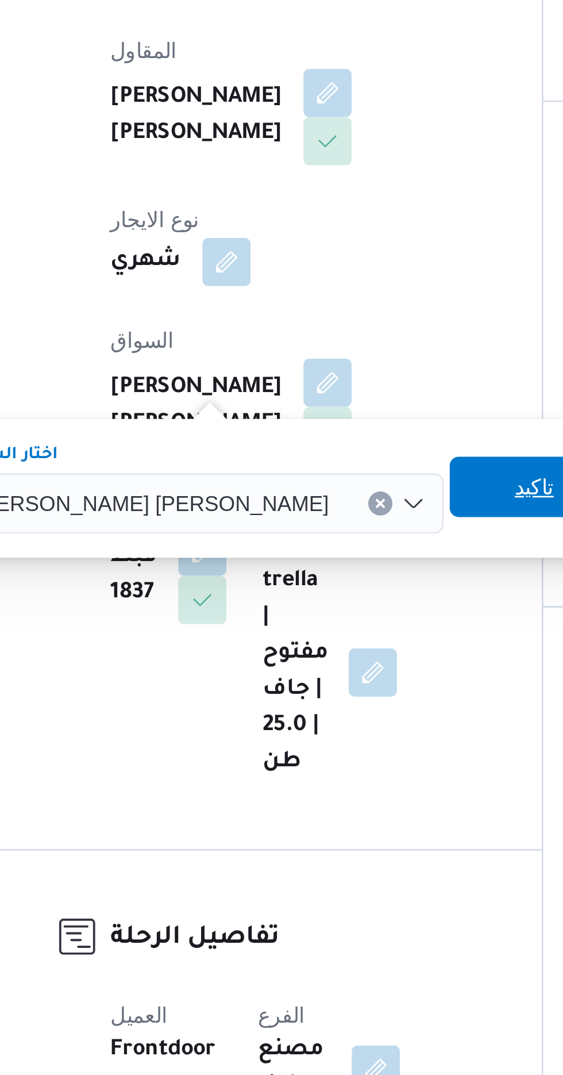
click at [324, 438] on span "تاكيد" at bounding box center [356, 439] width 64 height 23
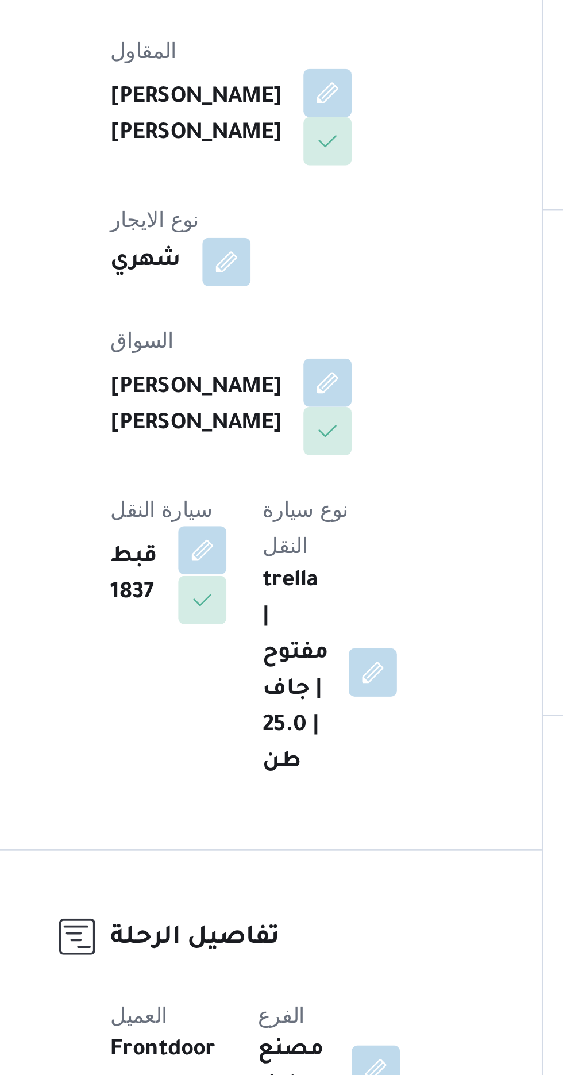
click at [239, 454] on button "button" at bounding box center [230, 463] width 18 height 18
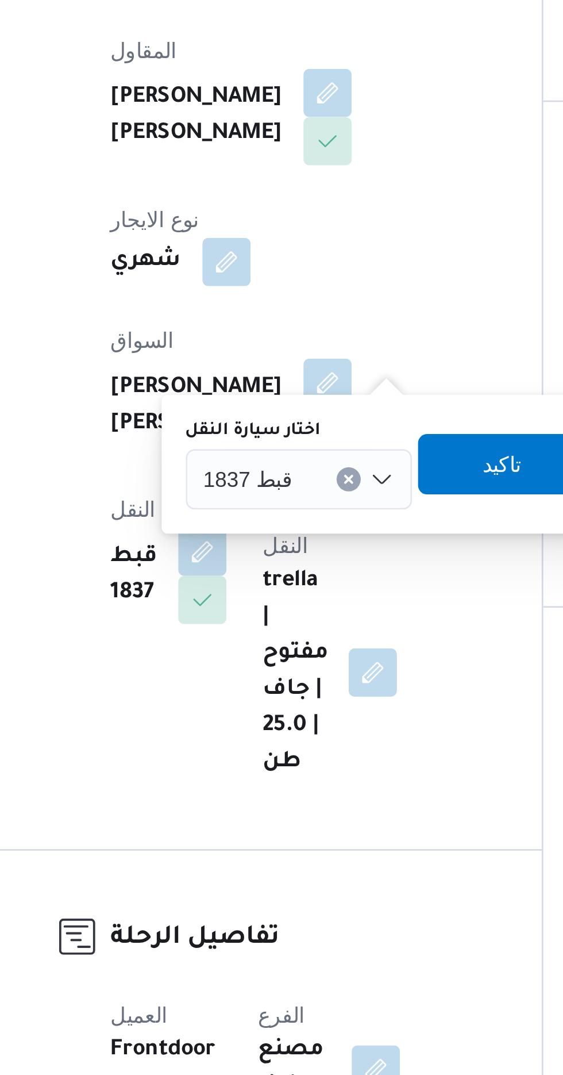
click at [237, 432] on span "قبط 1837" at bounding box center [248, 436] width 34 height 13
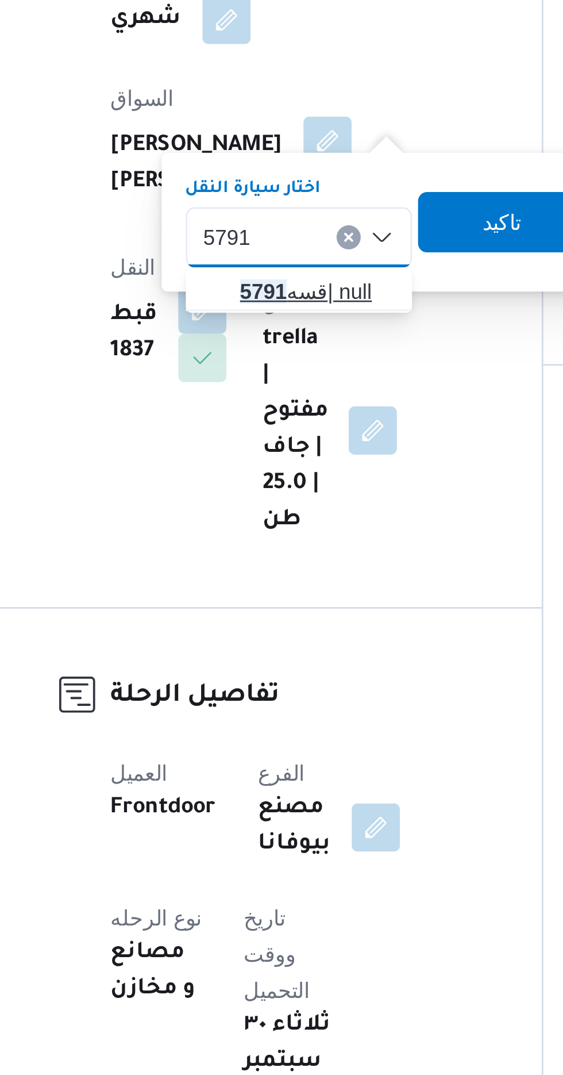
type input "5791"
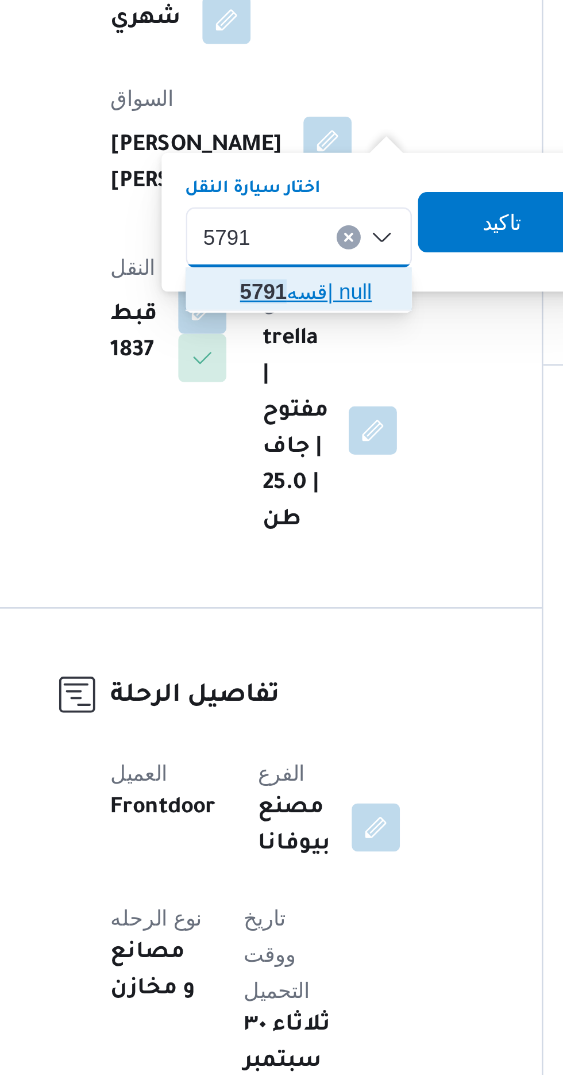
click at [244, 453] on mark "5791" at bounding box center [253, 457] width 18 height 9
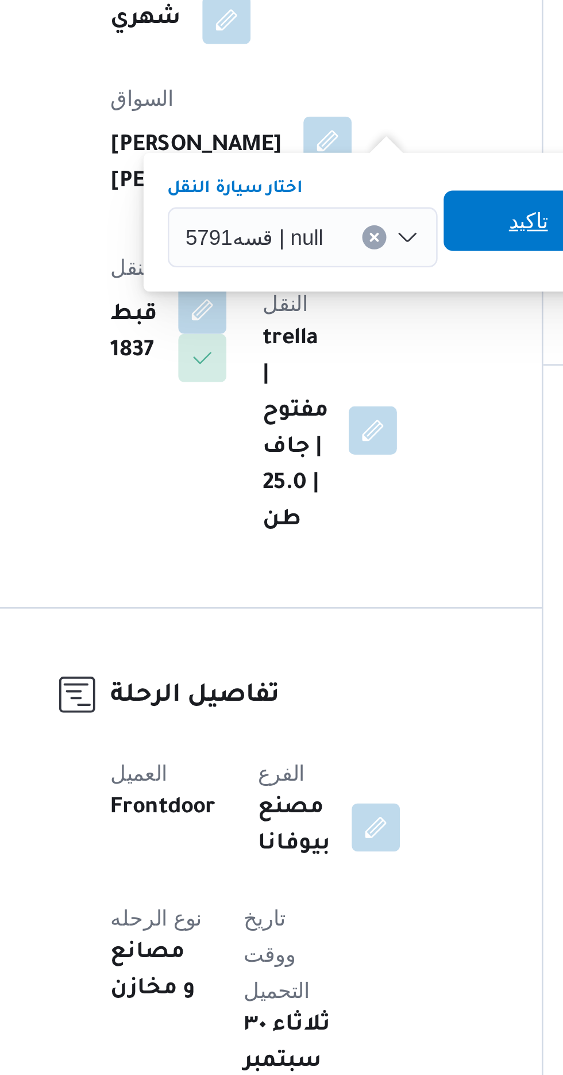
click at [336, 425] on span "تاكيد" at bounding box center [354, 430] width 64 height 23
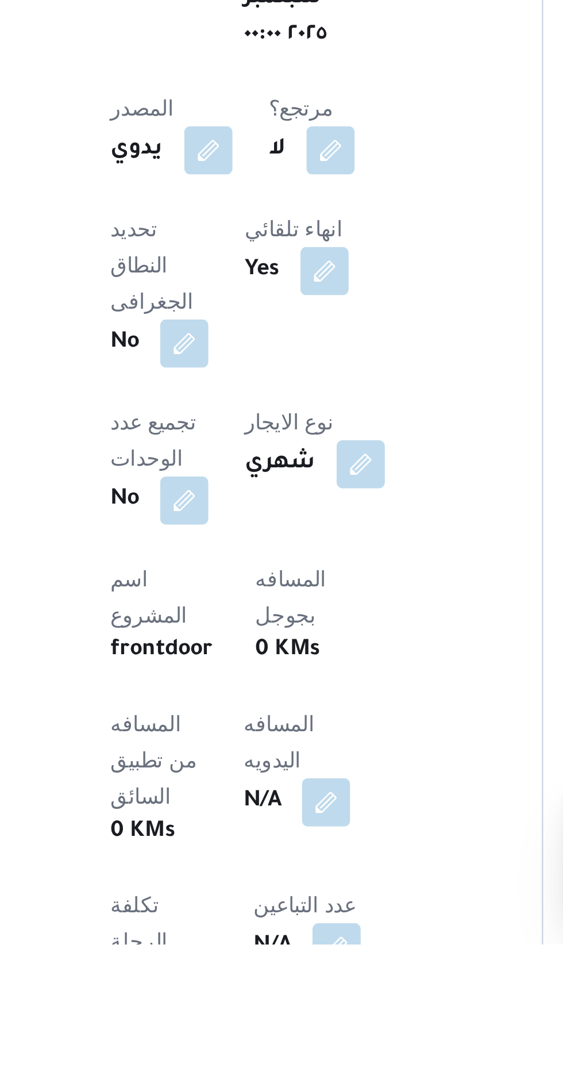
scroll to position [36, 0]
click at [268, 1011] on button "button" at bounding box center [277, 1020] width 18 height 18
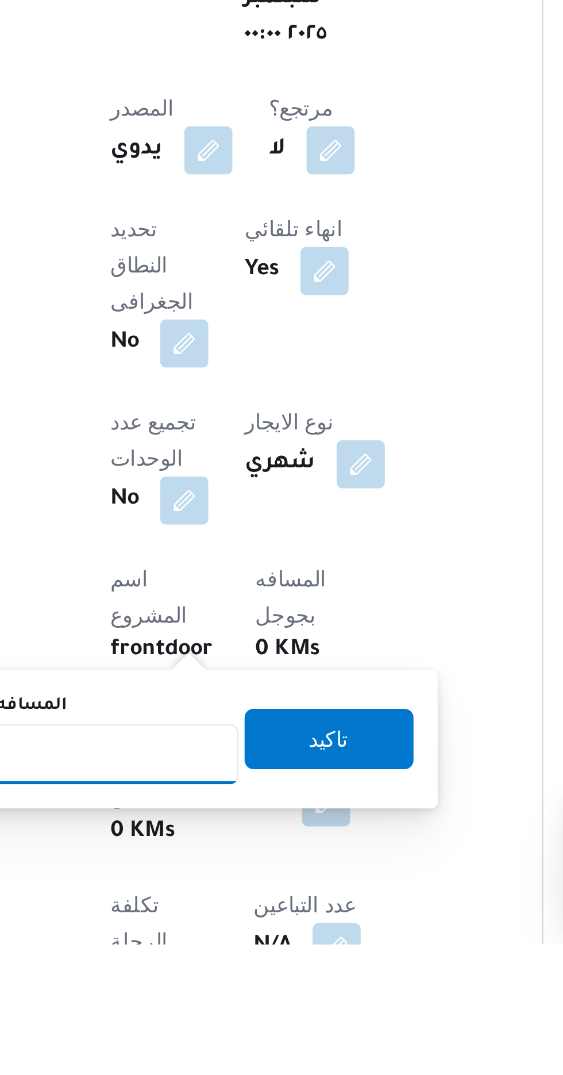
click at [199, 998] on input "المسافه اليدويه" at bounding box center [186, 1002] width 114 height 23
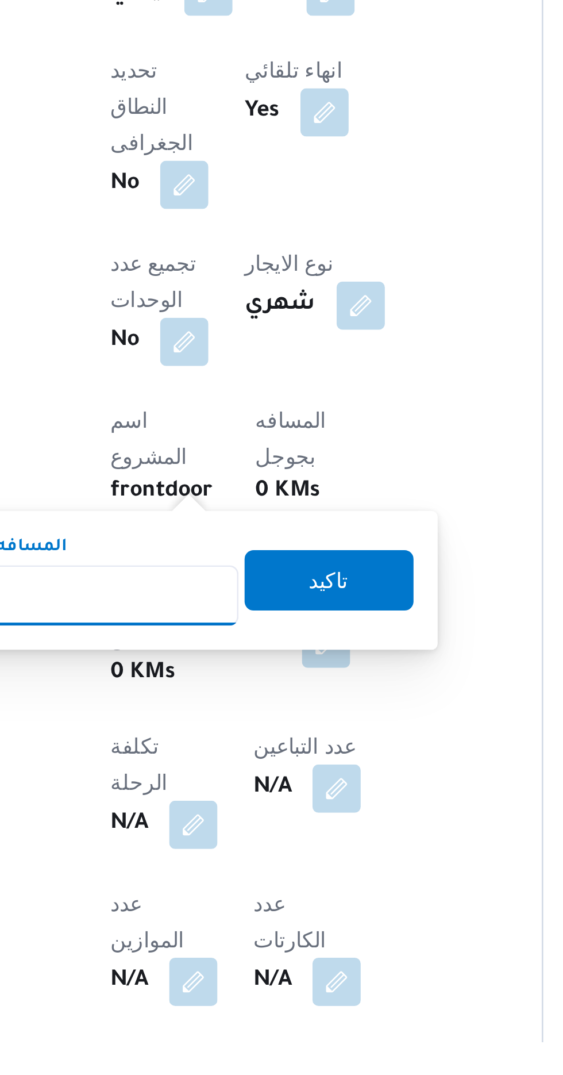
scroll to position [153, 0]
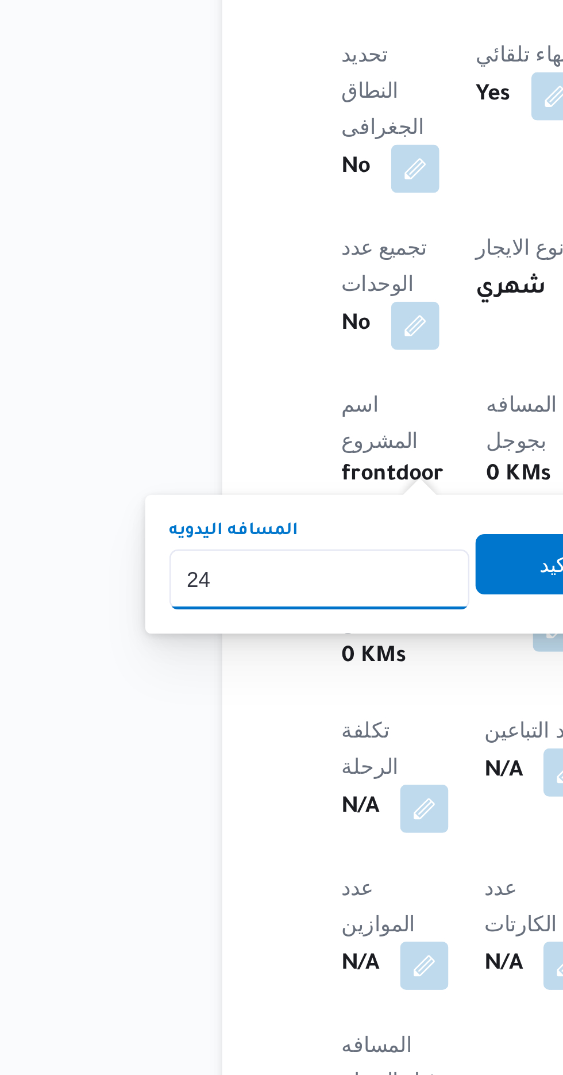
type input "240"
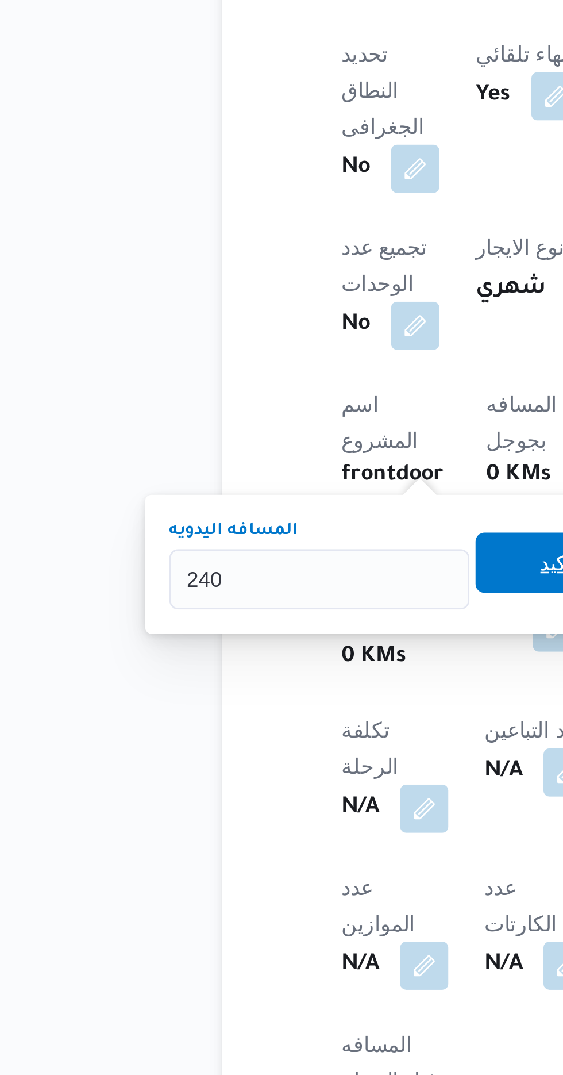
click at [266, 876] on span "تاكيد" at bounding box center [278, 879] width 64 height 23
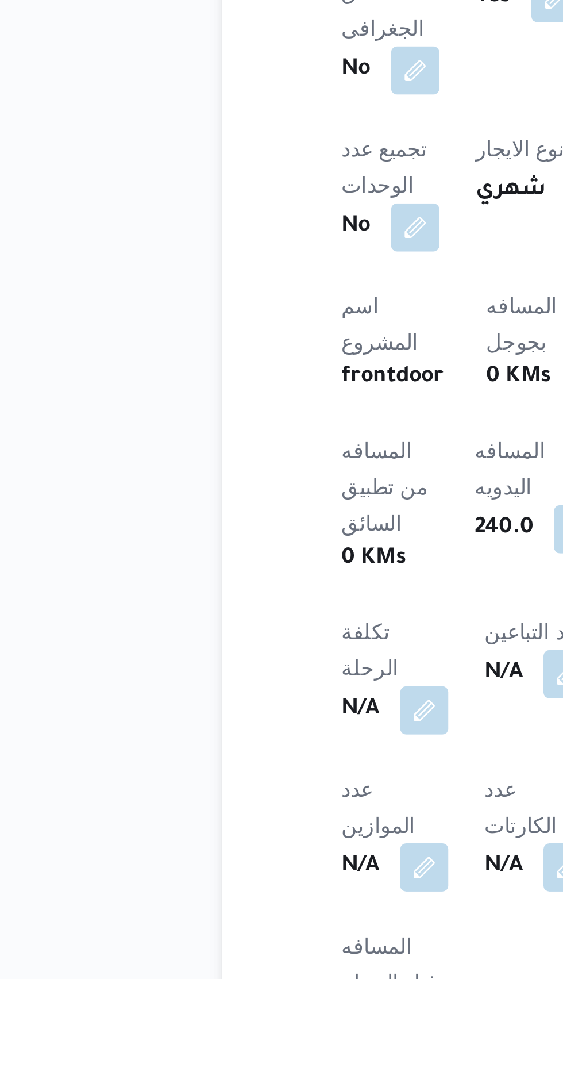
scroll to position [271, 0]
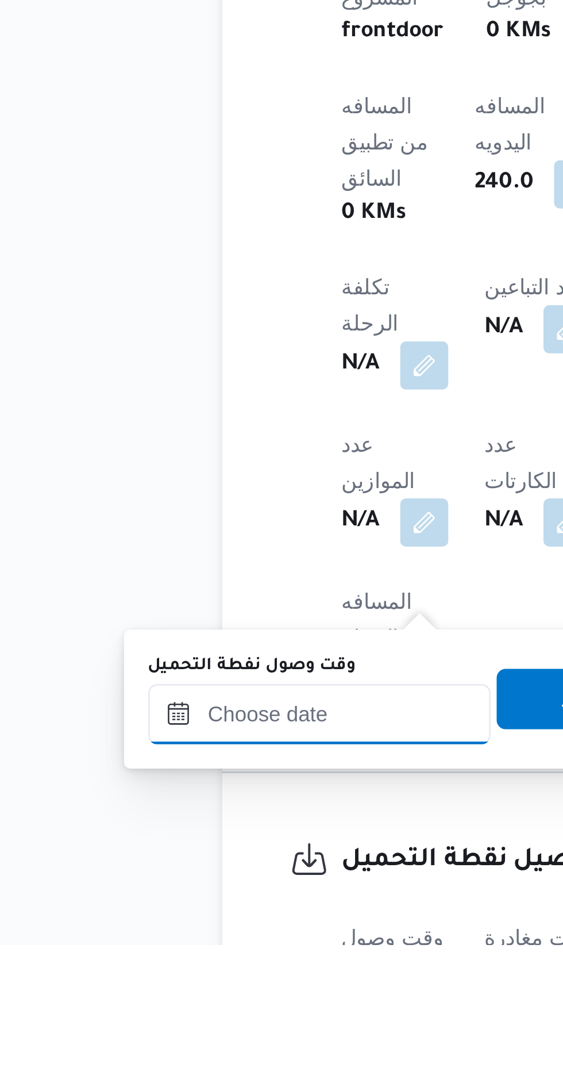
click at [173, 986] on input "وقت وصول نفطة التحميل" at bounding box center [186, 987] width 131 height 23
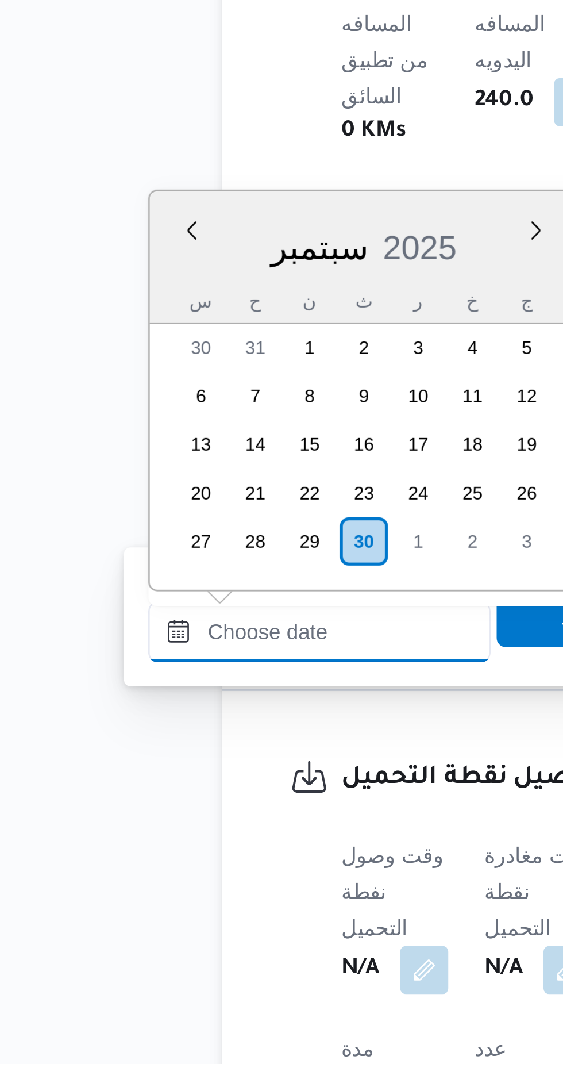
scroll to position [854, 0]
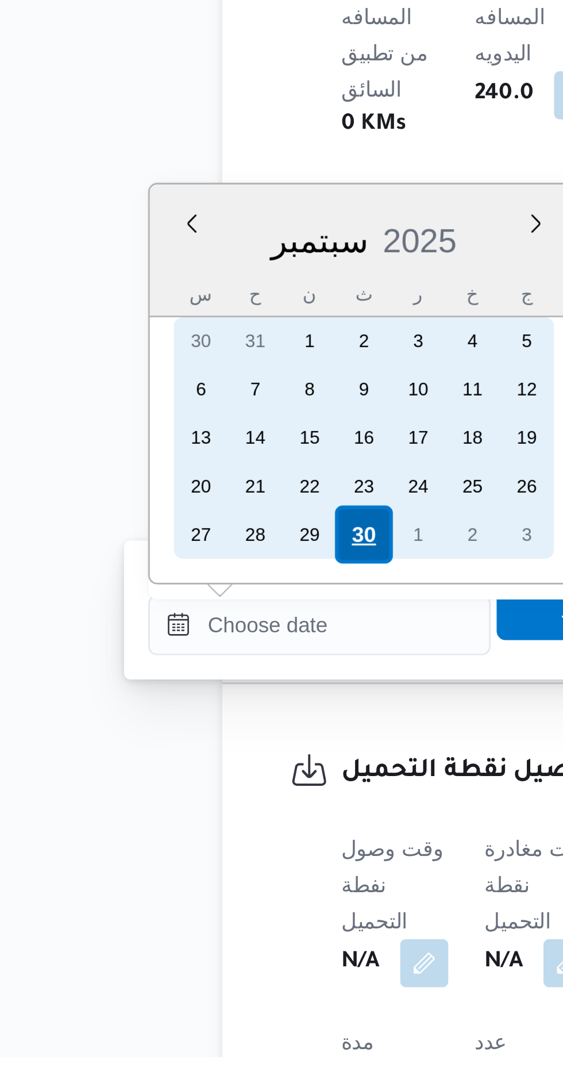
click at [197, 872] on div "30" at bounding box center [203, 876] width 22 height 22
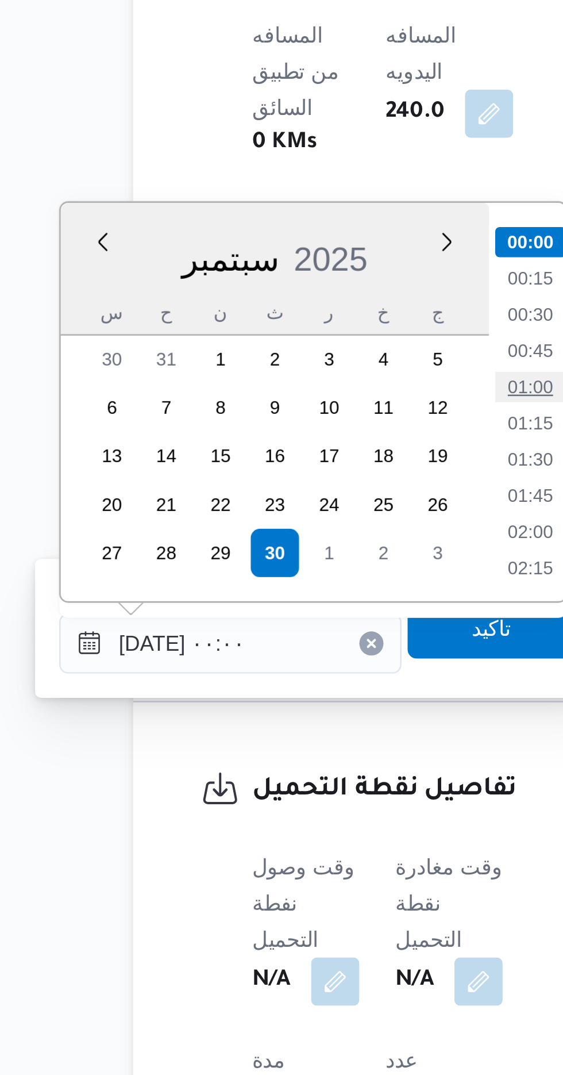
click at [294, 807] on li "01:00" at bounding box center [300, 812] width 26 height 11
type input "[DATE] ٠١:٠٠"
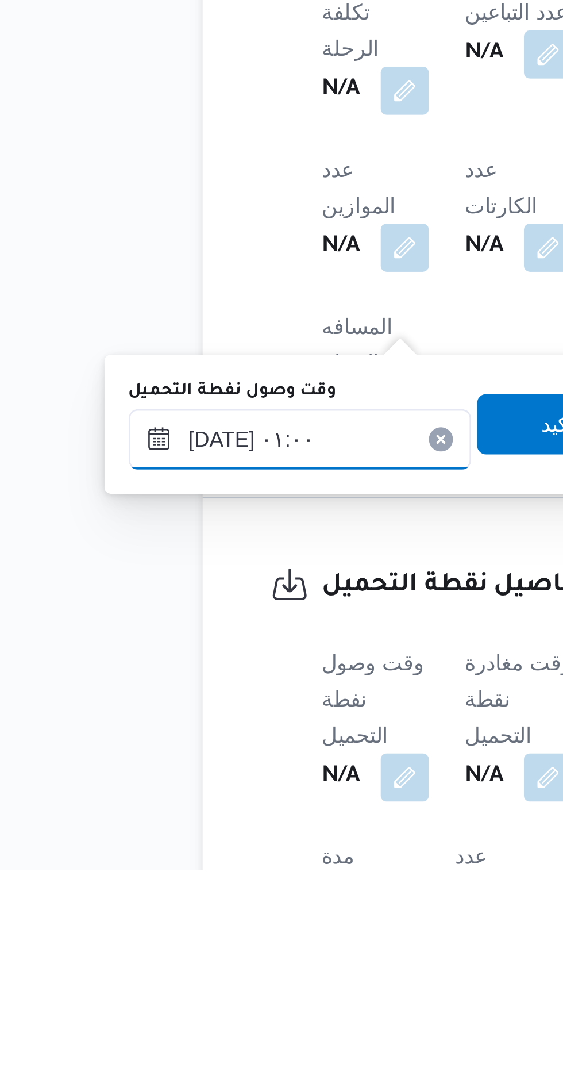
scroll to position [347, 0]
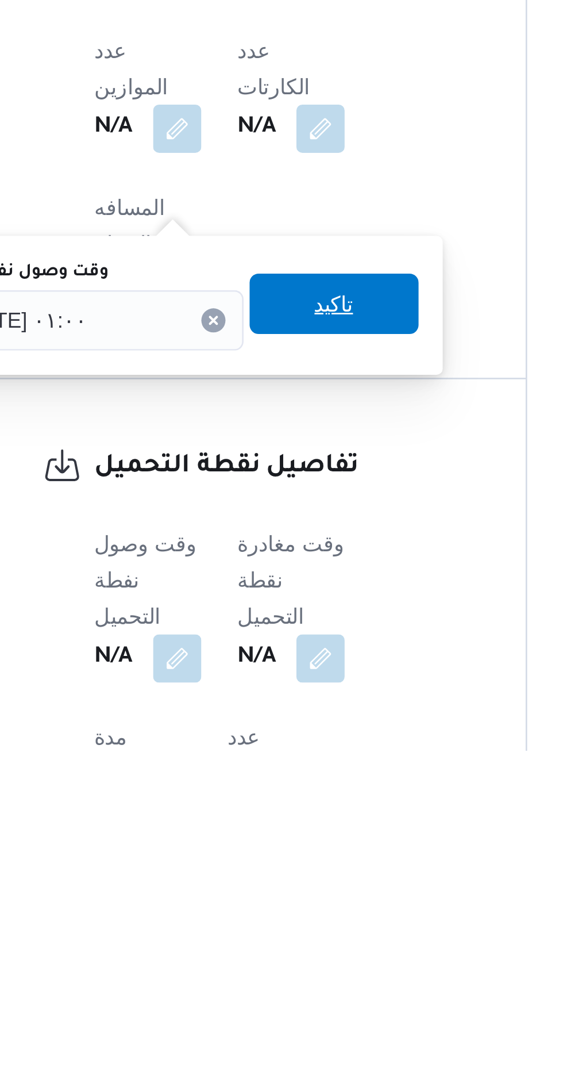
click at [281, 903] on span "تاكيد" at bounding box center [286, 905] width 64 height 23
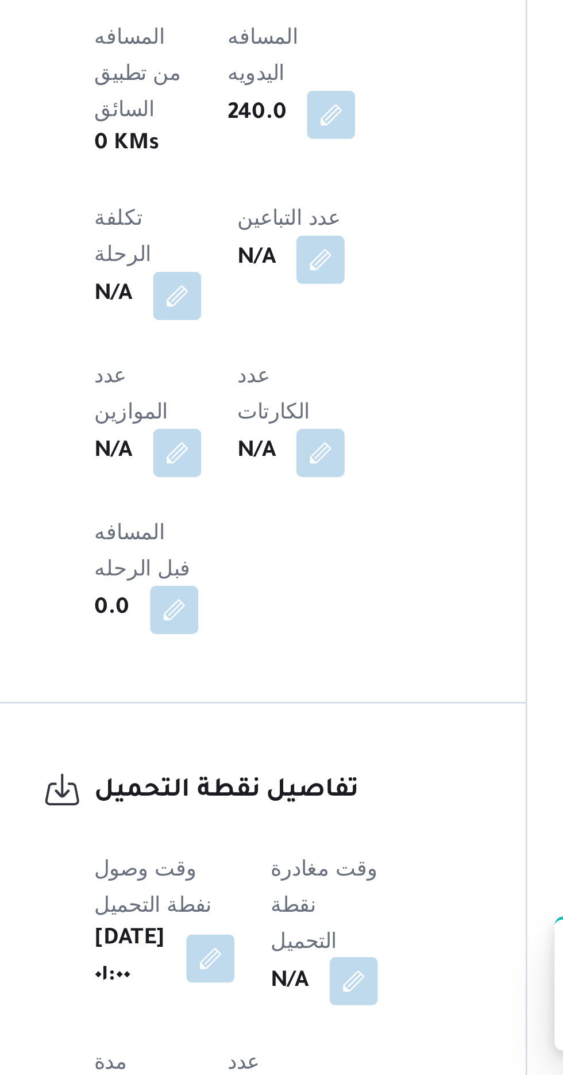
click at [297, 1030] on button "button" at bounding box center [294, 1039] width 18 height 18
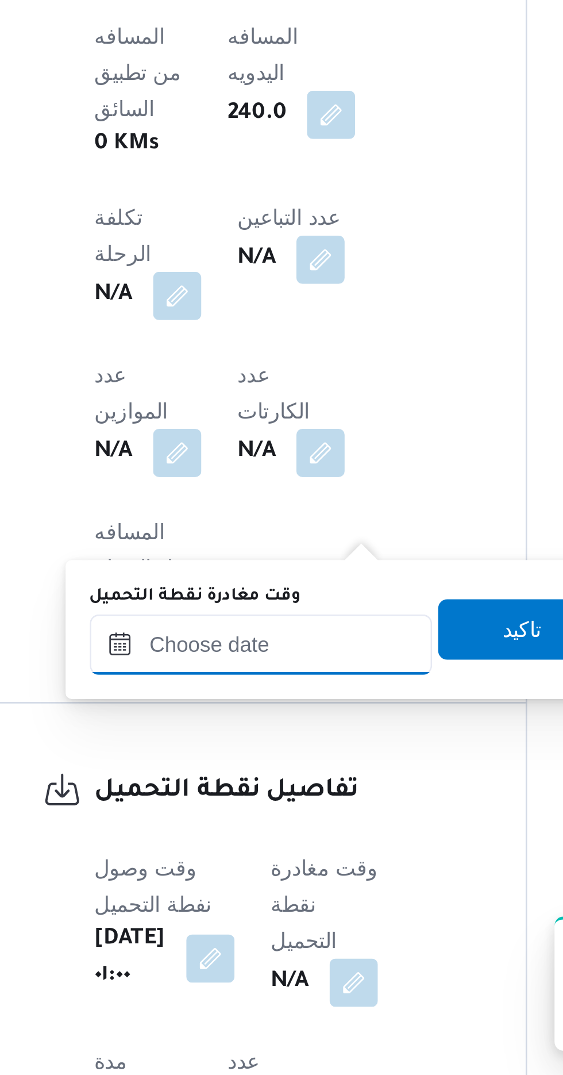
click at [245, 911] on input "وقت مغادرة نقطة التحميل" at bounding box center [258, 911] width 131 height 23
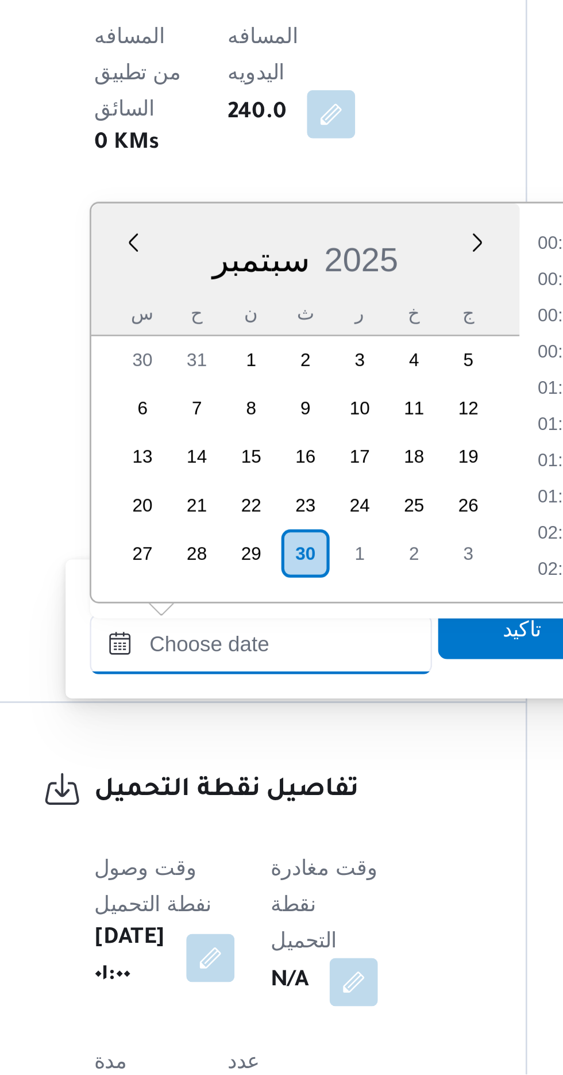
scroll to position [854, 0]
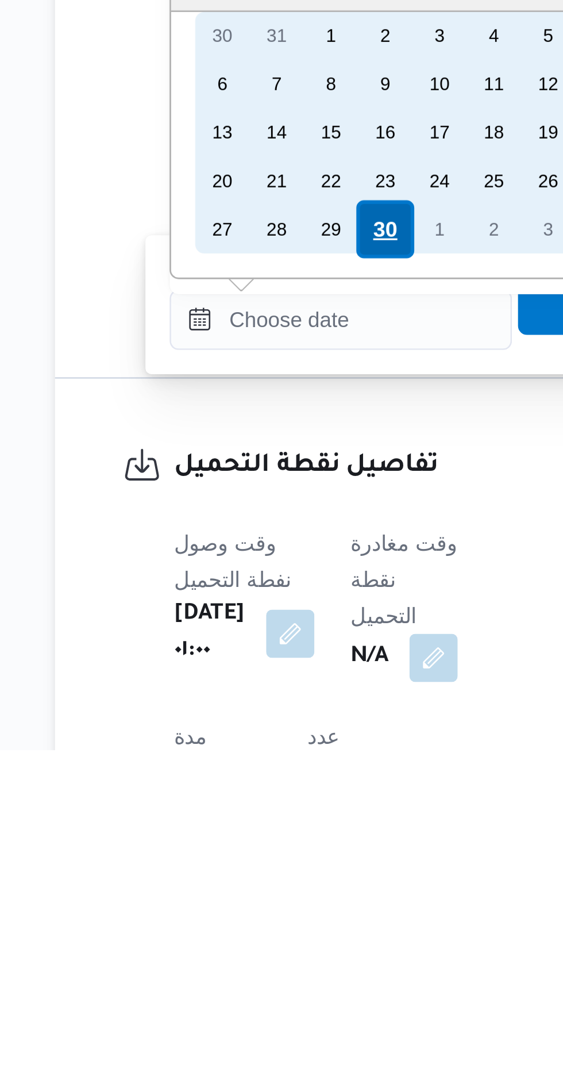
click at [270, 876] on div "30" at bounding box center [275, 877] width 22 height 22
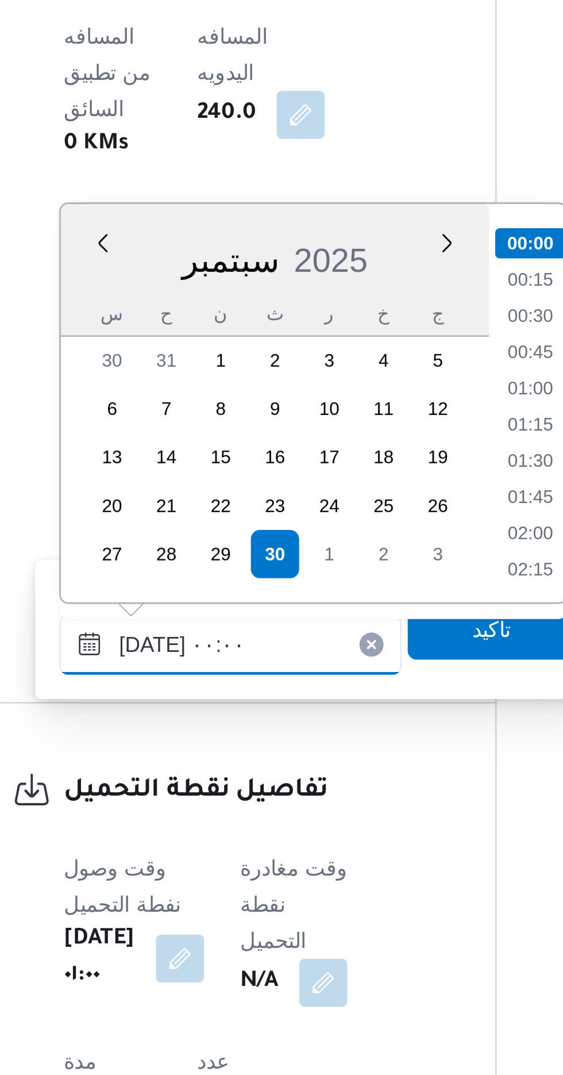
click at [205, 912] on input "[DATE] ٠٠:٠٠" at bounding box center [258, 911] width 131 height 23
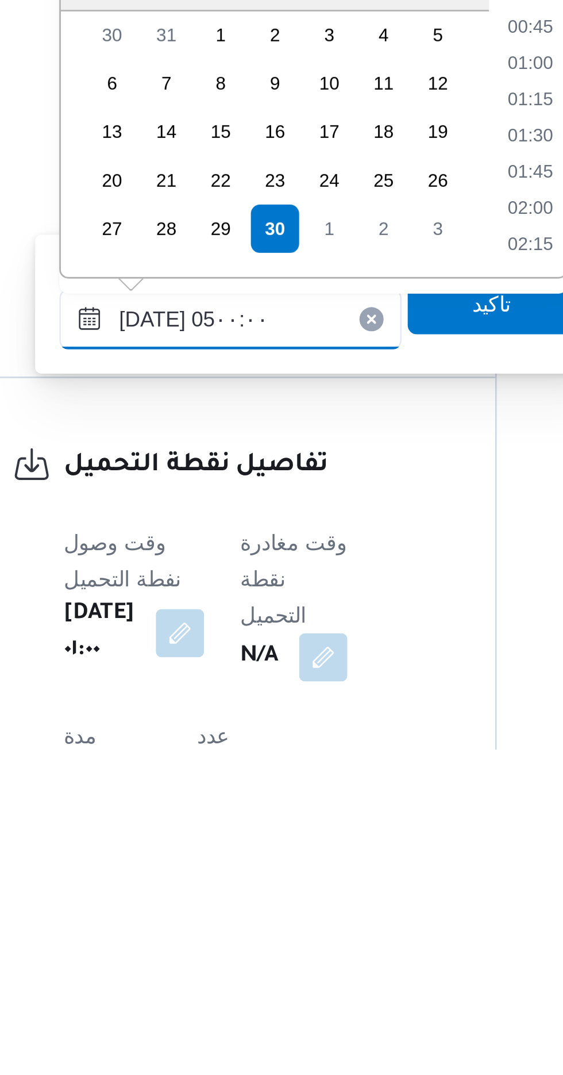
scroll to position [155, 0]
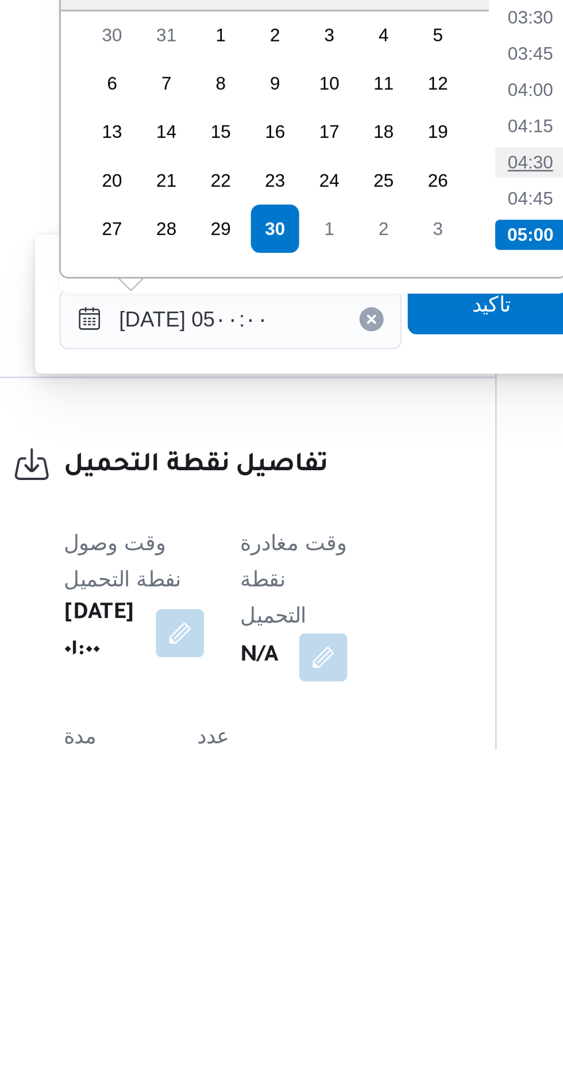
click at [368, 853] on li "04:30" at bounding box center [372, 851] width 26 height 11
type input "[DATE] ٠٤:٣٠"
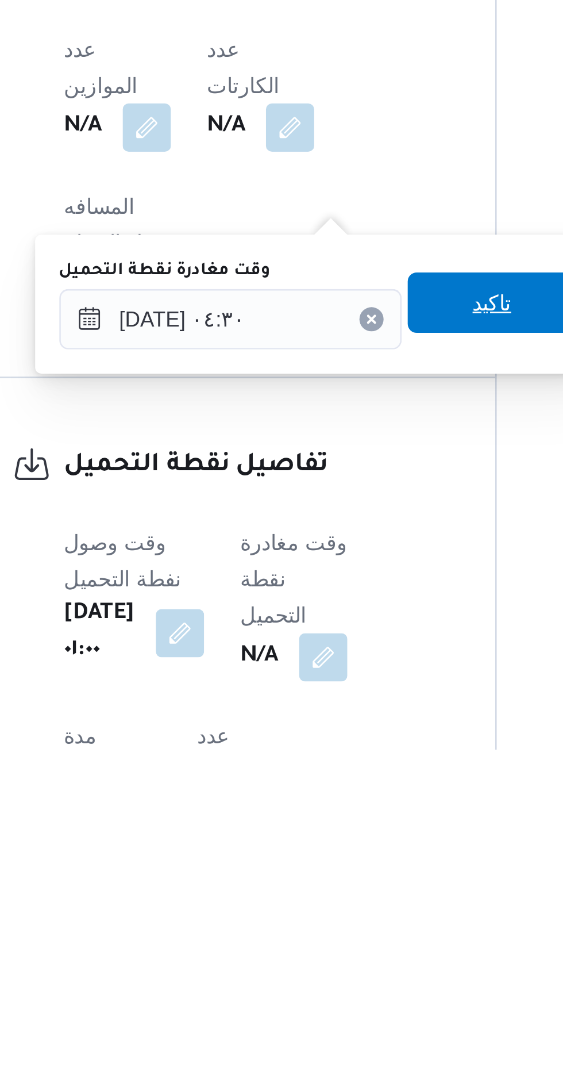
click at [353, 908] on span "تاكيد" at bounding box center [358, 905] width 64 height 23
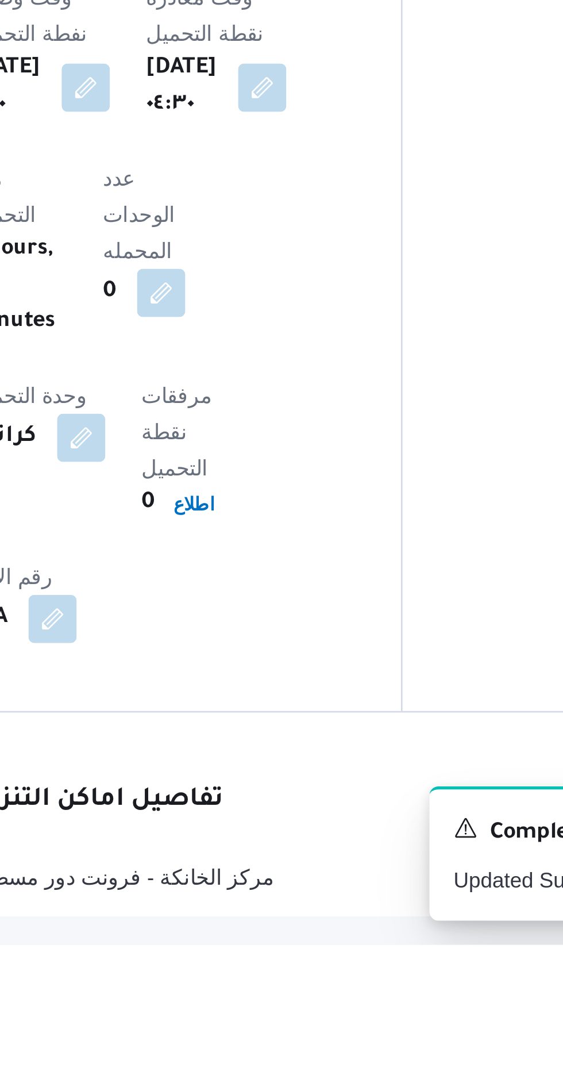
scroll to position [630, 0]
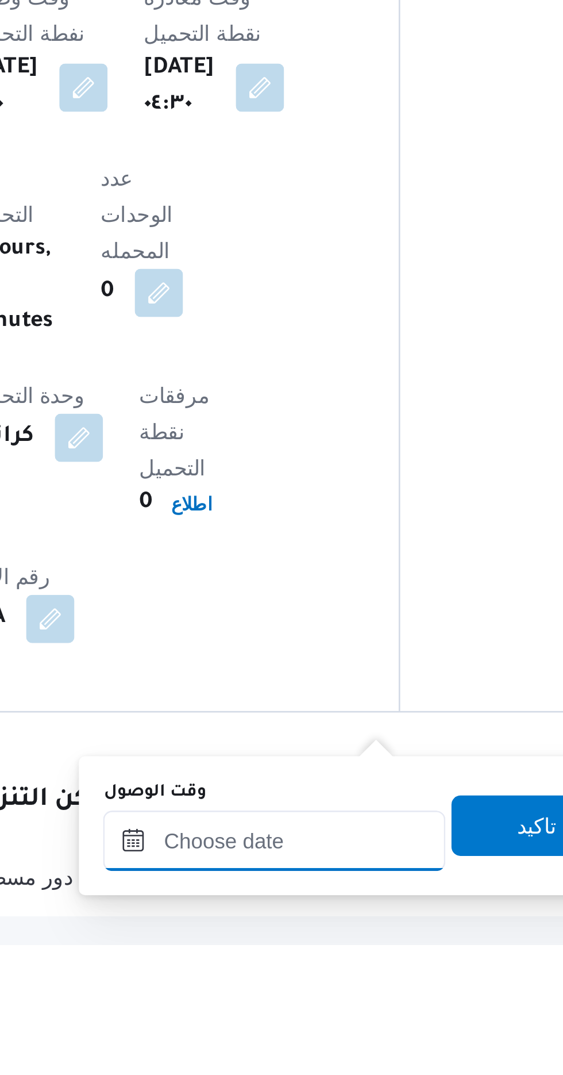
click at [298, 1032] on input "وقت الوصول" at bounding box center [312, 1035] width 131 height 23
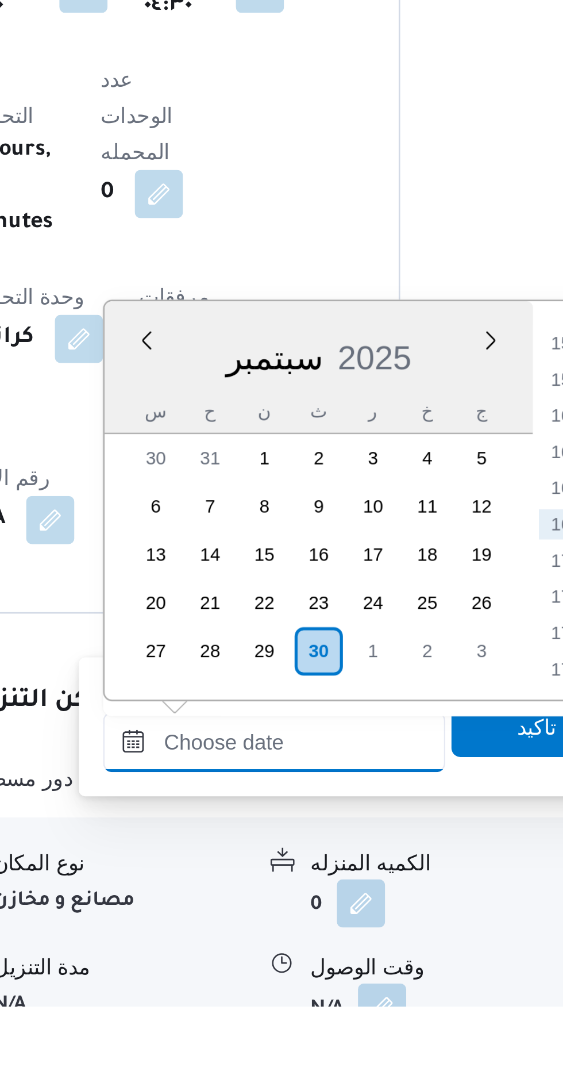
scroll to position [691, 0]
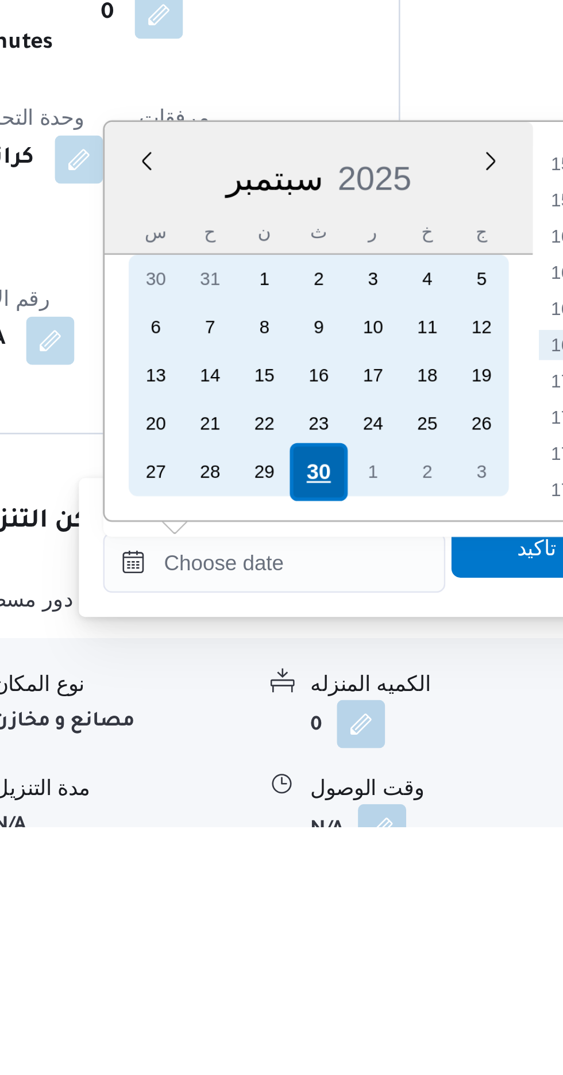
click at [330, 936] on div "30" at bounding box center [329, 940] width 22 height 22
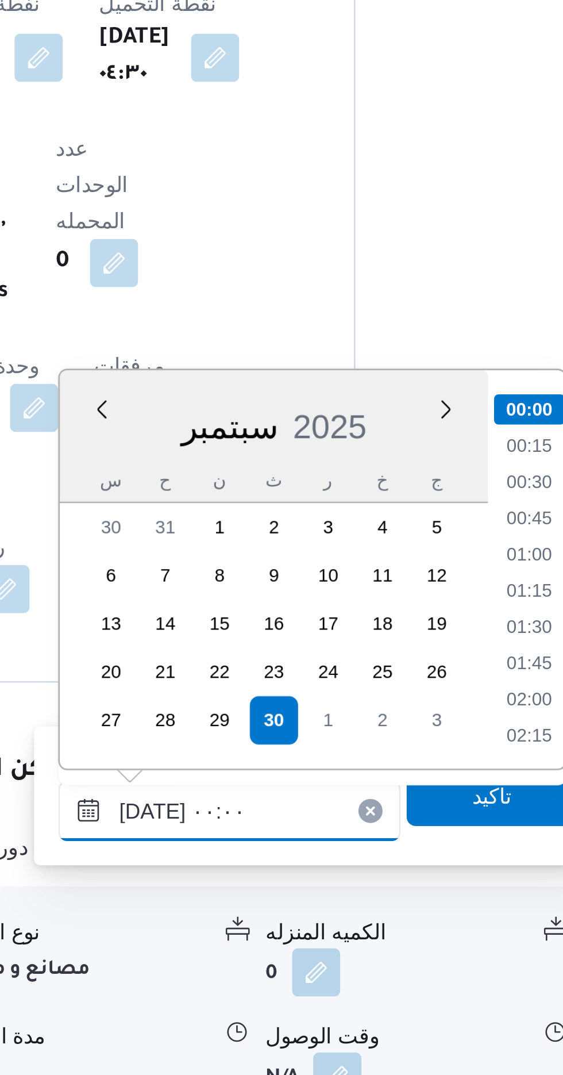
click at [270, 974] on input "[DATE] ٠٠:٠٠" at bounding box center [312, 974] width 131 height 23
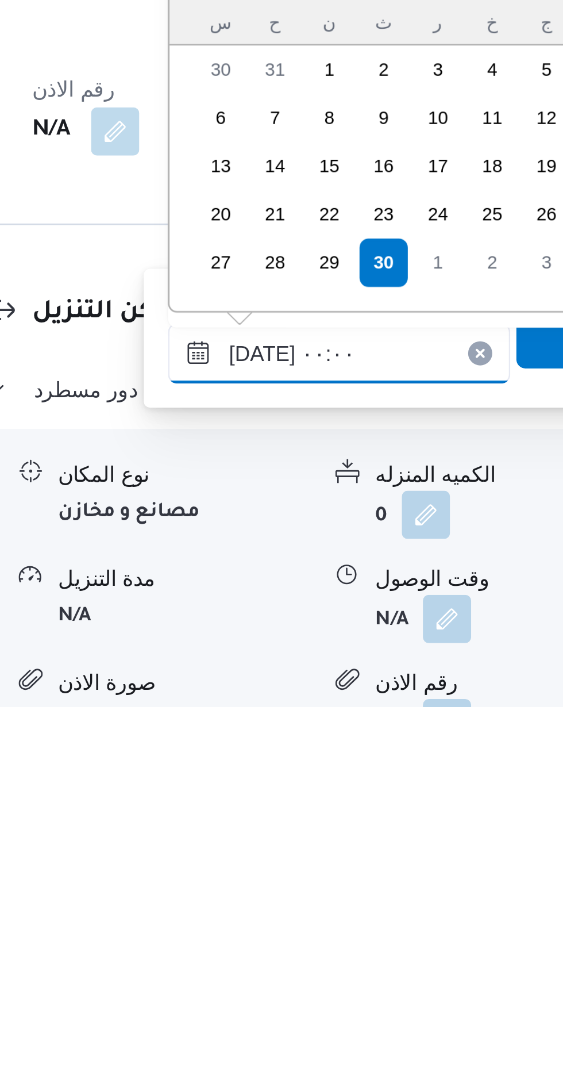
scroll to position [724, 0]
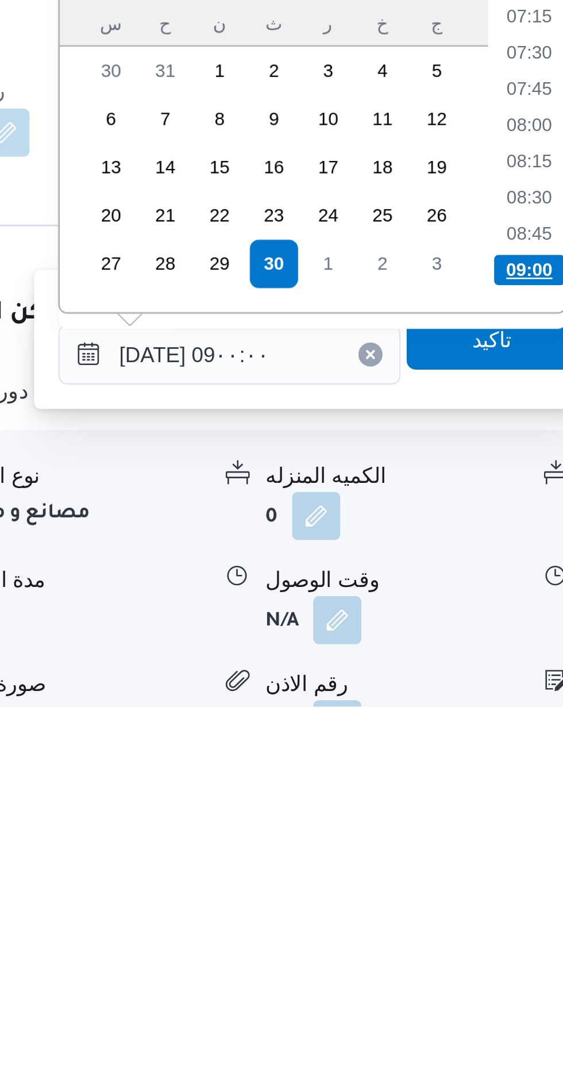
click at [430, 909] on li "09:00" at bounding box center [426, 908] width 27 height 11
type input "[DATE] ٠٩:٠٠"
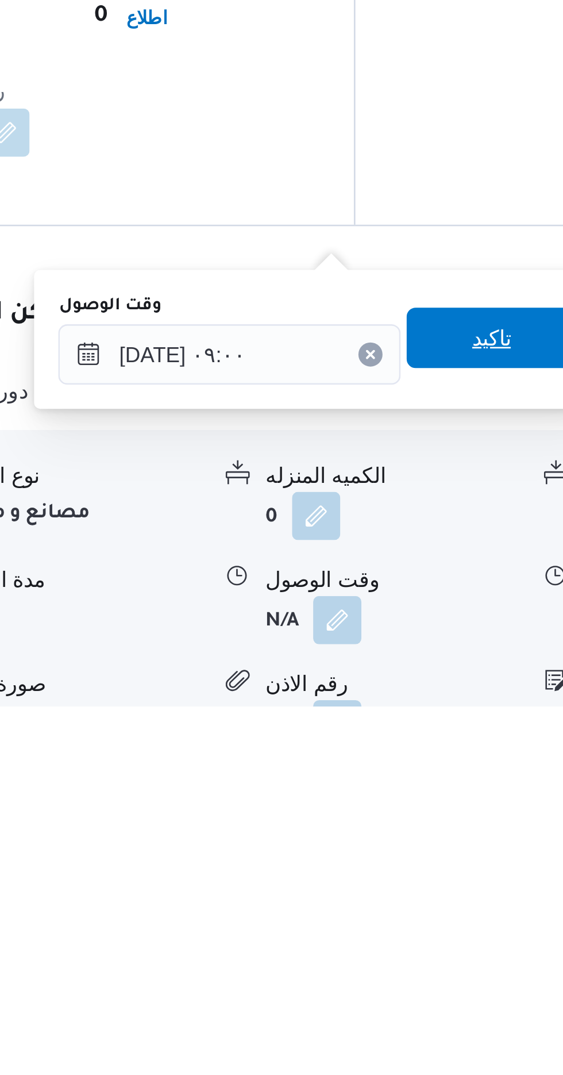
click at [407, 940] on span "تاكيد" at bounding box center [411, 934] width 64 height 23
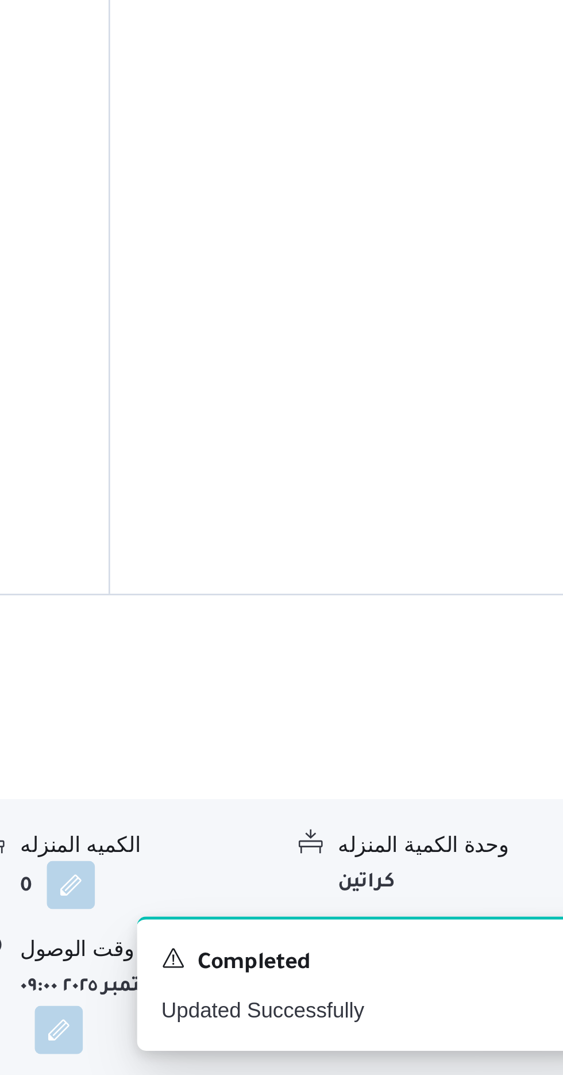
click at [472, 1033] on button "button" at bounding box center [474, 1042] width 18 height 18
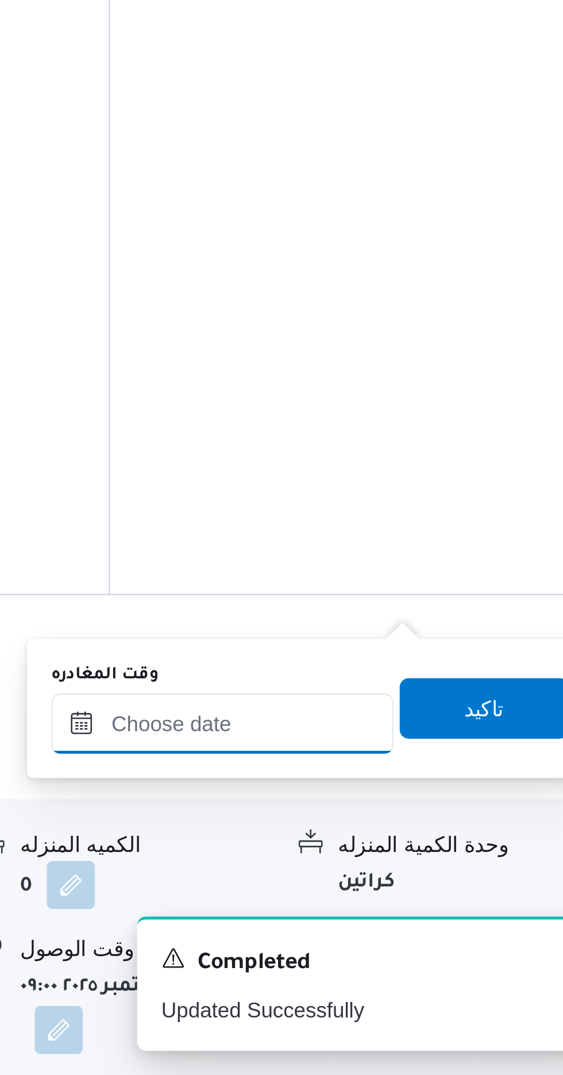
click at [406, 941] on input "وقت المغادره" at bounding box center [403, 941] width 131 height 23
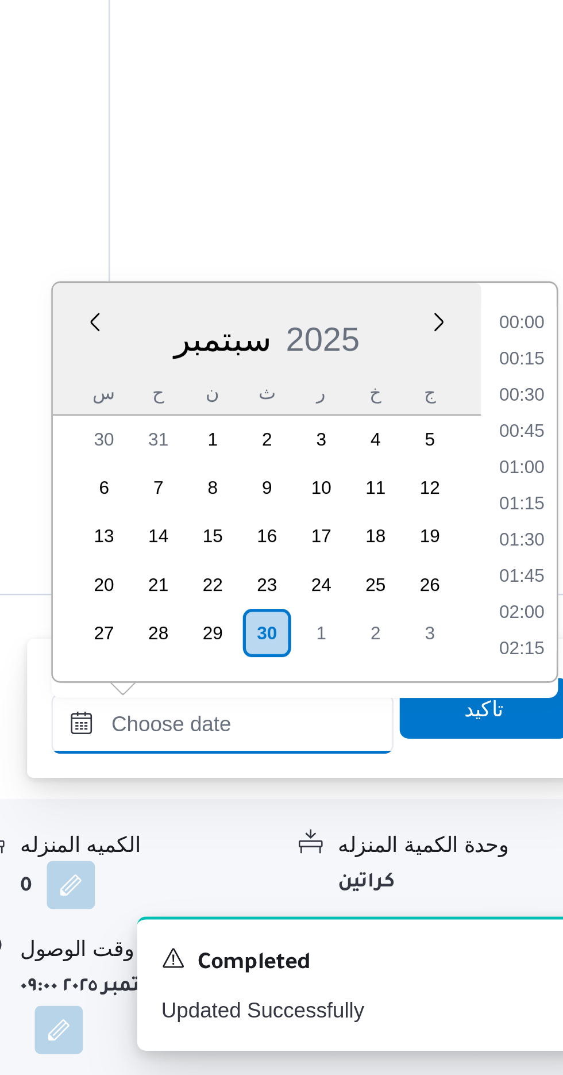
scroll to position [723, 0]
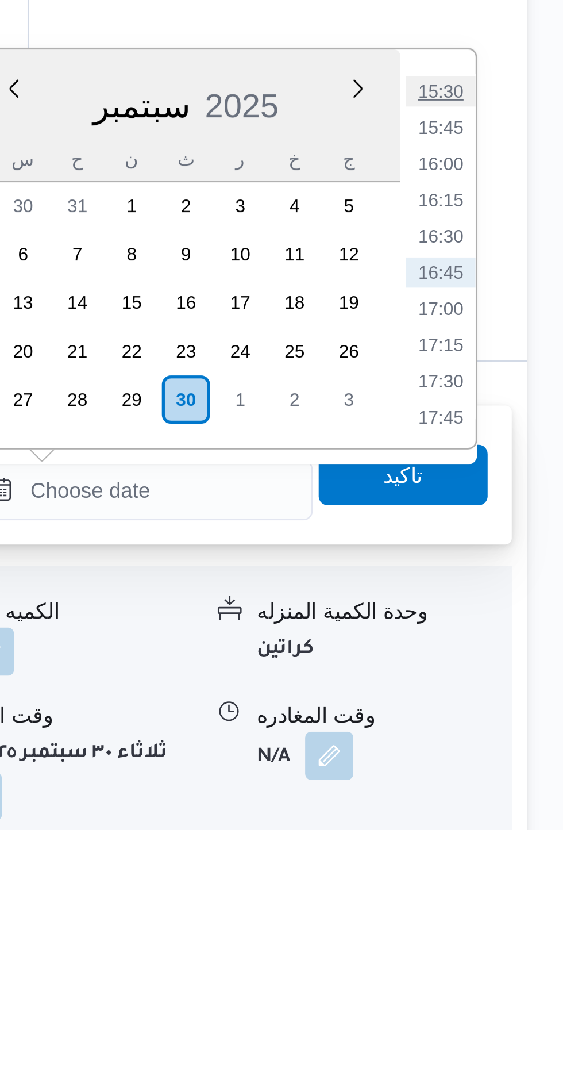
click at [515, 789] on li "15:30" at bounding box center [517, 793] width 26 height 11
type input "[DATE] ١٥:٣٠"
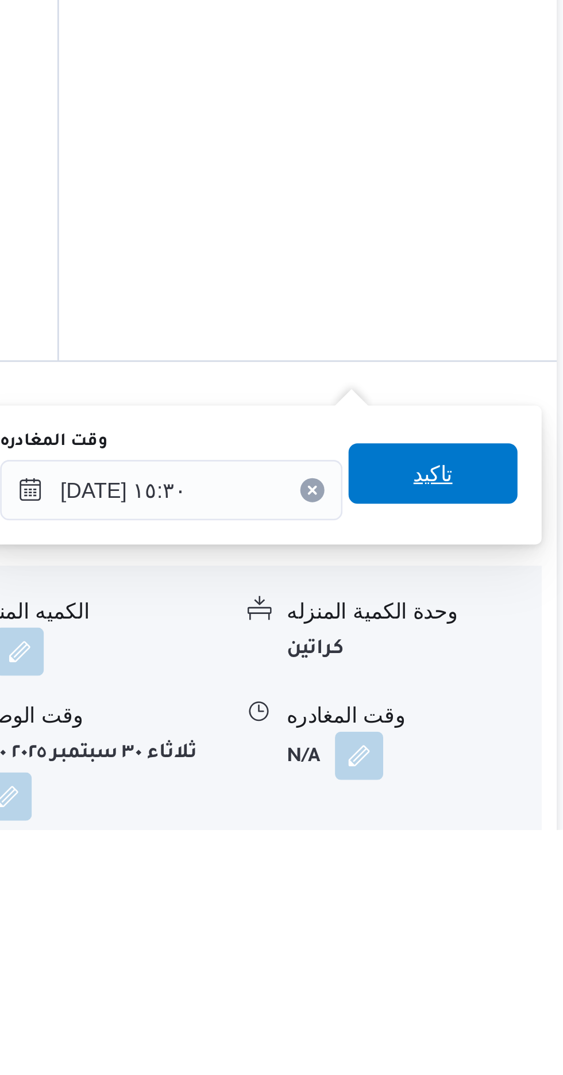
click at [502, 938] on span "تاكيد" at bounding box center [502, 939] width 64 height 23
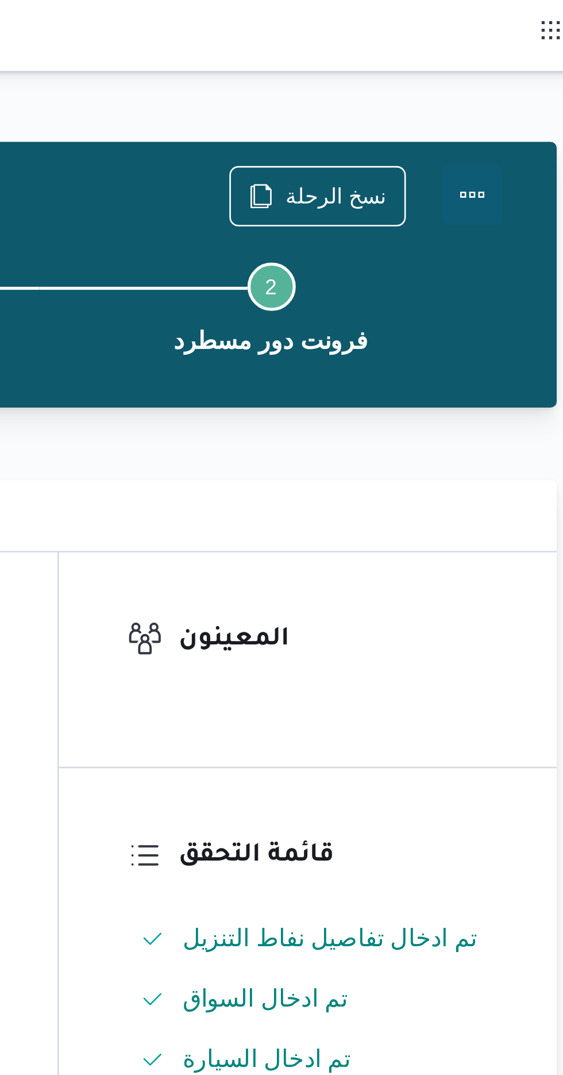
click at [515, 67] on button "Actions" at bounding box center [517, 74] width 23 height 23
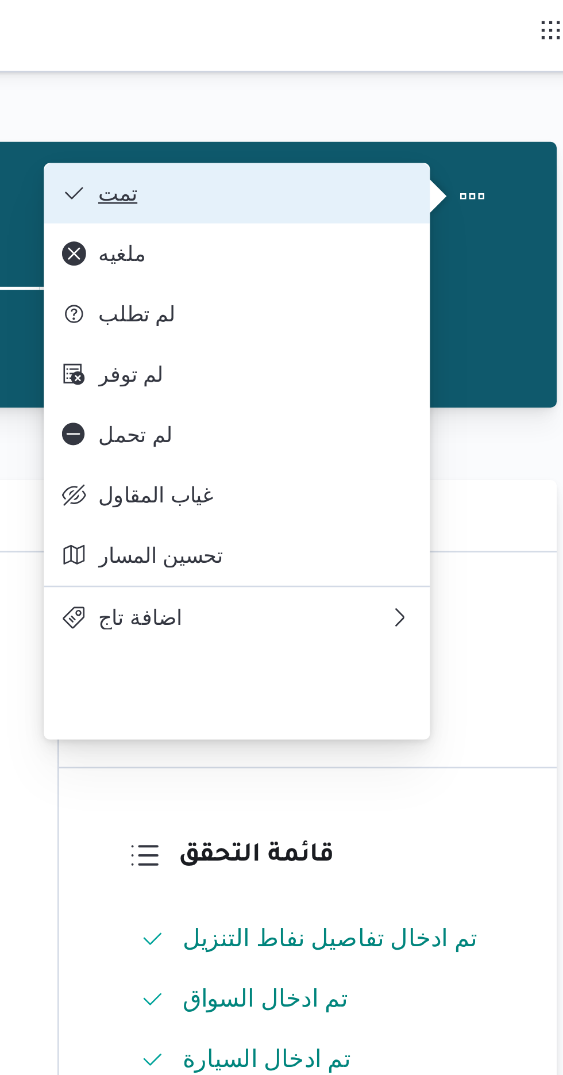
click at [420, 70] on span "تمت" at bounding box center [435, 73] width 120 height 9
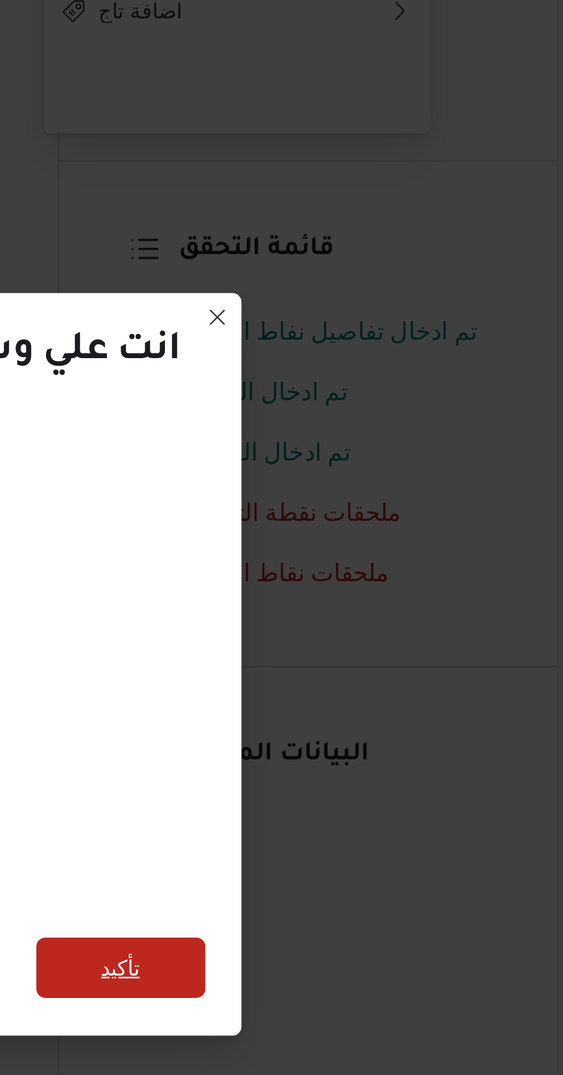
click at [400, 595] on span "تأكيد" at bounding box center [383, 599] width 64 height 23
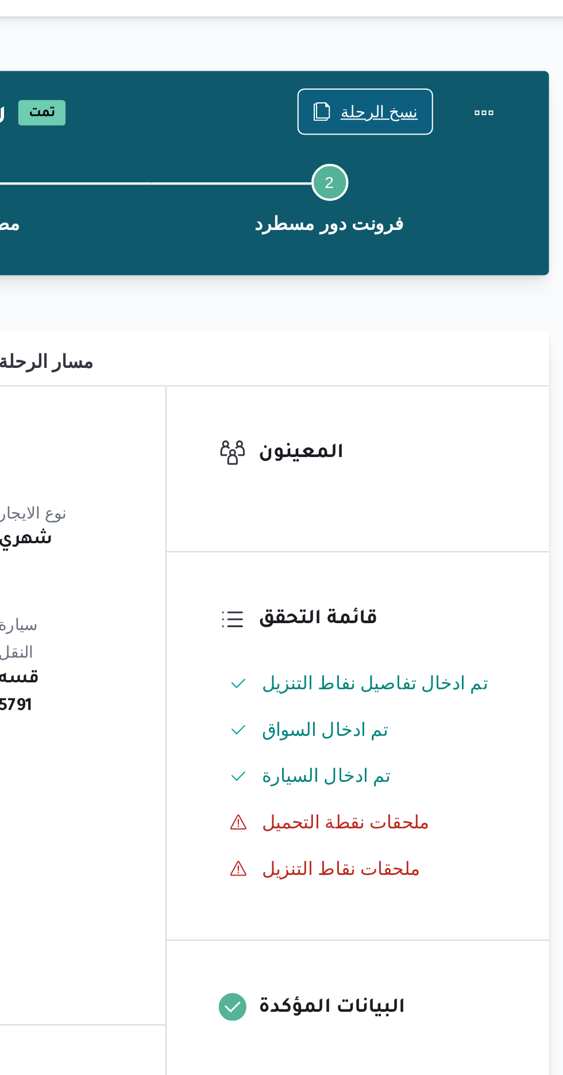
click at [447, 79] on span "نسخ الرحلة" at bounding box center [458, 74] width 66 height 22
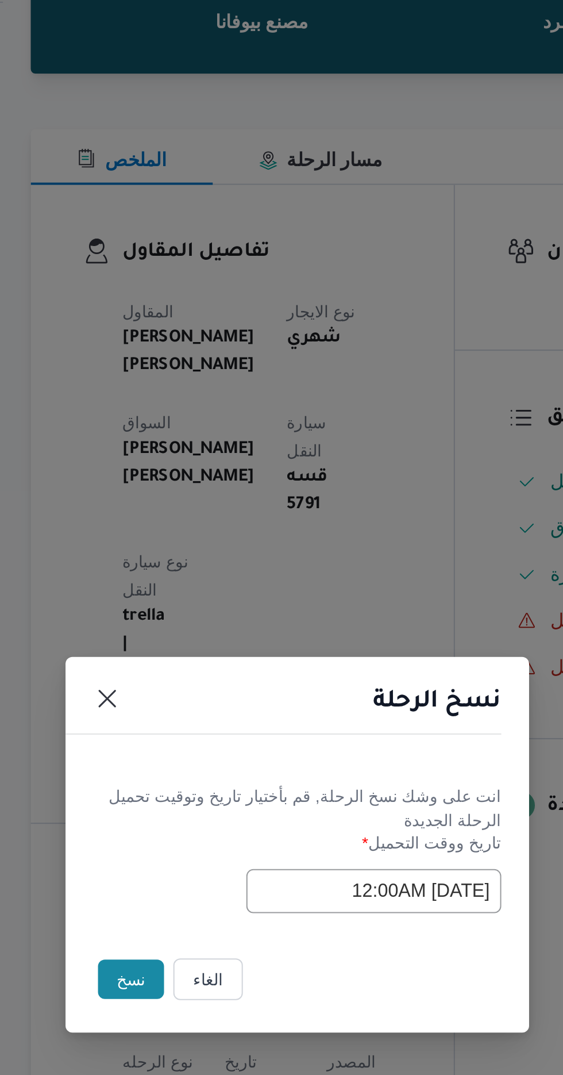
click at [197, 614] on button "نسخ" at bounding box center [199, 605] width 33 height 20
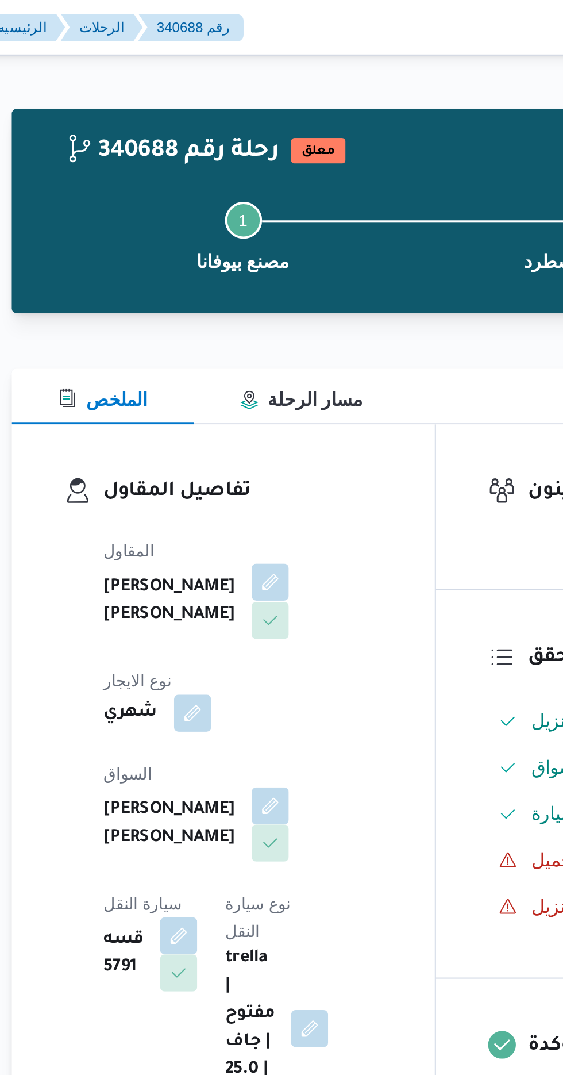
click at [269, 297] on button "button" at bounding box center [278, 288] width 18 height 18
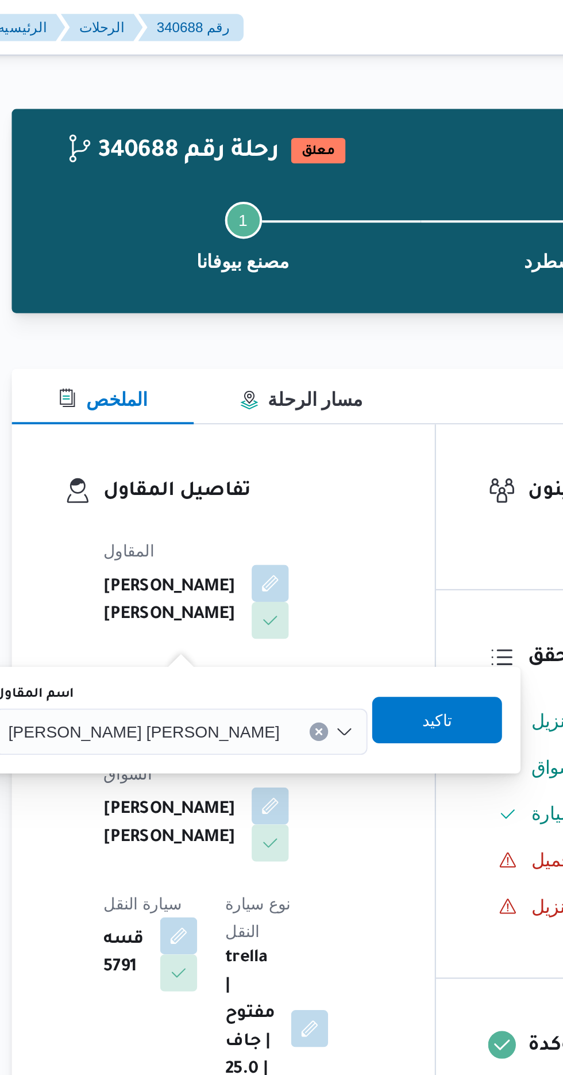
click at [197, 363] on span "[PERSON_NAME] [PERSON_NAME]" at bounding box center [215, 362] width 135 height 13
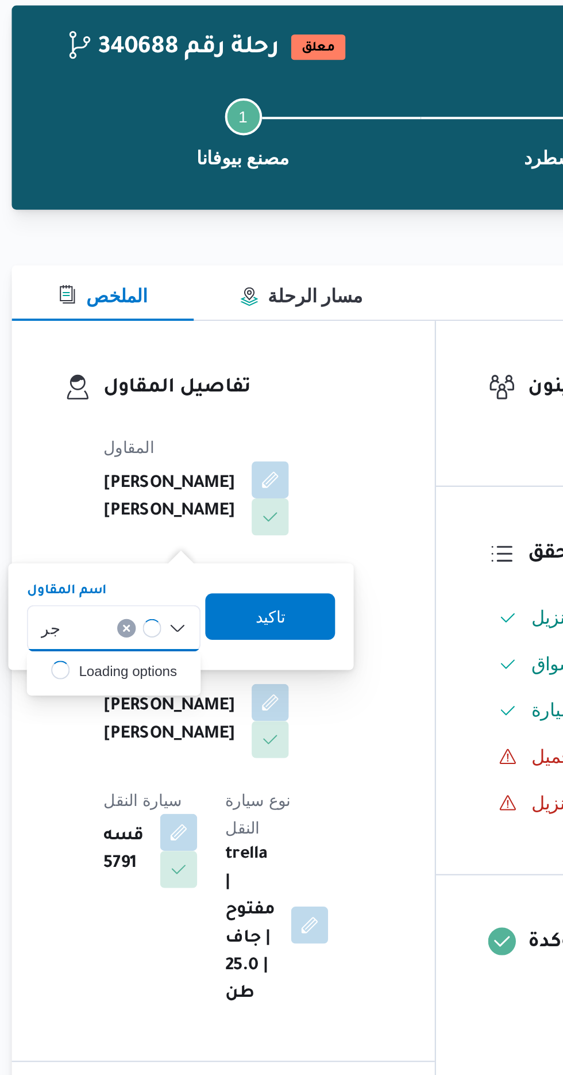
type input "جروب"
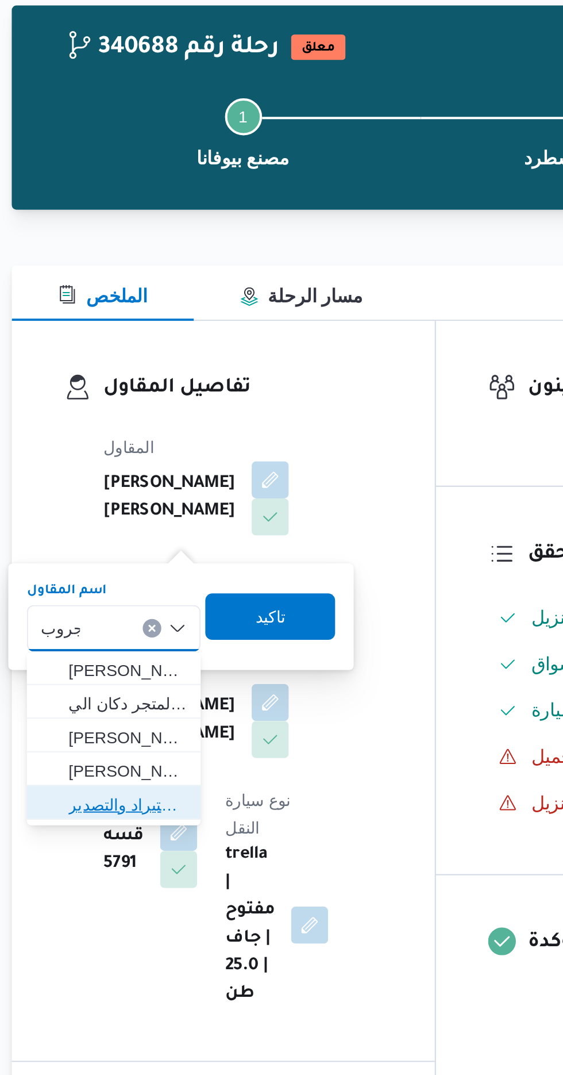
click at [206, 447] on span "شركة غريب جروب للاستيراد والتصدير" at bounding box center [207, 450] width 59 height 14
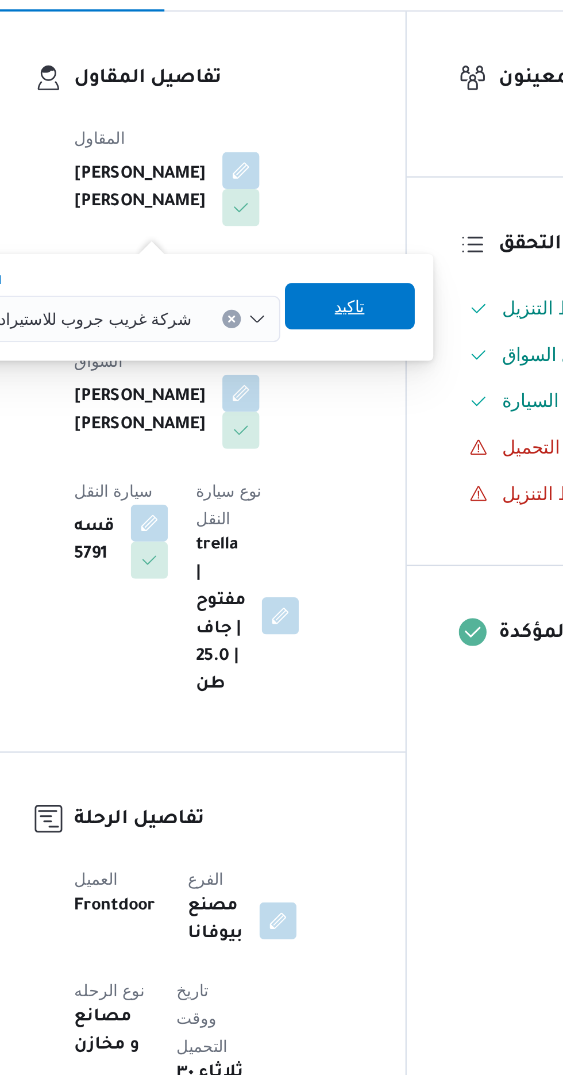
click at [304, 356] on span "تاكيد" at bounding box center [332, 356] width 64 height 23
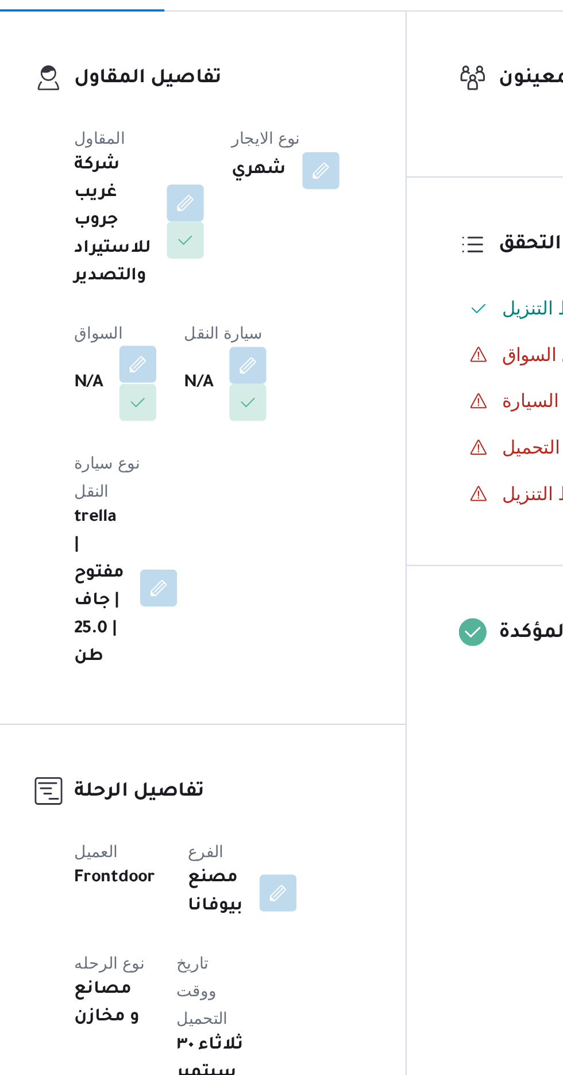
click at [221, 382] on button "button" at bounding box center [226, 385] width 18 height 18
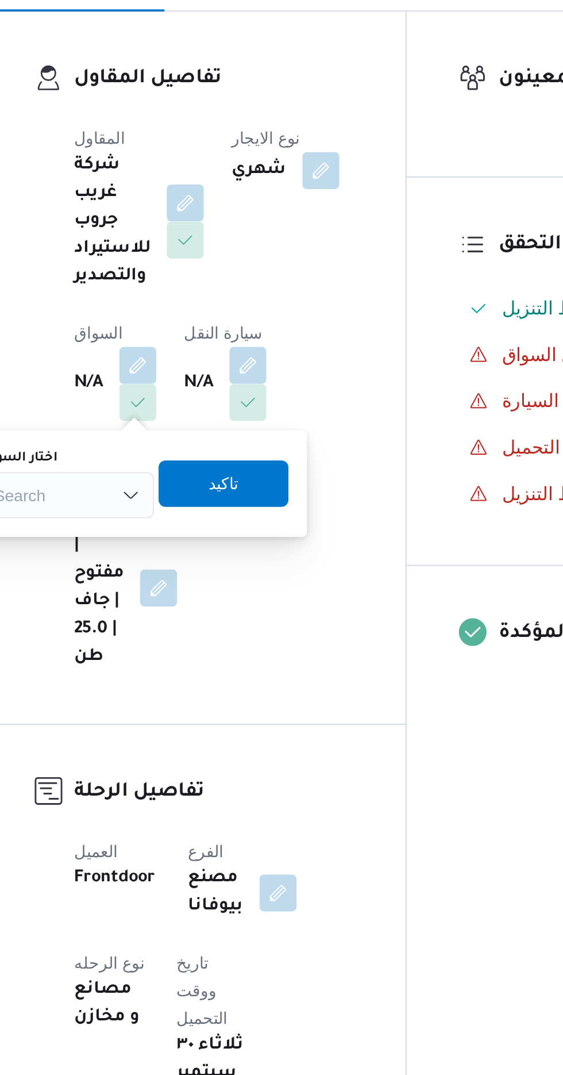
click at [194, 446] on div "Search" at bounding box center [191, 450] width 86 height 23
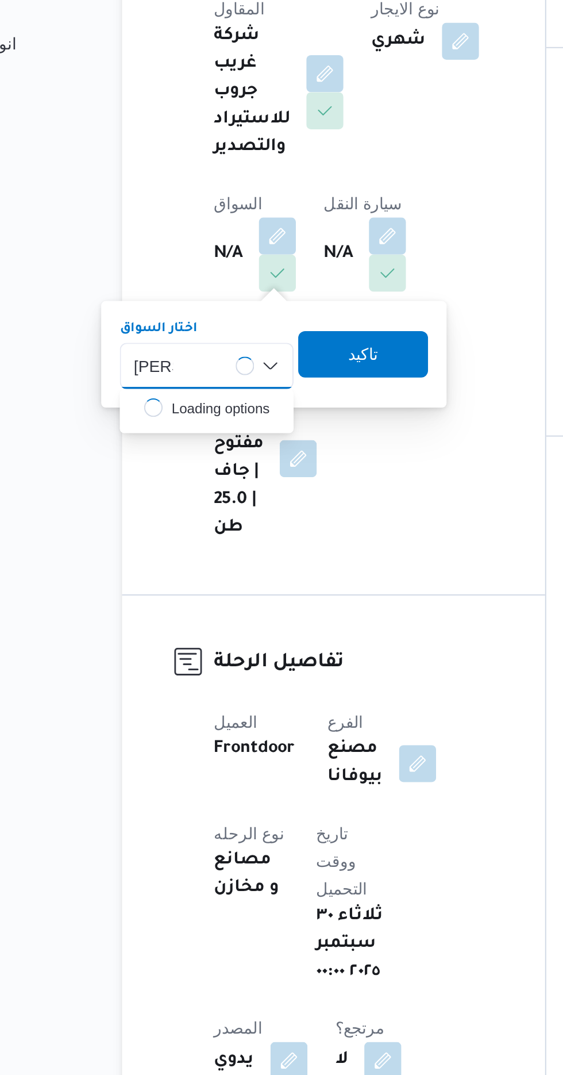
type input "[PERSON_NAME]"
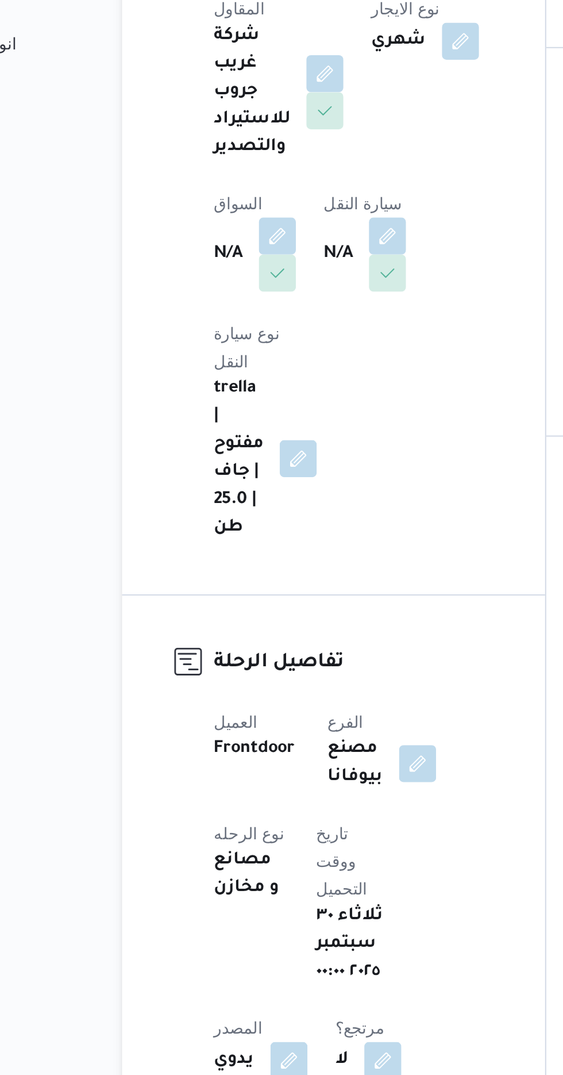
click at [270, 523] on div "المقاول شركة غريب جروب للاستيراد والتصدير نوع الايجار شهري السواق N/A سيارة الن…" at bounding box center [264, 401] width 152 height 285
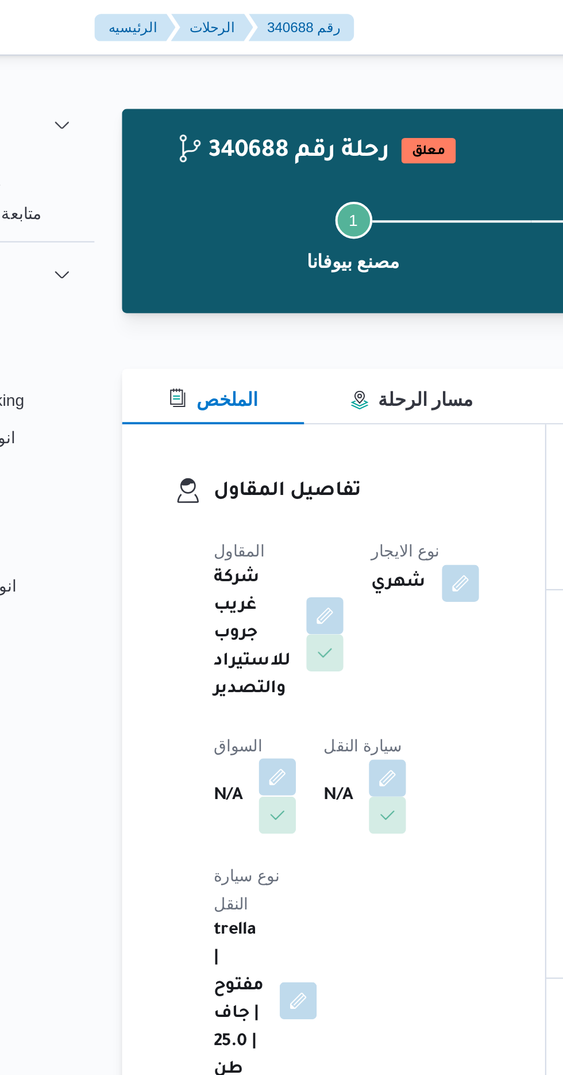
click at [229, 381] on button "button" at bounding box center [226, 385] width 18 height 18
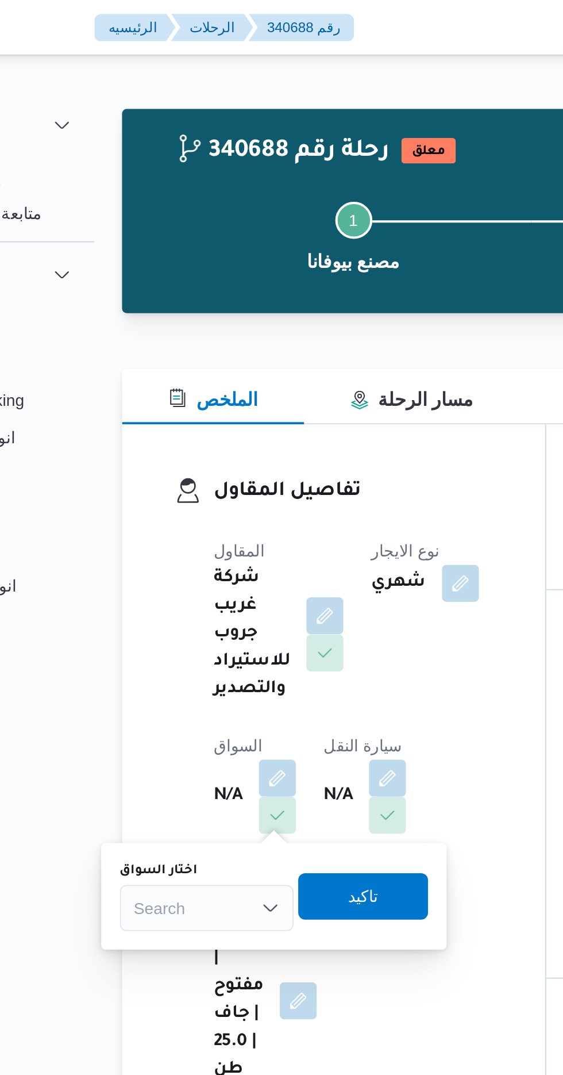
click at [187, 439] on div "Search" at bounding box center [191, 450] width 86 height 23
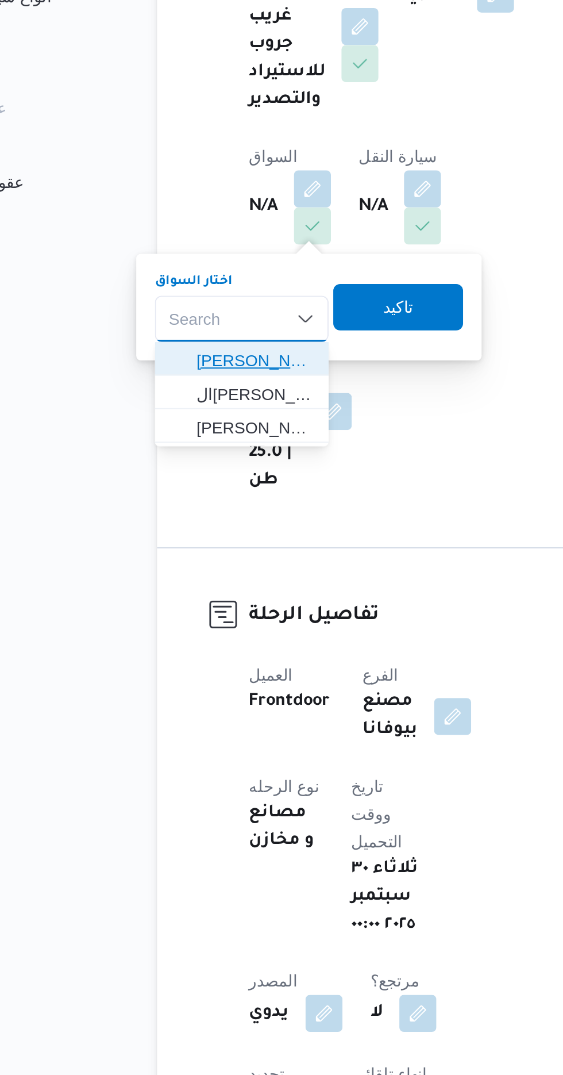
click at [185, 465] on span "[PERSON_NAME]" at bounding box center [198, 471] width 59 height 14
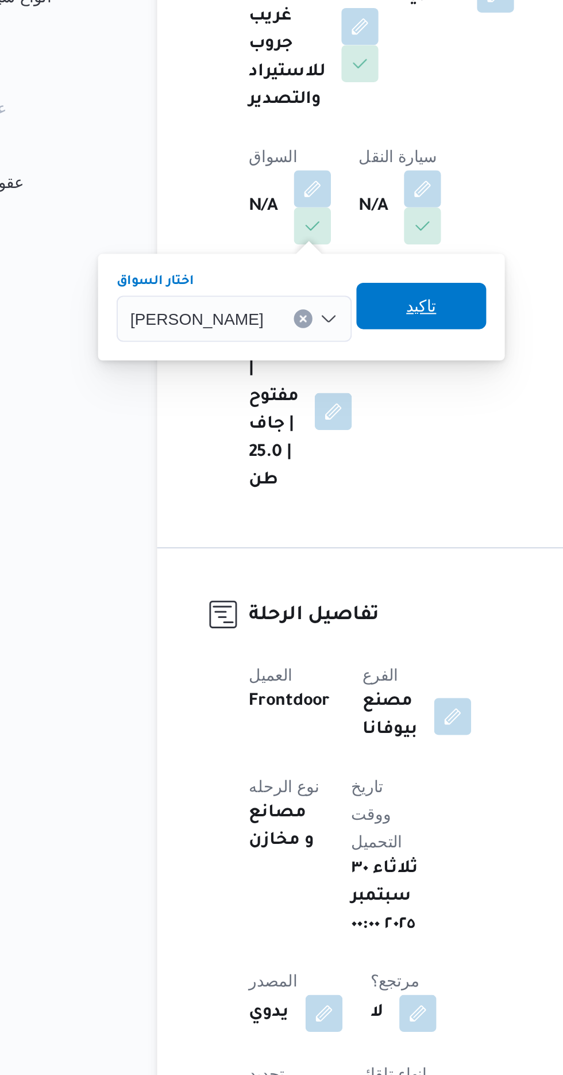
click at [284, 444] on span "تاكيد" at bounding box center [280, 444] width 15 height 14
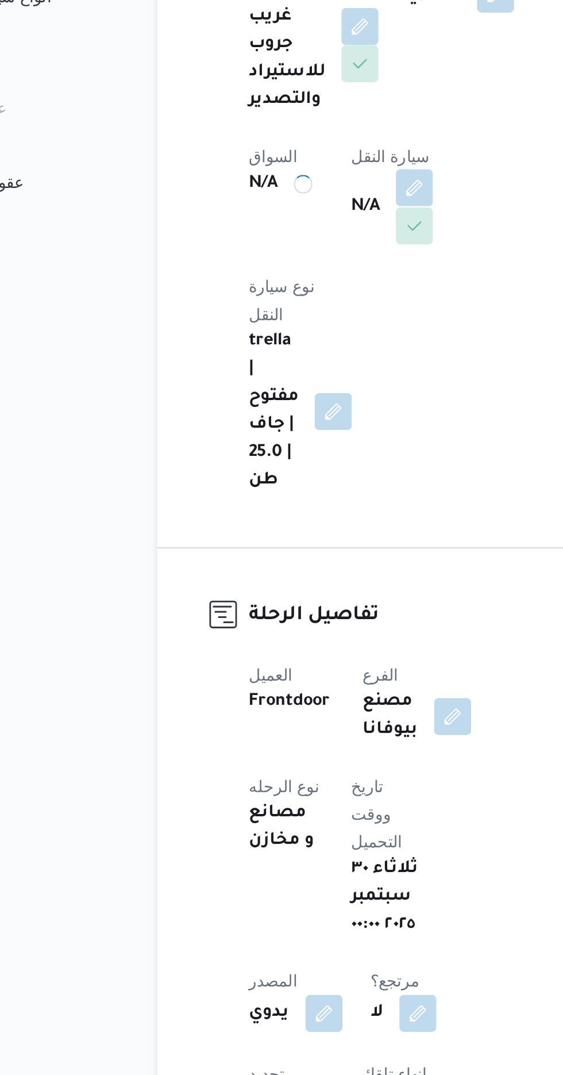
click at [281, 380] on button "button" at bounding box center [277, 385] width 18 height 18
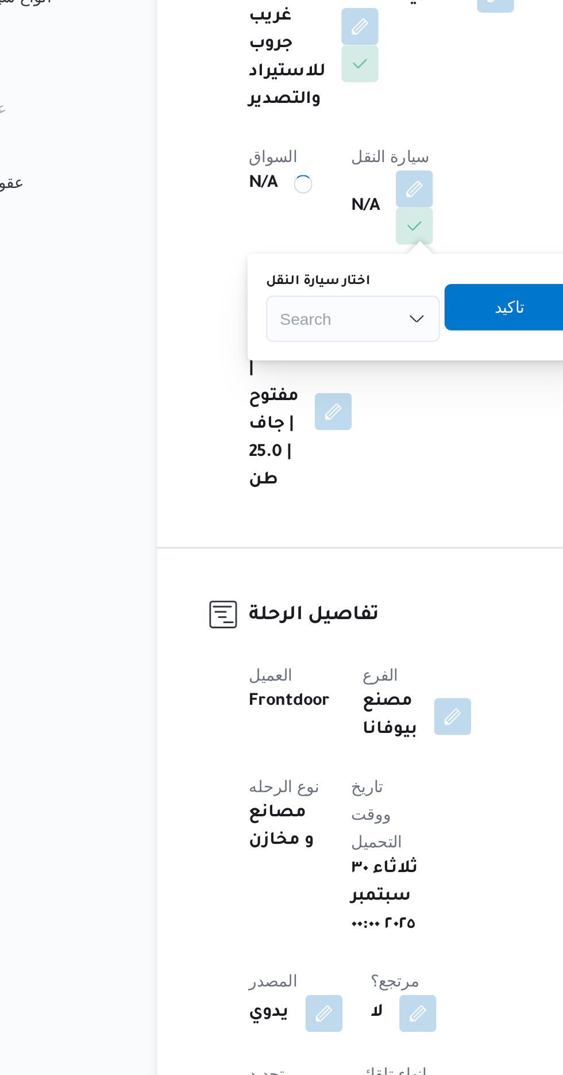
click at [224, 446] on div "Search" at bounding box center [247, 450] width 86 height 23
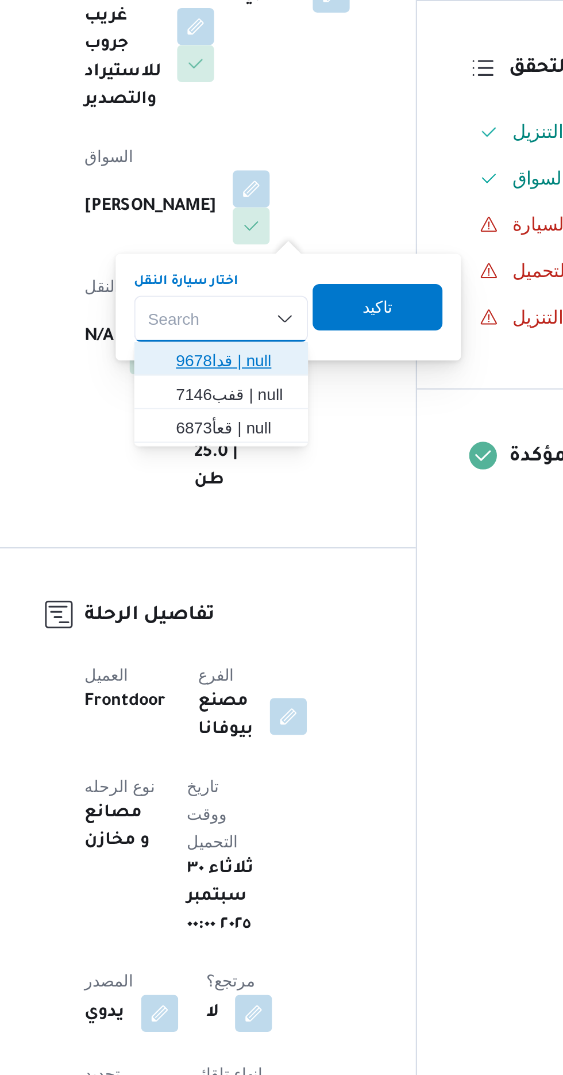
click at [263, 474] on span "قدا9678 | null" at bounding box center [269, 471] width 59 height 14
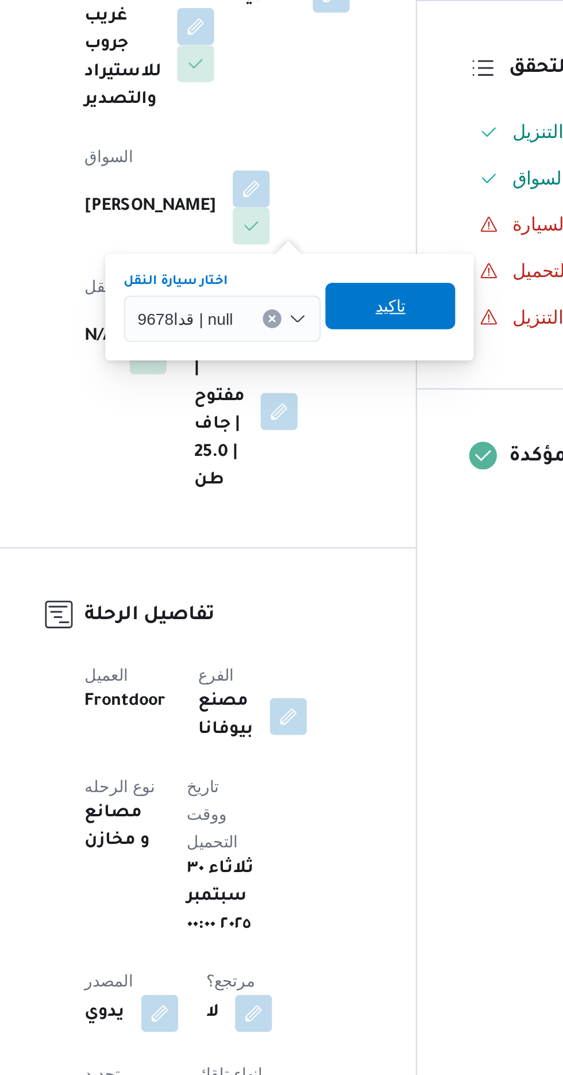
click at [348, 446] on span "تاكيد" at bounding box center [346, 444] width 15 height 14
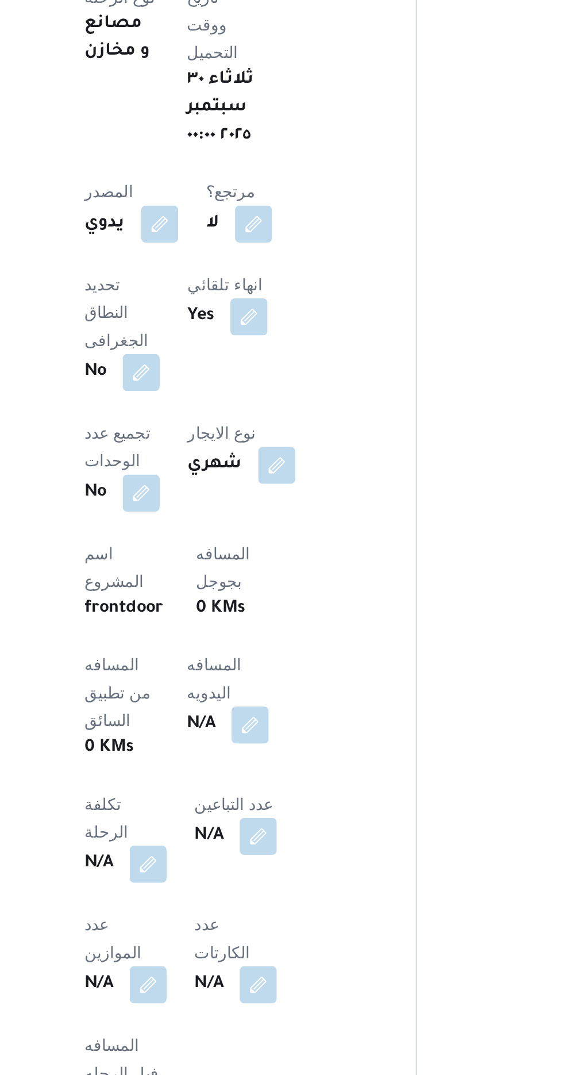
scroll to position [142, 0]
click at [268, 891] on button "button" at bounding box center [277, 900] width 18 height 18
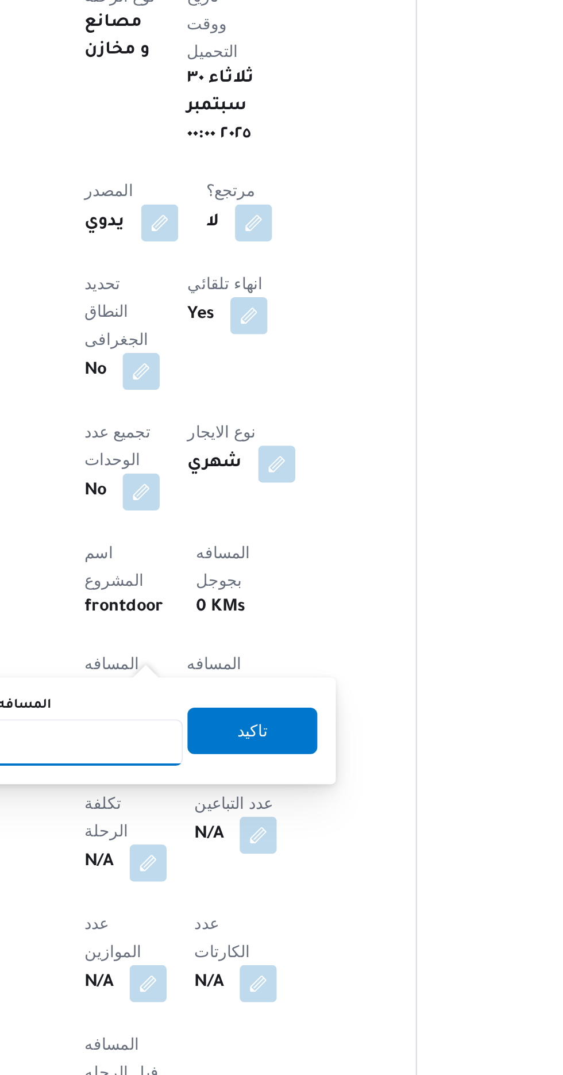
click at [217, 912] on input "المسافه اليدويه" at bounding box center [186, 910] width 114 height 23
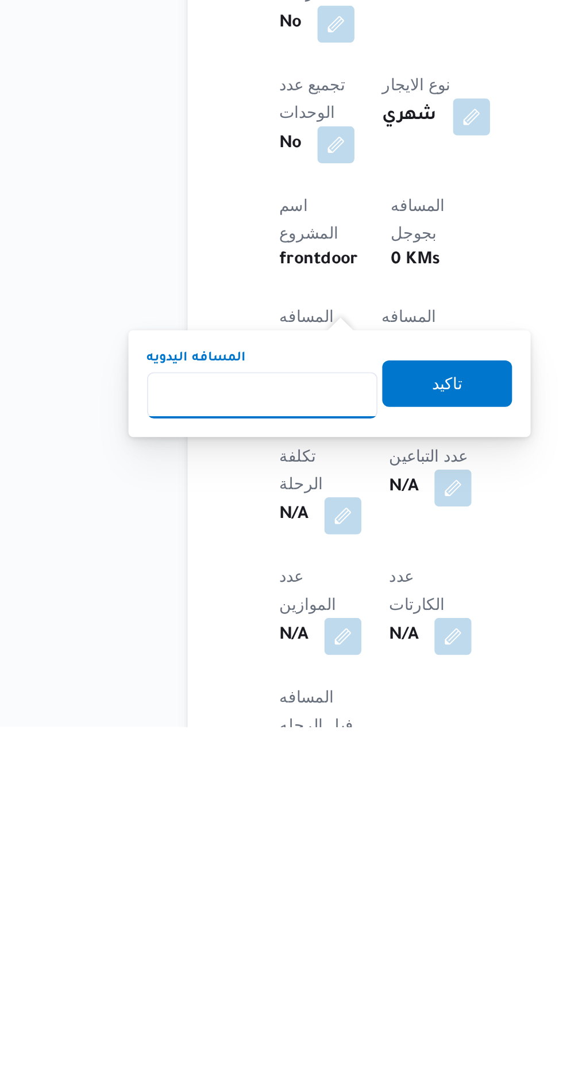
scroll to position [152, 0]
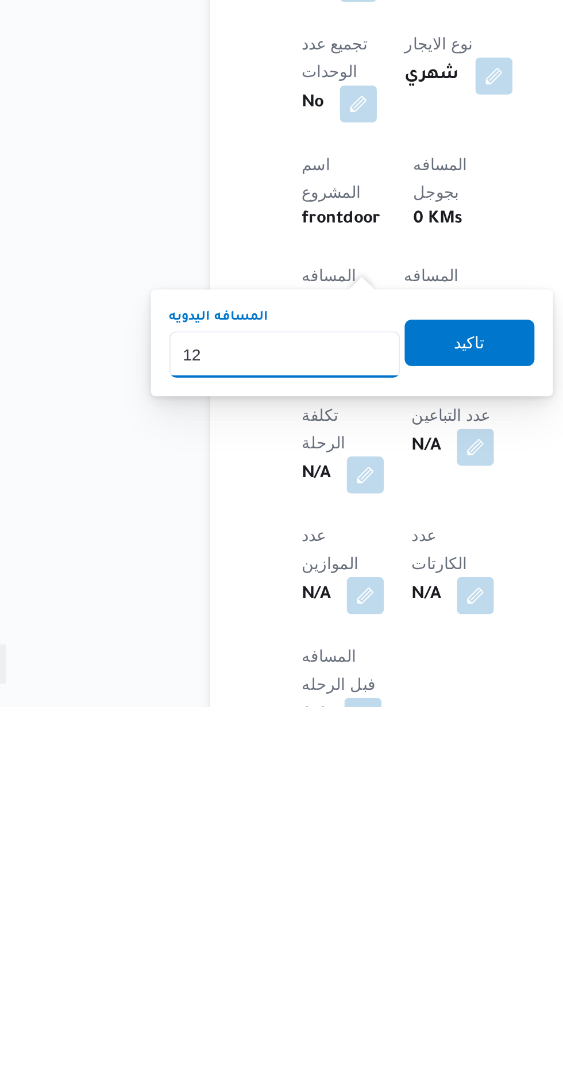
type input "120"
click at [291, 902] on span "تاكيد" at bounding box center [278, 894] width 64 height 23
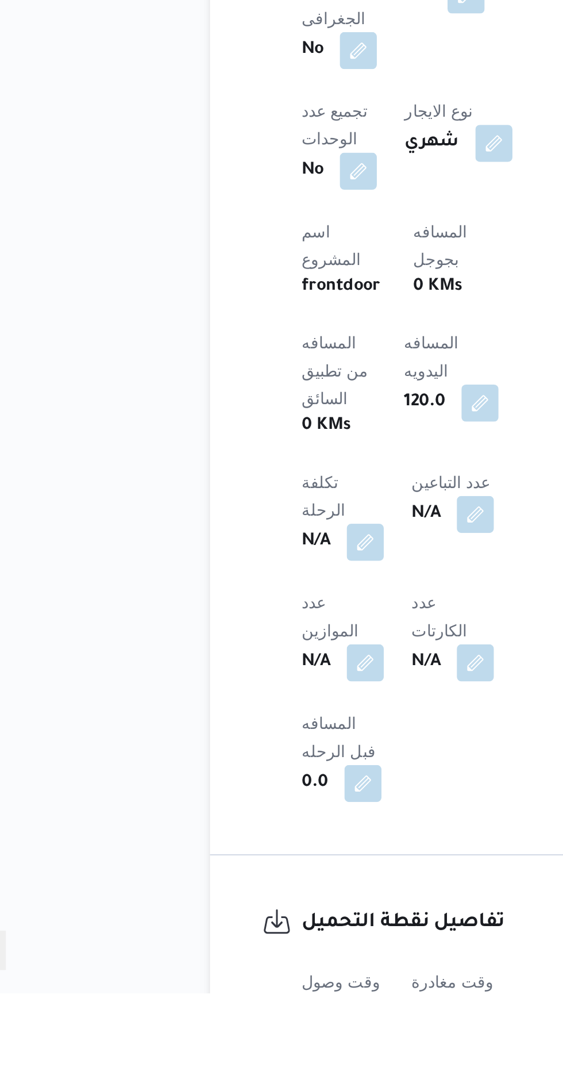
scroll to position [261, 0]
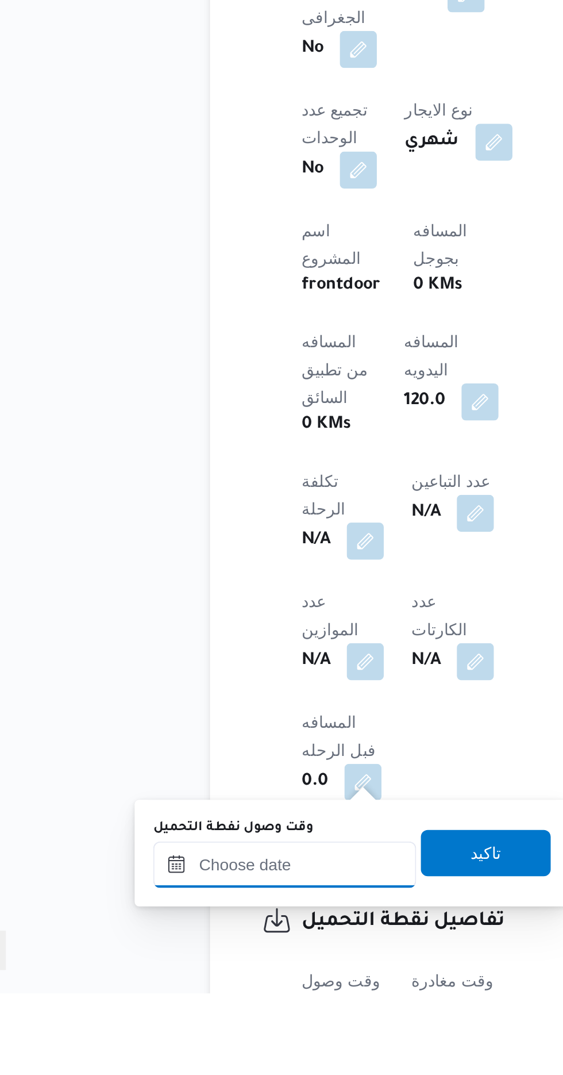
click at [214, 1006] on input "وقت وصول نفطة التحميل" at bounding box center [186, 1011] width 131 height 23
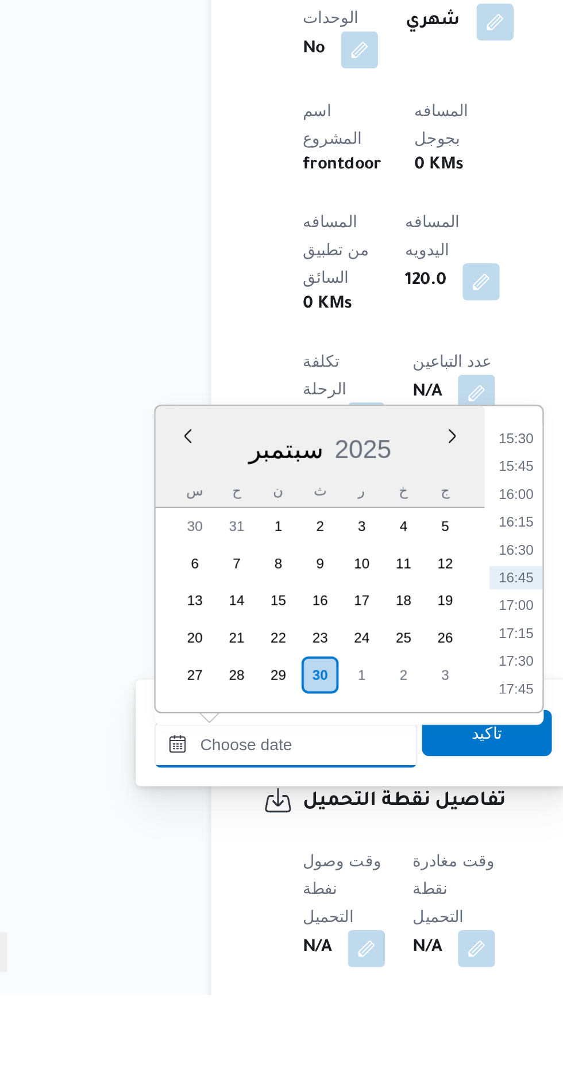
scroll to position [355, 0]
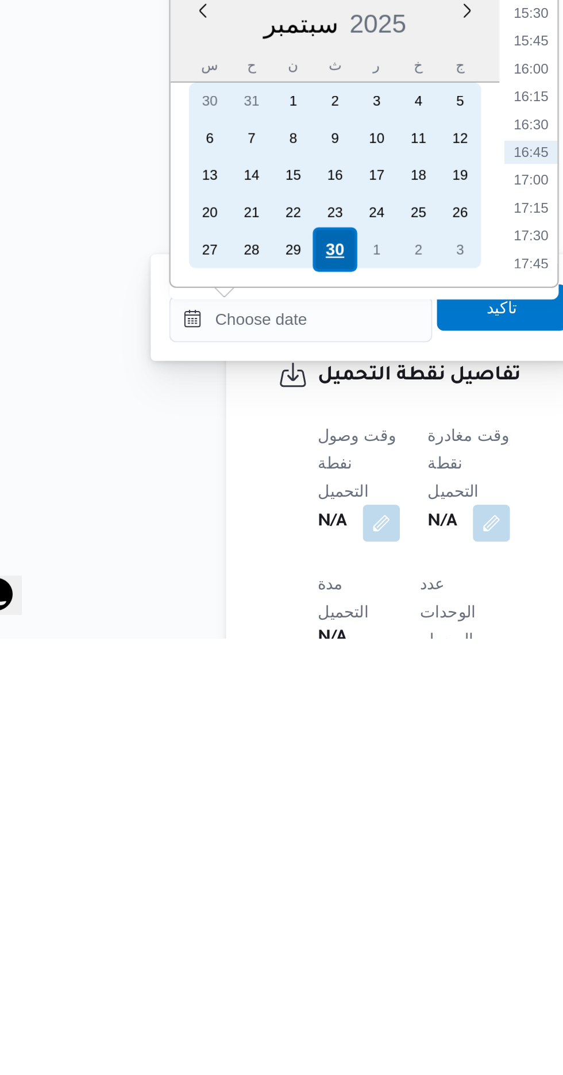
click at [204, 881] on div "30" at bounding box center [203, 883] width 22 height 22
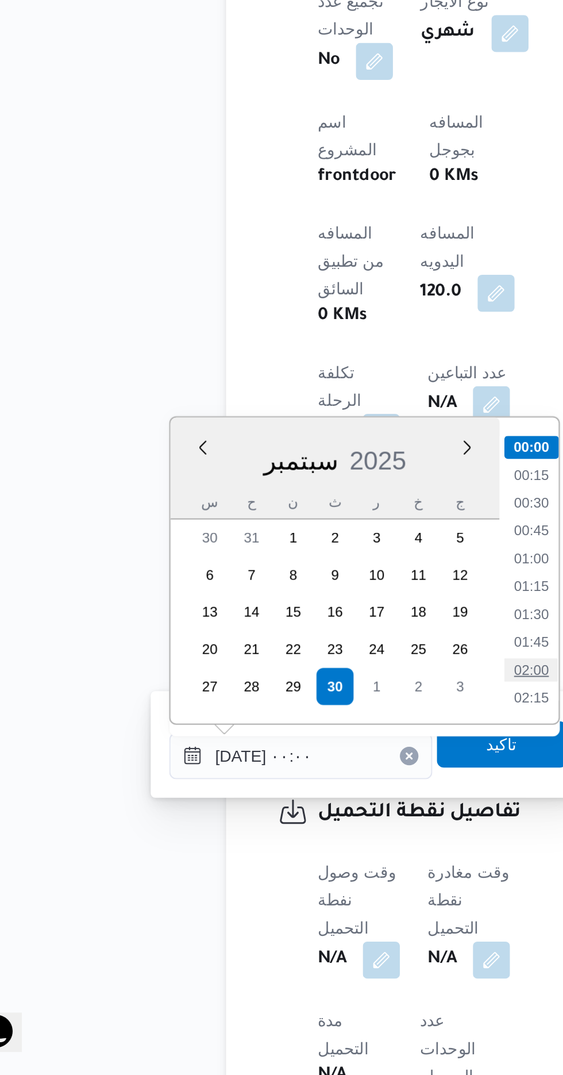
click at [298, 874] on li "02:00" at bounding box center [300, 874] width 26 height 11
type input "[DATE] ٠٢:٠٠"
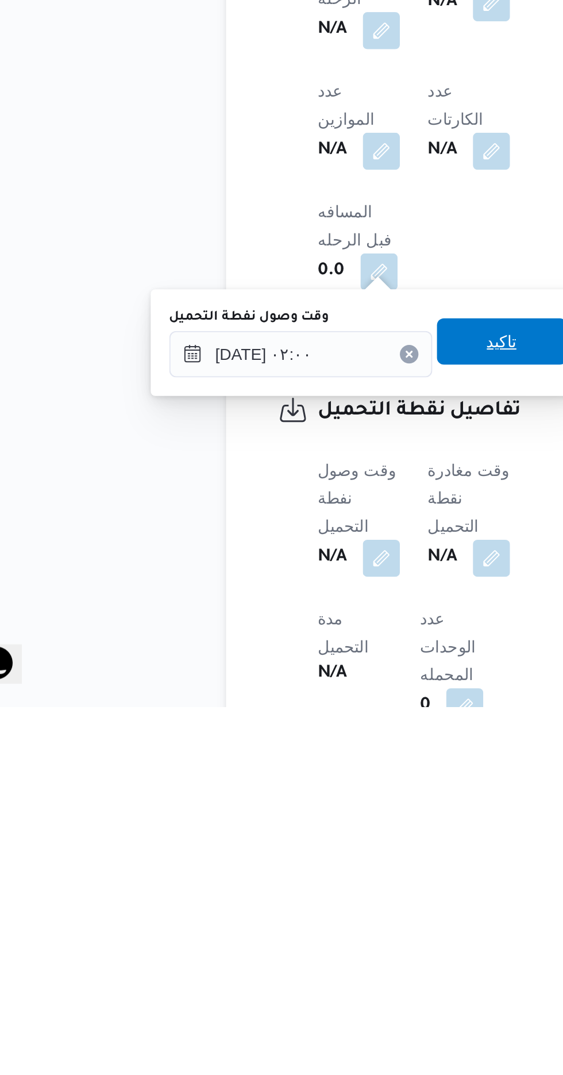
click at [300, 904] on span "تاكيد" at bounding box center [286, 894] width 64 height 23
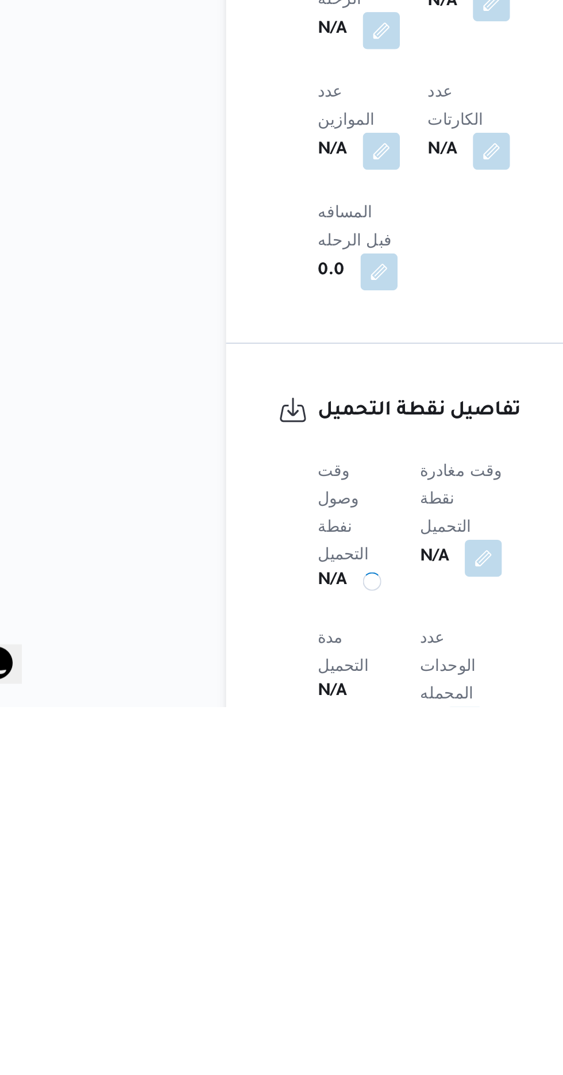
scroll to position [372, 0]
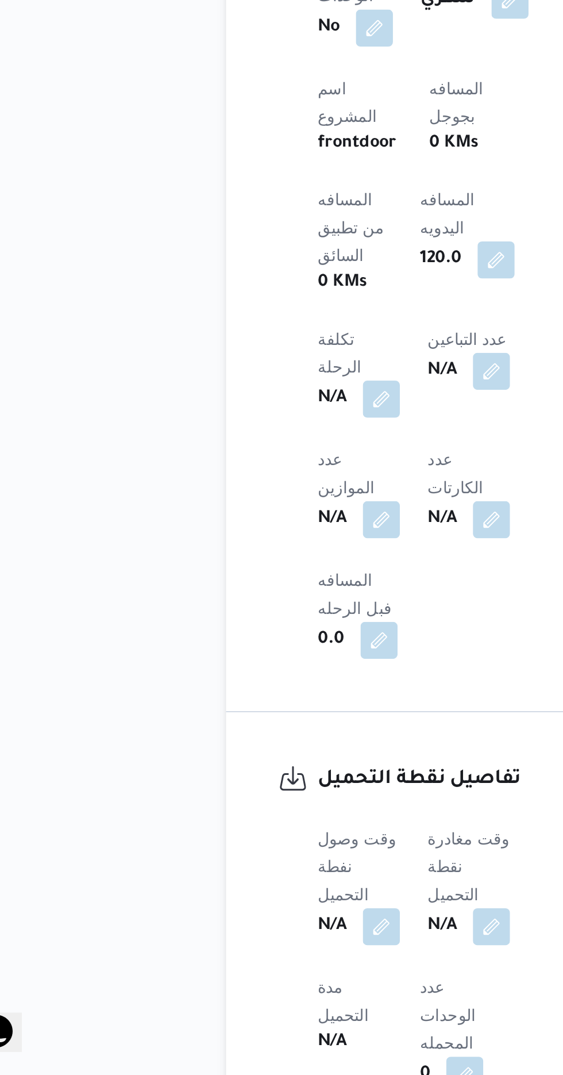
click at [285, 992] on span at bounding box center [278, 1001] width 24 height 18
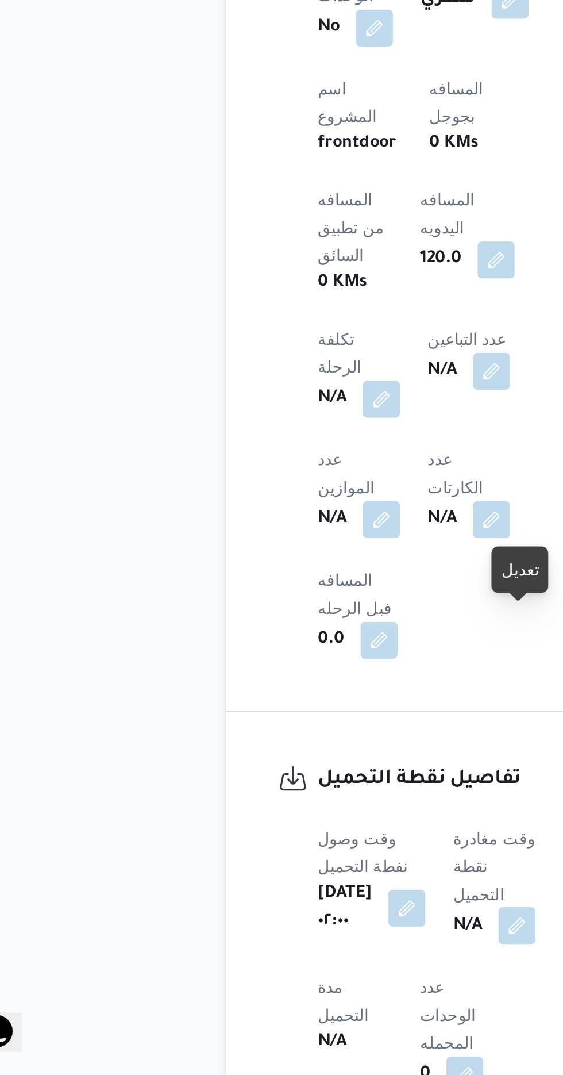
click at [302, 992] on button "button" at bounding box center [294, 1001] width 18 height 18
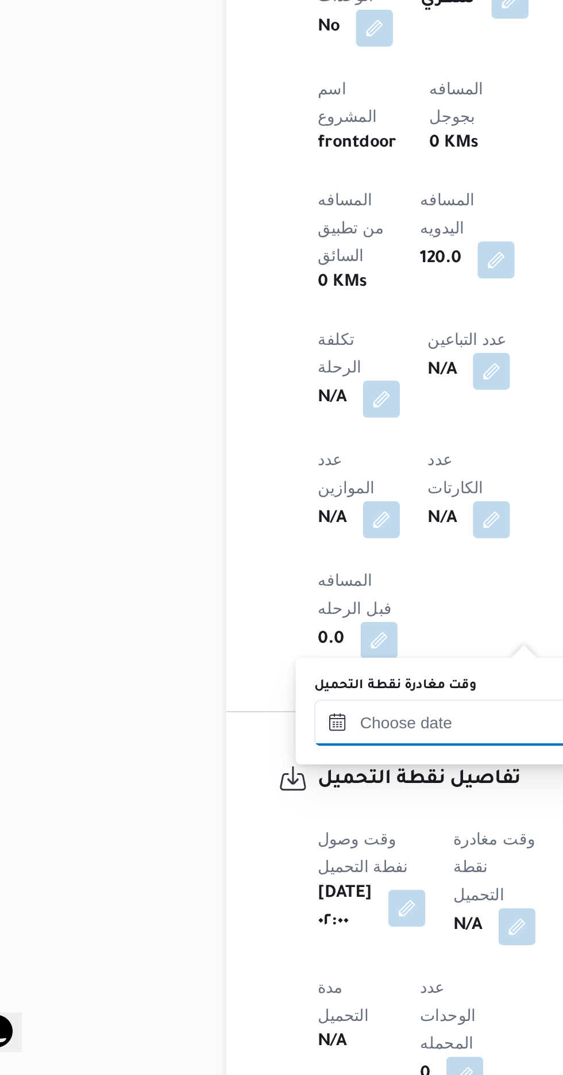
click at [256, 902] on input "وقت مغادرة نقطة التحميل" at bounding box center [258, 900] width 131 height 23
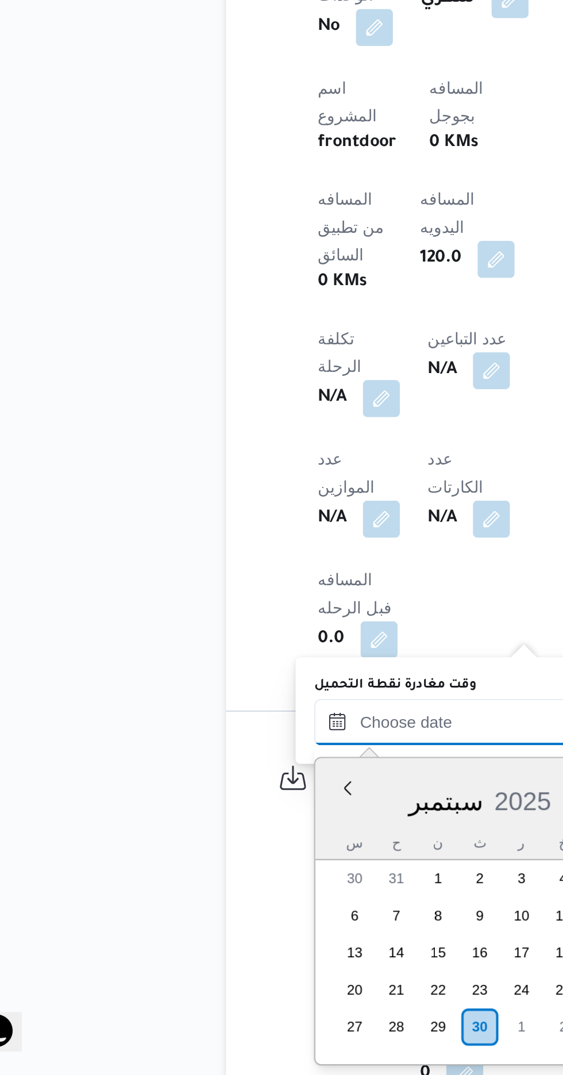
scroll to position [854, 0]
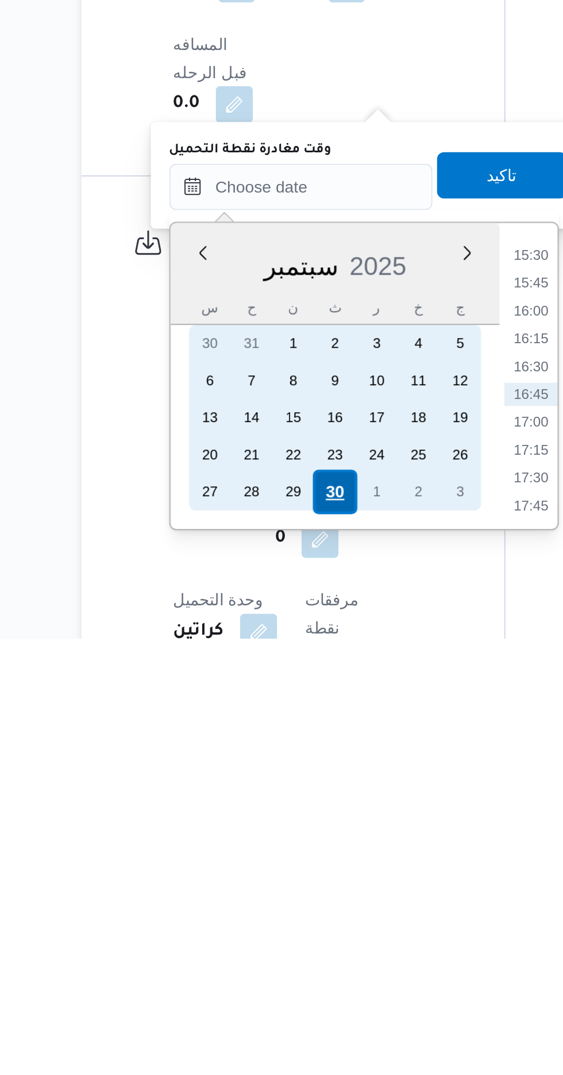
click at [277, 998] on div "30" at bounding box center [275, 1003] width 22 height 22
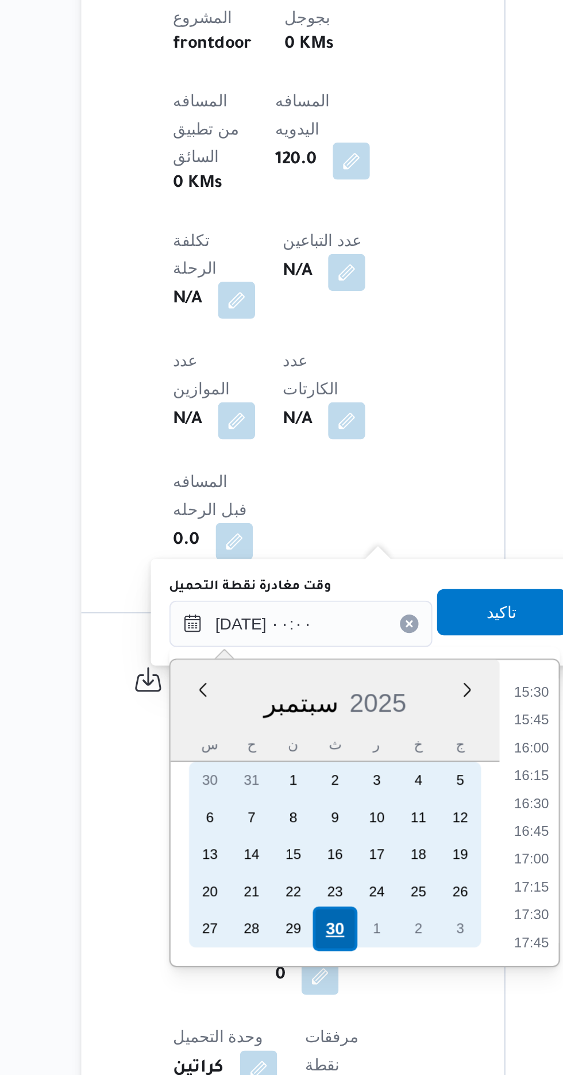
scroll to position [0, 0]
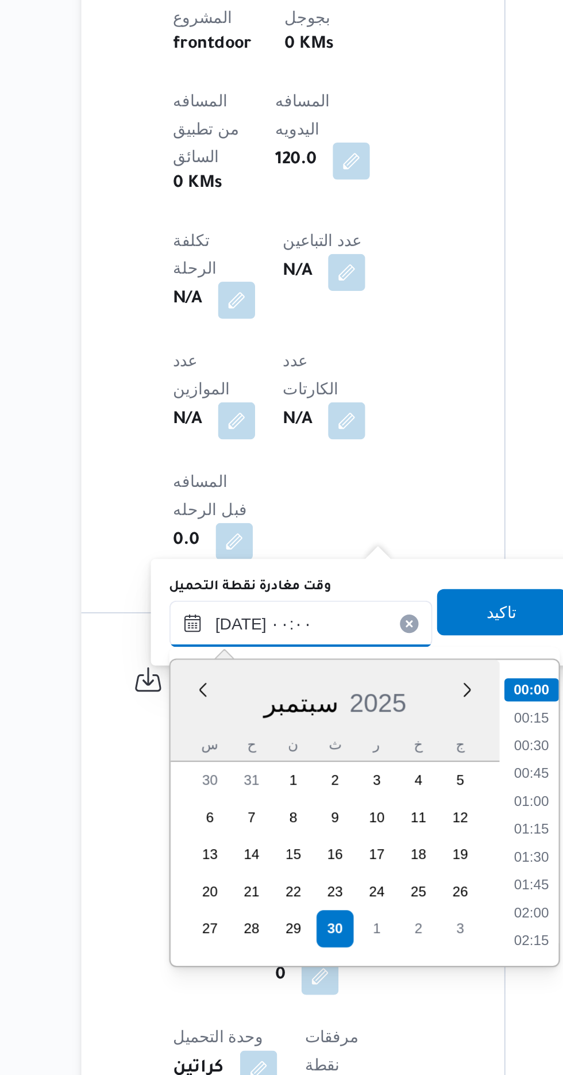
click at [196, 854] on input "[DATE] ٠٠:٠٠" at bounding box center [258, 851] width 131 height 23
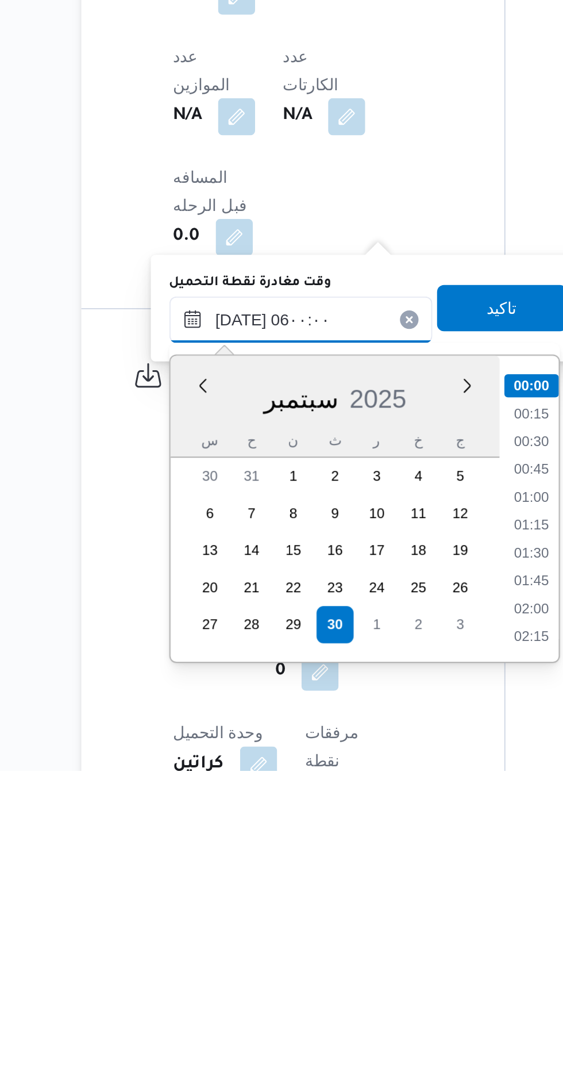
scroll to position [210, 0]
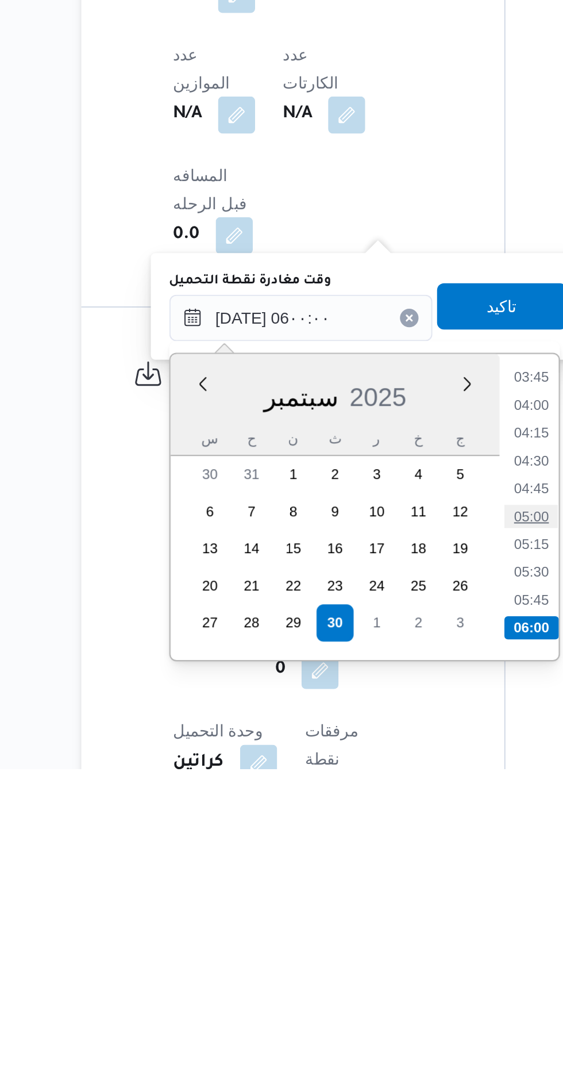
click at [369, 946] on li "05:00" at bounding box center [372, 949] width 26 height 11
type input "٣٠/٠٩/٢٠٢٥ ٠٥:٠٠"
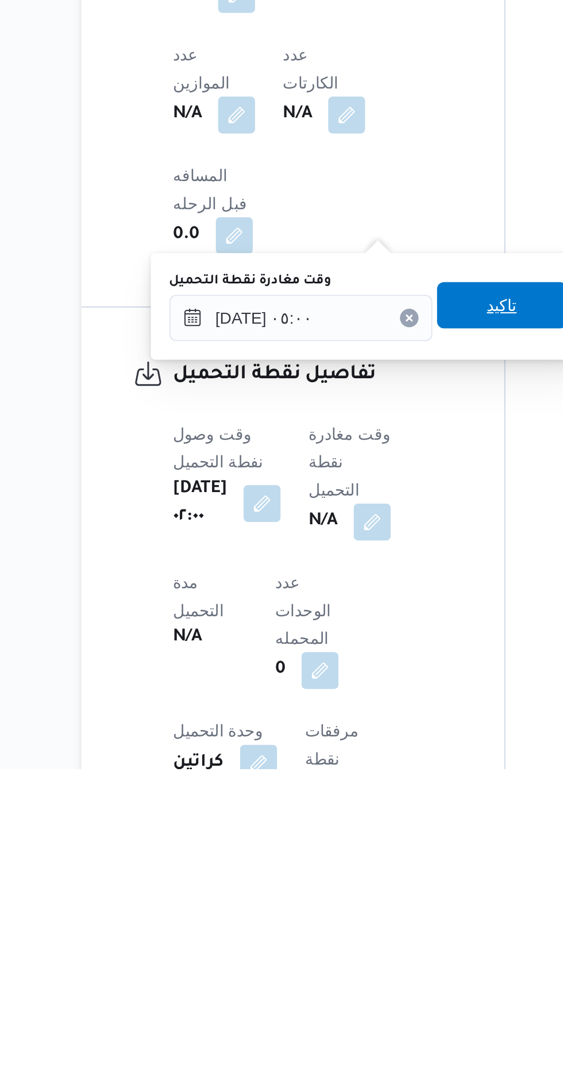
click at [358, 847] on span "تاكيد" at bounding box center [358, 845] width 64 height 23
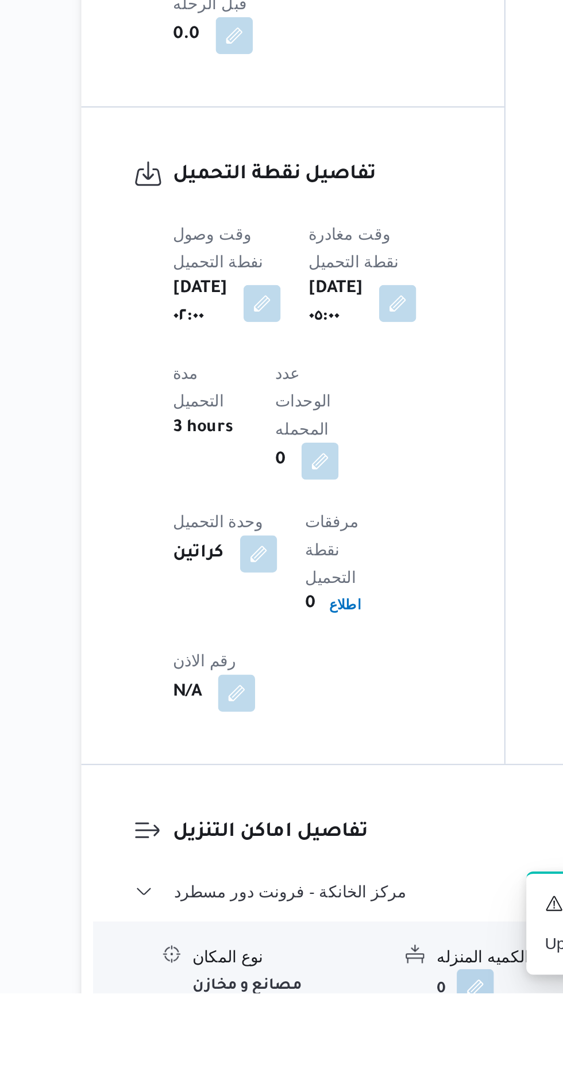
scroll to position [634, 0]
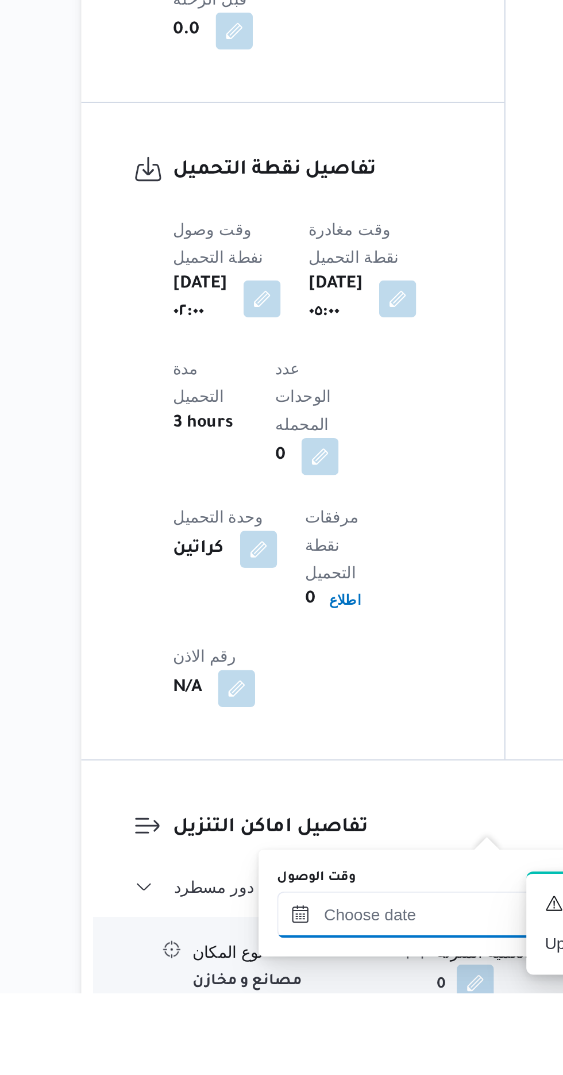
click at [315, 1025] on div at bounding box center [312, 1036] width 131 height 23
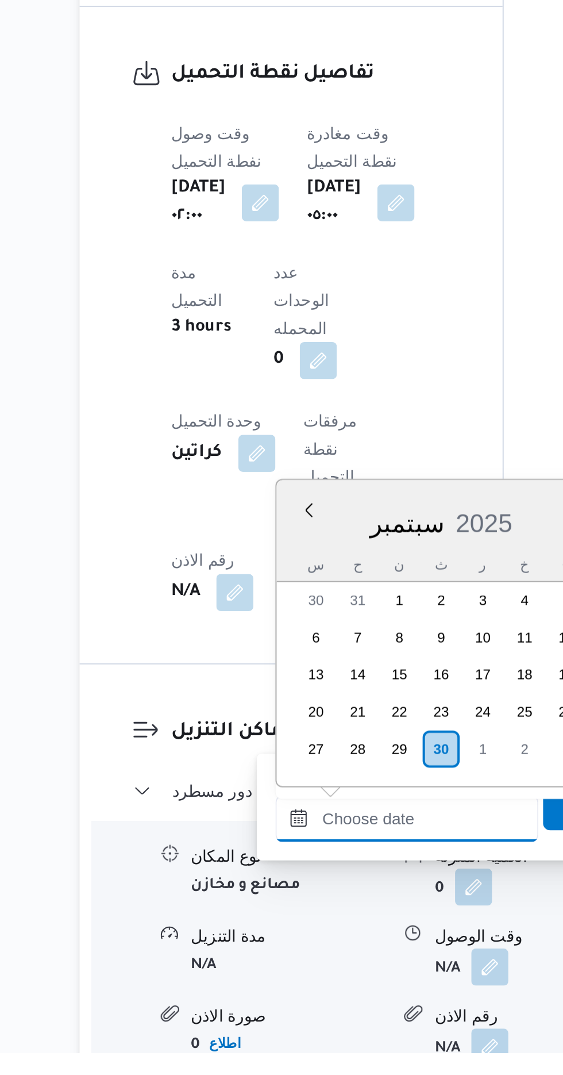
scroll to position [753, 0]
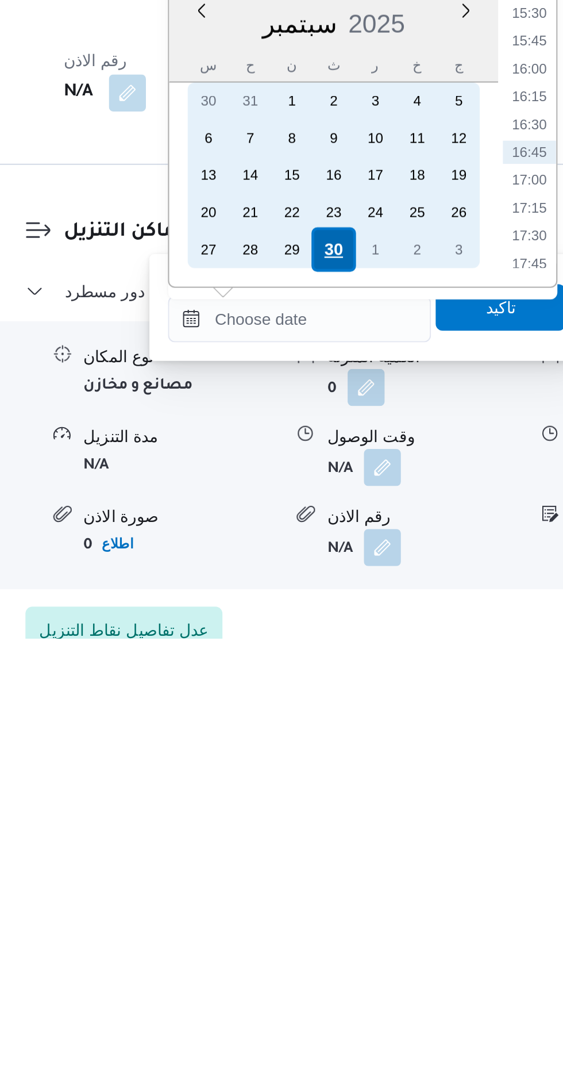
click at [330, 879] on div "30" at bounding box center [329, 883] width 22 height 22
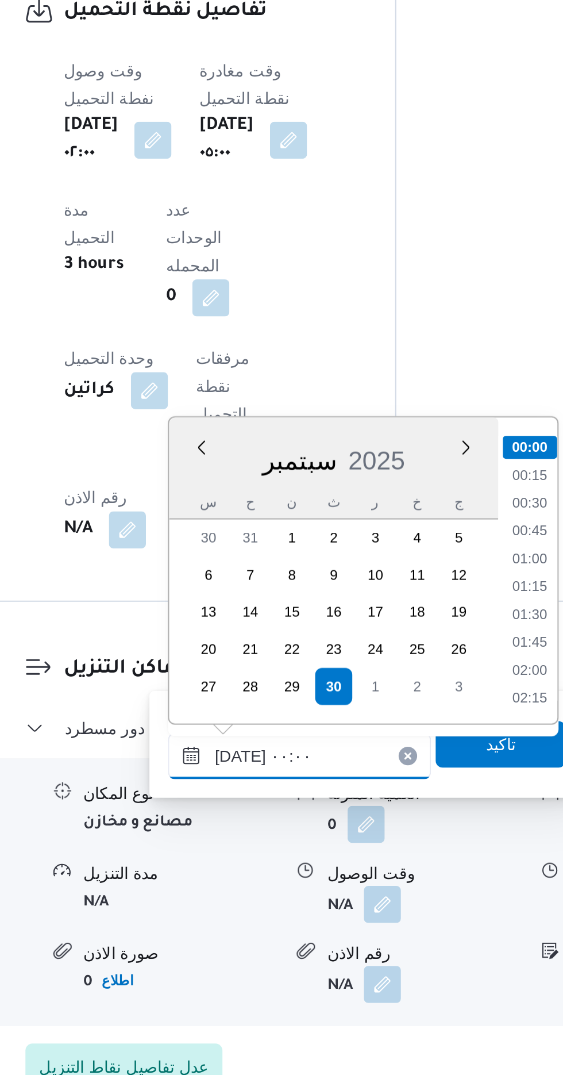
click at [253, 923] on input "[DATE] ٠٠:٠٠" at bounding box center [312, 917] width 131 height 23
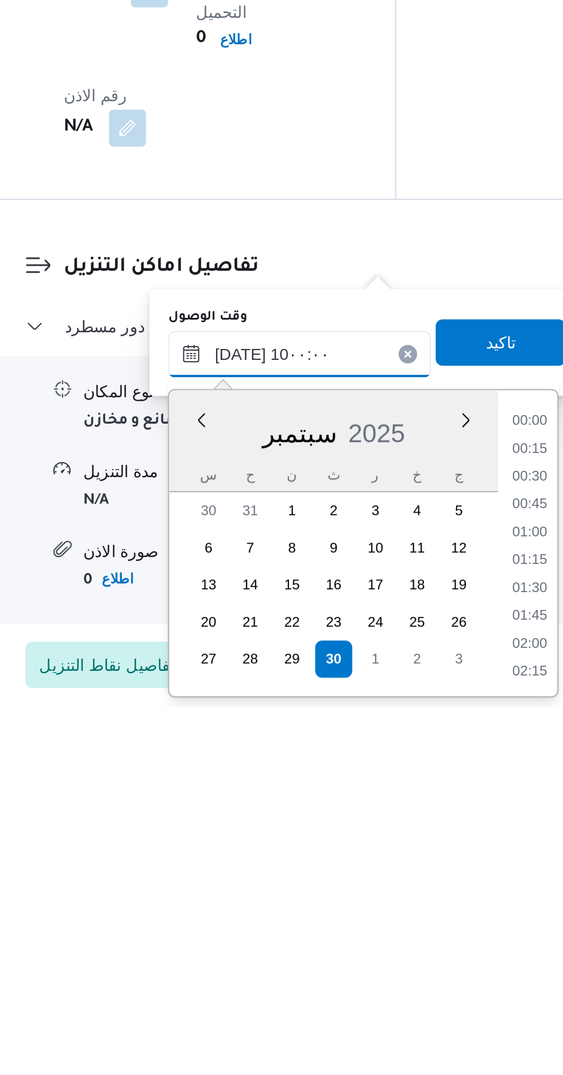
scroll to position [431, 0]
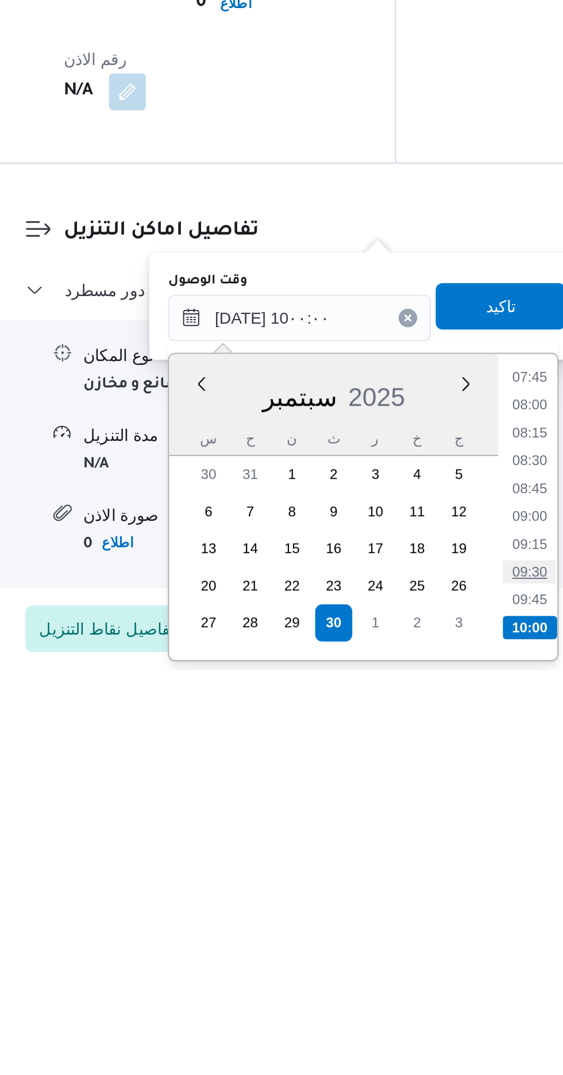
click at [424, 1023] on li "09:30" at bounding box center [426, 1026] width 26 height 11
type input "٣٠/٠٩/٢٠٢٥ ٠٩:٣٠"
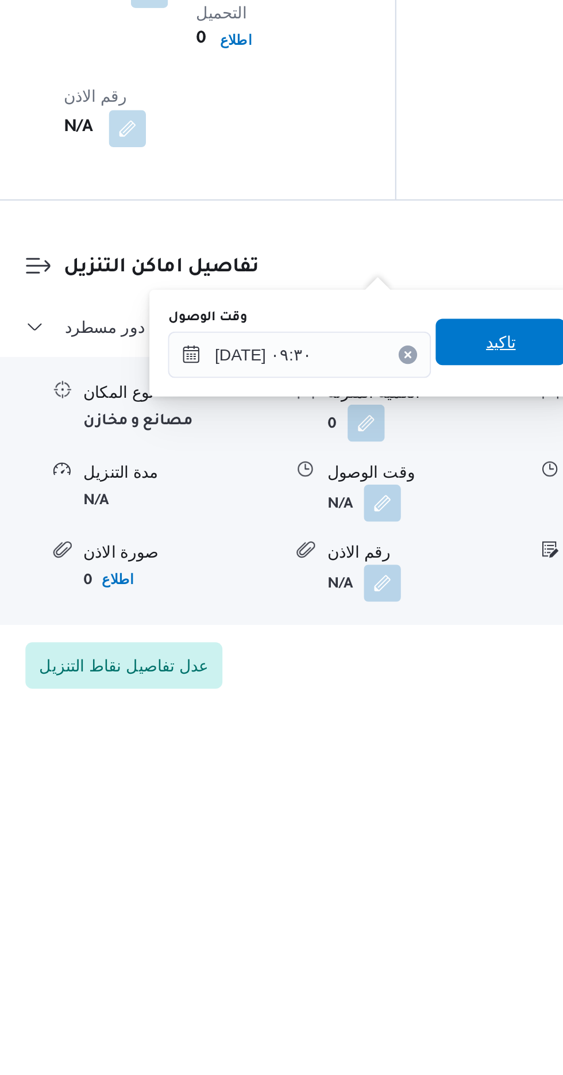
click at [417, 894] on span "تاكيد" at bounding box center [411, 894] width 15 height 14
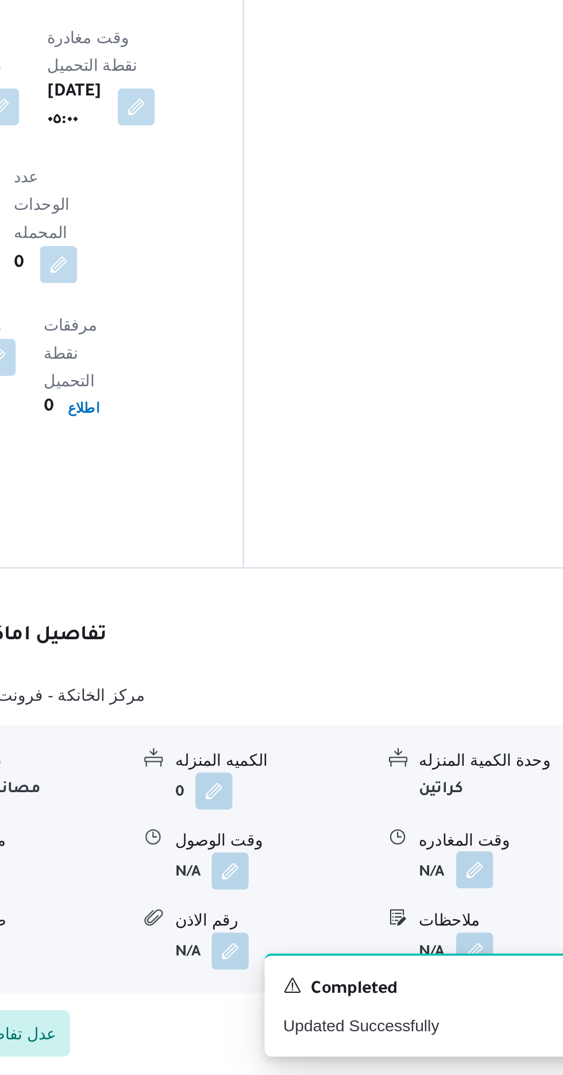
click at [474, 964] on button "button" at bounding box center [474, 973] width 18 height 18
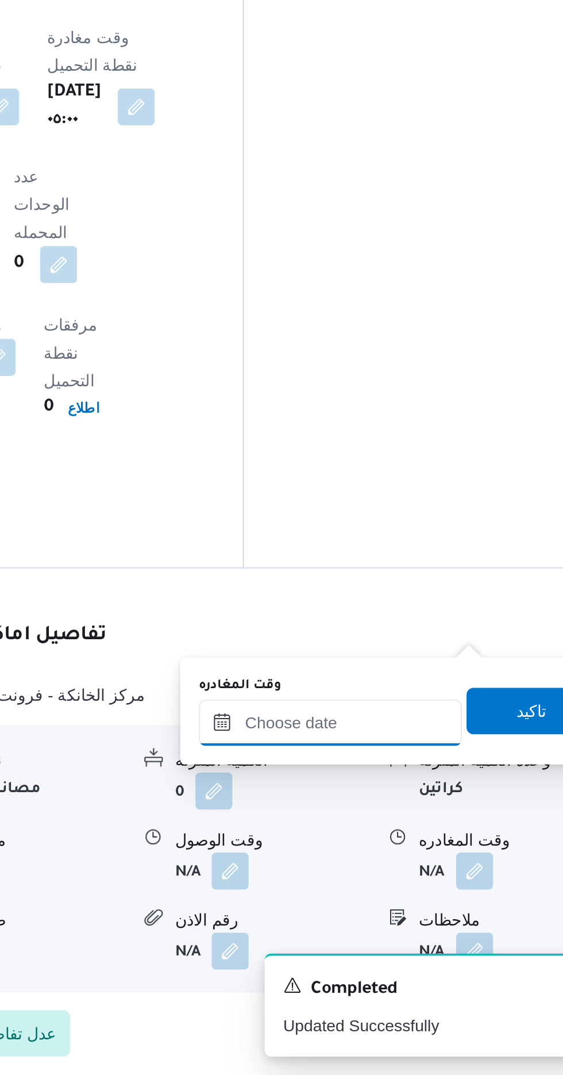
click at [424, 896] on input "وقت المغادره" at bounding box center [403, 900] width 131 height 23
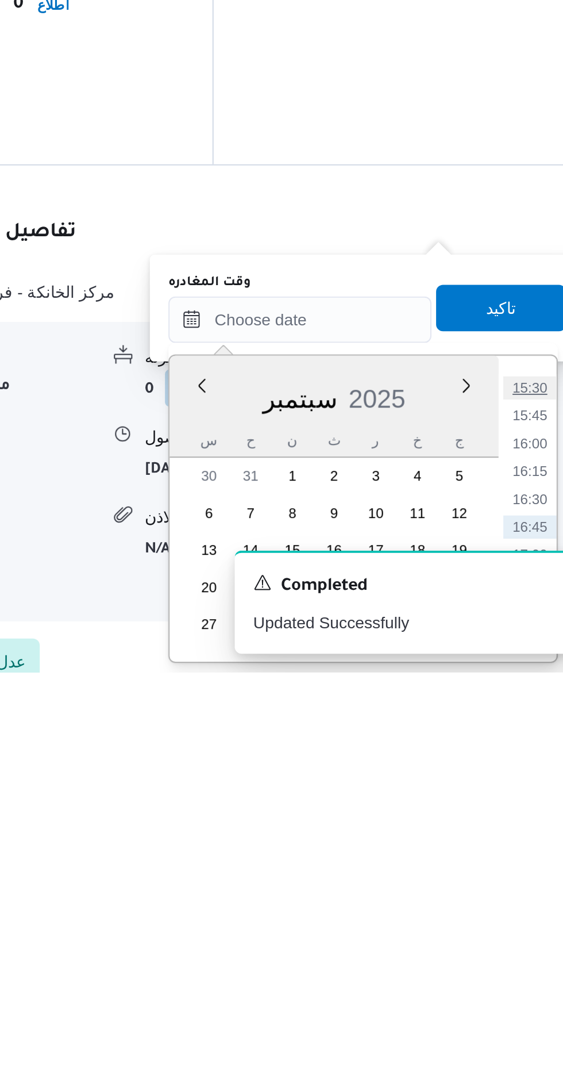
click at [518, 934] on li "15:30" at bounding box center [517, 934] width 26 height 11
type input "[DATE] ١٥:٣٠"
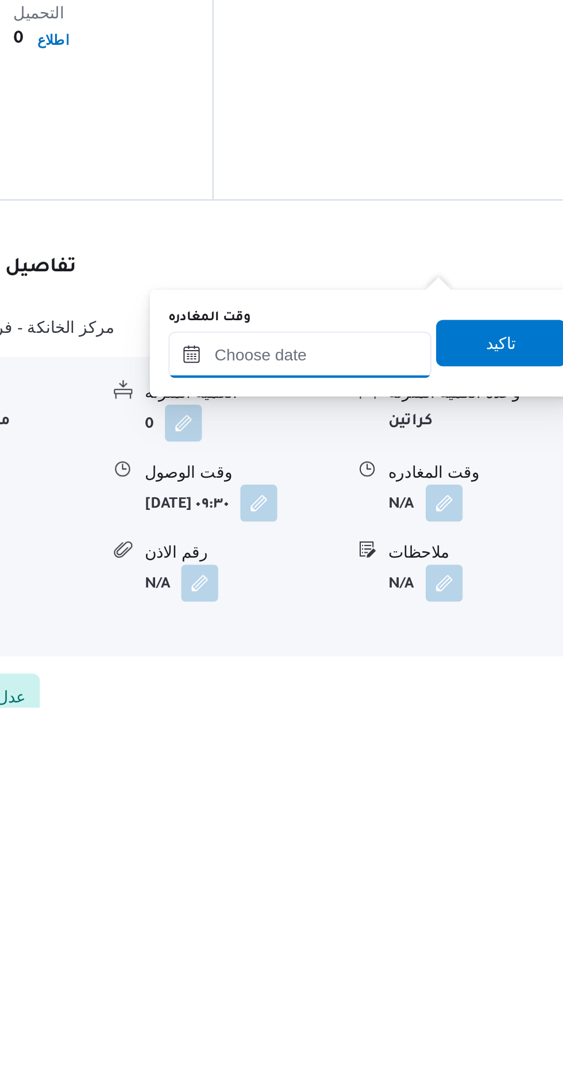
click at [431, 898] on input "وقت المغادره" at bounding box center [403, 900] width 131 height 23
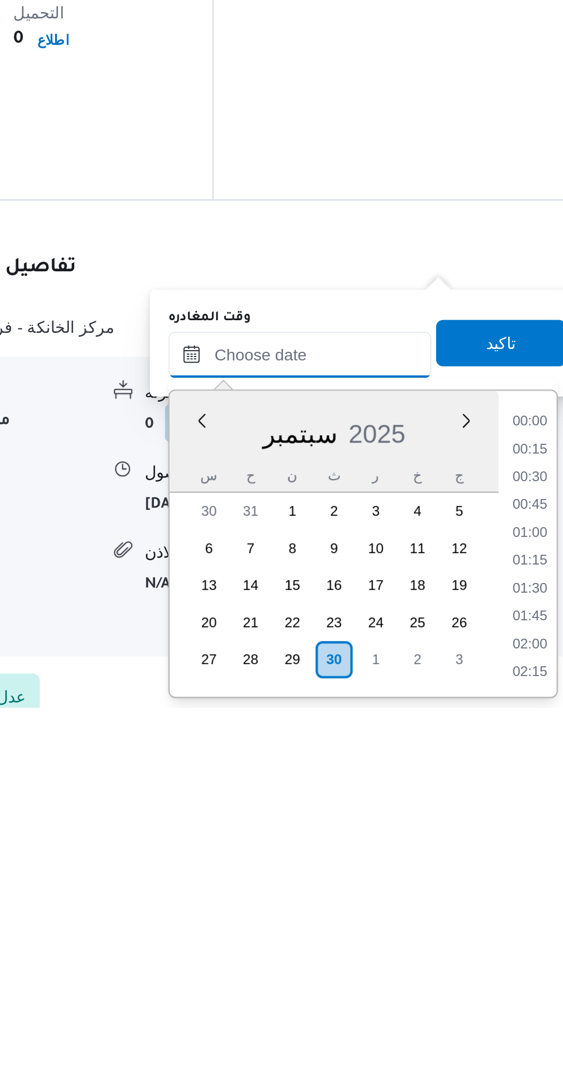
scroll to position [854, 0]
click at [511, 930] on li "15:30" at bounding box center [517, 934] width 26 height 11
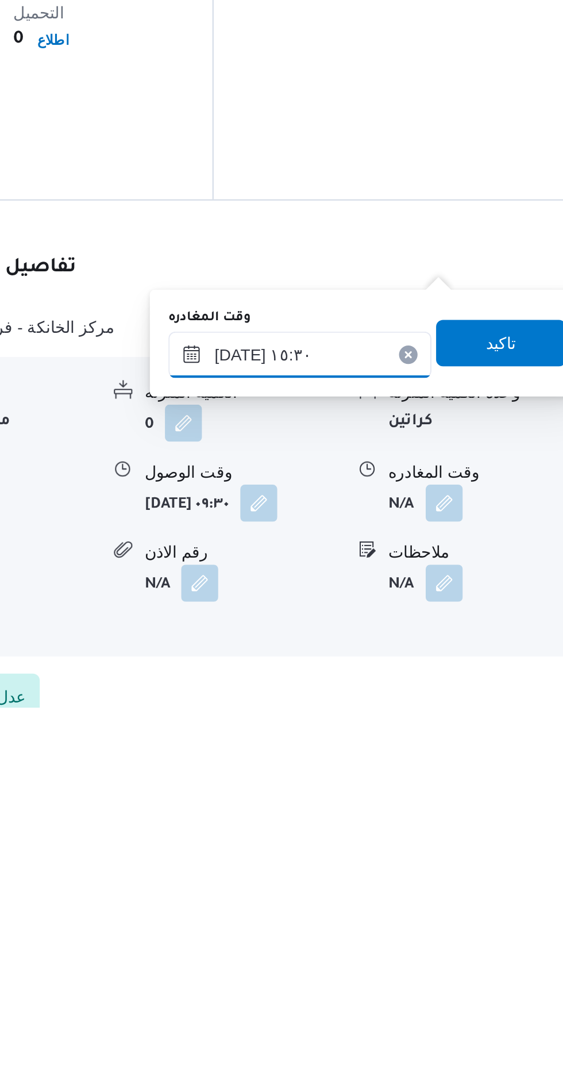
click at [440, 898] on input "[DATE] ١٥:٣٠" at bounding box center [403, 900] width 131 height 23
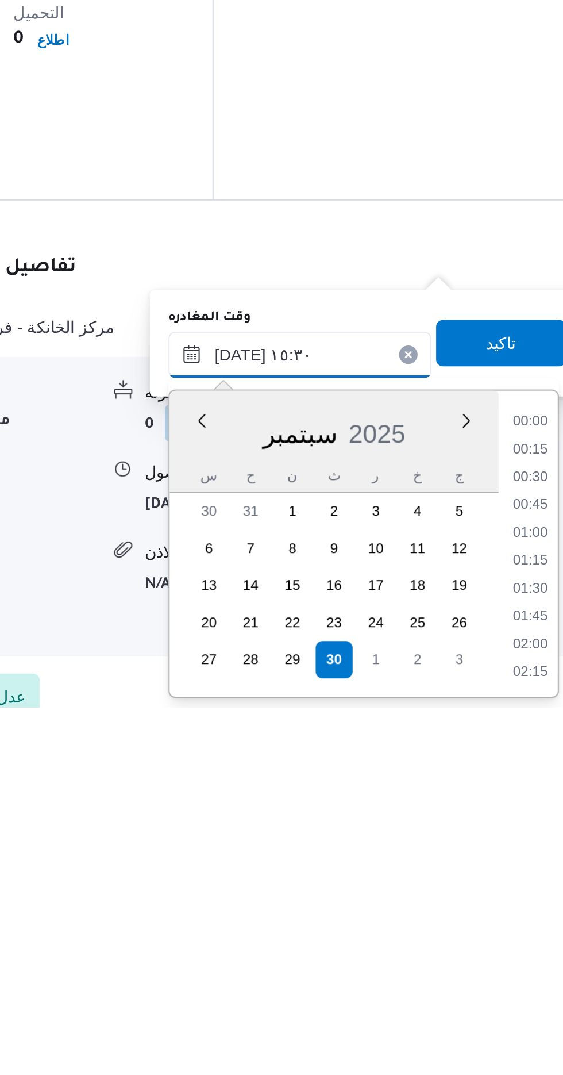
scroll to position [0, 0]
click at [522, 975] on li "15:00" at bounding box center [517, 975] width 26 height 11
type input "٣٠/٠٩/٢٠٢٥ ١٥:٠٠"
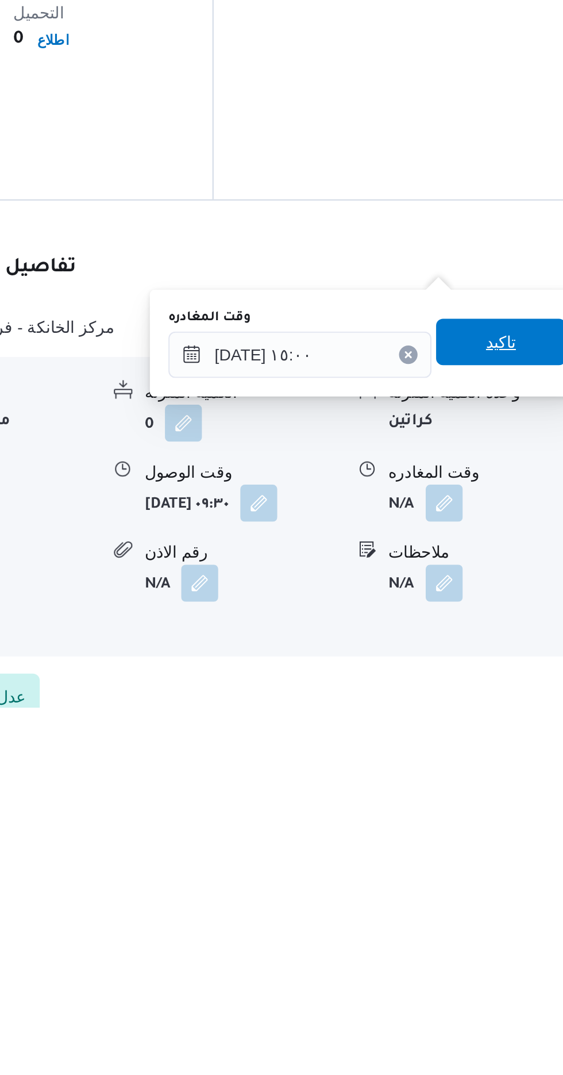
click at [520, 889] on span "تاكيد" at bounding box center [502, 894] width 64 height 23
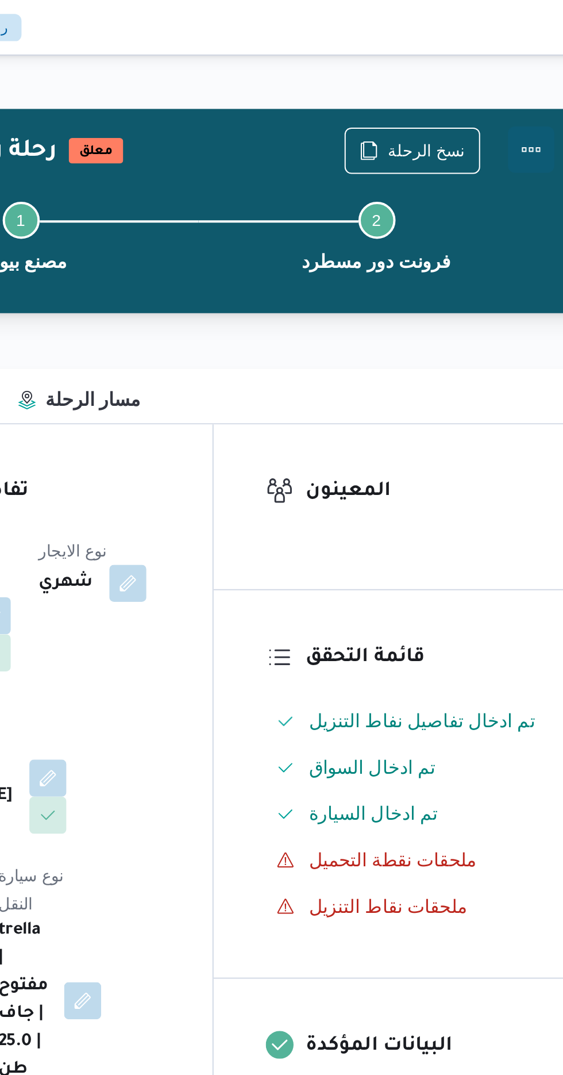
click at [508, 72] on button "Actions" at bounding box center [517, 74] width 23 height 23
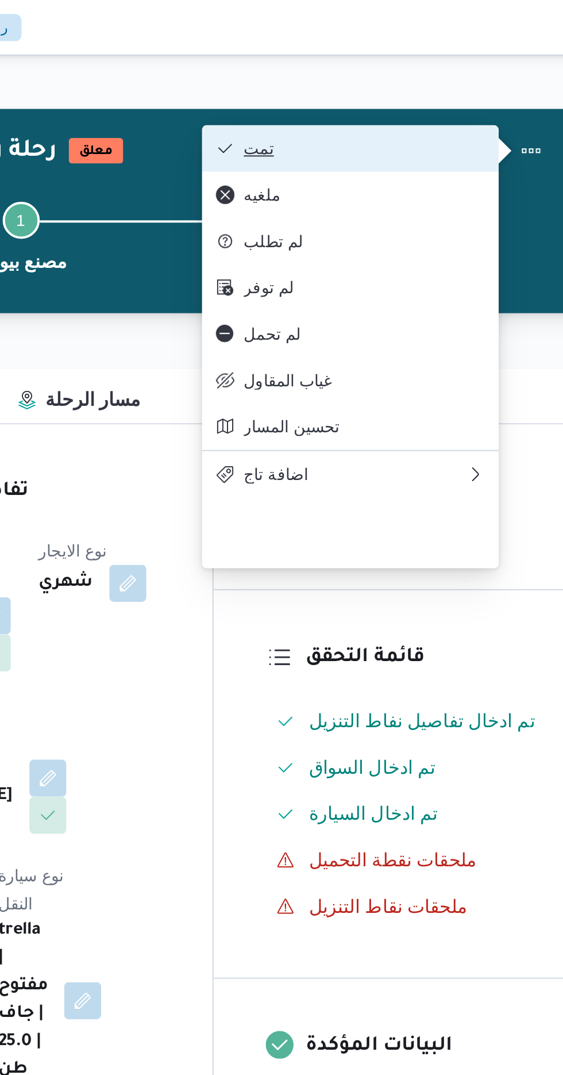
click at [478, 69] on span "تمت" at bounding box center [435, 73] width 120 height 9
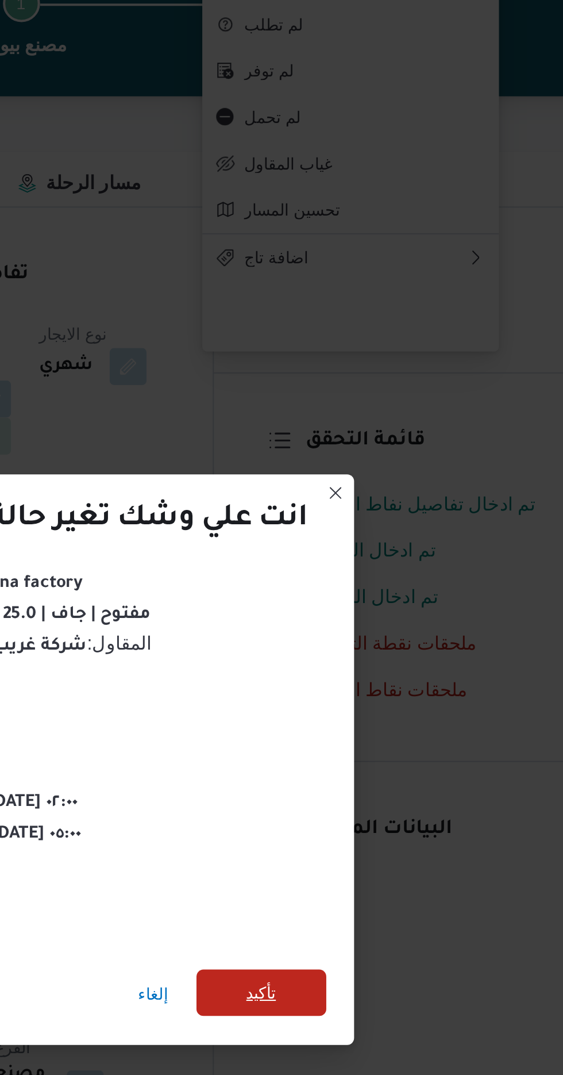
click at [385, 588] on span "تأكيد" at bounding box center [383, 599] width 64 height 23
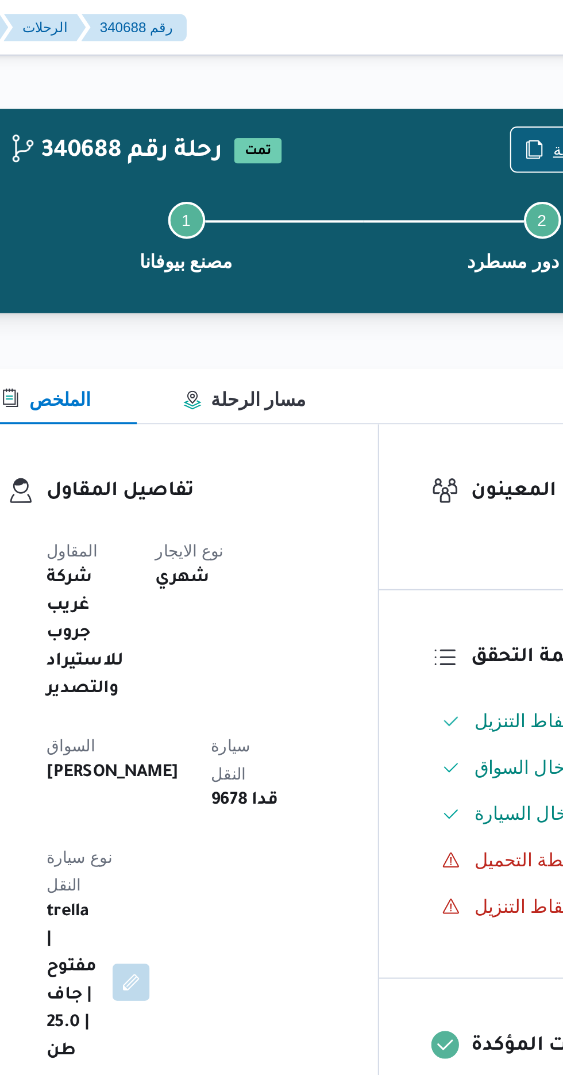
click at [446, 68] on span "نسخ الرحلة" at bounding box center [458, 74] width 66 height 22
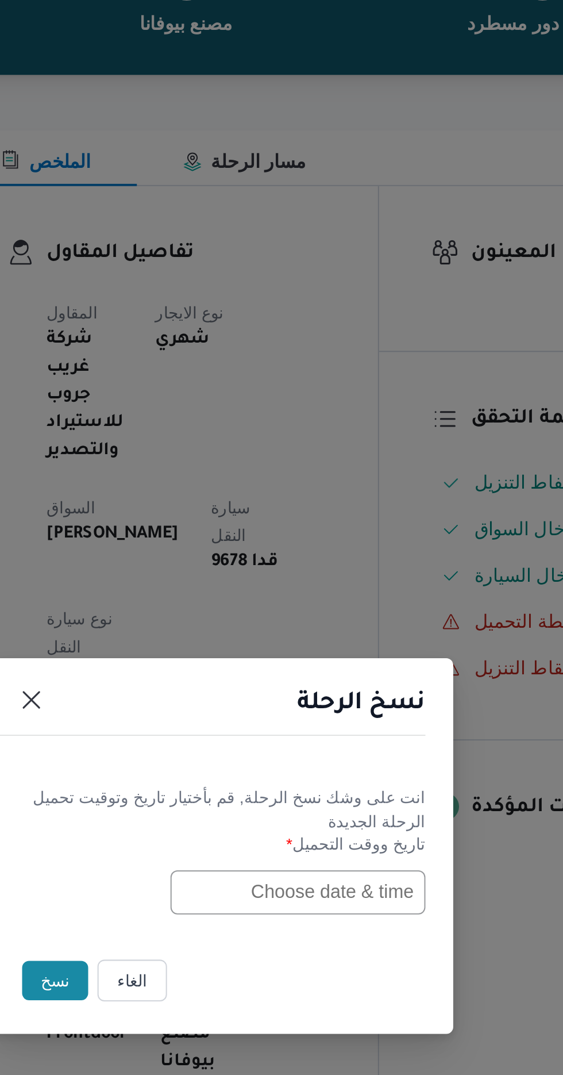
click at [289, 561] on input "text" at bounding box center [319, 561] width 126 height 22
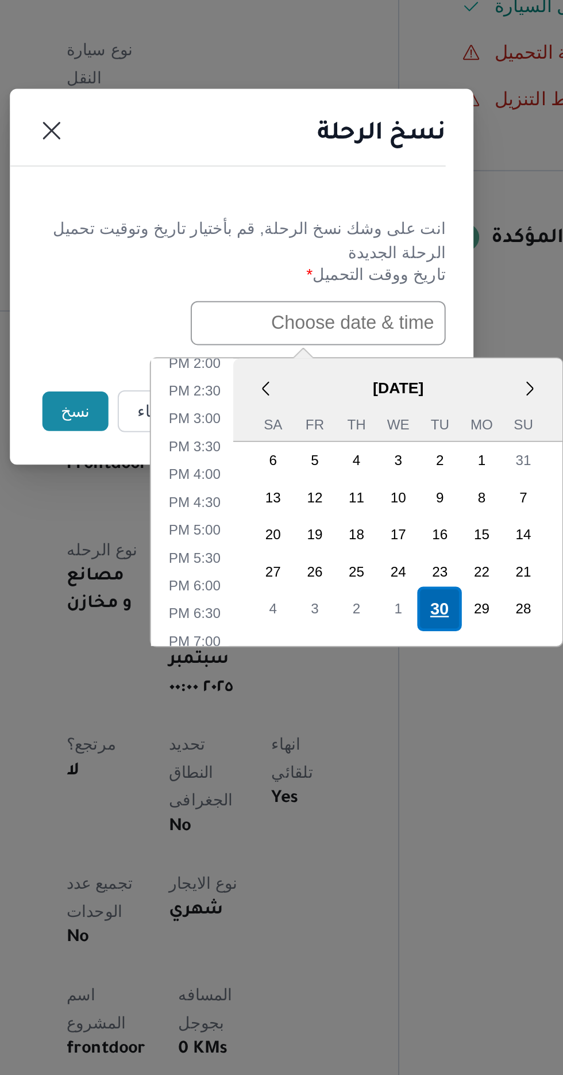
click at [379, 697] on div "30" at bounding box center [380, 702] width 22 height 22
type input "[DATE] 12:00AM"
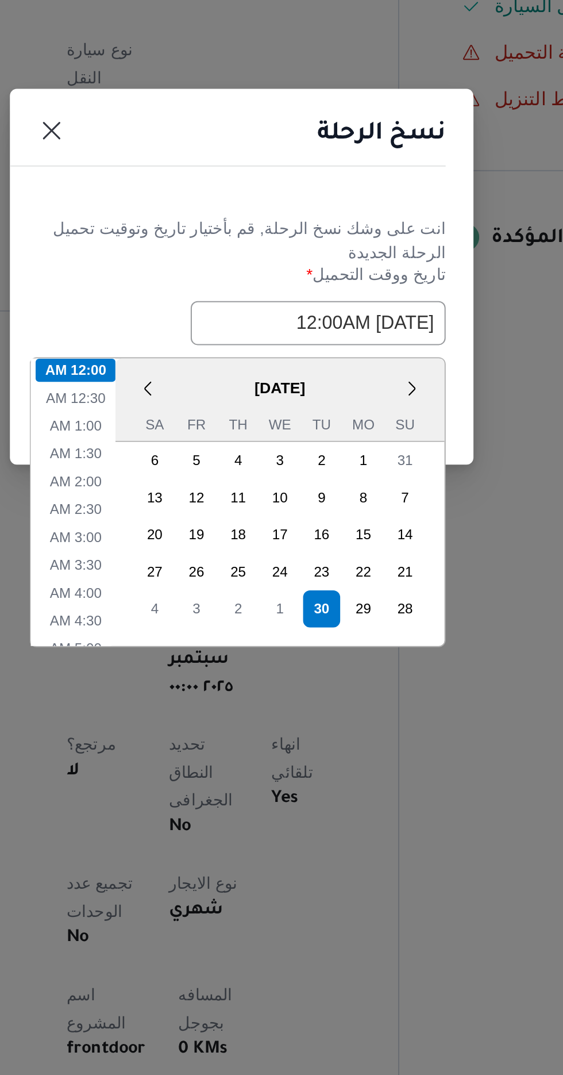
click at [328, 474] on h1 "نسخ الرحلة" at bounding box center [351, 467] width 64 height 18
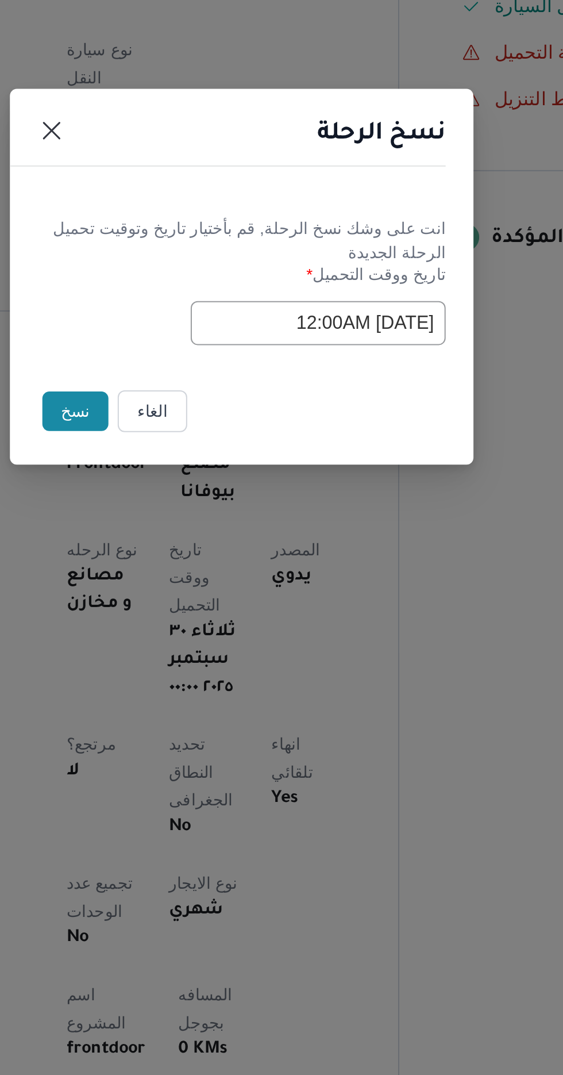
click at [203, 601] on button "نسخ" at bounding box center [199, 605] width 33 height 20
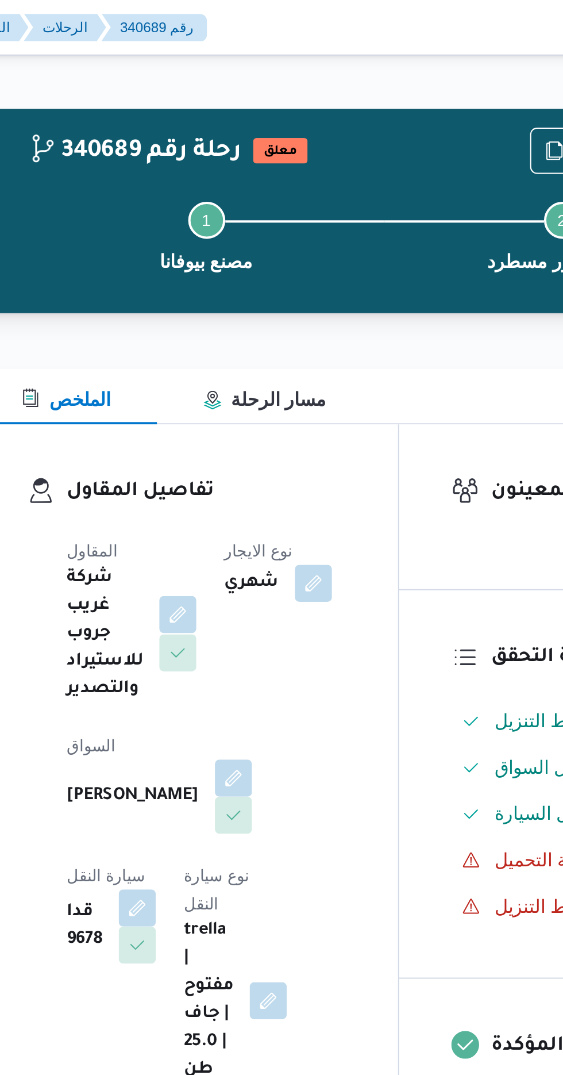
click at [248, 307] on button "button" at bounding box center [250, 305] width 18 height 18
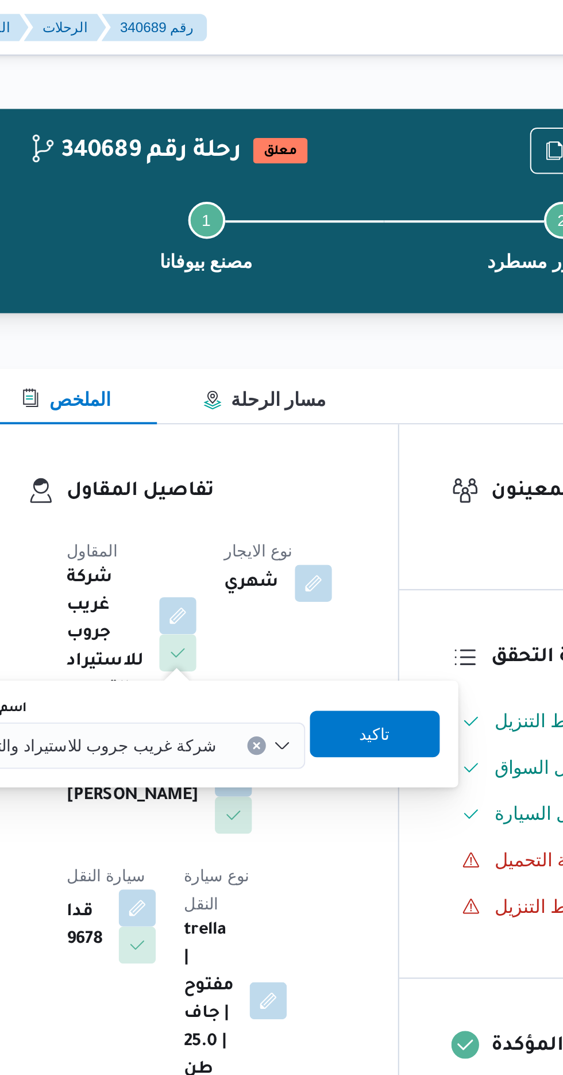
click at [228, 371] on span "شركة غريب جروب للاستيراد والتصدير" at bounding box center [206, 369] width 127 height 13
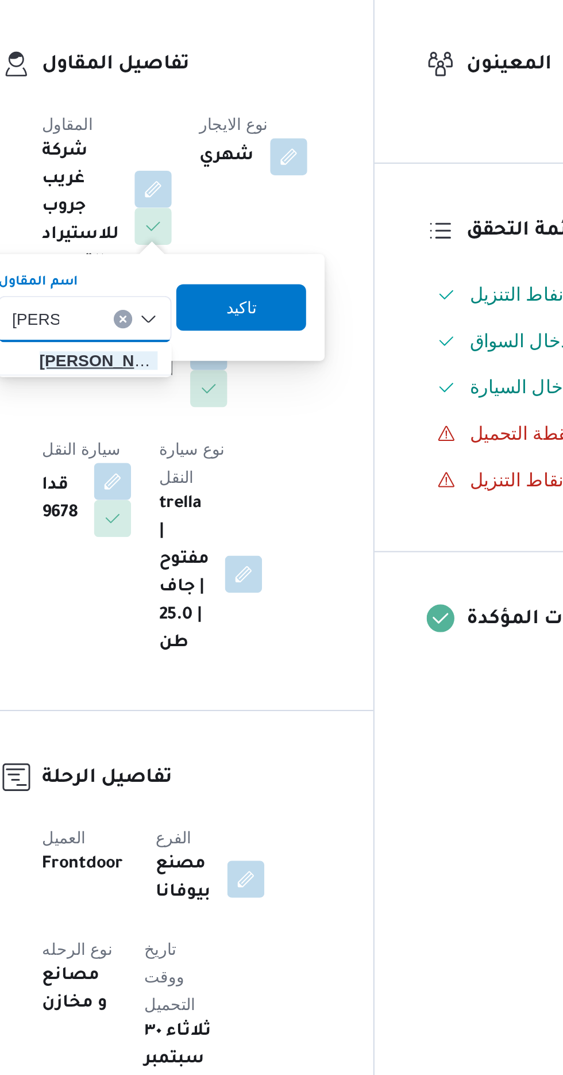
type input "[PERSON_NAME]"
click at [229, 392] on span "خالد مم دوح حسن محمد العبس" at bounding box center [223, 391] width 59 height 14
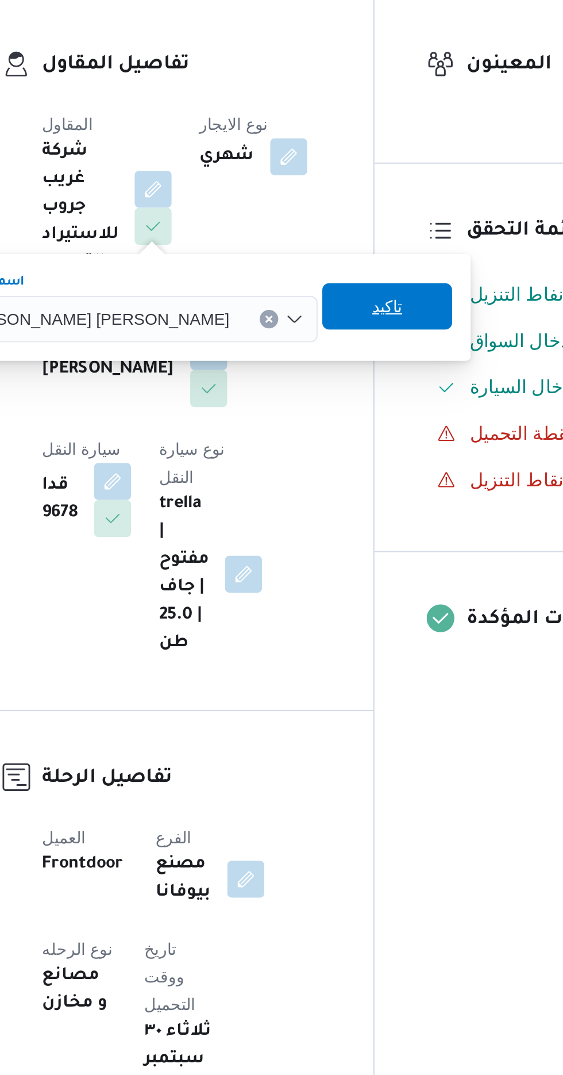
click at [334, 374] on span "تاكيد" at bounding box center [366, 363] width 64 height 23
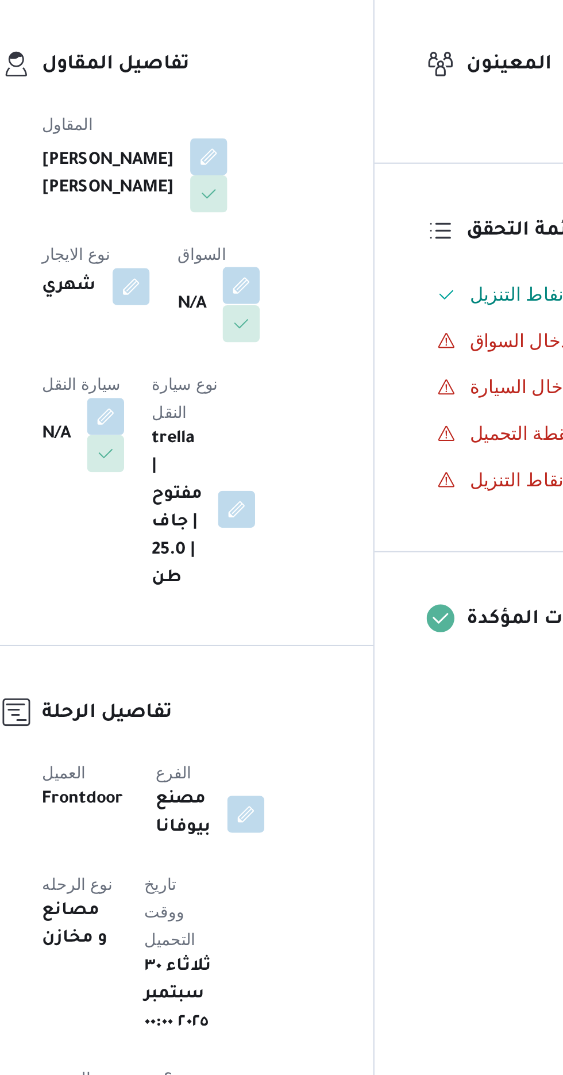
click at [285, 362] on button "button" at bounding box center [294, 353] width 18 height 18
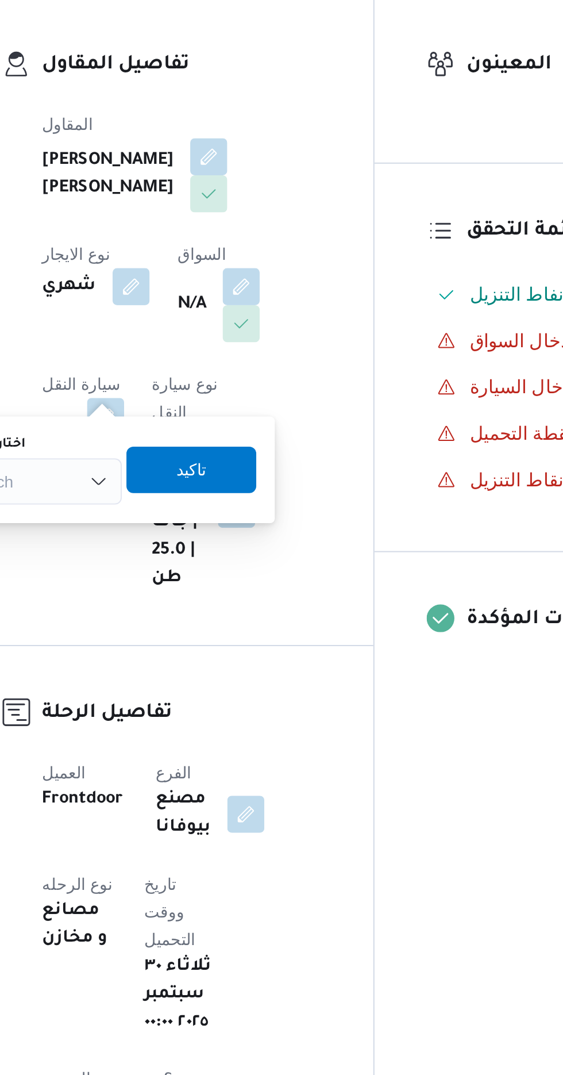
click at [210, 450] on div "Search" at bounding box center [191, 450] width 86 height 23
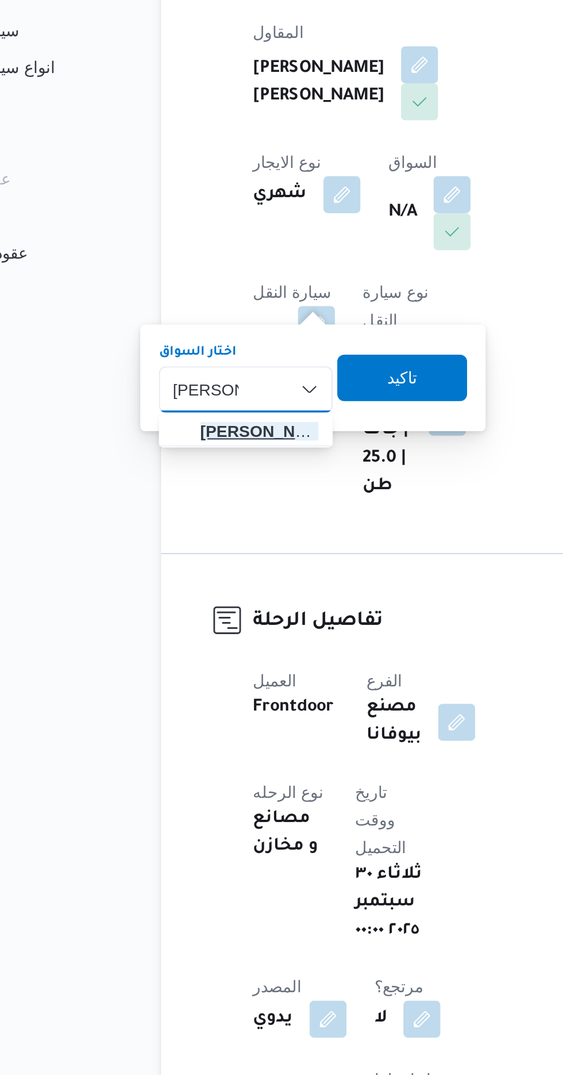
type input "محمود مت"
click at [202, 469] on span "محمود مت ولى حسين عفيفى" at bounding box center [198, 471] width 59 height 14
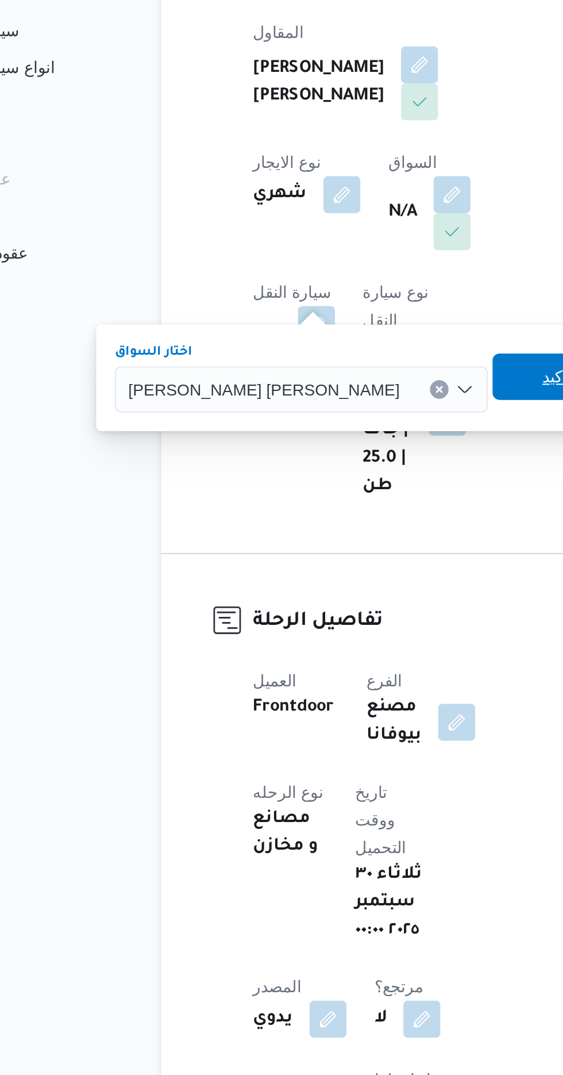
click at [339, 448] on span "تاكيد" at bounding box center [346, 444] width 15 height 14
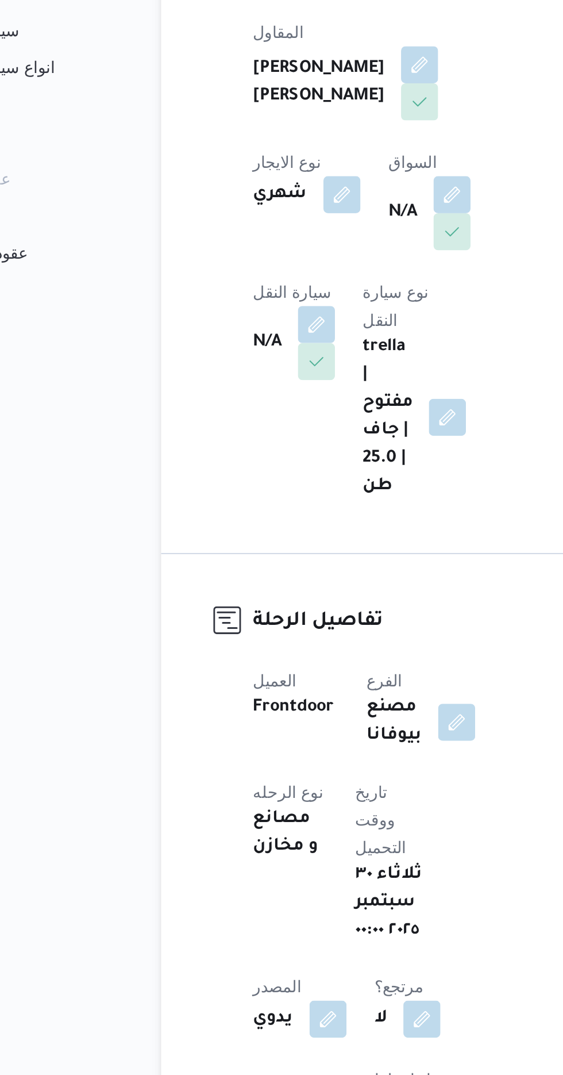
click at [236, 409] on span at bounding box center [224, 418] width 24 height 18
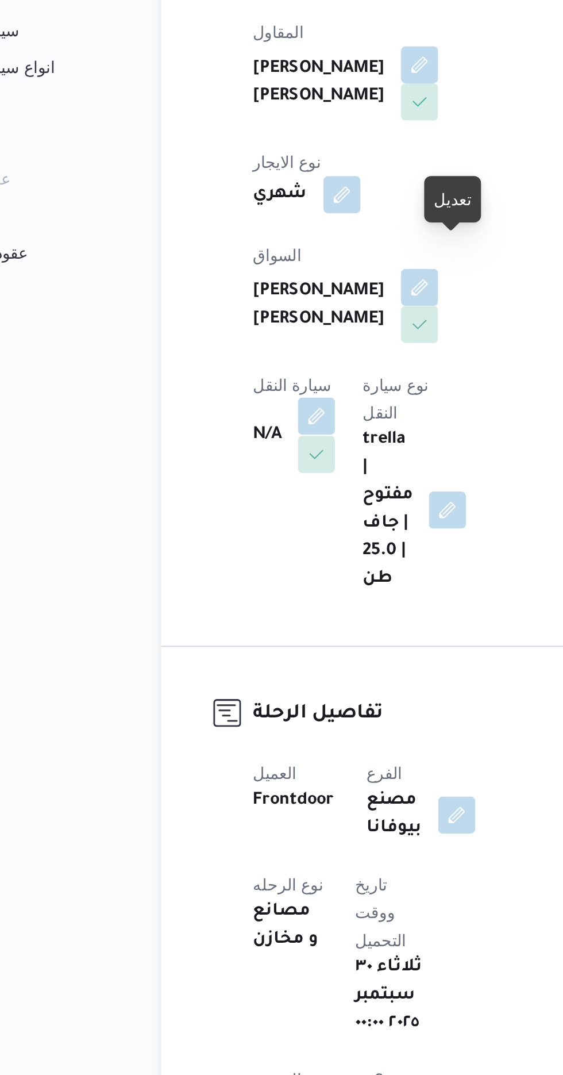
click at [236, 454] on button "button" at bounding box center [226, 463] width 18 height 18
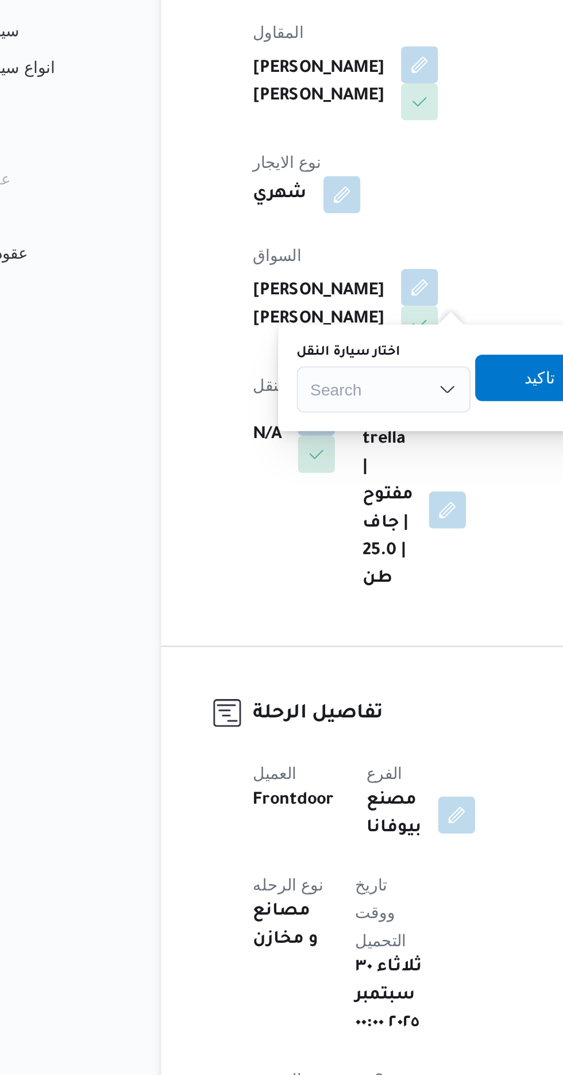
click at [262, 451] on div "Search" at bounding box center [260, 450] width 86 height 23
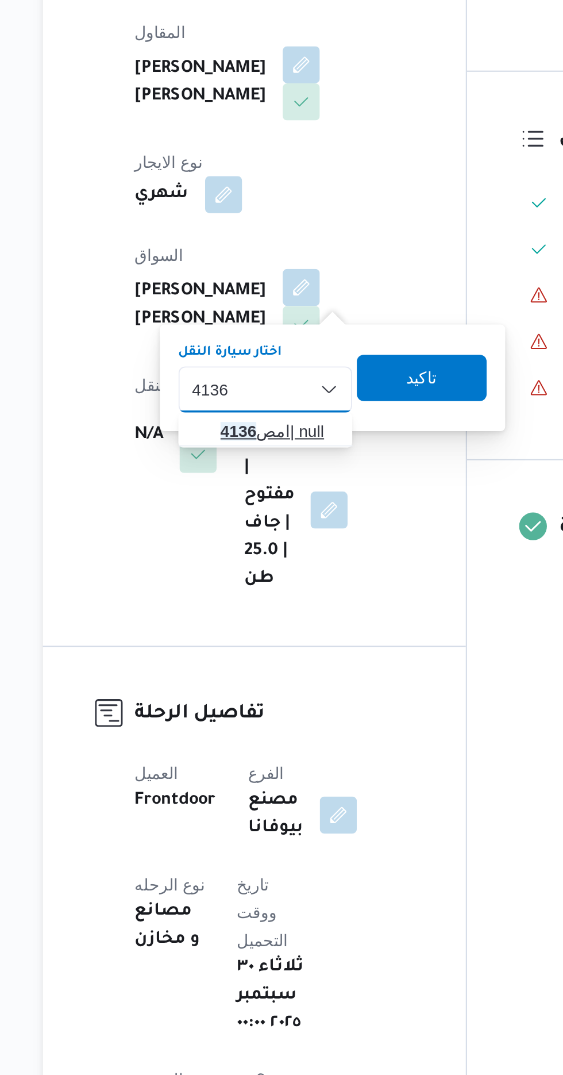
type input "4136"
click at [265, 467] on span "امص 4136 | null" at bounding box center [266, 471] width 59 height 14
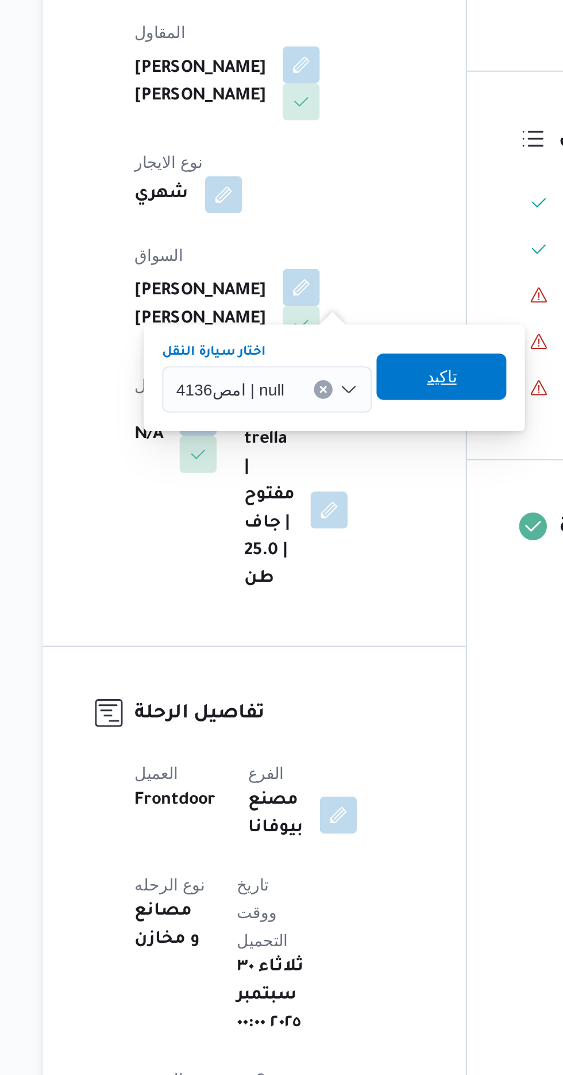
click at [350, 444] on span "تاكيد" at bounding box center [347, 444] width 15 height 14
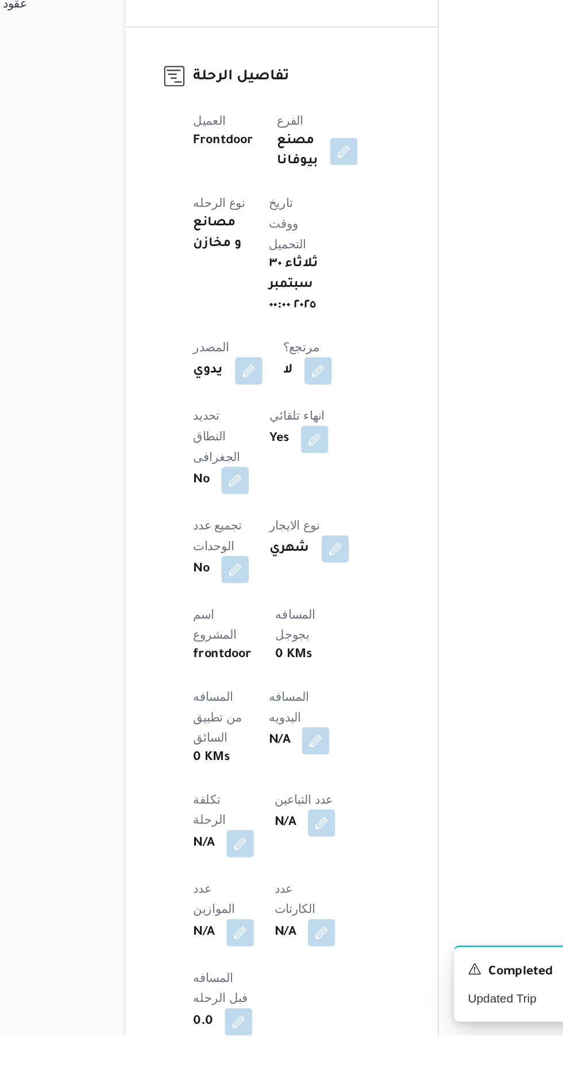
scroll to position [180, 0]
click at [268, 867] on button "button" at bounding box center [277, 876] width 18 height 18
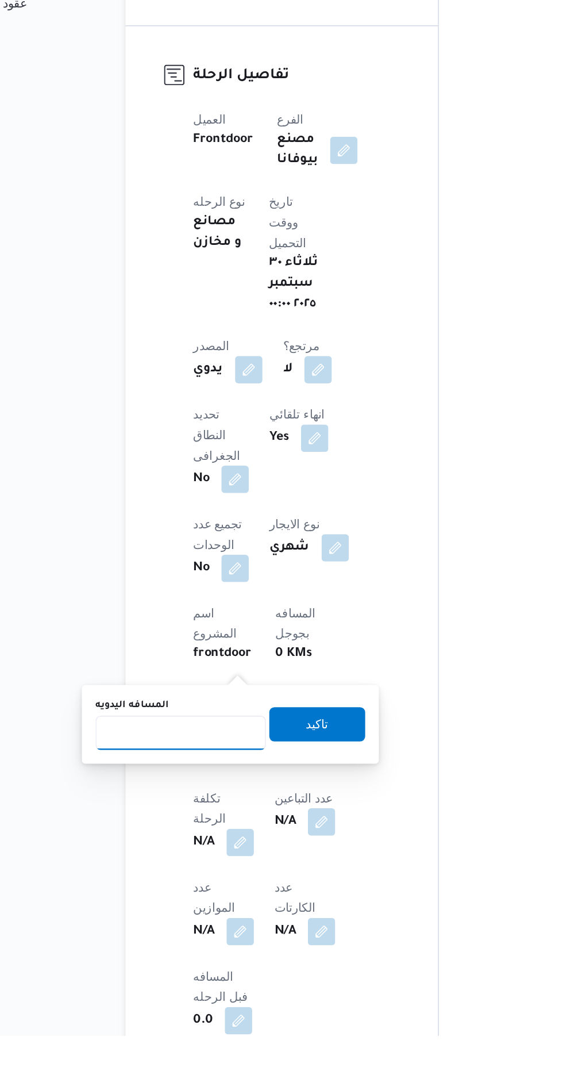
click at [185, 872] on input "المسافه اليدويه" at bounding box center [186, 872] width 114 height 23
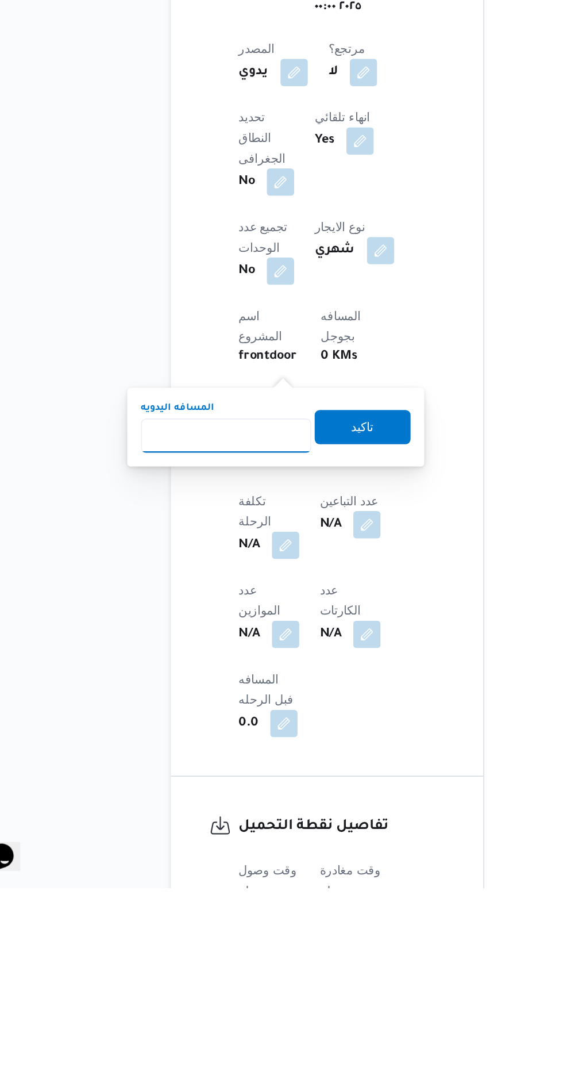
scroll to position [281, 0]
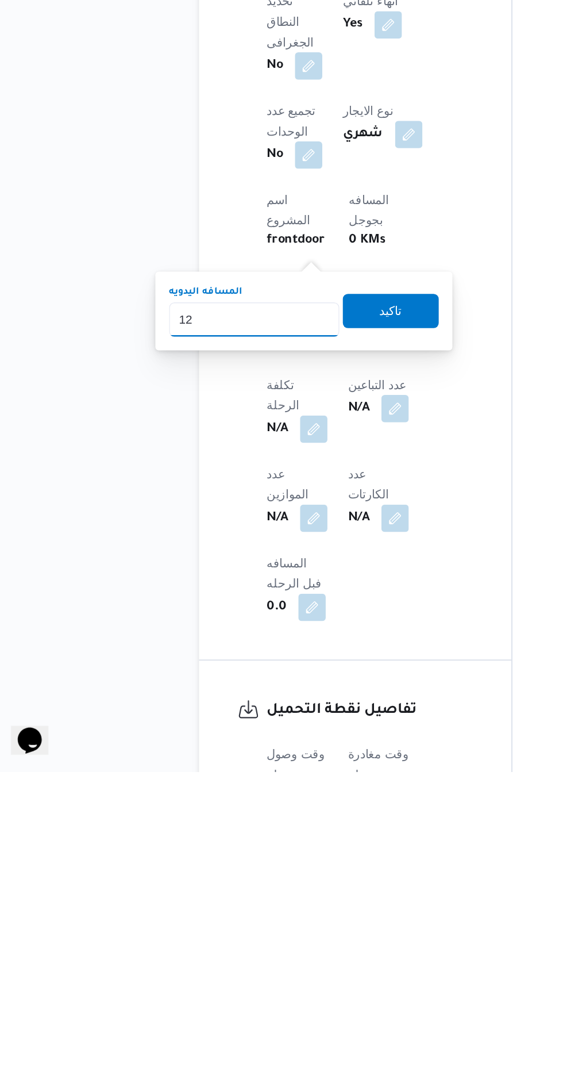
type input "120"
click at [286, 769] on span "تاكيد" at bounding box center [278, 765] width 15 height 14
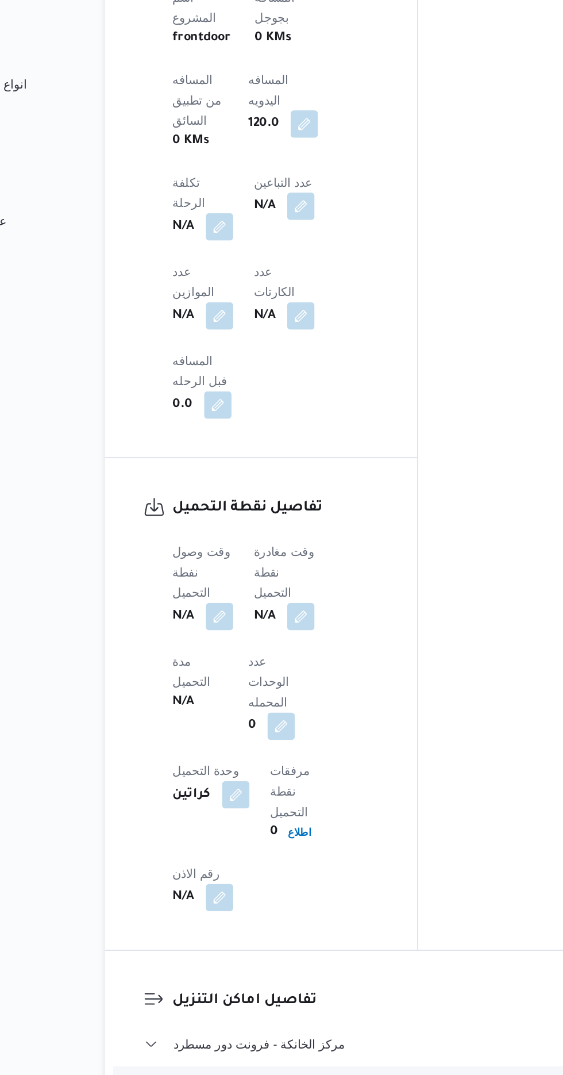
scroll to position [739, 0]
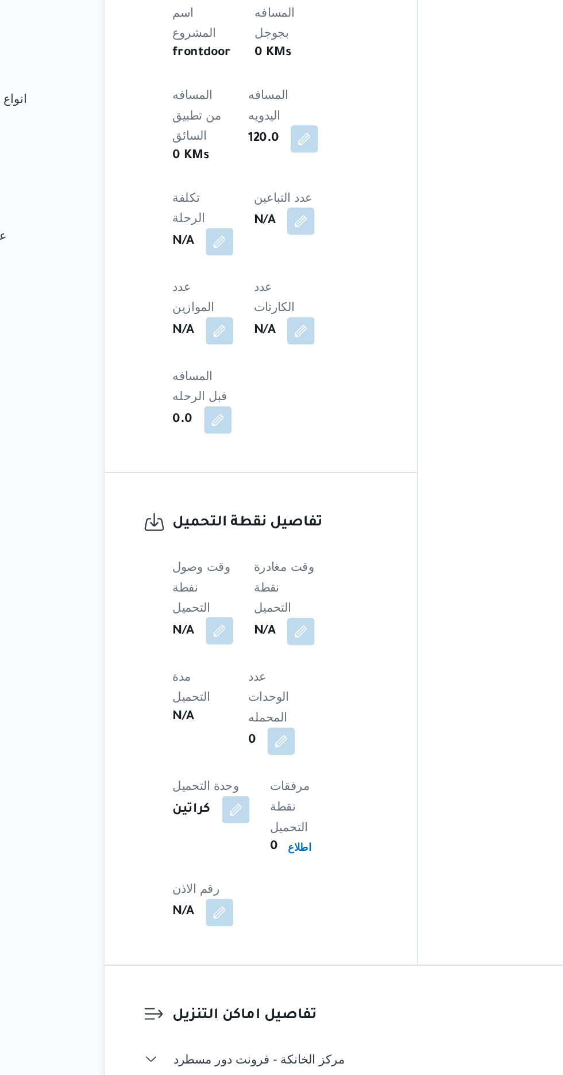
click at [218, 638] on button "button" at bounding box center [226, 647] width 18 height 18
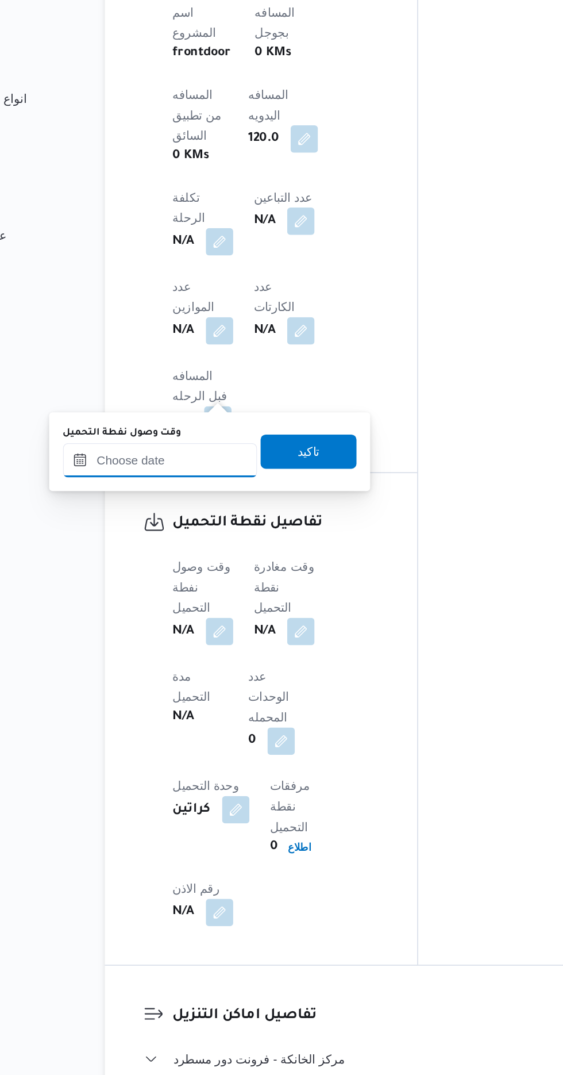
click at [216, 533] on input "وقت وصول نفطة التحميل" at bounding box center [186, 533] width 131 height 23
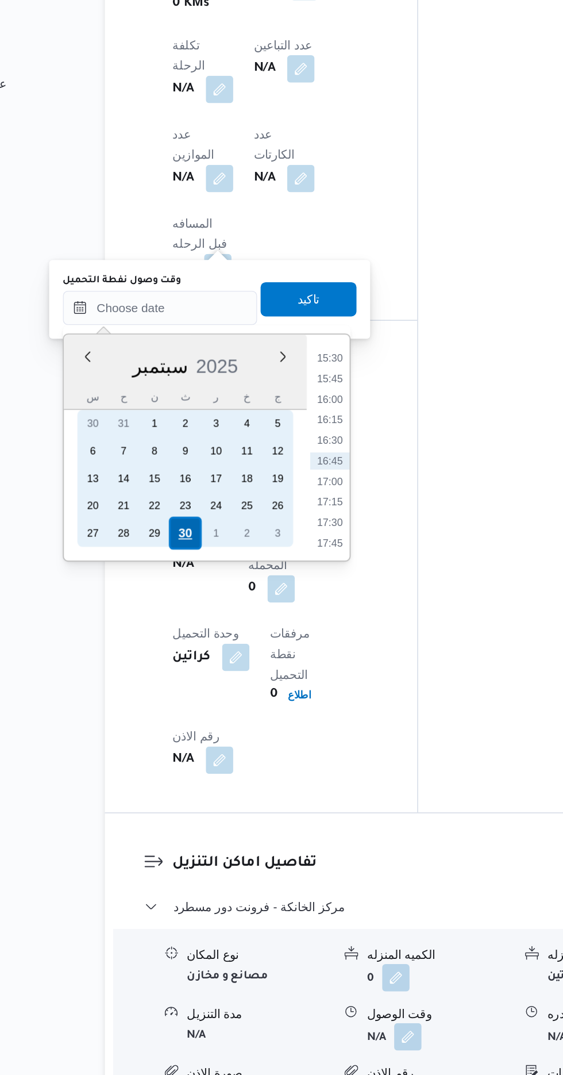
click at [201, 685] on div "30" at bounding box center [203, 684] width 22 height 22
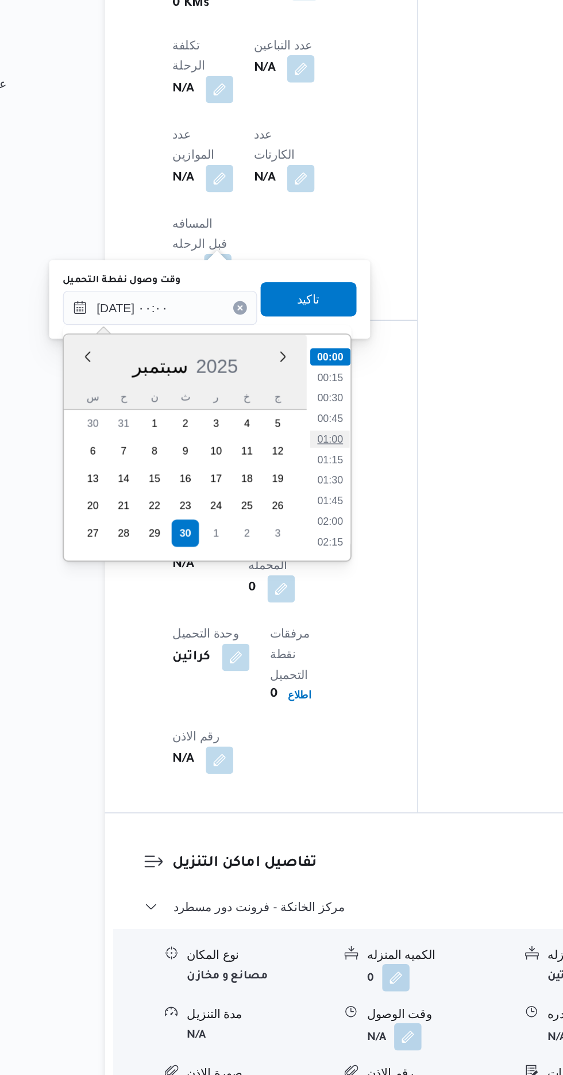
click at [303, 620] on li "01:00" at bounding box center [300, 620] width 26 height 11
type input "[DATE] ٠١:٠٠"
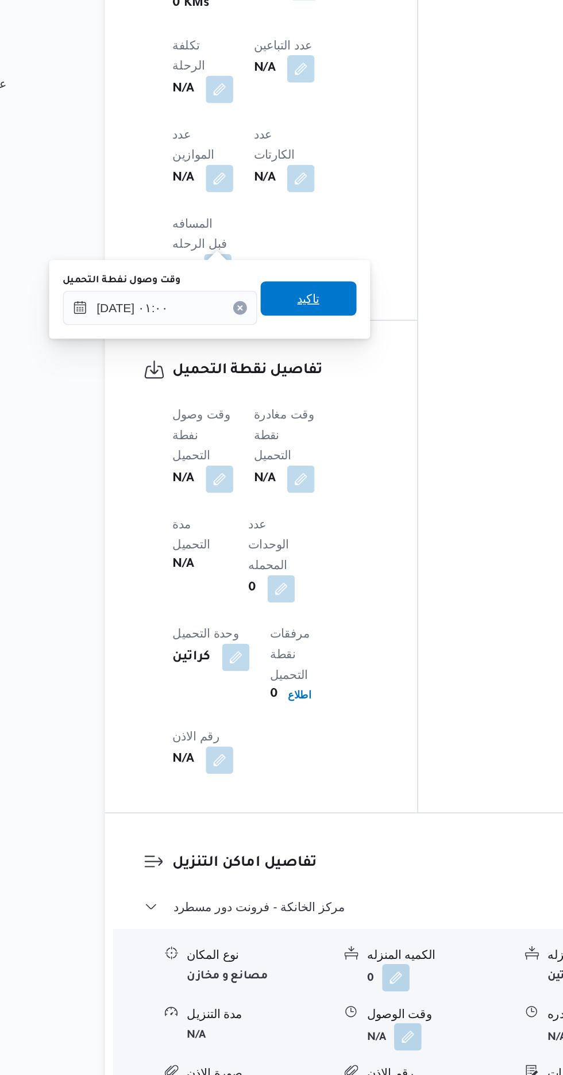
click at [307, 534] on span "تاكيد" at bounding box center [286, 526] width 64 height 23
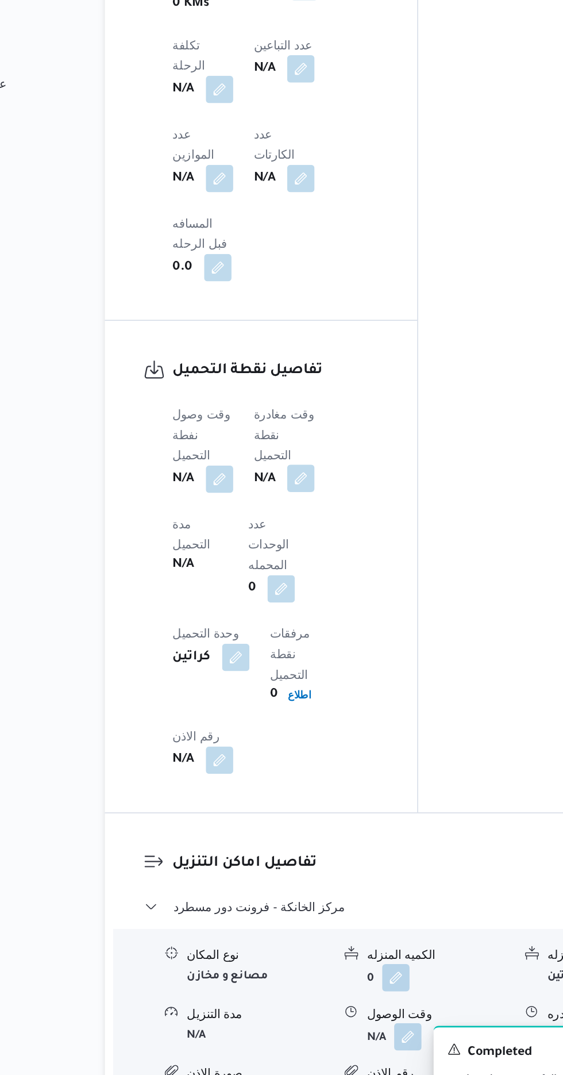
click at [284, 638] on button "button" at bounding box center [281, 647] width 18 height 18
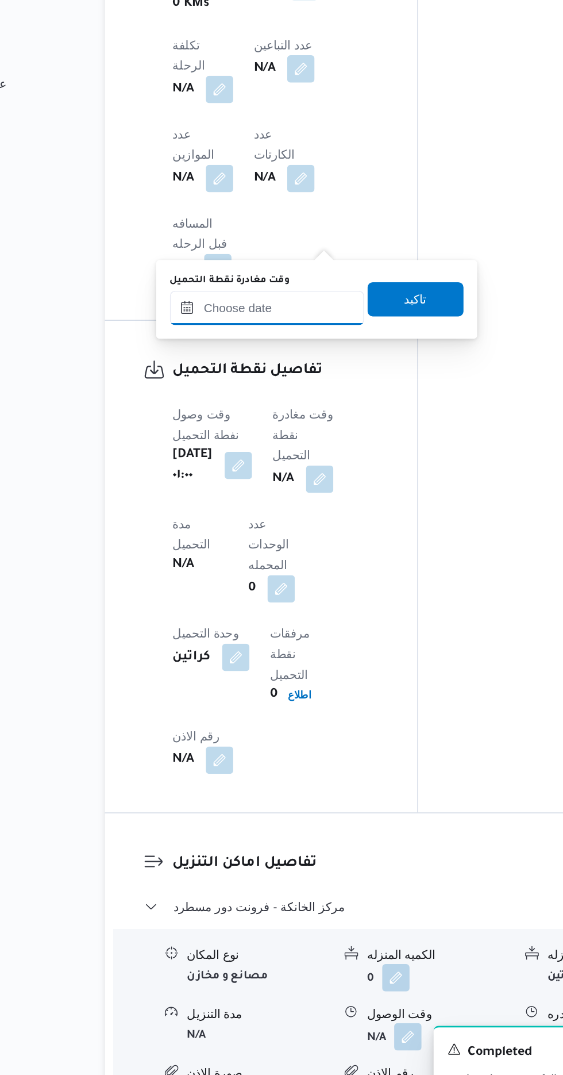
click at [263, 531] on input "وقت مغادرة نقطة التحميل" at bounding box center [258, 533] width 131 height 23
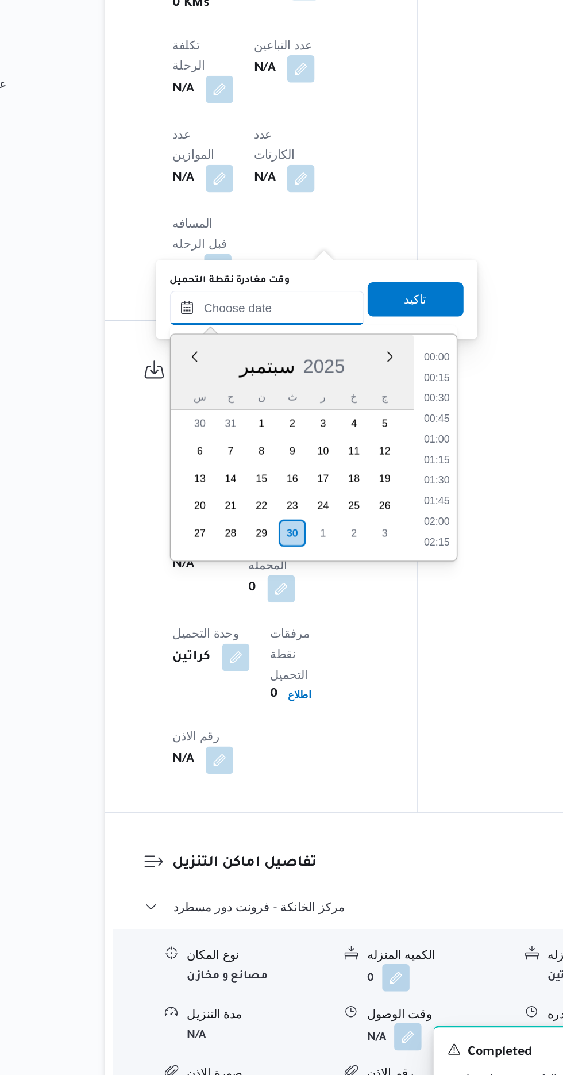
scroll to position [854, 0]
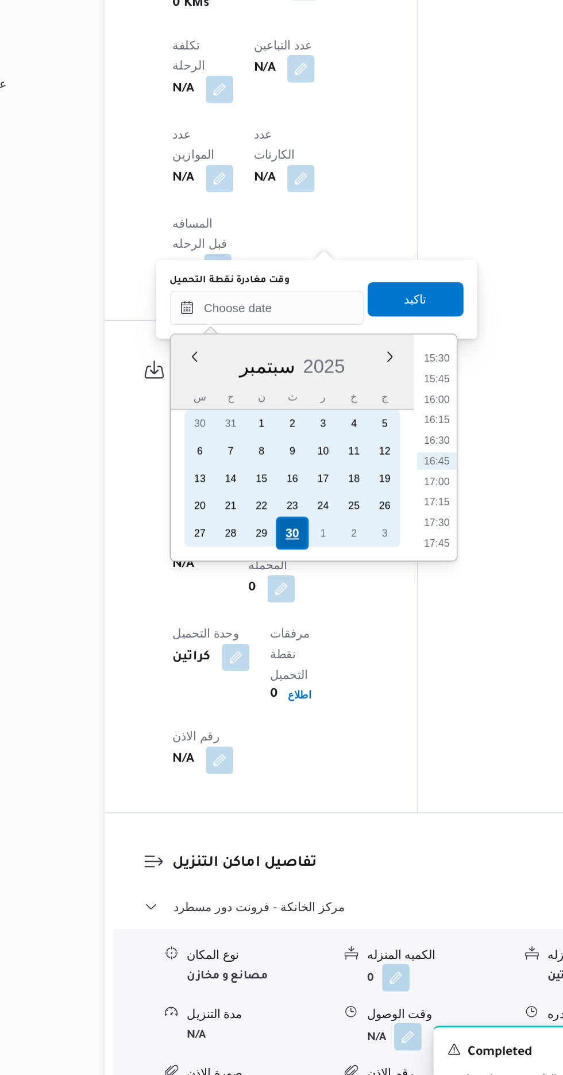
click at [275, 684] on div "30" at bounding box center [275, 684] width 22 height 22
type input "[DATE] ٠٠:٠٠"
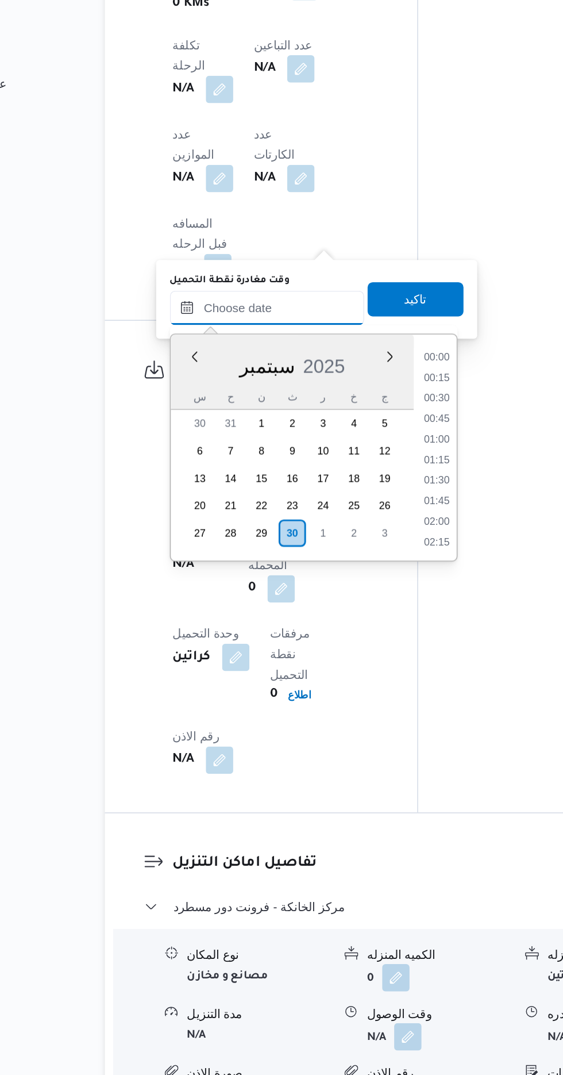
click at [216, 532] on input "وقت مغادرة نقطة التحميل" at bounding box center [258, 533] width 131 height 23
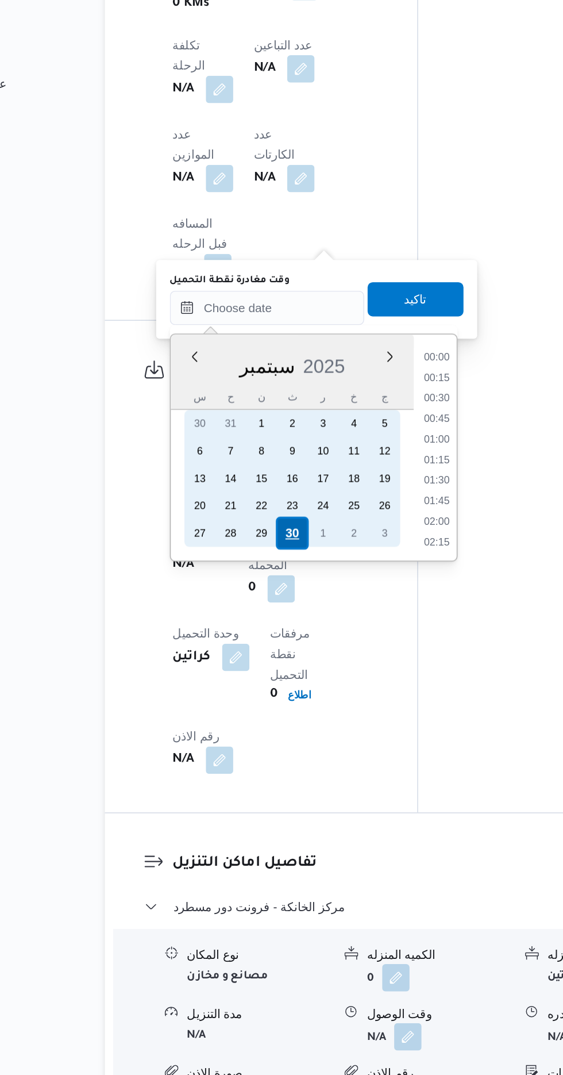
click at [275, 683] on div "30" at bounding box center [275, 684] width 22 height 22
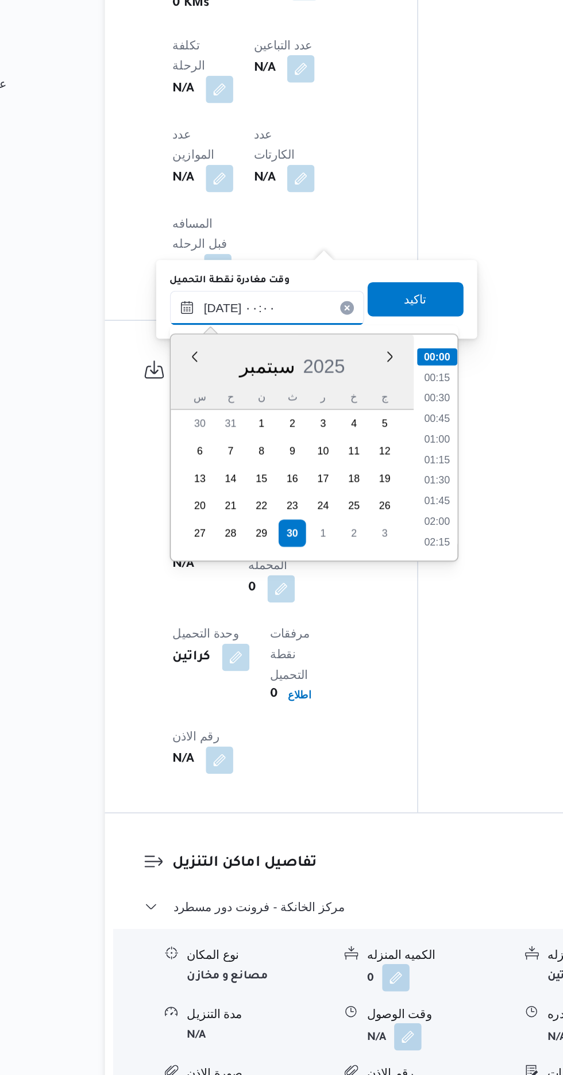
click at [218, 532] on input "[DATE] ٠٠:٠٠" at bounding box center [258, 533] width 131 height 23
click at [368, 626] on li "04:00" at bounding box center [372, 631] width 26 height 11
type input "[DATE] ٠٤:٠٠"
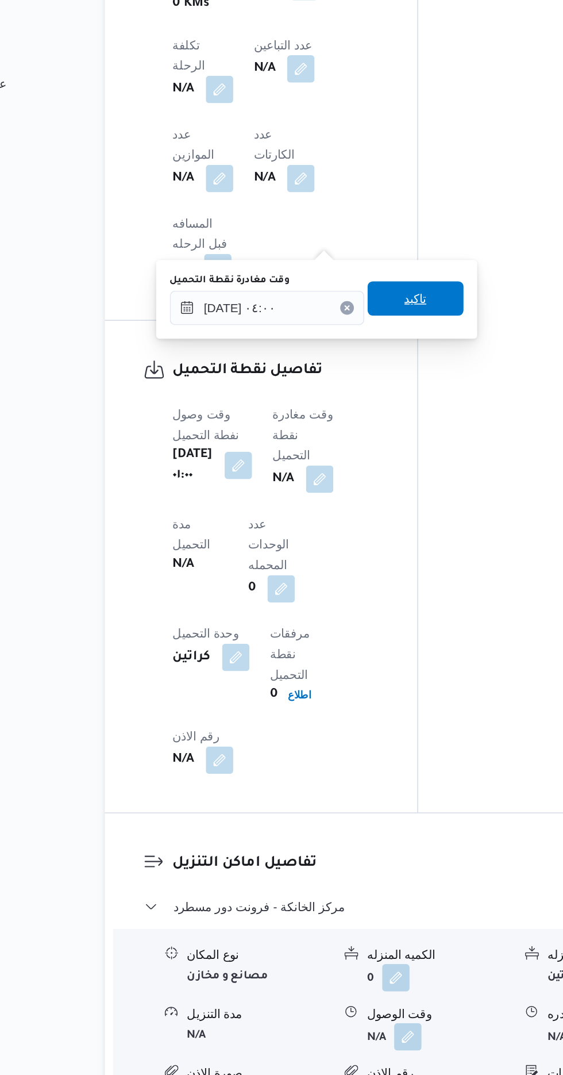
click at [356, 528] on span "تاكيد" at bounding box center [358, 526] width 64 height 23
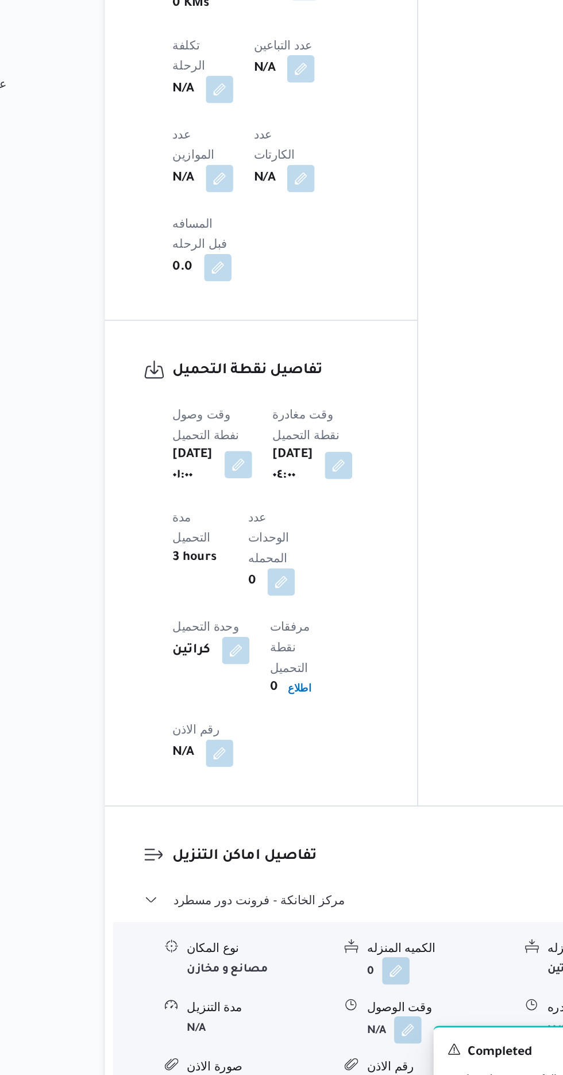
click at [243, 629] on button "button" at bounding box center [239, 638] width 18 height 18
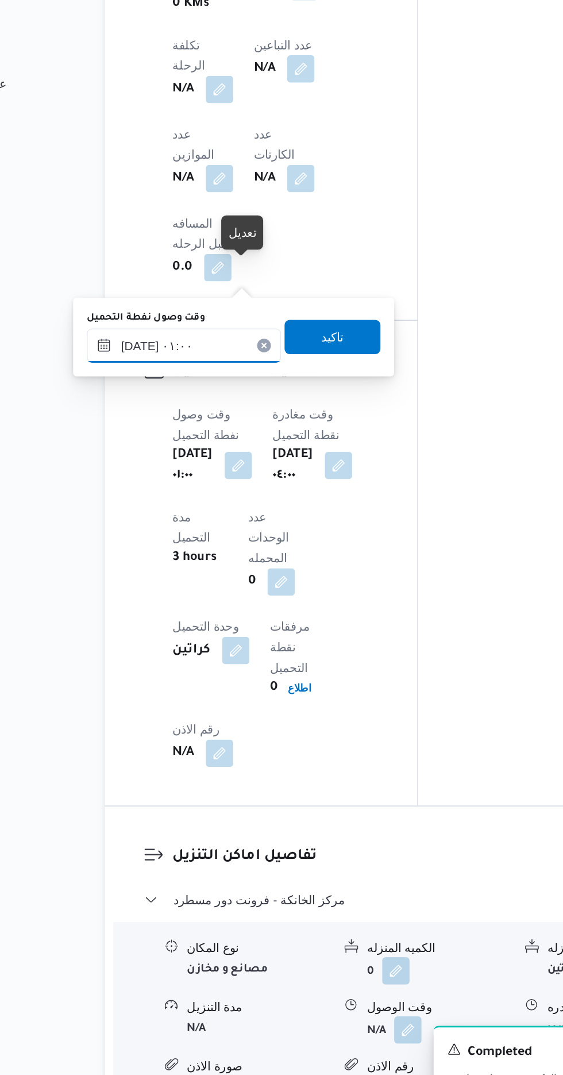
click at [215, 553] on input "[DATE] ٠١:٠٠" at bounding box center [202, 558] width 131 height 23
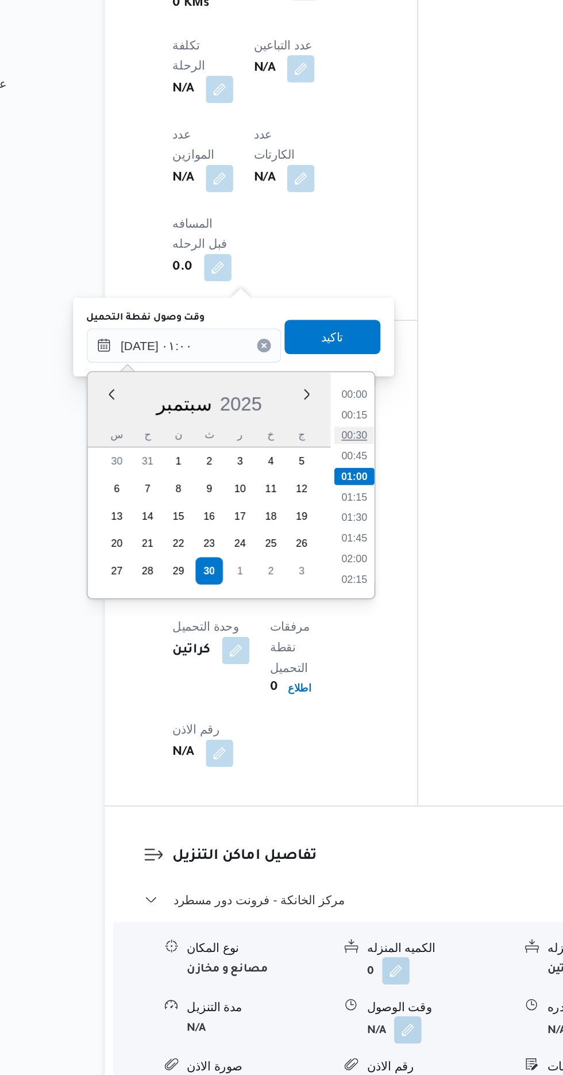
click at [316, 618] on li "00:30" at bounding box center [317, 618] width 26 height 11
type input "[DATE] ٠١:٠٠"
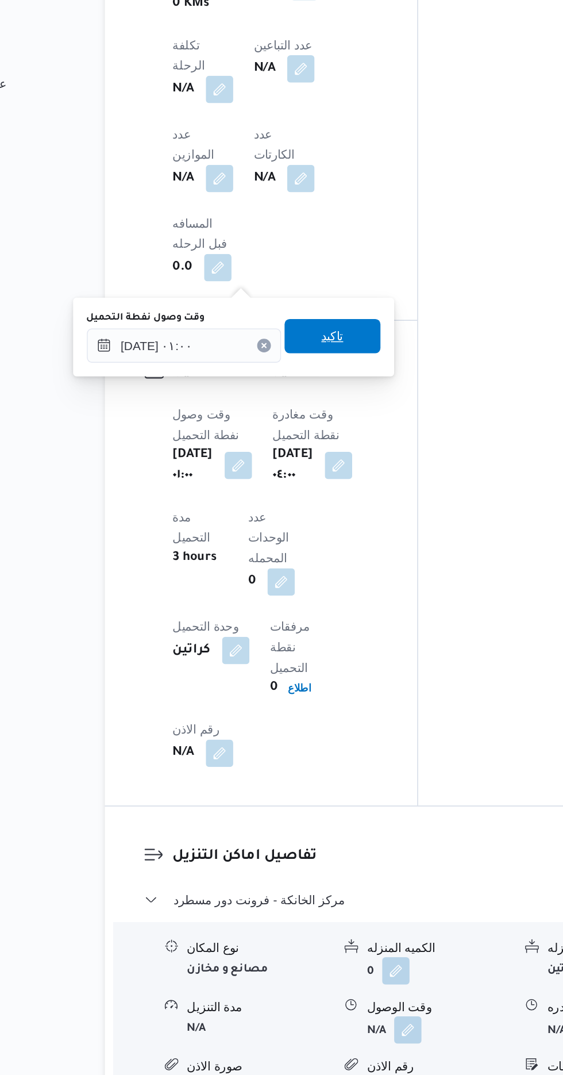
click at [324, 545] on span "تاكيد" at bounding box center [302, 551] width 64 height 23
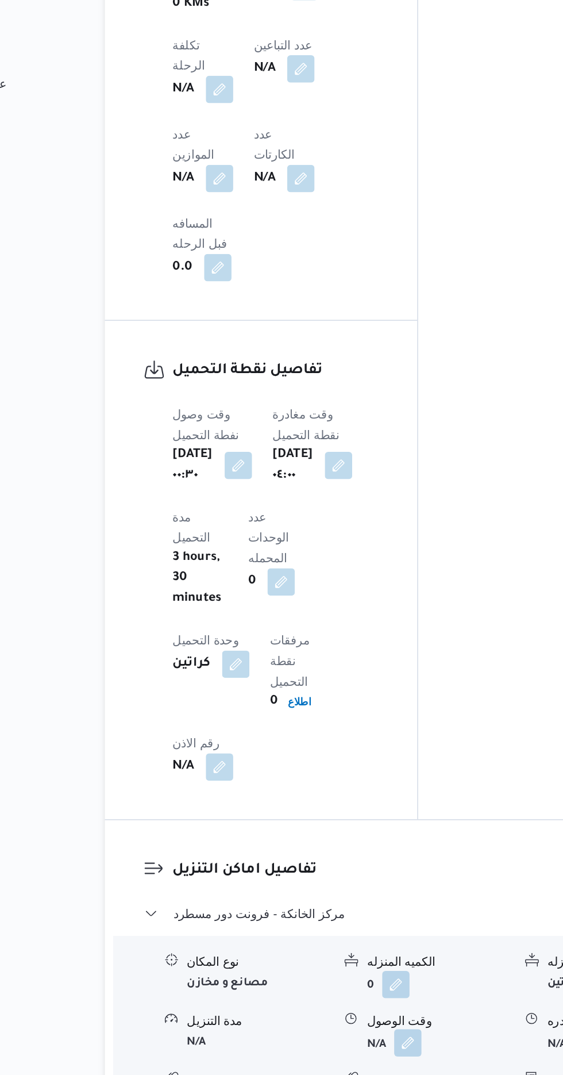
click at [348, 1017] on button "button" at bounding box center [353, 1026] width 18 height 18
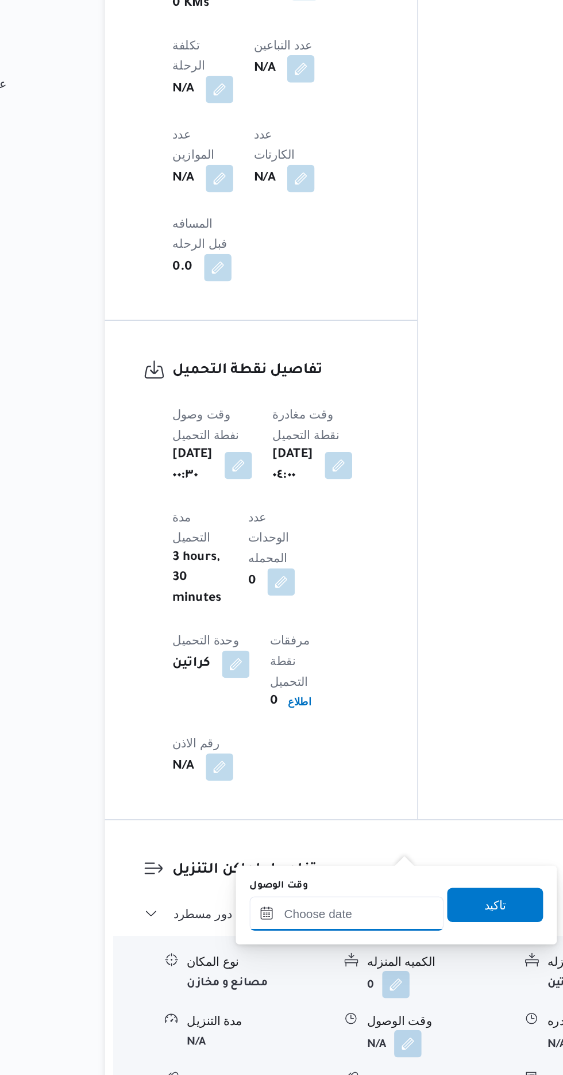
click at [278, 936] on input "وقت الوصول" at bounding box center [312, 939] width 131 height 23
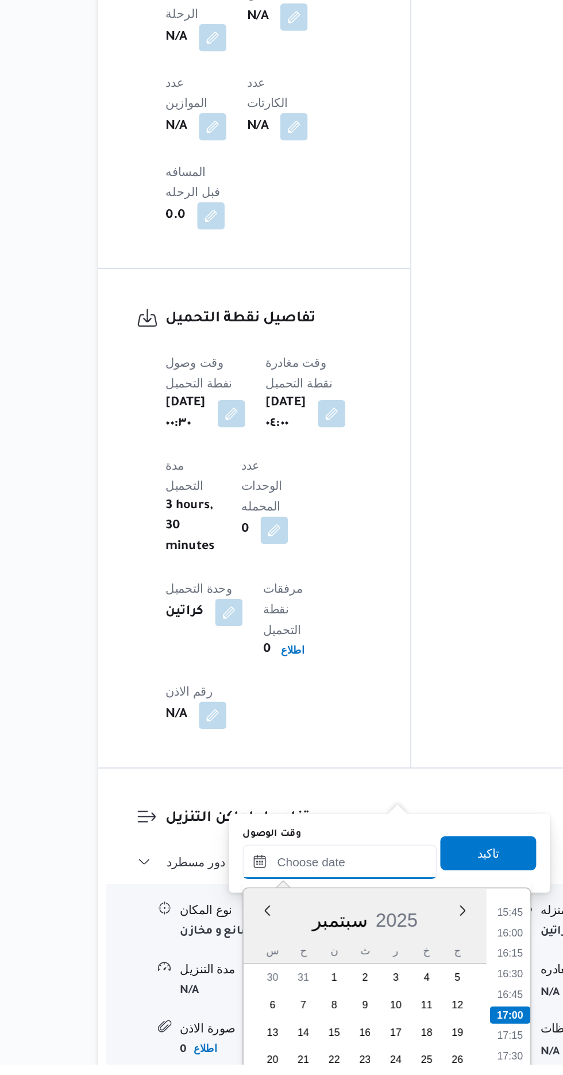
scroll to position [817, 0]
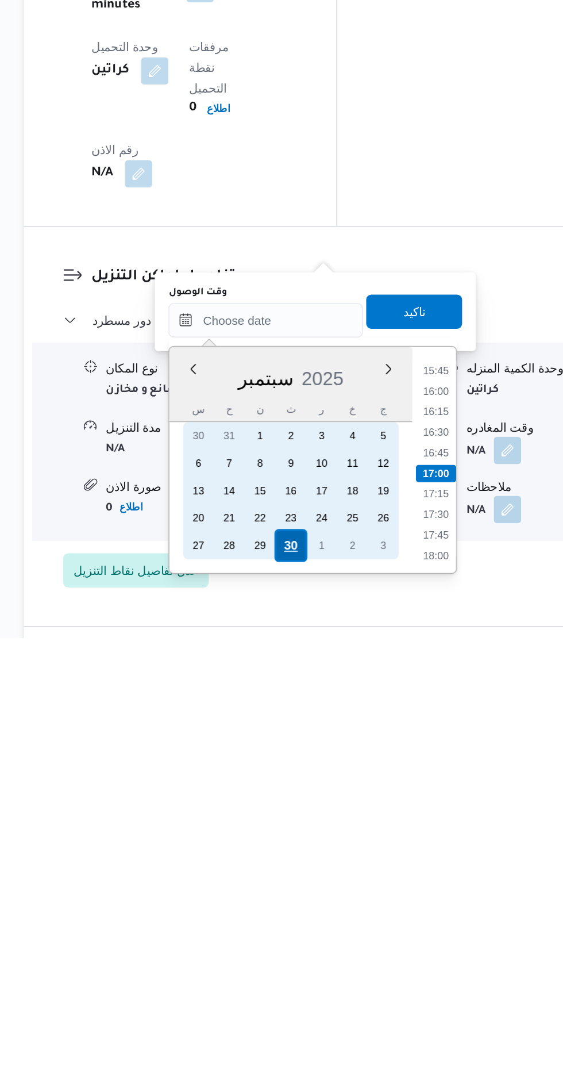
click at [325, 1009] on div "30" at bounding box center [329, 1013] width 22 height 22
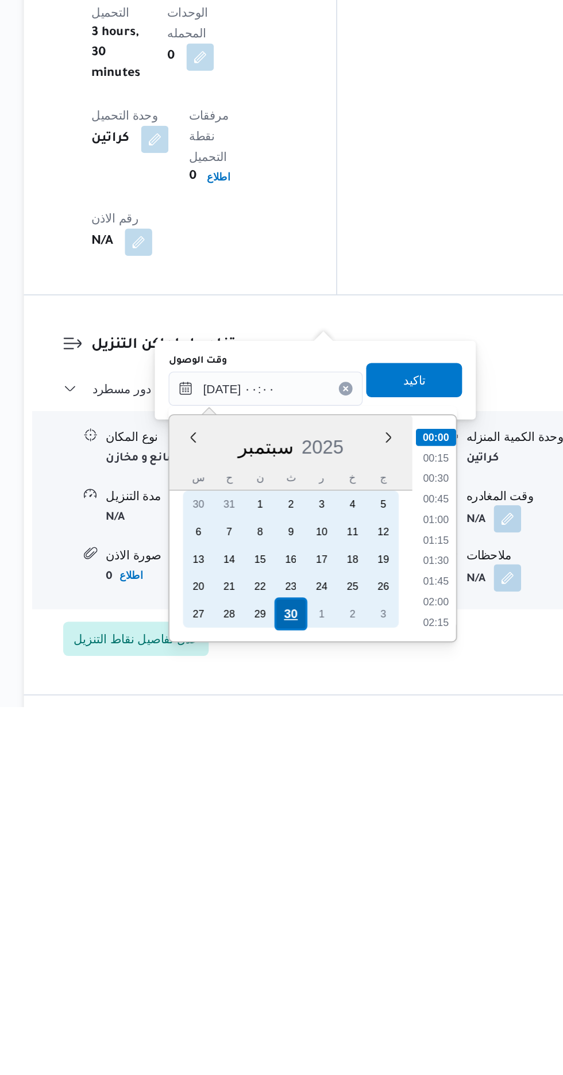
scroll to position [818, 0]
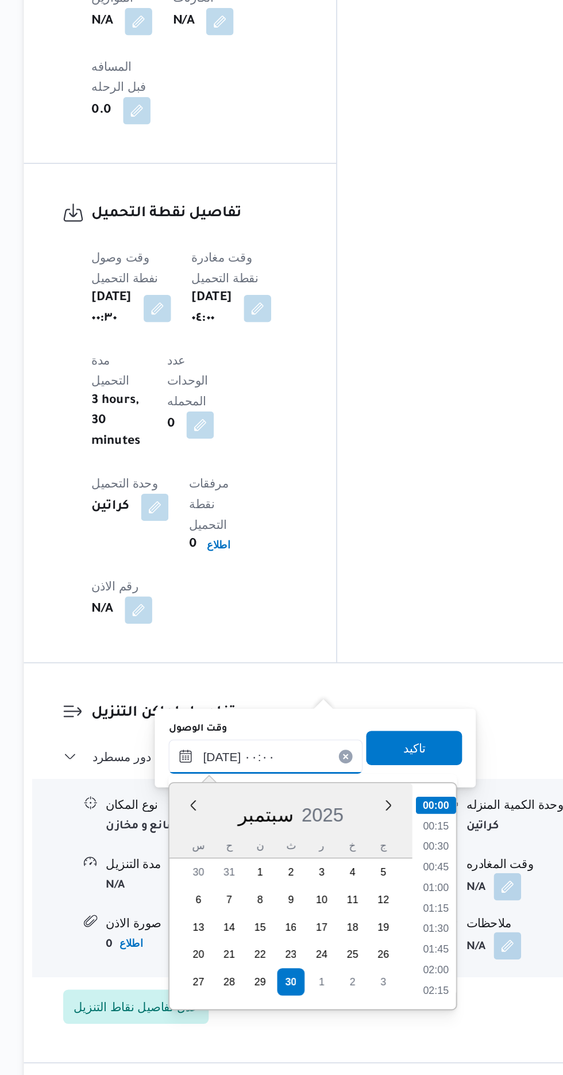
click at [254, 866] on input "[DATE] ٠٠:٠٠" at bounding box center [312, 861] width 131 height 23
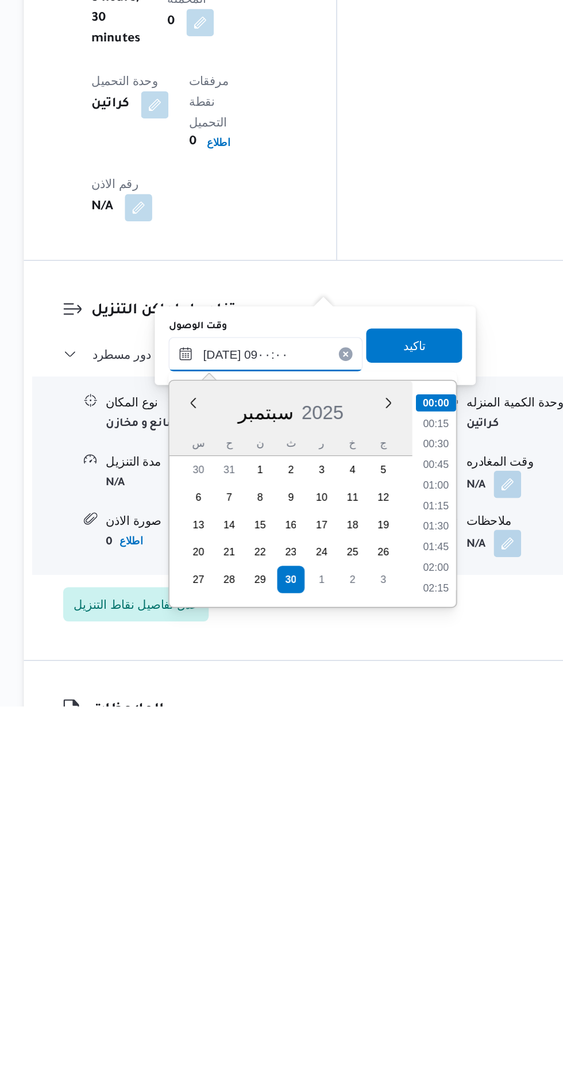
scroll to position [376, 0]
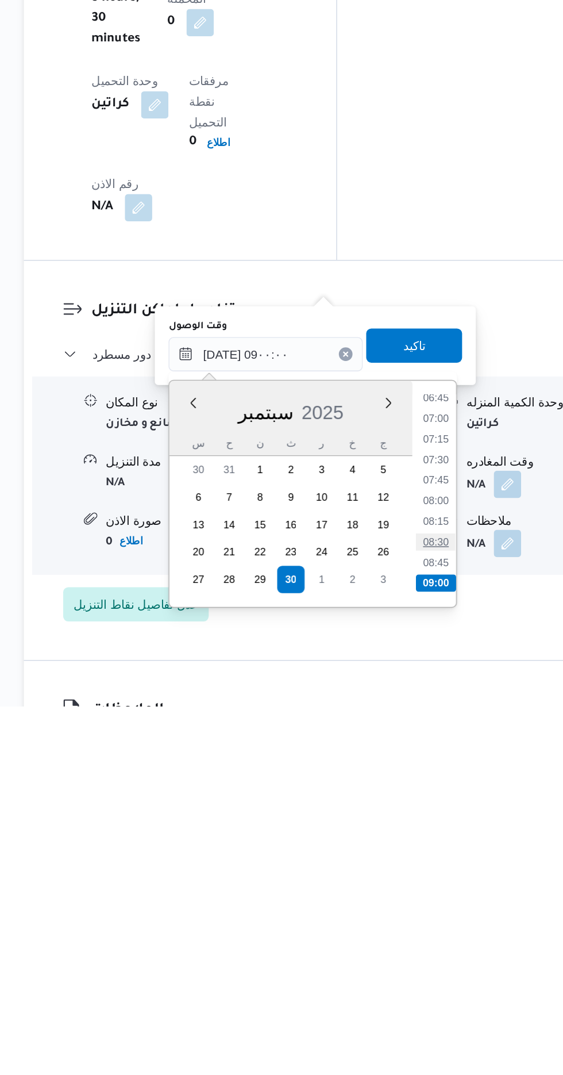
click at [419, 963] on li "08:30" at bounding box center [426, 964] width 26 height 11
type input "[DATE] ٠٨:٣٠"
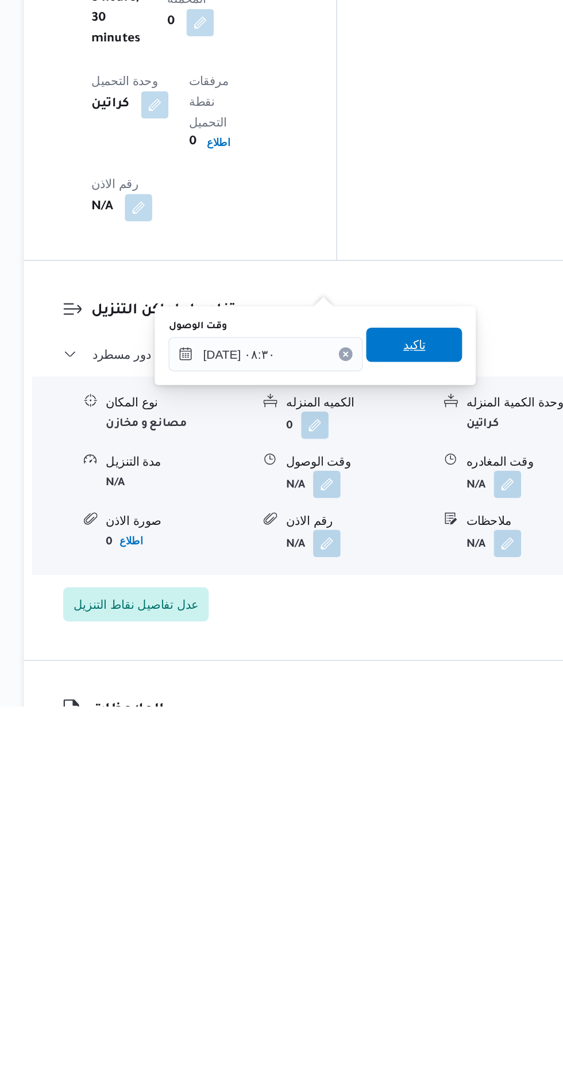
click at [419, 833] on span "تاكيد" at bounding box center [411, 833] width 15 height 14
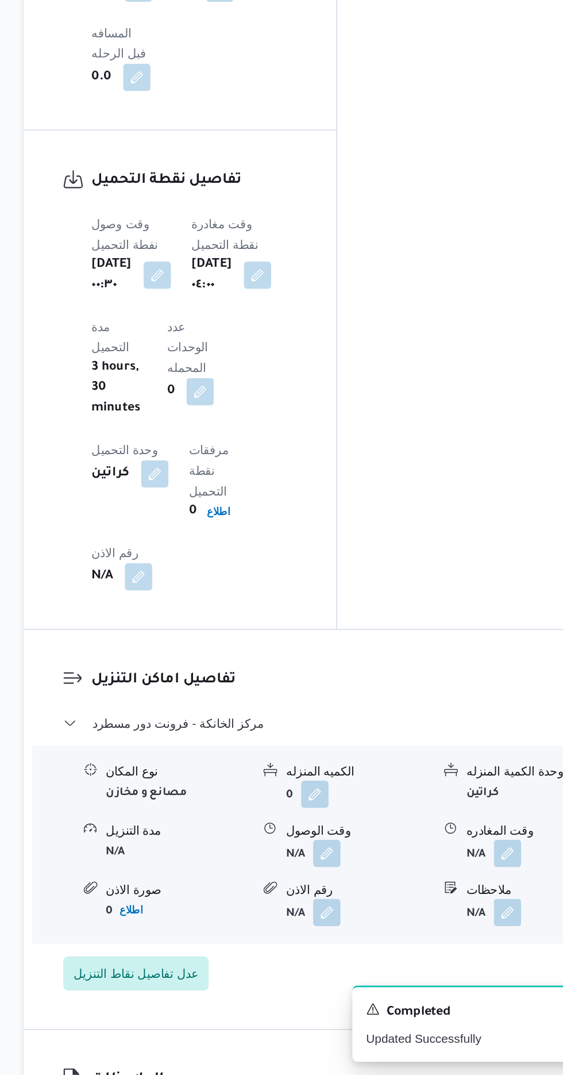
scroll to position [840, 0]
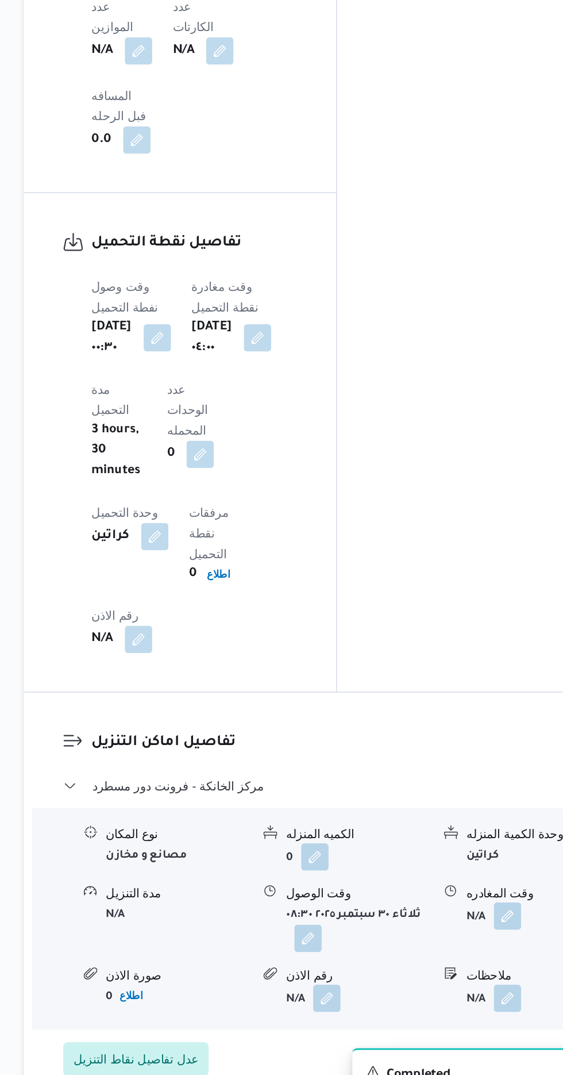
click at [347, 932] on button "button" at bounding box center [340, 941] width 18 height 18
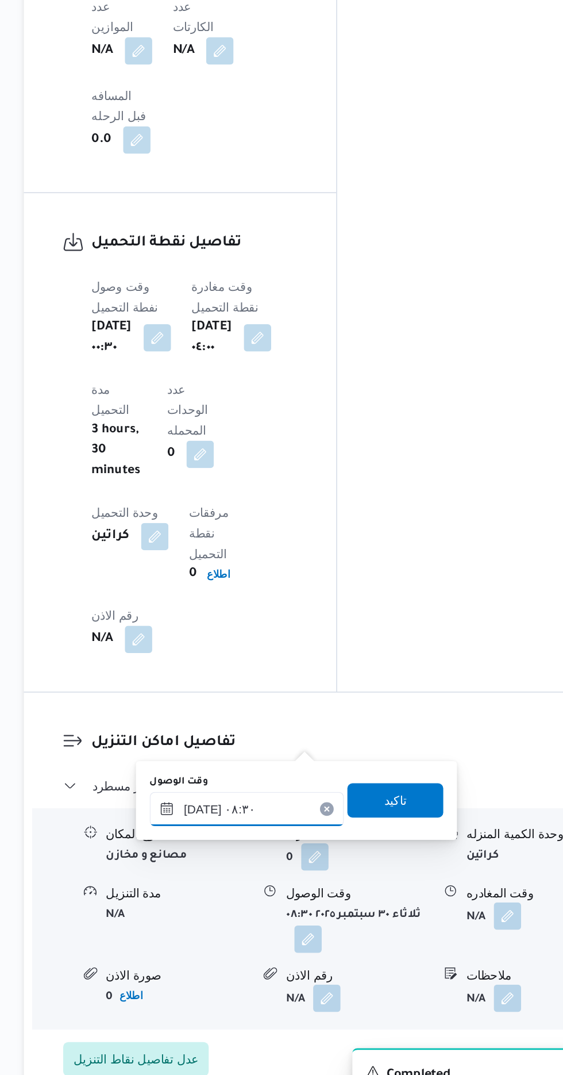
click at [314, 848] on input "[DATE] ٠٨:٣٠" at bounding box center [299, 854] width 131 height 23
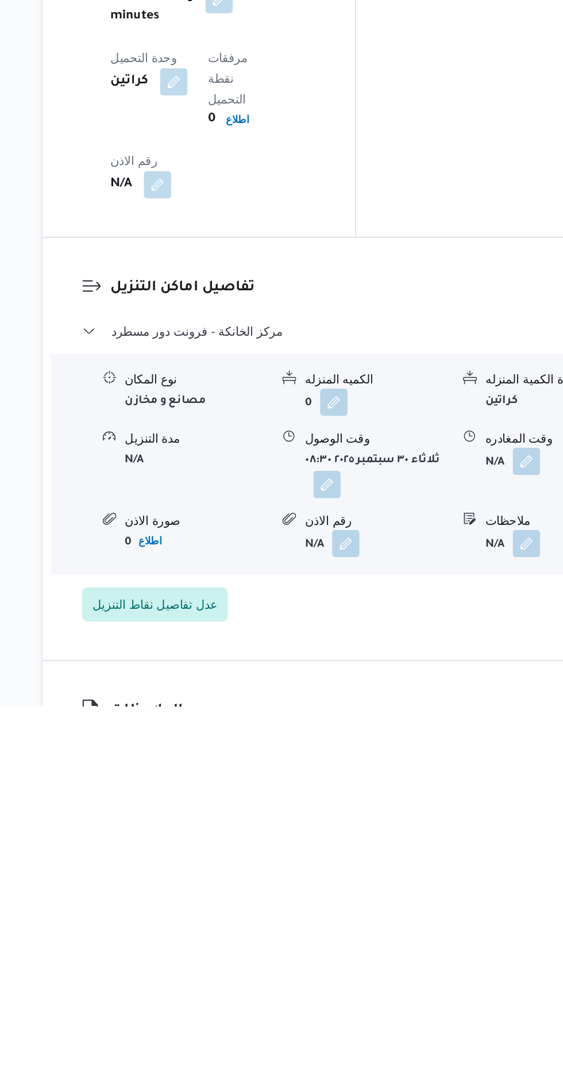
scroll to position [856, 0]
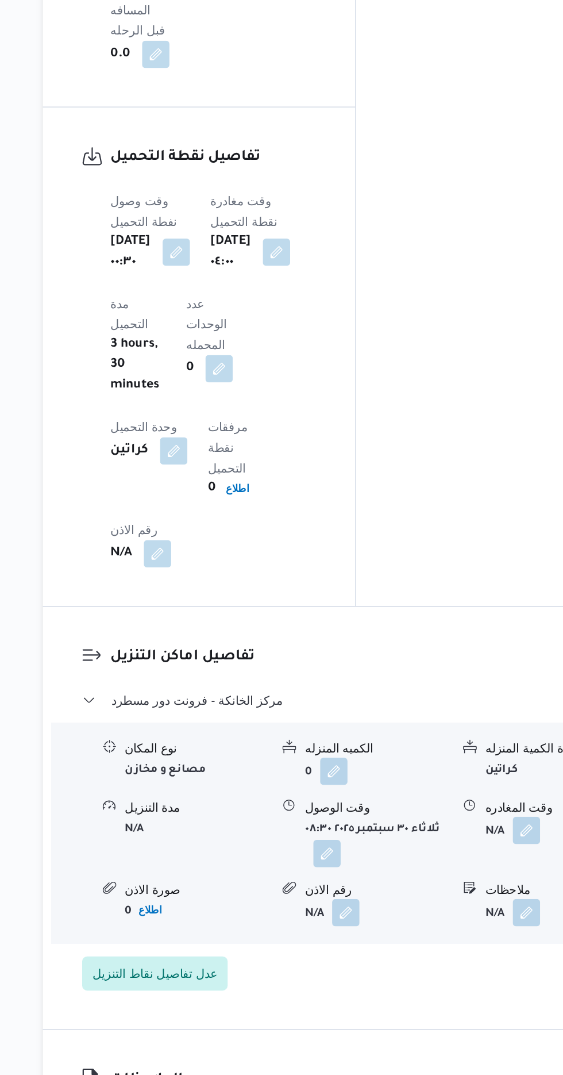
click at [478, 528] on div "المعينون قائمة التحقق تم ادخال تفاصيل نفاط التنزيل تم ادخال السواق تم ادخال الس…" at bounding box center [455, 57] width 190 height 1405
click at [467, 901] on button "button" at bounding box center [474, 910] width 18 height 18
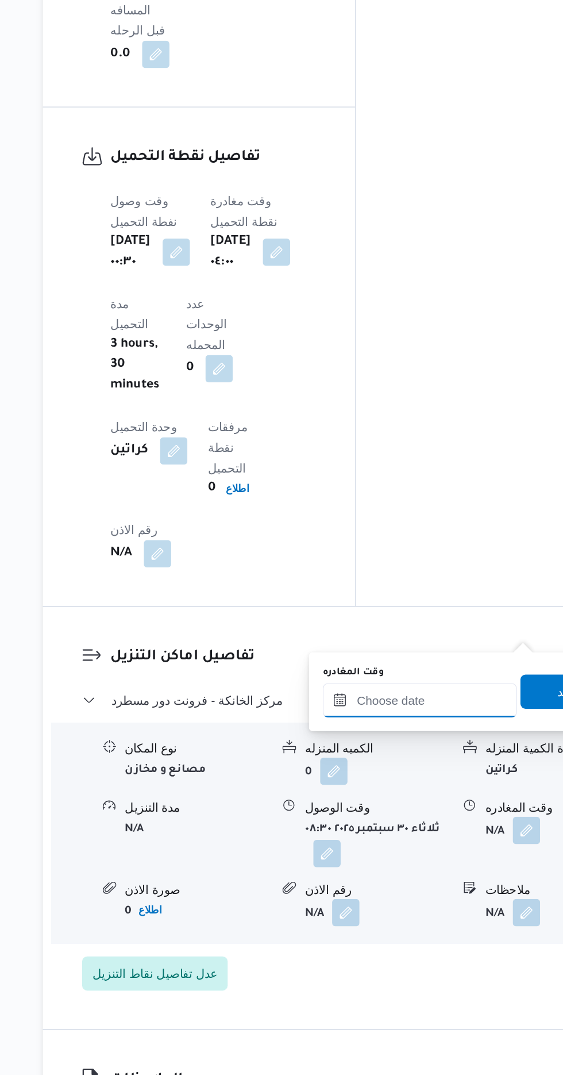
click at [397, 822] on input "وقت المغادره" at bounding box center [403, 823] width 131 height 23
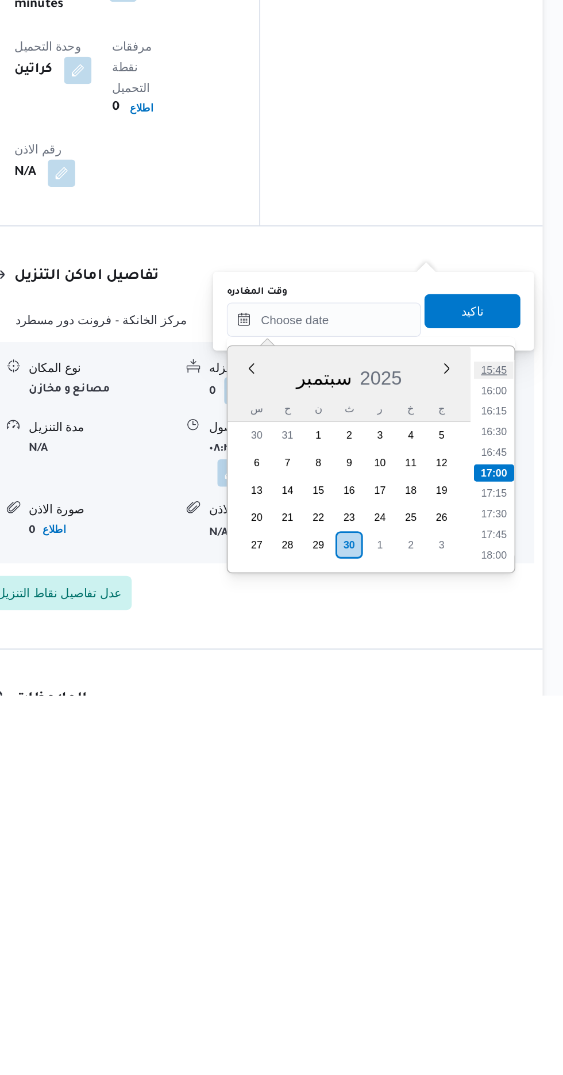
click at [516, 856] on li "15:45" at bounding box center [517, 857] width 26 height 11
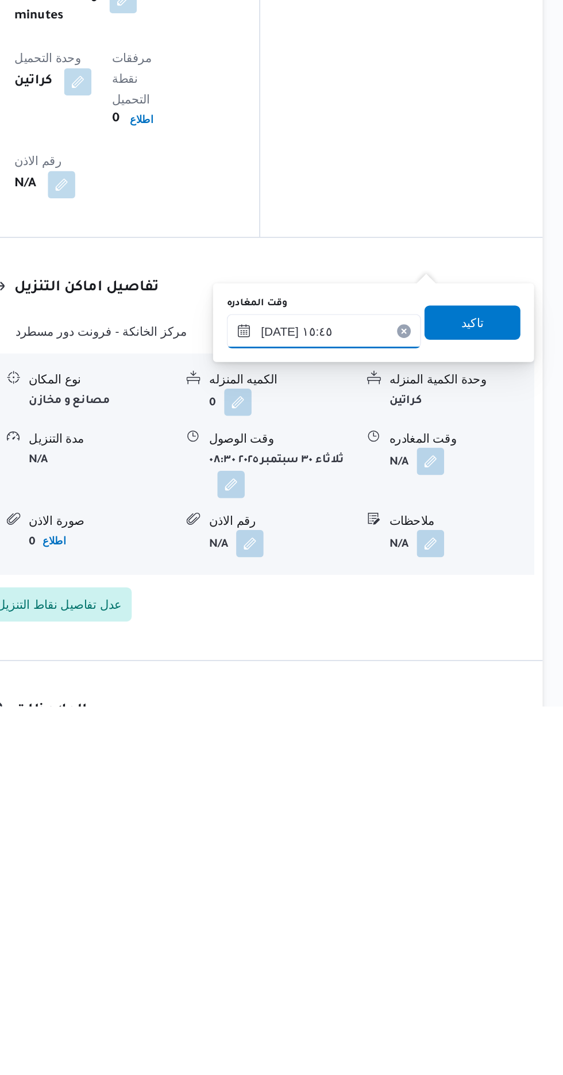
click at [420, 825] on input "٣٠/٠٩/٢٠٢٥ ١٥:٤٥" at bounding box center [403, 823] width 131 height 23
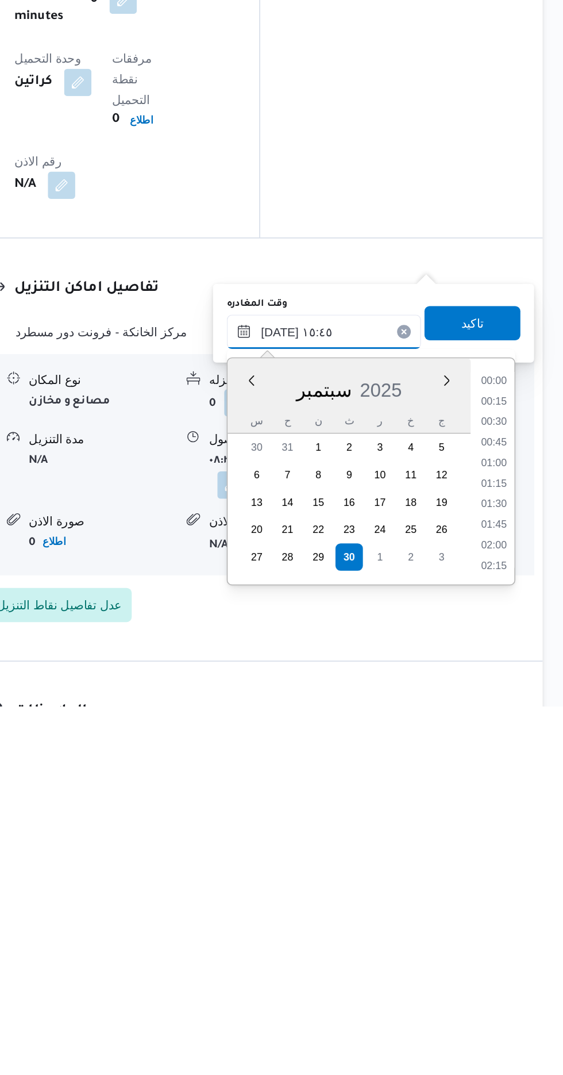
scroll to position [799, 0]
click at [513, 854] on li "14:30" at bounding box center [517, 857] width 26 height 11
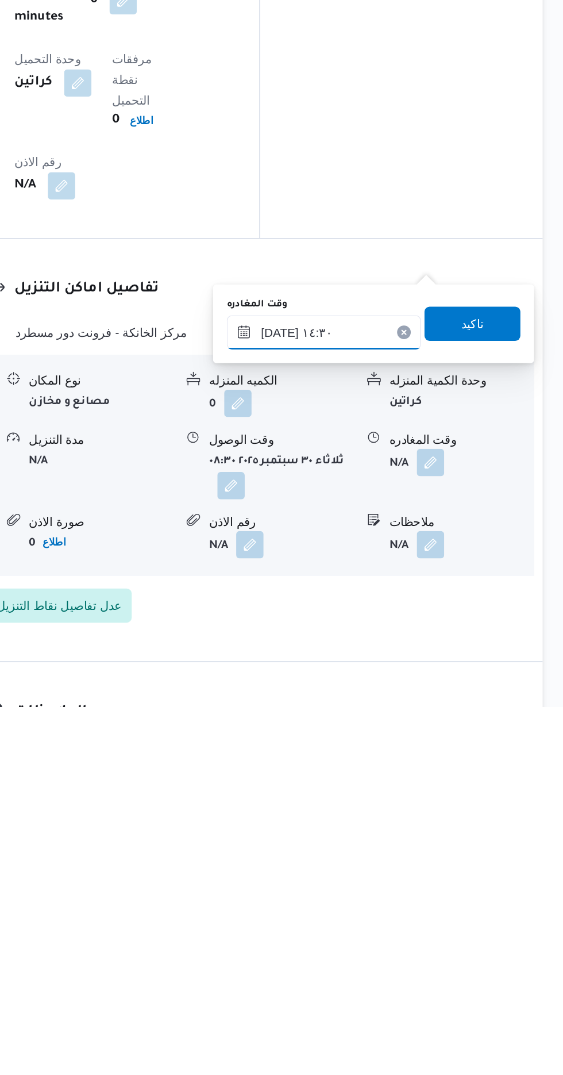
scroll to position [855, 0]
click at [423, 817] on input "[DATE] ١٤:٣٠" at bounding box center [403, 823] width 131 height 23
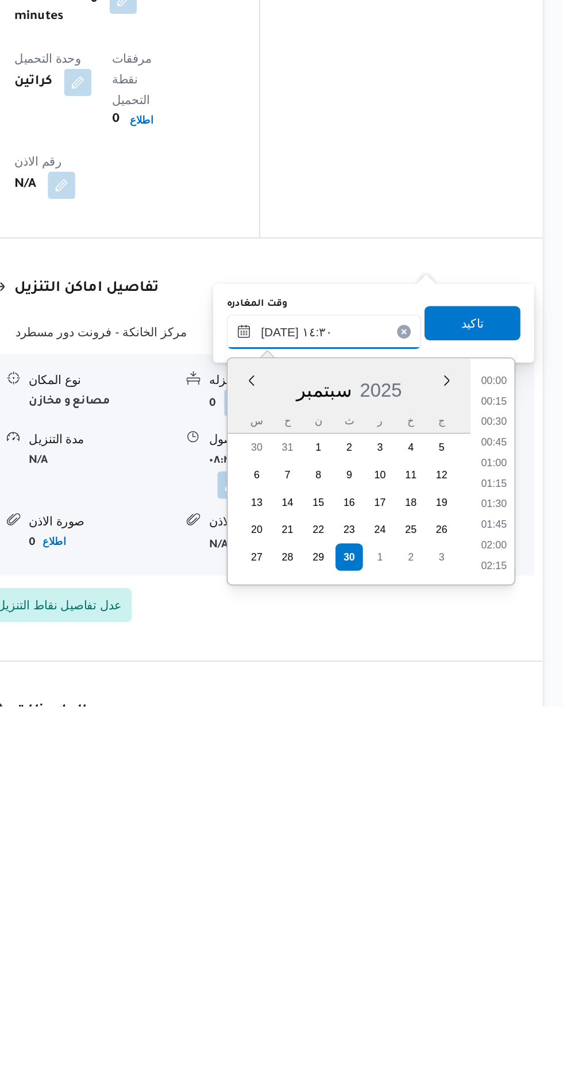
scroll to position [730, 0]
click at [513, 896] on li "14:00" at bounding box center [517, 899] width 26 height 11
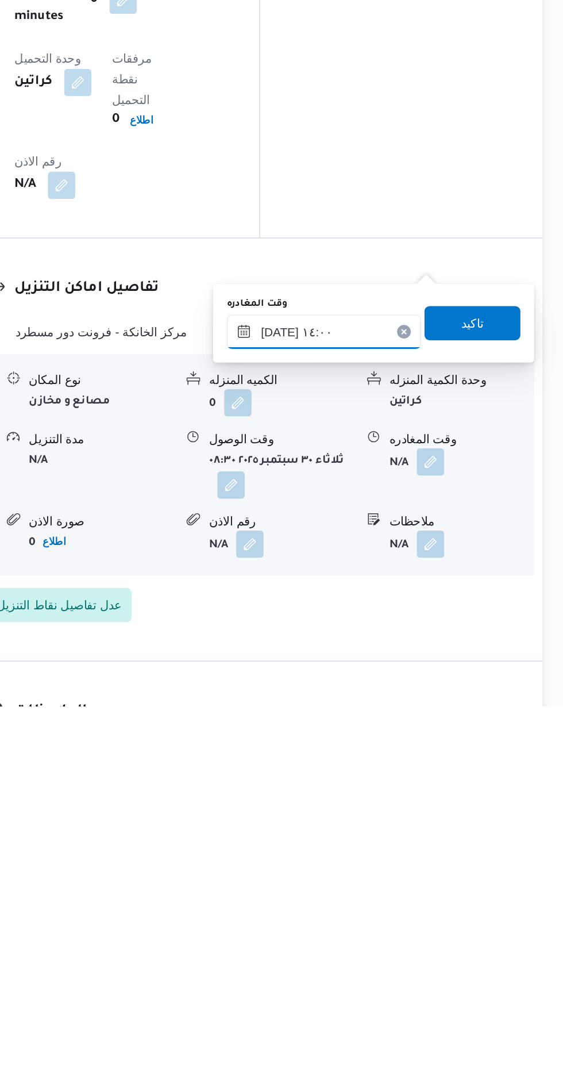
scroll to position [854, 0]
click at [411, 821] on input "[DATE] ١٤:٠٠" at bounding box center [403, 824] width 131 height 23
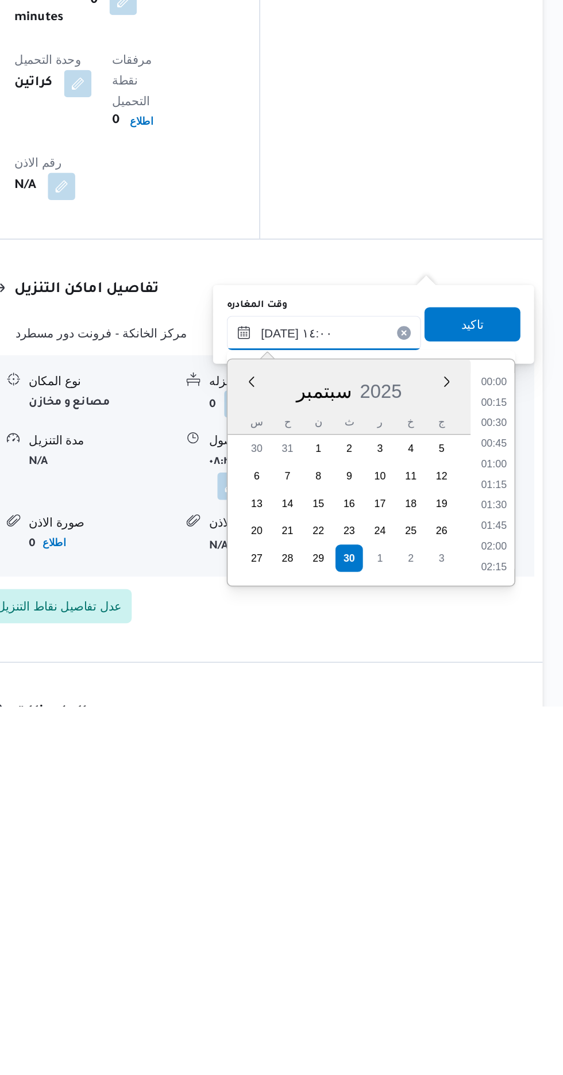
scroll to position [703, 0]
click at [511, 870] on li "13:00" at bounding box center [517, 871] width 26 height 11
type input "٣٠/٠٩/٢٠٢٥ ١٣:٠٠"
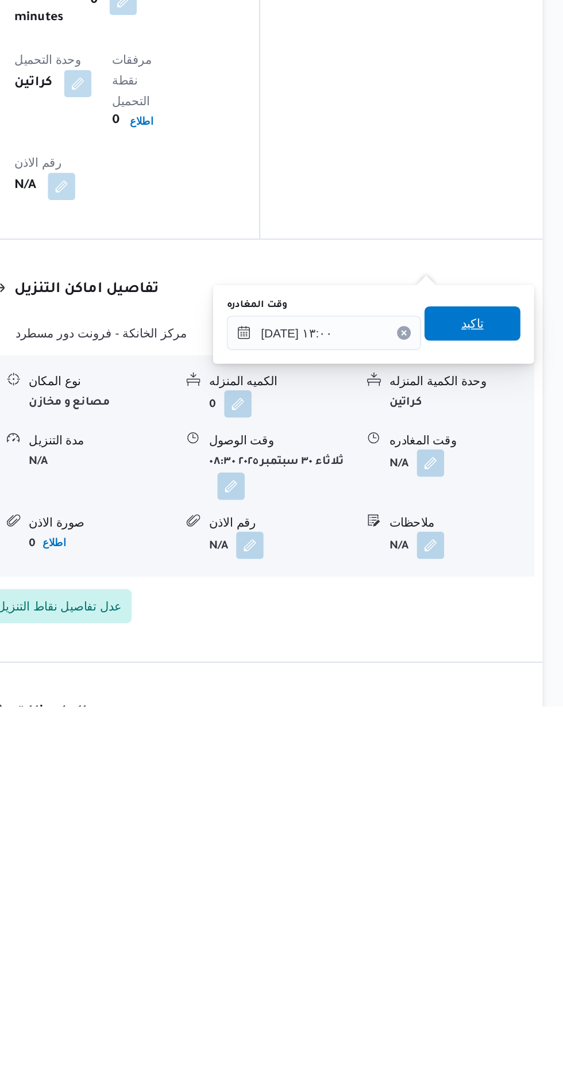
click at [510, 815] on span "تاكيد" at bounding box center [502, 818] width 15 height 14
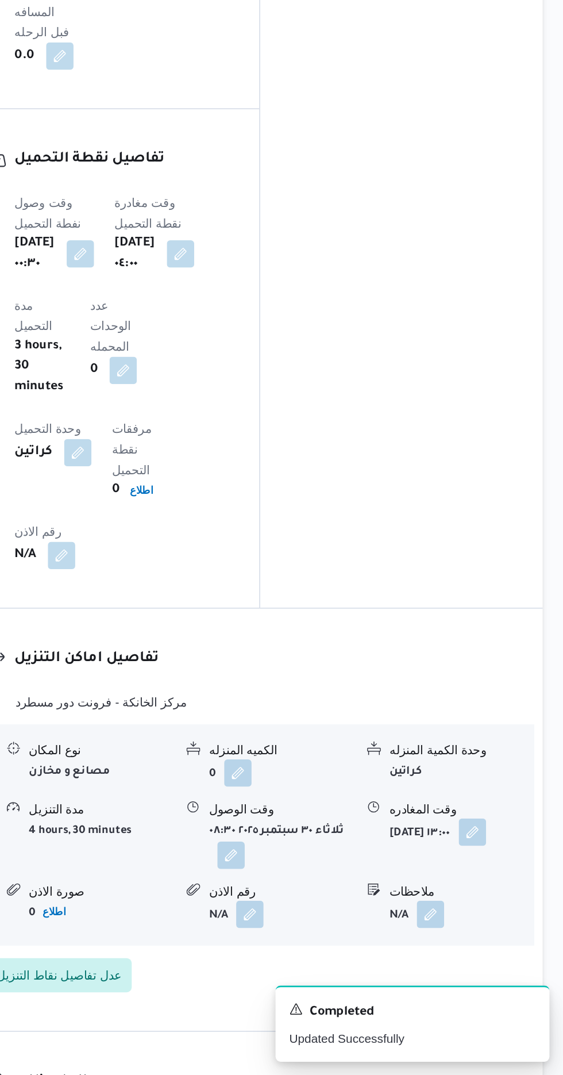
scroll to position [0, 0]
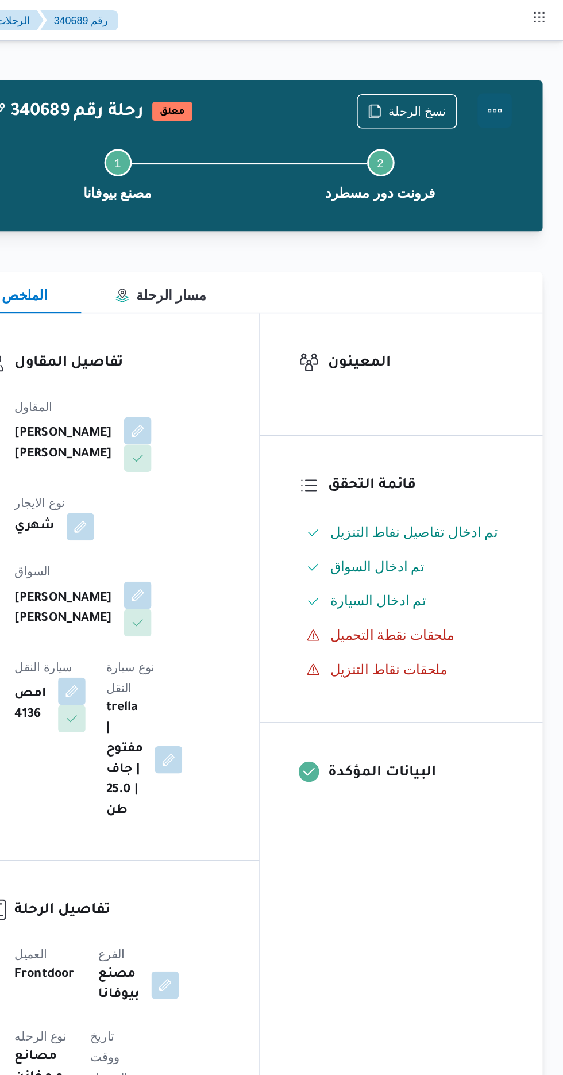
click at [520, 74] on button "Actions" at bounding box center [517, 74] width 23 height 23
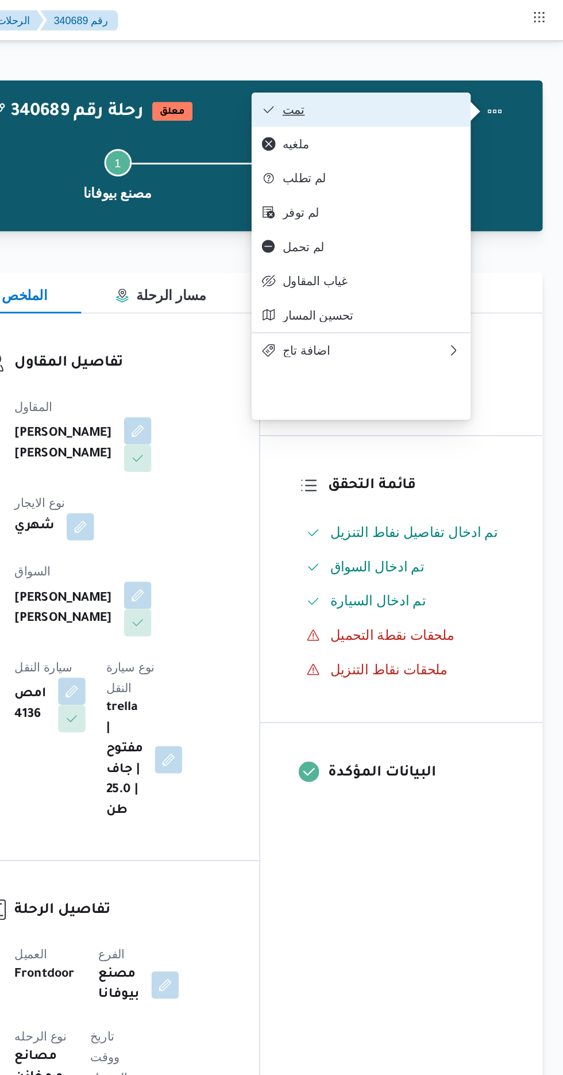
click at [467, 70] on span "تمت" at bounding box center [435, 73] width 120 height 9
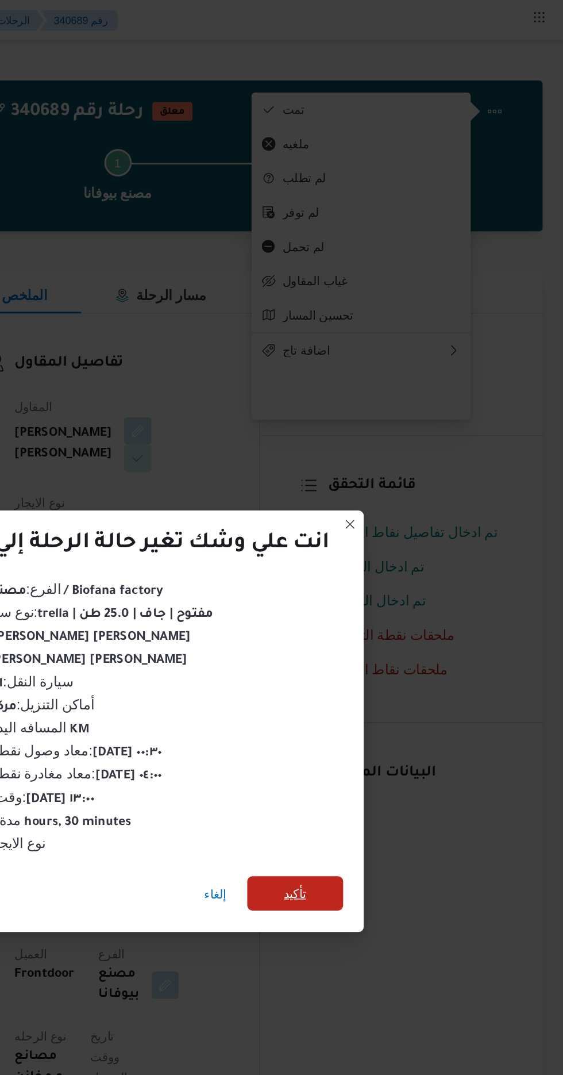
click at [389, 601] on span "تأكيد" at bounding box center [383, 600] width 15 height 14
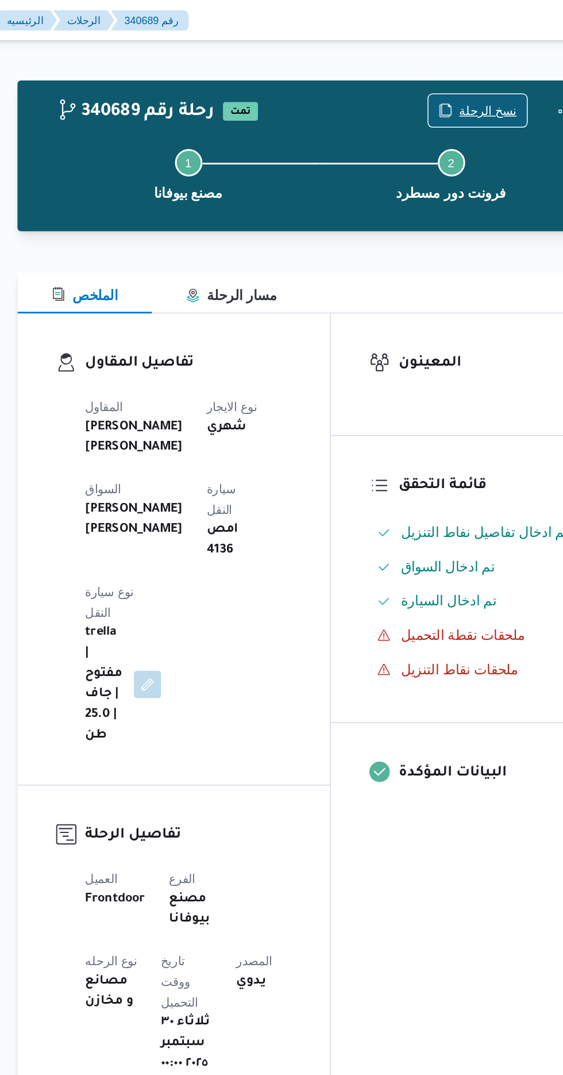
click at [458, 74] on span "نسخ الرحلة" at bounding box center [465, 74] width 39 height 14
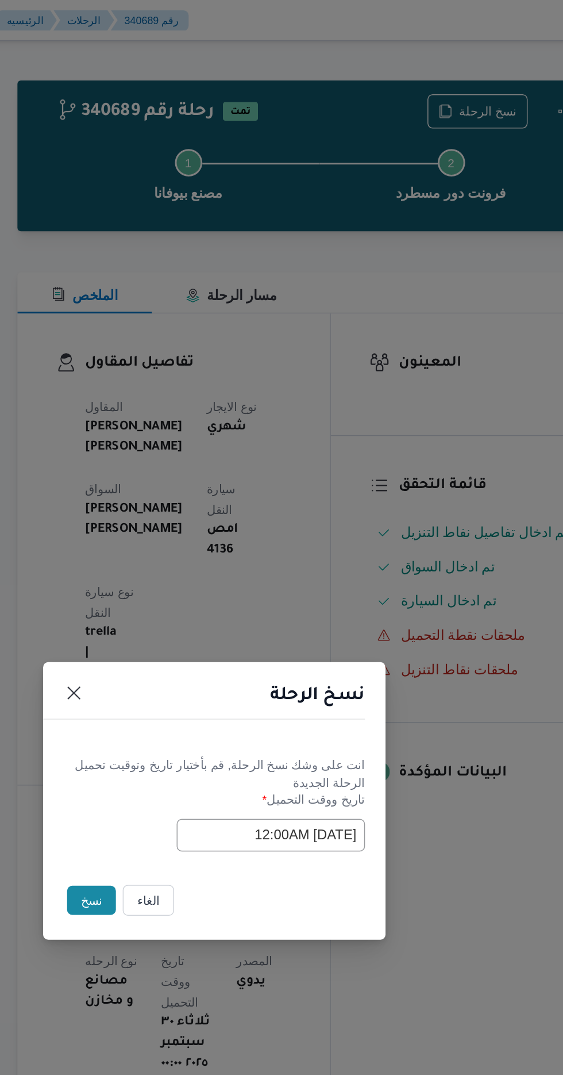
click at [189, 604] on button "نسخ" at bounding box center [199, 605] width 33 height 20
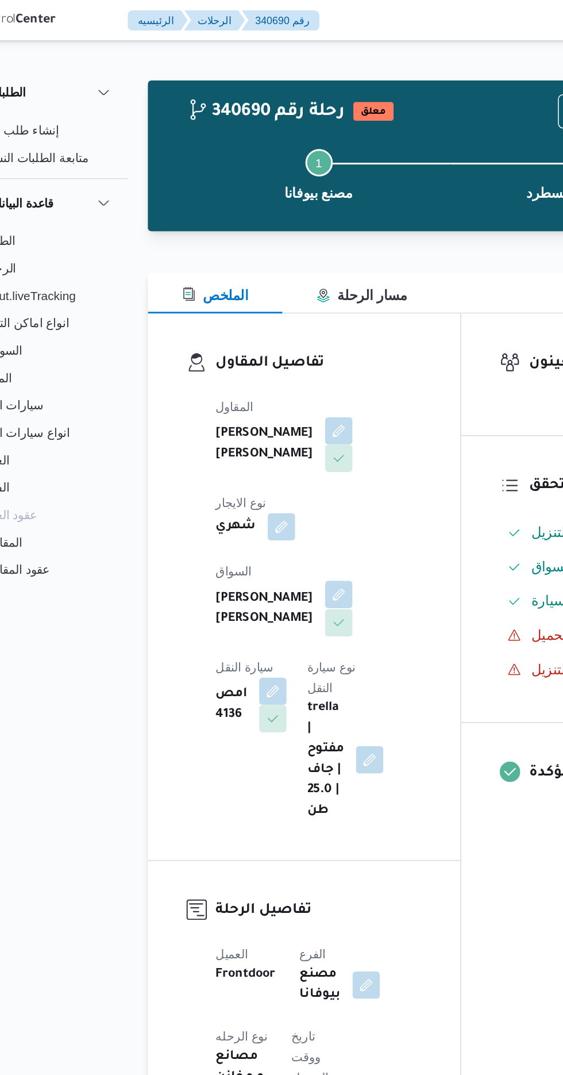
click at [263, 404] on span at bounding box center [275, 399] width 24 height 18
click at [269, 390] on button "button" at bounding box center [278, 399] width 18 height 18
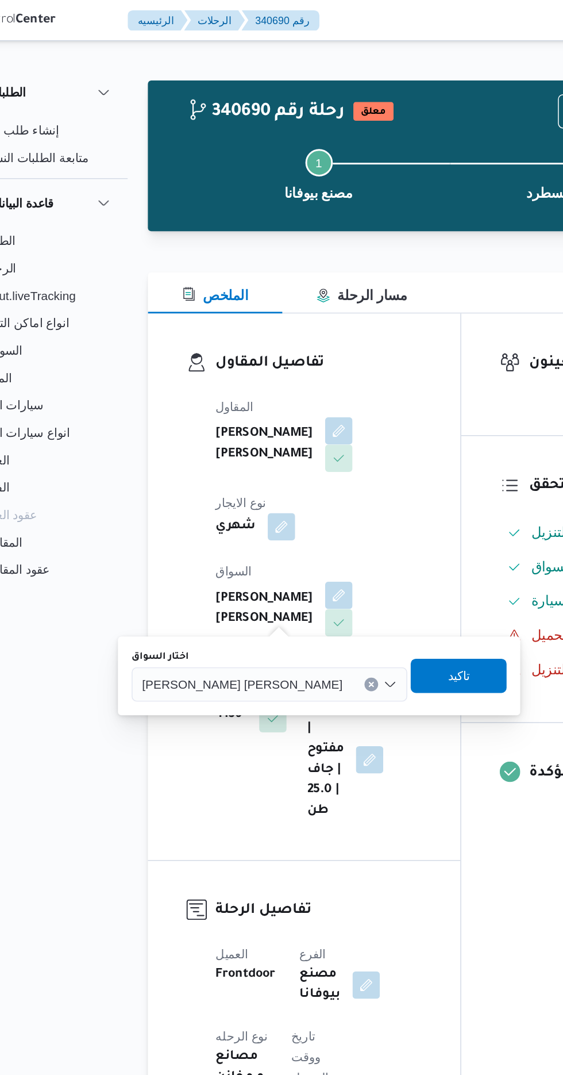
click at [285, 459] on input "اختار السواق" at bounding box center [285, 460] width 1 height 14
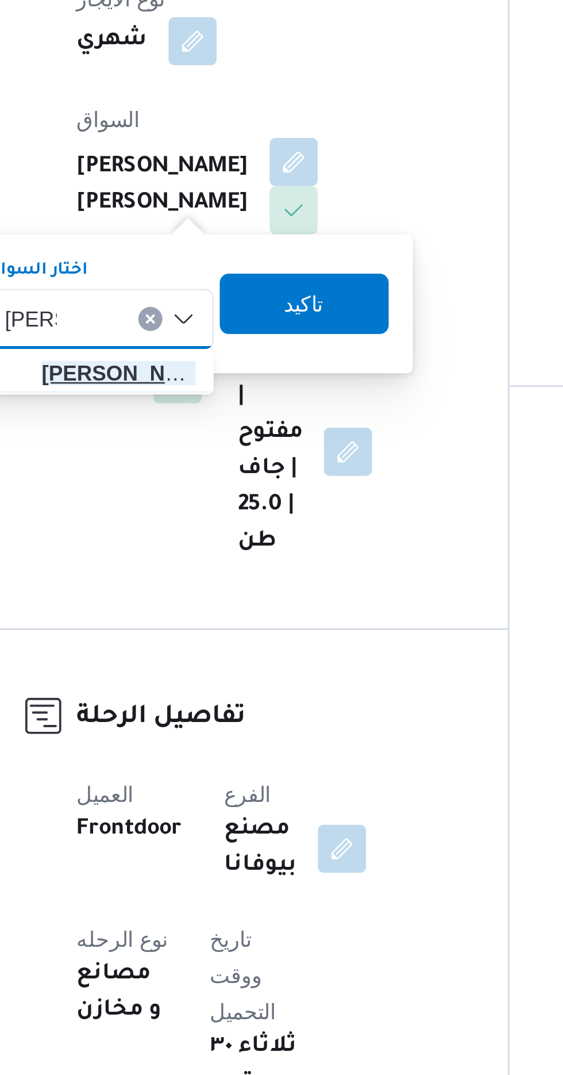
type input "عبدالن"
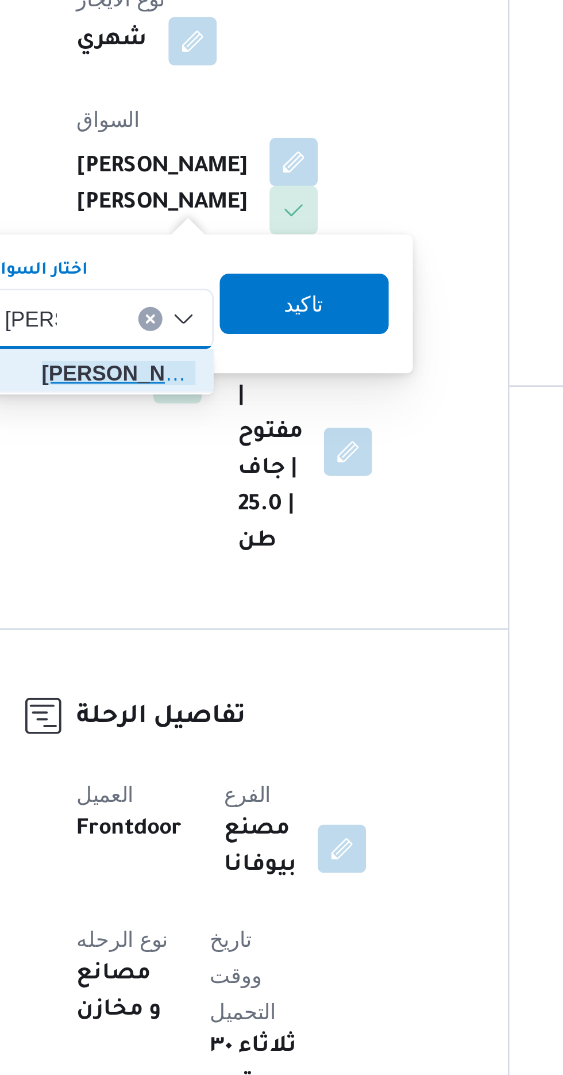
click at [213, 480] on span "عبدالن بي كمال هاشم سليمان" at bounding box center [211, 480] width 59 height 14
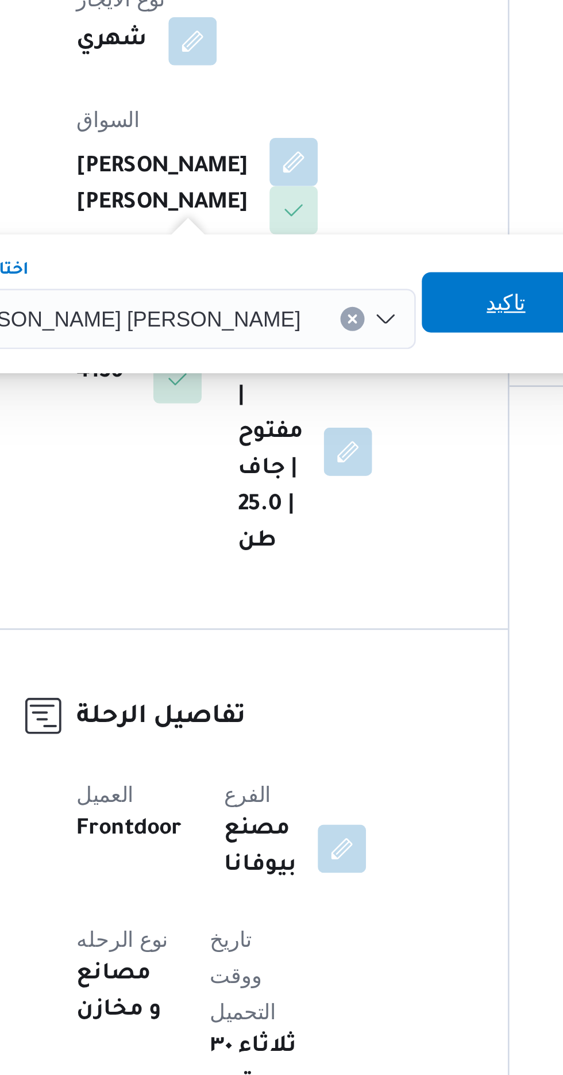
click at [351, 455] on span "تاكيد" at bounding box center [358, 453] width 15 height 14
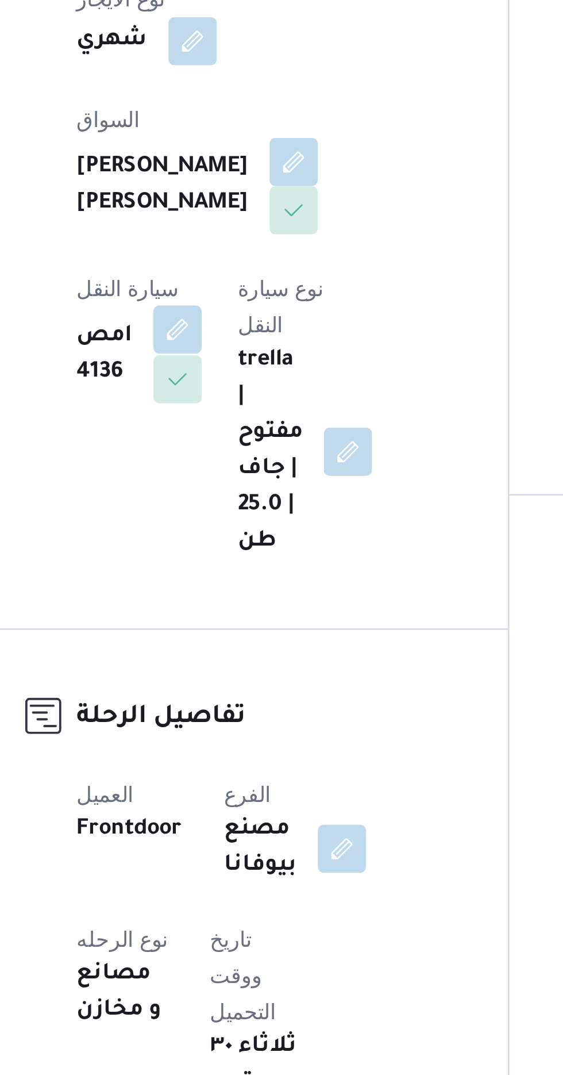
click at [243, 454] on button "button" at bounding box center [233, 463] width 18 height 18
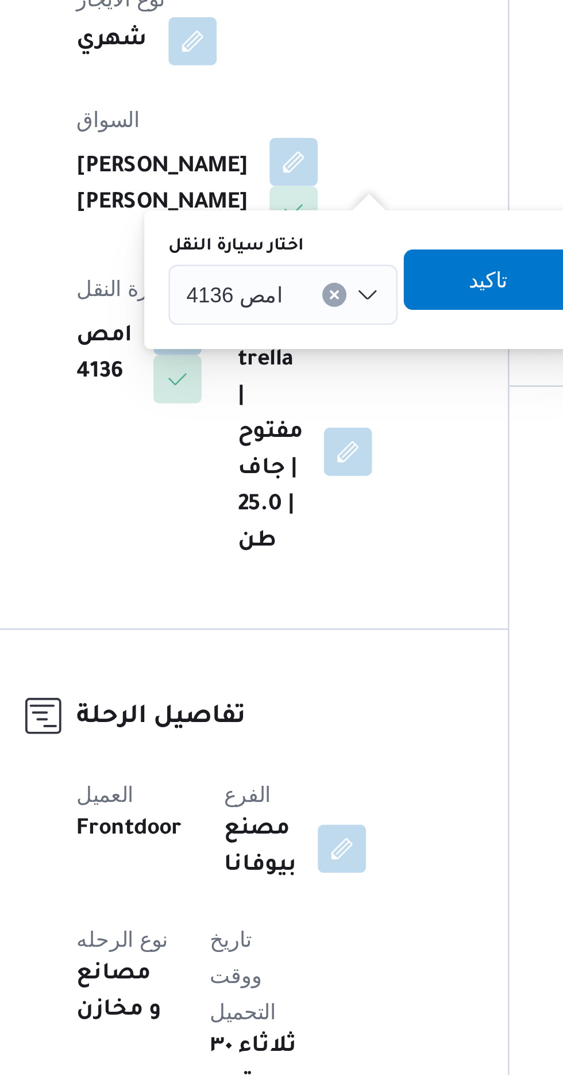
click at [269, 448] on span "امص 4136" at bounding box center [255, 449] width 37 height 13
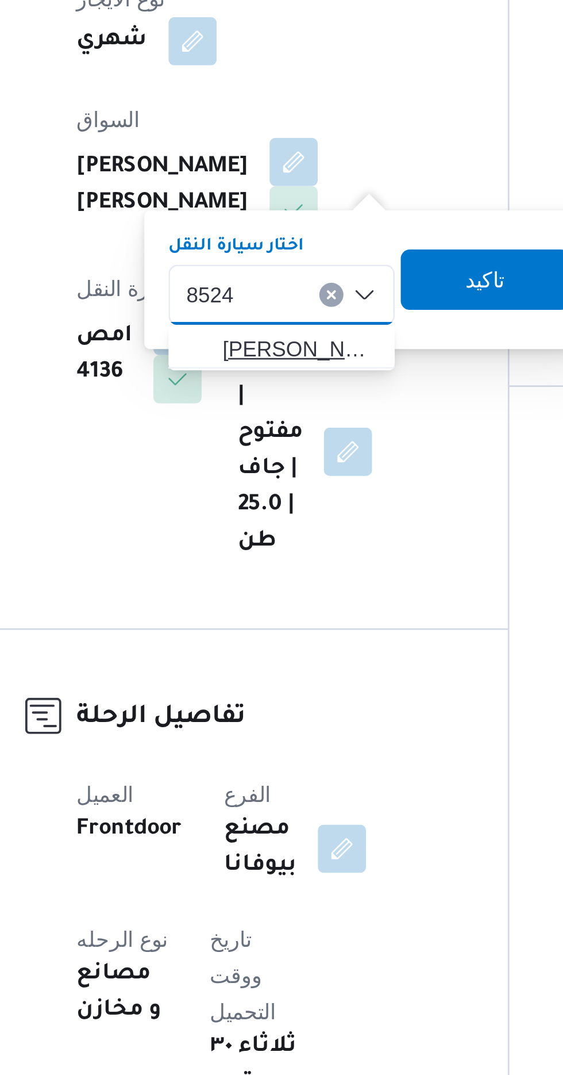
type input "8524"
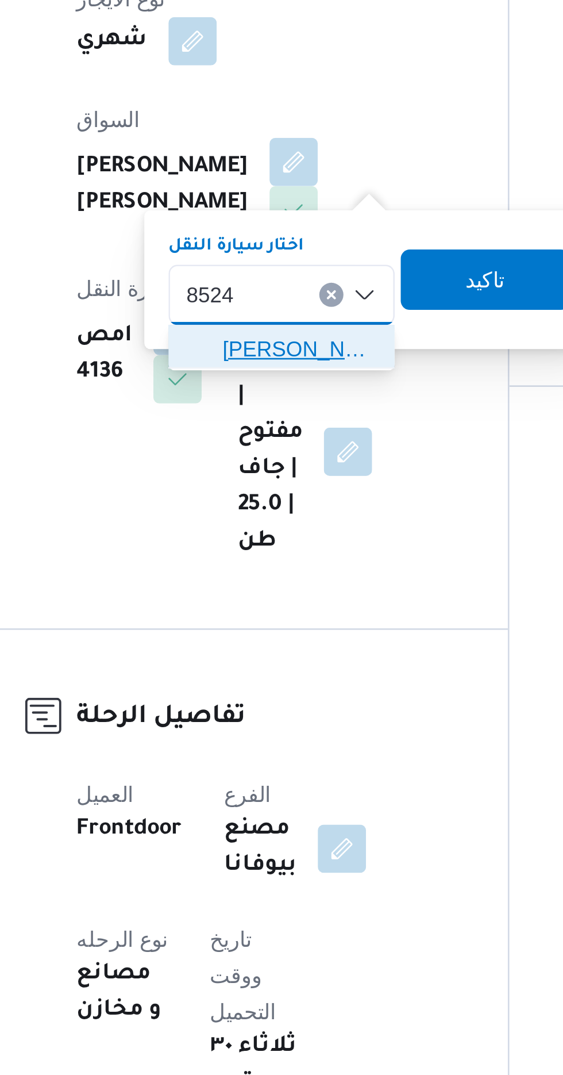
click at [277, 468] on span "[PERSON_NAME] 8524 | null" at bounding box center [280, 471] width 59 height 14
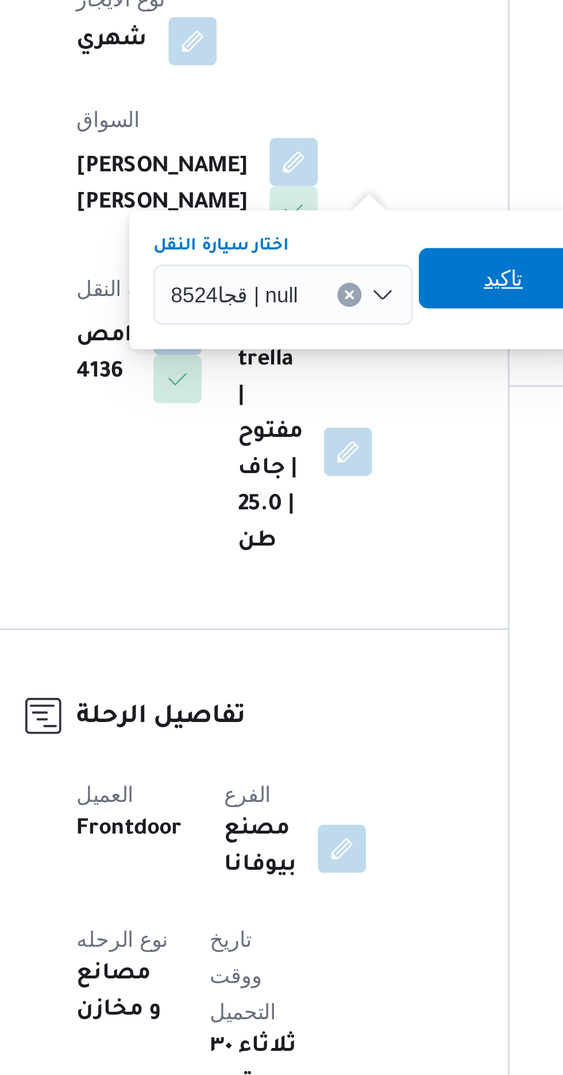
click at [355, 444] on span "تاكيد" at bounding box center [357, 444] width 15 height 14
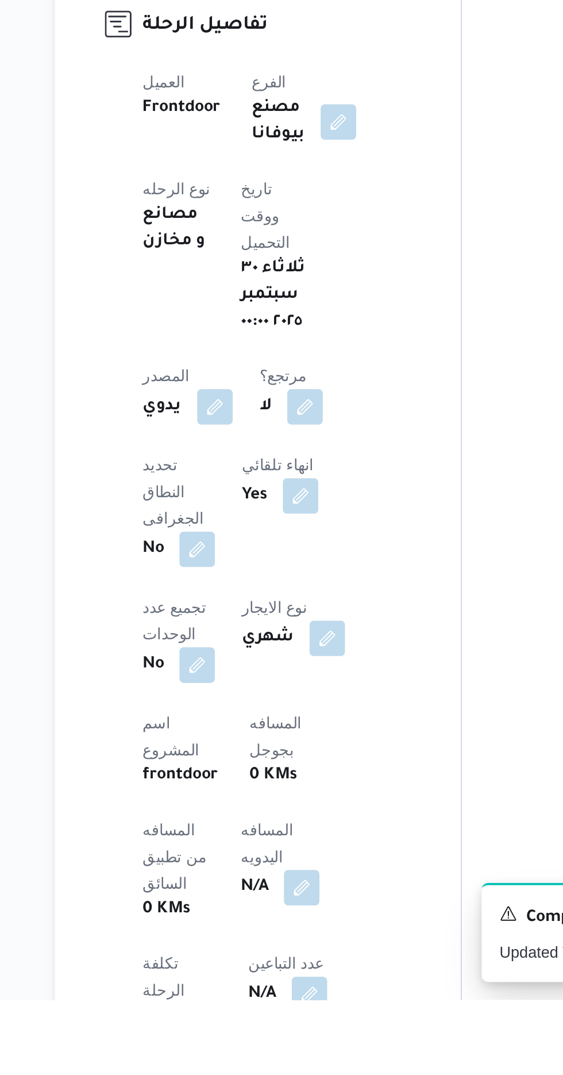
scroll to position [103, 0]
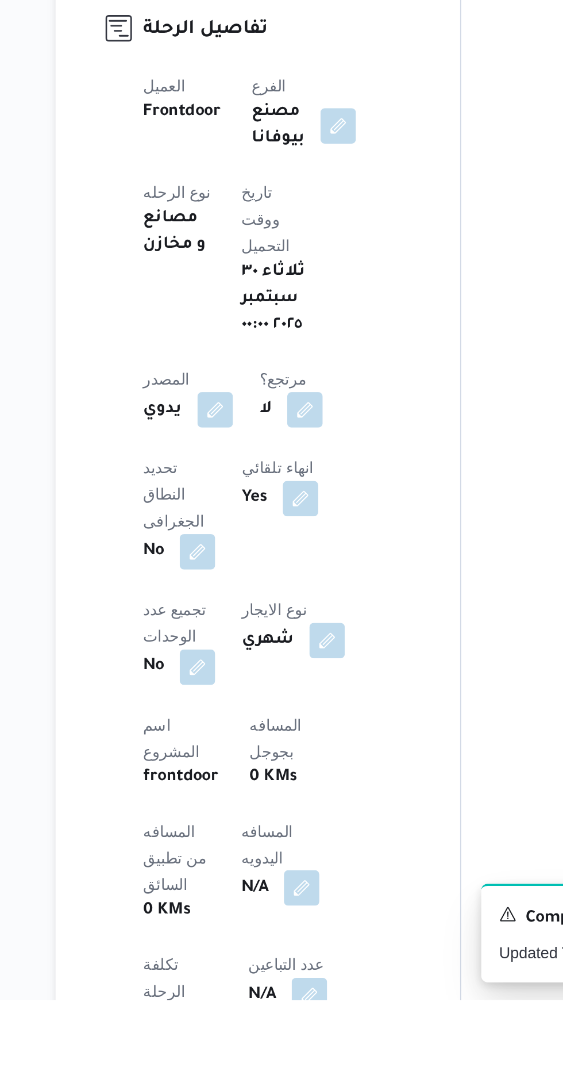
click at [268, 1008] on button "button" at bounding box center [277, 1017] width 18 height 18
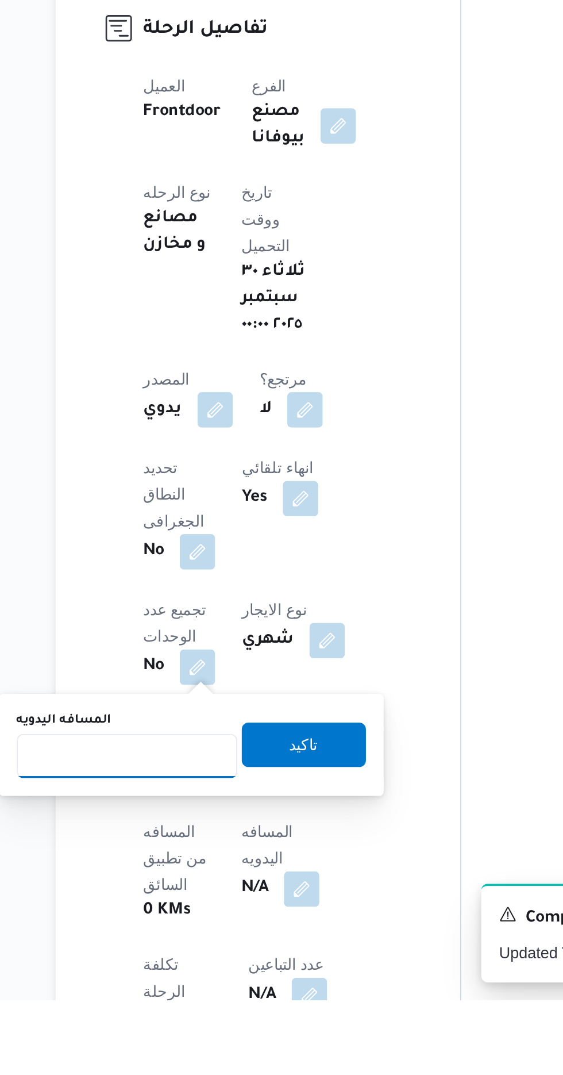
click at [216, 945] on input "المسافه اليدويه" at bounding box center [186, 948] width 114 height 23
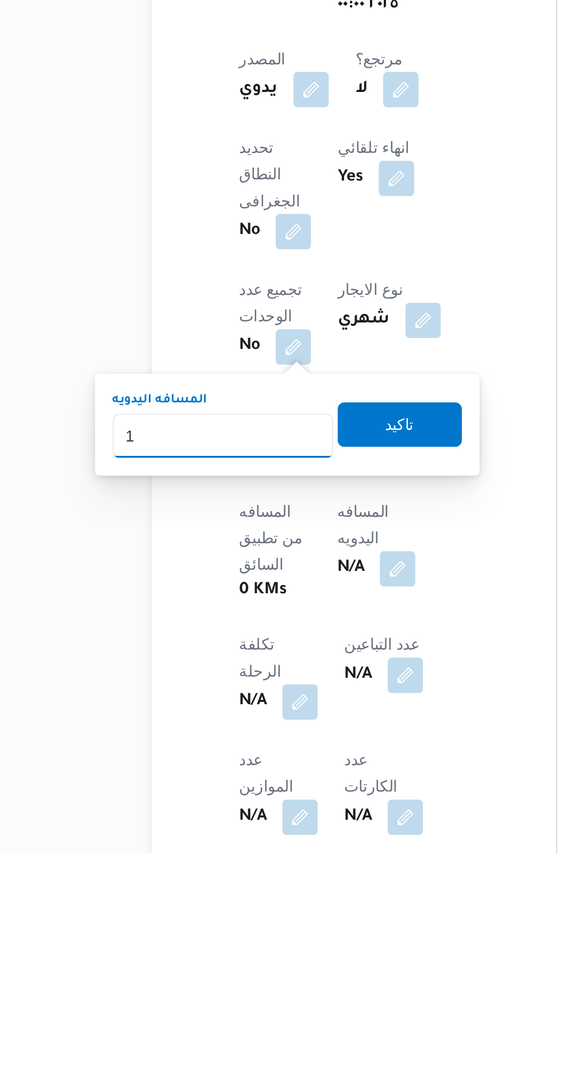
scroll to position [193, 0]
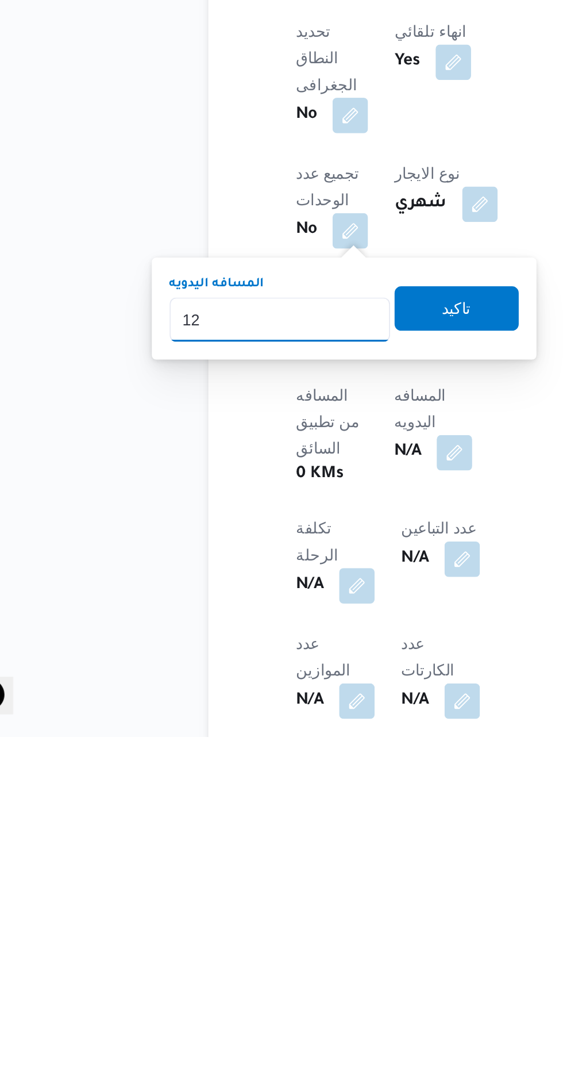
type input "120"
click at [286, 853] on span "تاكيد" at bounding box center [278, 853] width 15 height 14
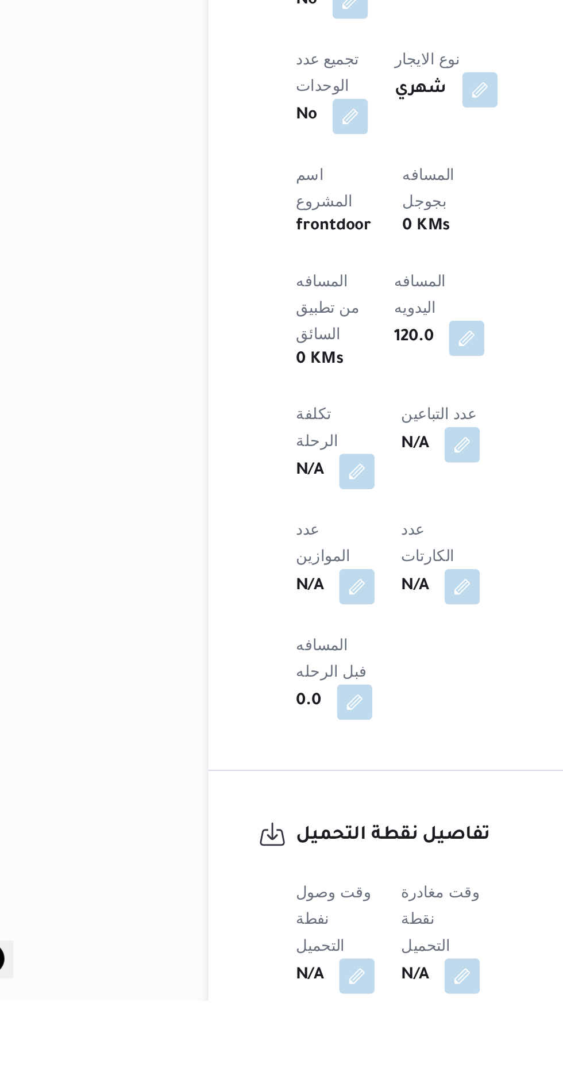
scroll to position [419, 0]
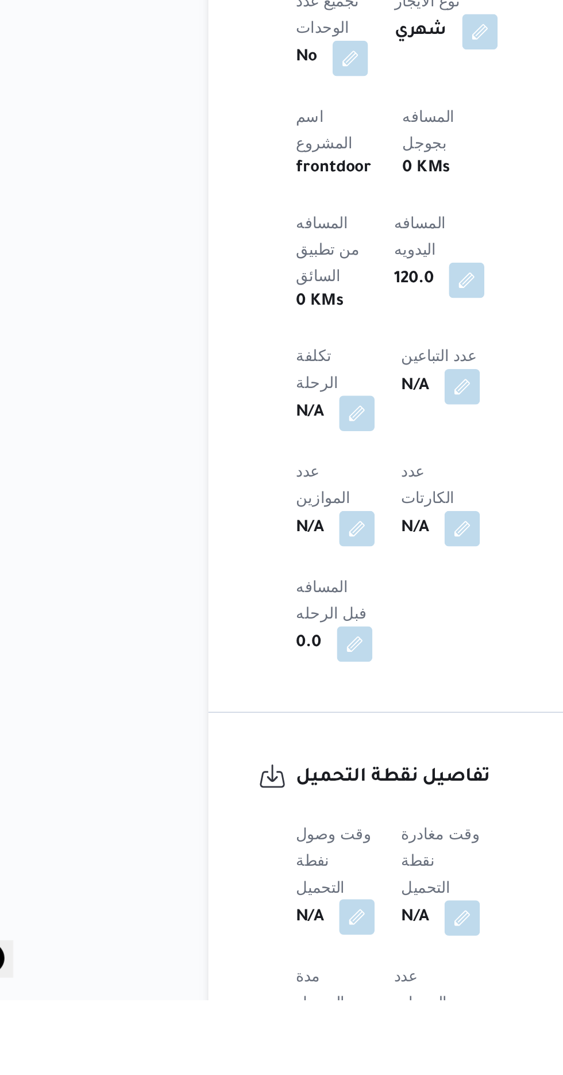
click at [226, 1023] on button "button" at bounding box center [226, 1032] width 18 height 18
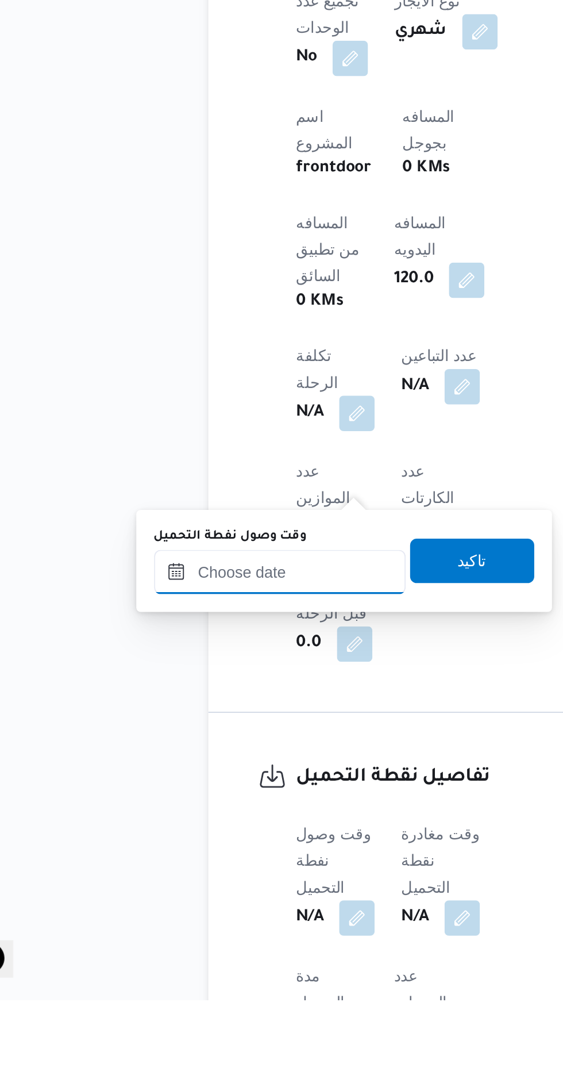
click at [212, 853] on input "وقت وصول نفطة التحميل" at bounding box center [186, 853] width 131 height 23
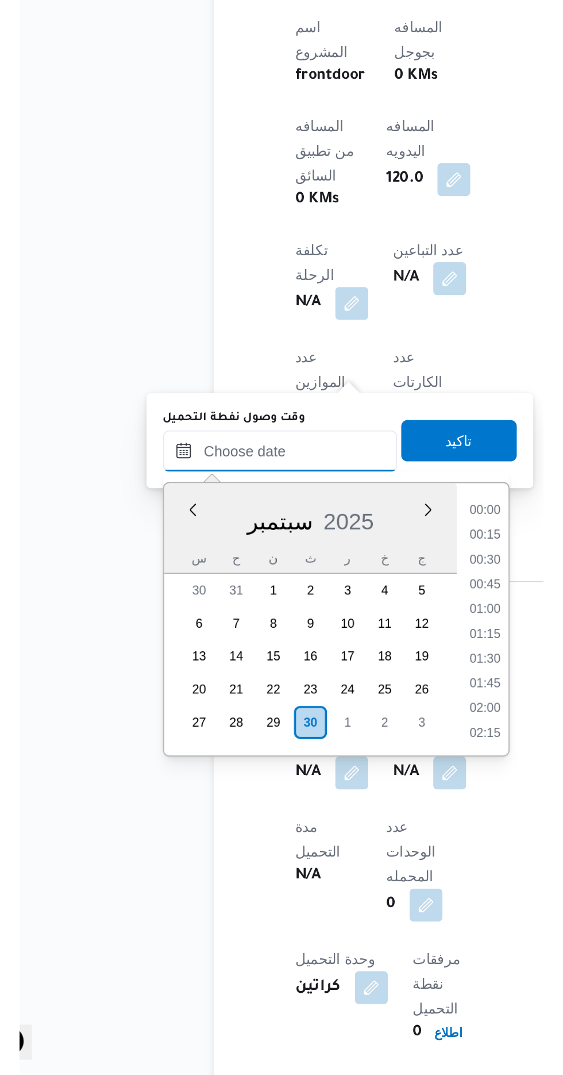
scroll to position [868, 0]
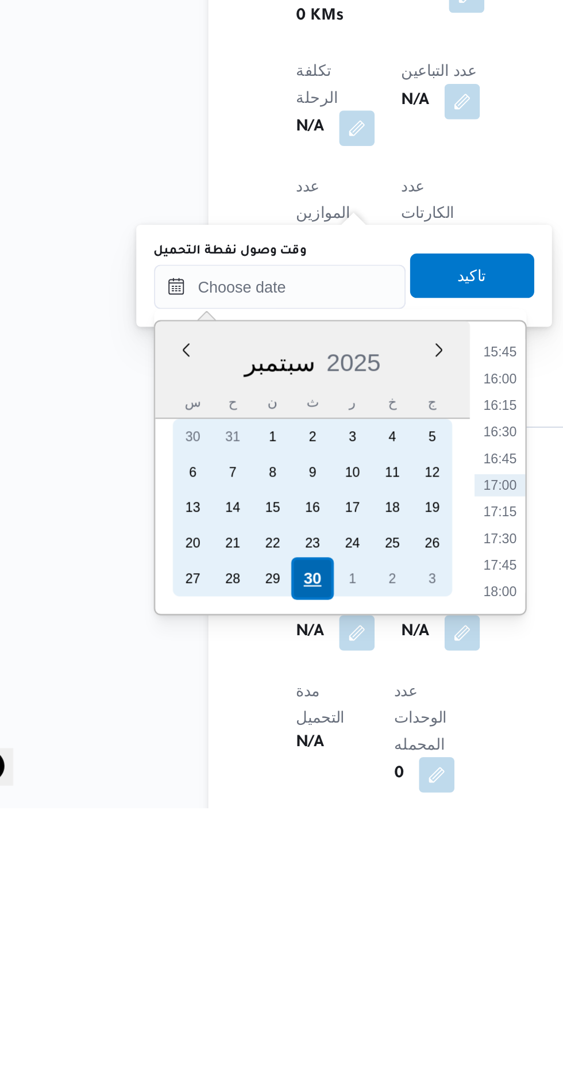
click at [203, 955] on div "30" at bounding box center [203, 956] width 22 height 22
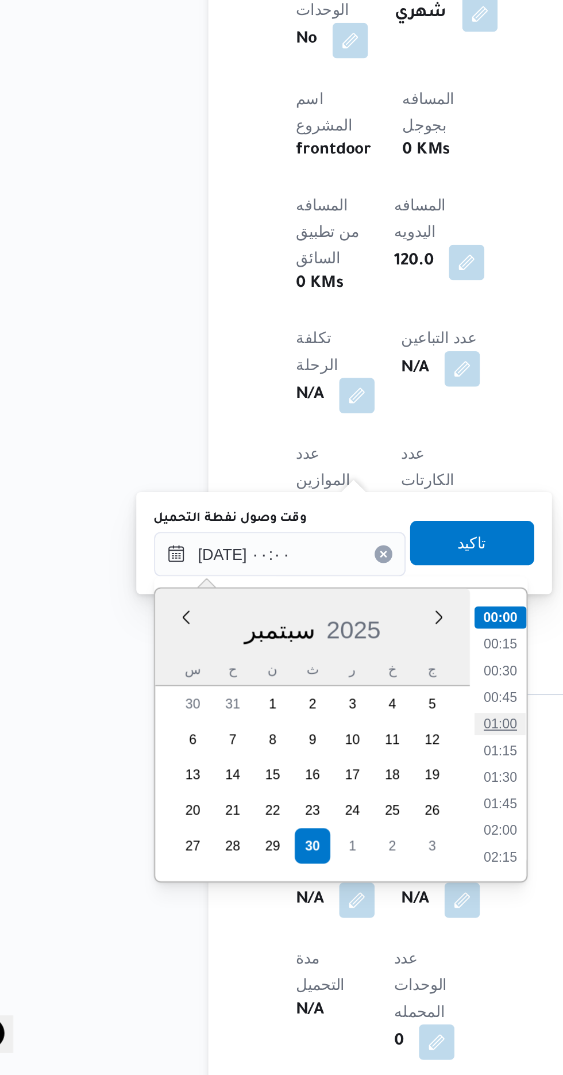
click at [302, 895] on li "01:00" at bounding box center [300, 892] width 26 height 11
type input "[DATE] ٠١:٠٠"
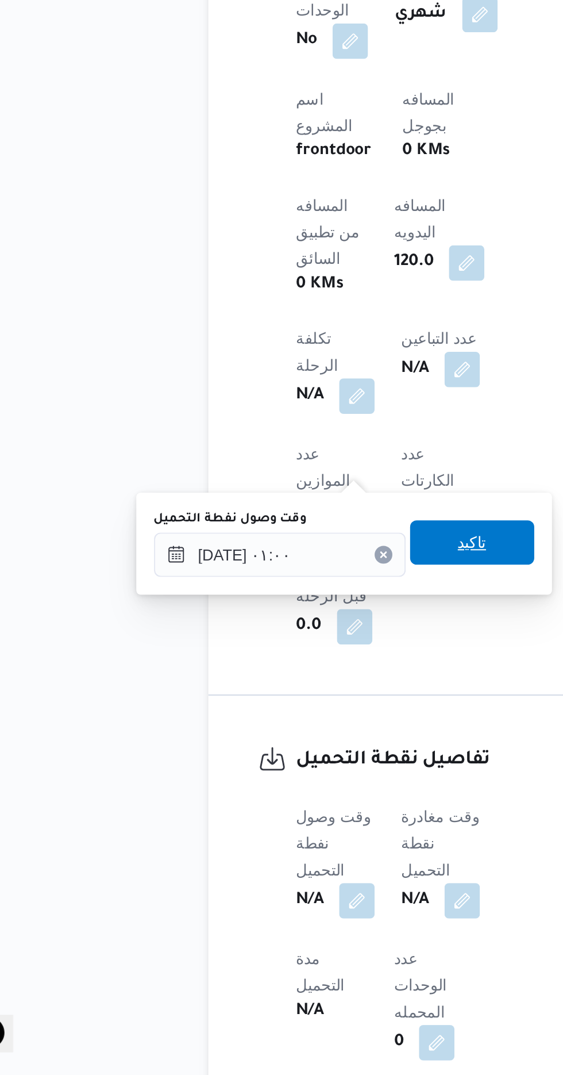
click at [294, 802] on span "تاكيد" at bounding box center [286, 799] width 15 height 14
click at [283, 975] on button "button" at bounding box center [281, 984] width 18 height 18
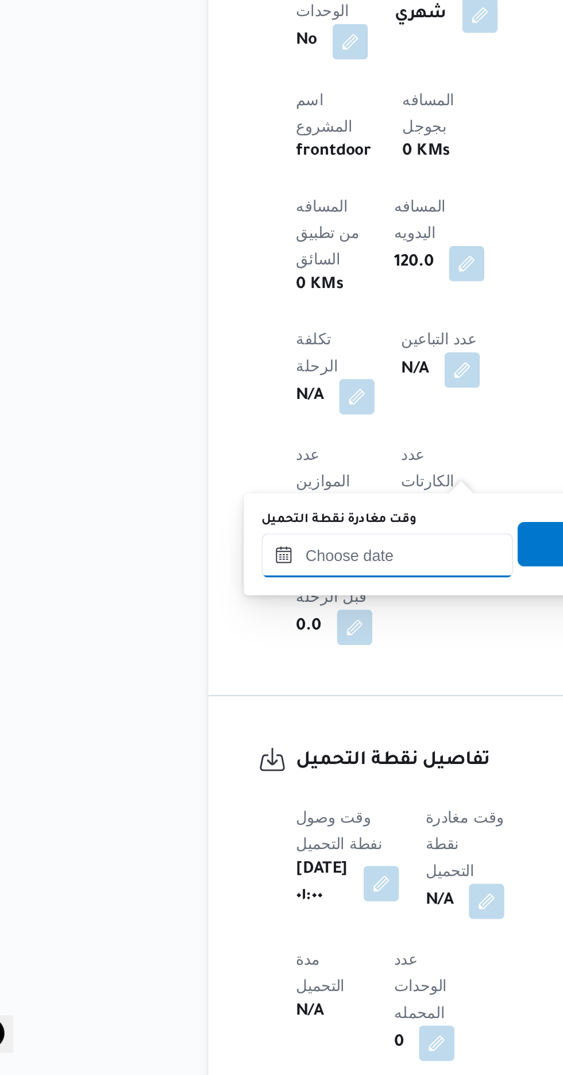
click at [254, 804] on input "وقت مغادرة نقطة التحميل" at bounding box center [242, 805] width 131 height 23
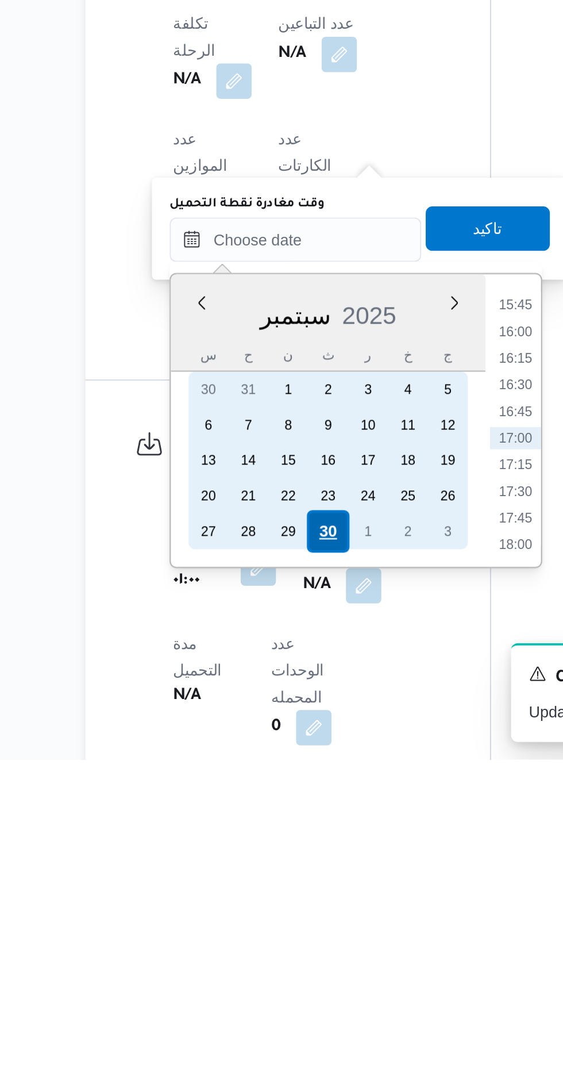
click at [274, 954] on div "30" at bounding box center [275, 957] width 22 height 22
type input "[DATE] ٠٠:٠٠"
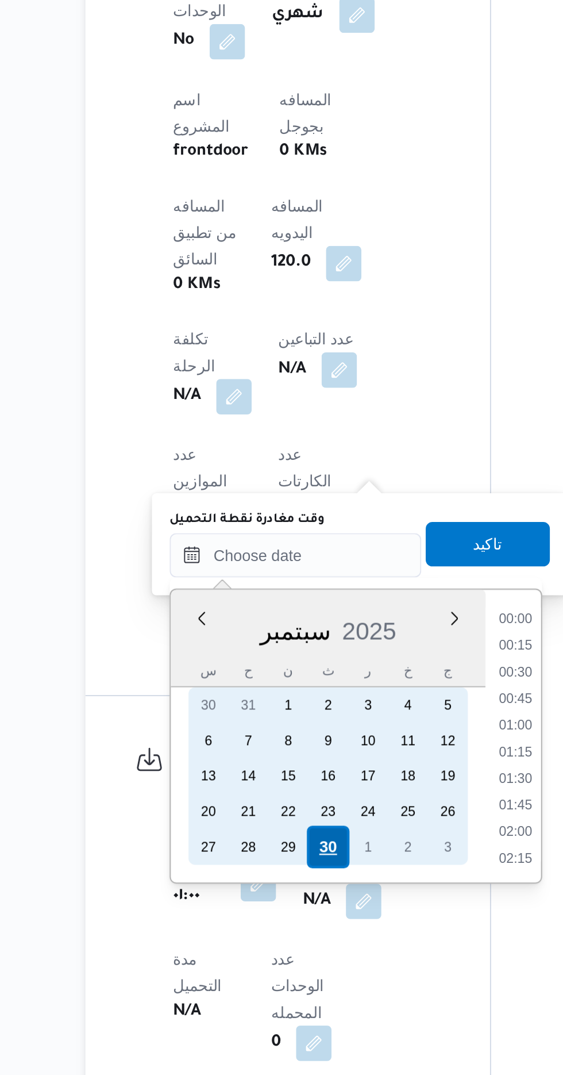
click at [273, 955] on div "30" at bounding box center [275, 957] width 22 height 22
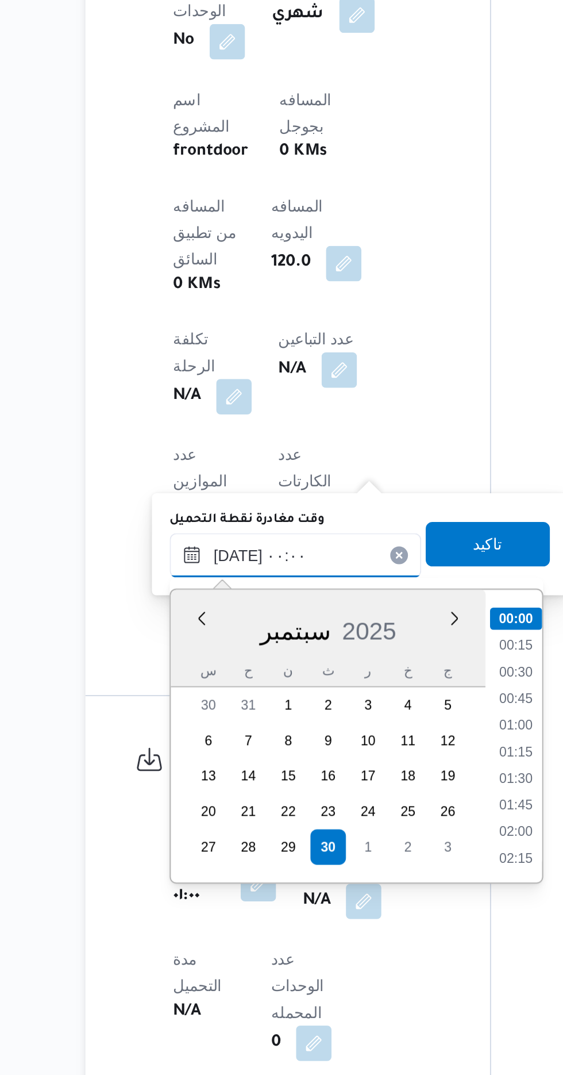
click at [203, 809] on input "[DATE] ٠٠:٠٠" at bounding box center [258, 805] width 131 height 23
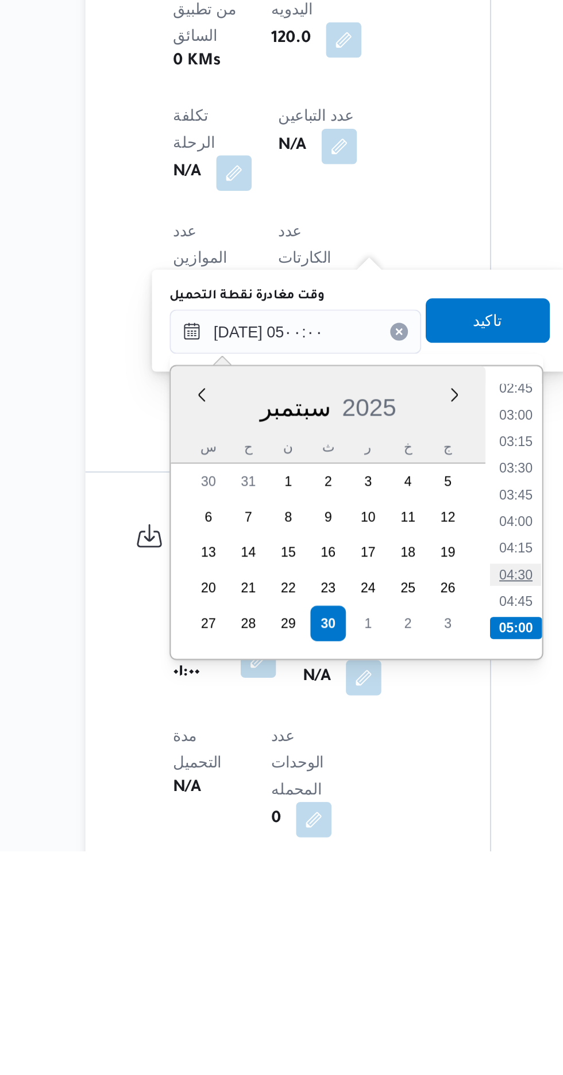
click at [371, 931] on li "04:30" at bounding box center [372, 931] width 26 height 11
type input "[DATE] ٠٤:٣٠"
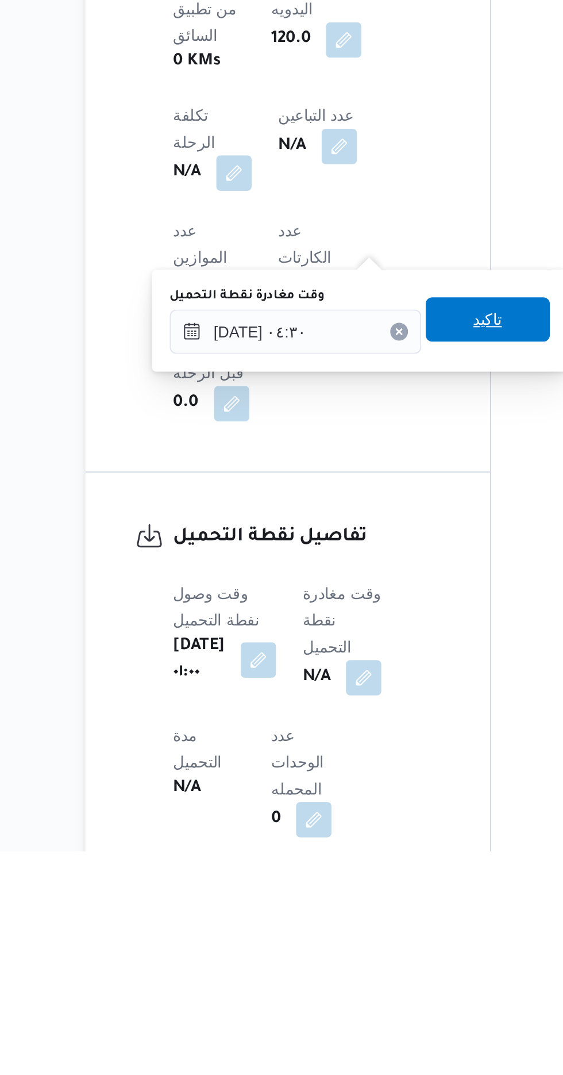
click at [364, 797] on span "تاكيد" at bounding box center [358, 800] width 15 height 14
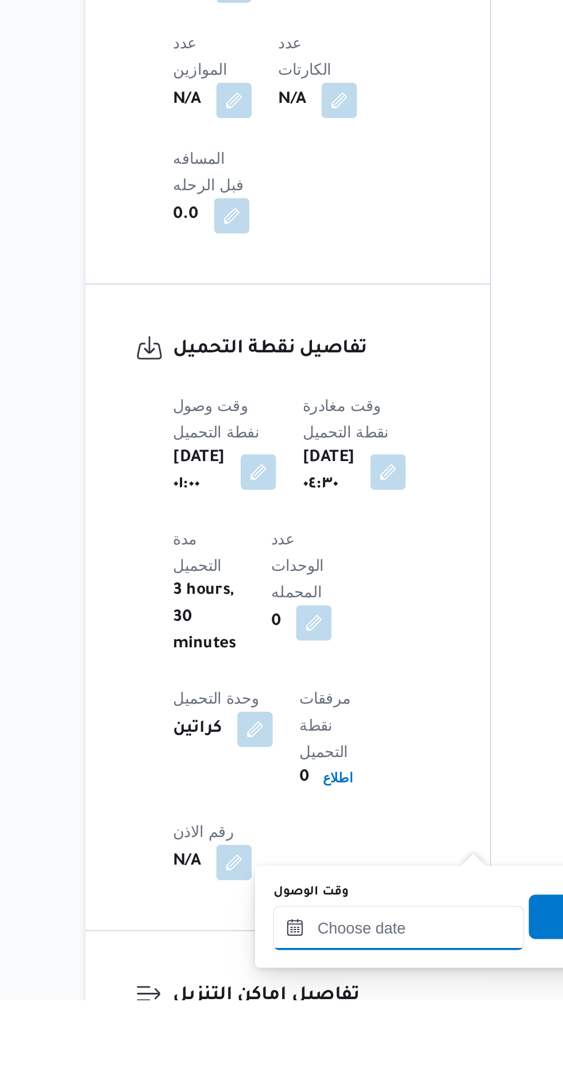
click at [315, 1033] on input "وقت الوصول" at bounding box center [312, 1037] width 131 height 23
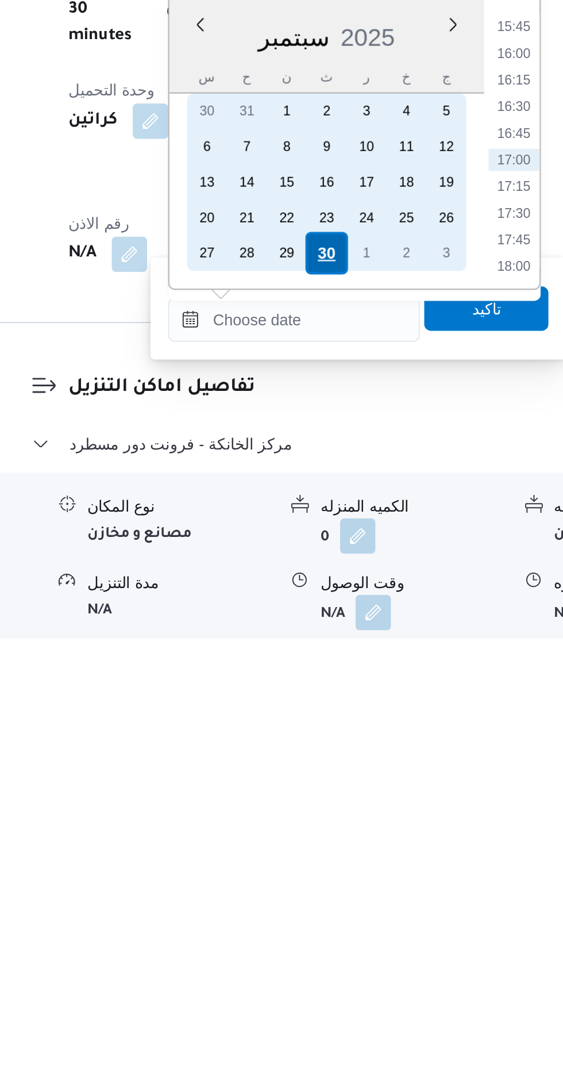
click at [329, 872] on div "30" at bounding box center [329, 876] width 22 height 22
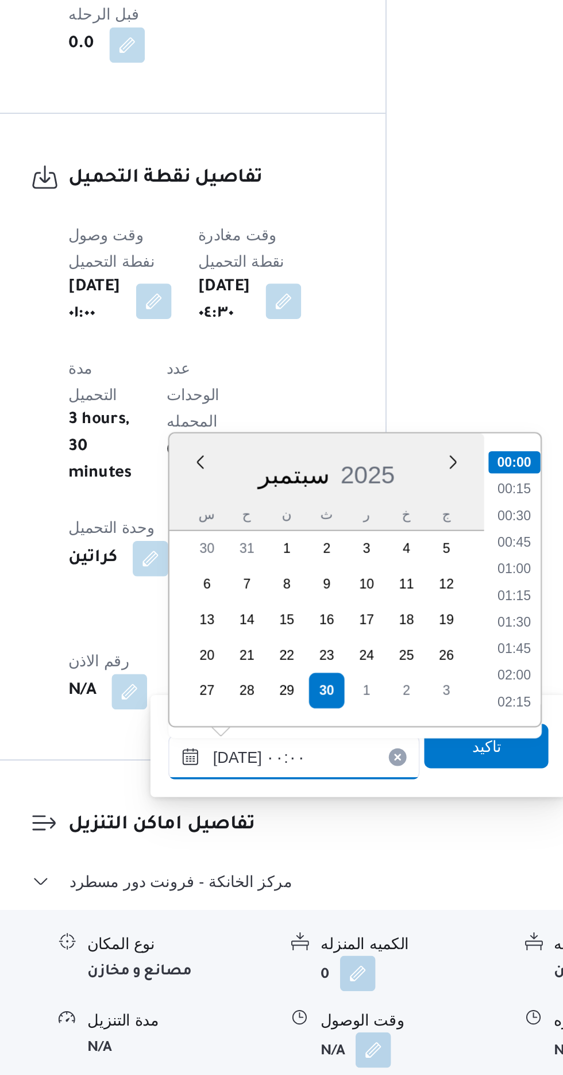
click at [250, 910] on input "[DATE] ٠٠:٠٠" at bounding box center [312, 910] width 131 height 23
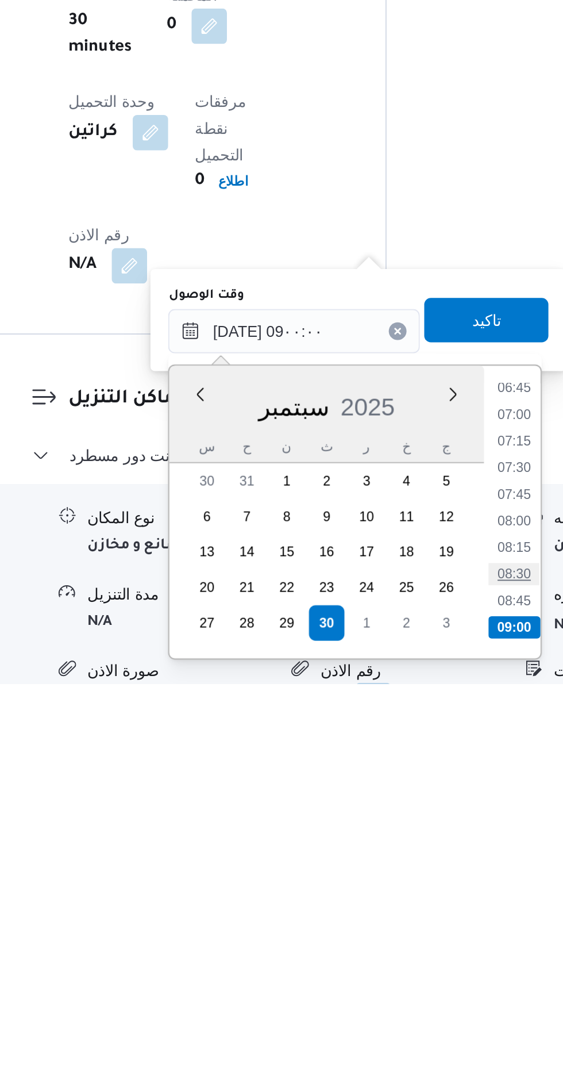
click at [421, 1018] on li "08:30" at bounding box center [426, 1018] width 26 height 11
type input "[DATE] ٠٨:٣٠"
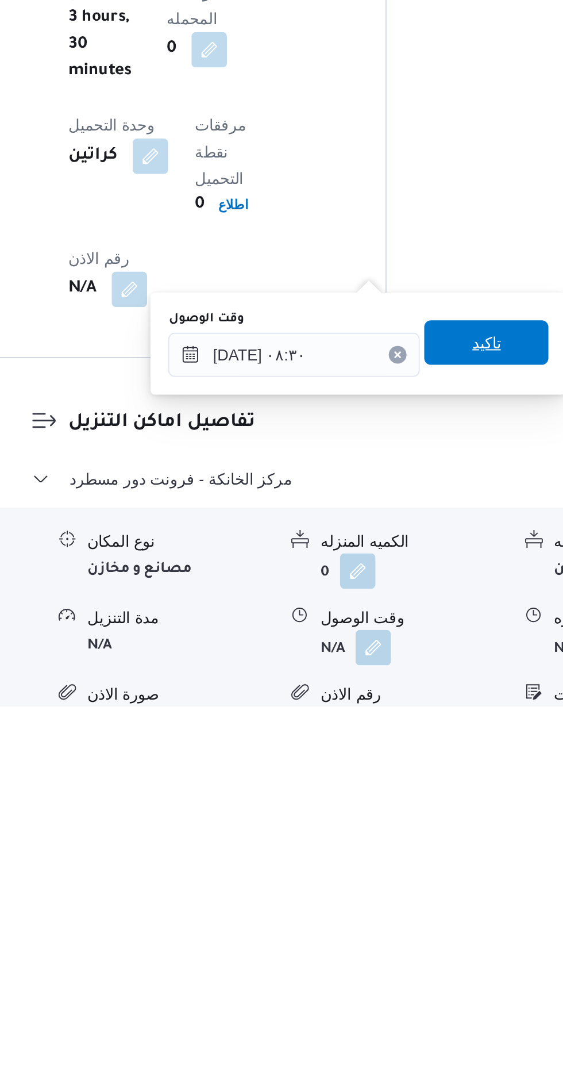
click at [419, 881] on span "تاكيد" at bounding box center [411, 887] width 15 height 14
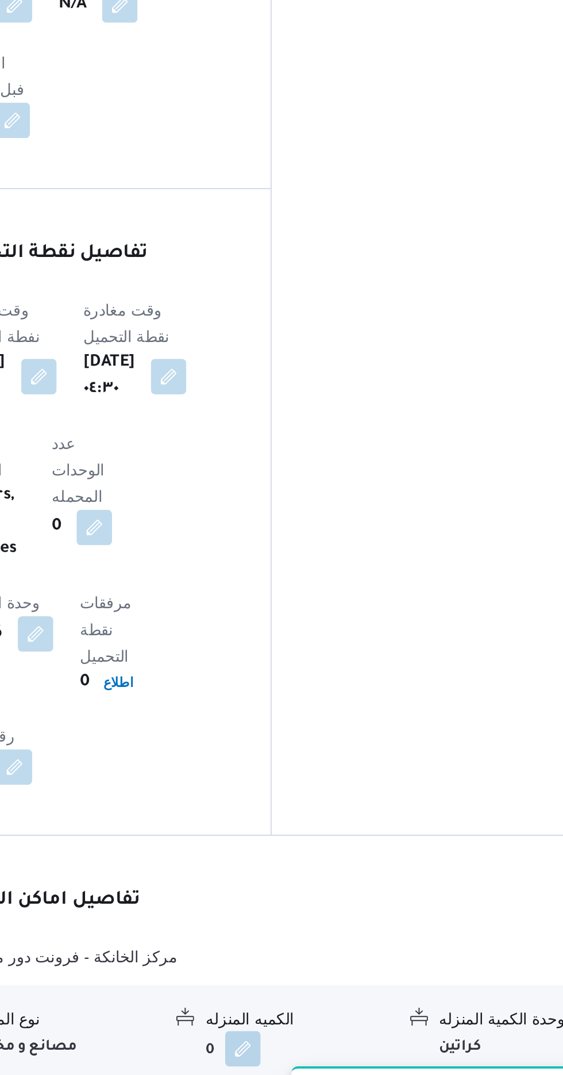
click at [469, 1036] on button "button" at bounding box center [474, 1045] width 18 height 18
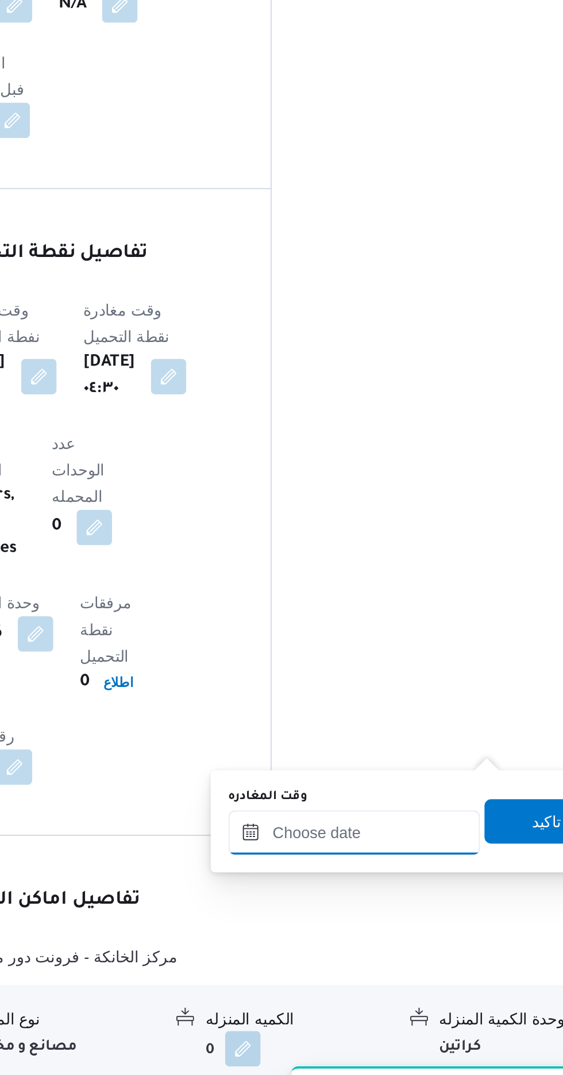
click at [417, 891] on input "وقت المغادره" at bounding box center [403, 893] width 131 height 23
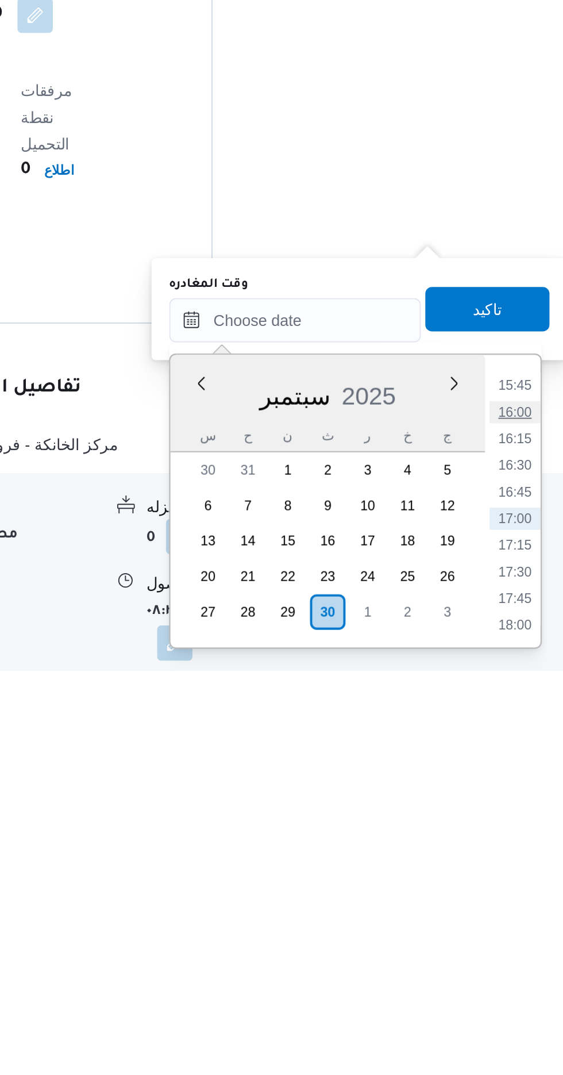
click at [516, 939] on li "16:00" at bounding box center [517, 940] width 26 height 11
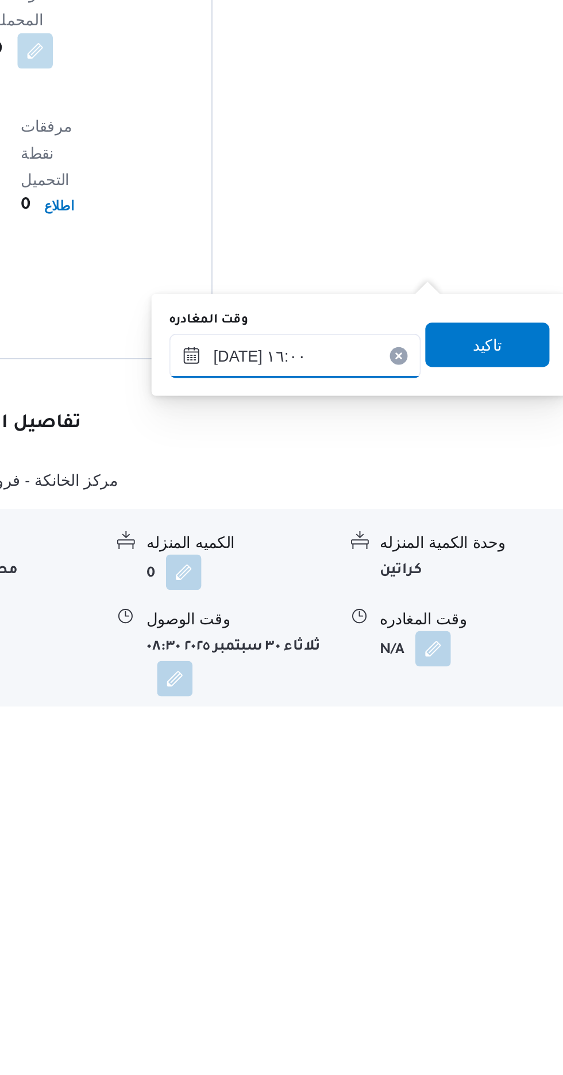
click at [443, 889] on input "[DATE] ١٦:٠٠" at bounding box center [403, 893] width 131 height 23
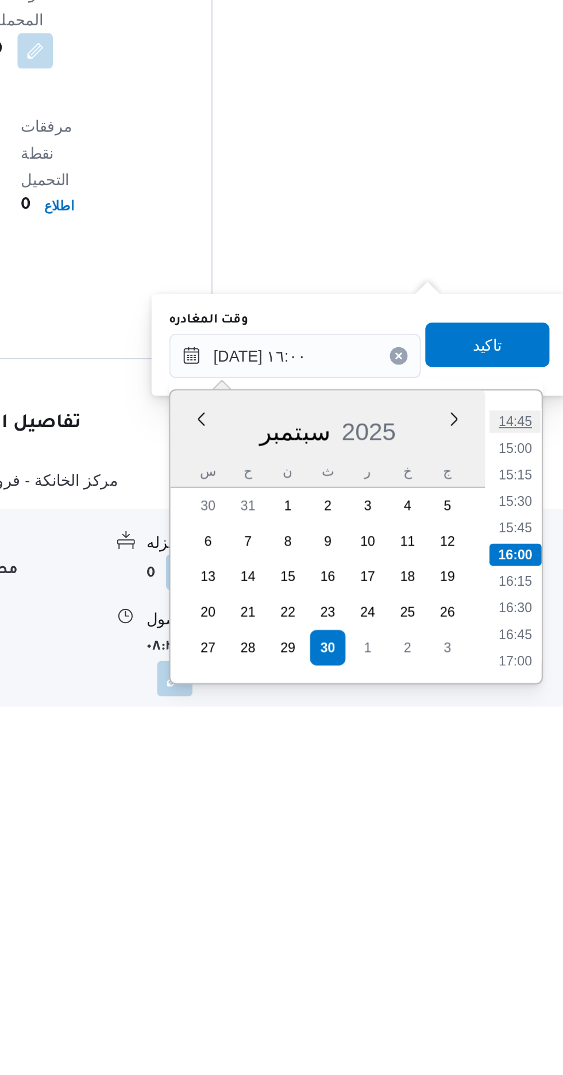
click at [510, 925] on li "14:45" at bounding box center [517, 927] width 26 height 11
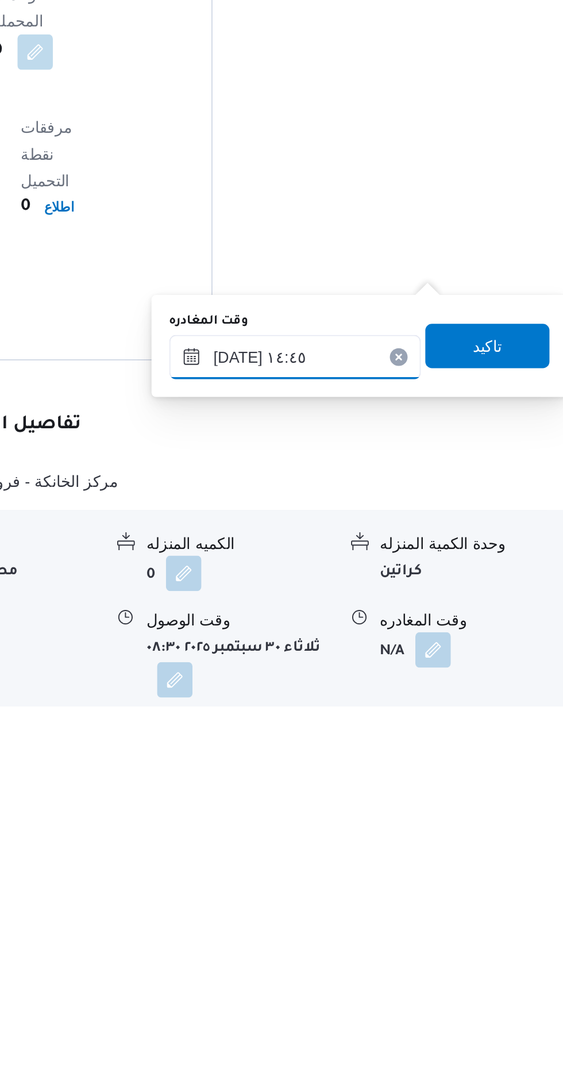
click at [428, 893] on input "٣٠/٠٩/٢٠٢٥ ١٤:٤٥" at bounding box center [403, 894] width 131 height 23
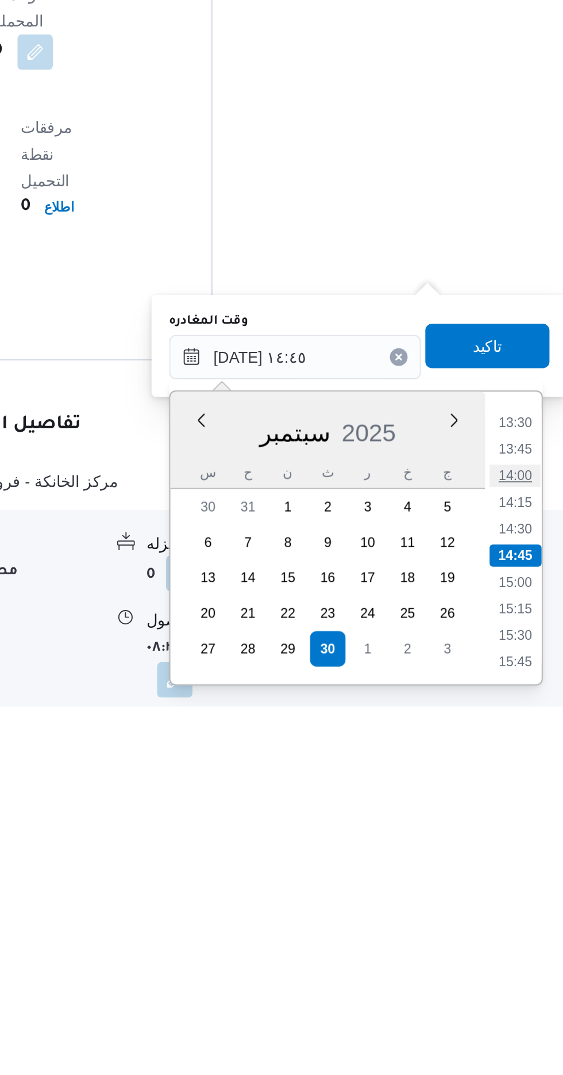
click at [512, 953] on li "14:00" at bounding box center [517, 955] width 26 height 11
type input "[DATE] ١٤:٠٠"
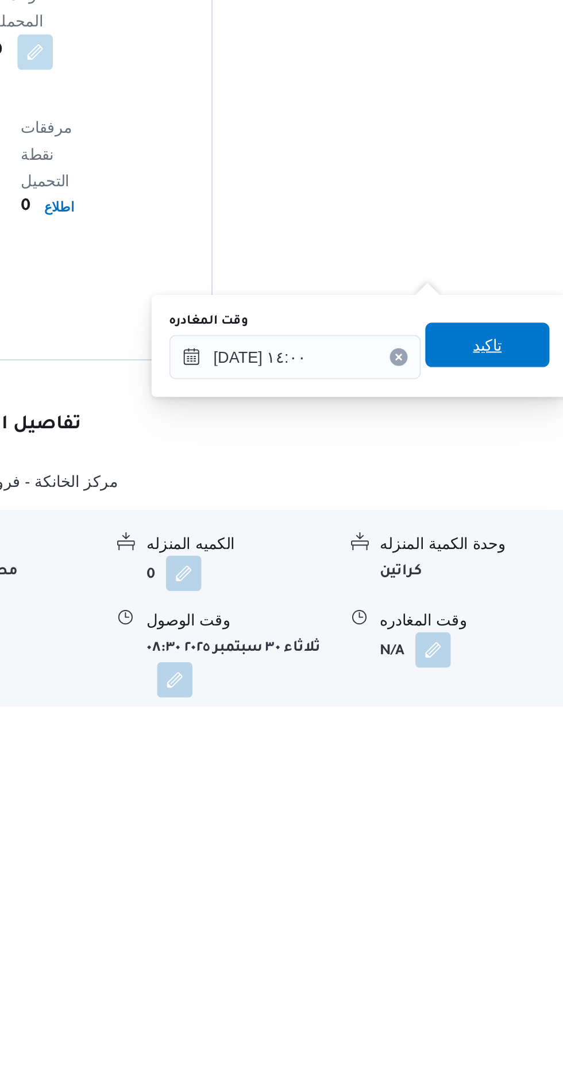
click at [504, 891] on span "تاكيد" at bounding box center [502, 887] width 64 height 23
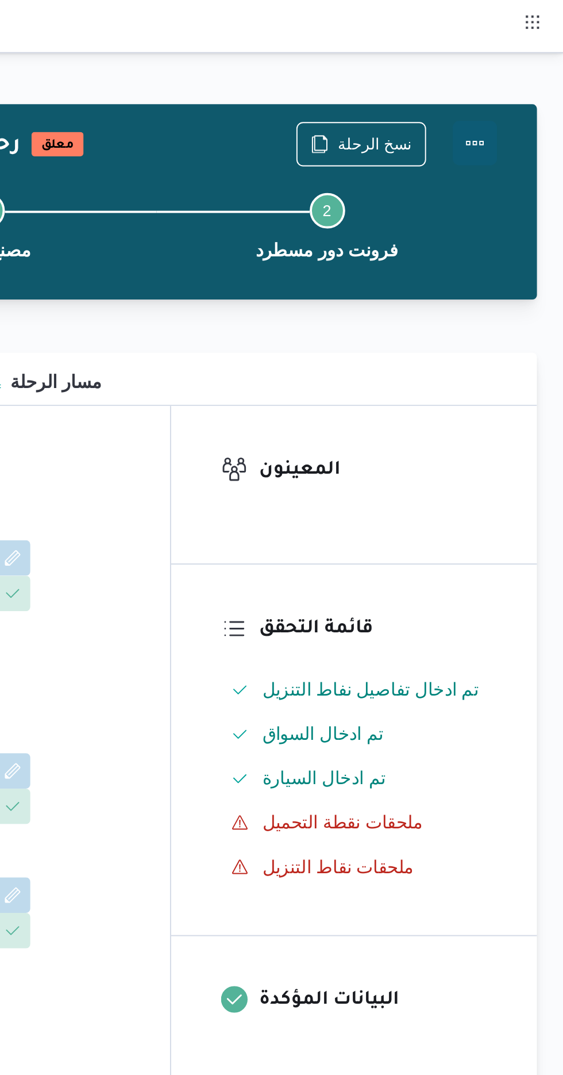
click at [524, 75] on button "Actions" at bounding box center [517, 74] width 23 height 23
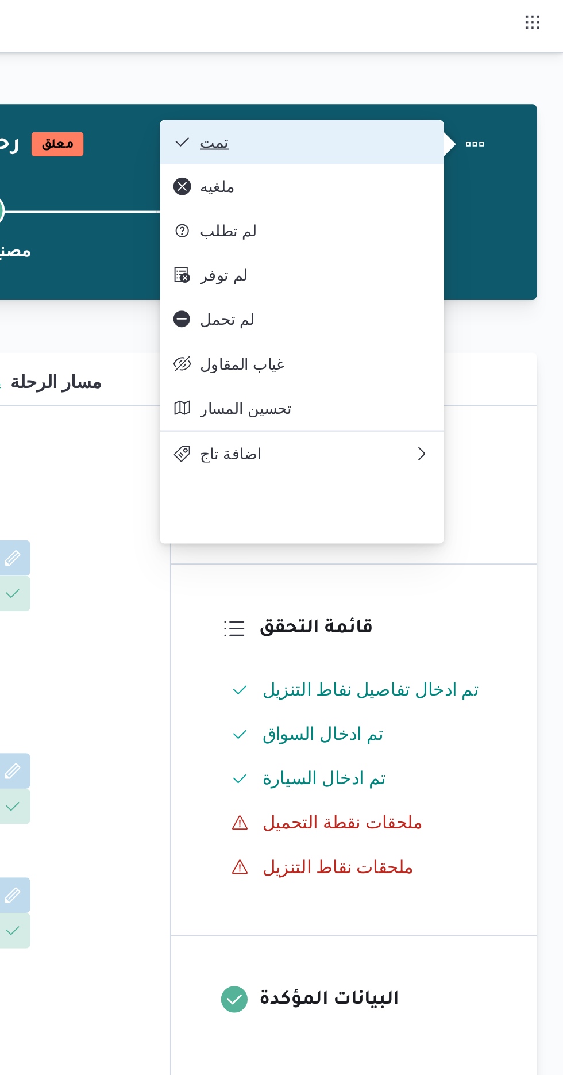
click at [481, 72] on span "تمت" at bounding box center [435, 73] width 120 height 9
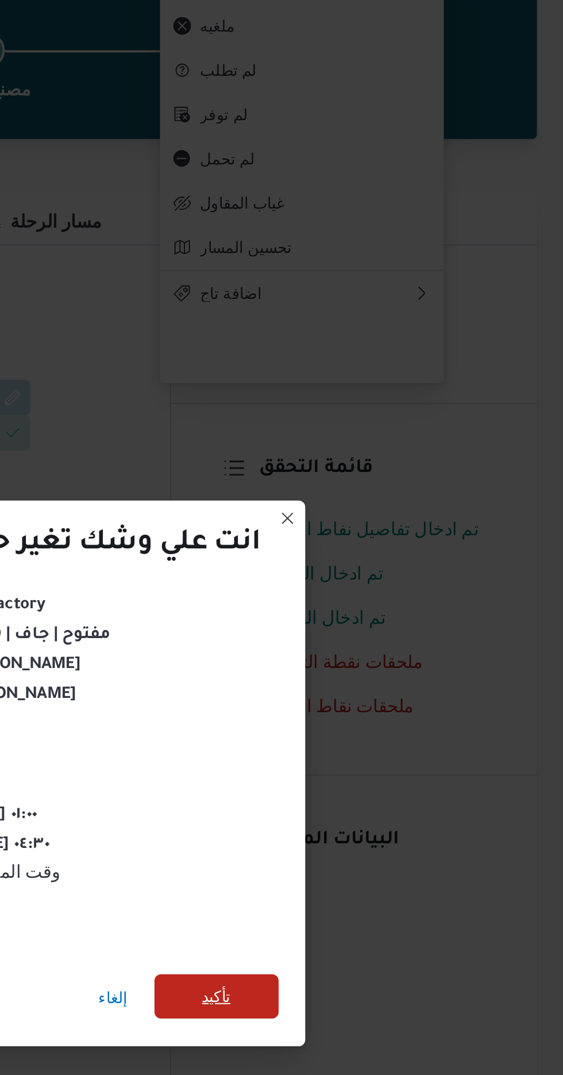
click at [389, 593] on span "تأكيد" at bounding box center [383, 600] width 15 height 14
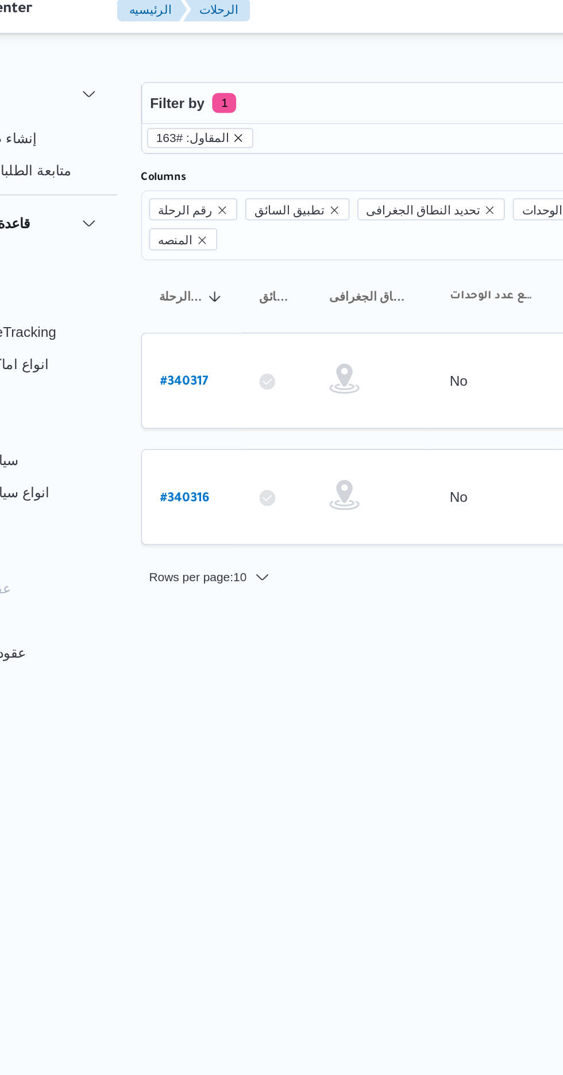
click at [204, 87] on icon "remove selected entity" at bounding box center [206, 87] width 5 height 5
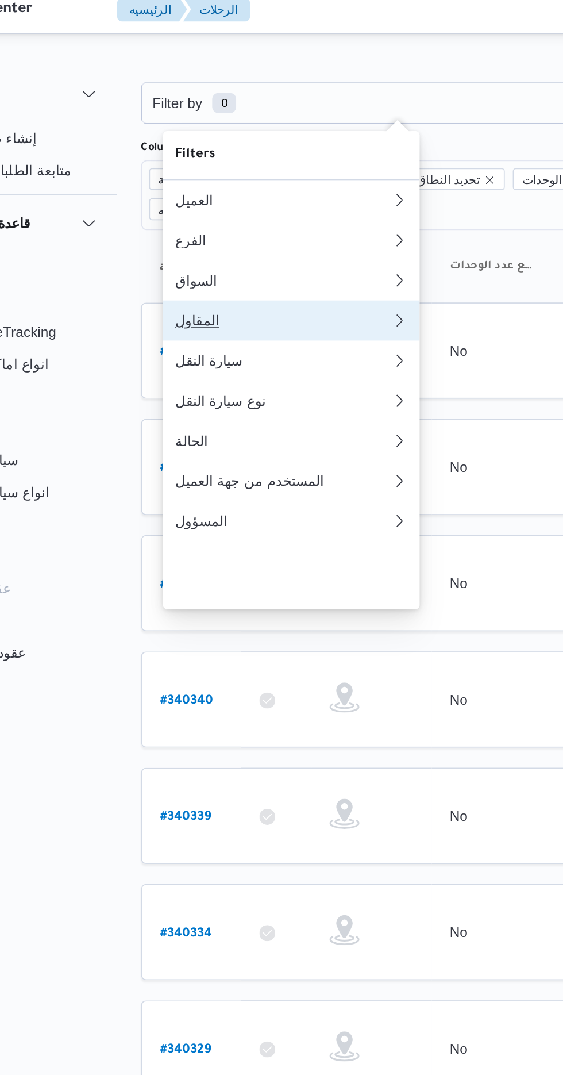
click at [179, 197] on div "المقاول" at bounding box center [229, 191] width 120 height 9
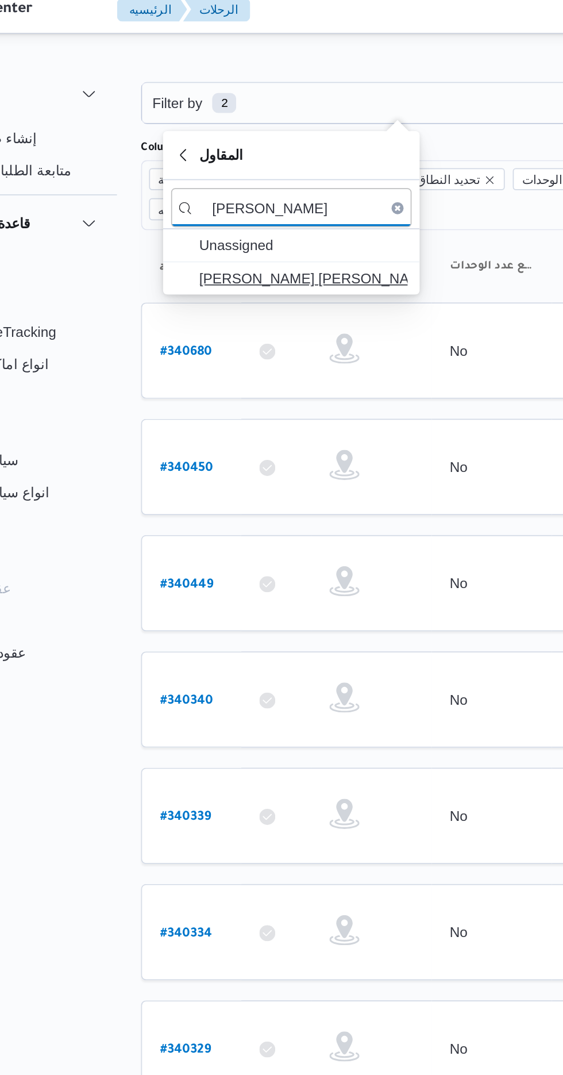
type input "[PERSON_NAME]"
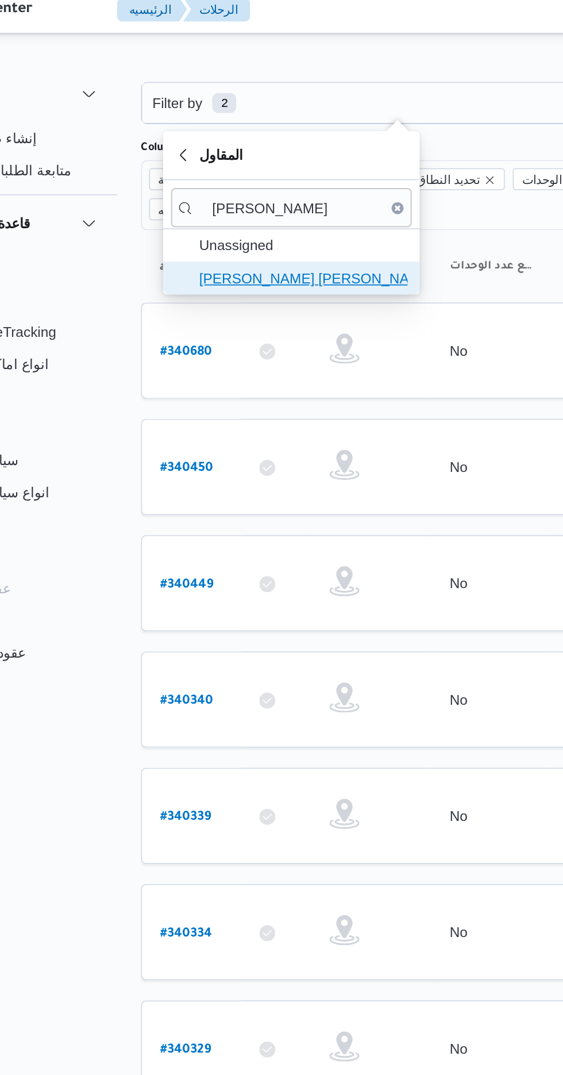
click at [212, 168] on span "[PERSON_NAME] [PERSON_NAME]" at bounding box center [243, 168] width 120 height 14
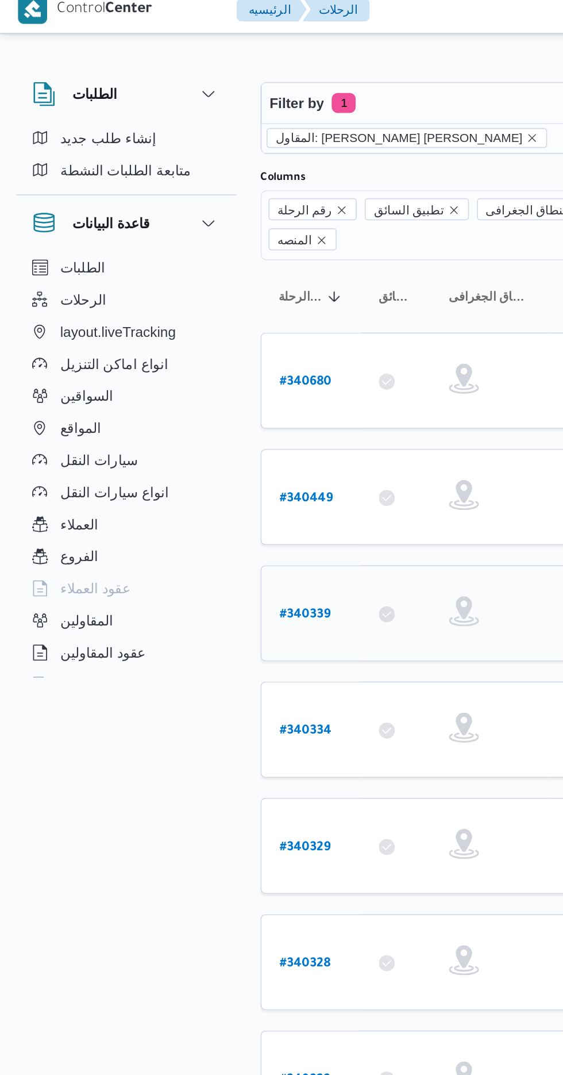
click at [178, 357] on b "# 340339" at bounding box center [174, 361] width 29 height 8
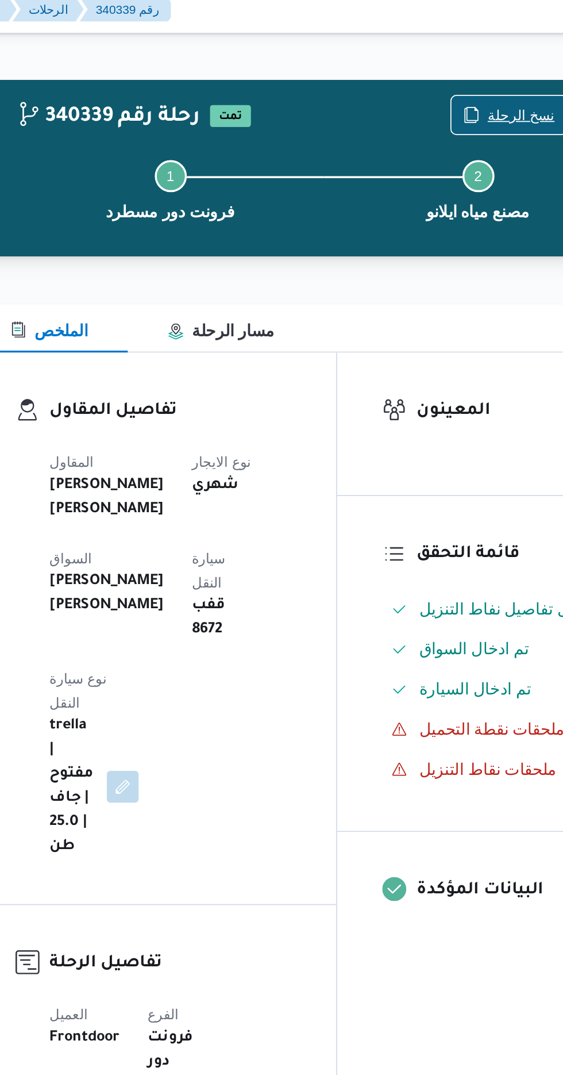
click at [457, 69] on span "نسخ الرحلة" at bounding box center [465, 74] width 39 height 14
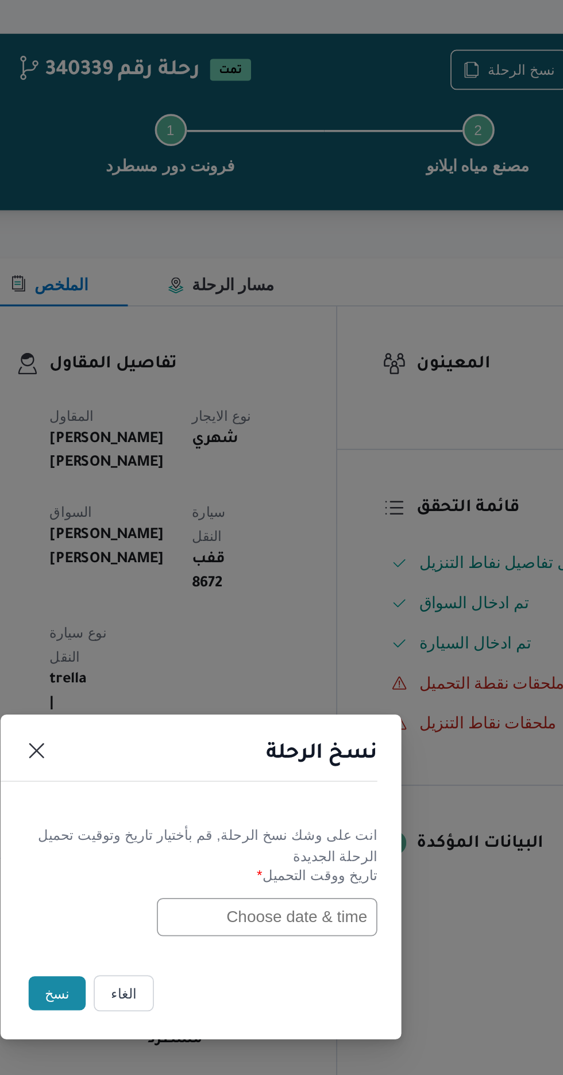
click at [301, 553] on input "text" at bounding box center [319, 561] width 126 height 22
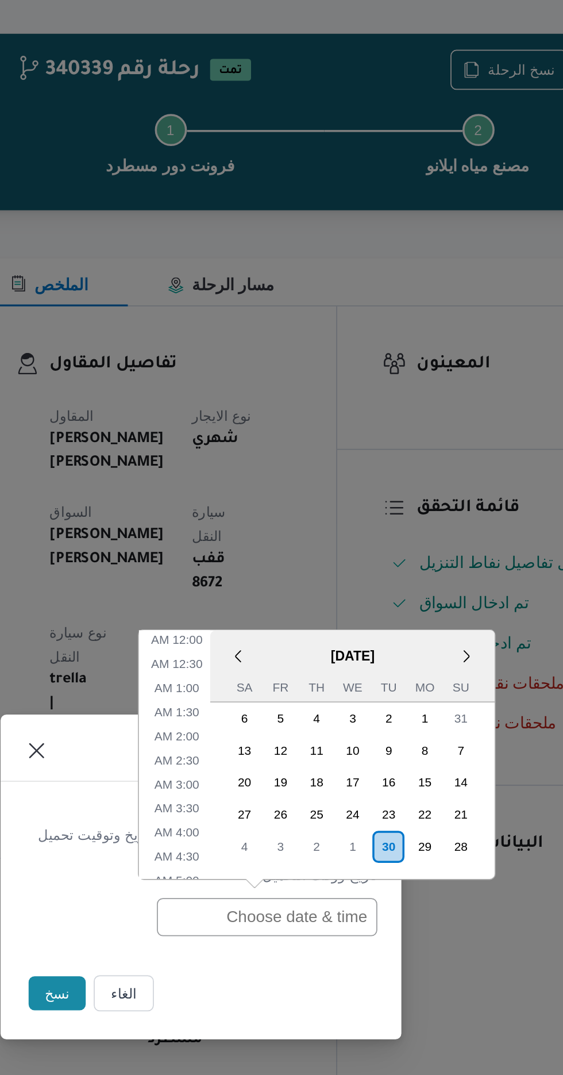
scroll to position [404, 0]
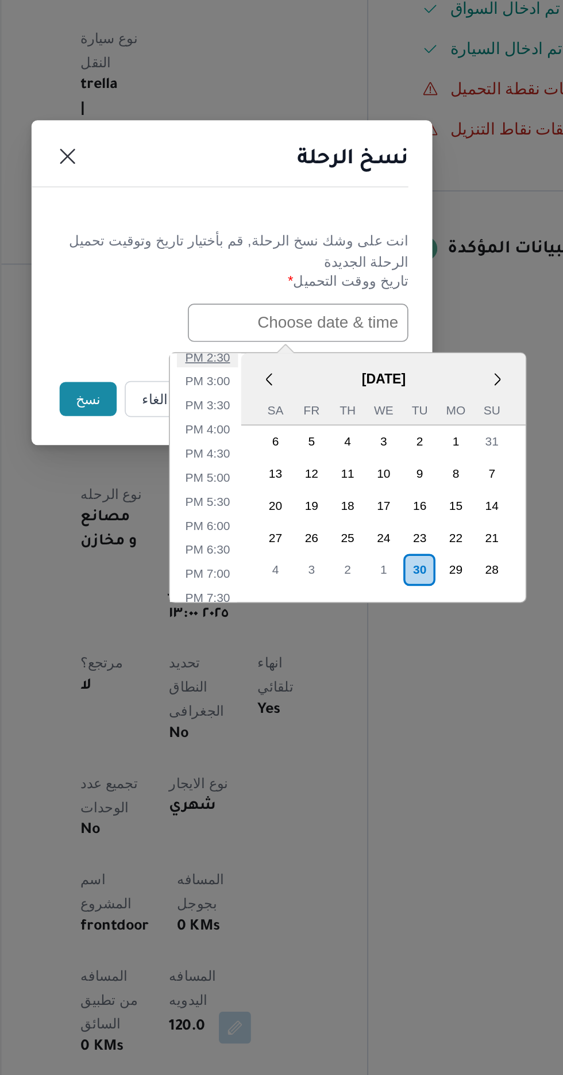
click at [262, 581] on li "2:30 PM" at bounding box center [267, 579] width 35 height 11
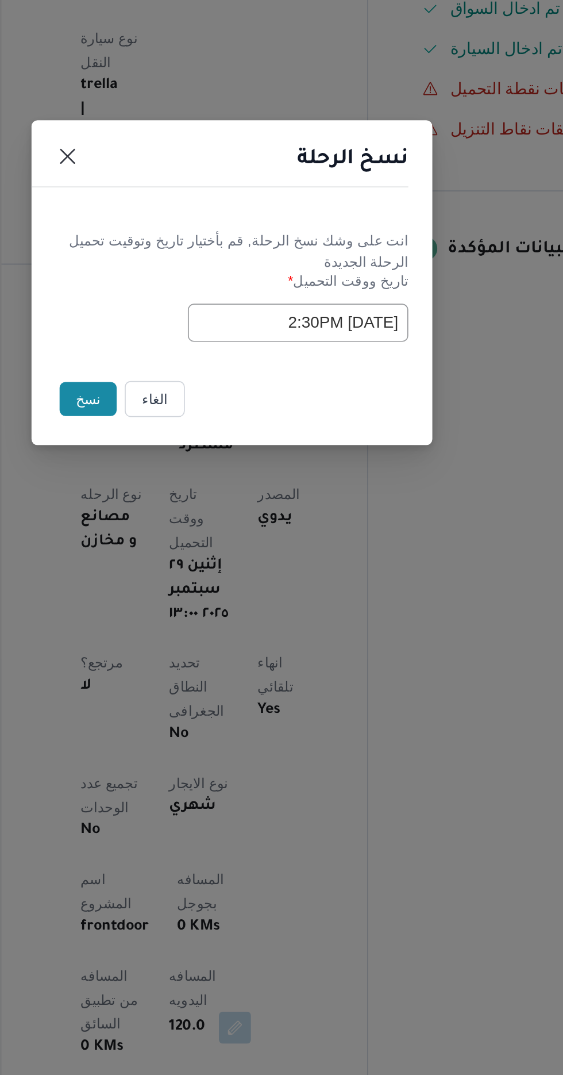
click at [282, 557] on input "30/09/2025 2:30PM" at bounding box center [319, 561] width 126 height 22
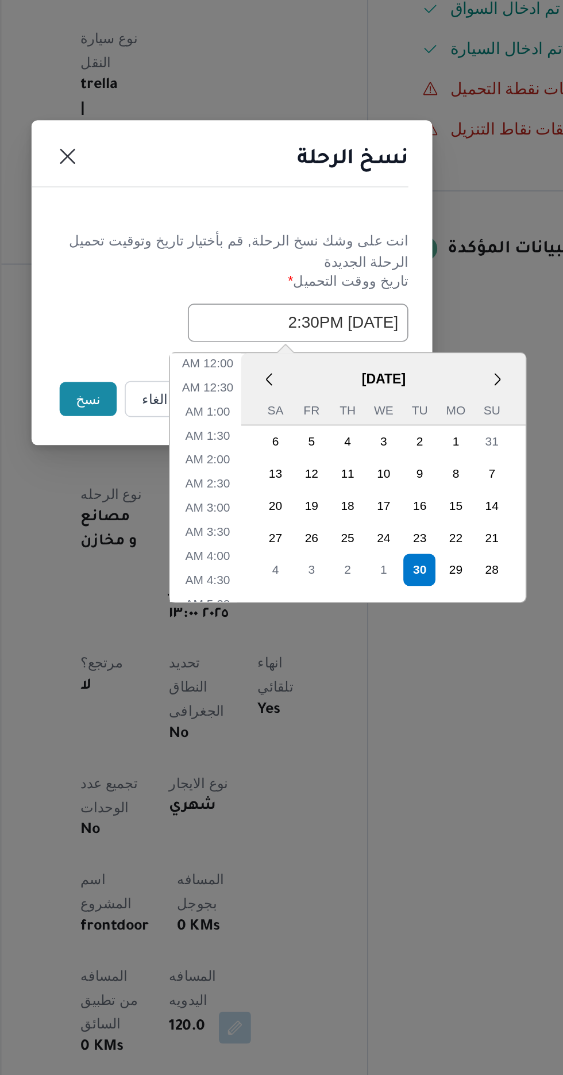
scroll to position [335, 0]
click at [264, 630] on li "2:00 PM" at bounding box center [267, 635] width 35 height 11
type input "30/09/2025 2:00PM"
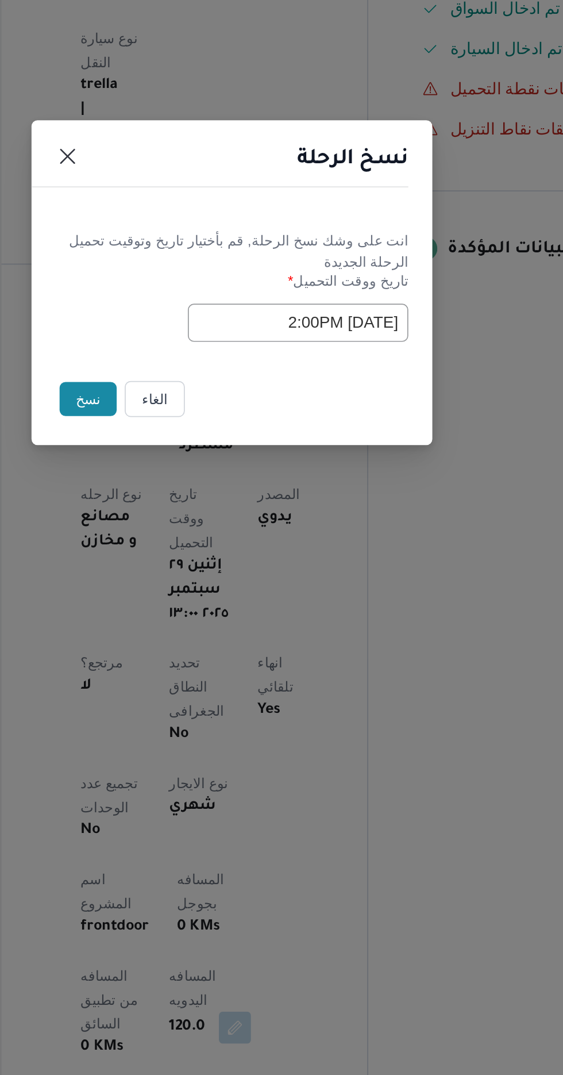
click at [200, 603] on button "نسخ" at bounding box center [199, 605] width 33 height 20
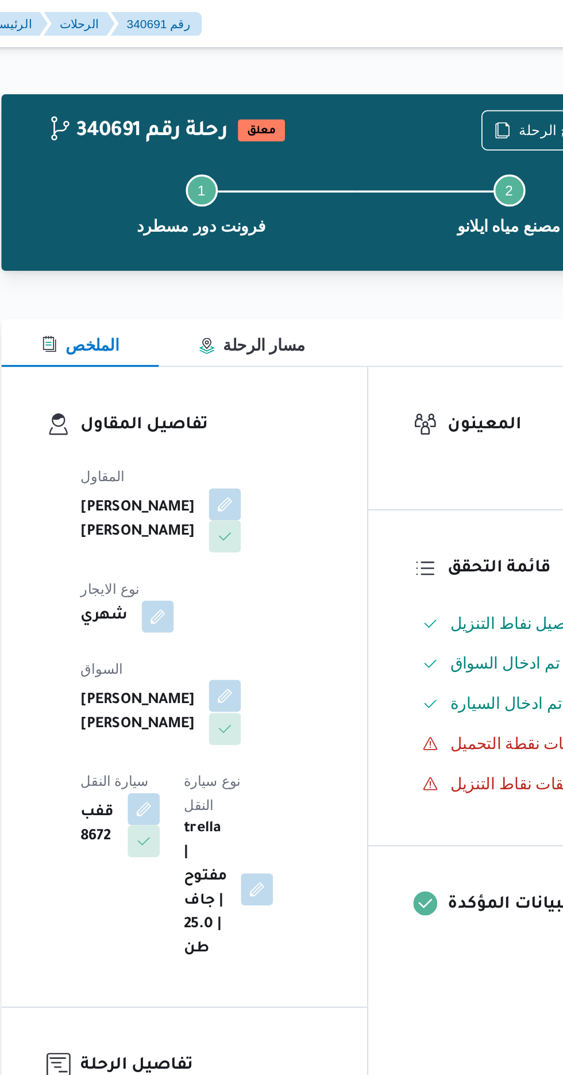
click at [269, 396] on button "button" at bounding box center [278, 399] width 18 height 18
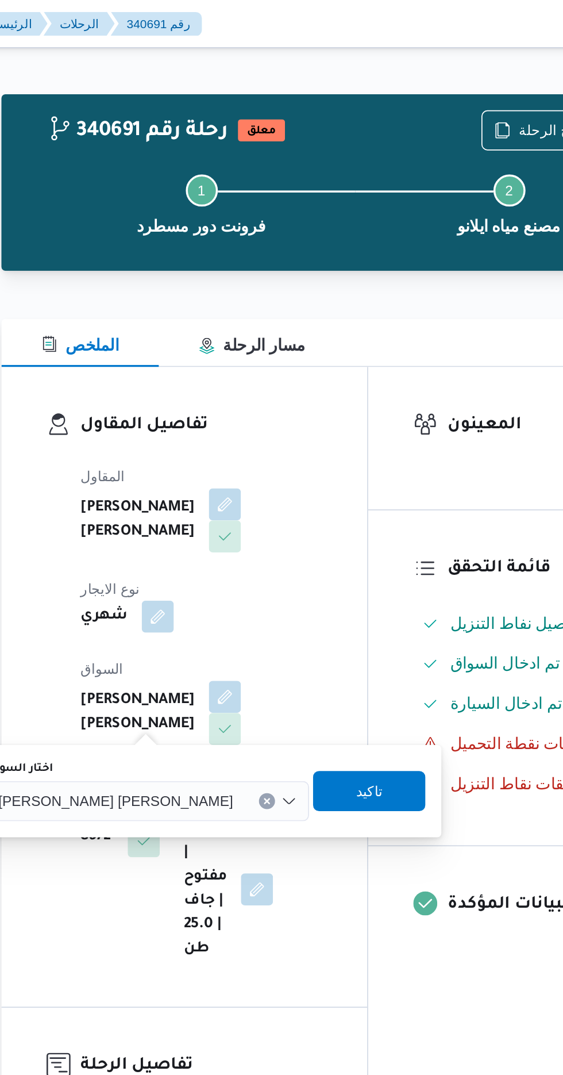
click at [208, 465] on div "[PERSON_NAME] [PERSON_NAME]" at bounding box center [233, 459] width 185 height 23
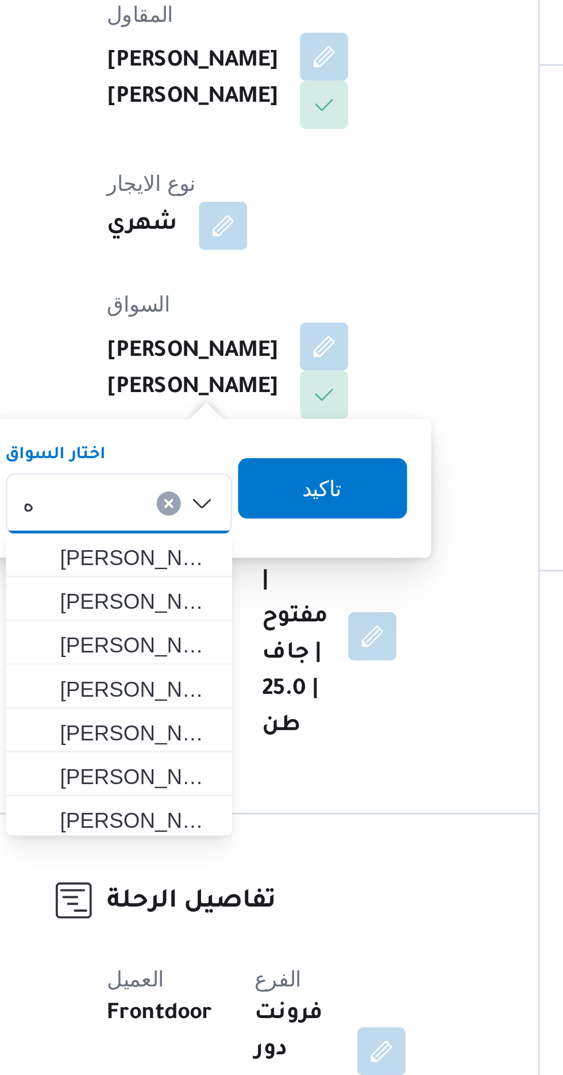
type input "هاني"
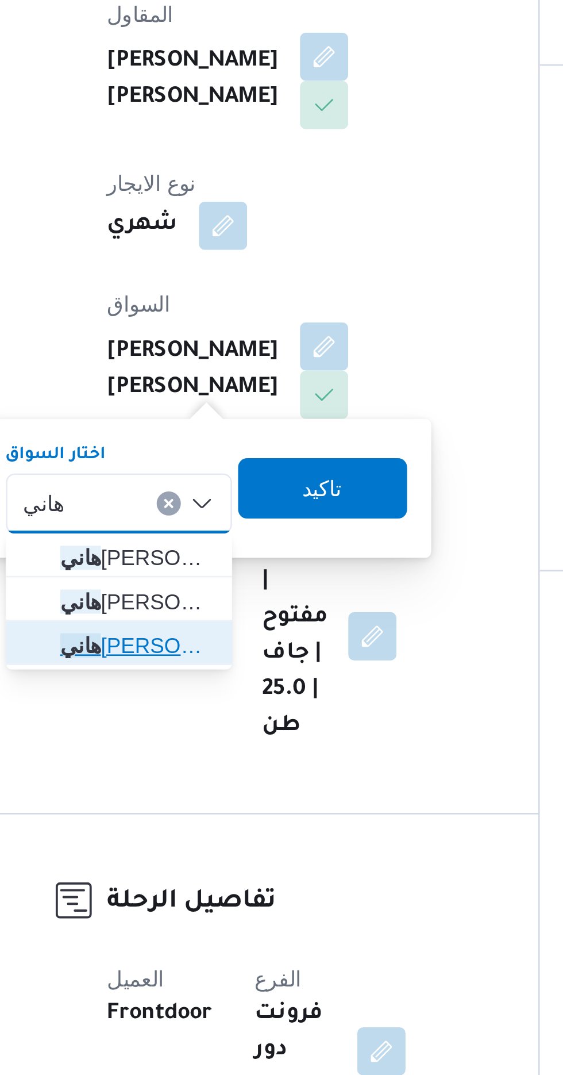
click at [197, 513] on span "[PERSON_NAME]" at bounding box center [206, 514] width 59 height 14
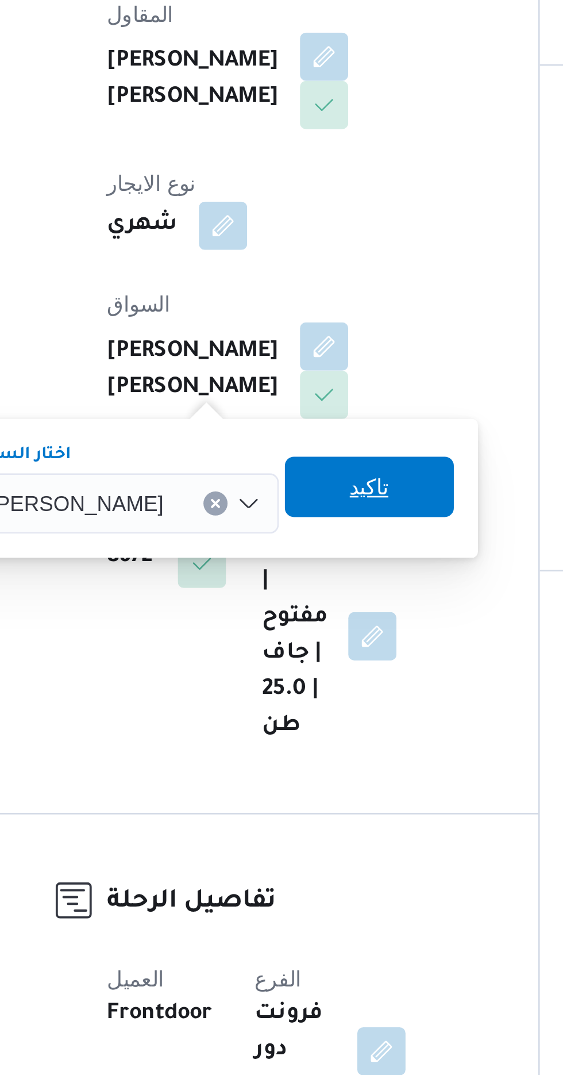
click at [287, 451] on span "تاكيد" at bounding box center [294, 453] width 15 height 14
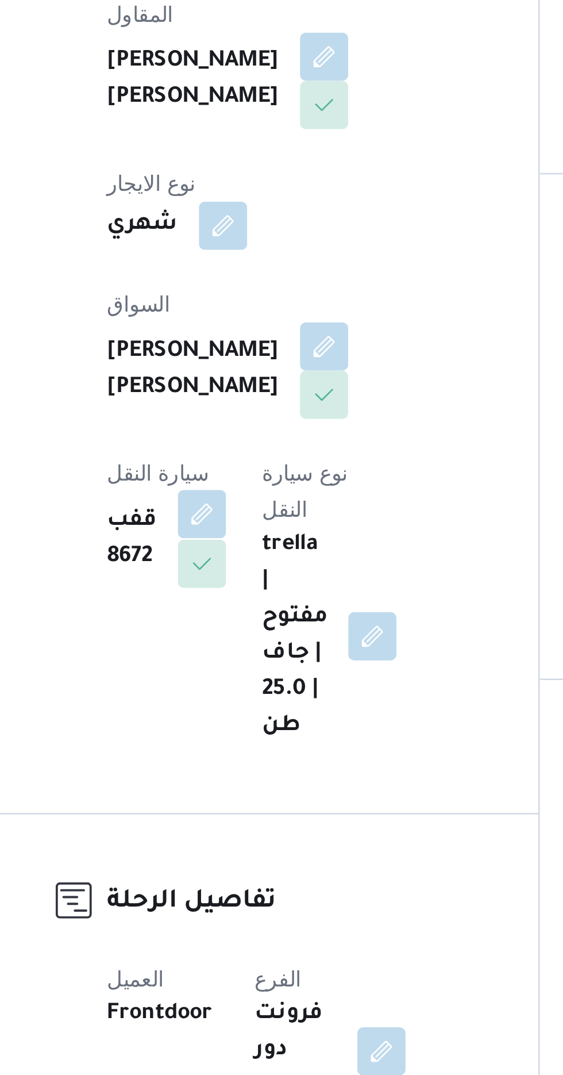
click at [240, 454] on button "button" at bounding box center [231, 463] width 18 height 18
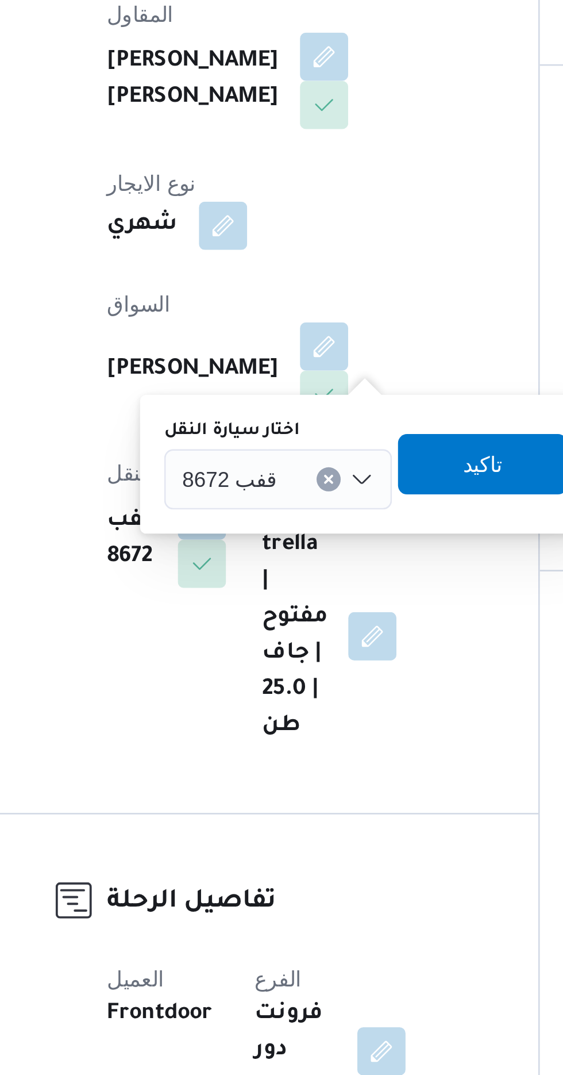
click at [245, 443] on span "قفب 8672" at bounding box center [242, 449] width 36 height 13
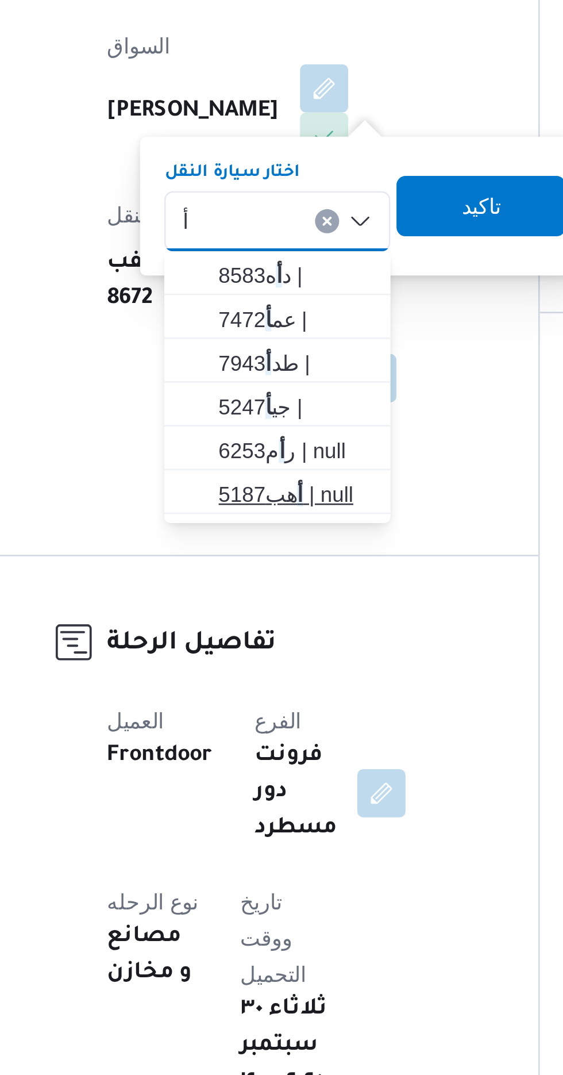
type input "أ"
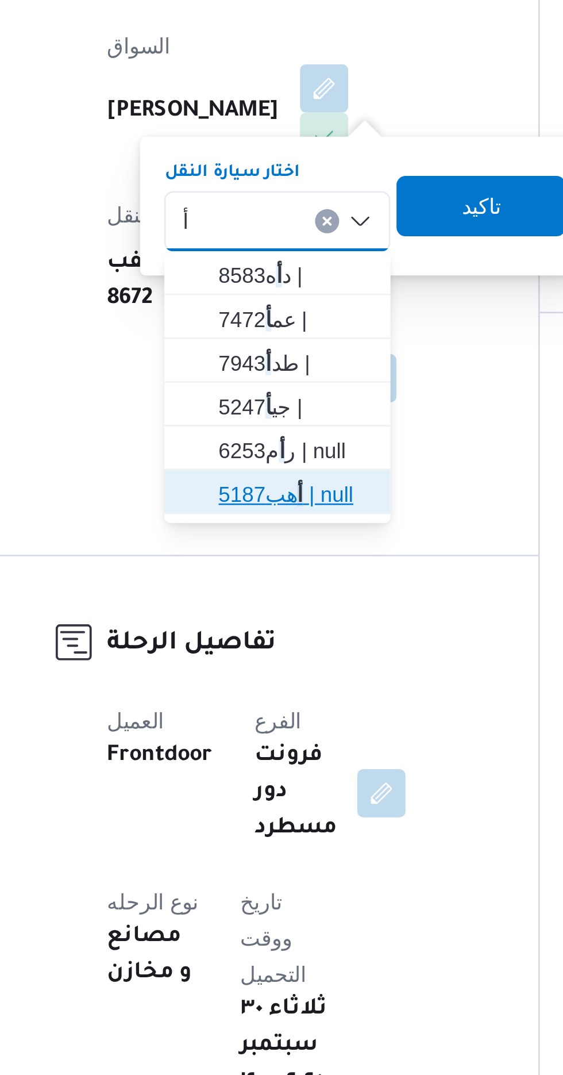
click at [245, 550] on span "أ هب5187 | null" at bounding box center [266, 554] width 59 height 14
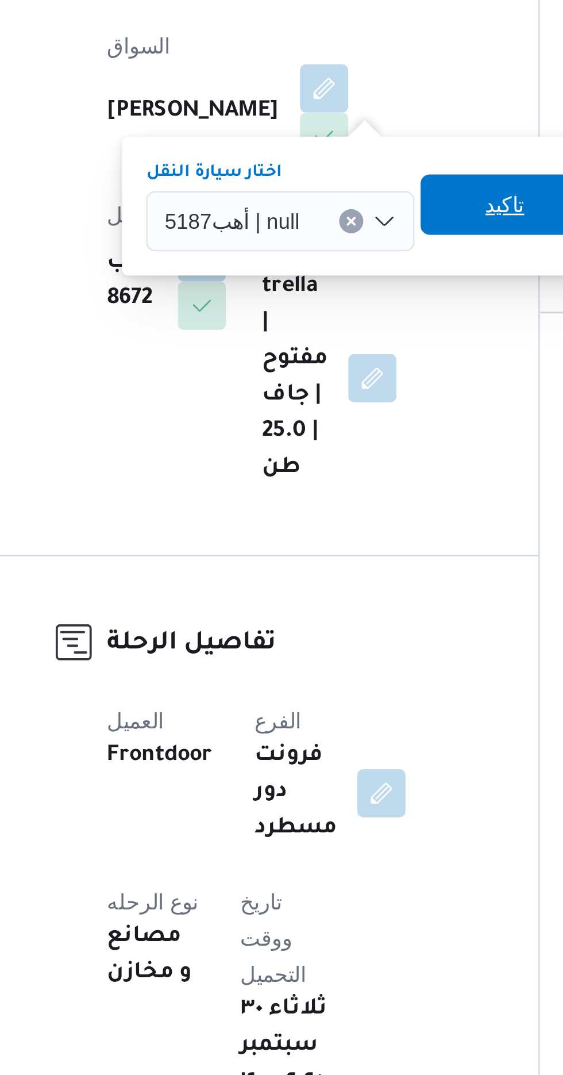
click at [339, 442] on span "تاكيد" at bounding box center [346, 444] width 15 height 14
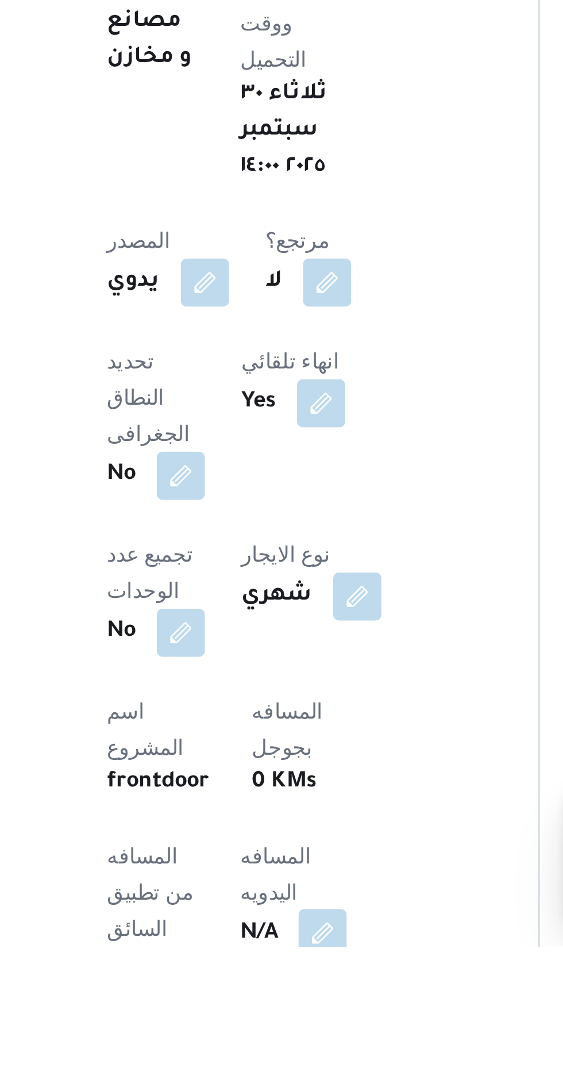
click at [268, 1061] on button "button" at bounding box center [277, 1070] width 18 height 18
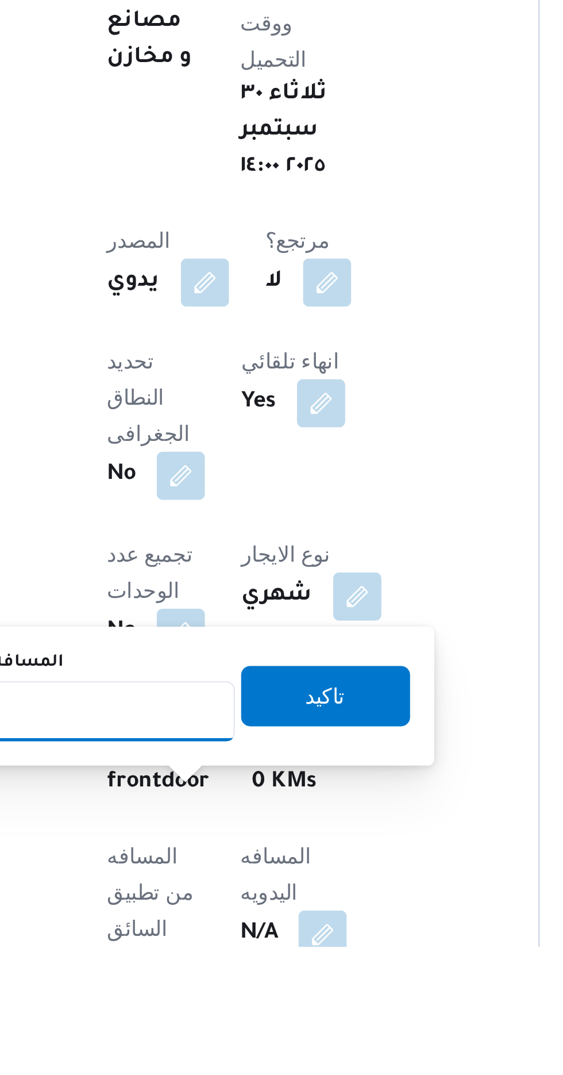
click at [194, 982] on input "المسافه اليدويه" at bounding box center [186, 985] width 114 height 23
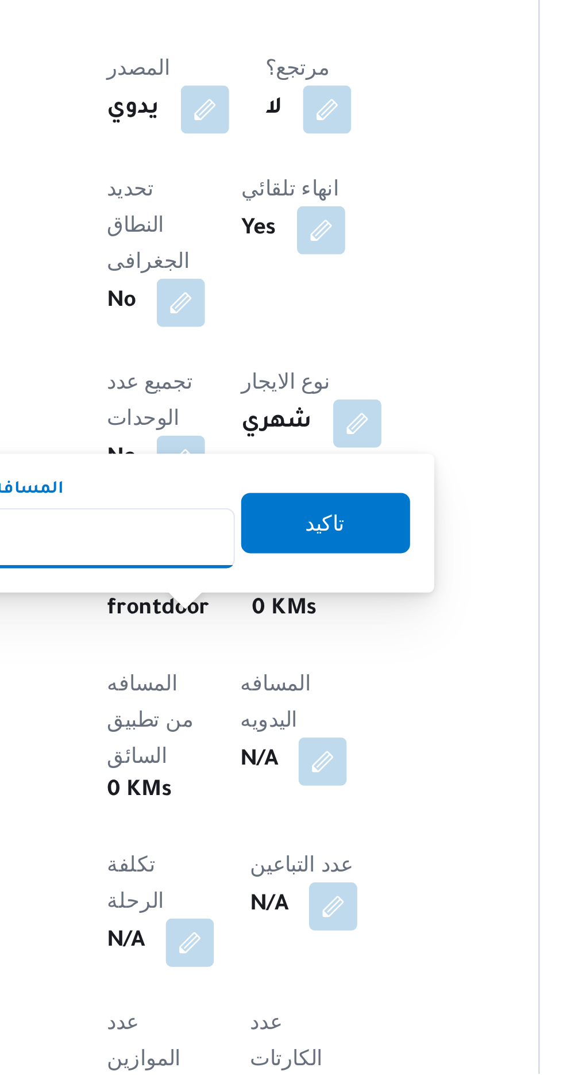
scroll to position [114, 0]
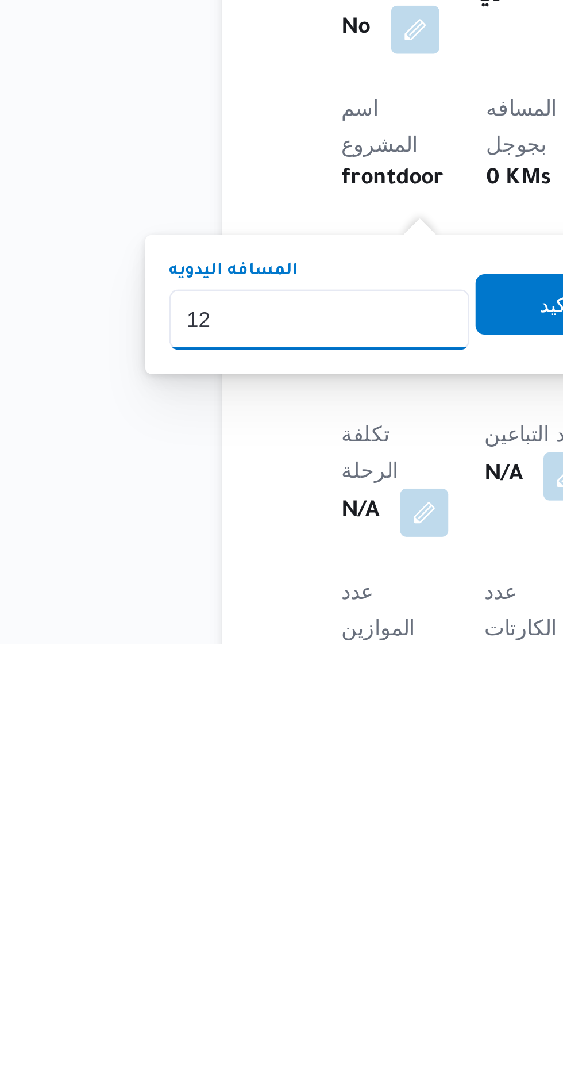
type input "120"
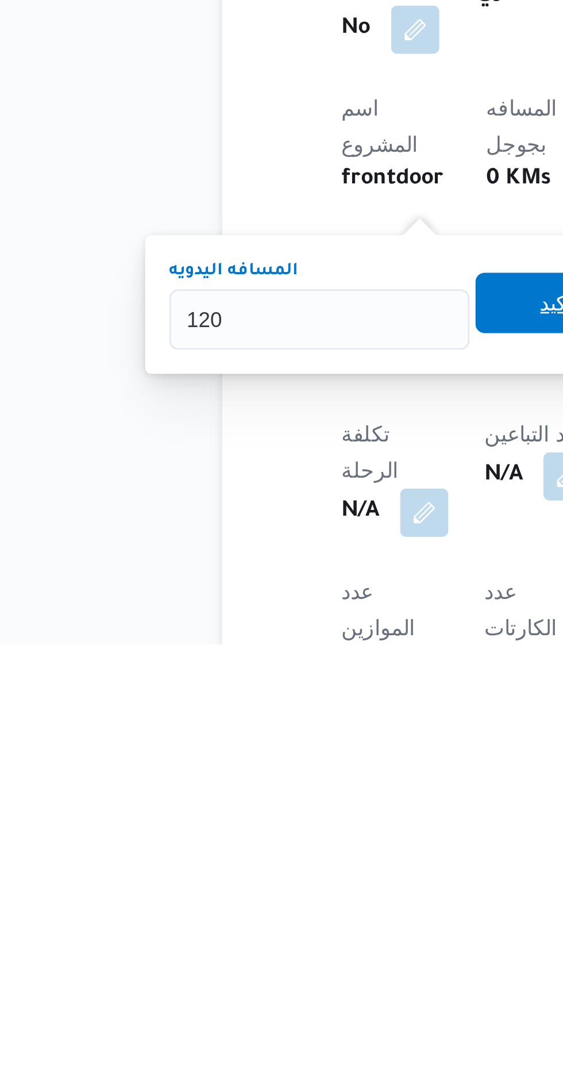
click at [264, 946] on span "تاكيد" at bounding box center [278, 945] width 64 height 23
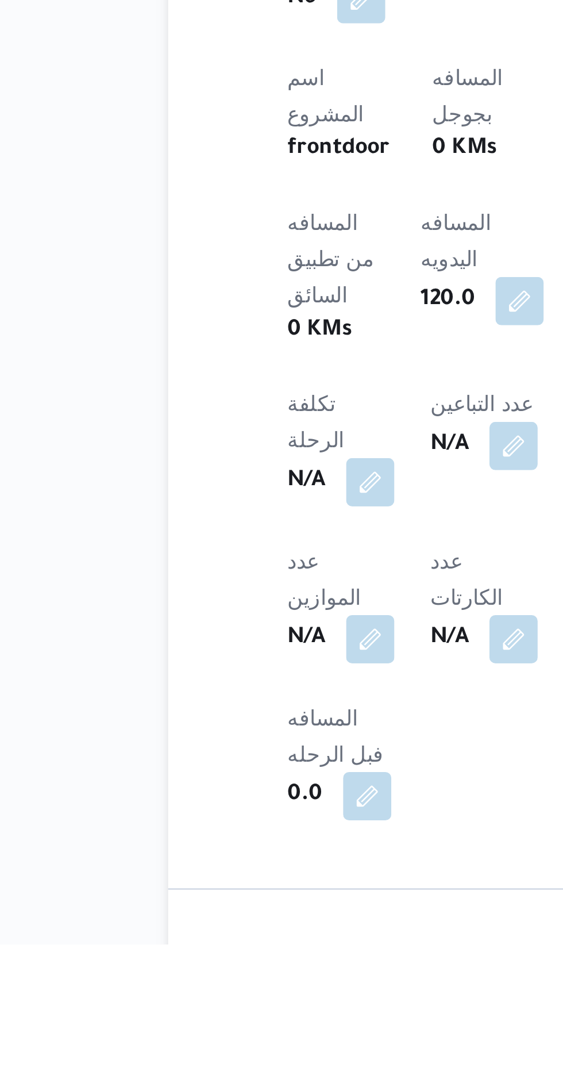
scroll to position [241, 0]
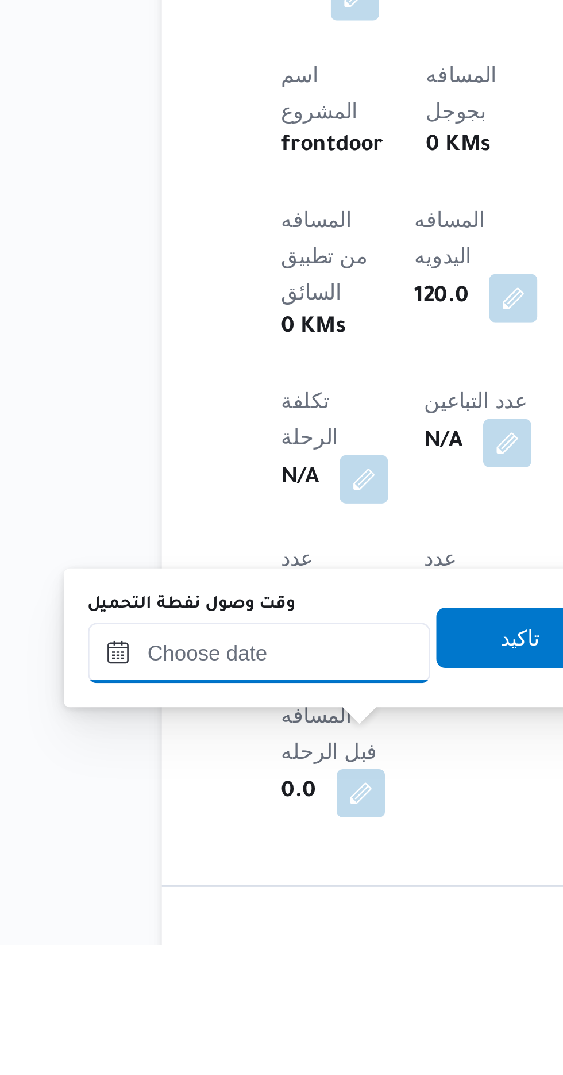
click at [161, 964] on input "وقت وصول نفطة التحميل" at bounding box center [186, 964] width 131 height 23
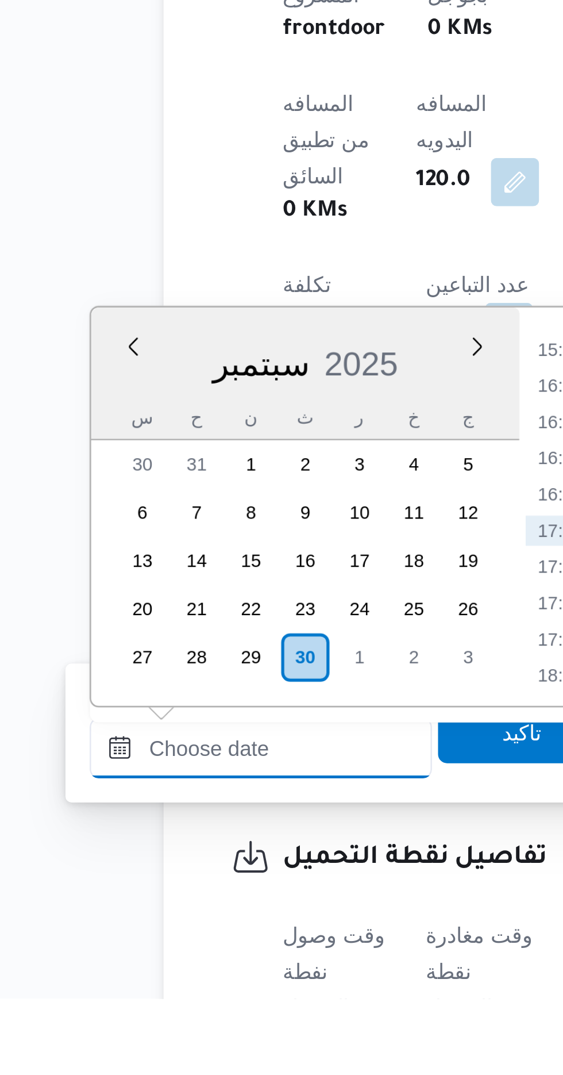
scroll to position [332, 0]
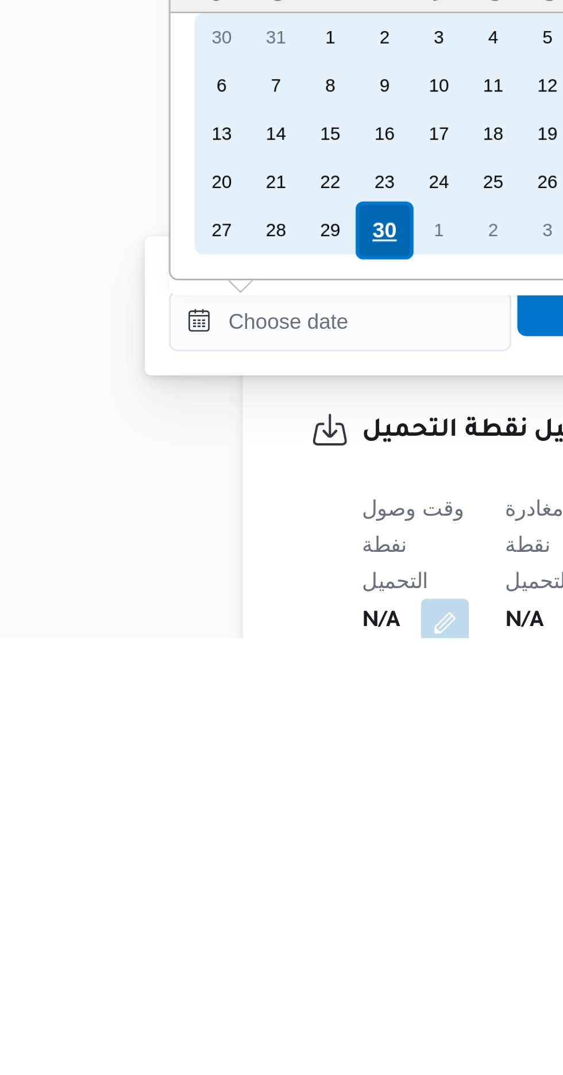
click at [202, 916] on div "30" at bounding box center [203, 920] width 22 height 22
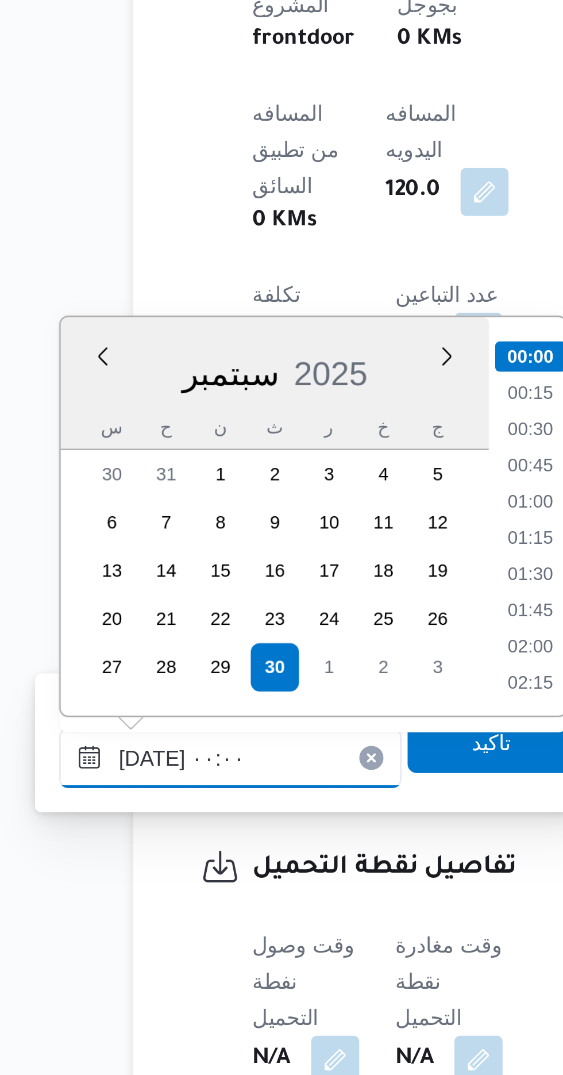
click at [132, 956] on input "[DATE] ٠٠:٠٠" at bounding box center [186, 954] width 131 height 23
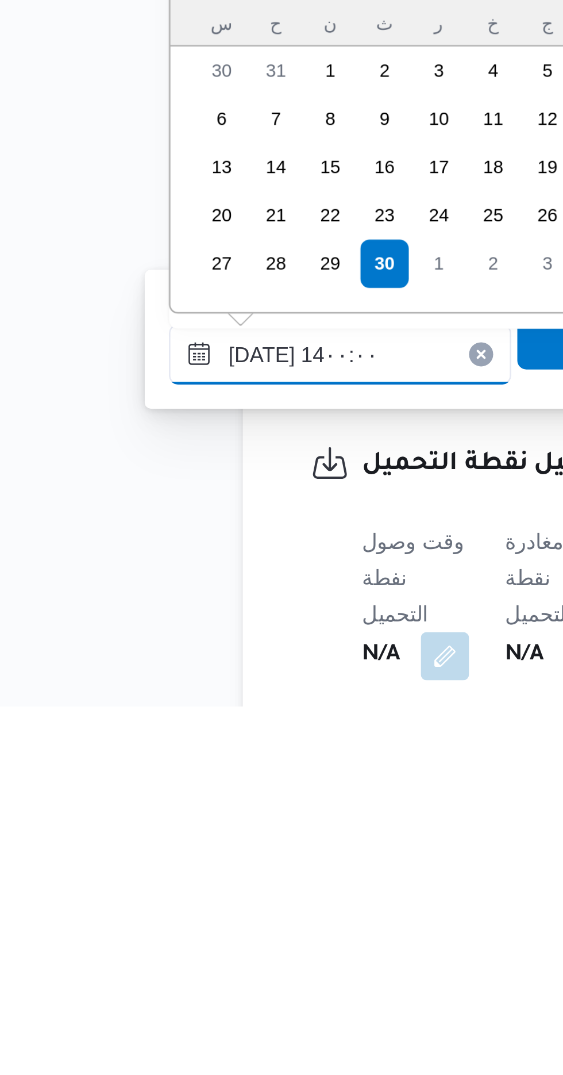
scroll to position [652, 0]
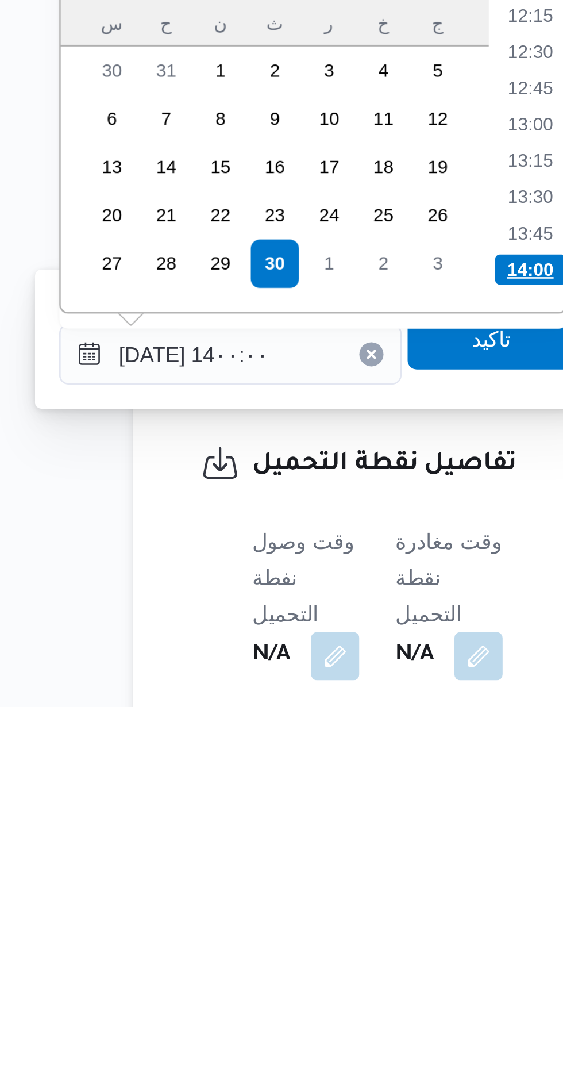
click at [296, 907] on li "14:00" at bounding box center [300, 908] width 27 height 11
type input "[DATE] ١٤:٠٠"
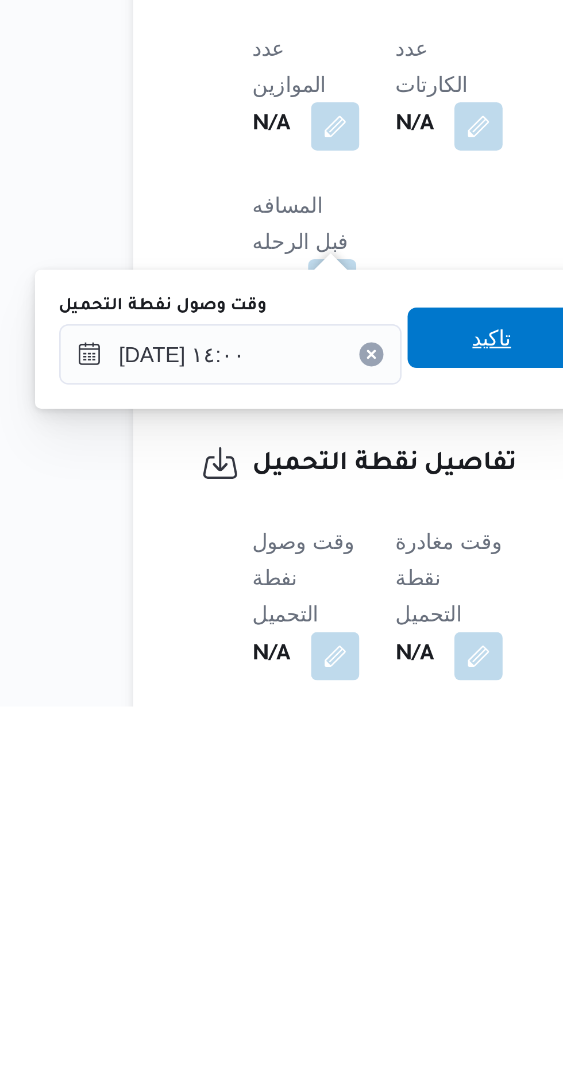
click at [281, 940] on span "تاكيد" at bounding box center [286, 934] width 64 height 23
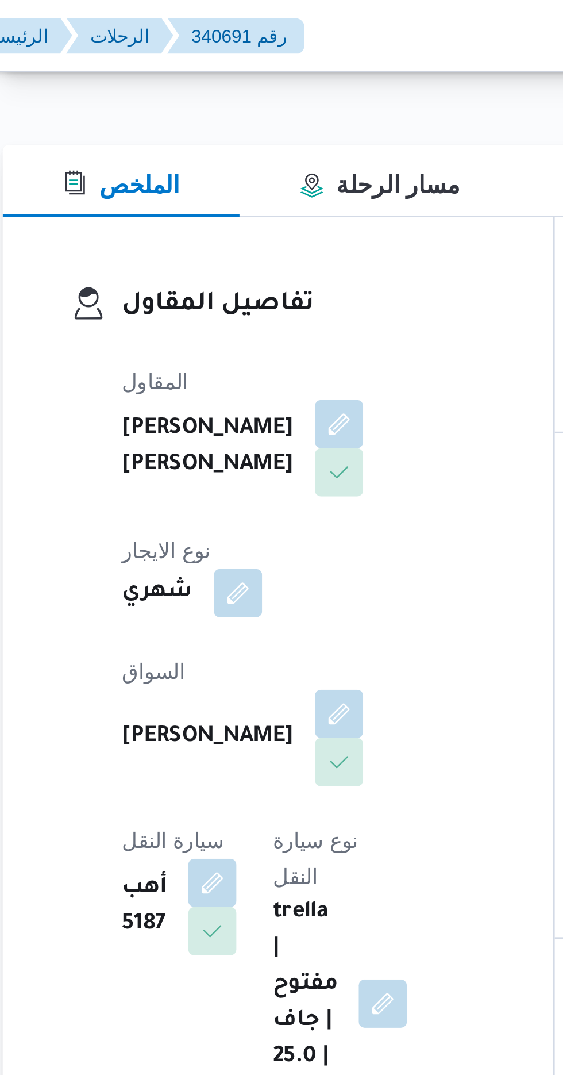
scroll to position [0, 0]
